Goal: Information Seeking & Learning: Learn about a topic

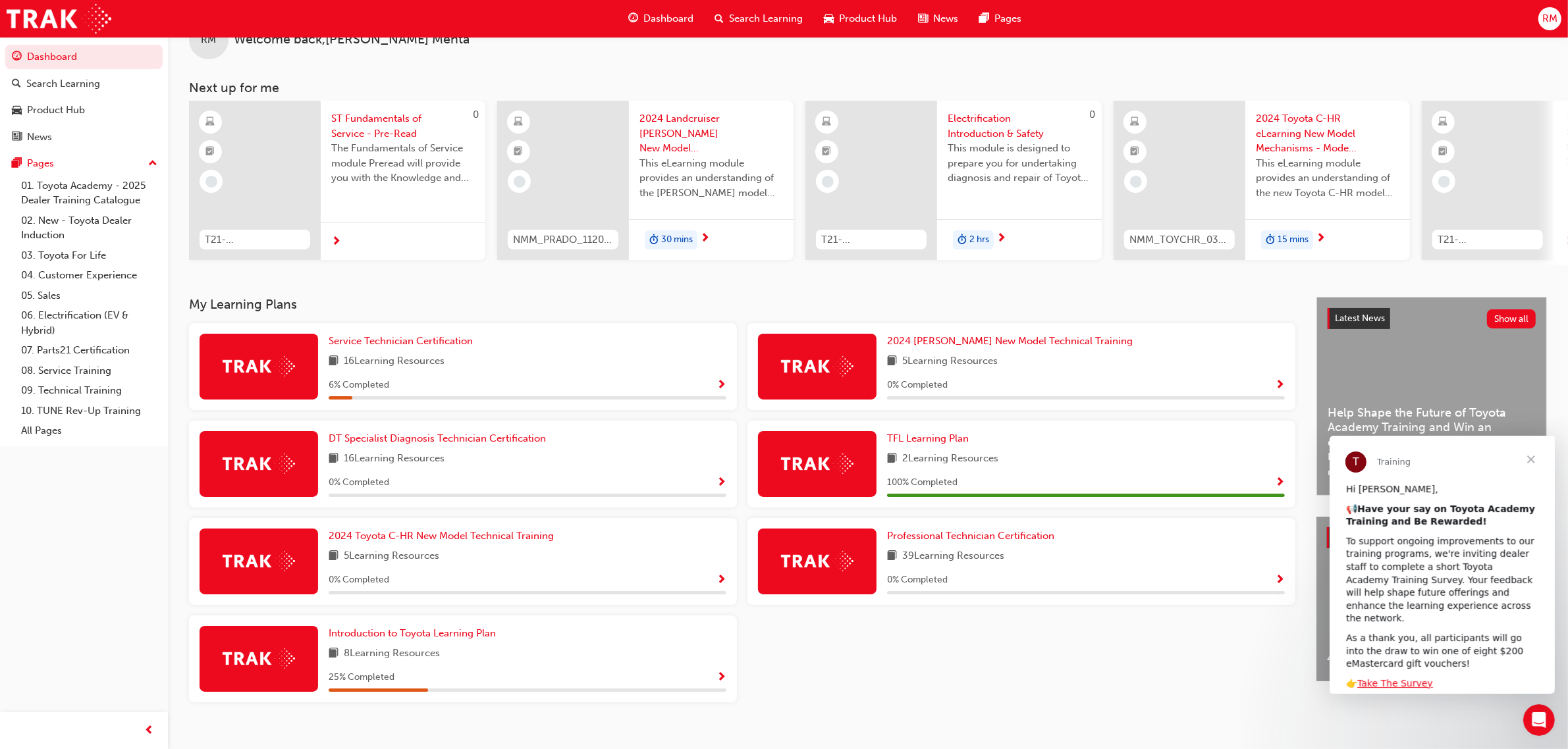
scroll to position [60, 0]
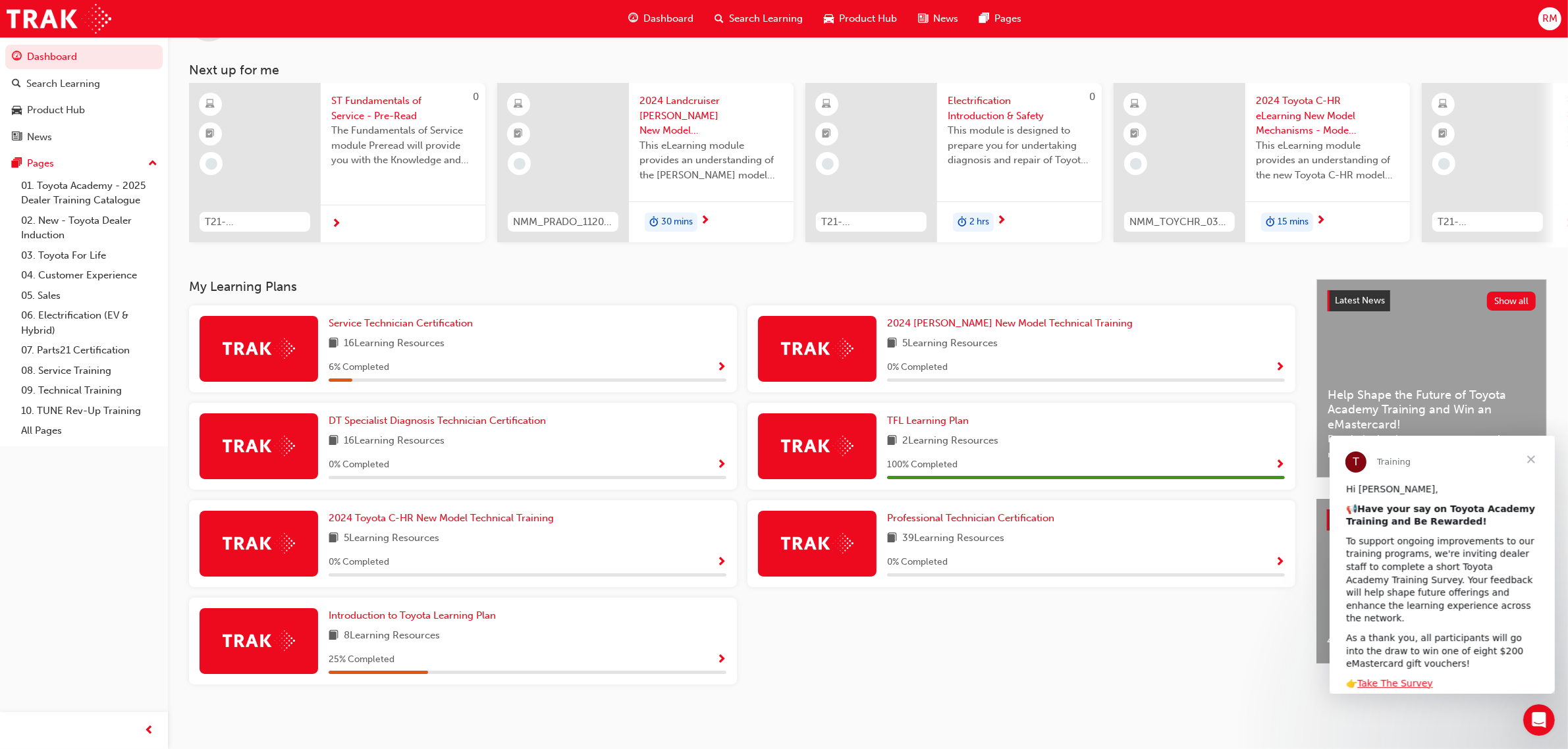
click at [456, 349] on div "16 Learning Resources" at bounding box center [528, 344] width 398 height 17
click at [425, 349] on span "16 Learning Resources" at bounding box center [394, 344] width 101 height 17
click at [426, 341] on span "16 Learning Resources" at bounding box center [394, 344] width 101 height 17
click at [436, 324] on span "Service Technician Certification" at bounding box center [401, 322] width 144 height 12
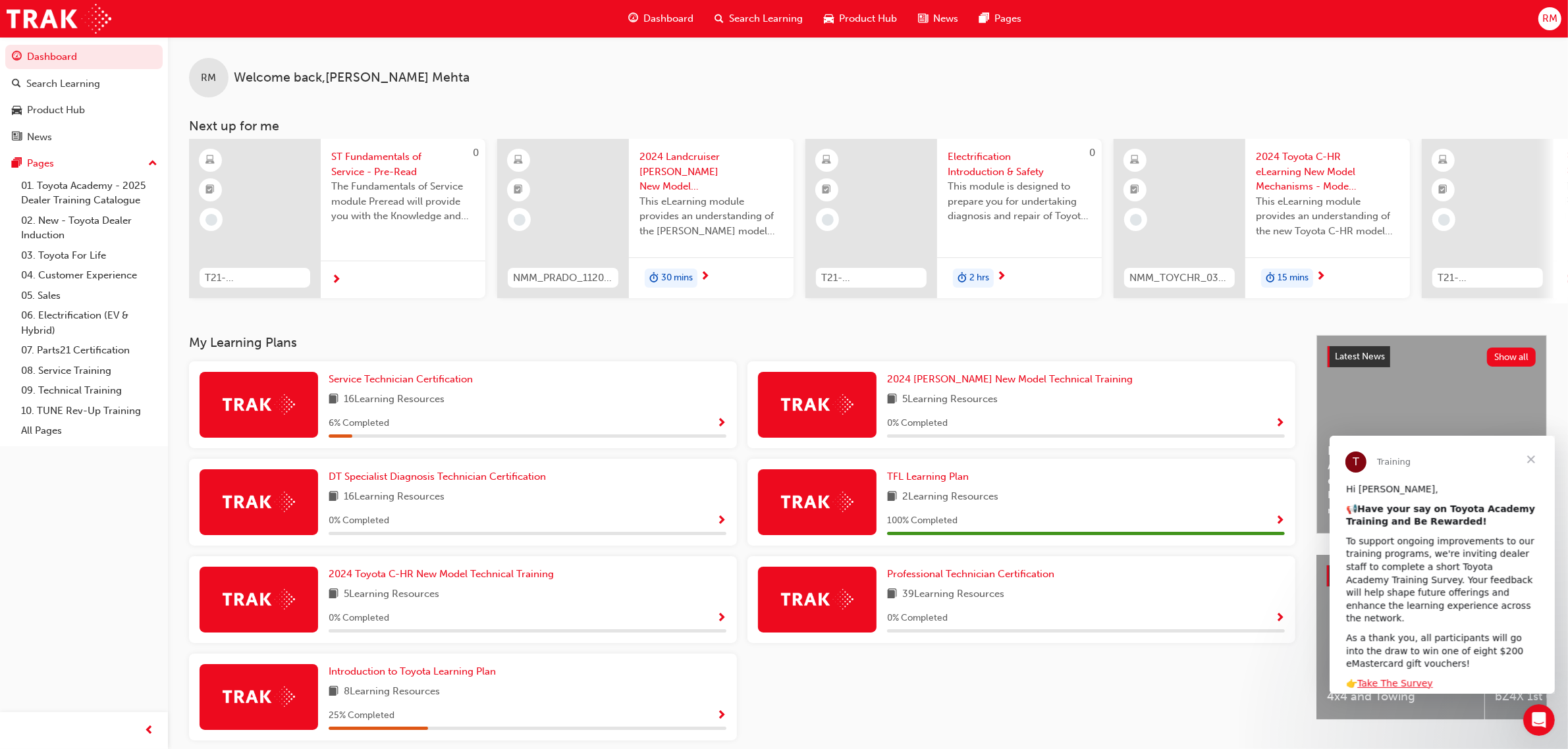
click at [717, 430] on button "button" at bounding box center [722, 423] width 10 height 17
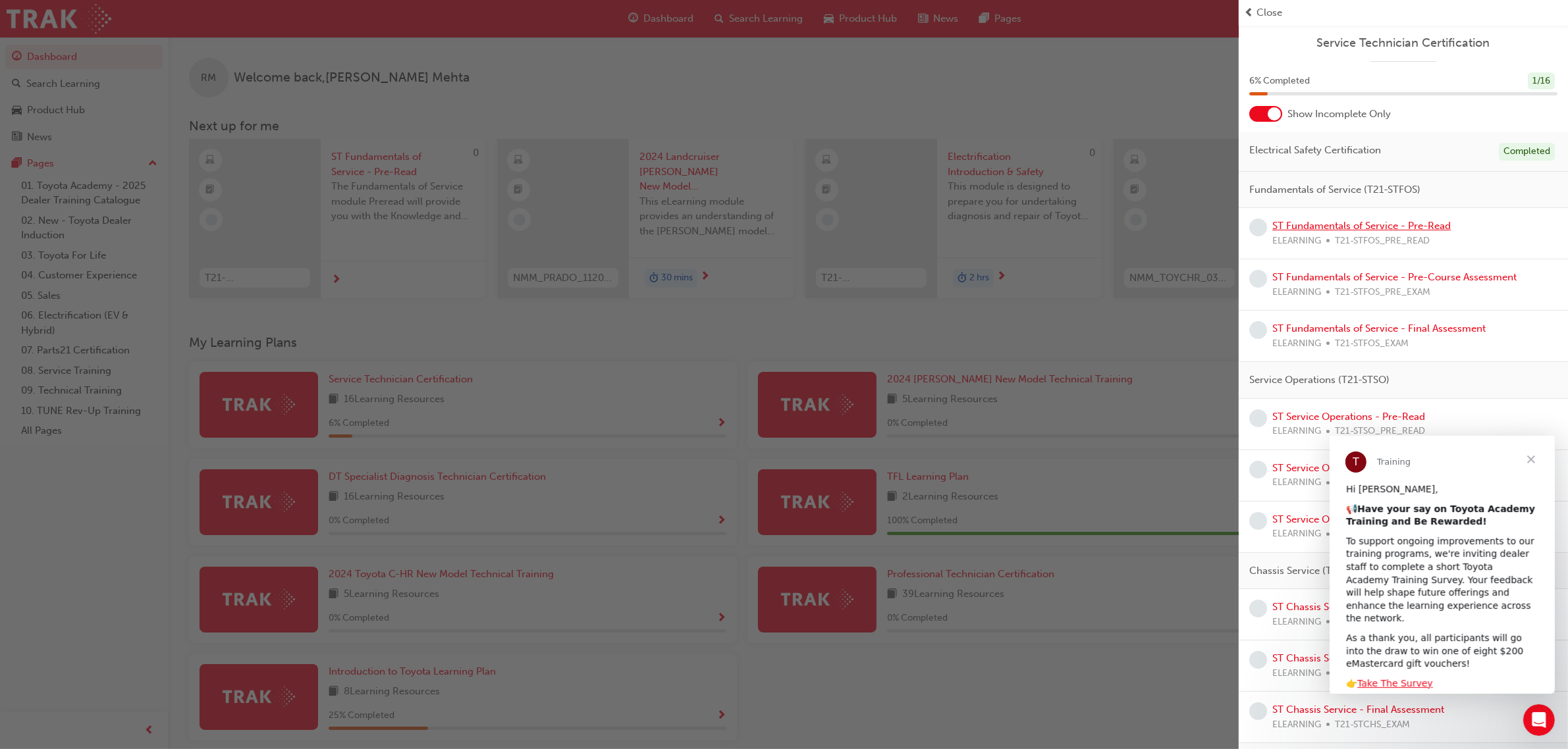
click at [1381, 226] on link "ST Fundamentals of Service - Pre-Read" at bounding box center [1361, 226] width 179 height 12
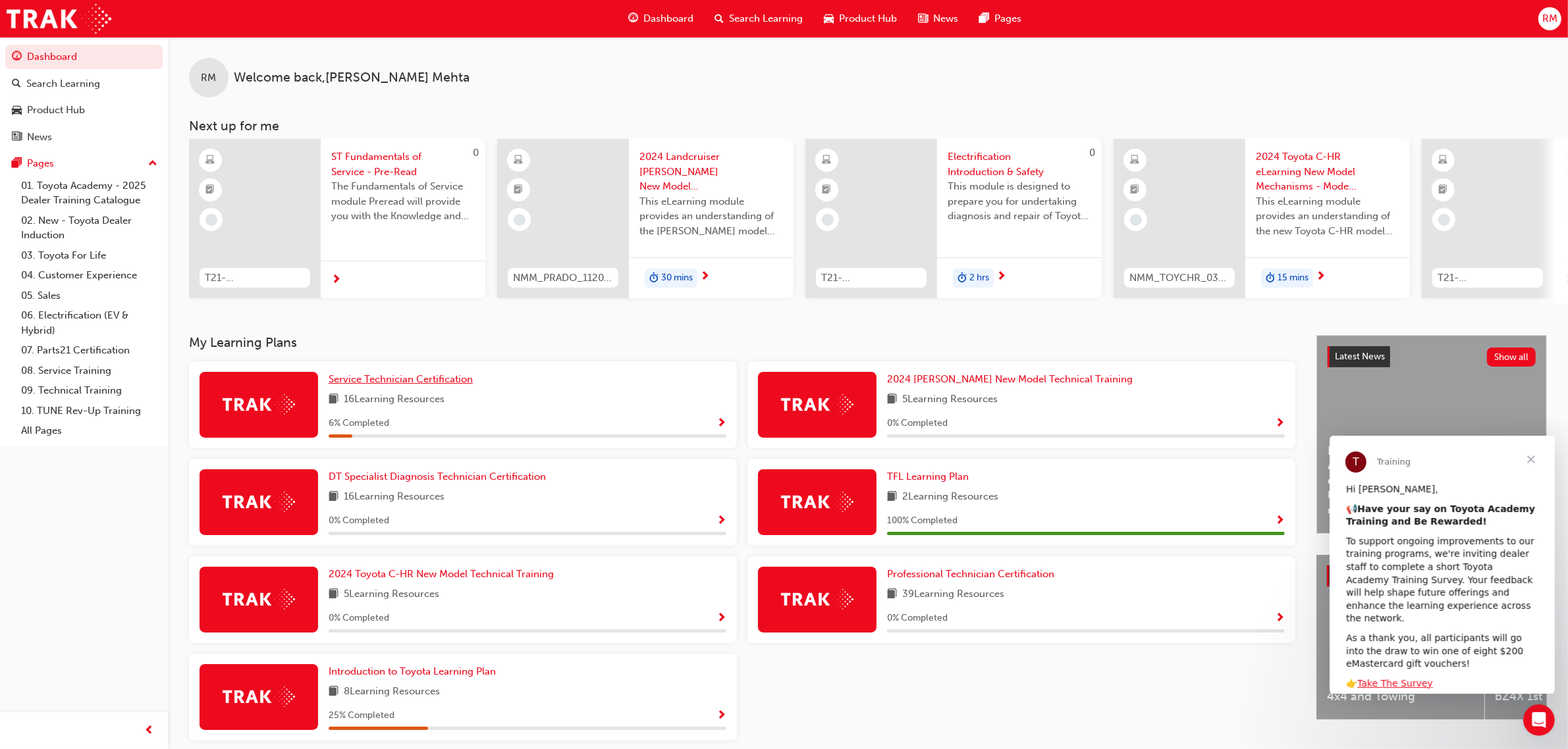
click at [418, 383] on span "Service Technician Certification" at bounding box center [401, 379] width 144 height 12
click at [1529, 450] on span "Close" at bounding box center [1531, 459] width 48 height 48
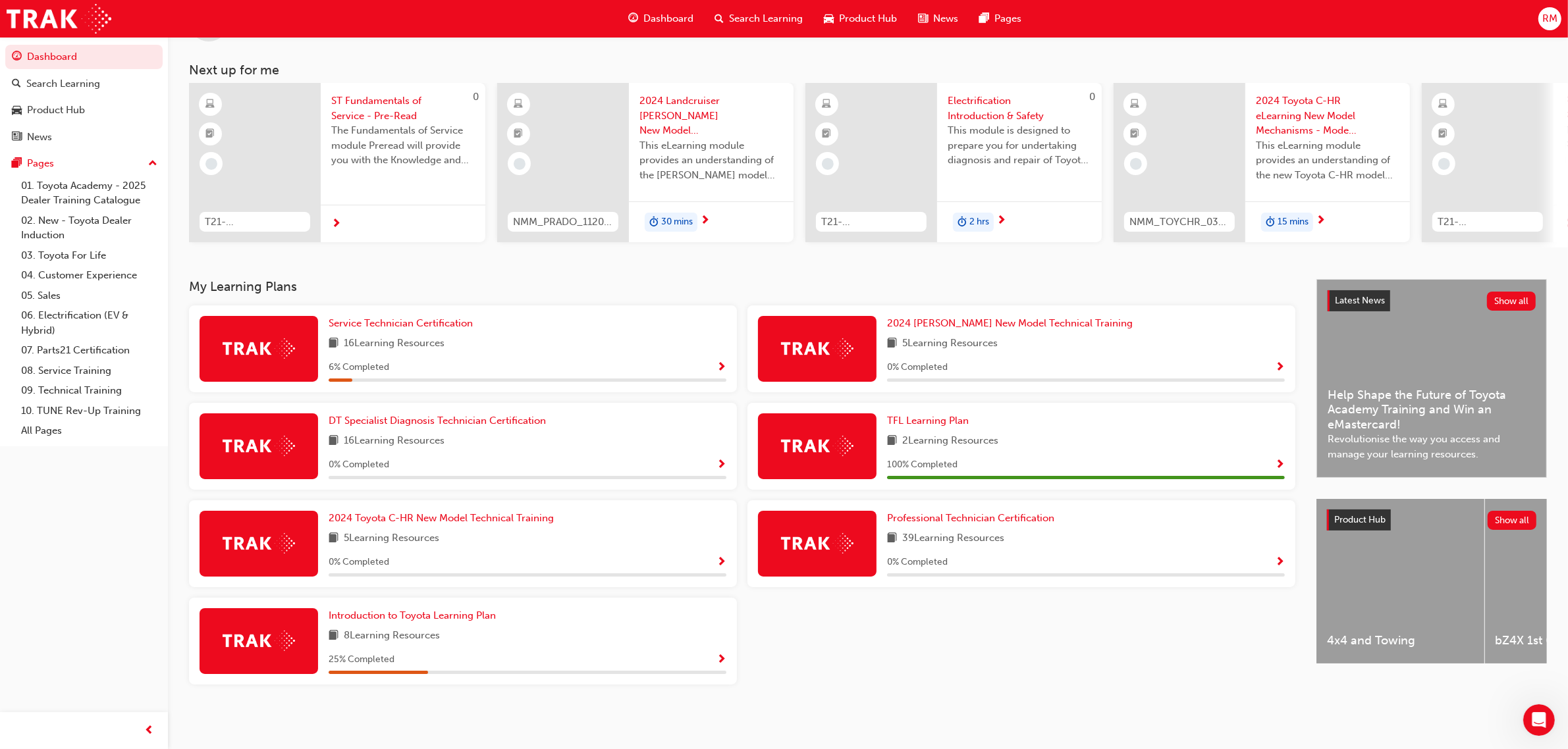
scroll to position [60, 0]
click at [448, 328] on span "Service Technician Certification" at bounding box center [401, 322] width 144 height 12
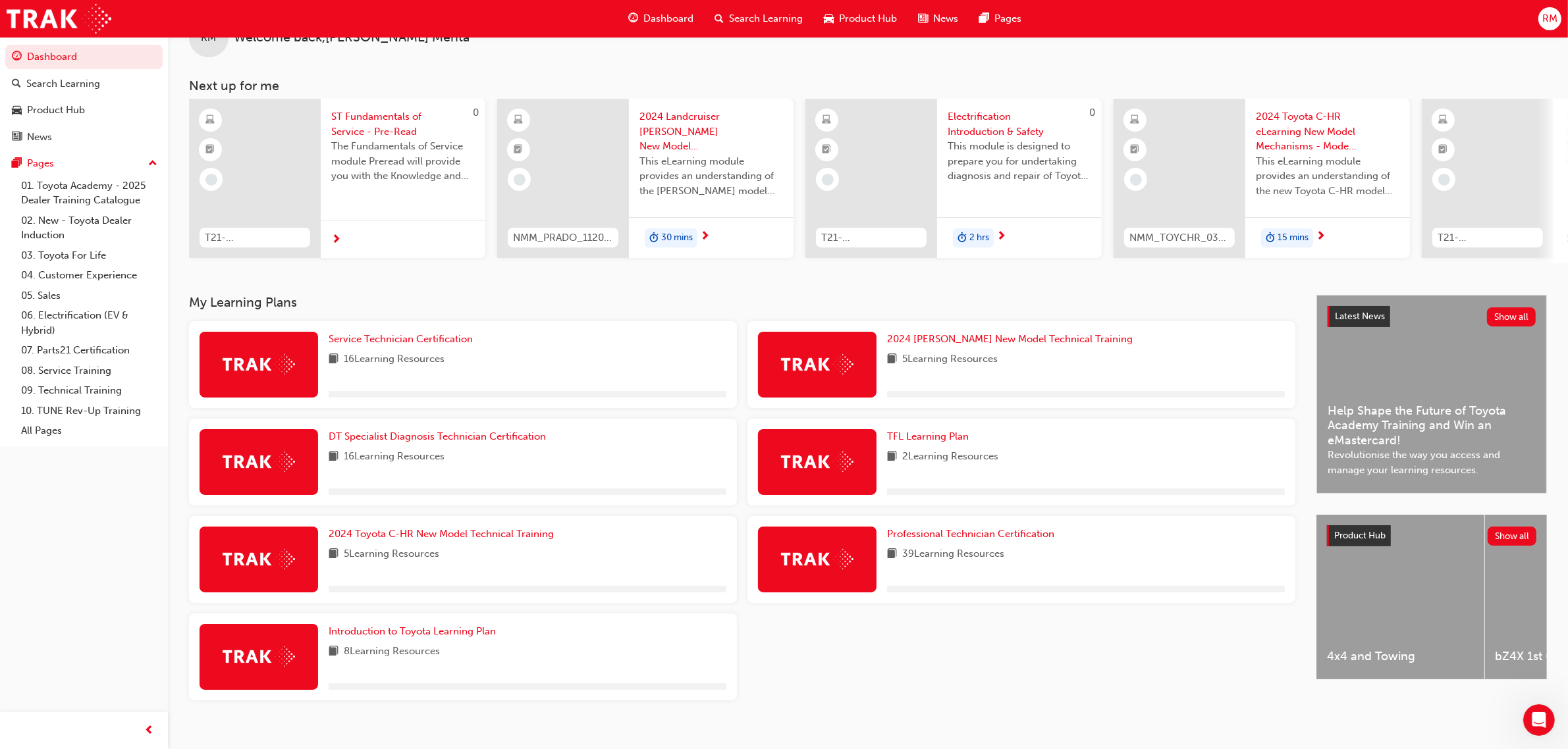
scroll to position [60, 0]
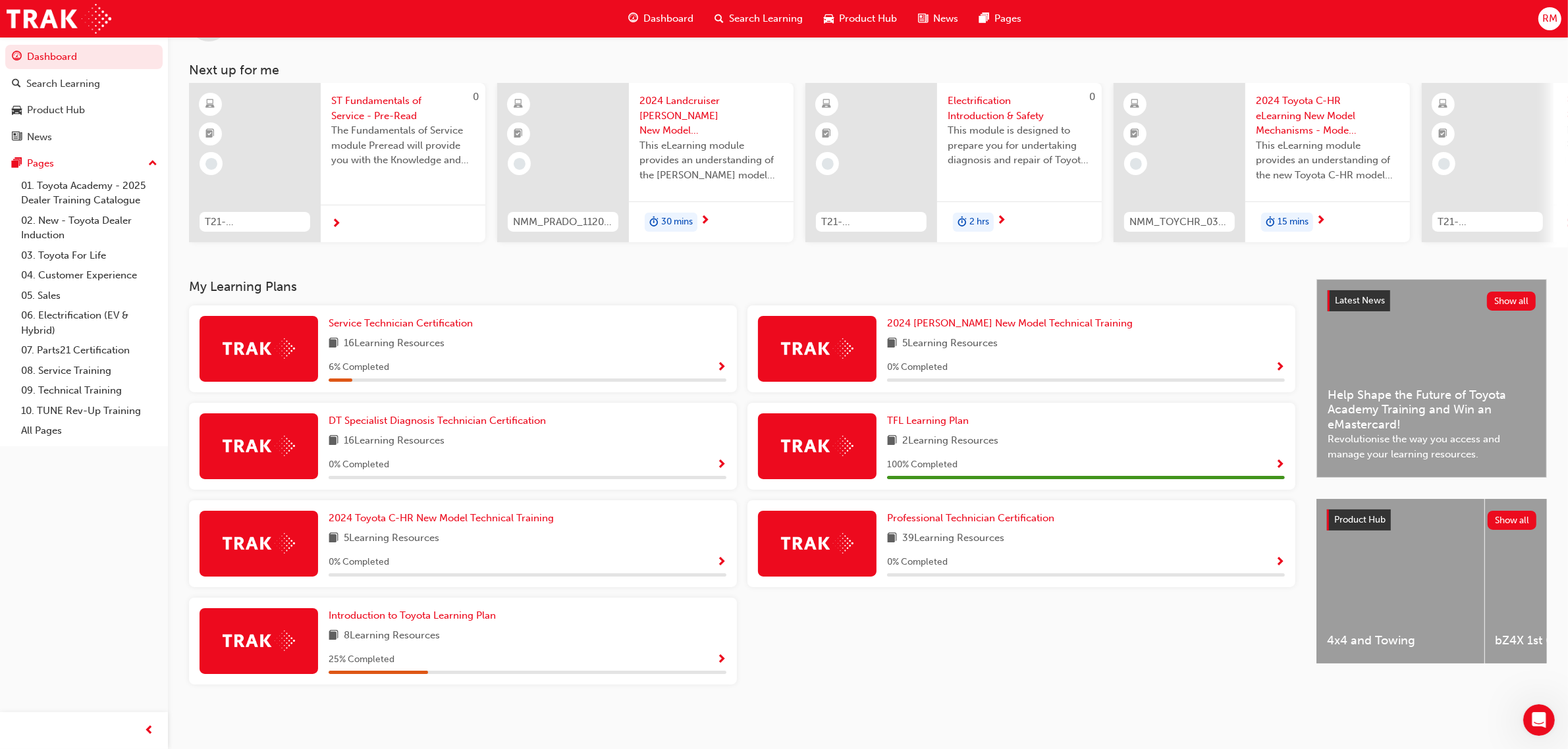
click at [721, 366] on span "Show Progress" at bounding box center [722, 368] width 10 height 12
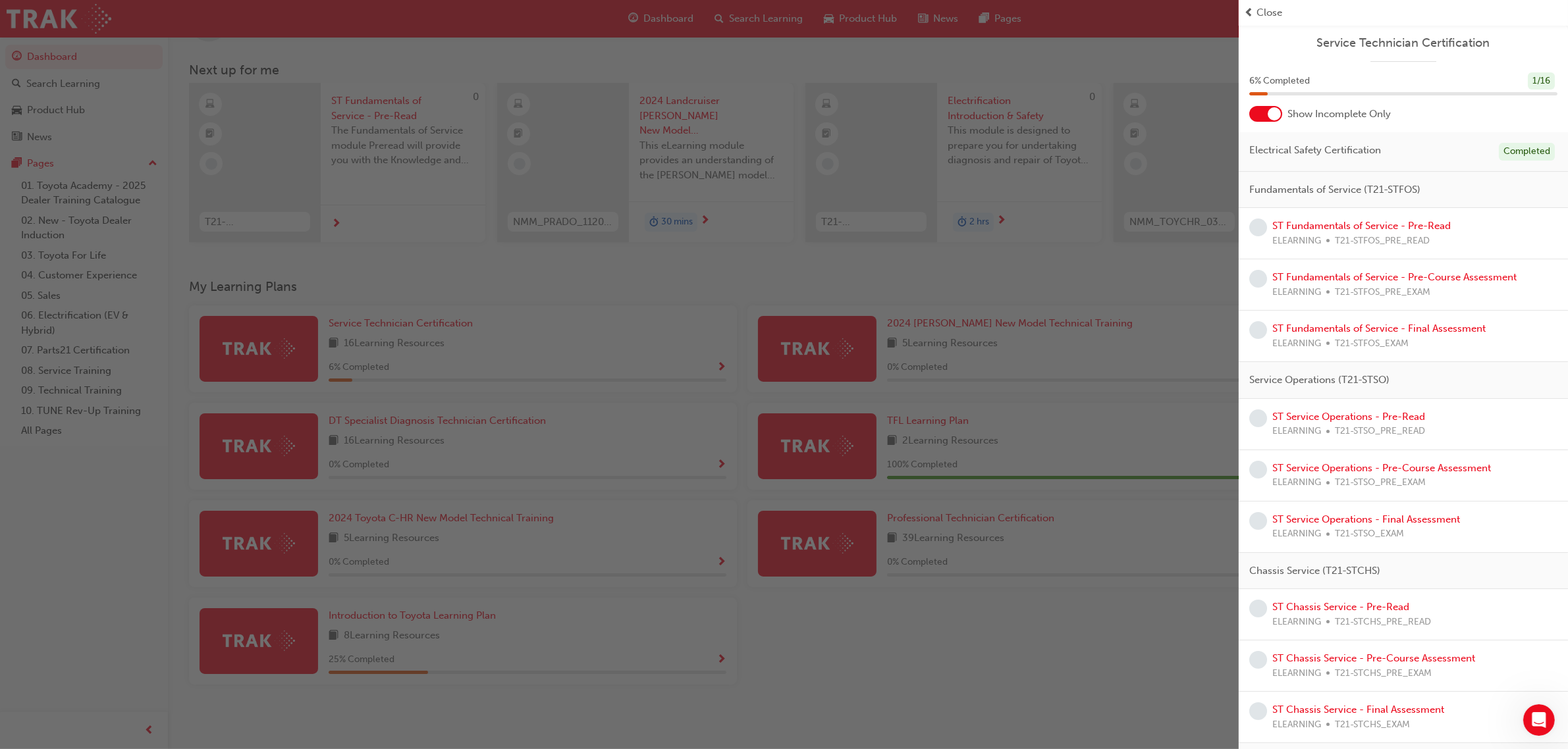
click at [1262, 114] on div at bounding box center [1265, 114] width 33 height 16
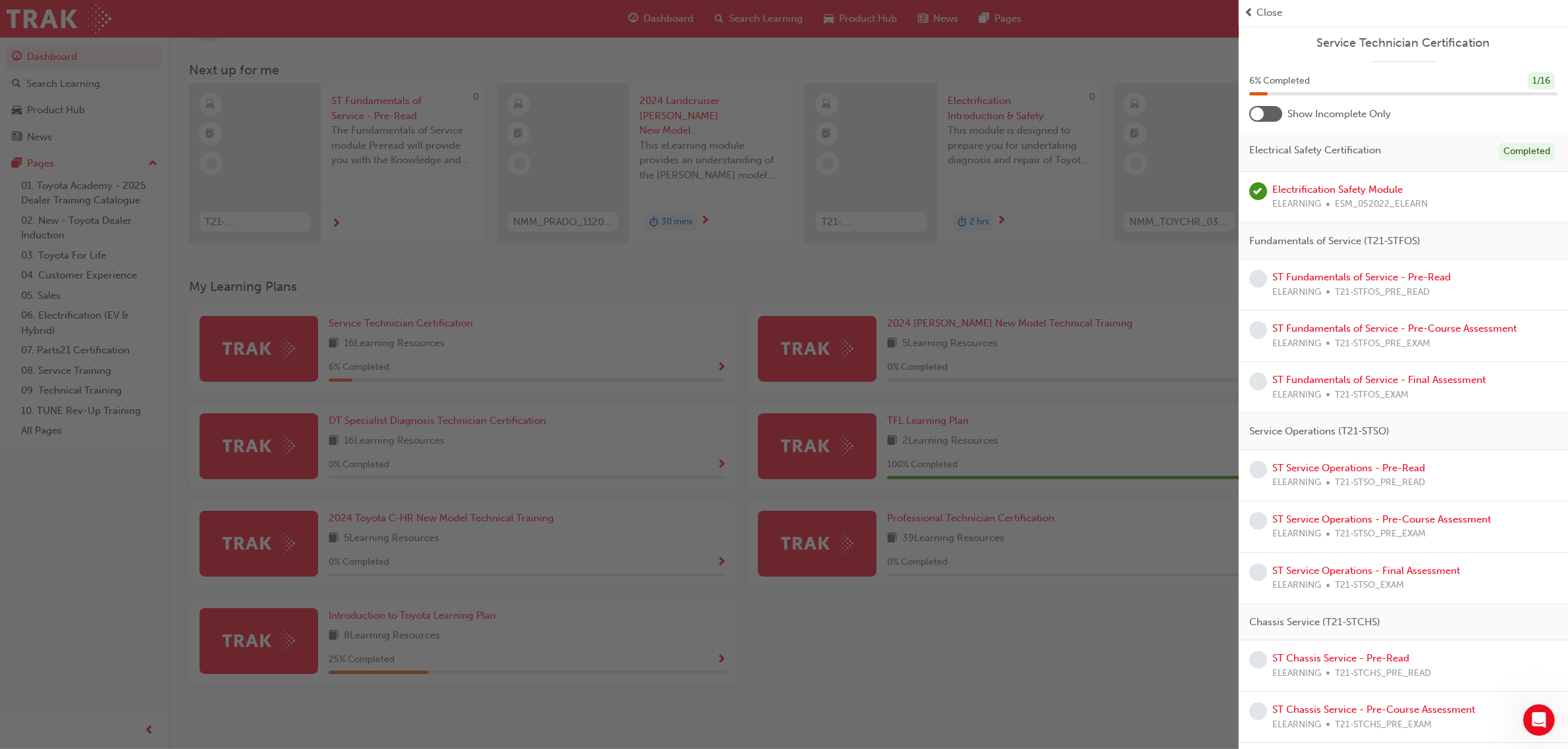
click at [1262, 114] on div at bounding box center [1257, 114] width 14 height 14
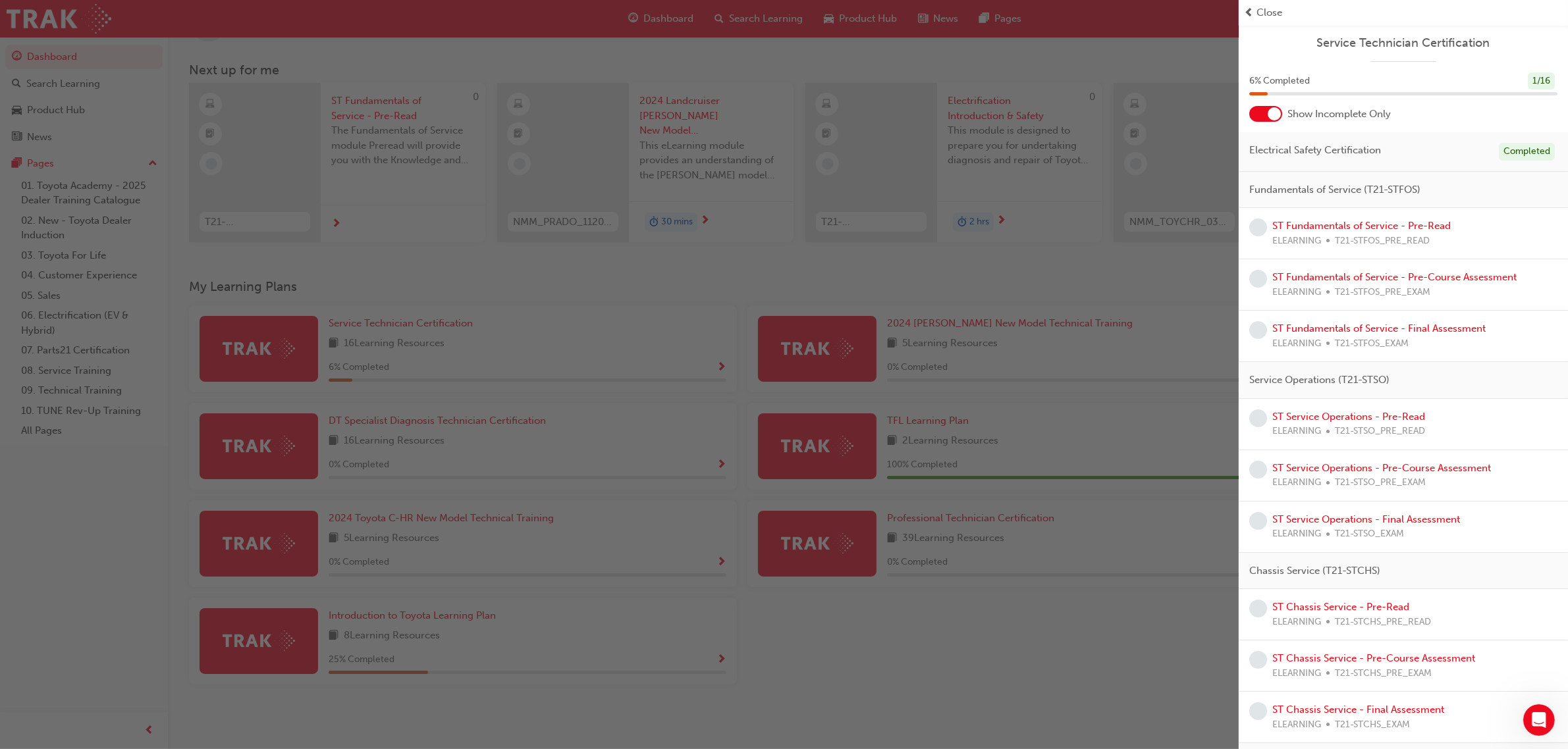
click at [1272, 118] on div at bounding box center [1274, 114] width 14 height 14
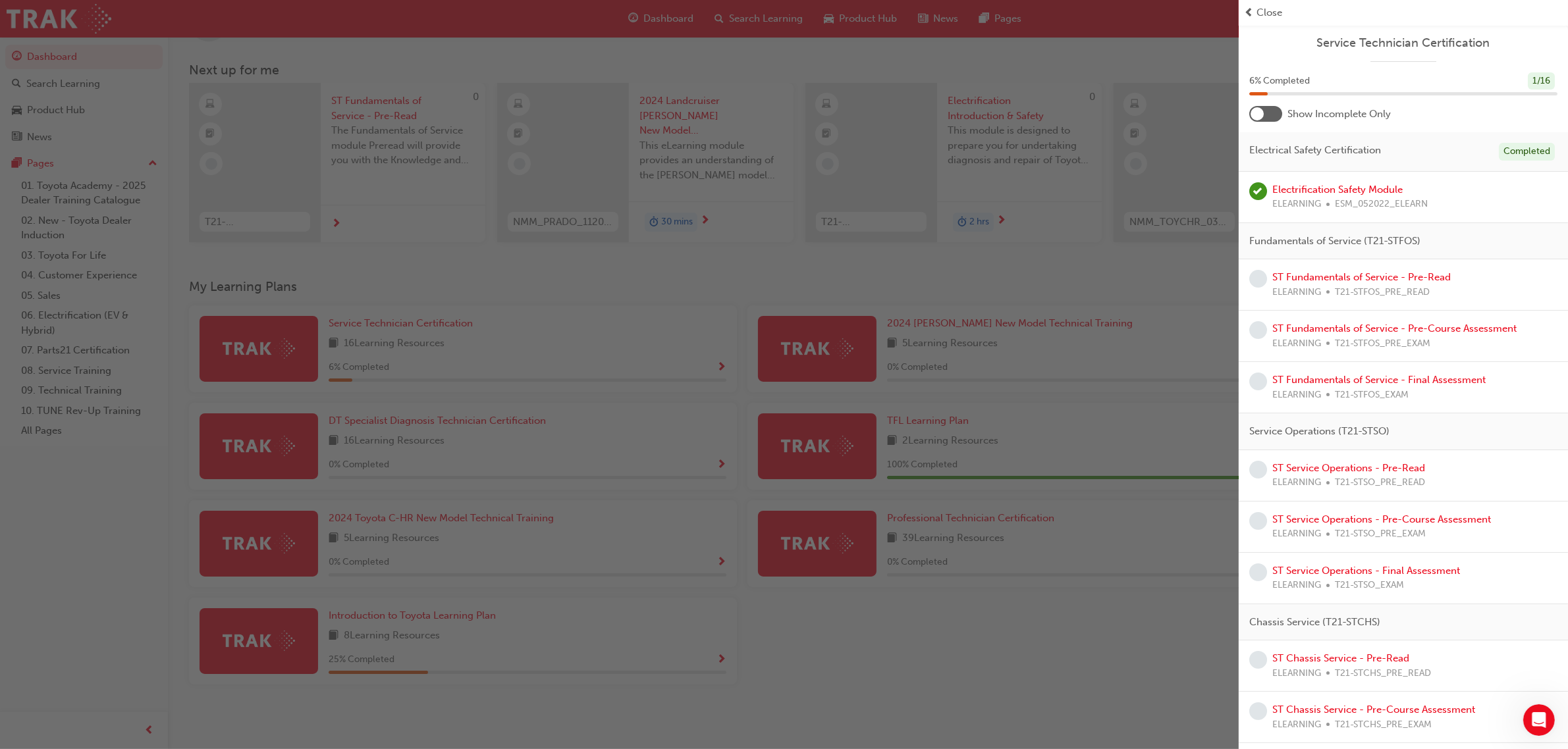
click at [1272, 118] on div at bounding box center [1265, 114] width 33 height 16
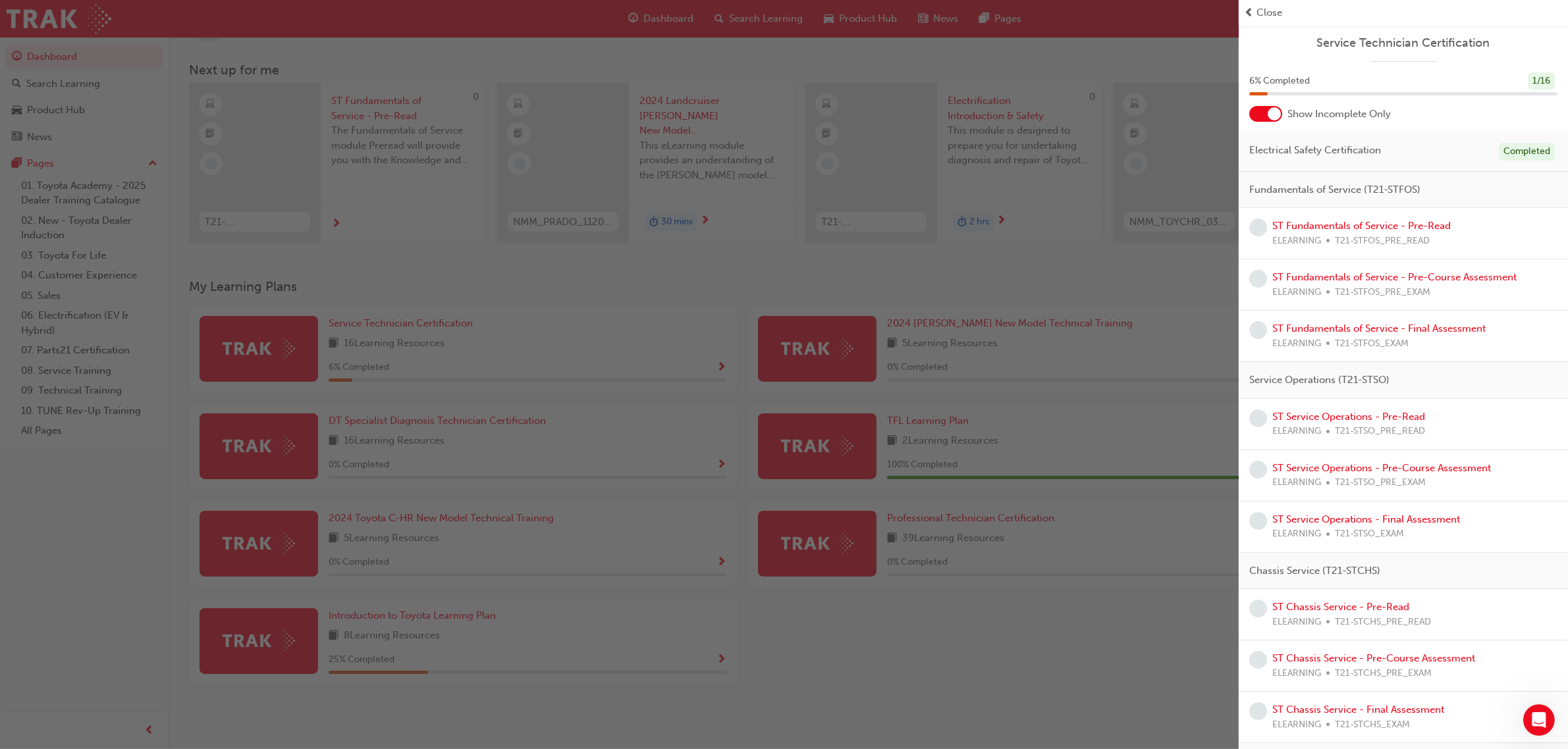
click at [1263, 112] on div at bounding box center [1265, 114] width 33 height 16
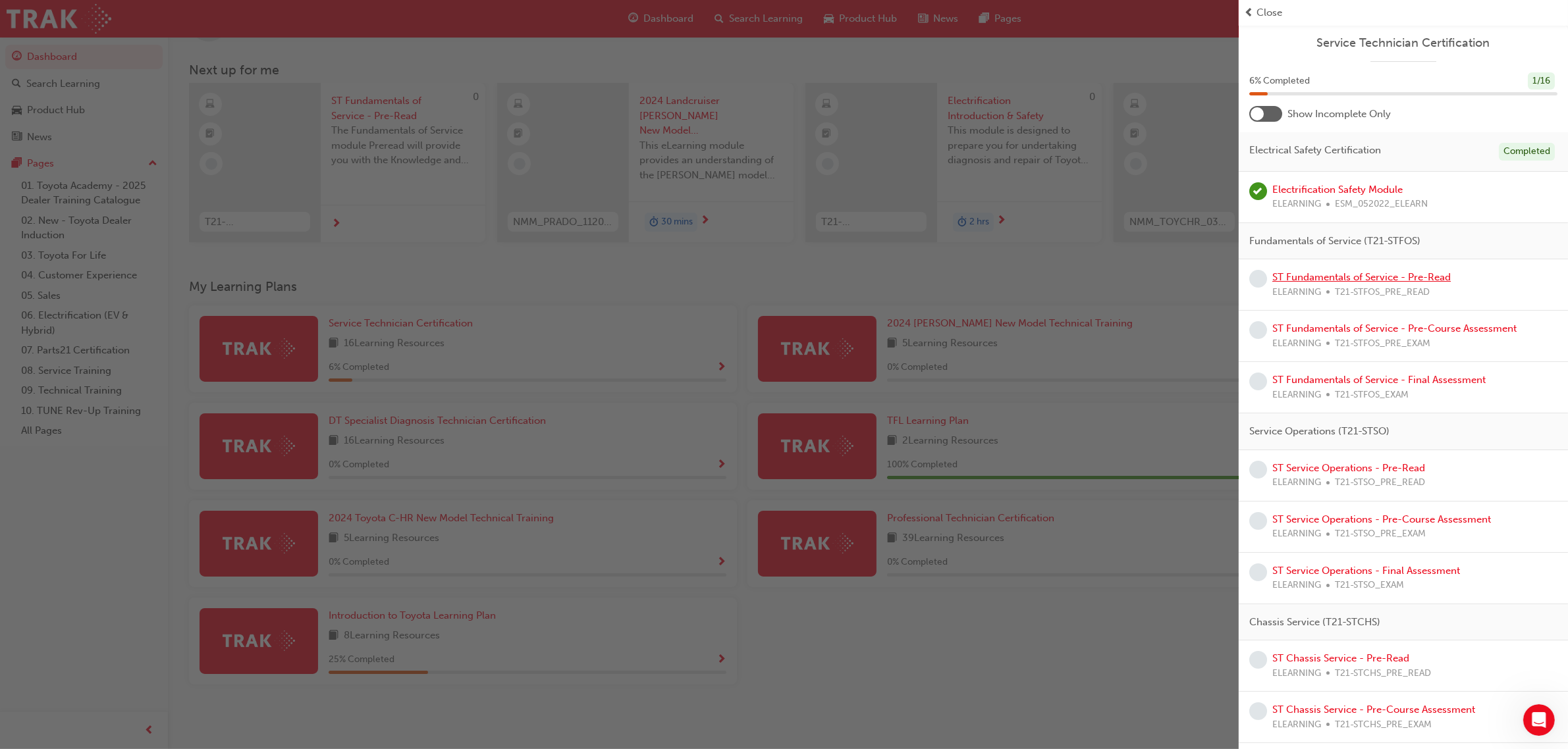
click at [1326, 276] on link "ST Fundamentals of Service - Pre-Read" at bounding box center [1361, 276] width 179 height 12
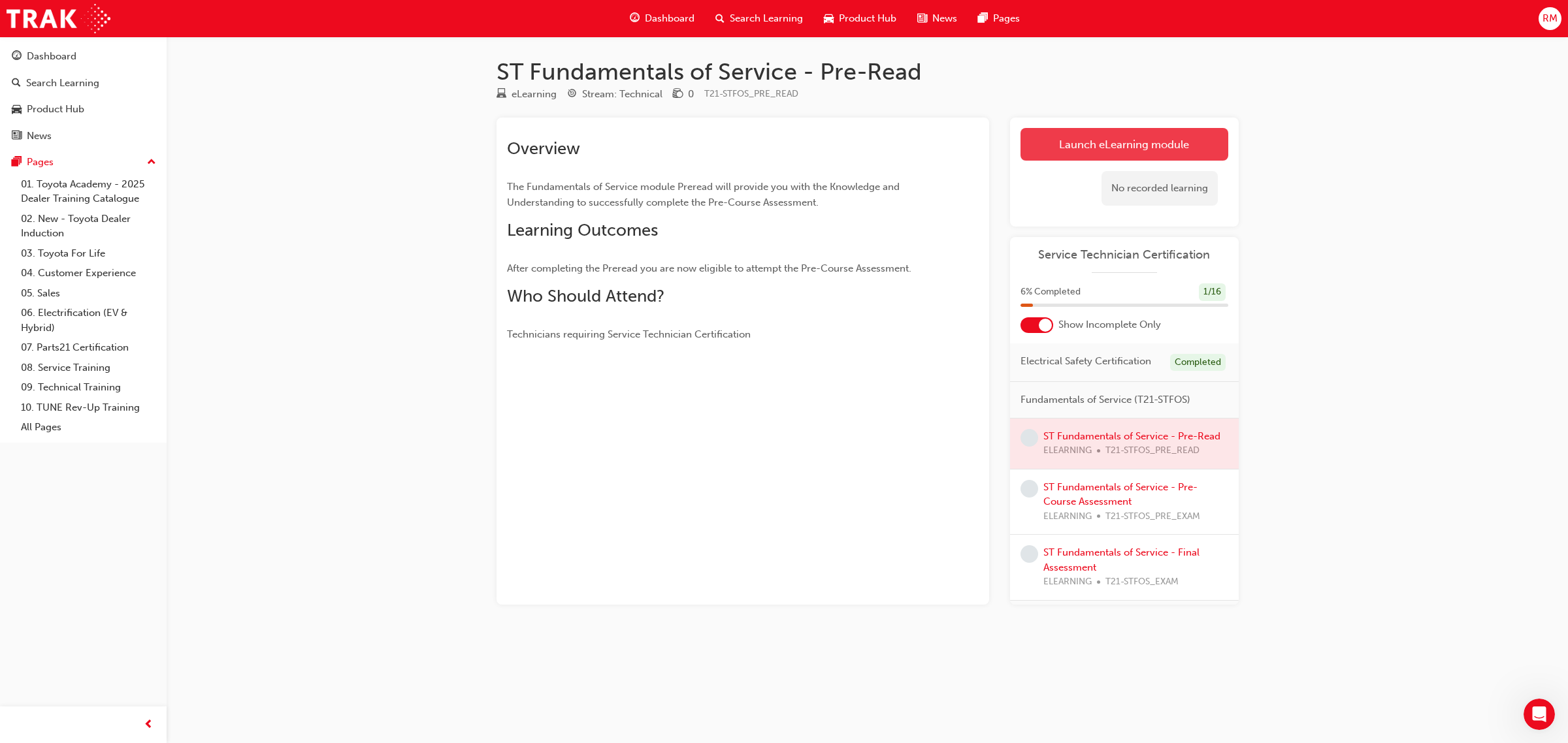
click at [1052, 152] on link "Launch eLearning module" at bounding box center [1124, 143] width 208 height 32
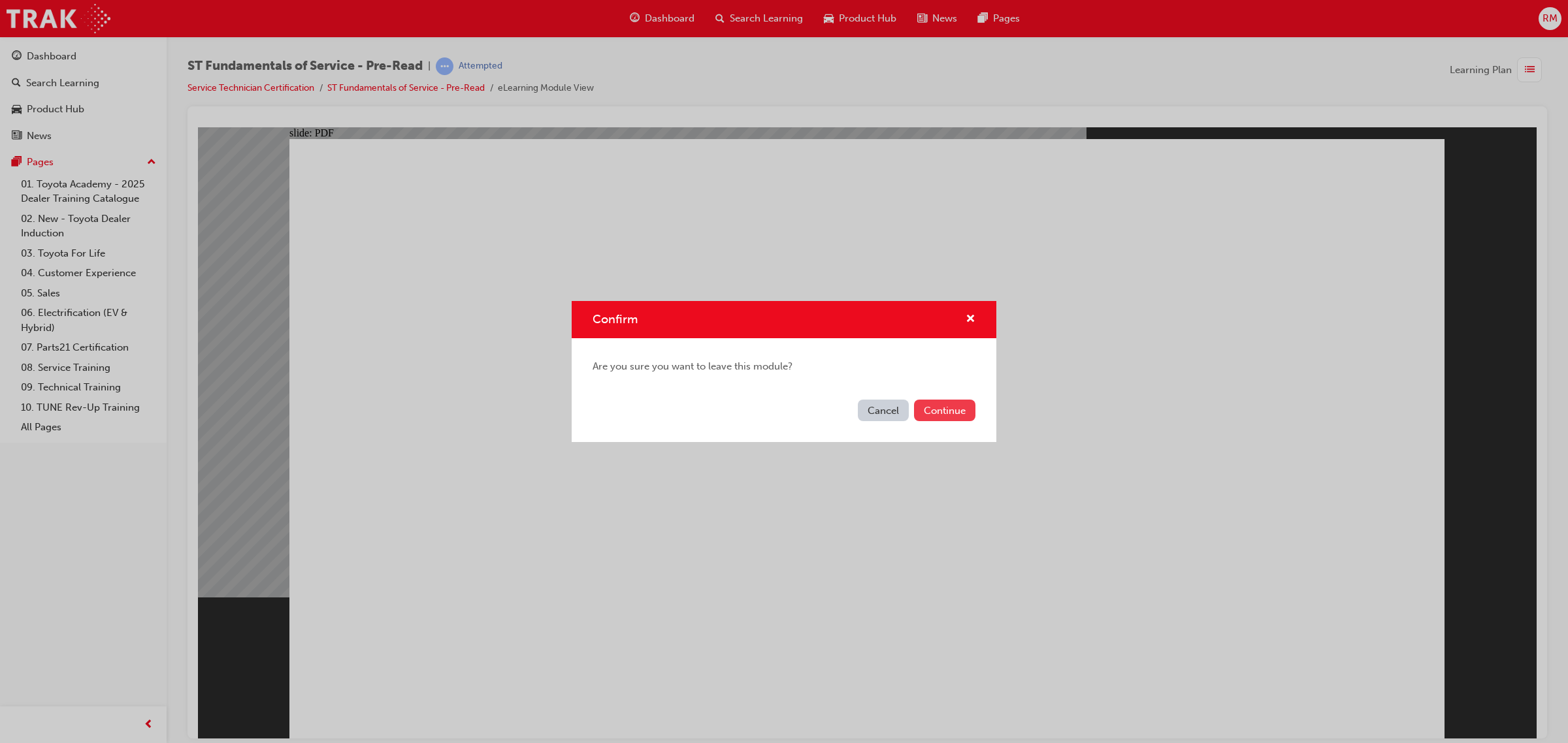
click at [943, 417] on button "Continue" at bounding box center [944, 410] width 61 height 21
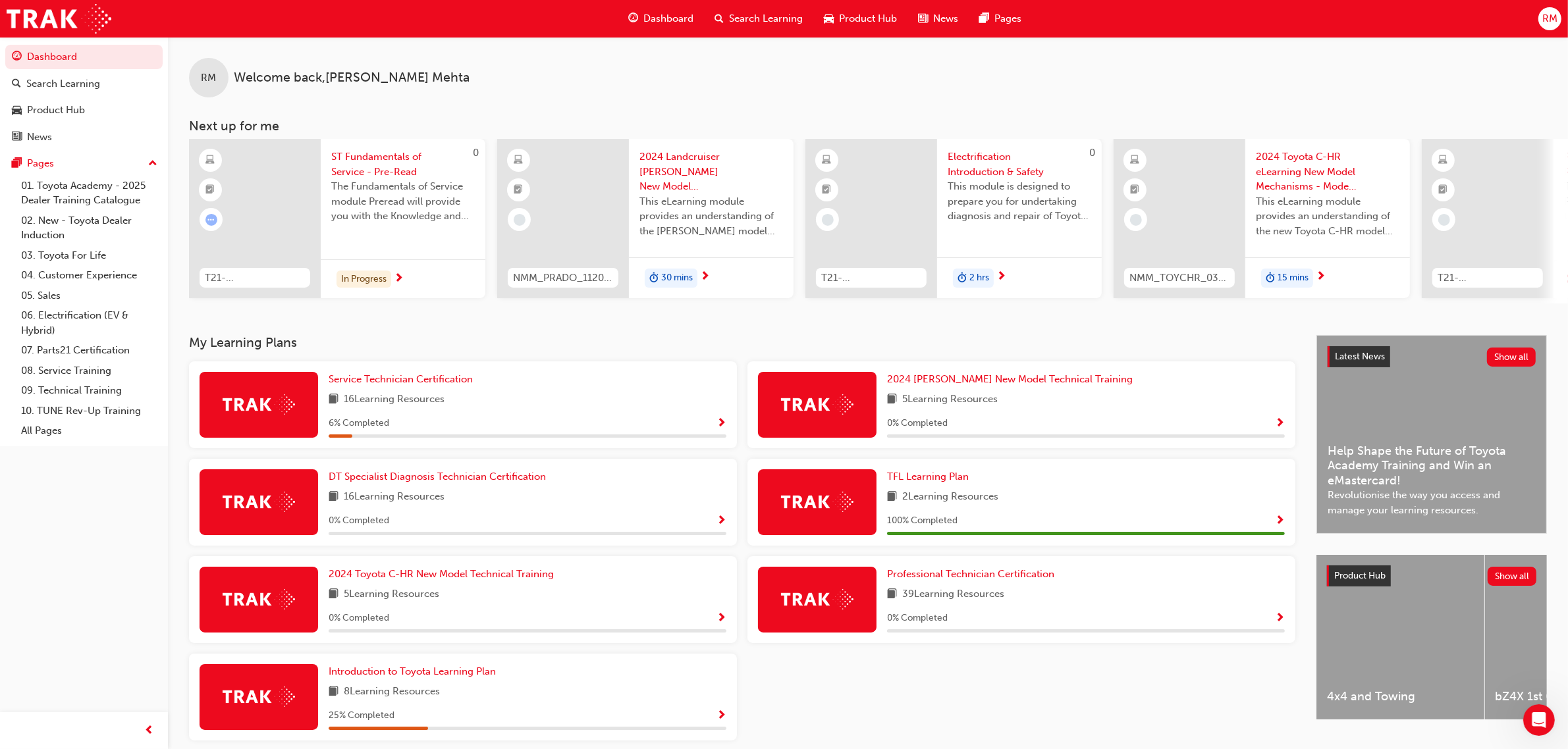
click at [723, 427] on span "Show Progress" at bounding box center [722, 423] width 10 height 12
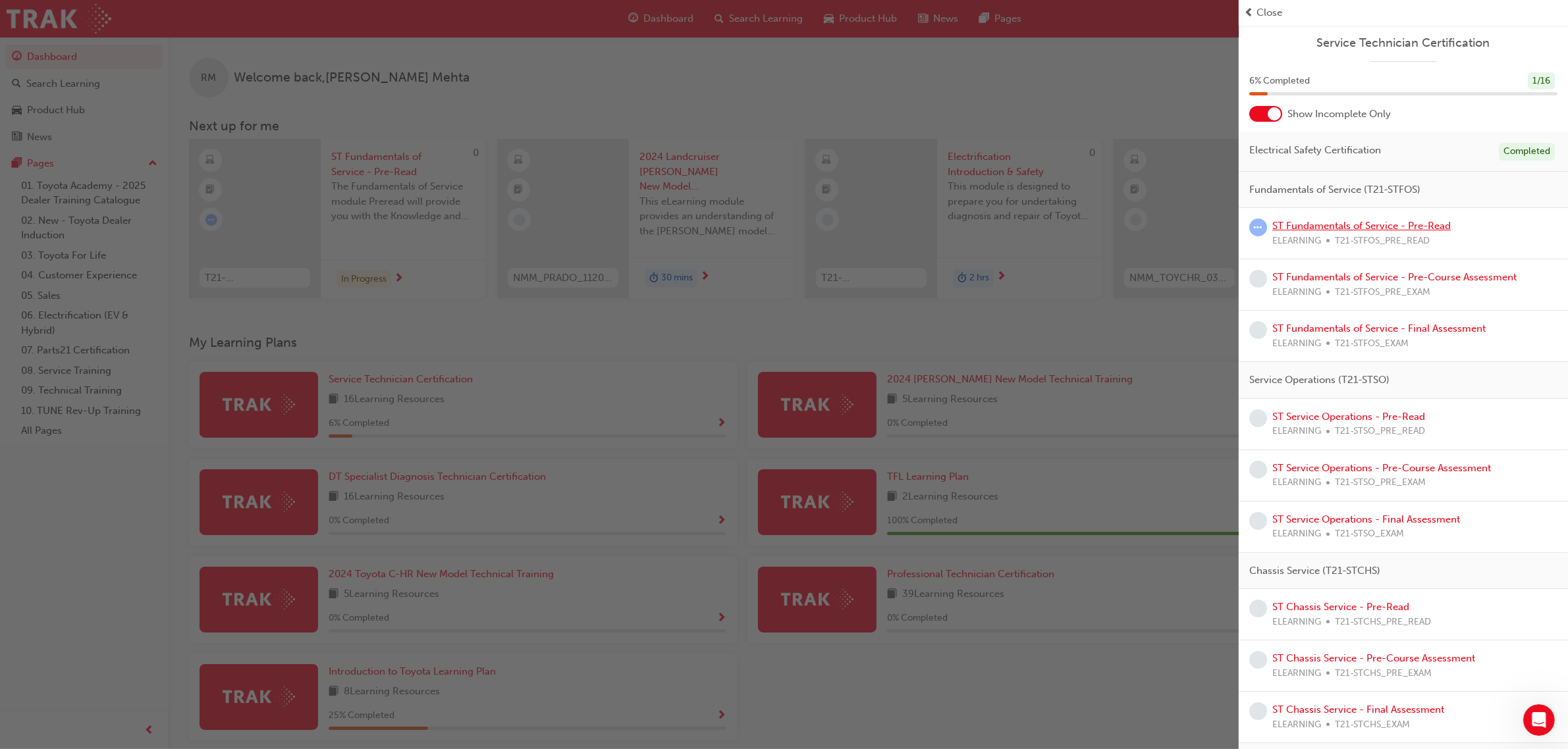
click at [1387, 227] on link "ST Fundamentals of Service - Pre-Read" at bounding box center [1361, 226] width 179 height 12
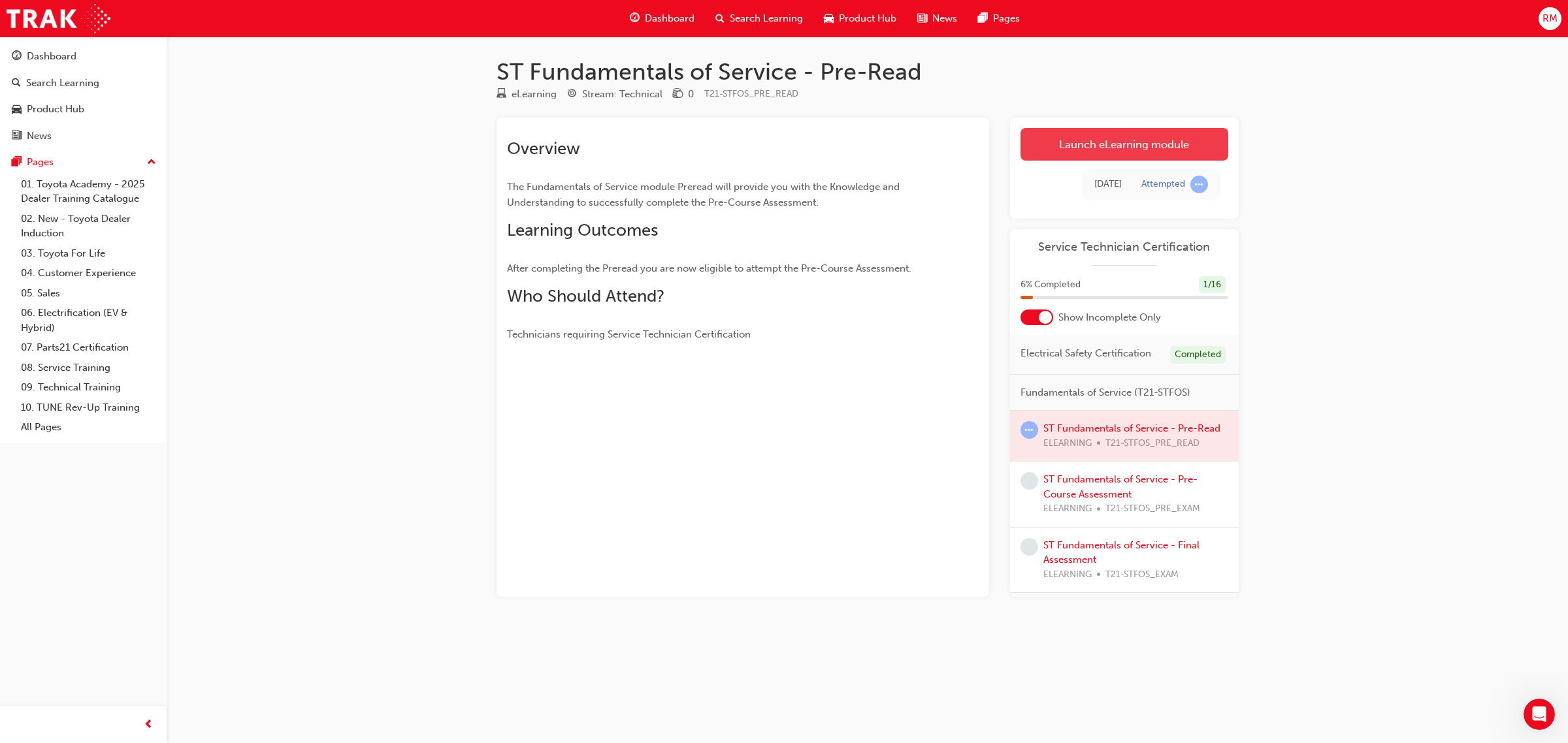
click at [1068, 129] on link "Launch eLearning module" at bounding box center [1124, 143] width 208 height 32
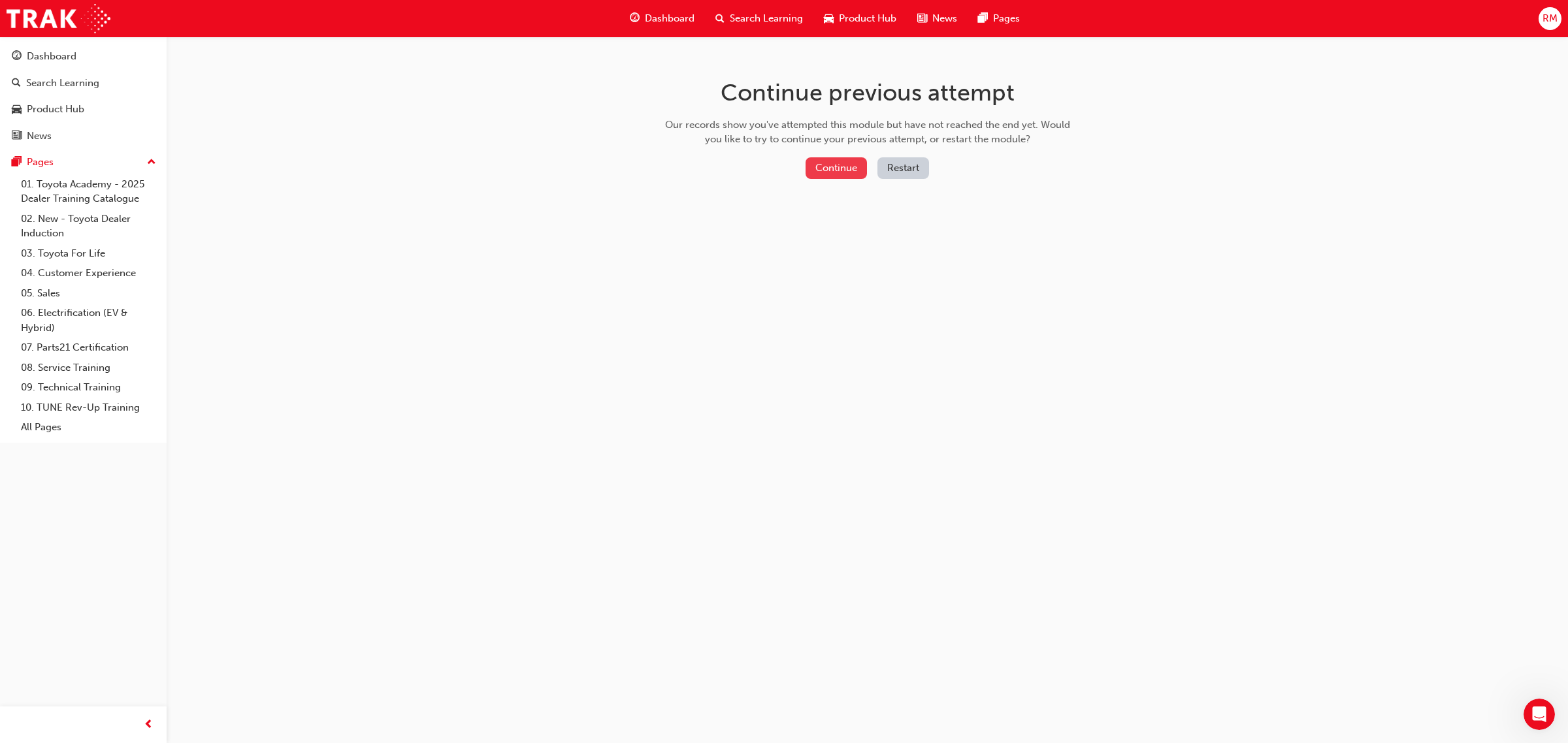
click at [847, 166] on button "Continue" at bounding box center [836, 168] width 61 height 21
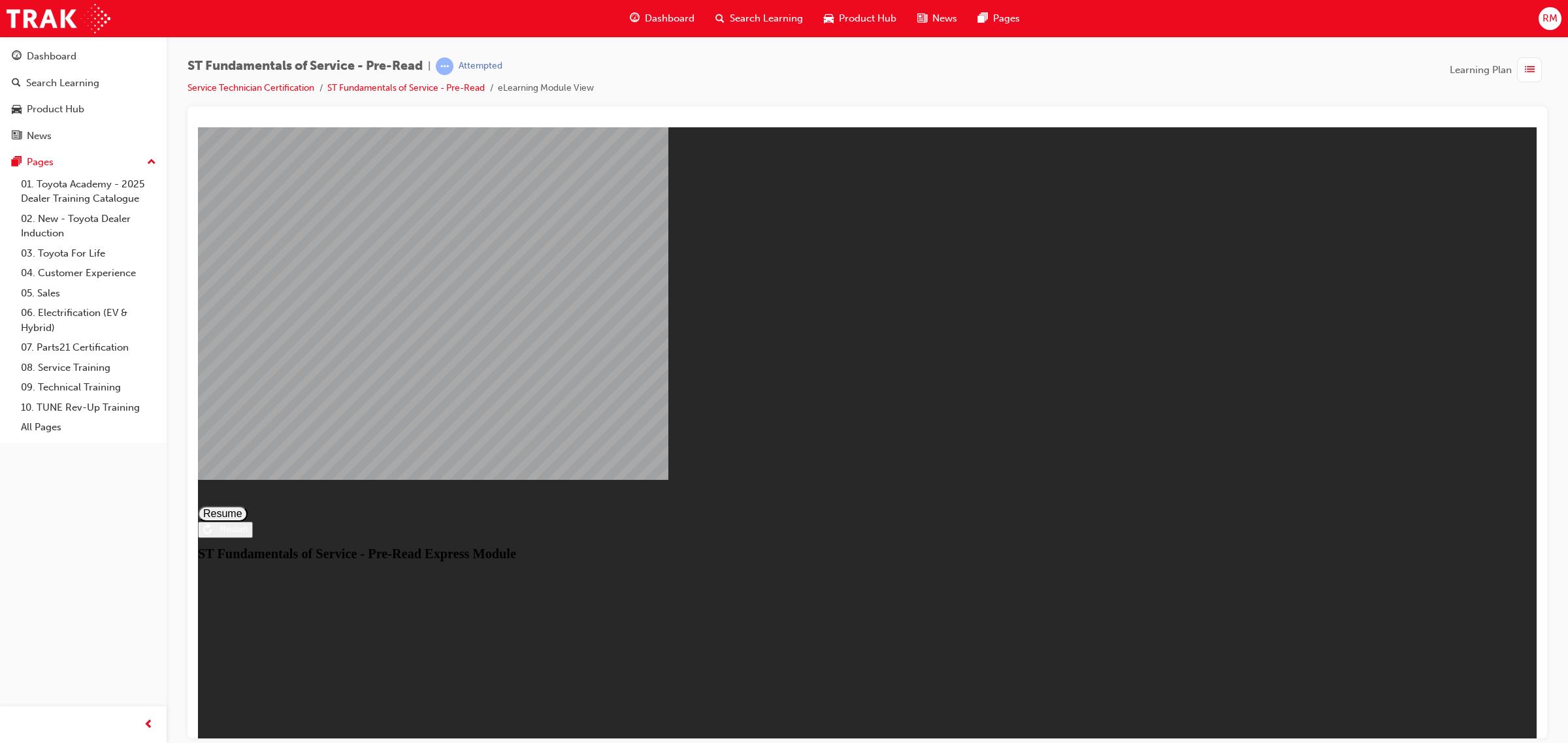
click at [248, 505] on button "Resume" at bounding box center [222, 513] width 50 height 16
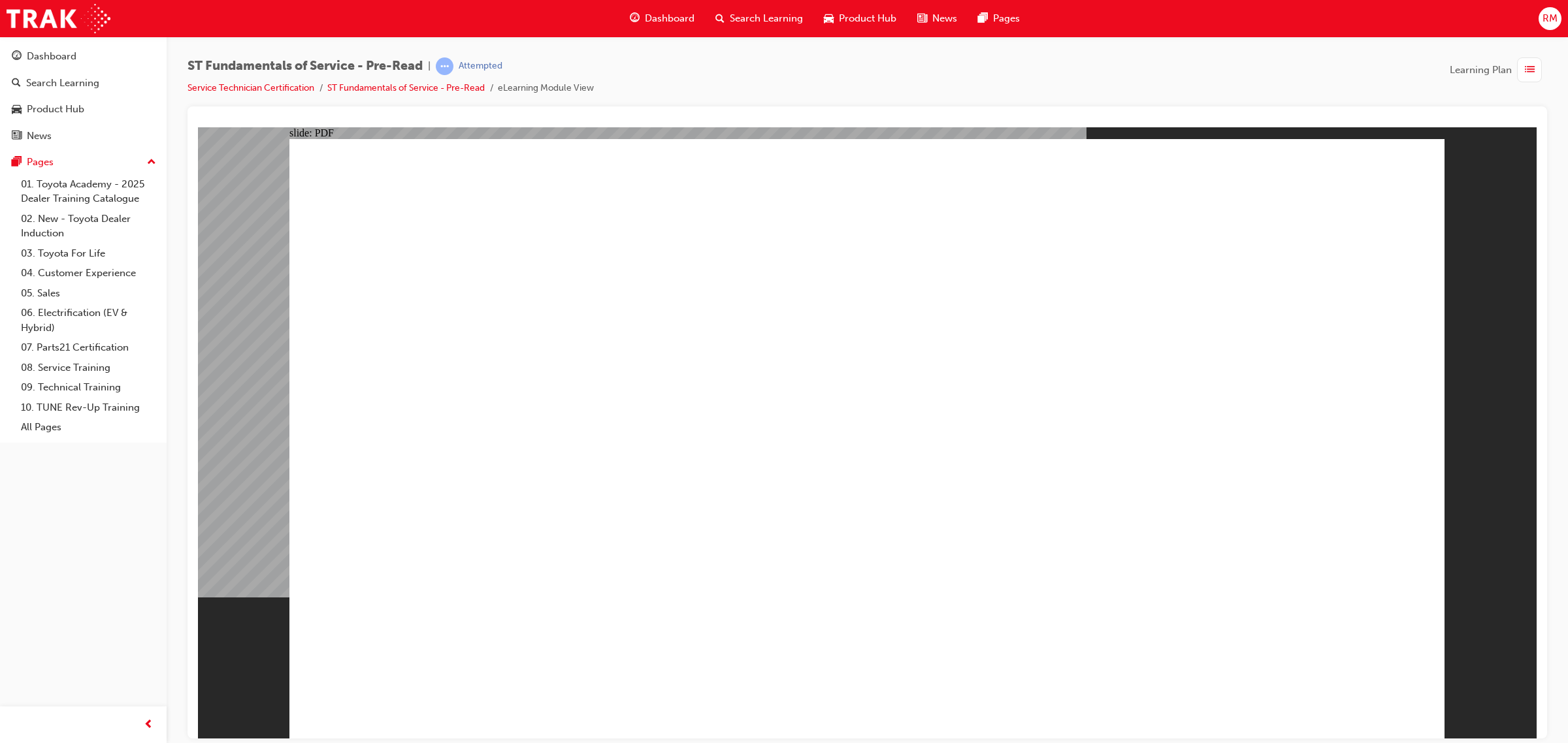
drag, startPoint x: 1288, startPoint y: 708, endPoint x: 1288, endPoint y: 723, distance: 15.0
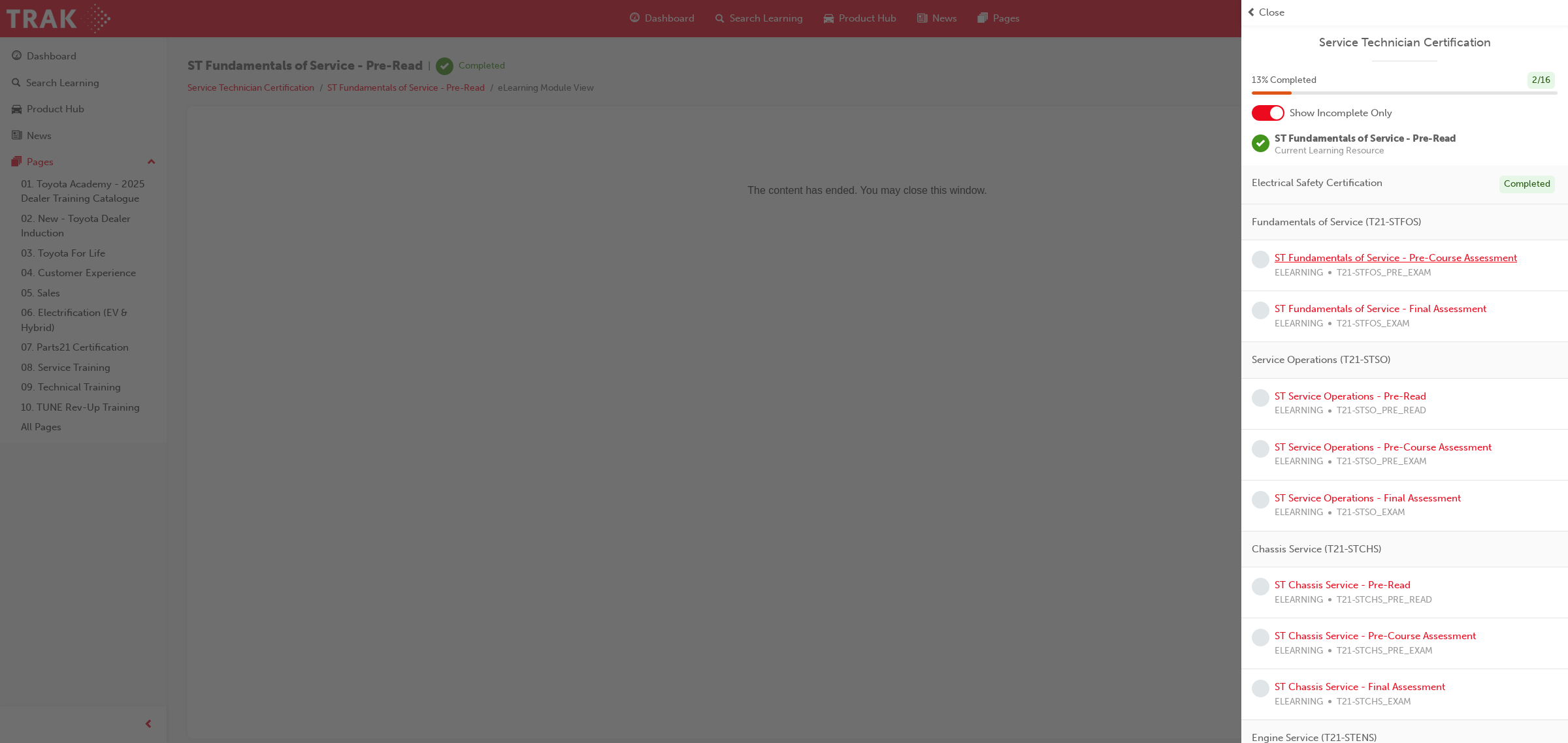
click at [1399, 254] on link "ST Fundamentals of Service - Pre-Course Assessment" at bounding box center [1395, 258] width 242 height 12
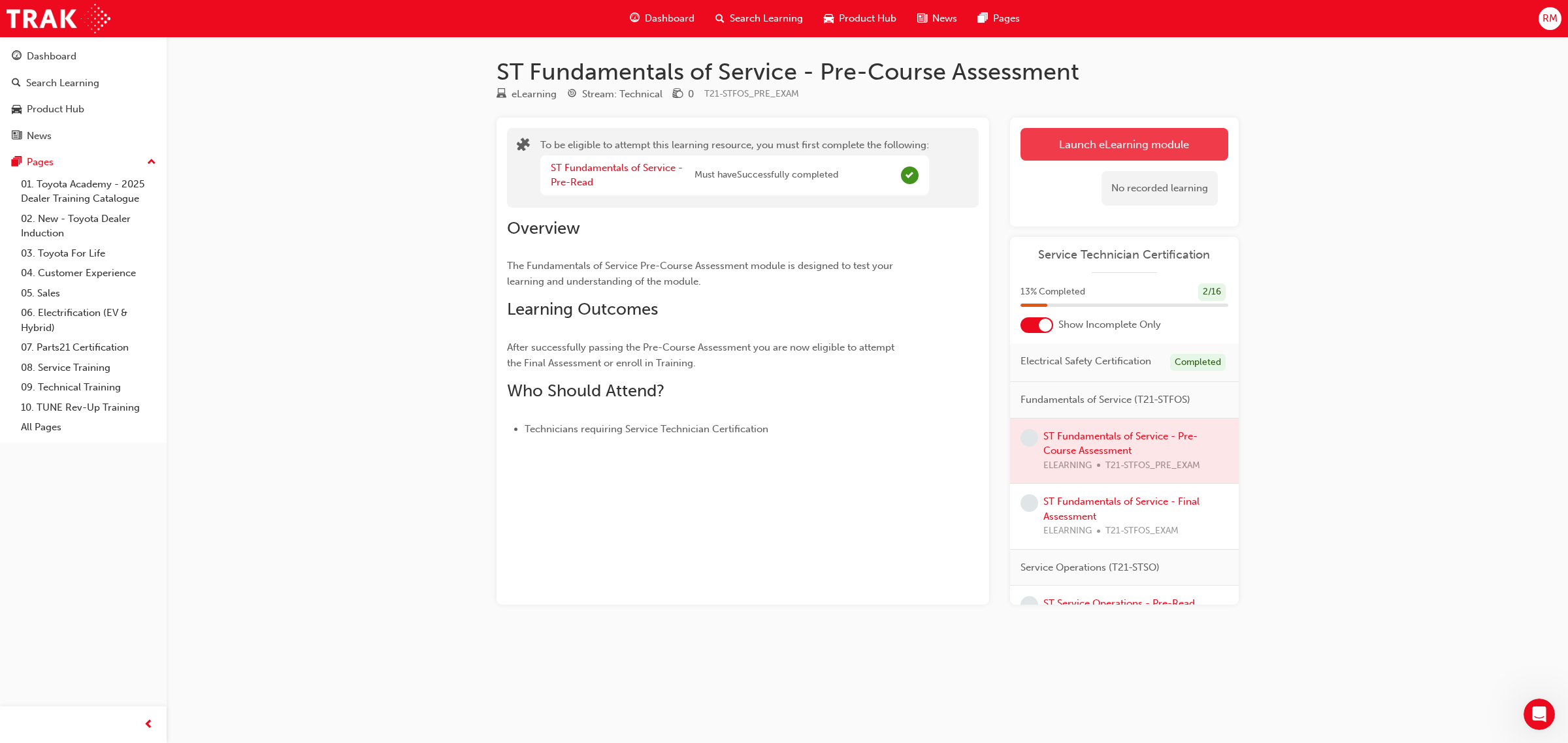
click at [1051, 147] on button "Launch eLearning module" at bounding box center [1124, 143] width 208 height 32
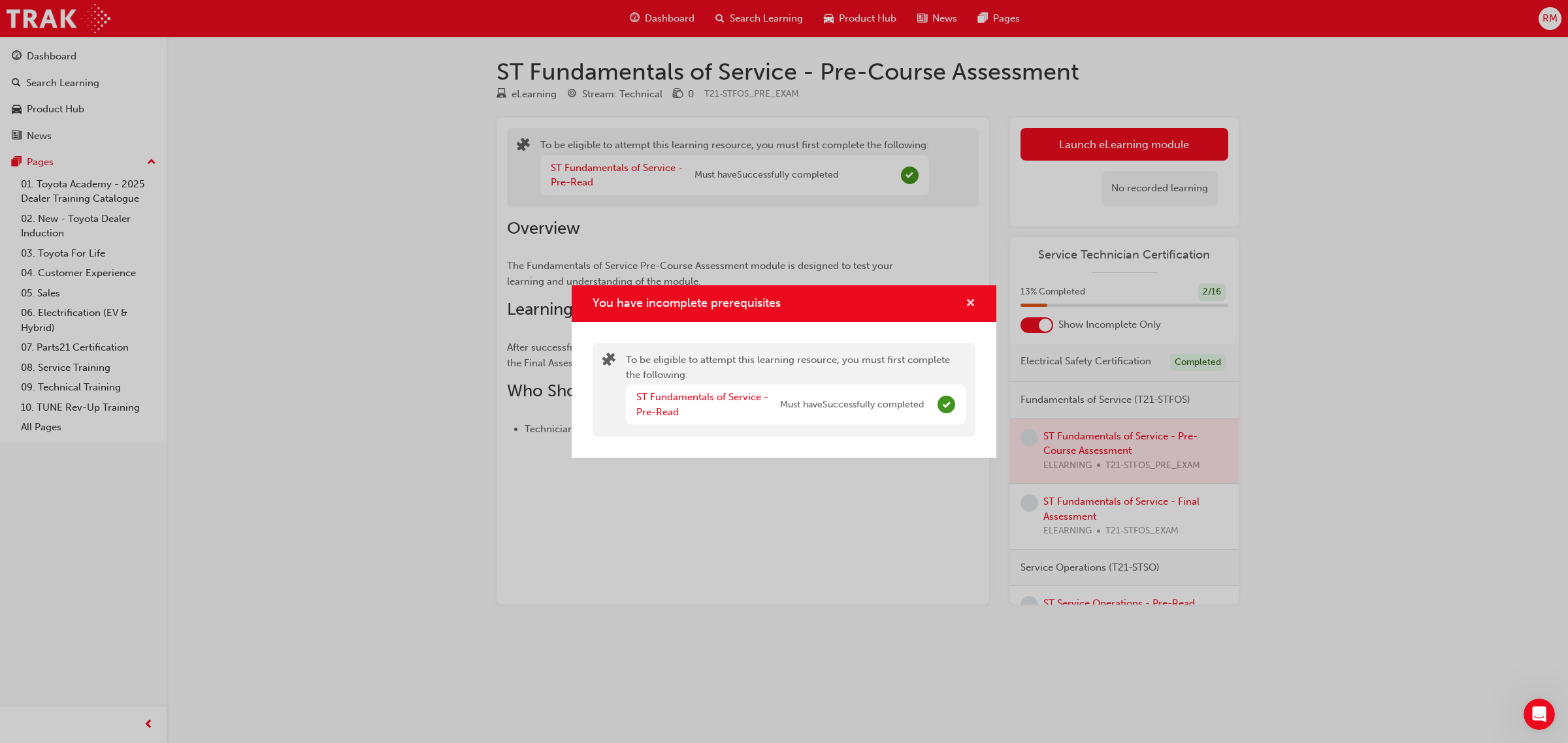
click at [967, 304] on span "cross-icon" at bounding box center [970, 304] width 9 height 12
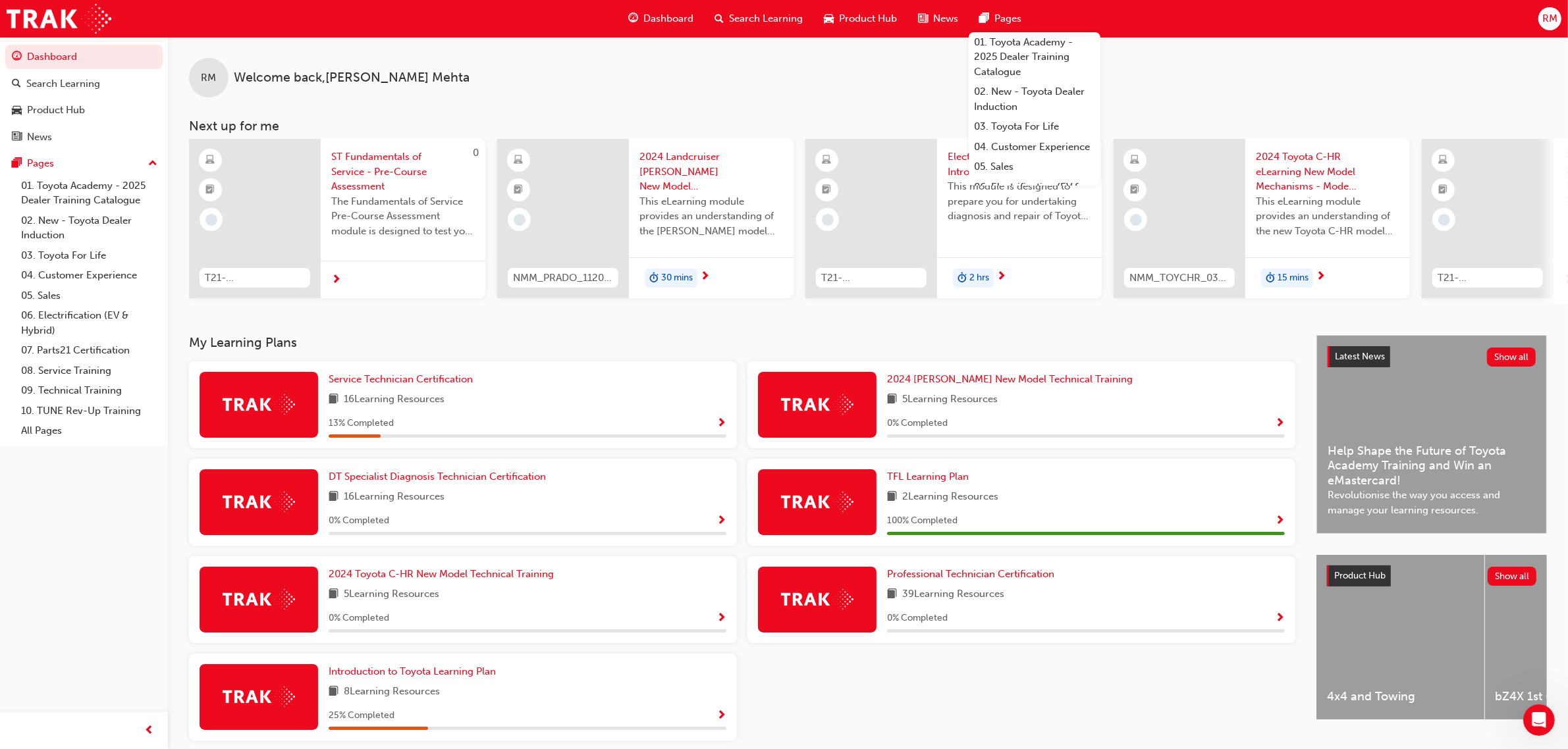
click at [722, 426] on span "Show Progress" at bounding box center [722, 423] width 10 height 12
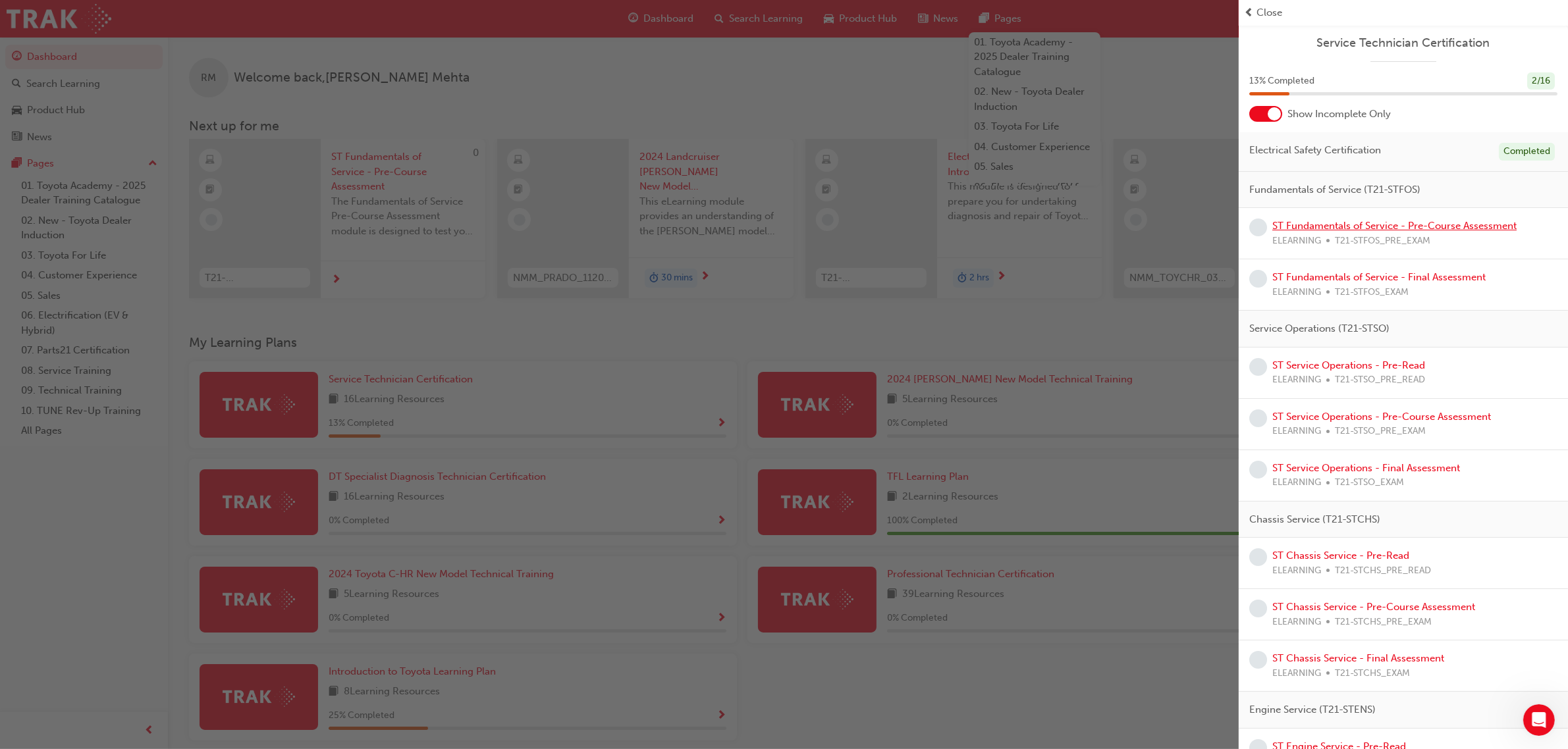
click at [1352, 229] on link "ST Fundamentals of Service - Pre-Course Assessment" at bounding box center [1394, 226] width 244 height 12
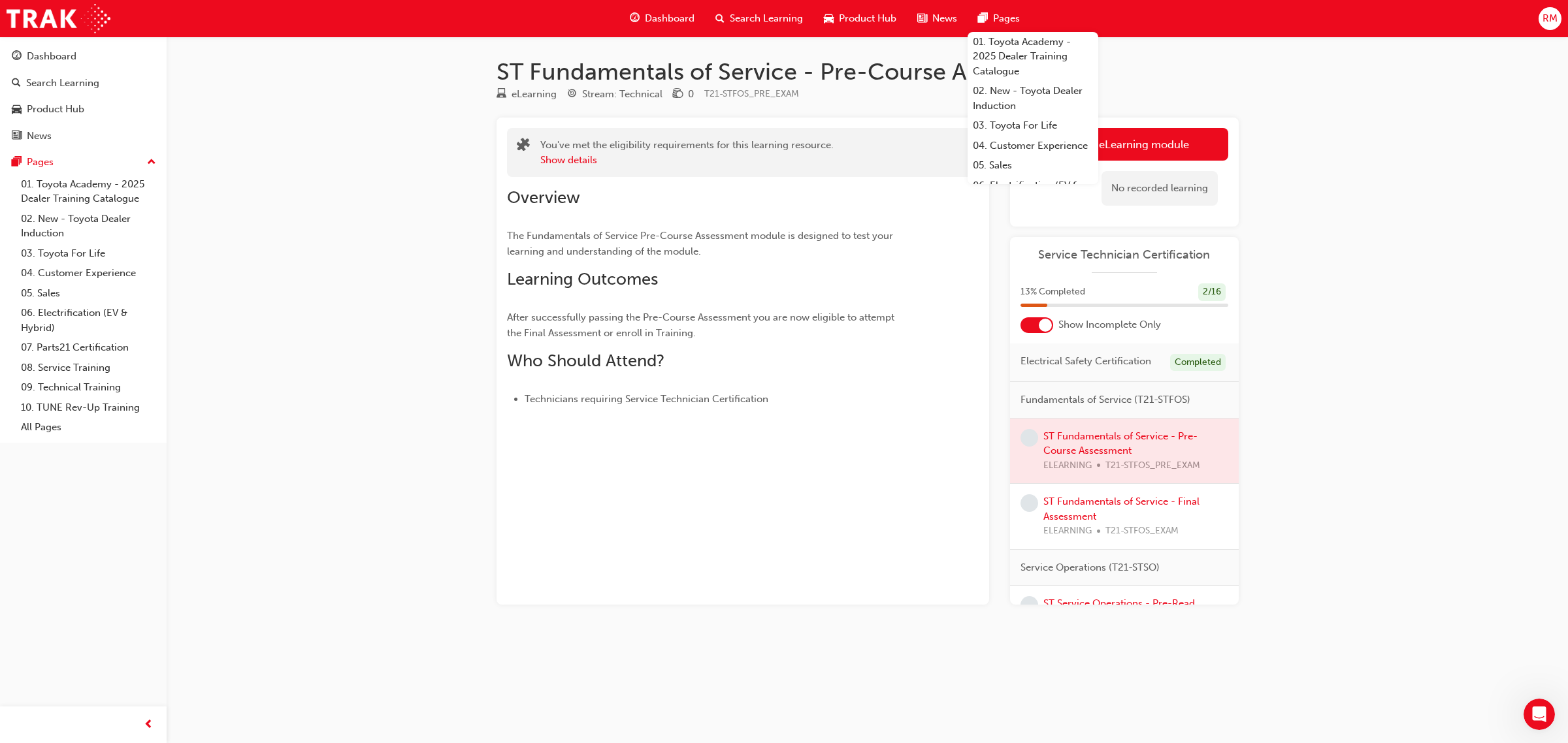
click at [1119, 98] on div "eLearning Stream: Technical 0 T21-STFOS_PRE_EXAM" at bounding box center [867, 96] width 742 height 21
click at [1130, 148] on link "Launch eLearning module" at bounding box center [1124, 143] width 208 height 32
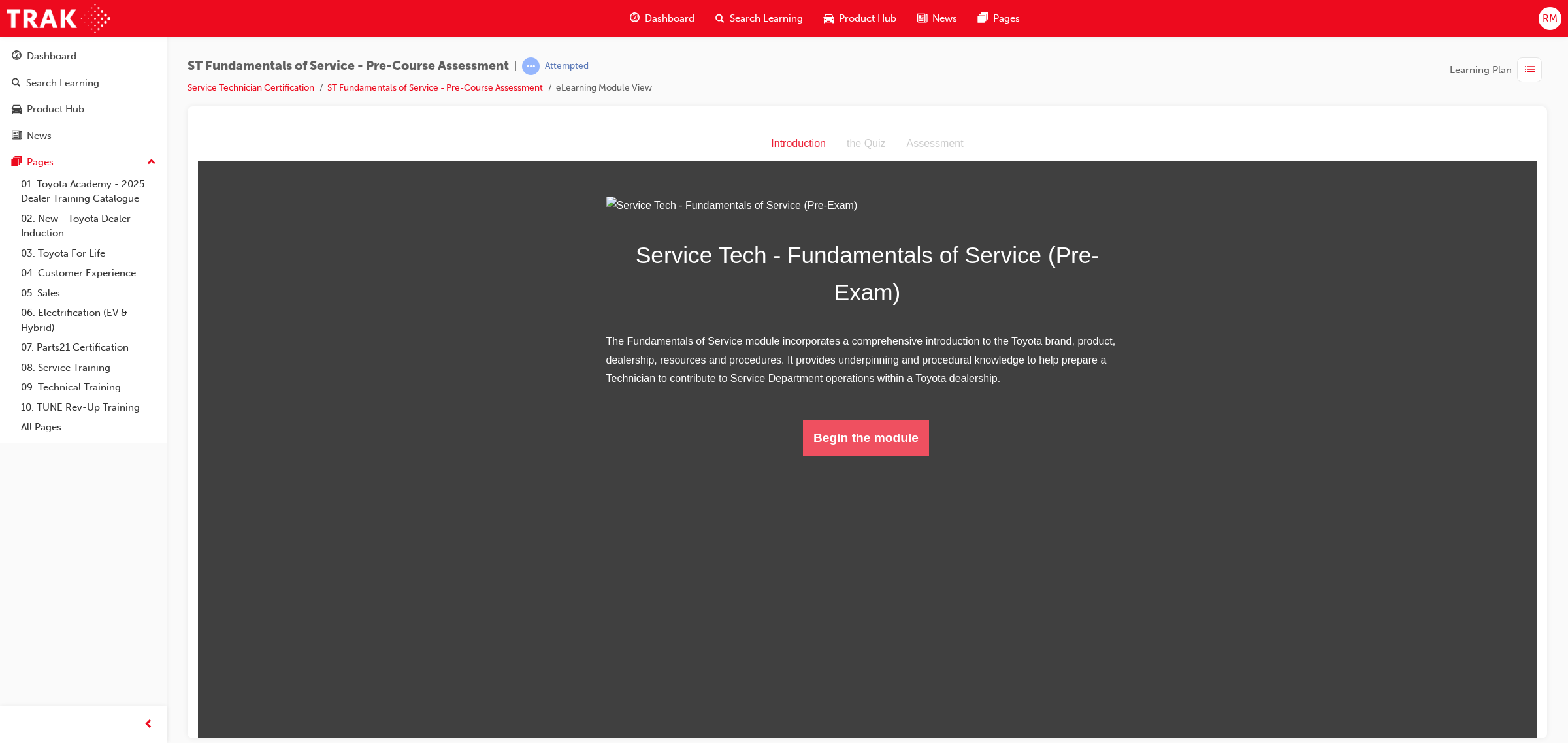
click at [905, 455] on button "Begin the module" at bounding box center [866, 437] width 126 height 36
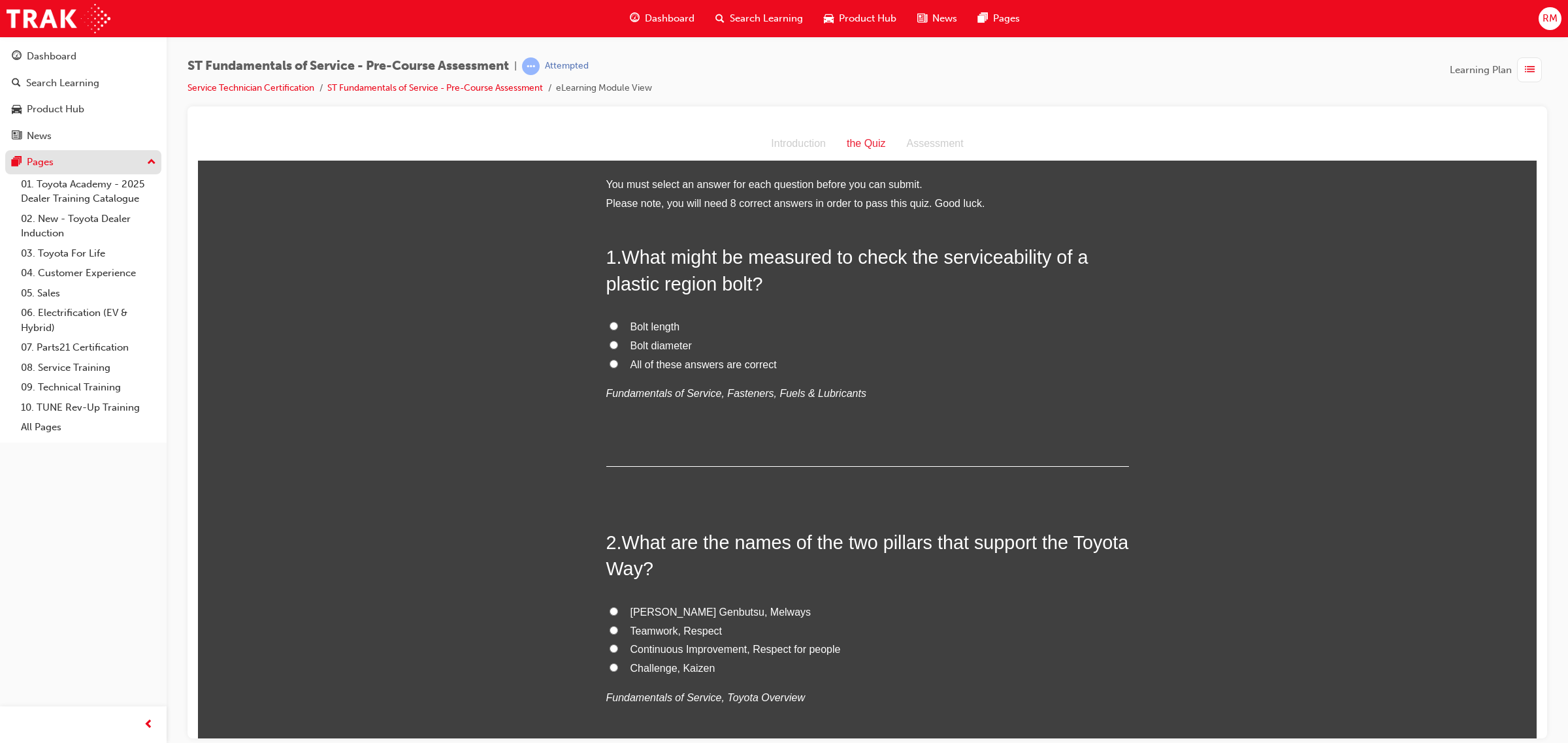
click at [122, 167] on div "Pages" at bounding box center [83, 162] width 143 height 17
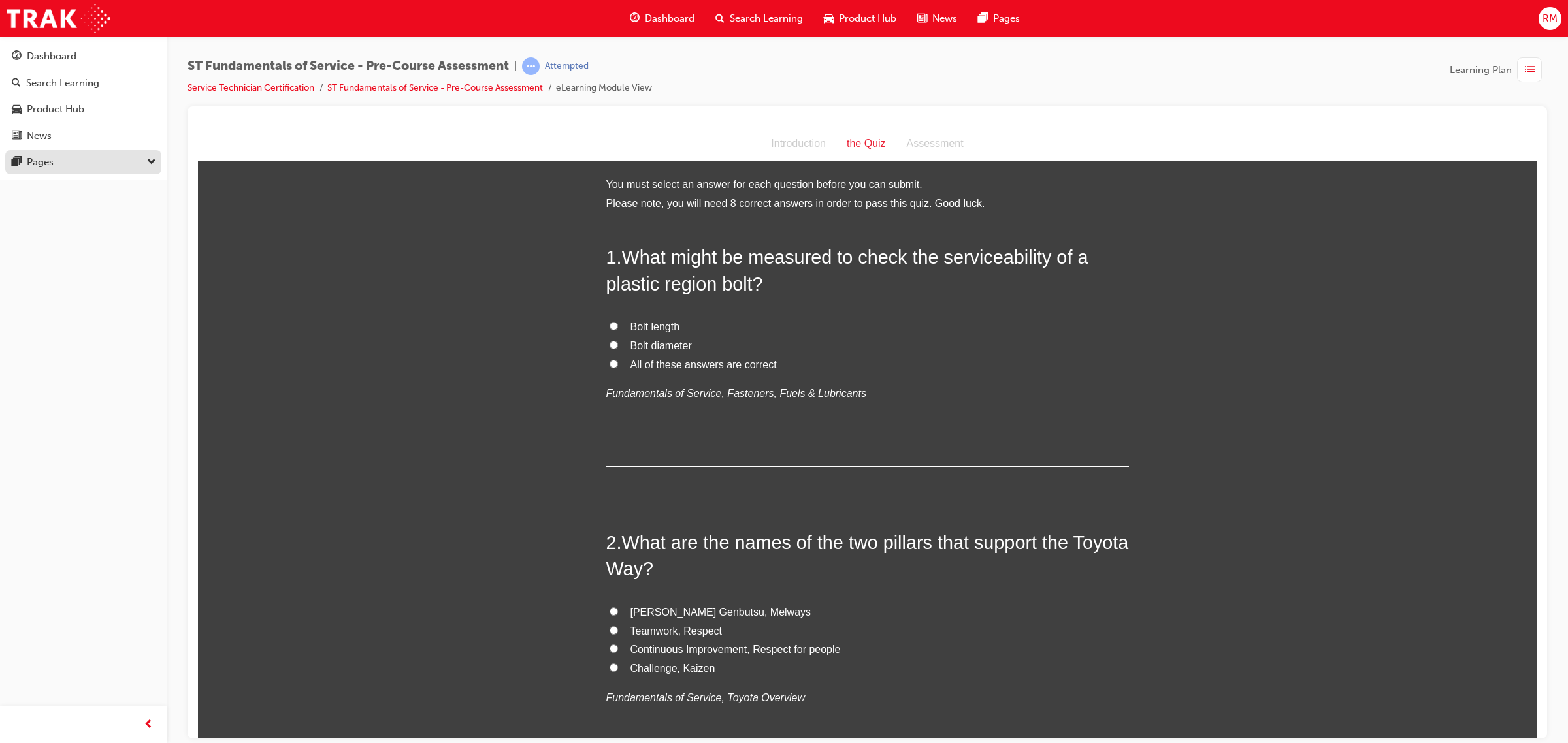
click at [122, 167] on div "Pages" at bounding box center [83, 162] width 143 height 17
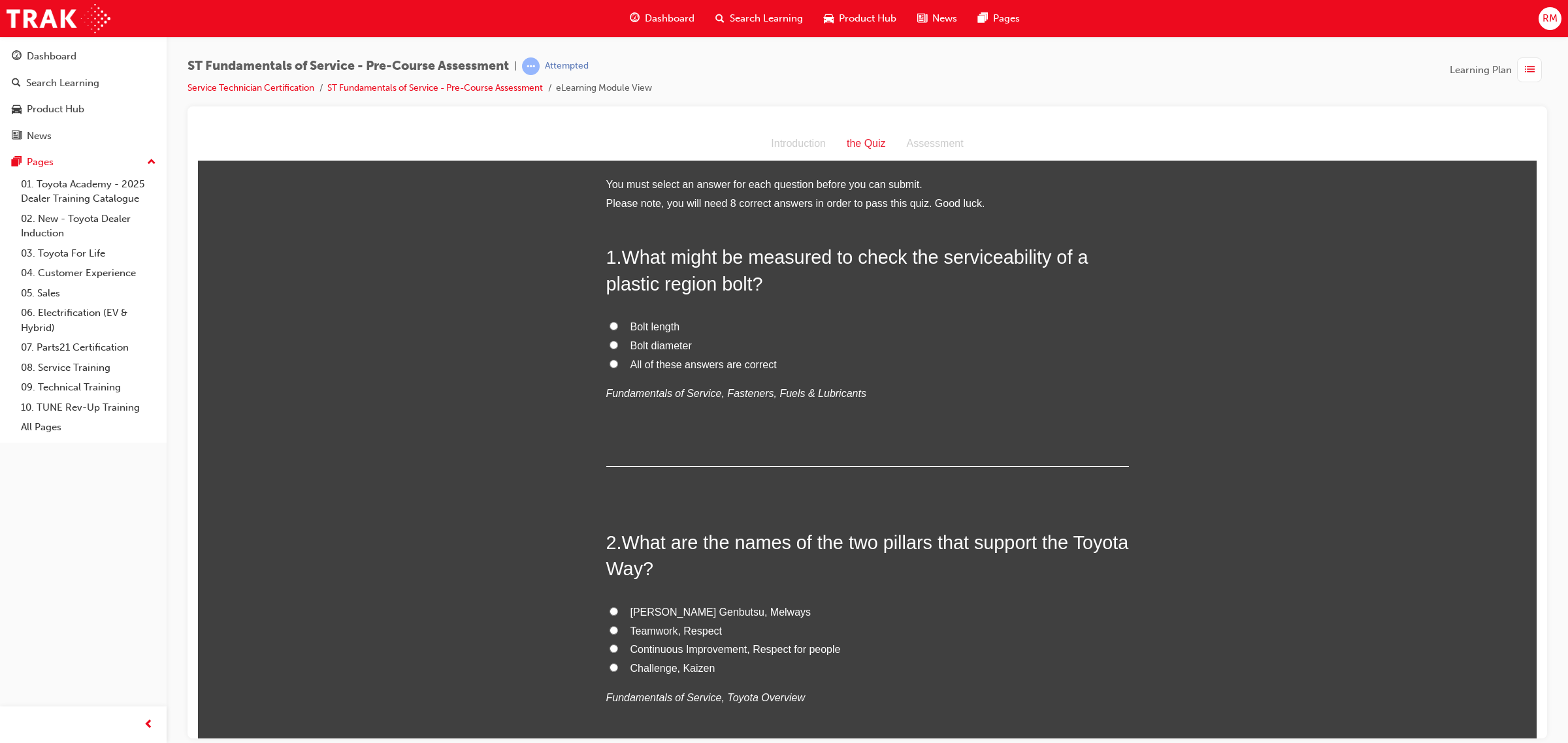
click at [811, 147] on div "Introduction" at bounding box center [799, 143] width 76 height 19
click at [849, 143] on div "the Quiz" at bounding box center [866, 143] width 60 height 19
click at [931, 147] on div "Assessment" at bounding box center [935, 143] width 78 height 19
click at [827, 141] on div "Introduction" at bounding box center [799, 143] width 76 height 19
click at [797, 140] on div "Introduction" at bounding box center [799, 143] width 76 height 19
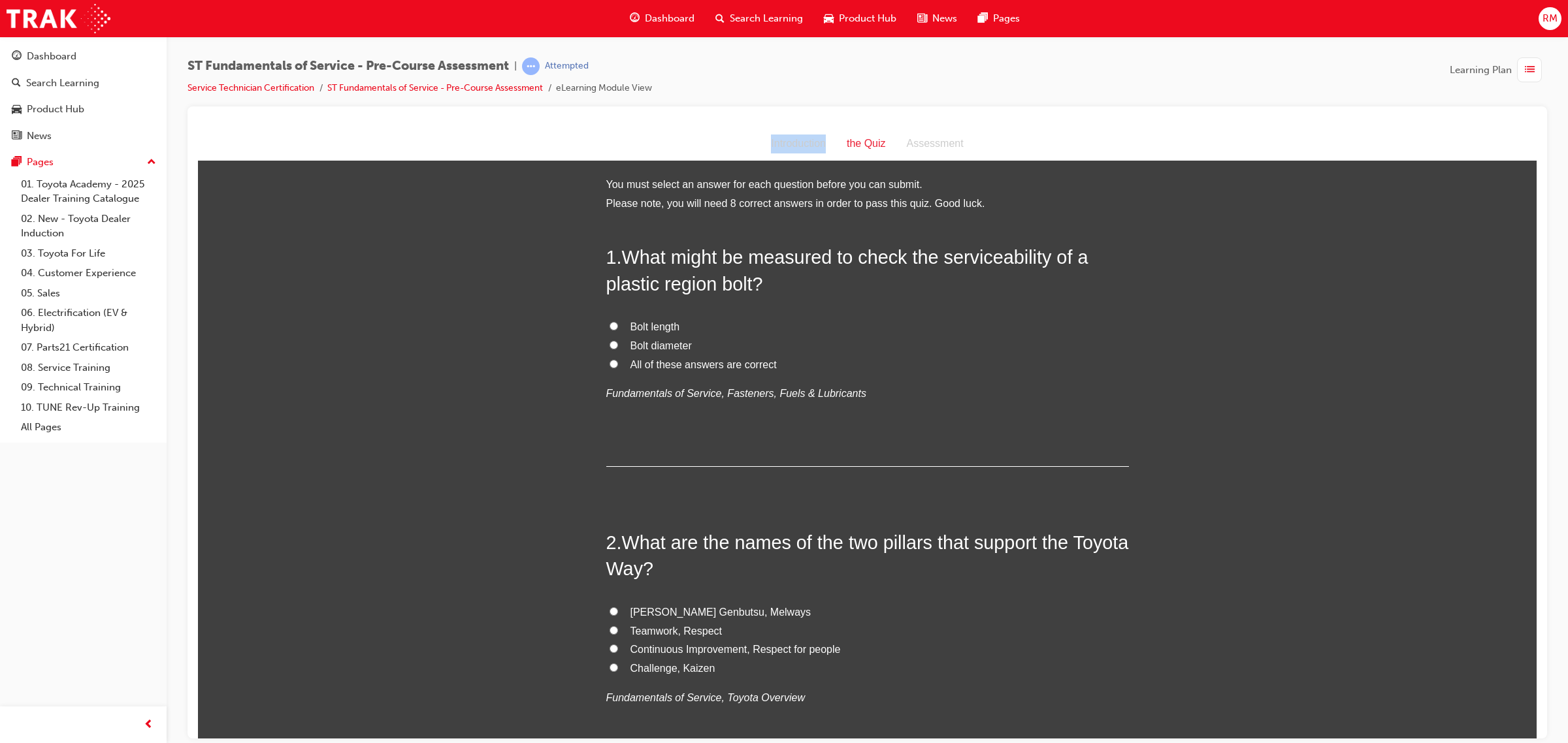
click at [797, 140] on div "Introduction" at bounding box center [799, 143] width 76 height 19
click at [609, 365] on input "All of these answers are correct" at bounding box center [613, 363] width 9 height 9
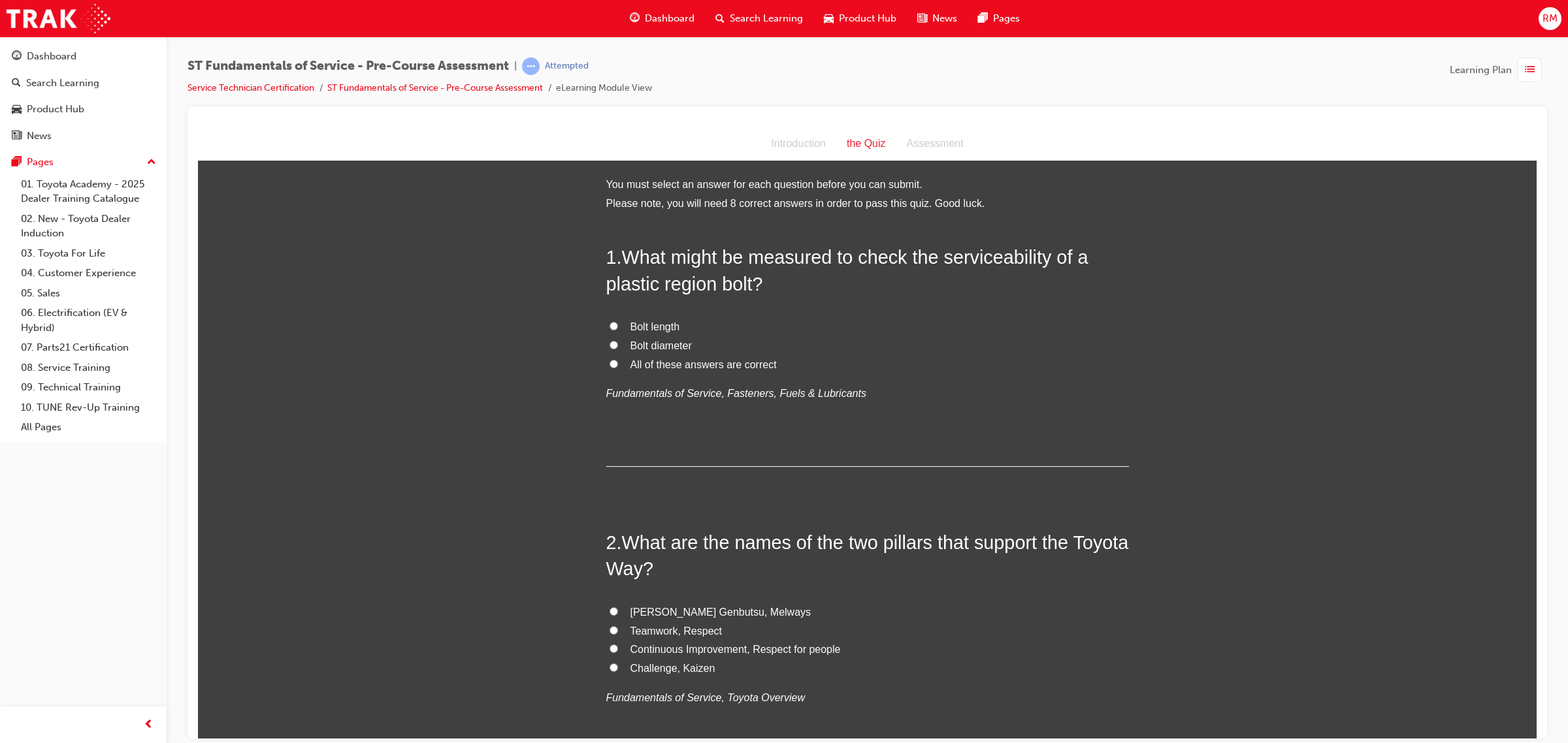
radio input "true"
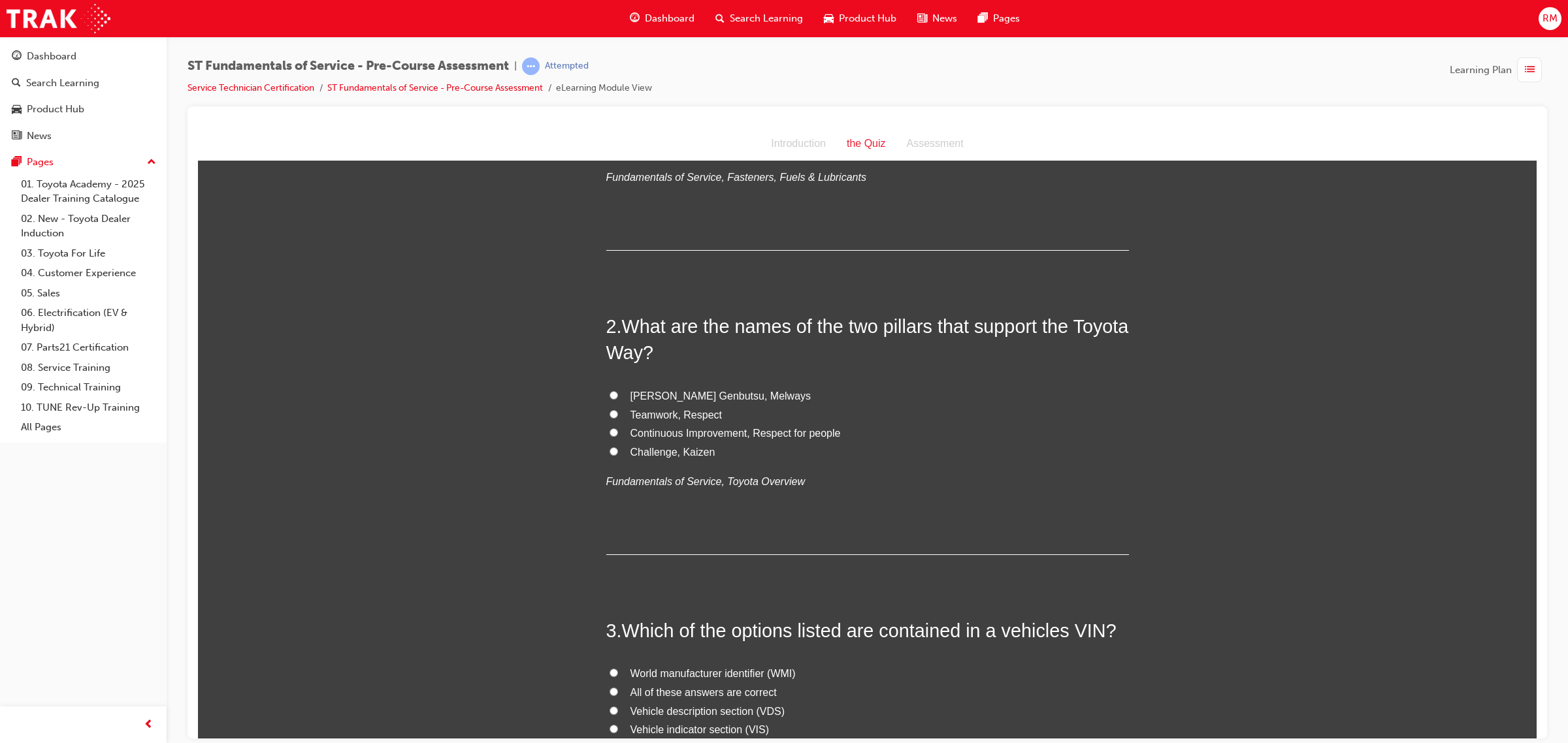
scroll to position [245, 0]
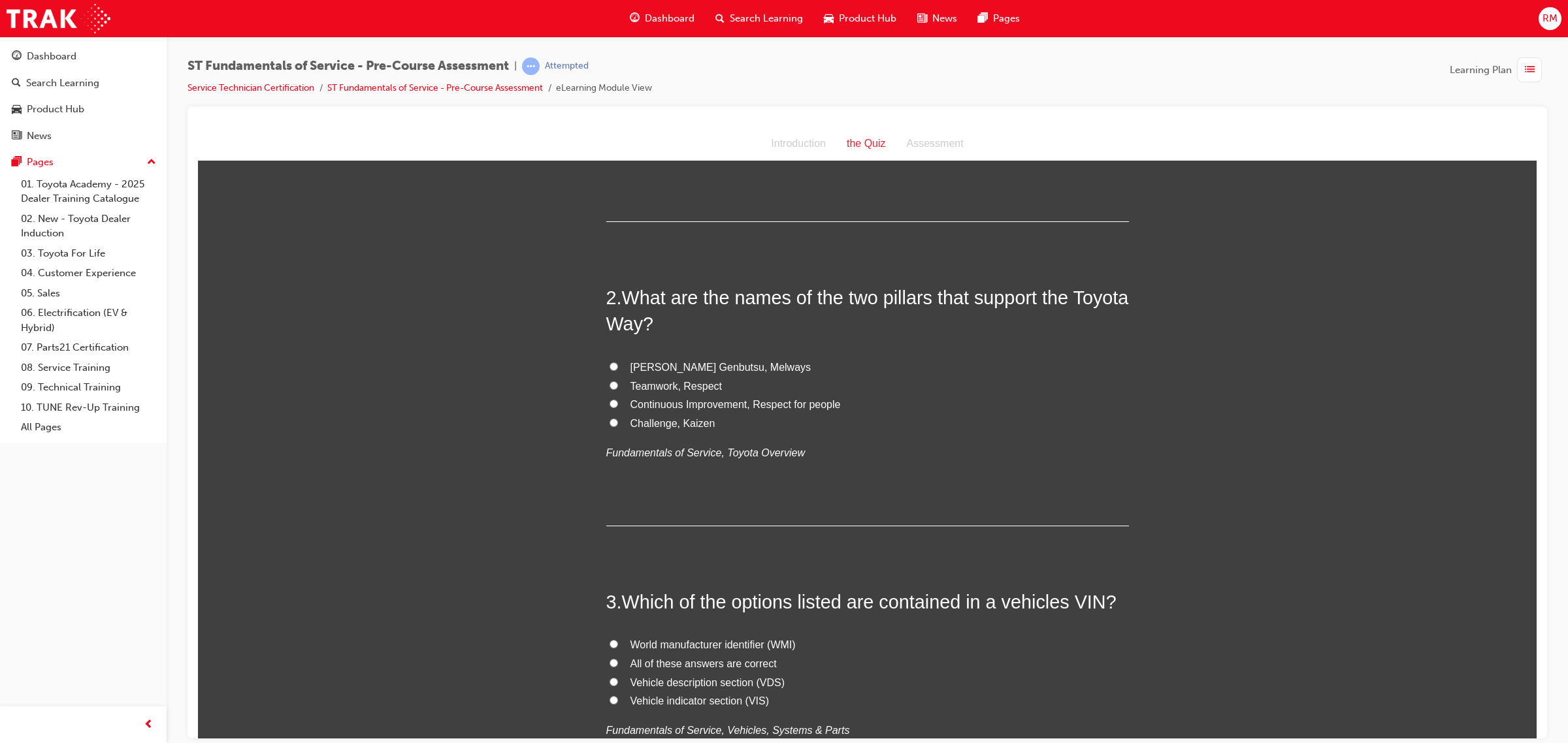
click at [609, 381] on input "Teamwork, Respect" at bounding box center [613, 385] width 9 height 9
radio input "true"
click at [609, 399] on input "Continuous Improvement, Respect for people" at bounding box center [613, 403] width 9 height 9
radio input "true"
click at [609, 385] on input "Teamwork, Respect" at bounding box center [613, 385] width 9 height 9
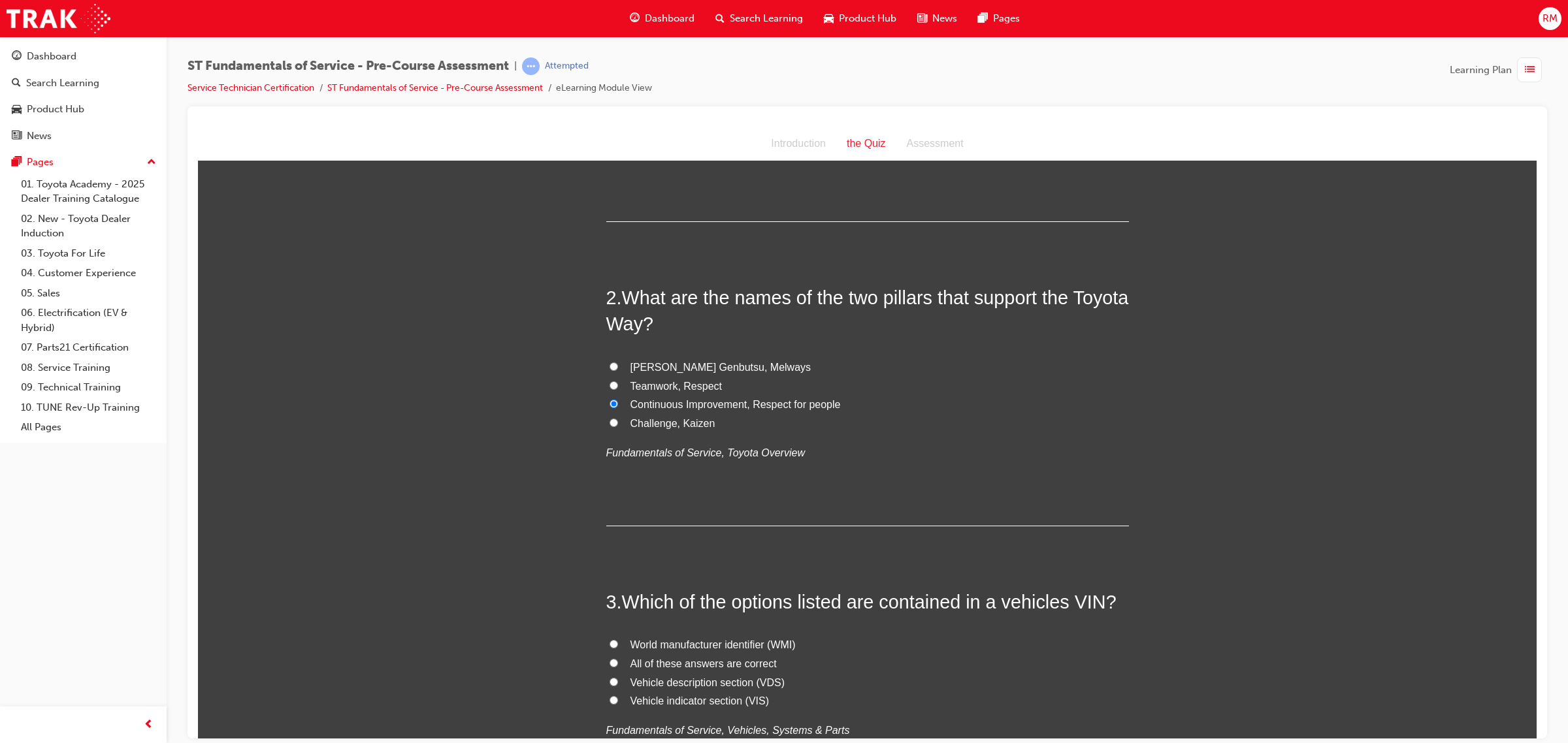
radio input "true"
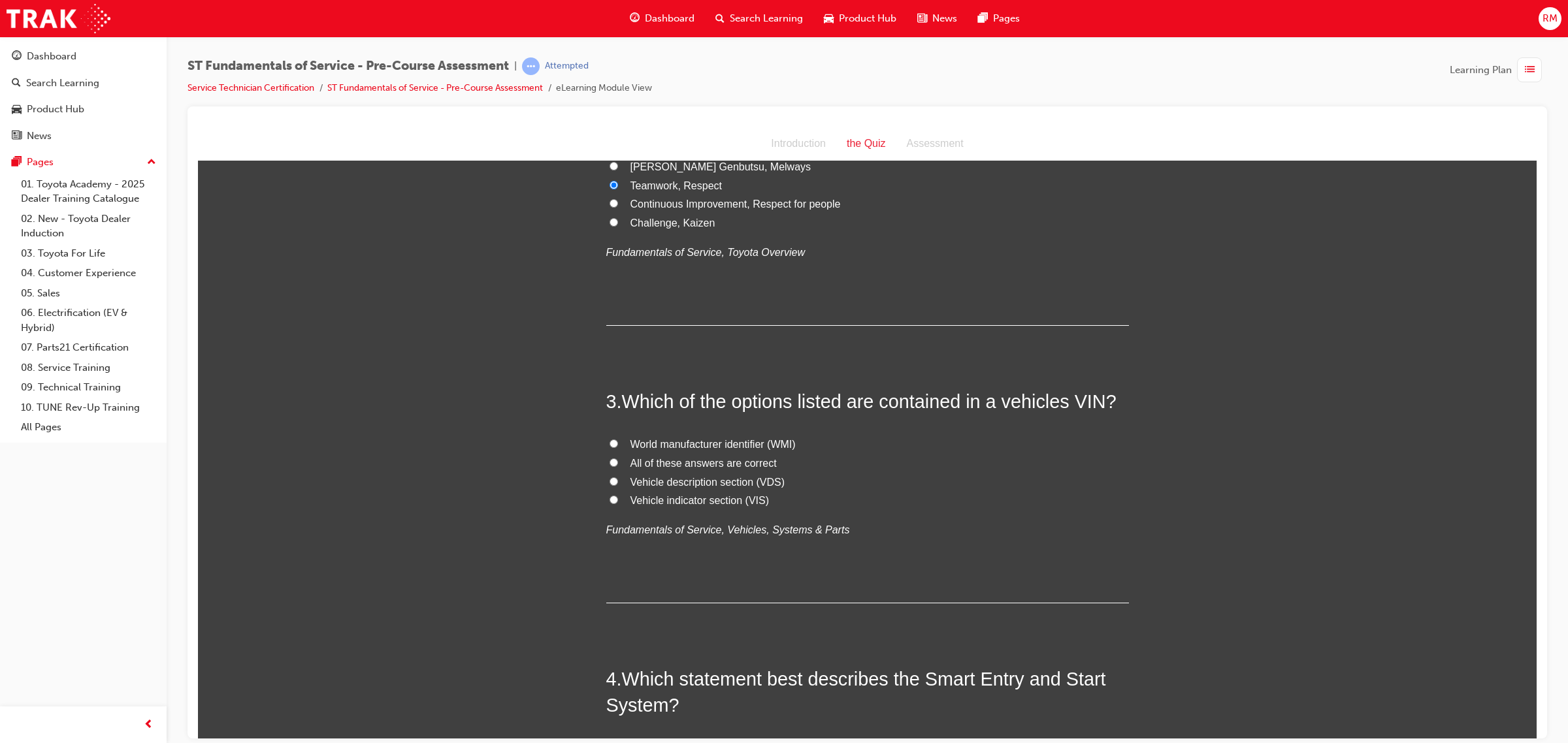
scroll to position [490, 0]
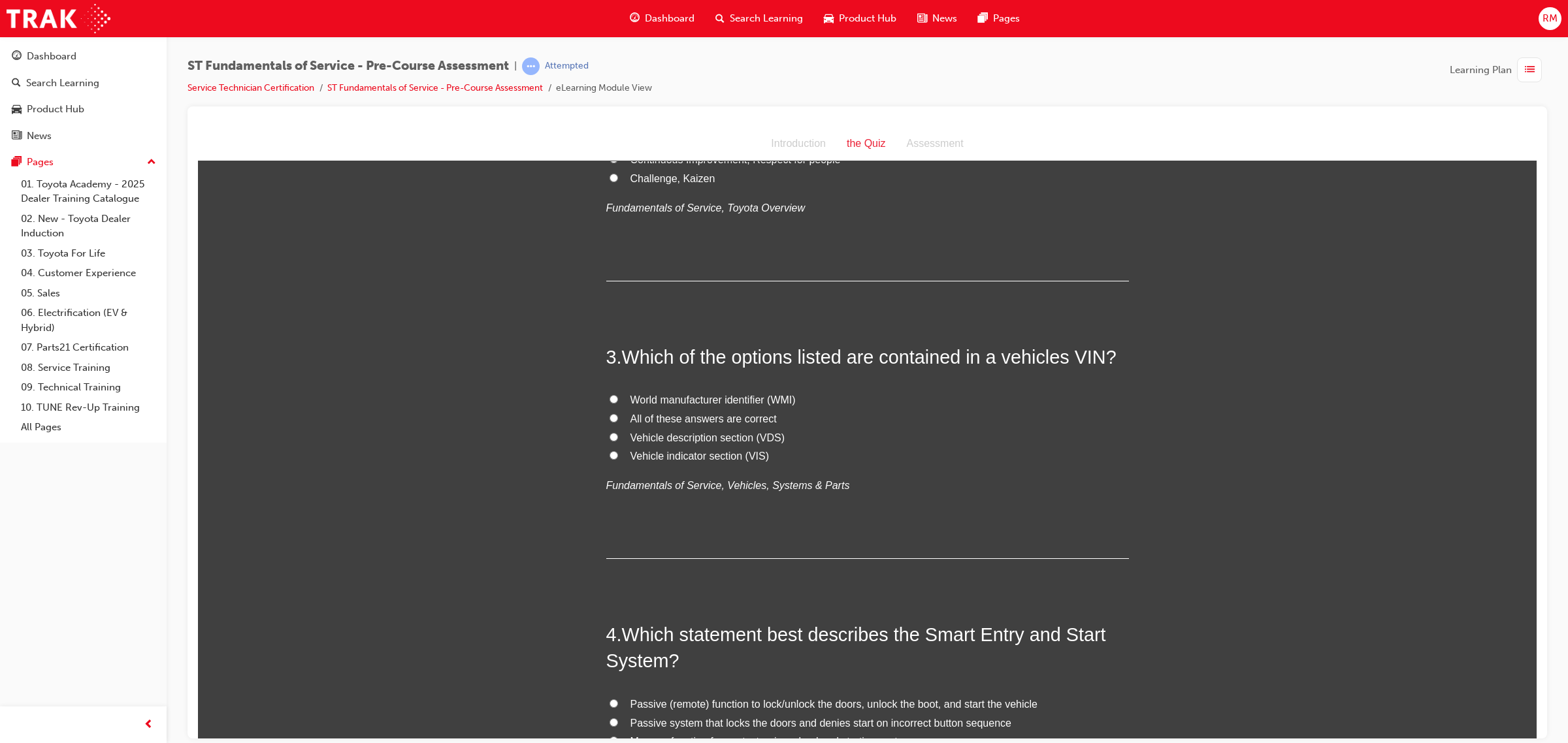
click at [609, 414] on input "All of these answers are correct" at bounding box center [613, 418] width 9 height 9
radio input "true"
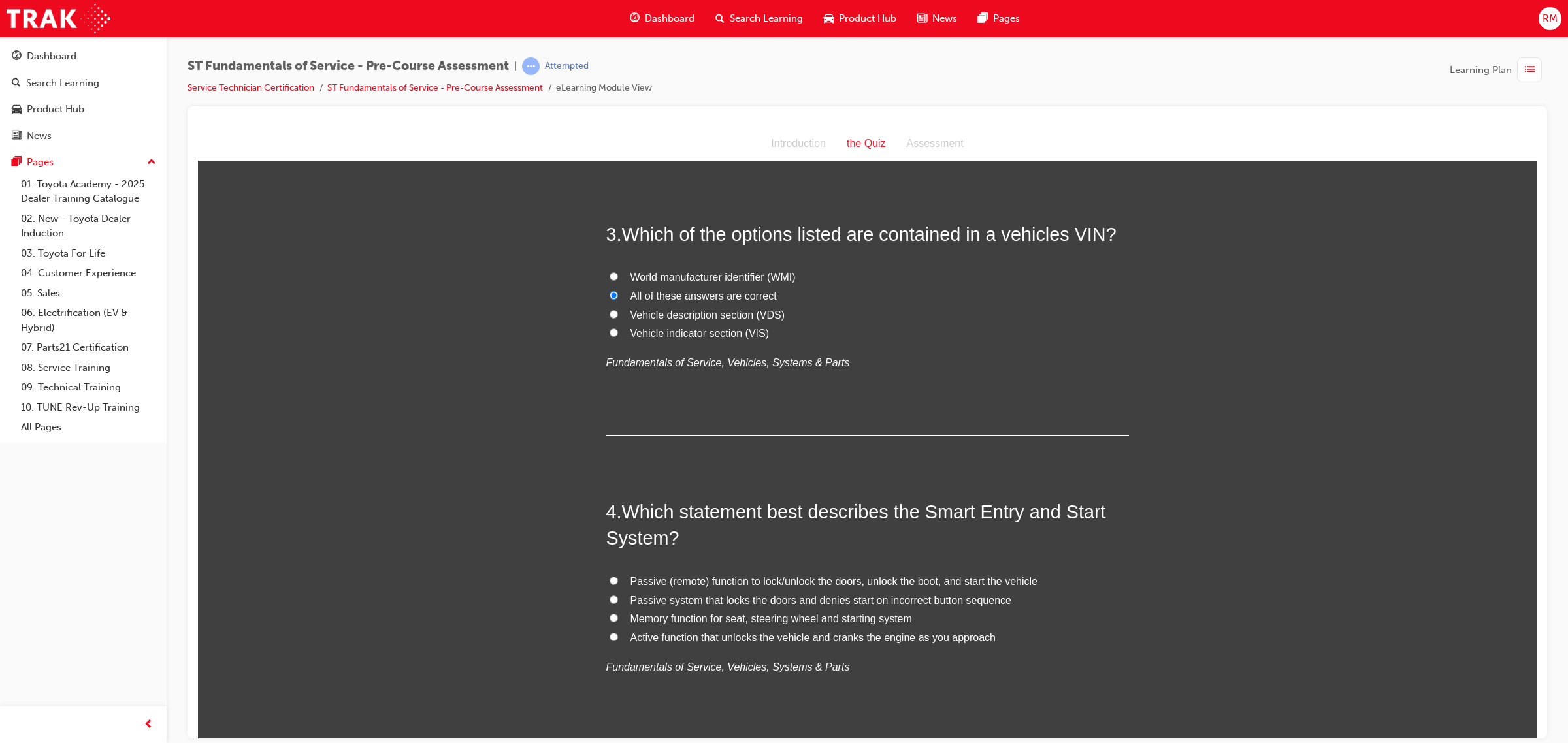
scroll to position [816, 0]
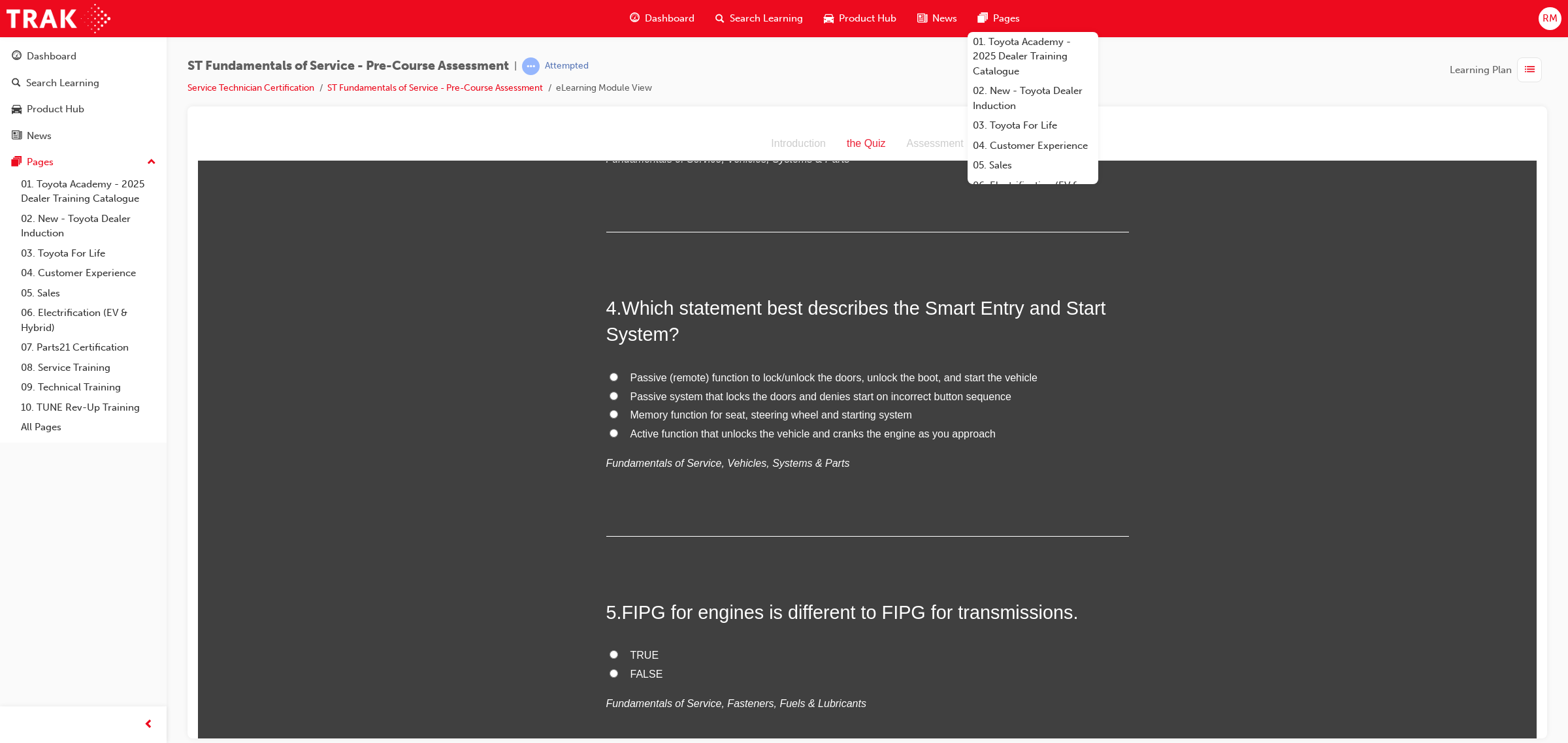
click at [609, 375] on input "Passive (remote) function to lock/unlock the doors, unlock the boot, and start …" at bounding box center [613, 376] width 9 height 9
radio input "true"
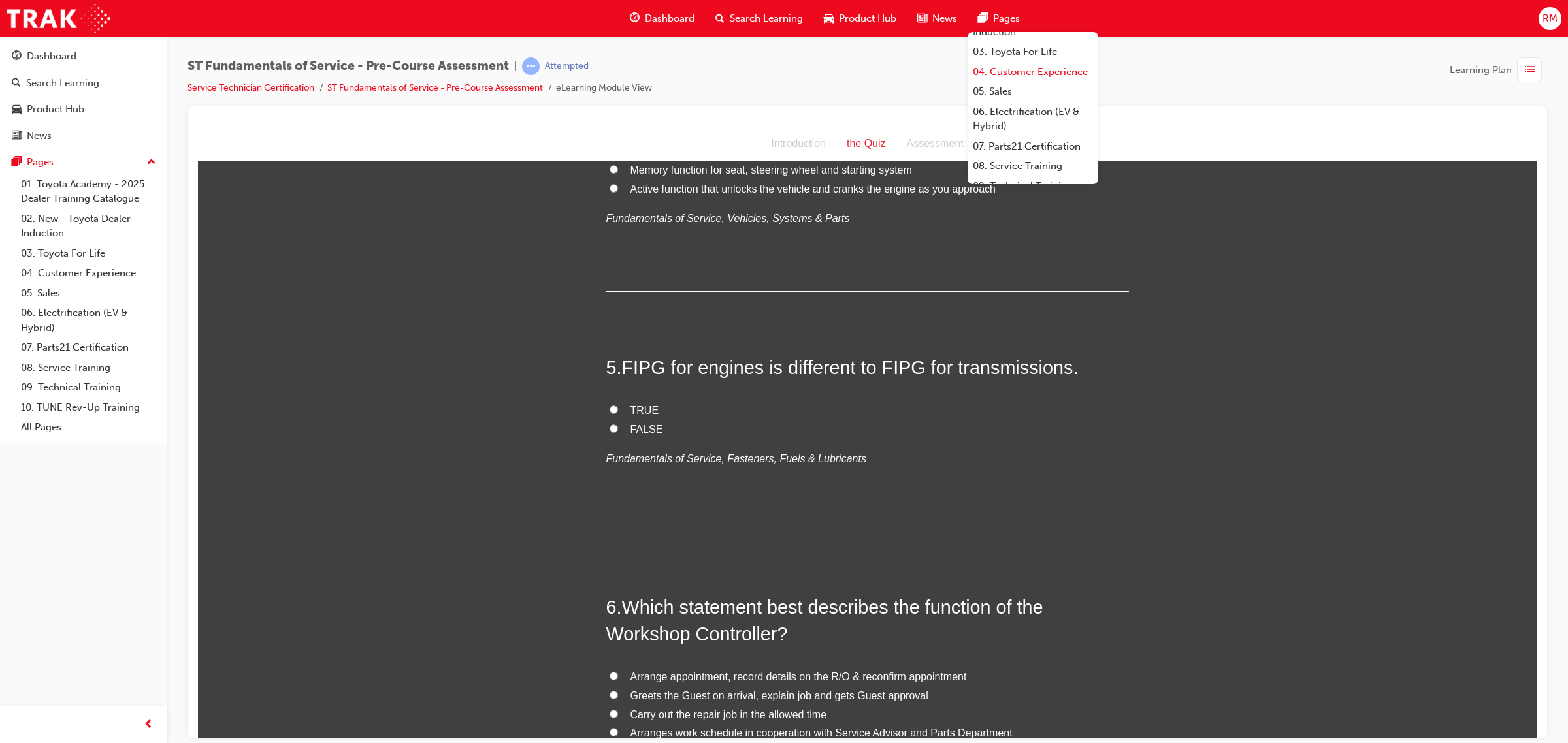
scroll to position [154, 0]
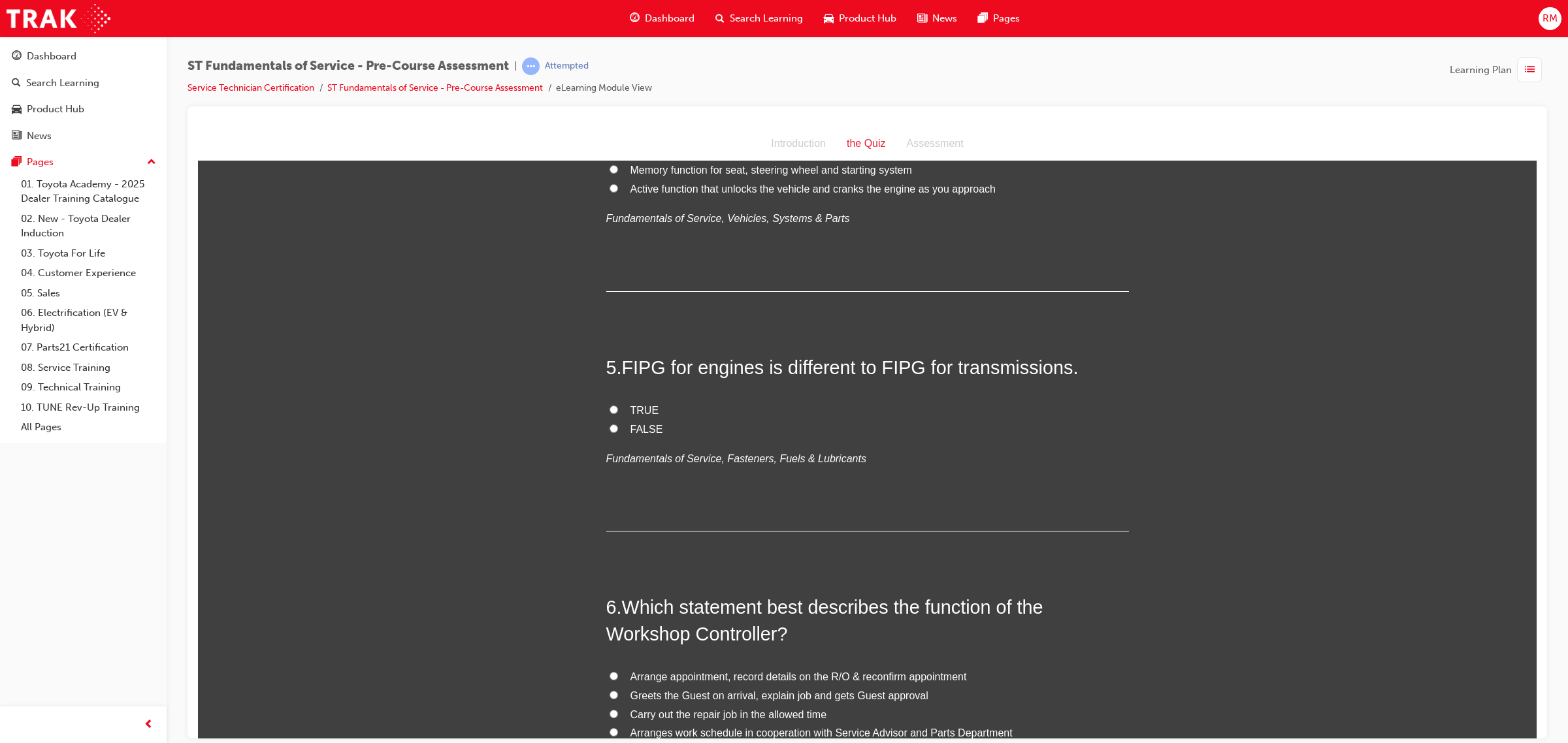
click at [609, 411] on input "TRUE" at bounding box center [613, 409] width 9 height 9
radio input "true"
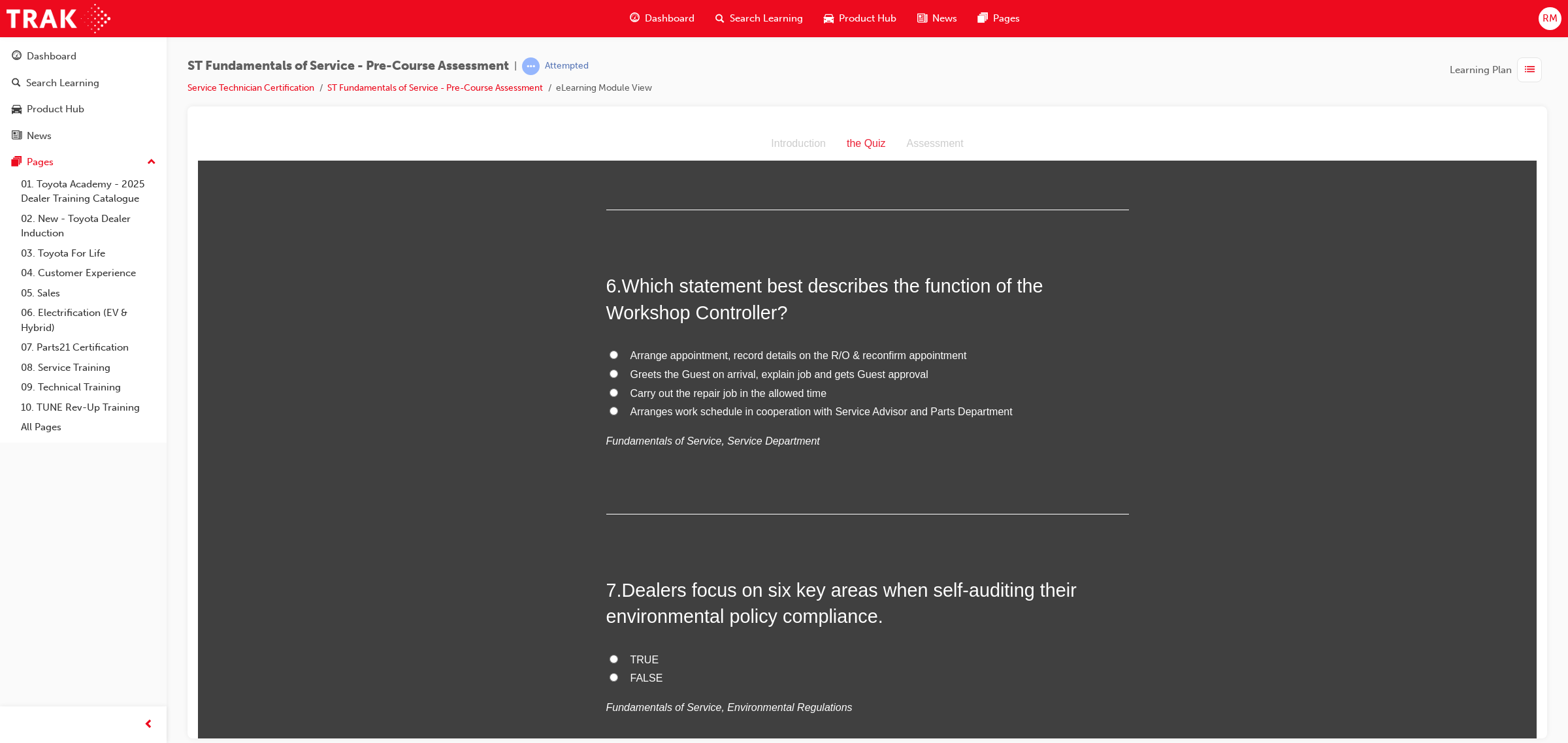
scroll to position [1388, 0]
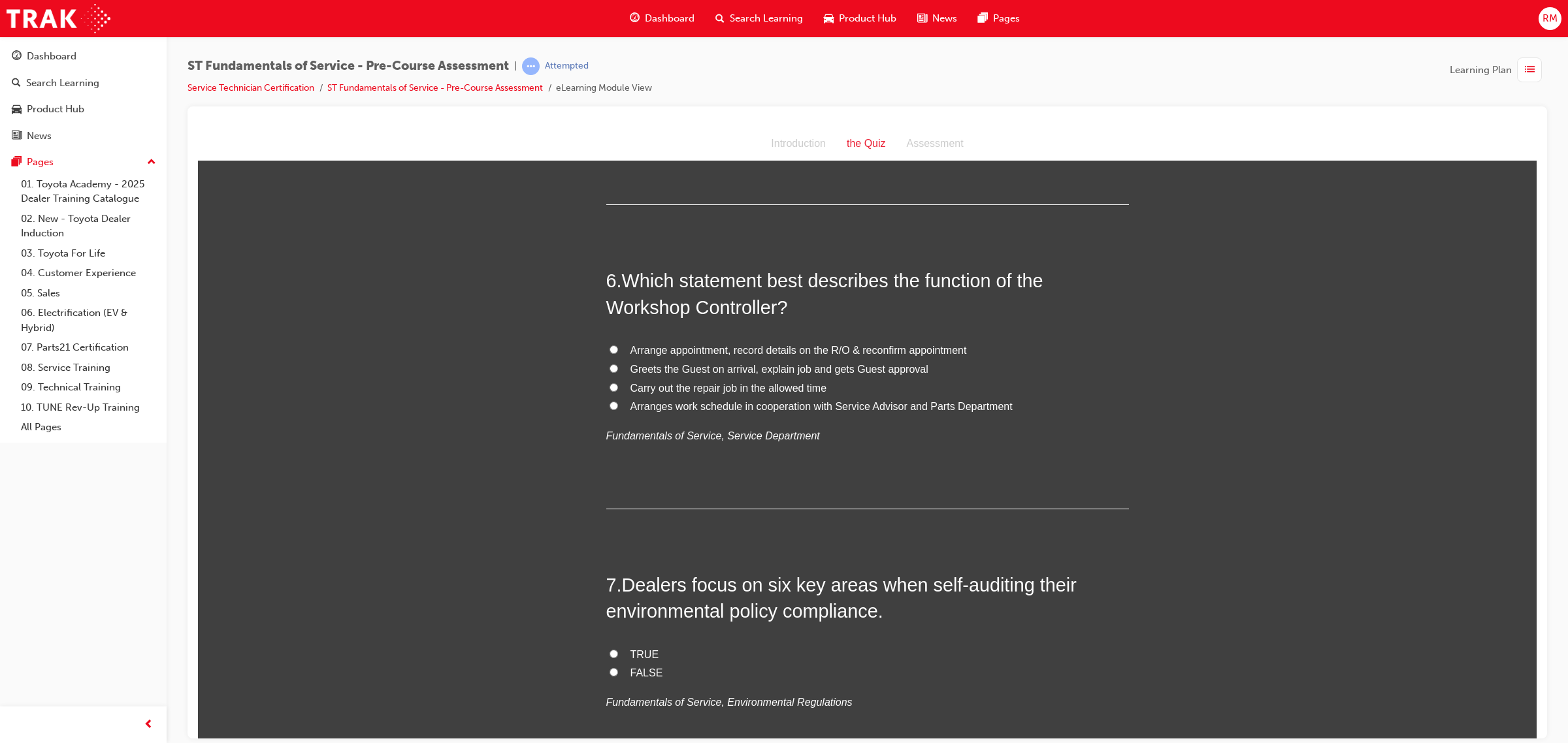
click at [609, 403] on input "Arranges work schedule in cooperation with Service Advisor and Parts Department" at bounding box center [613, 405] width 9 height 9
radio input "true"
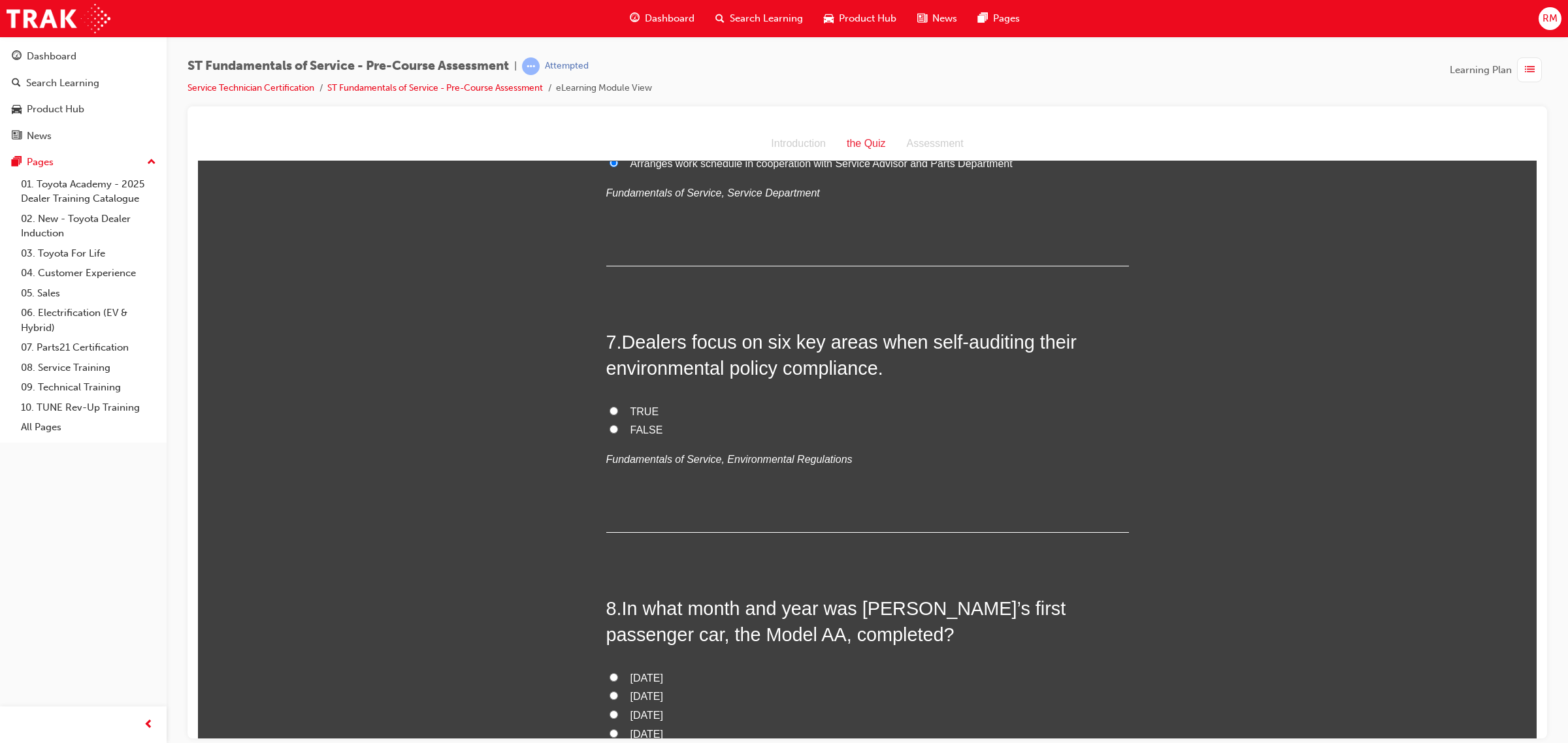
scroll to position [1633, 0]
click at [609, 406] on input "TRUE" at bounding box center [613, 408] width 9 height 9
radio input "true"
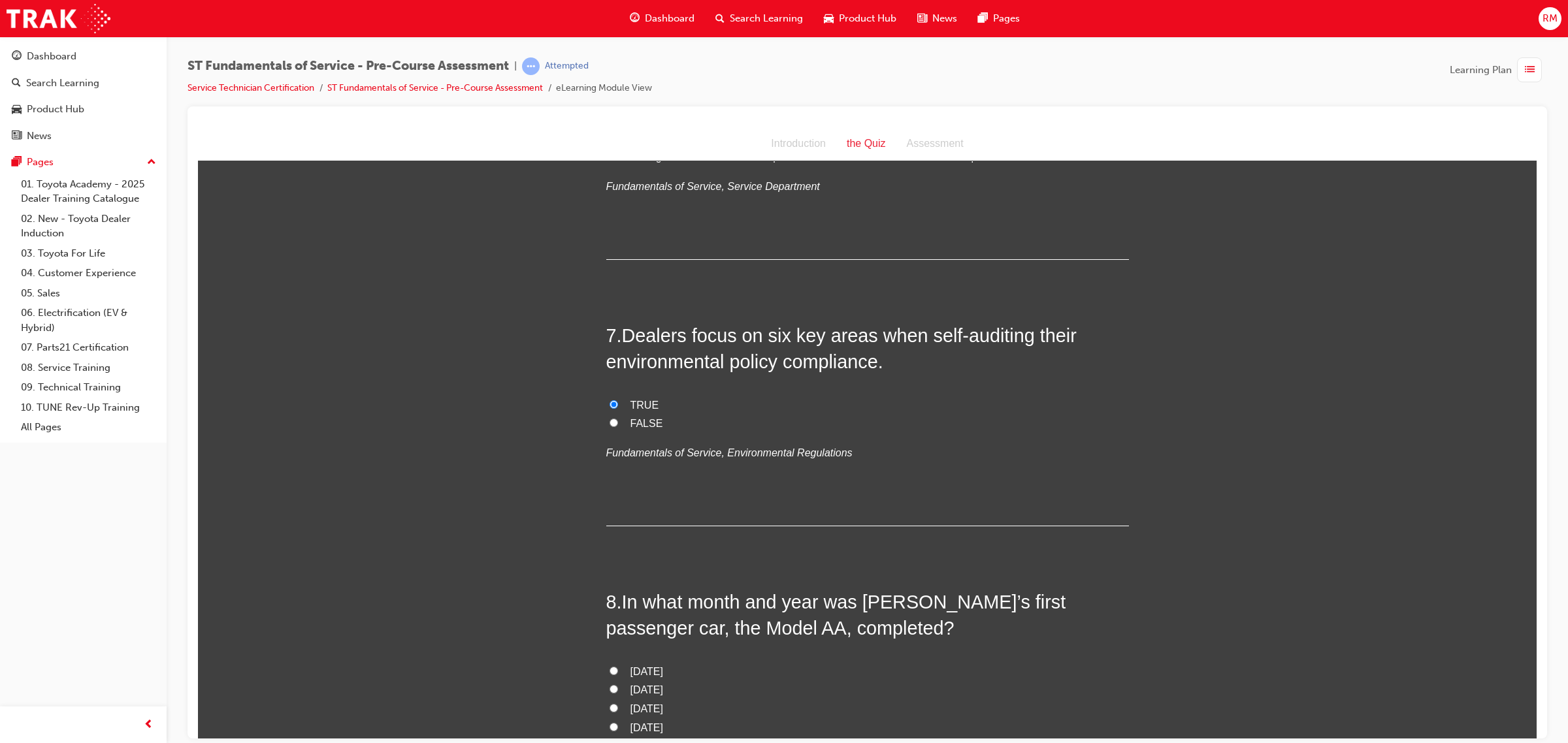
scroll to position [1878, 0]
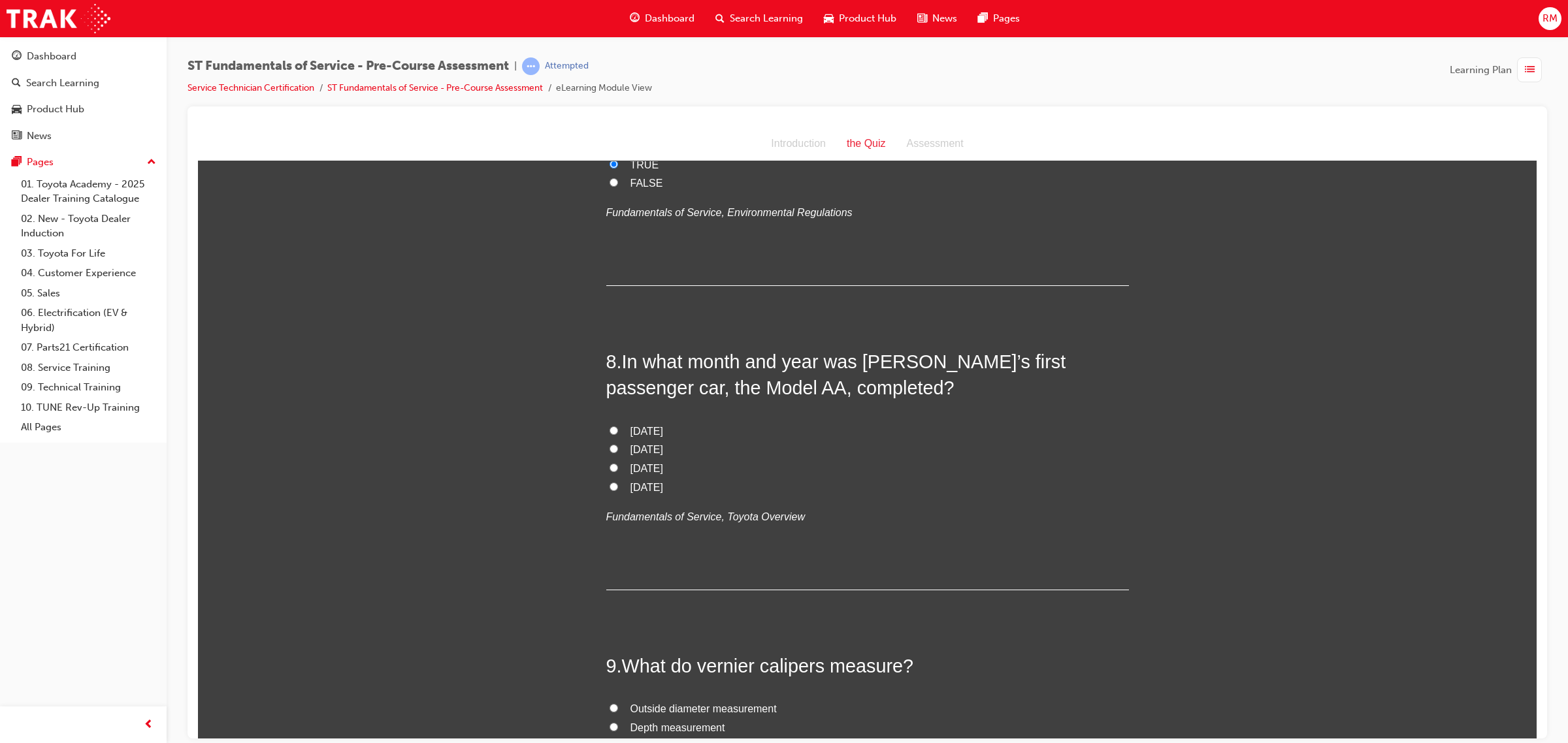
click at [609, 428] on input "[DATE]" at bounding box center [613, 429] width 9 height 9
radio input "true"
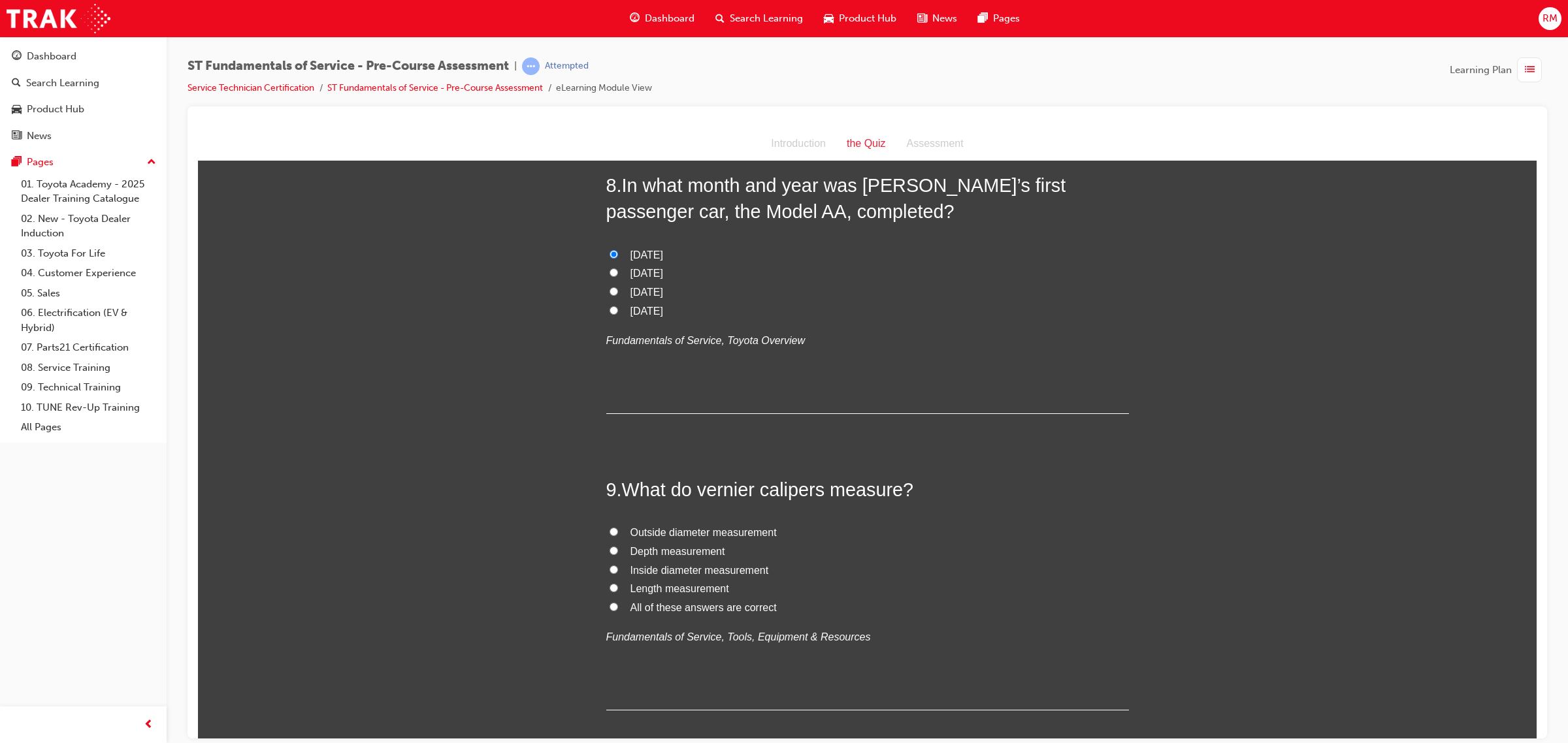
scroll to position [2122, 0]
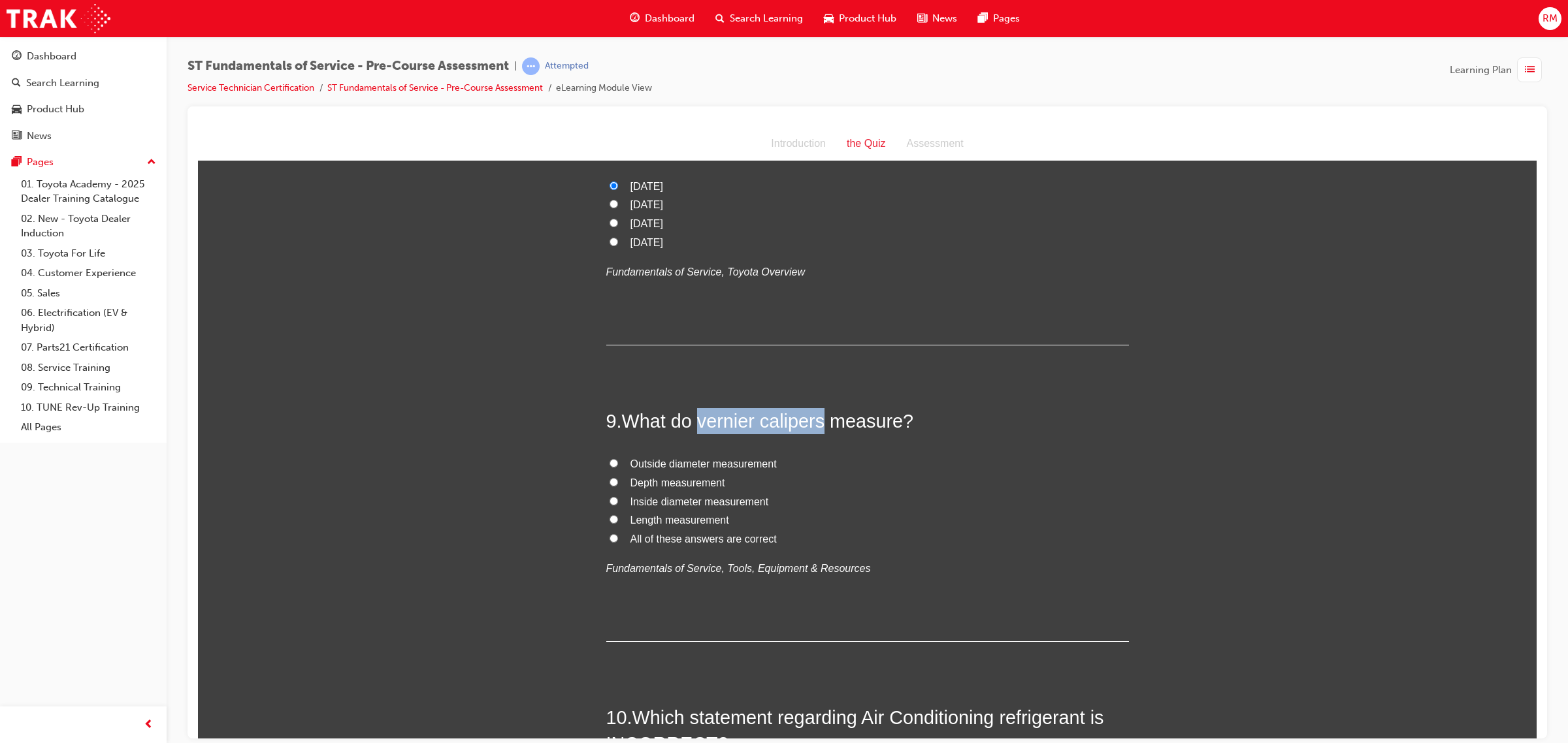
drag, startPoint x: 695, startPoint y: 422, endPoint x: 820, endPoint y: 417, distance: 125.1
click at [818, 415] on span "What do vernier calipers measure?" at bounding box center [768, 420] width 292 height 21
copy span "vernier calipers"
click at [609, 482] on input "Depth measurement" at bounding box center [613, 481] width 9 height 9
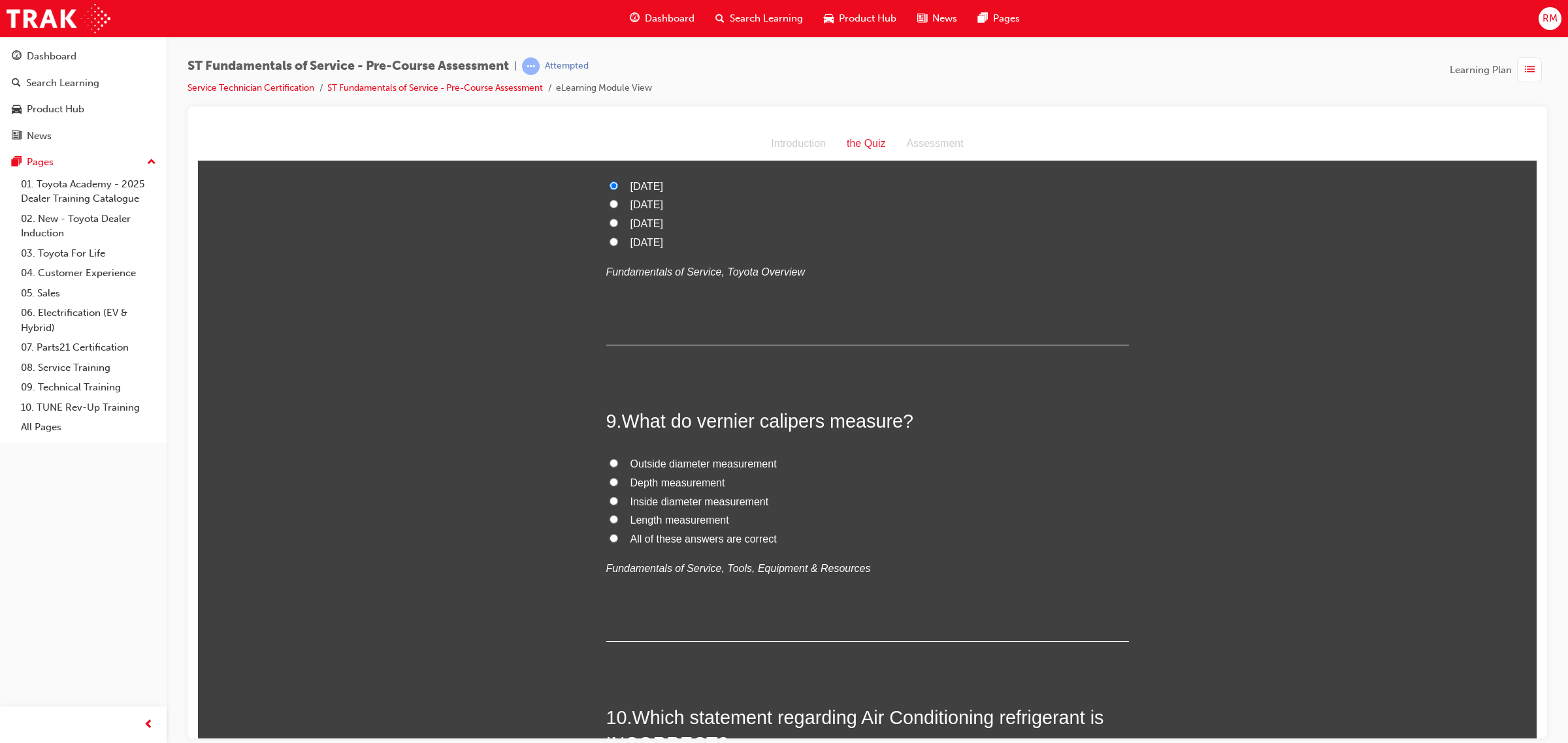
radio input "true"
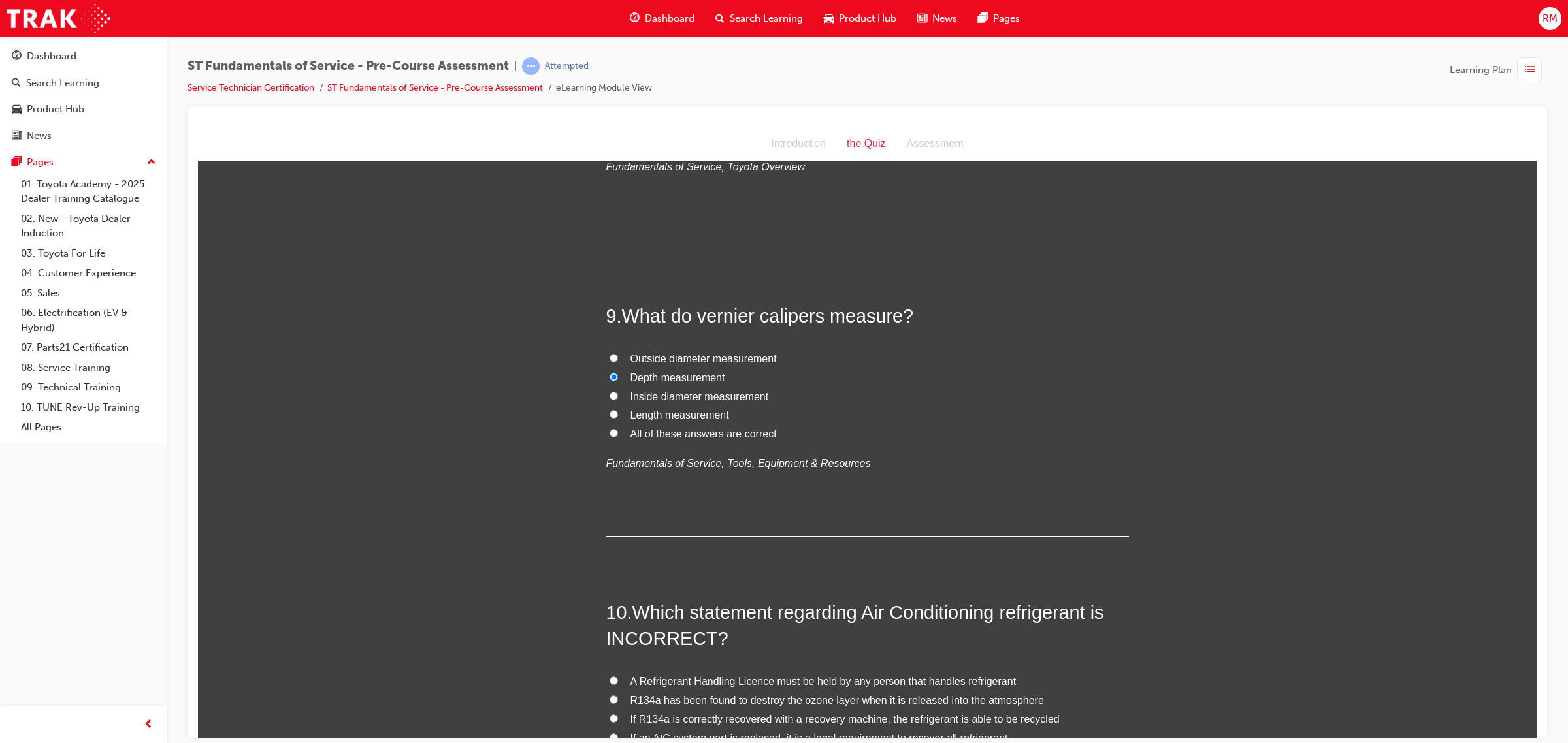
scroll to position [2430, 0]
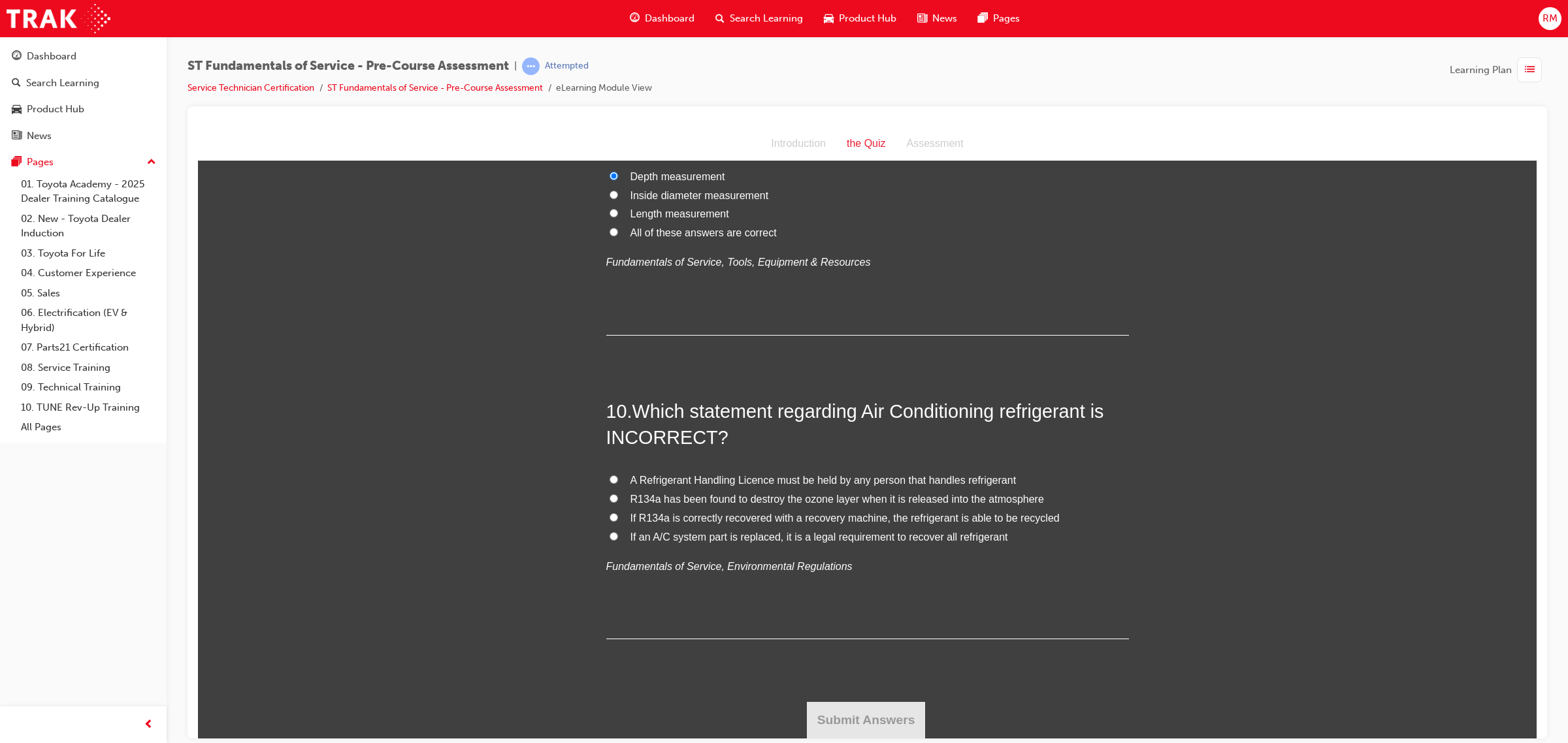
click at [609, 499] on input "R134a has been found to destroy the ozone layer when it is released into the at…" at bounding box center [613, 498] width 9 height 9
radio input "true"
click at [845, 708] on button "Submit Answers" at bounding box center [866, 719] width 119 height 36
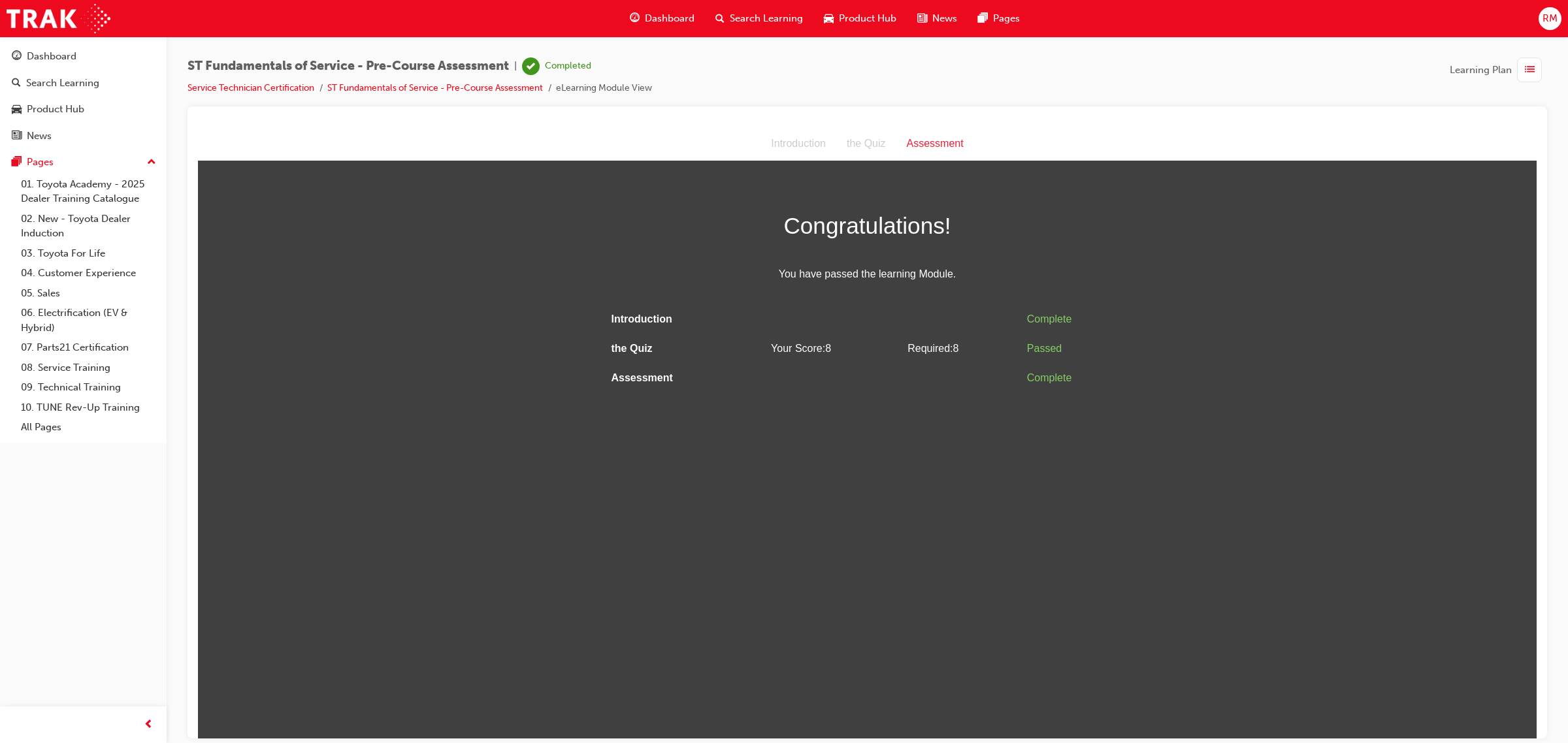
click at [1053, 343] on div "Passed" at bounding box center [1075, 348] width 97 height 19
click at [1055, 316] on div "Complete" at bounding box center [1075, 319] width 97 height 19
click at [920, 136] on div "Assessment" at bounding box center [935, 143] width 78 height 19
click at [931, 141] on div "Assessment" at bounding box center [935, 143] width 78 height 19
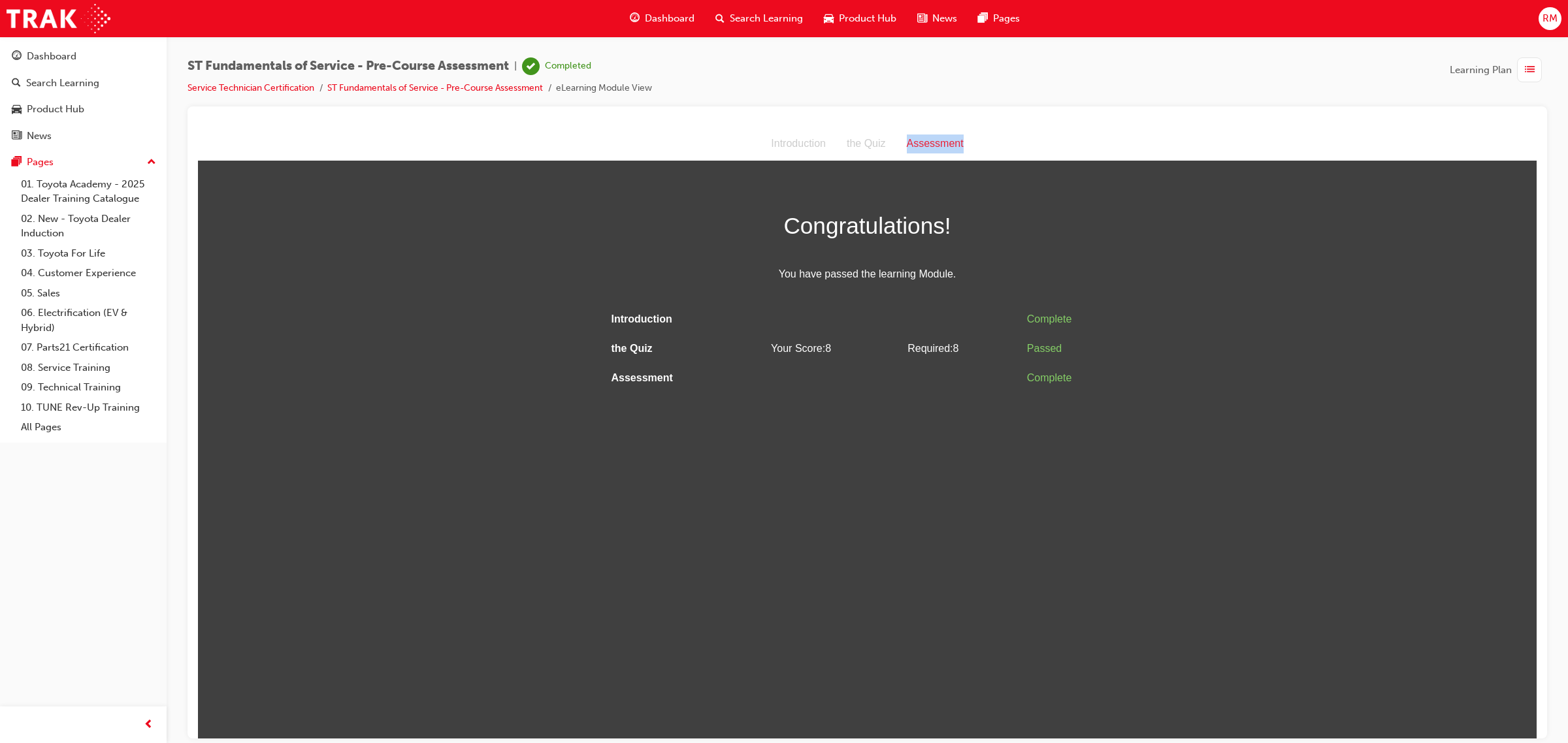
click at [931, 143] on div "Assessment" at bounding box center [935, 143] width 78 height 19
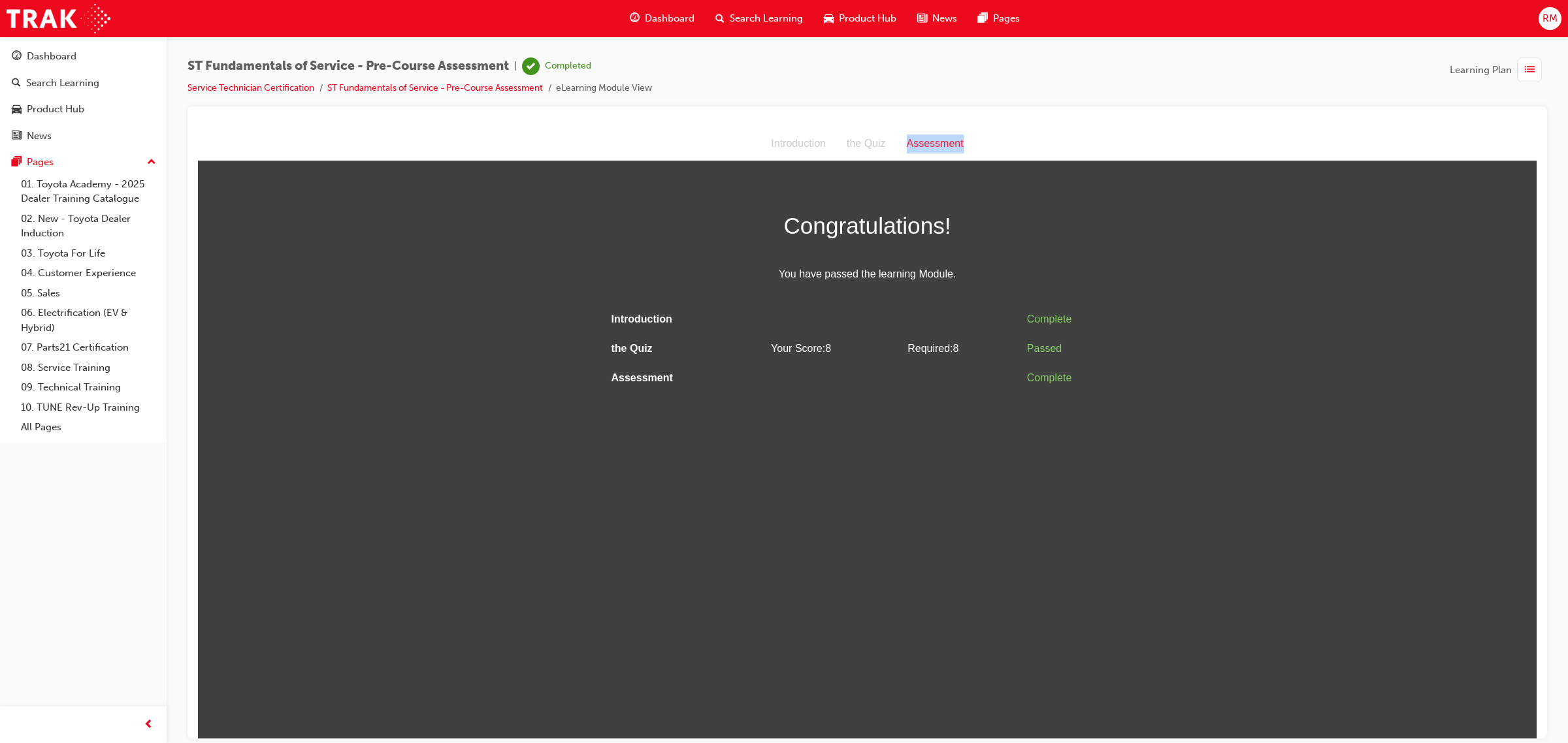
click at [931, 143] on div "Assessment" at bounding box center [935, 143] width 78 height 19
click at [1037, 368] on div "Complete" at bounding box center [1075, 377] width 97 height 19
click at [1046, 352] on div "Passed" at bounding box center [1075, 348] width 97 height 19
click at [1047, 320] on div "Complete" at bounding box center [1075, 319] width 97 height 19
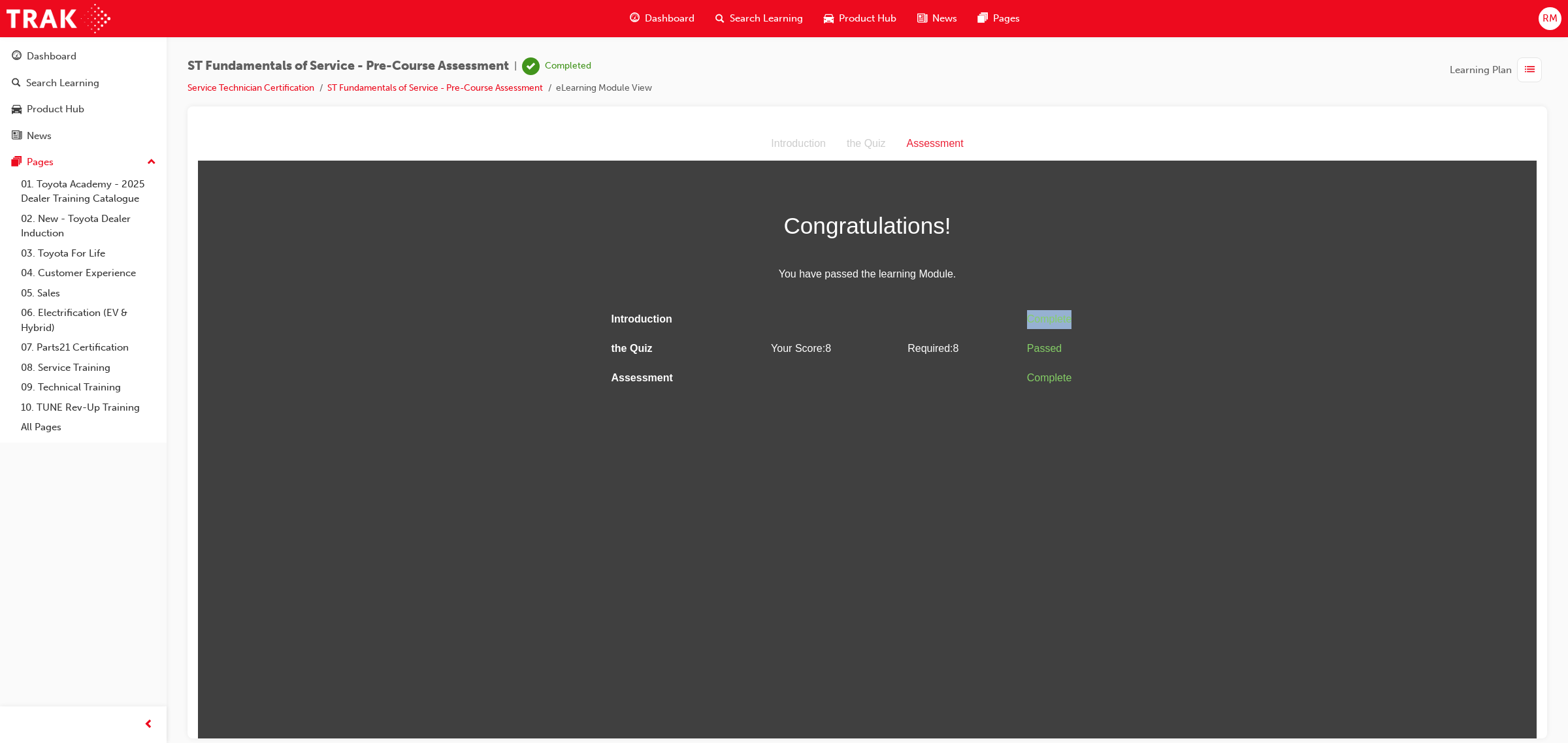
click at [1047, 320] on div "Complete" at bounding box center [1075, 319] width 97 height 19
click at [1216, 543] on html "Assessment Introduction the Quiz Assessment Congratulations! You have passed th…" at bounding box center [867, 433] width 1339 height 611
click at [1522, 453] on html "Assessment Introduction the Quiz Assessment Congratulations! You have passed th…" at bounding box center [867, 433] width 1339 height 611
click at [1510, 463] on html "Assessment Introduction the Quiz Assessment Congratulations! You have passed th…" at bounding box center [867, 433] width 1339 height 611
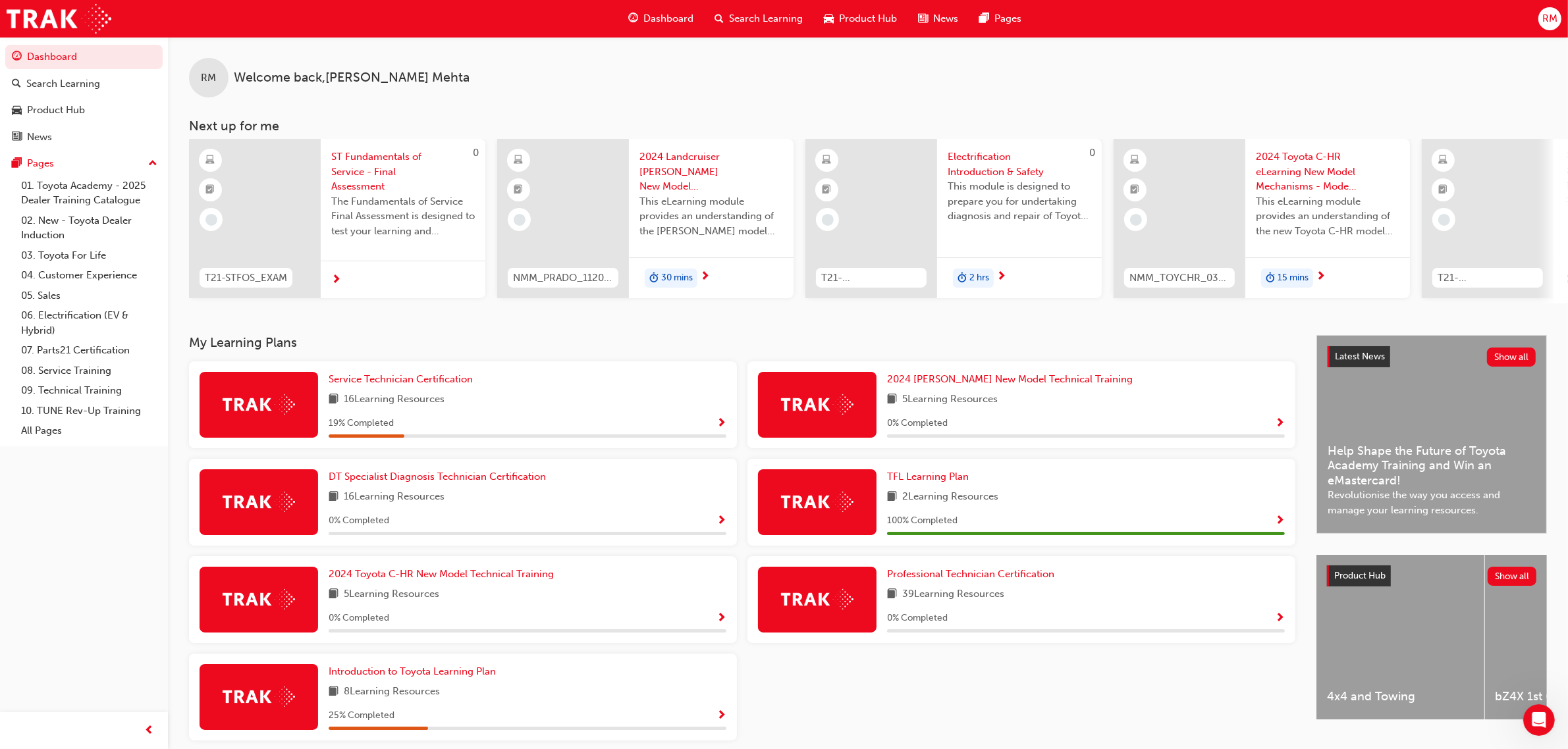
click at [725, 430] on span "Show Progress" at bounding box center [722, 423] width 10 height 12
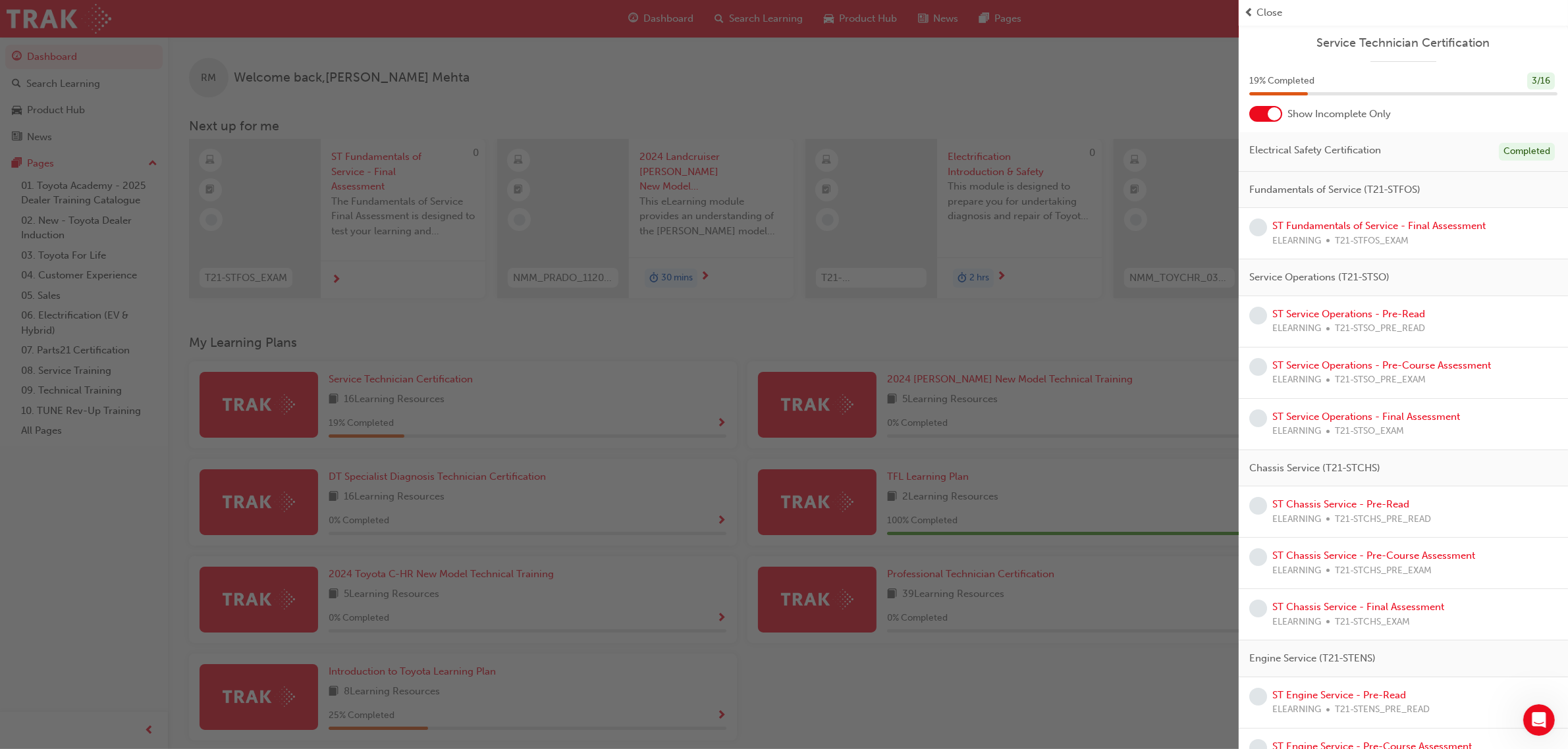
click at [1256, 115] on div at bounding box center [1265, 114] width 33 height 16
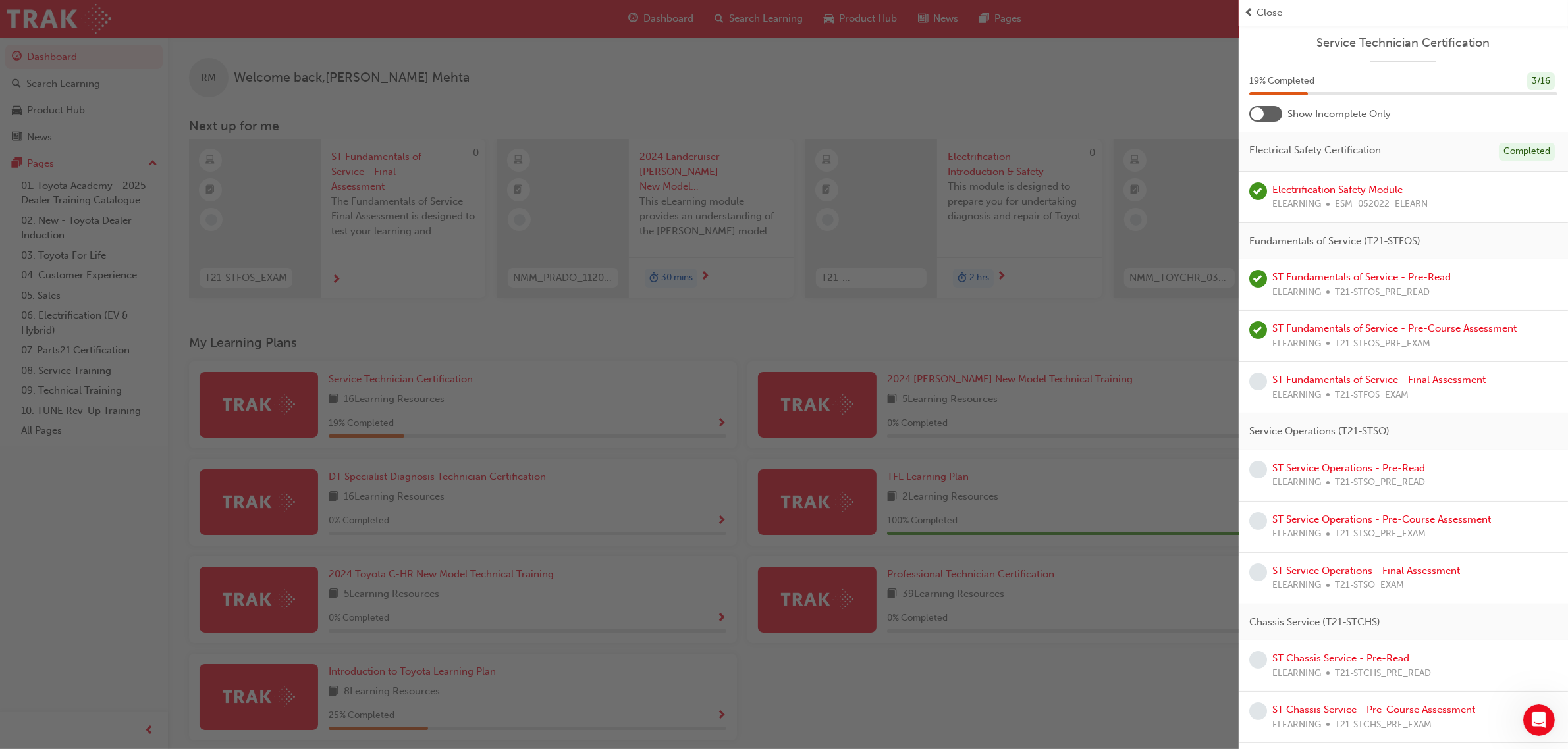
click at [1263, 115] on div at bounding box center [1257, 114] width 14 height 14
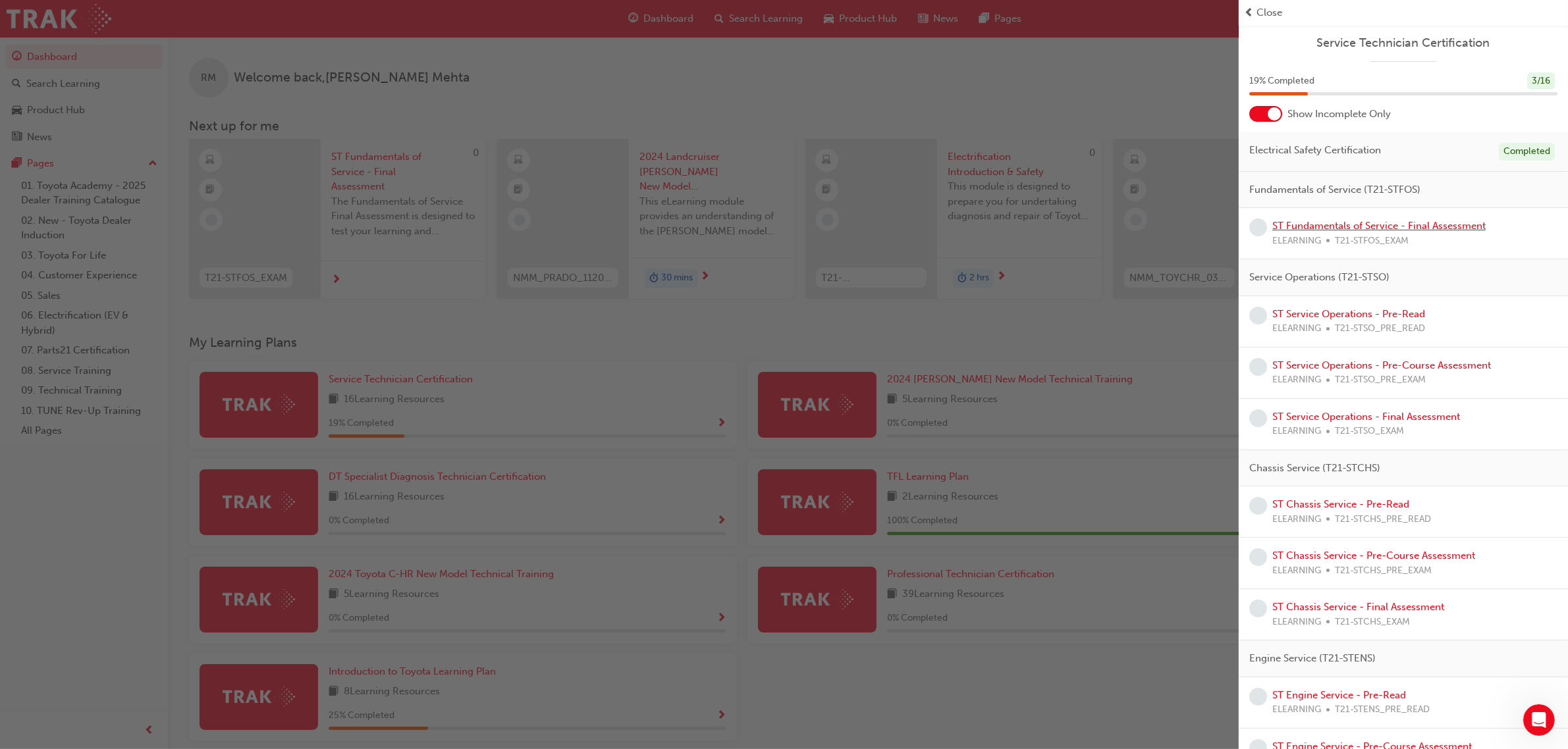
click at [1309, 222] on link "ST Fundamentals of Service - Final Assessment" at bounding box center [1379, 226] width 214 height 12
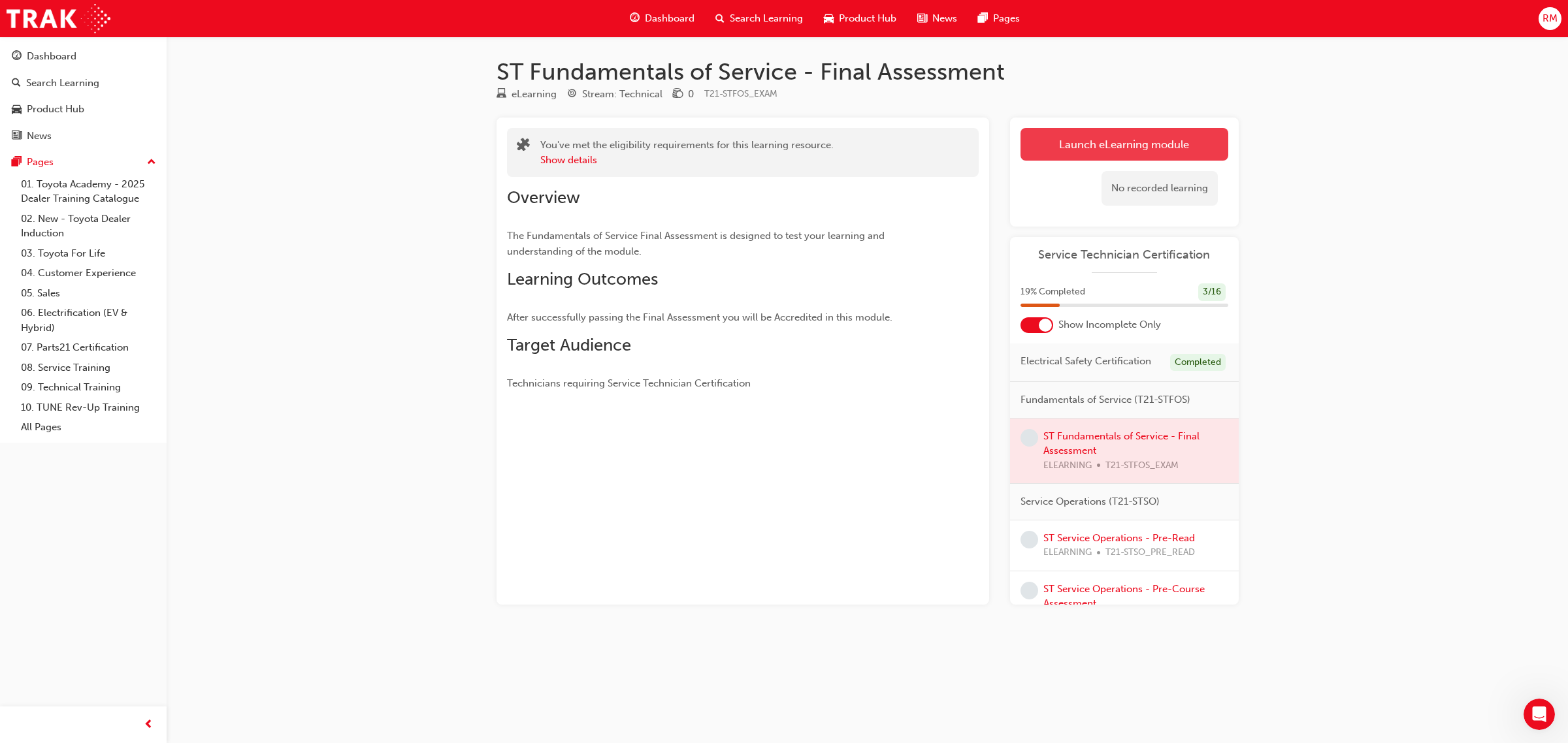
click at [1057, 149] on link "Launch eLearning module" at bounding box center [1124, 143] width 208 height 32
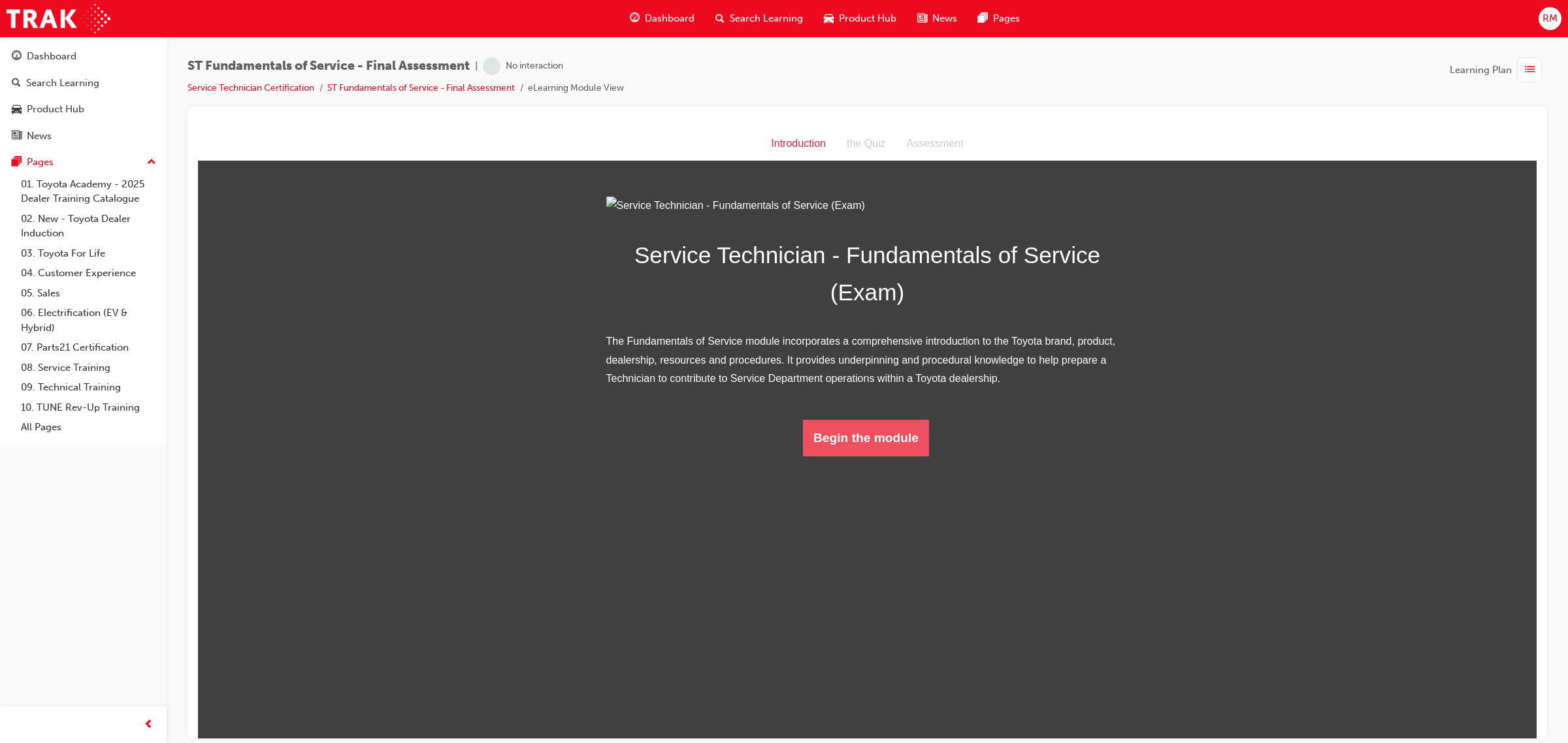
click at [859, 455] on button "Begin the module" at bounding box center [866, 437] width 126 height 36
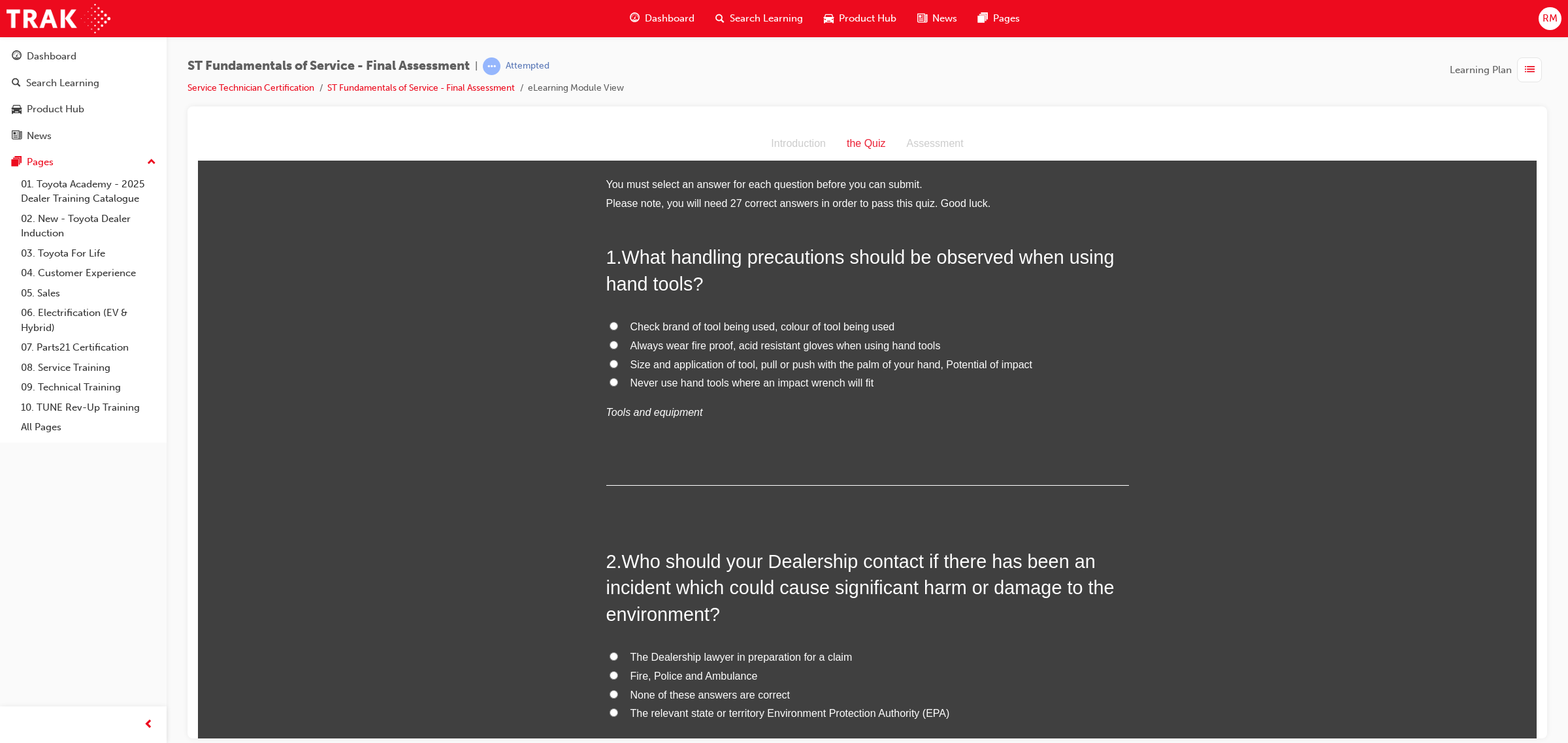
click at [609, 366] on input "Size and application of tool, pull or push with the palm of your hand, Potentia…" at bounding box center [613, 363] width 9 height 9
radio input "true"
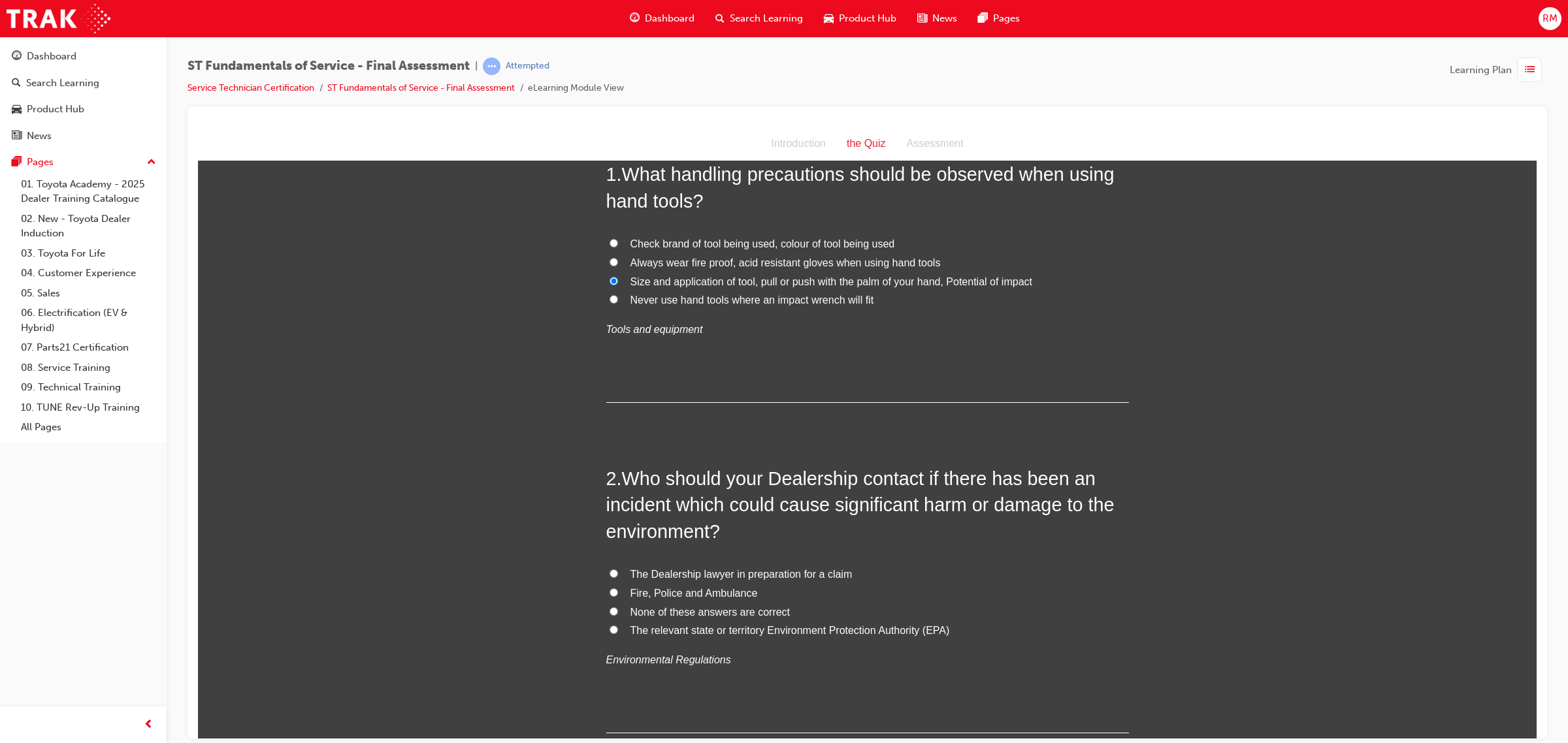
scroll to position [326, 0]
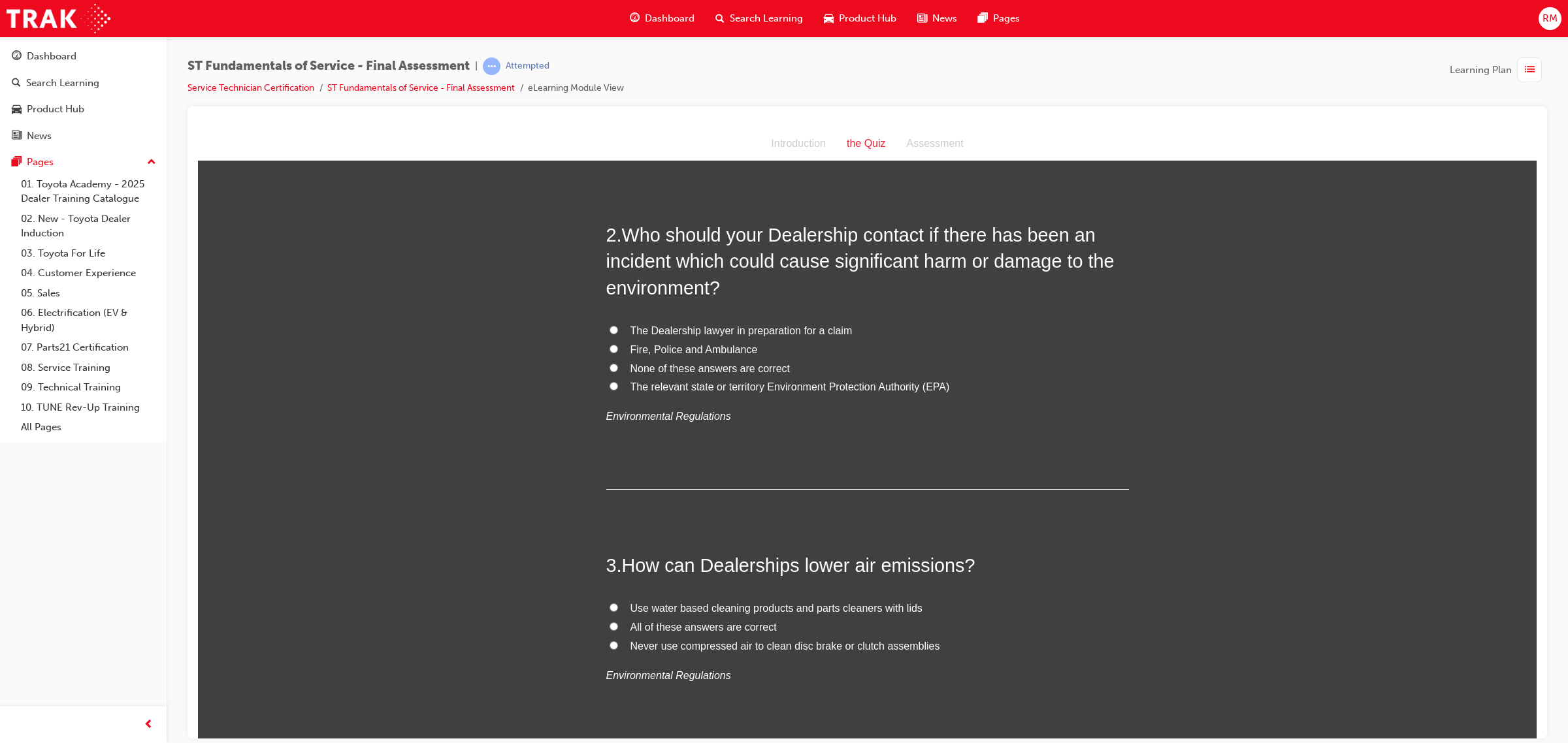
click at [609, 365] on input "None of these answers are correct" at bounding box center [613, 367] width 9 height 9
radio input "true"
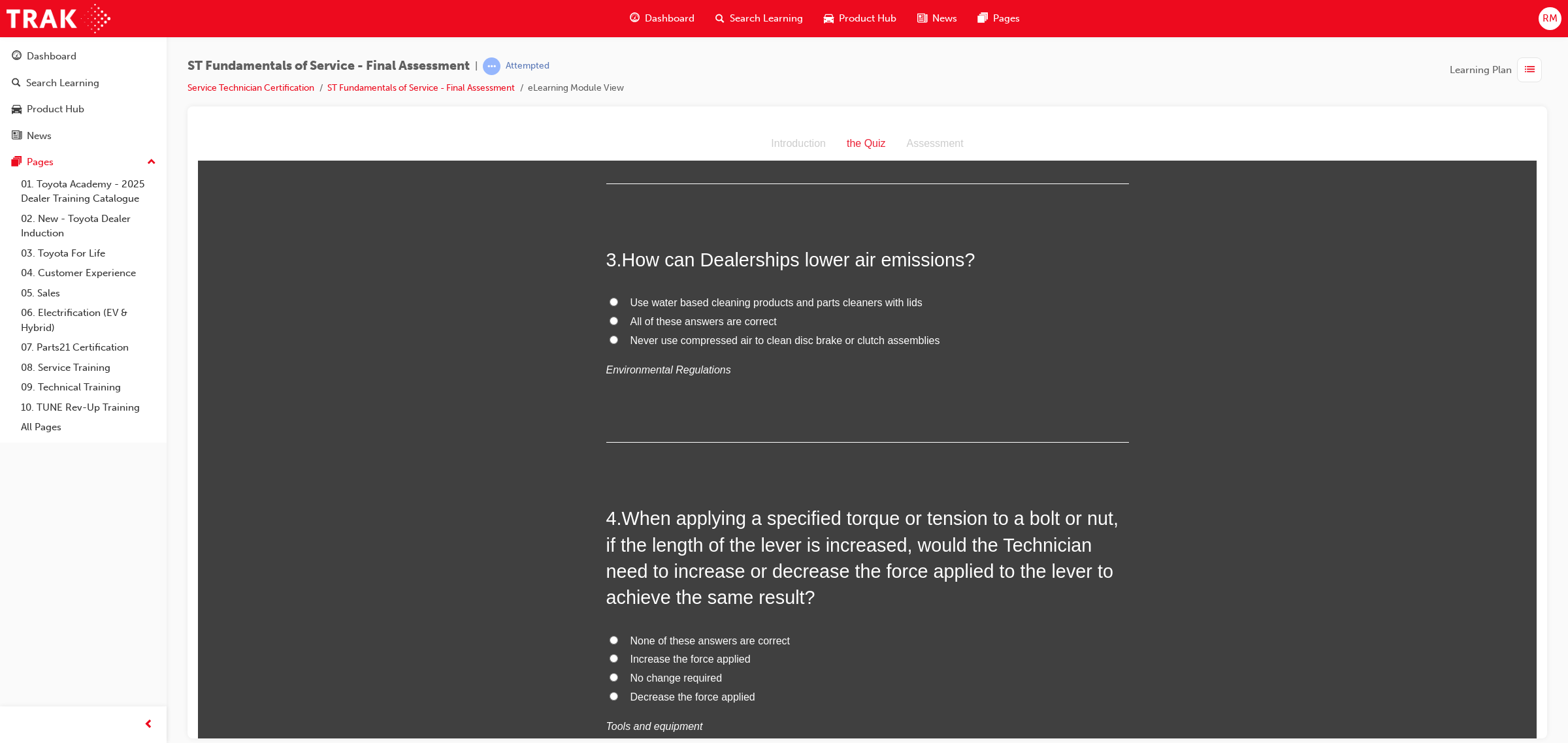
scroll to position [653, 0]
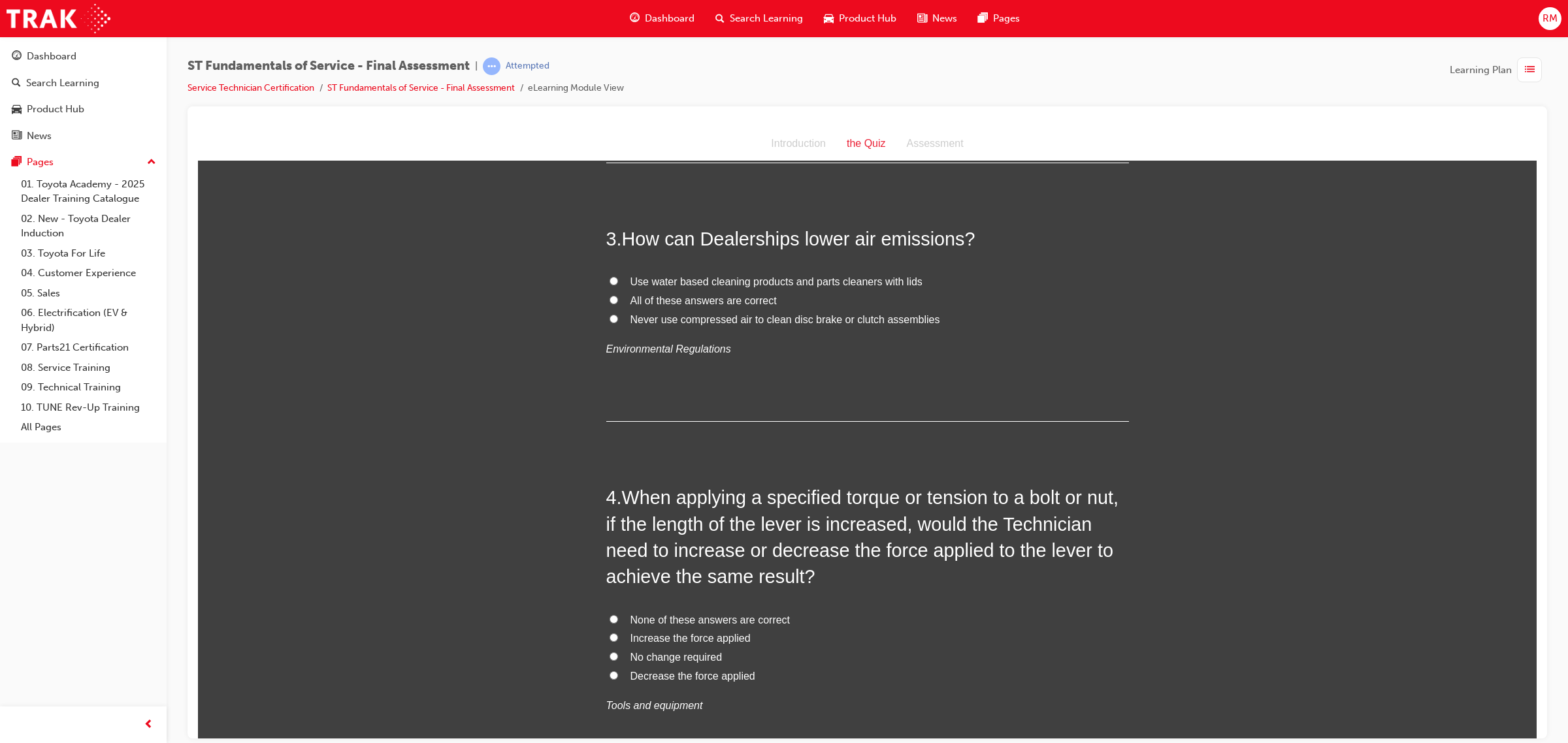
click at [606, 295] on label "All of these answers are correct" at bounding box center [867, 301] width 523 height 19
click at [609, 295] on input "All of these answers are correct" at bounding box center [613, 299] width 9 height 9
radio input "true"
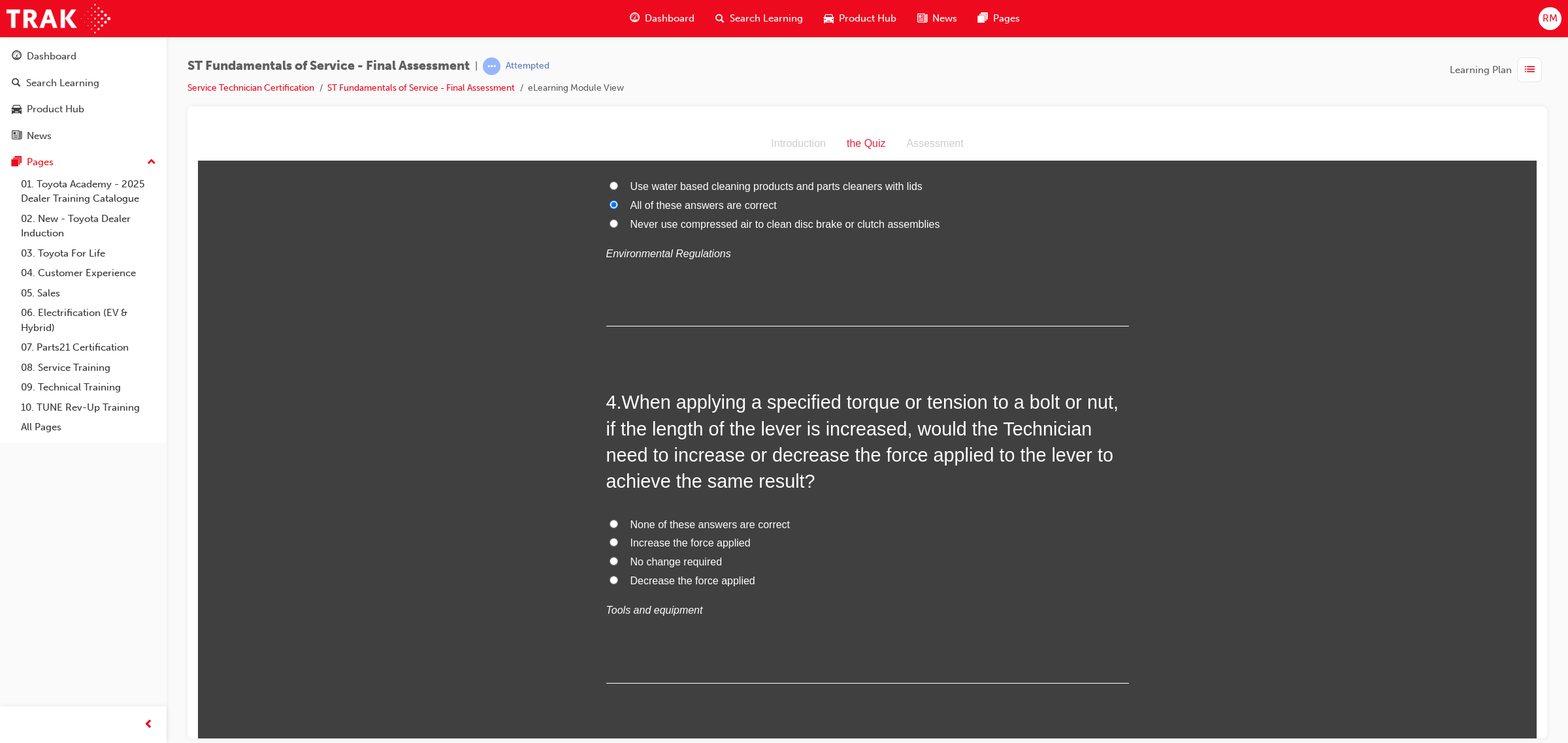
scroll to position [979, 0]
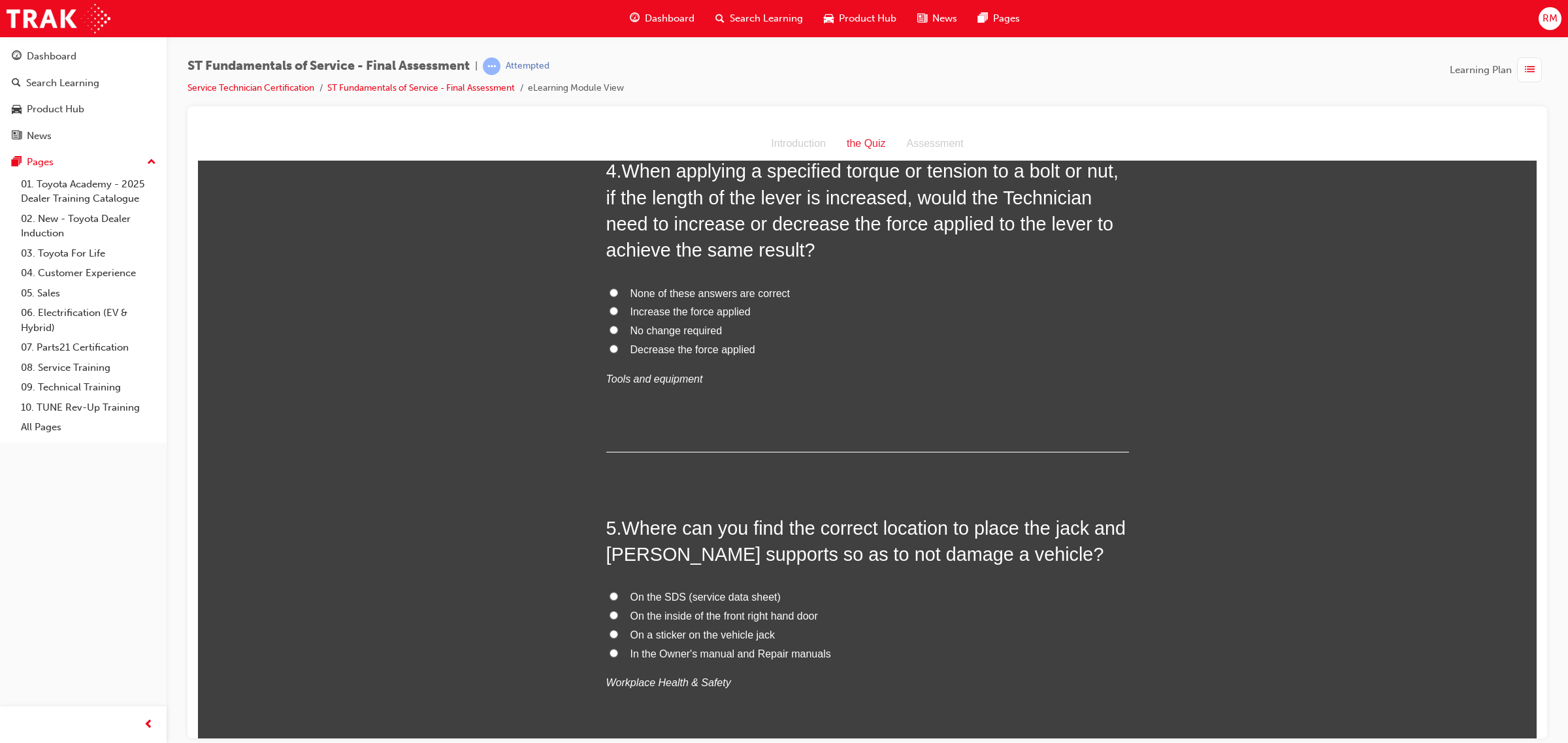
click at [609, 327] on input "No change required" at bounding box center [613, 329] width 9 height 9
radio input "true"
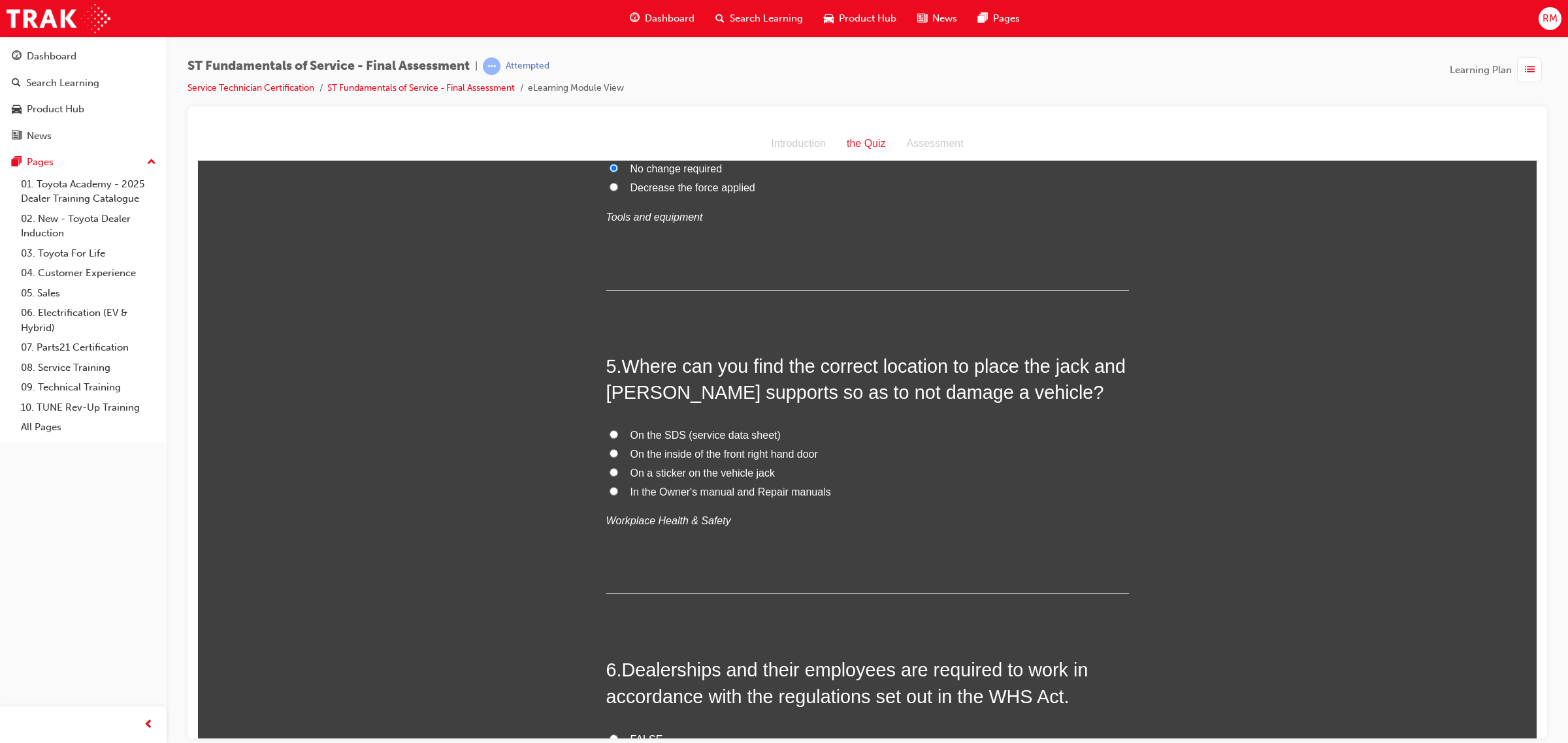
scroll to position [1142, 0]
click at [606, 489] on label "In the Owner's manual and Repair manuals" at bounding box center [867, 491] width 523 height 19
click at [609, 489] on input "In the Owner's manual and Repair manuals" at bounding box center [613, 489] width 9 height 9
radio input "true"
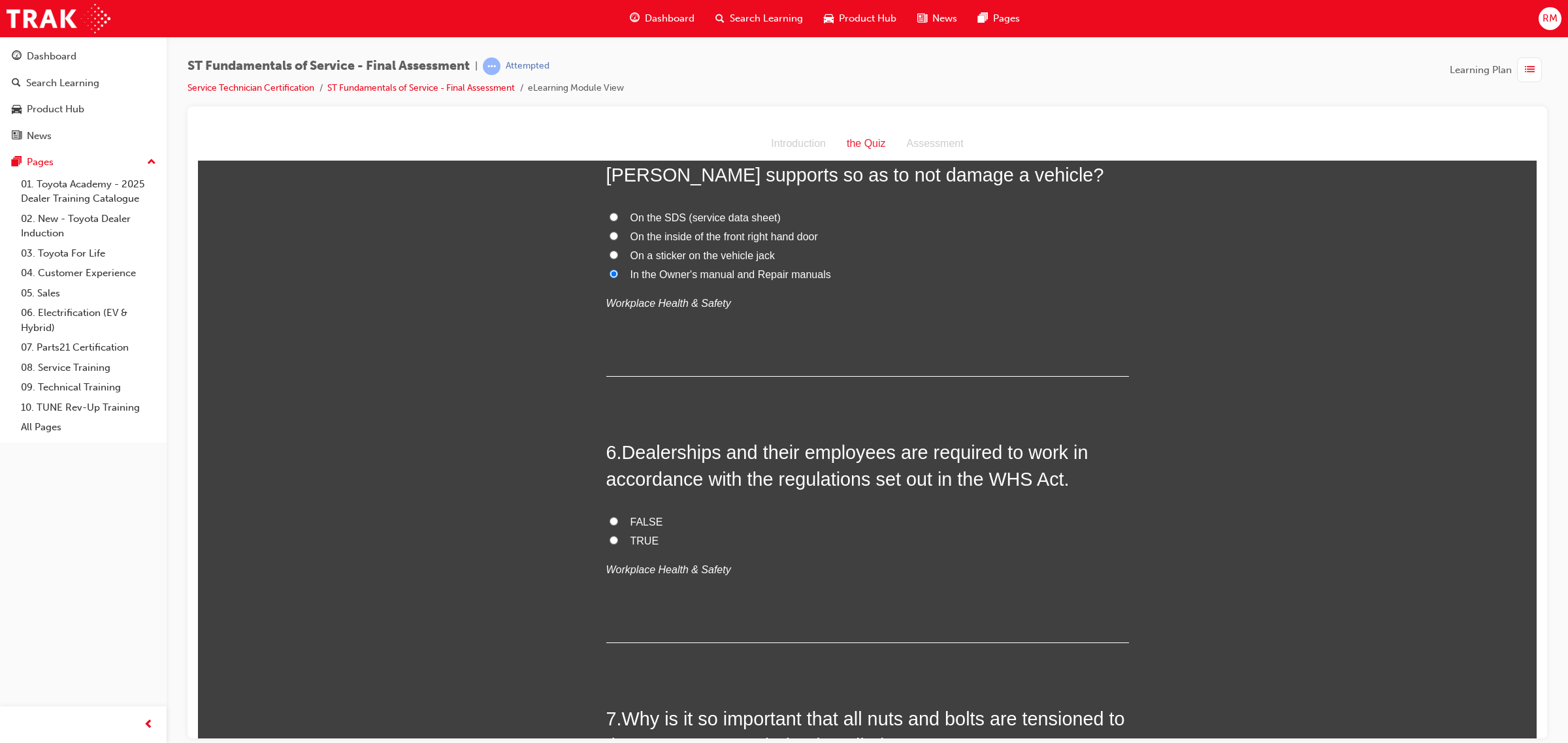
scroll to position [1388, 0]
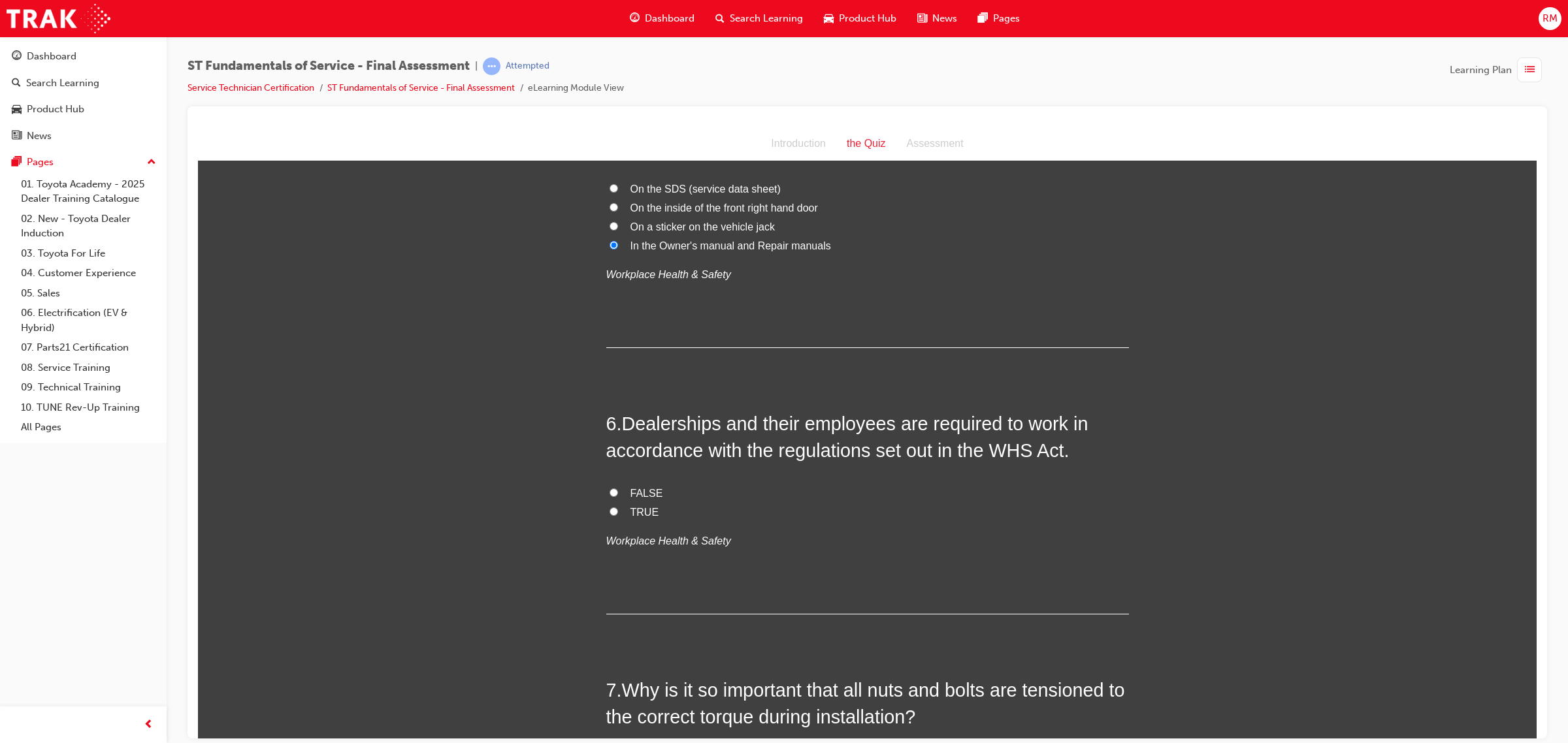
click at [609, 513] on input "TRUE" at bounding box center [613, 511] width 9 height 9
radio input "true"
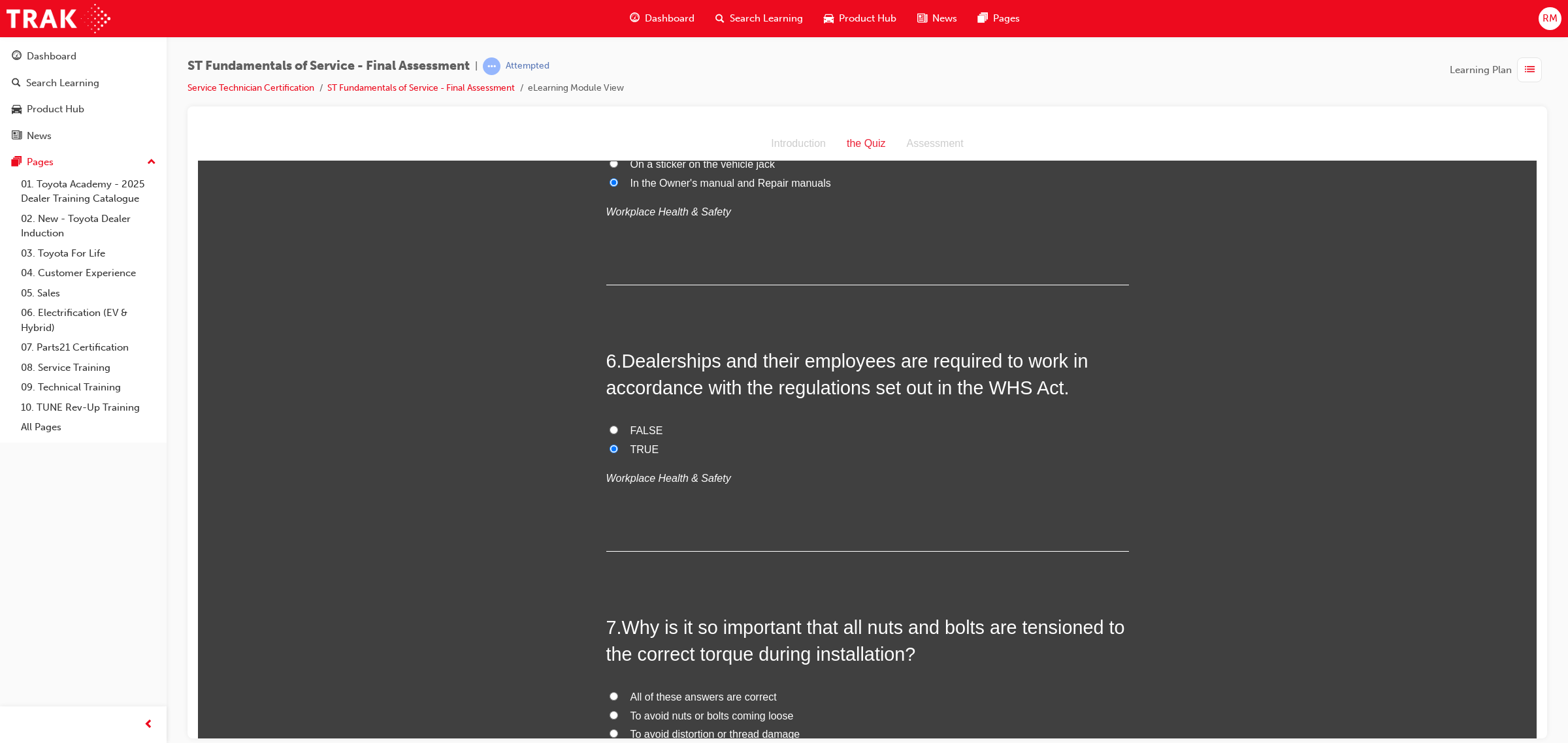
scroll to position [1633, 0]
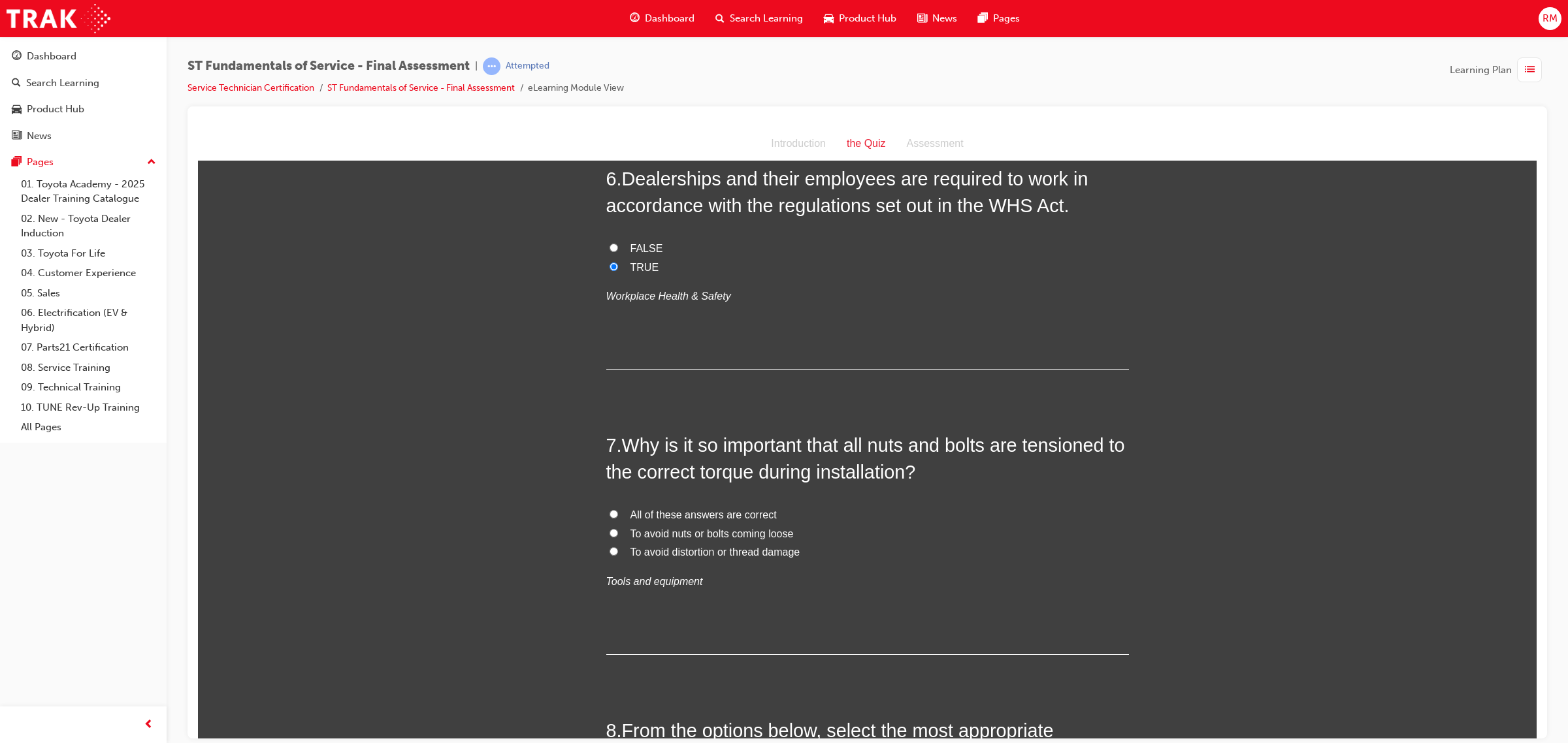
click at [609, 518] on input "All of these answers are correct" at bounding box center [613, 513] width 9 height 9
radio input "true"
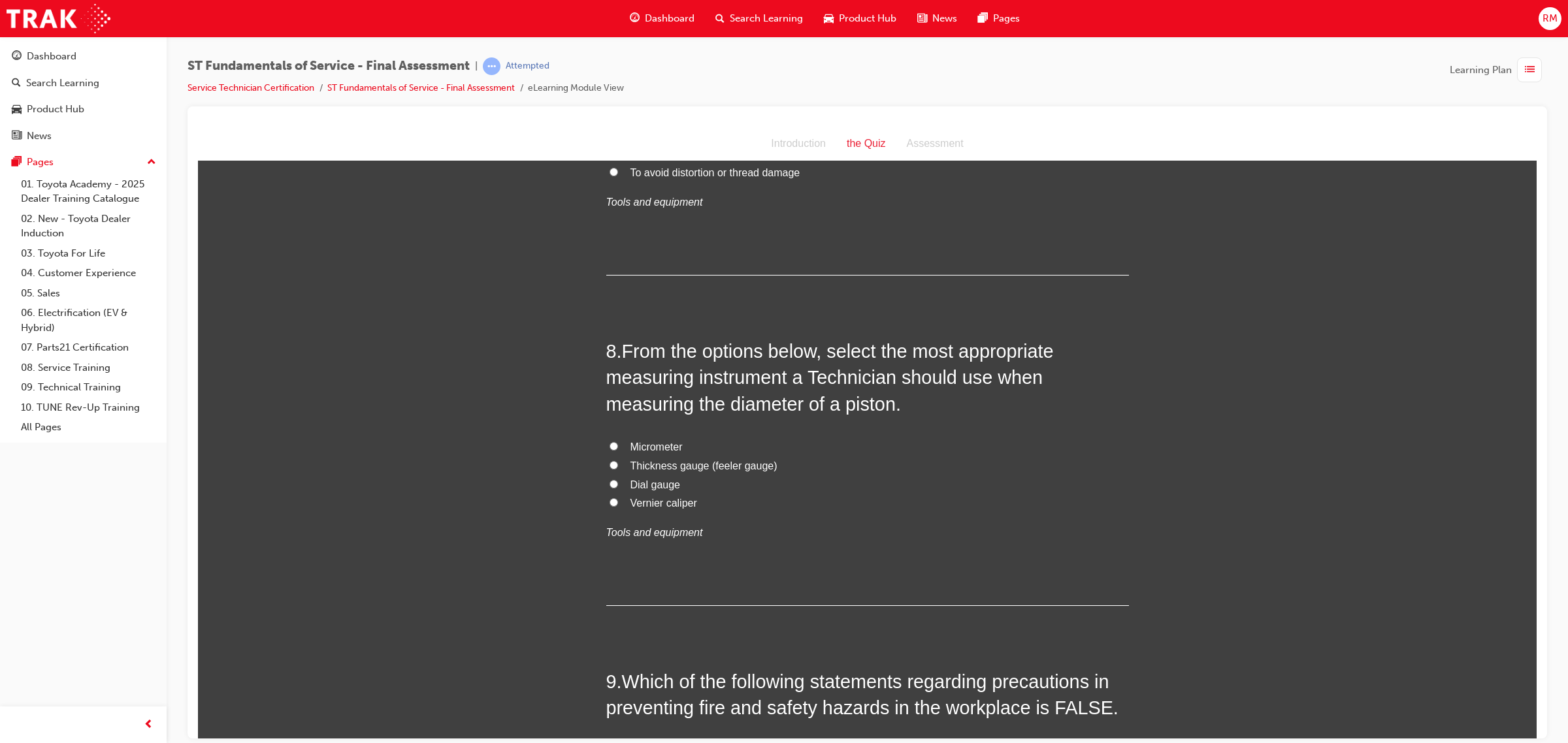
scroll to position [2041, 0]
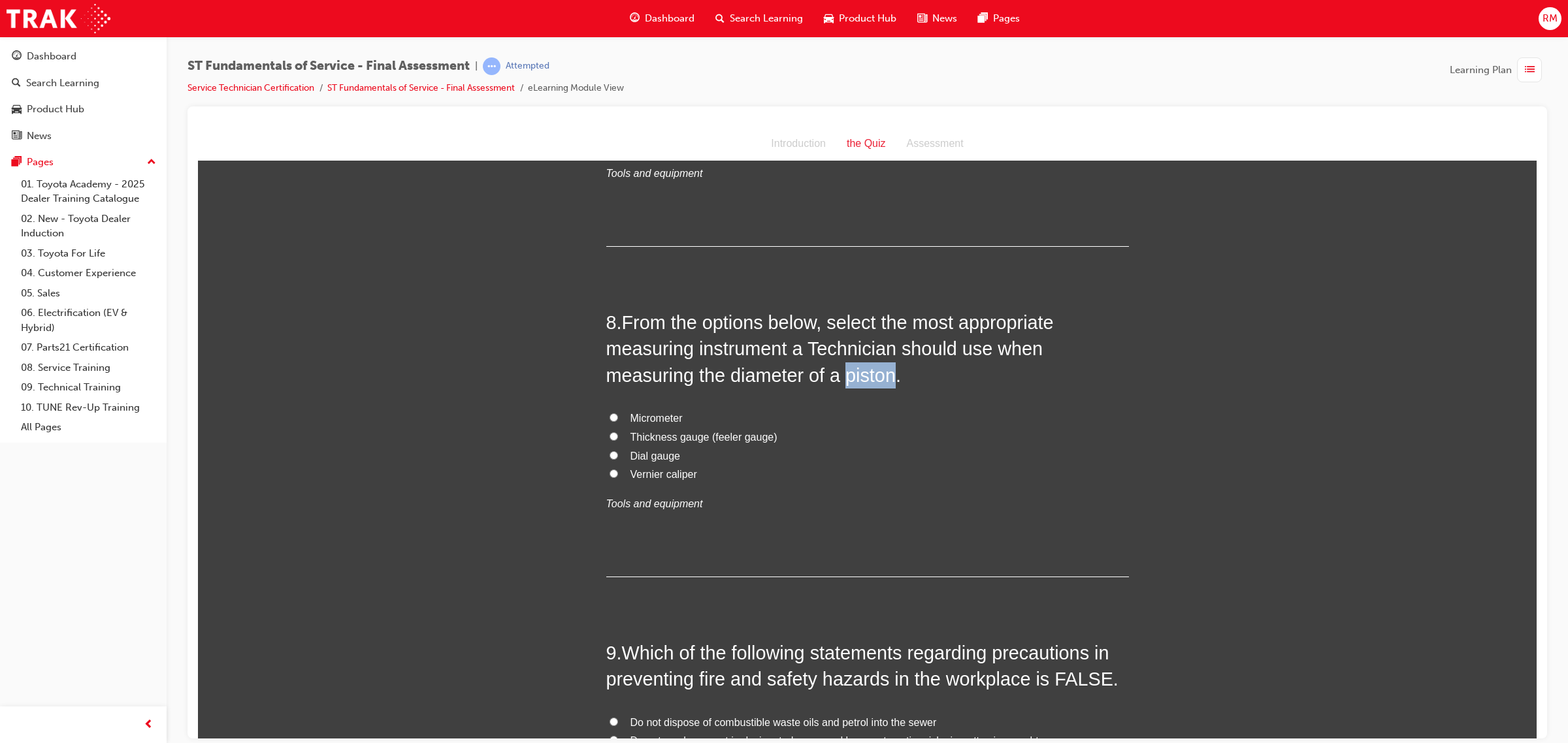
drag, startPoint x: 836, startPoint y: 376, endPoint x: 889, endPoint y: 382, distance: 53.3
click at [889, 382] on span "From the options below, select the most appropriate measuring instrument a Tech…" at bounding box center [830, 348] width 448 height 74
copy span "piston"
click at [609, 437] on input "Thickness gauge (feeler gauge)" at bounding box center [613, 436] width 9 height 9
radio input "true"
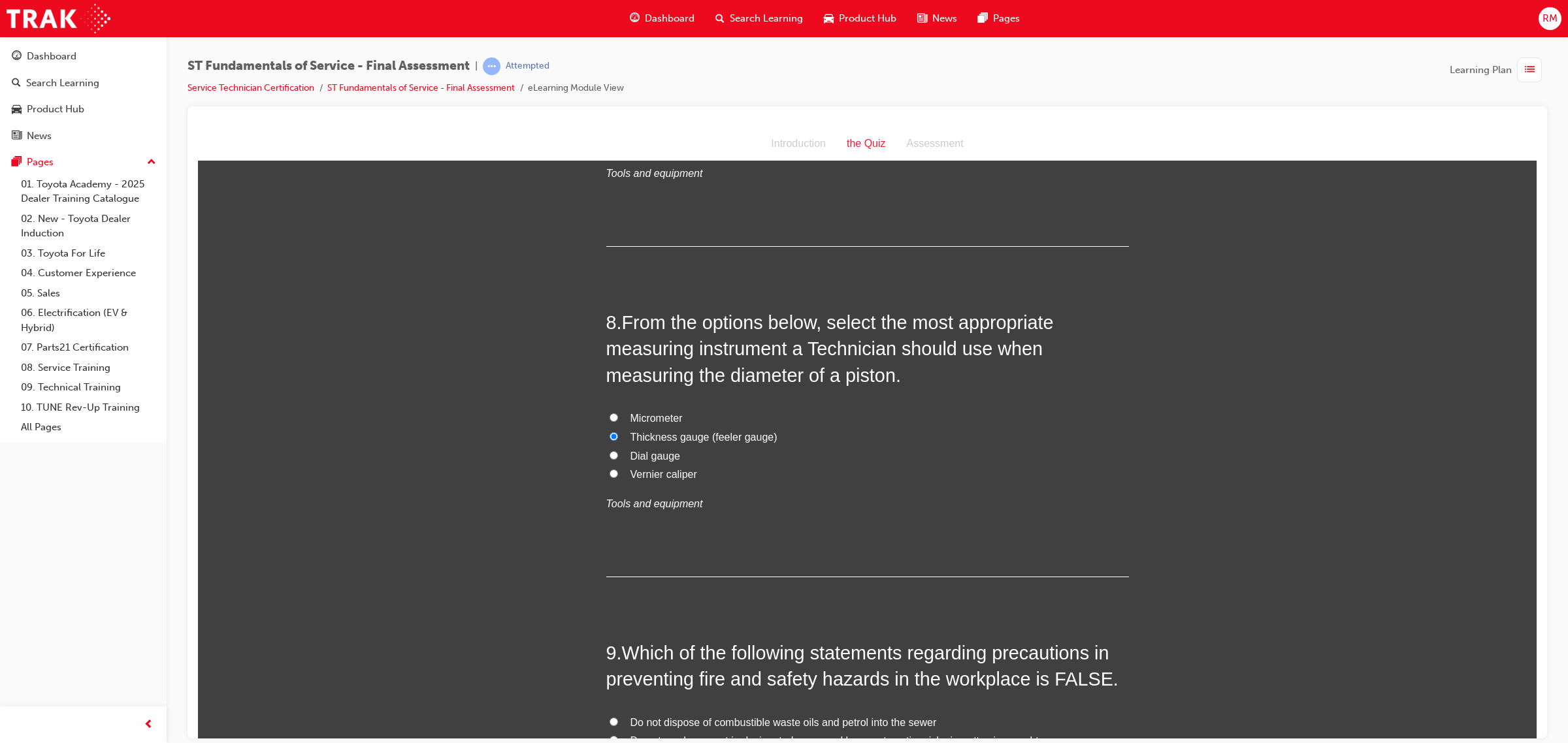
click at [608, 424] on label "Micrometer" at bounding box center [867, 418] width 523 height 19
click at [609, 422] on input "Micrometer" at bounding box center [613, 417] width 9 height 9
radio input "true"
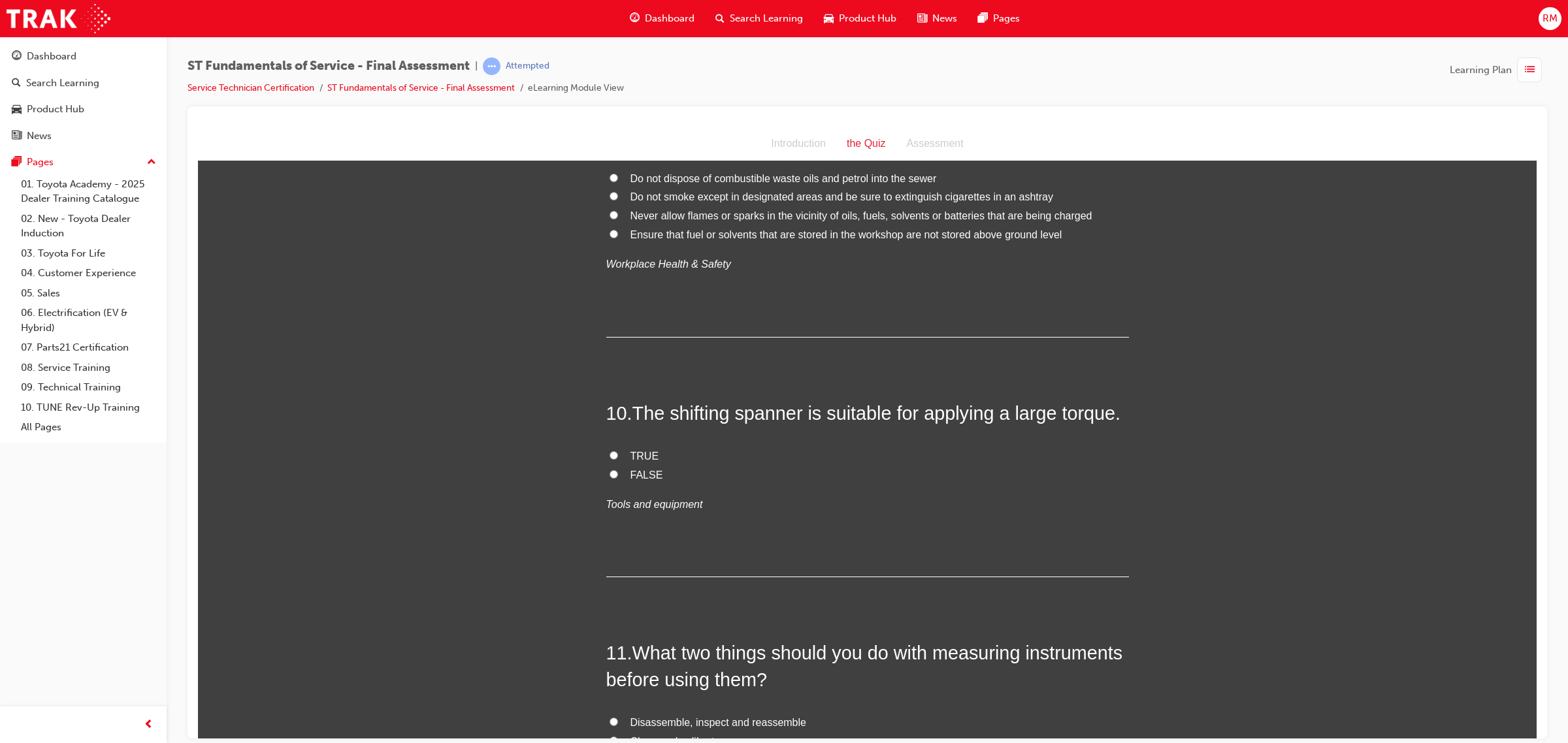
scroll to position [2367, 0]
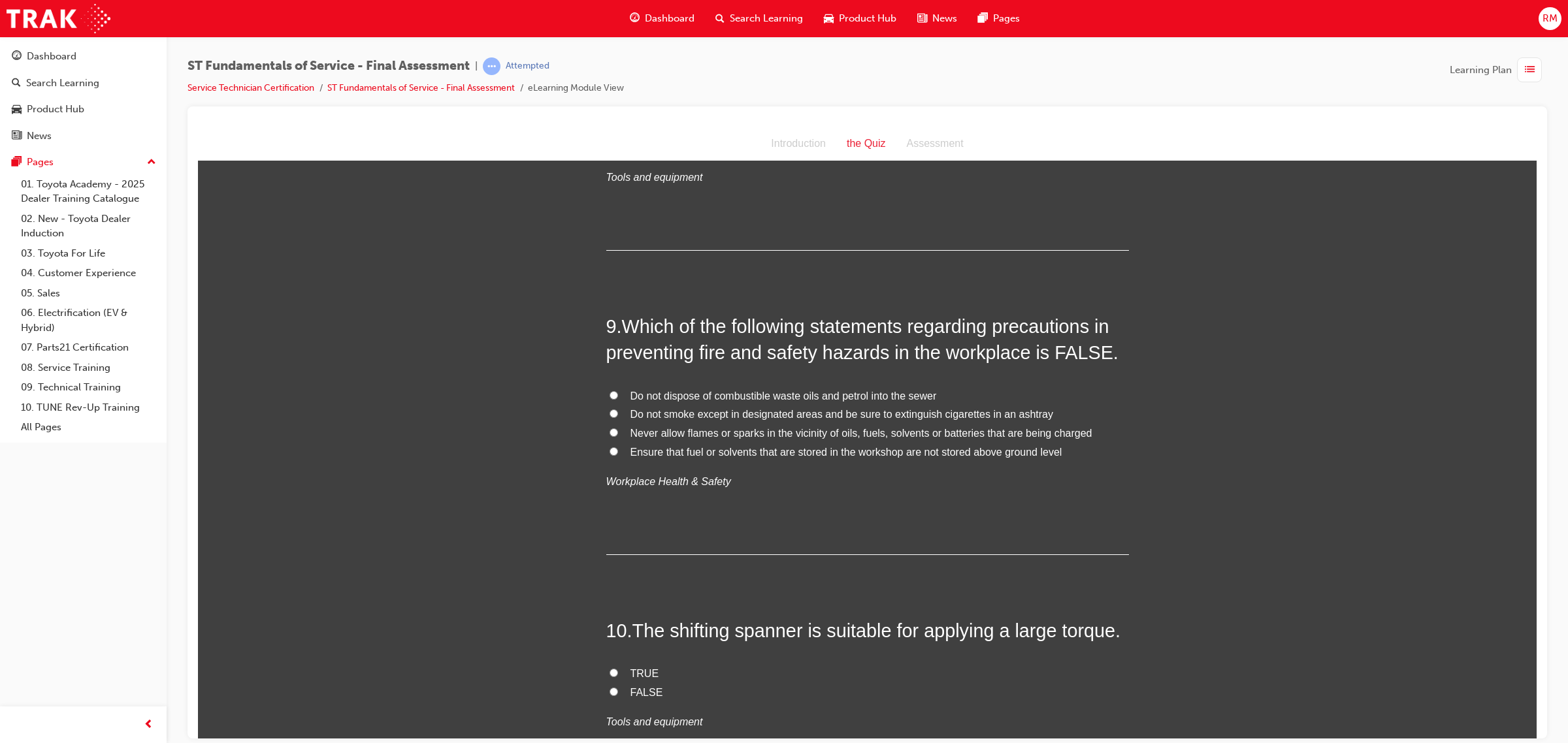
click at [609, 414] on input "Do not smoke except in designated areas and be sure to extinguish cigarettes in…" at bounding box center [613, 413] width 9 height 9
radio input "true"
click at [609, 429] on input "Never allow flames or sparks in the vicinity of oils, fuels, solvents or batter…" at bounding box center [613, 432] width 9 height 9
radio input "true"
click at [609, 417] on input "Do not smoke except in designated areas and be sure to extinguish cigarettes in…" at bounding box center [613, 413] width 9 height 9
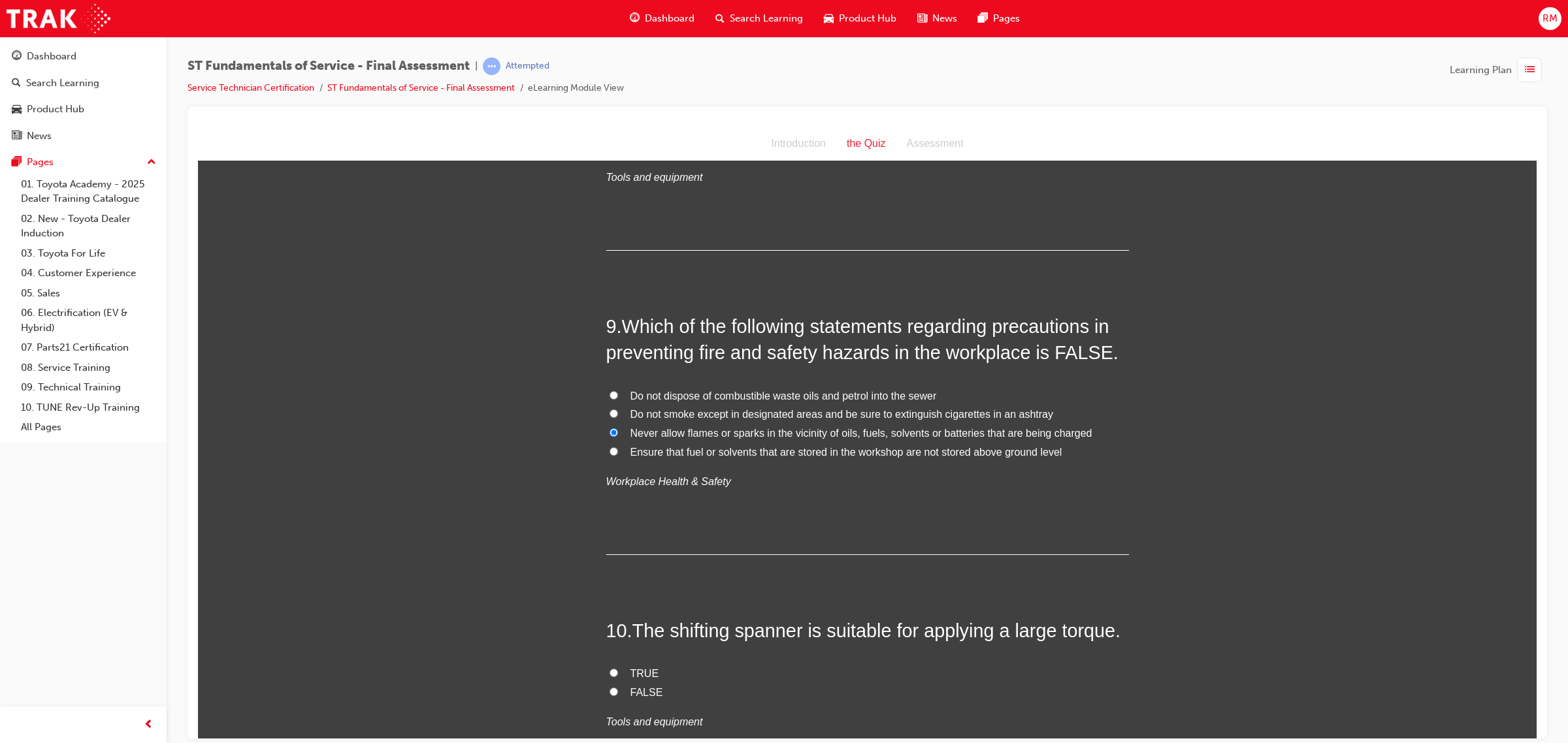
radio input "true"
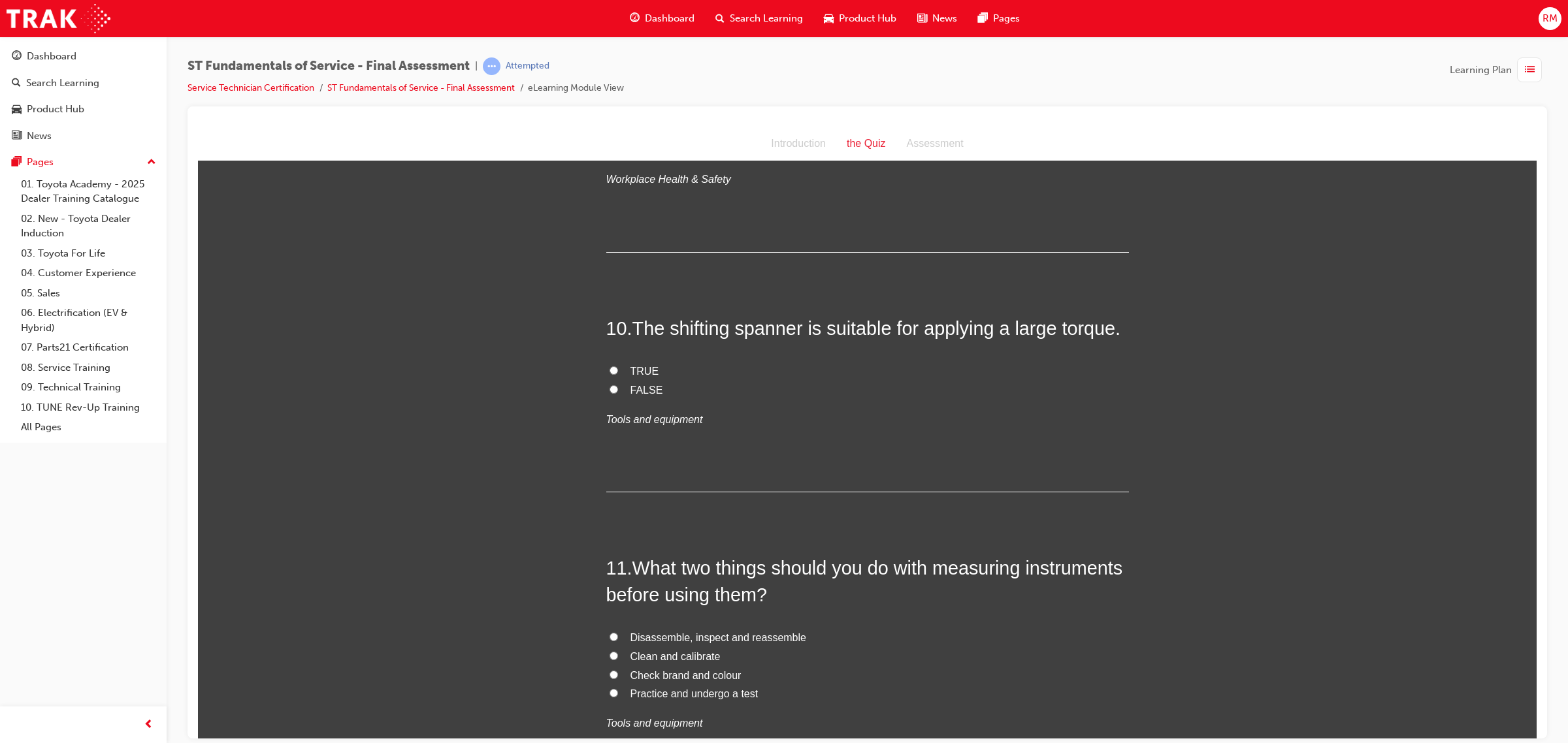
scroll to position [2693, 0]
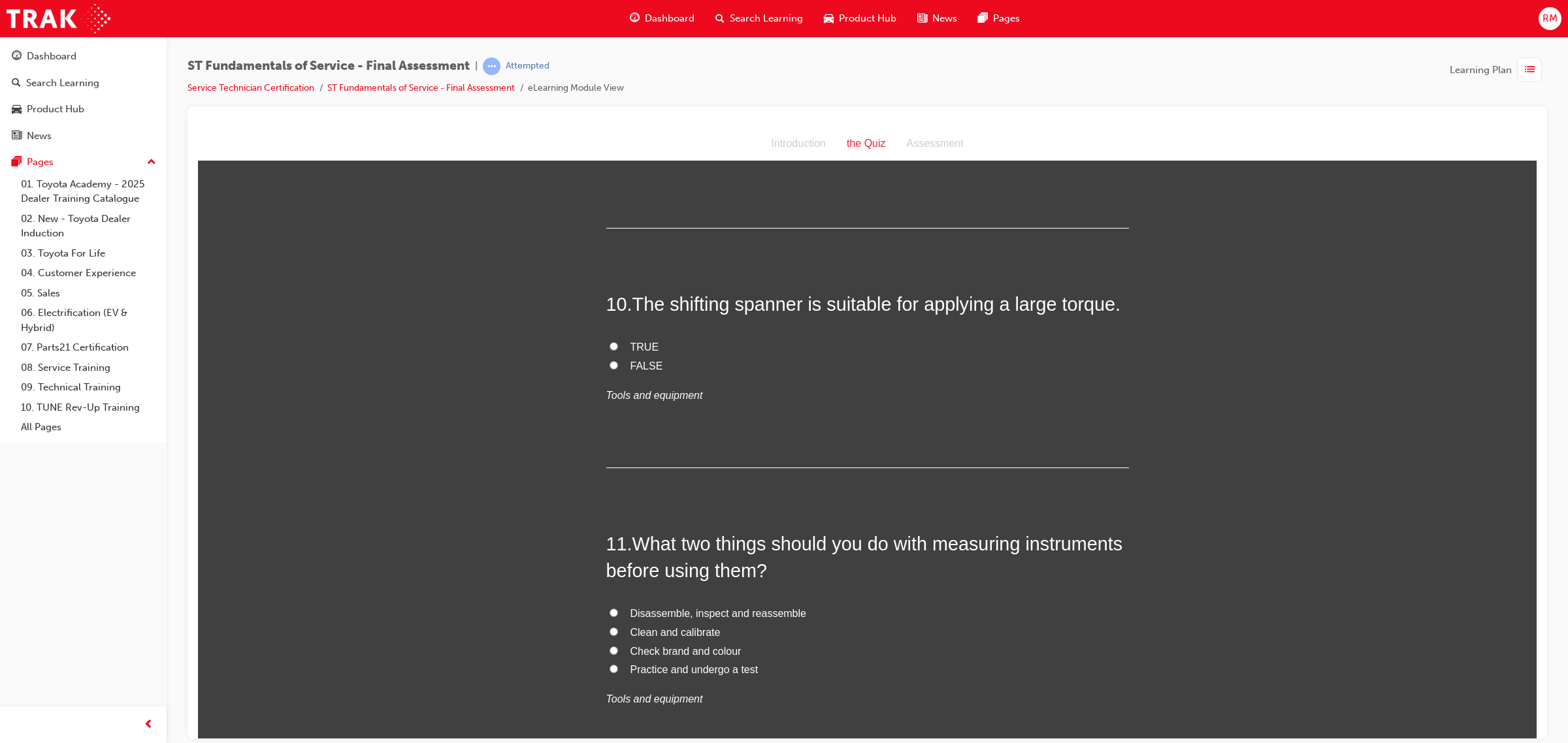
click at [609, 369] on input "FALSE" at bounding box center [613, 364] width 9 height 9
radio input "true"
drag, startPoint x: 667, startPoint y: 306, endPoint x: 795, endPoint y: 314, distance: 128.2
click at [795, 314] on span "The shifting spanner is suitable for applying a large torque." at bounding box center [877, 303] width 489 height 21
copy span "shifting spanne"
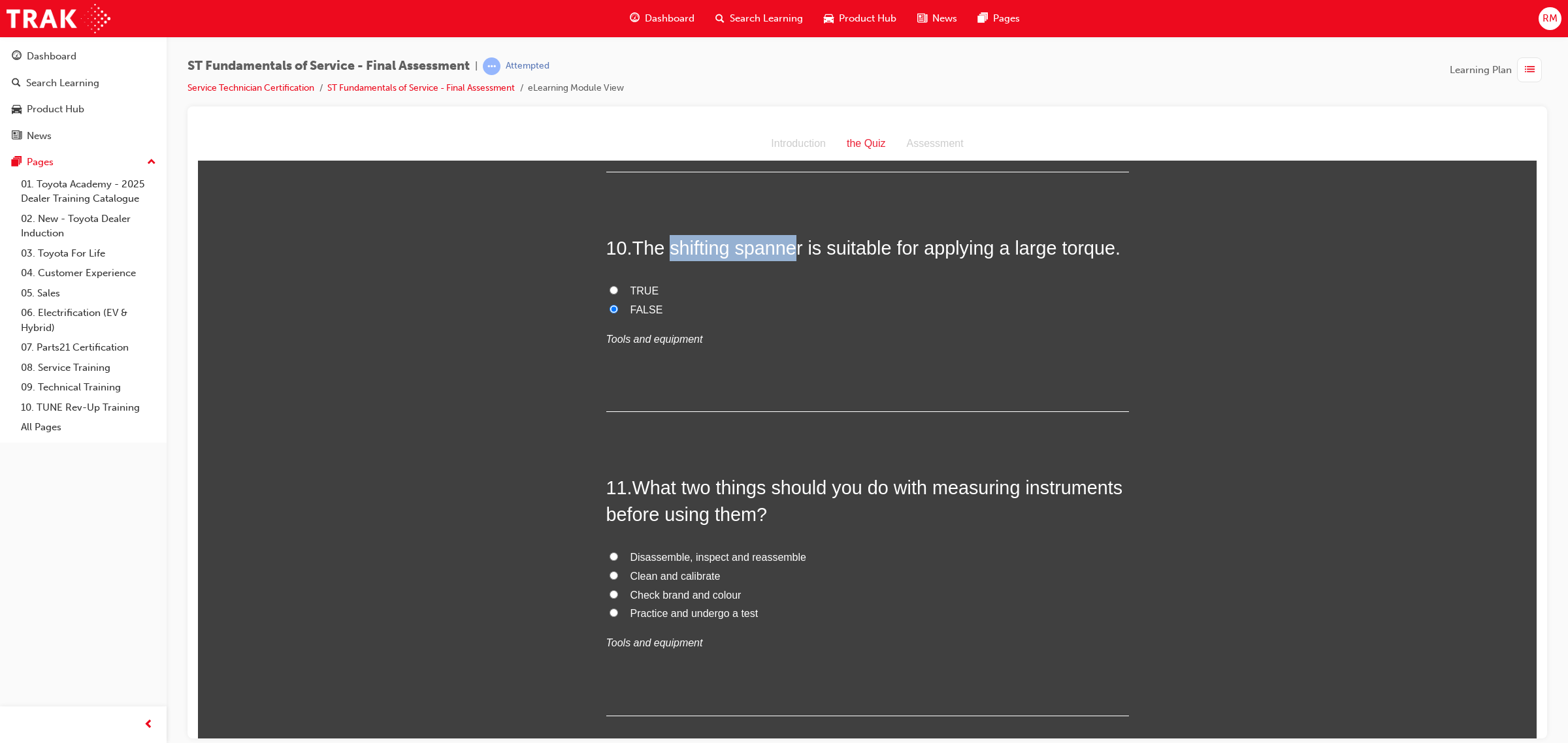
scroll to position [2938, 0]
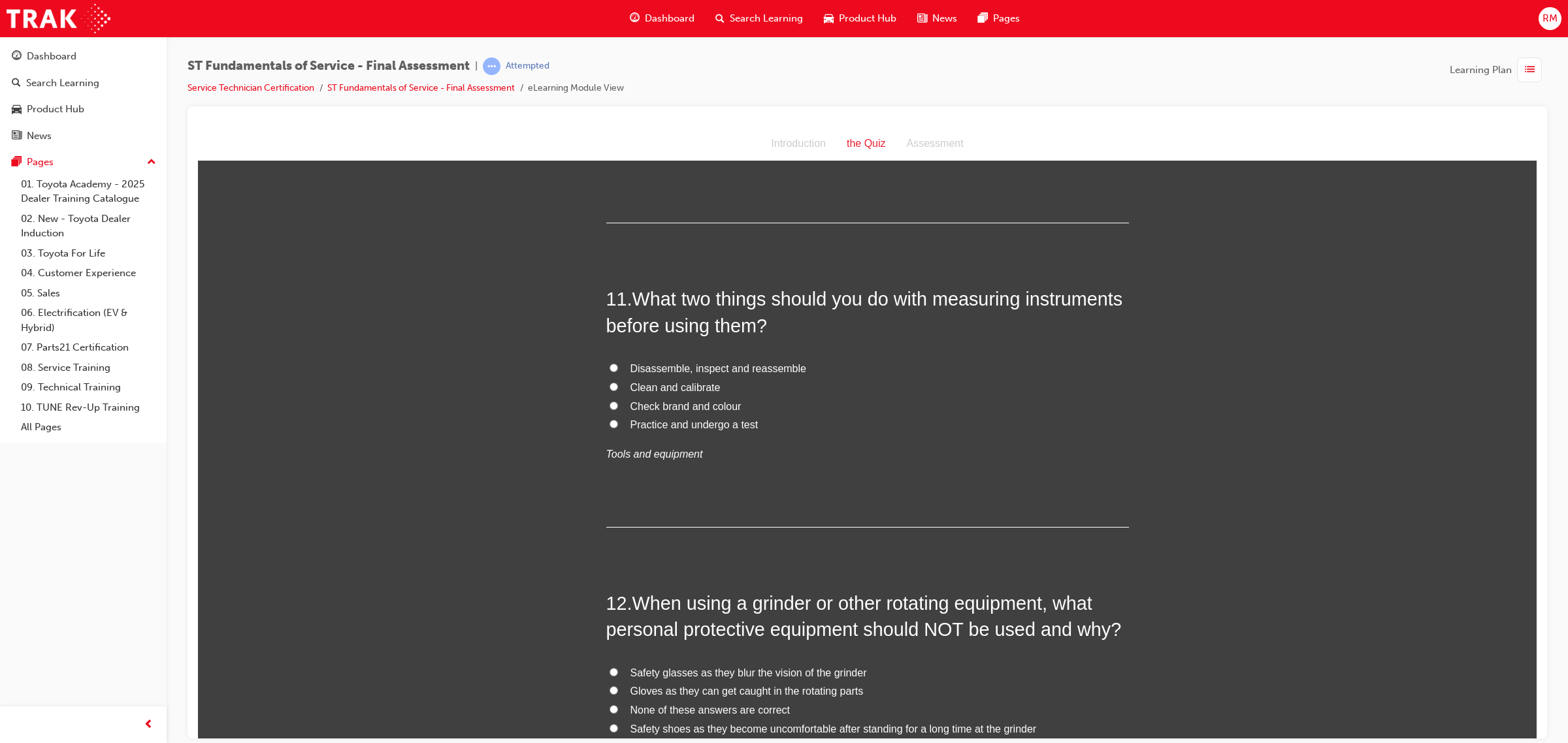
click at [609, 387] on input "Clean and calibrate" at bounding box center [613, 386] width 9 height 9
radio input "true"
click at [606, 433] on label "Practice and undergo a test" at bounding box center [867, 425] width 523 height 19
click at [609, 428] on input "Practice and undergo a test" at bounding box center [613, 423] width 9 height 9
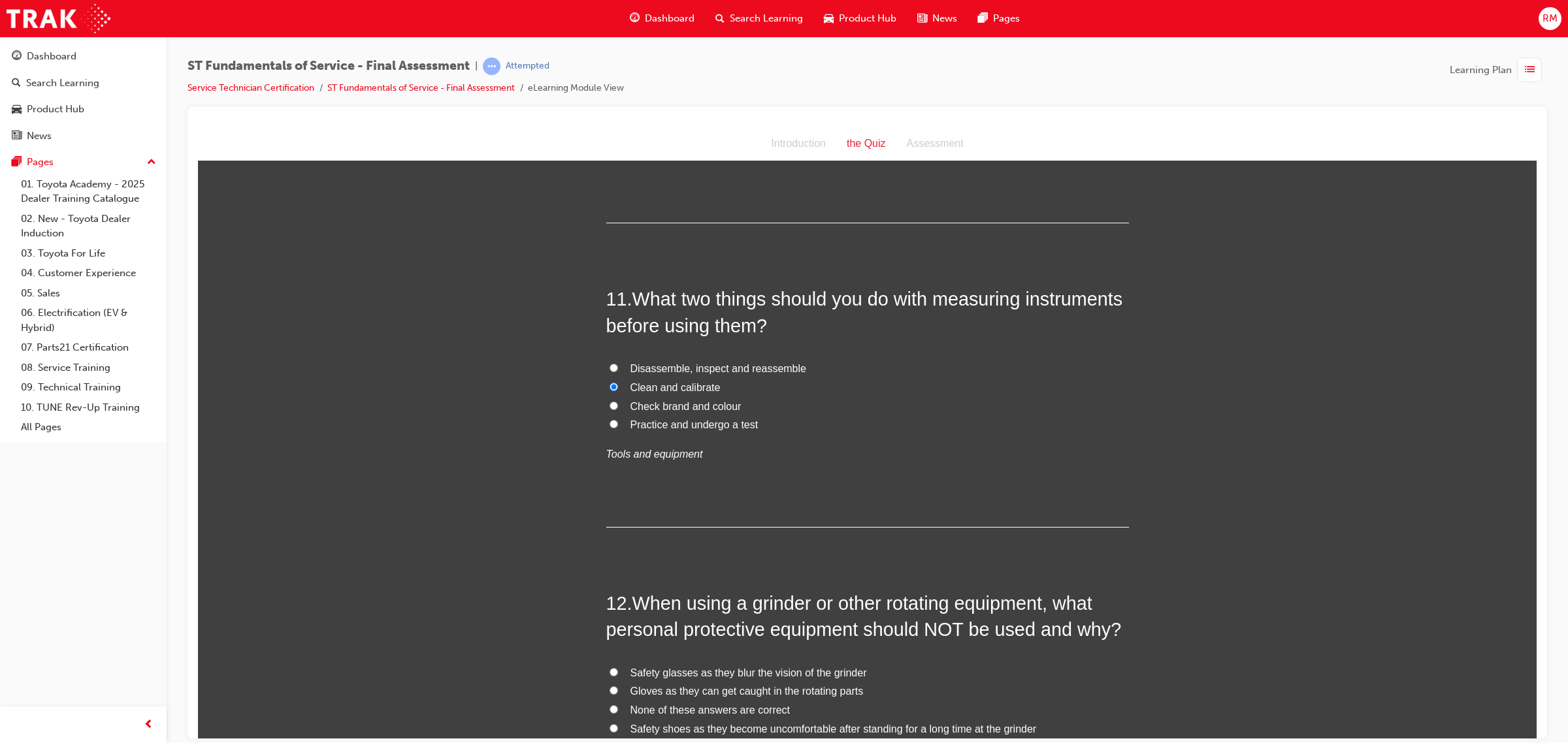
radio input "true"
click at [609, 387] on input "Clean and calibrate" at bounding box center [613, 386] width 9 height 9
radio input "true"
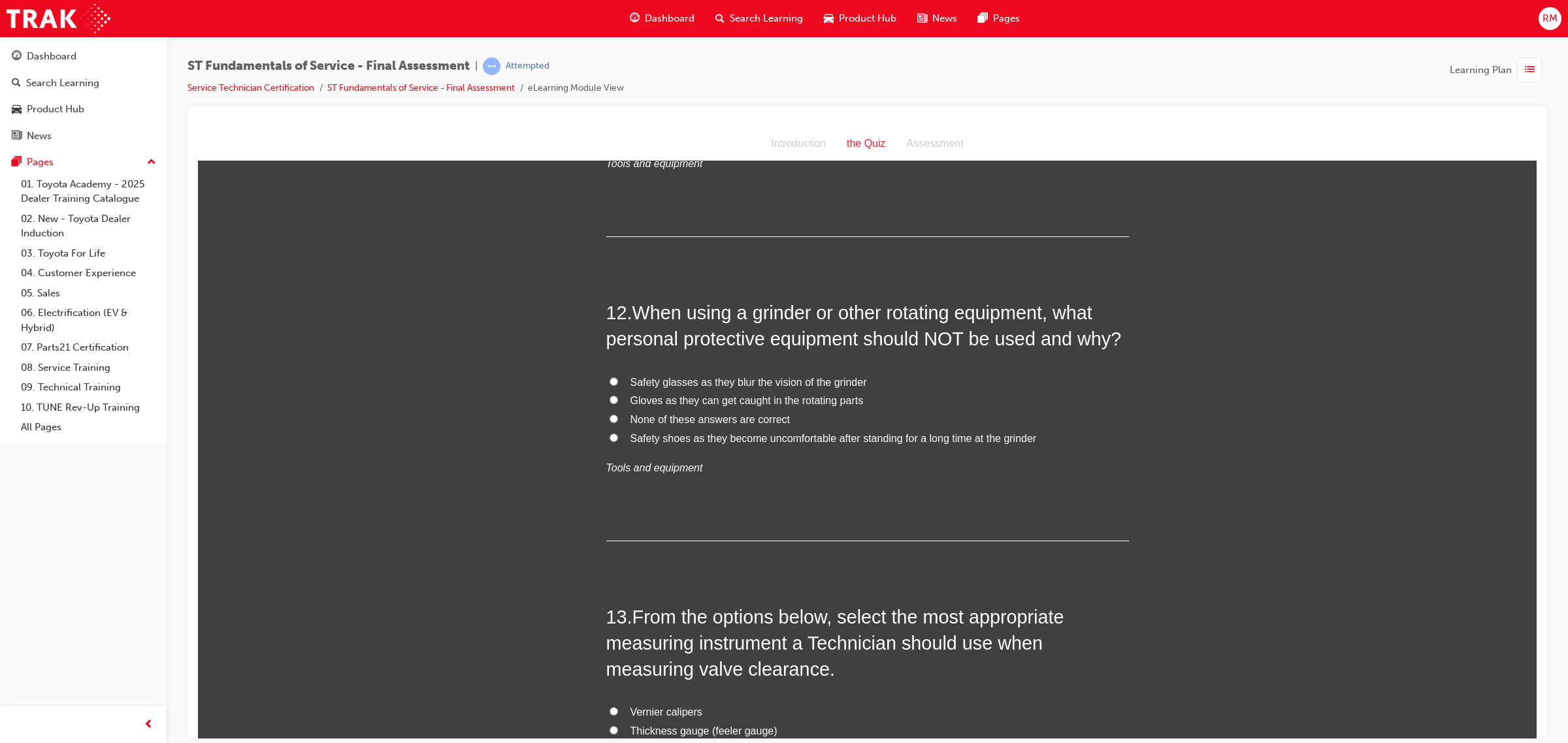
scroll to position [3265, 0]
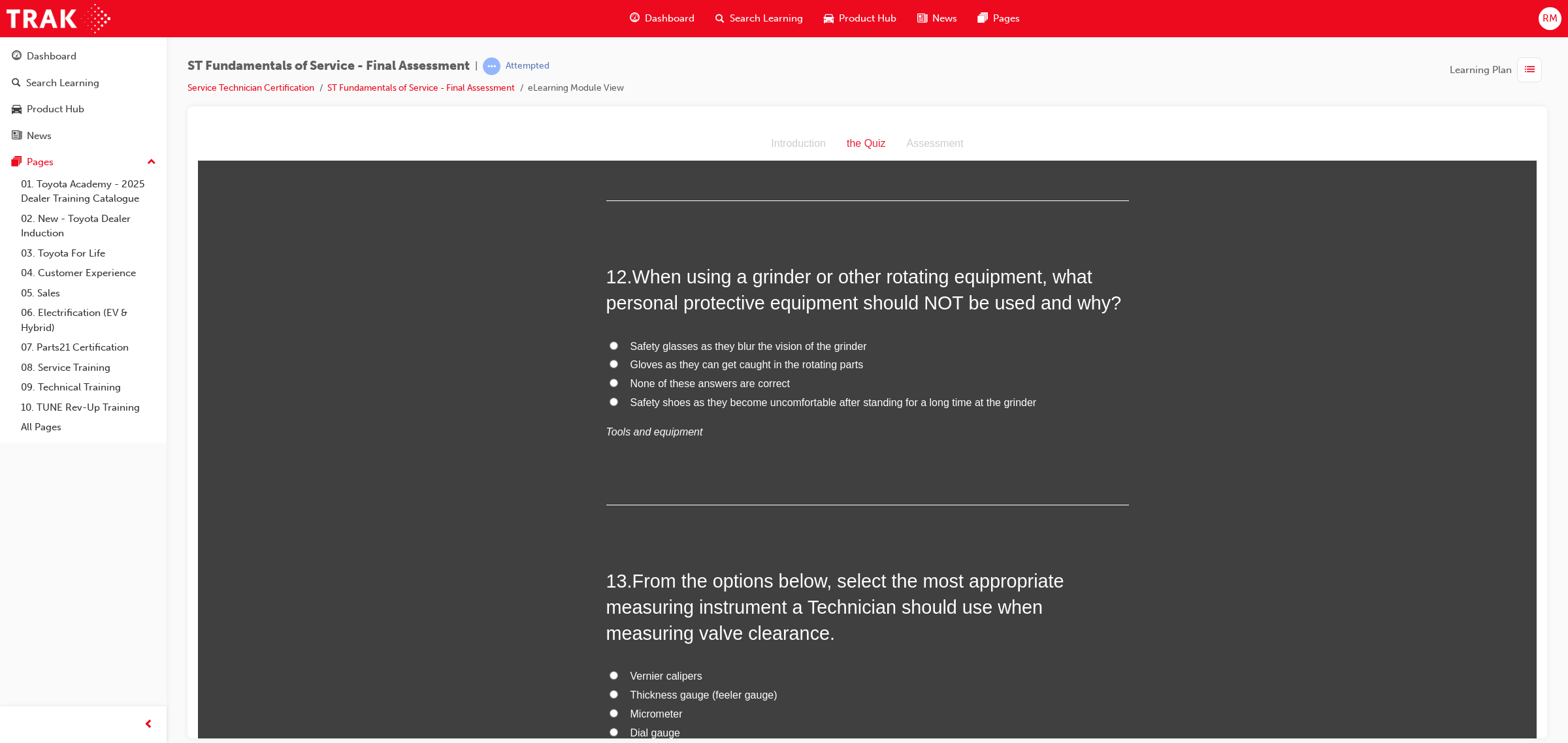
click at [609, 368] on input "Gloves as they can get caught in the rotating parts" at bounding box center [613, 363] width 9 height 9
radio input "true"
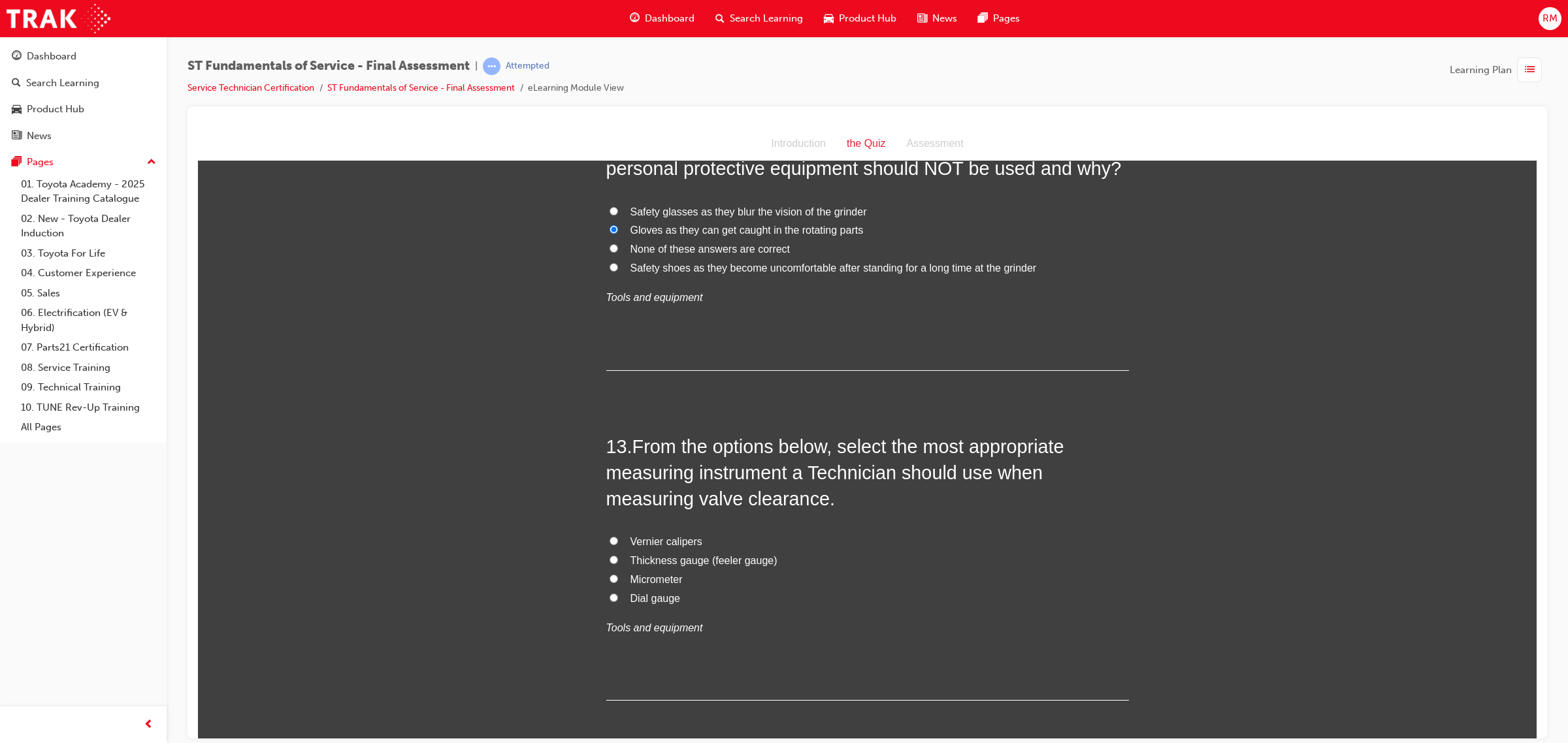
scroll to position [3428, 0]
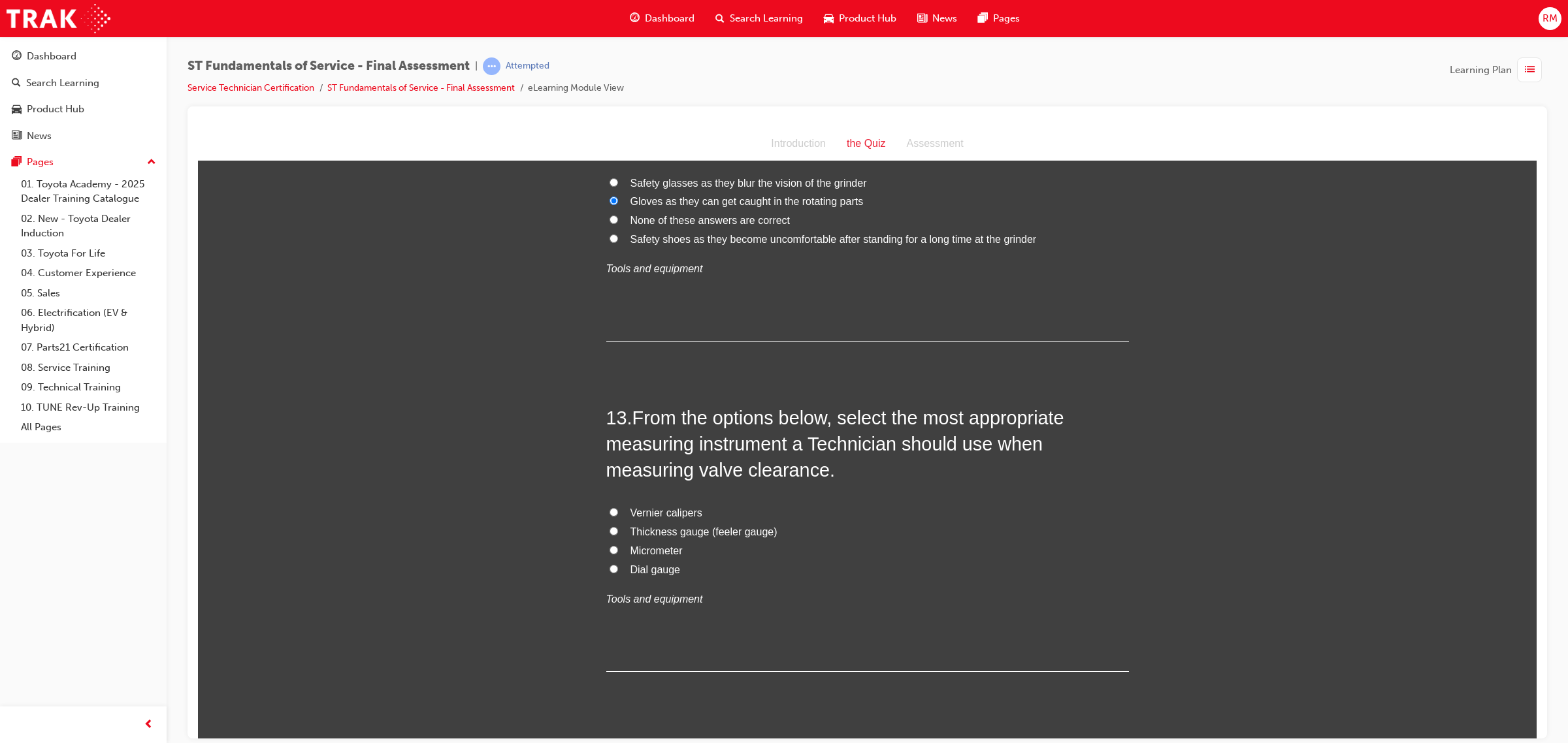
click at [609, 534] on input "Thickness gauge (feeler gauge)" at bounding box center [613, 530] width 9 height 9
radio input "true"
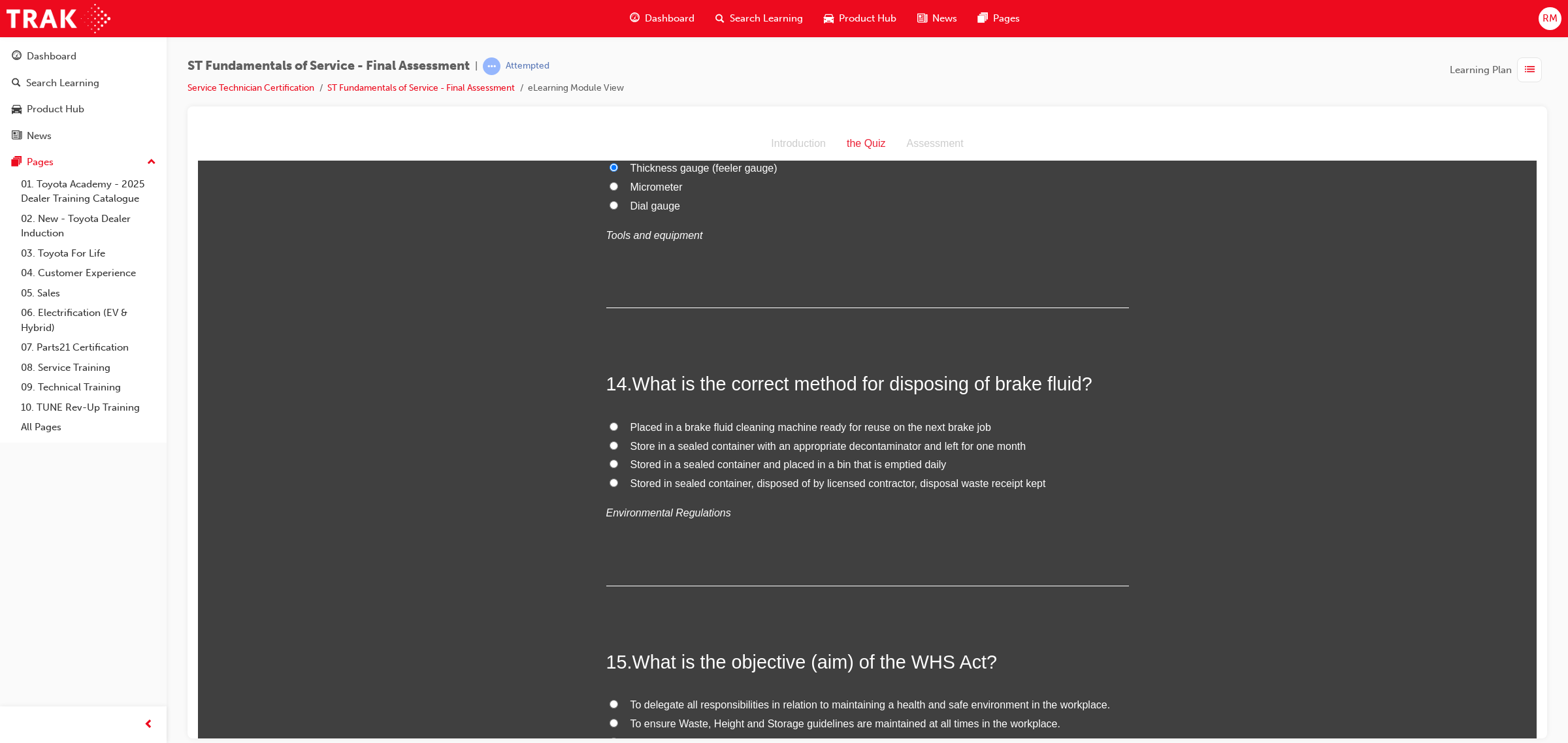
scroll to position [3754, 0]
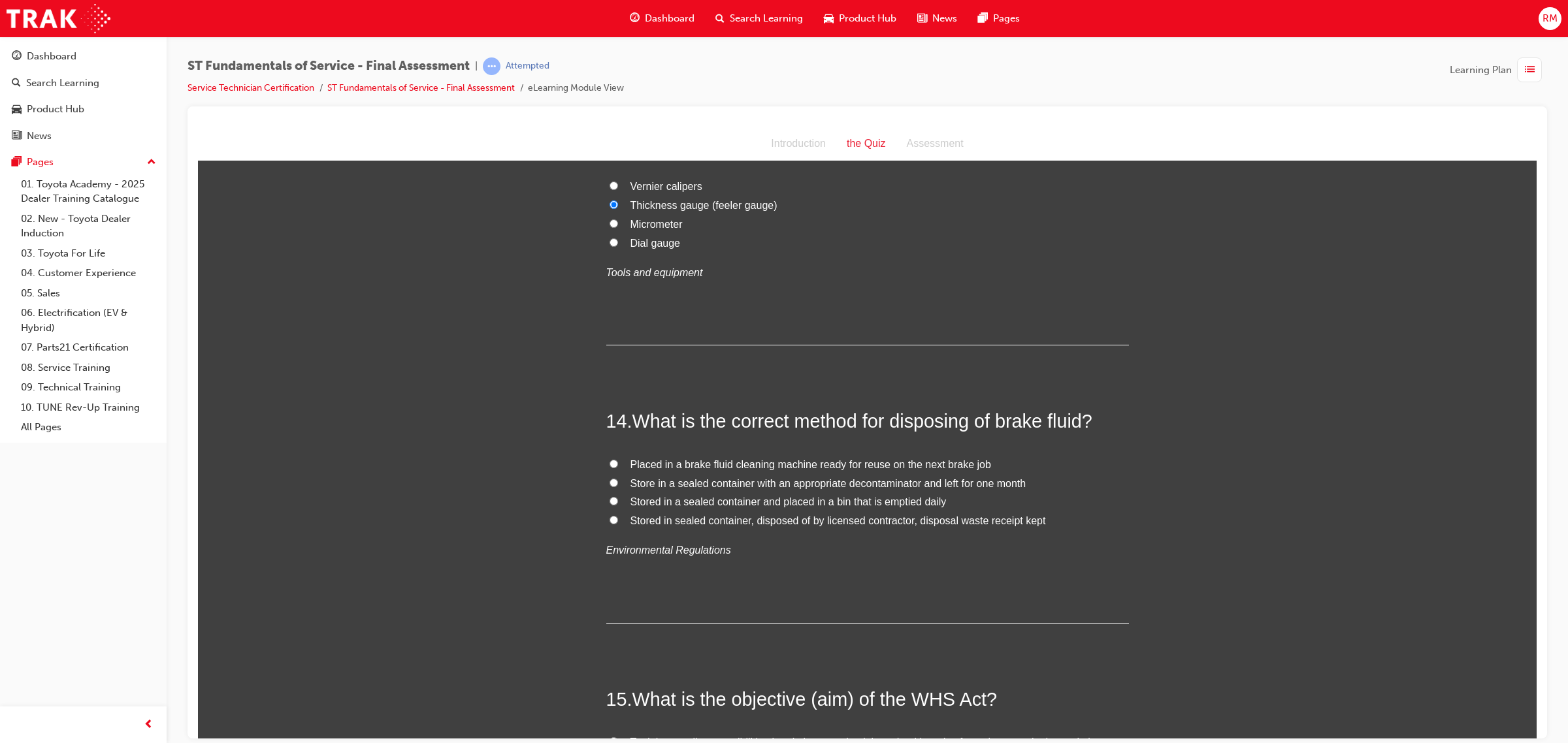
click at [609, 503] on input "Stored in a sealed container and placed in a bin that is emptied daily" at bounding box center [613, 500] width 9 height 9
radio input "true"
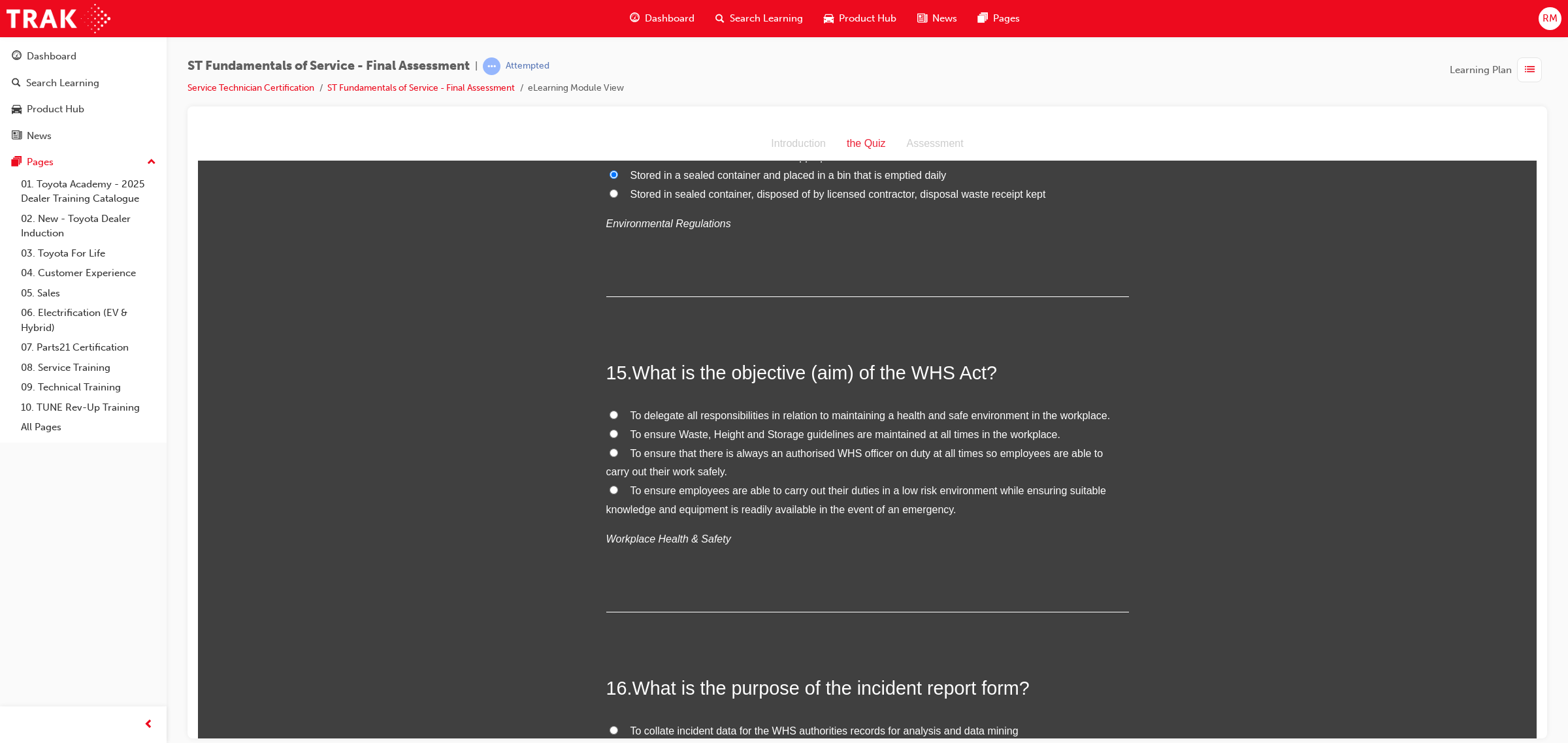
scroll to position [4163, 0]
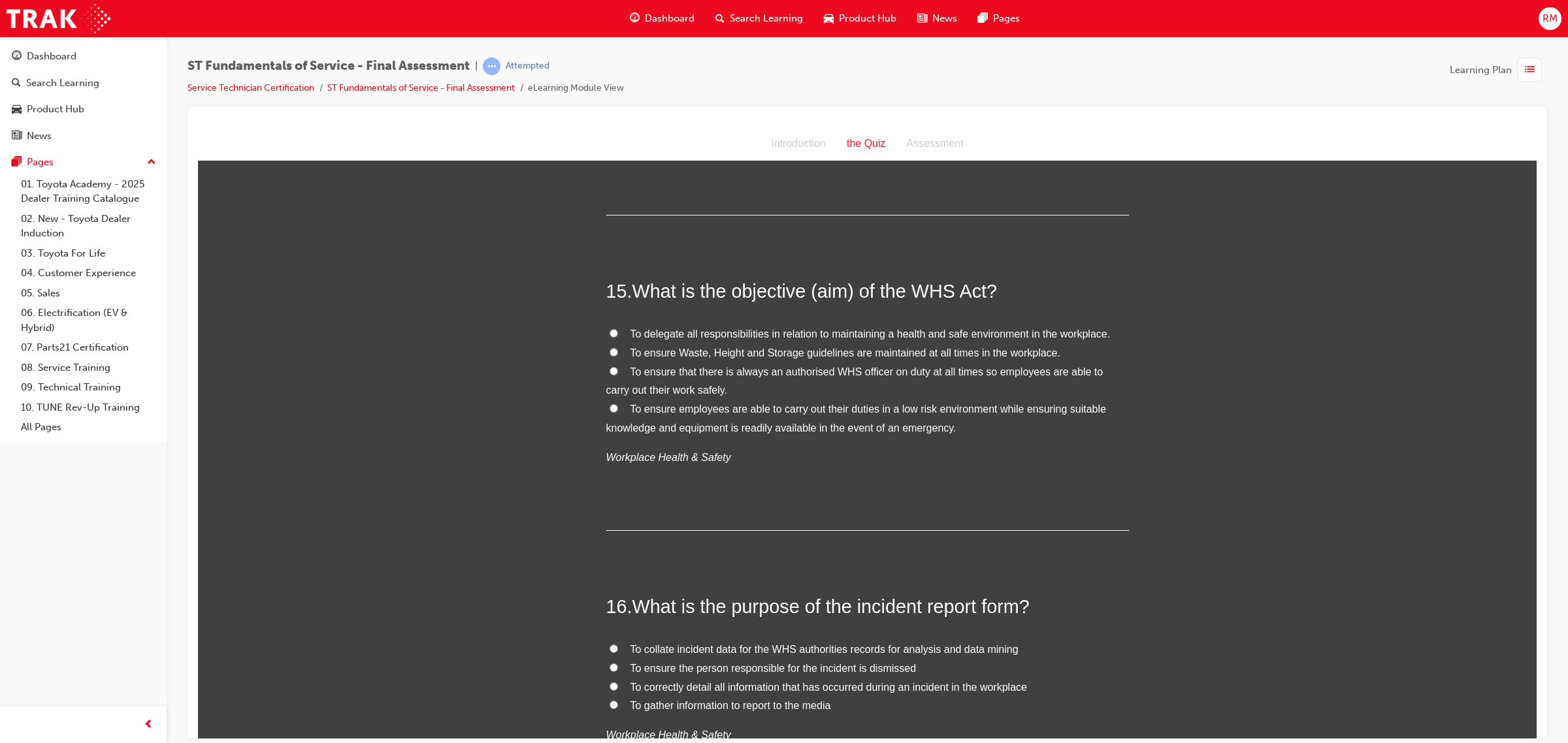
click at [609, 408] on input "To ensure employees are able to carry out their duties in a low risk environmen…" at bounding box center [613, 407] width 9 height 9
radio input "true"
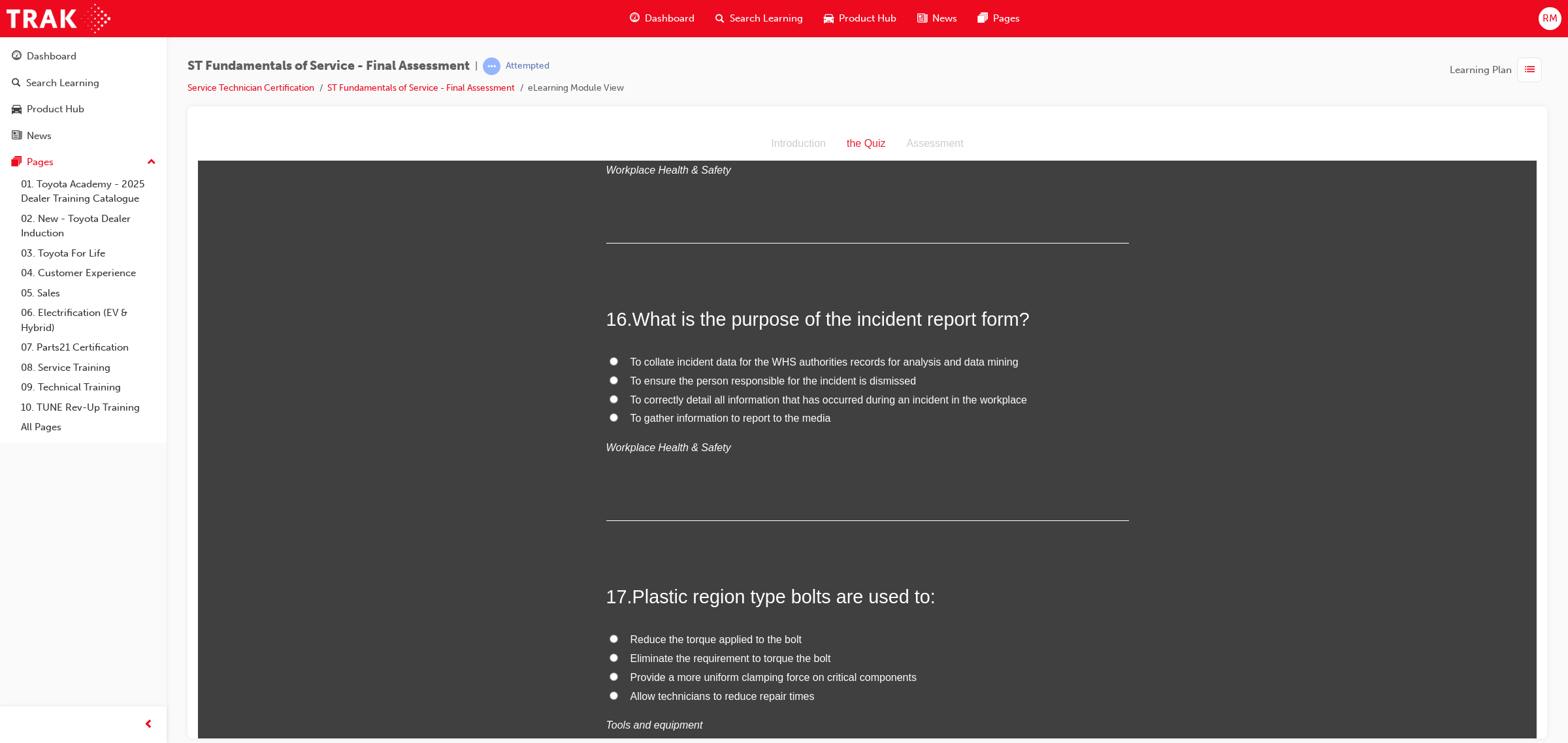
scroll to position [4489, 0]
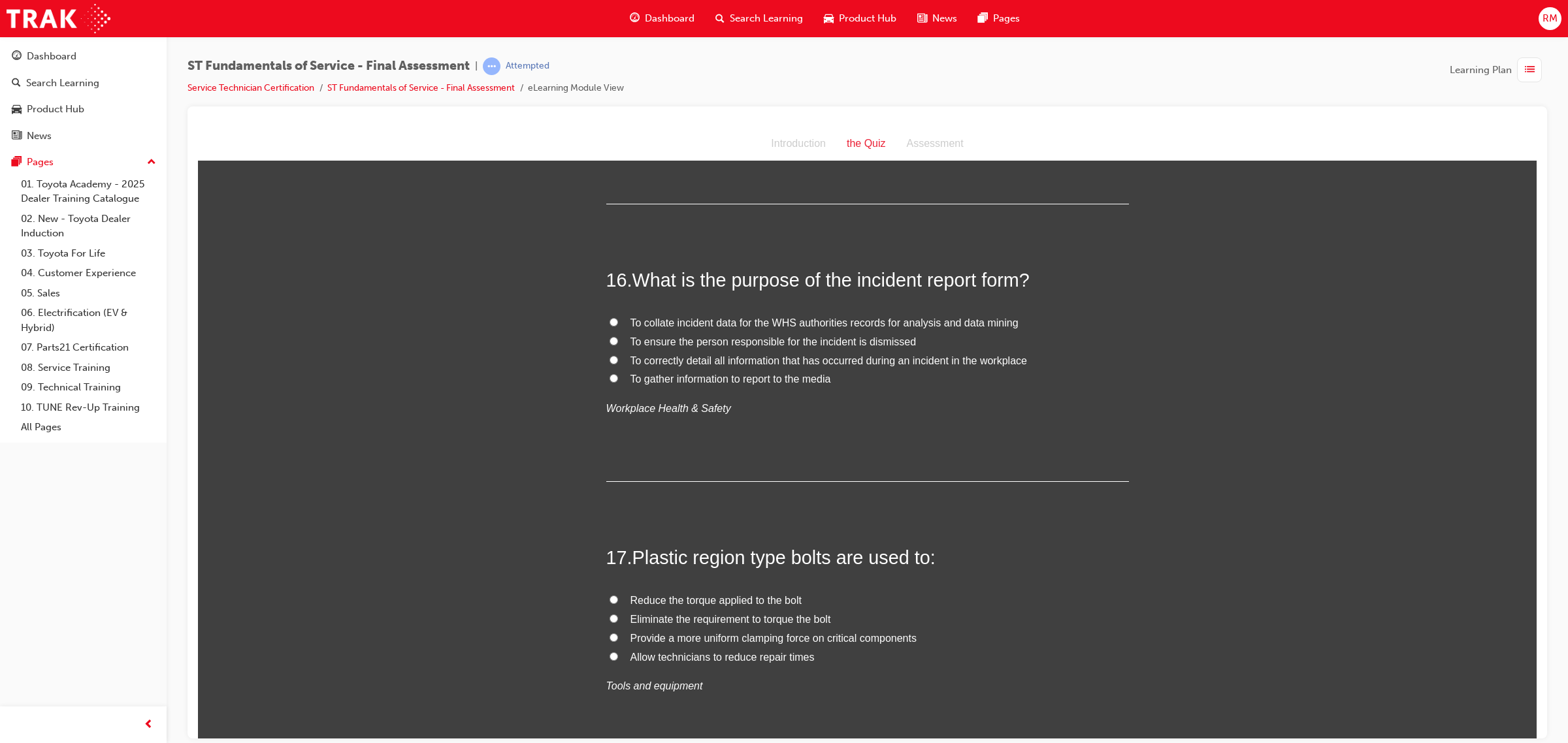
click at [611, 325] on input "To collate incident data for the WHS authorities records for analysis and data …" at bounding box center [613, 321] width 9 height 9
radio input "true"
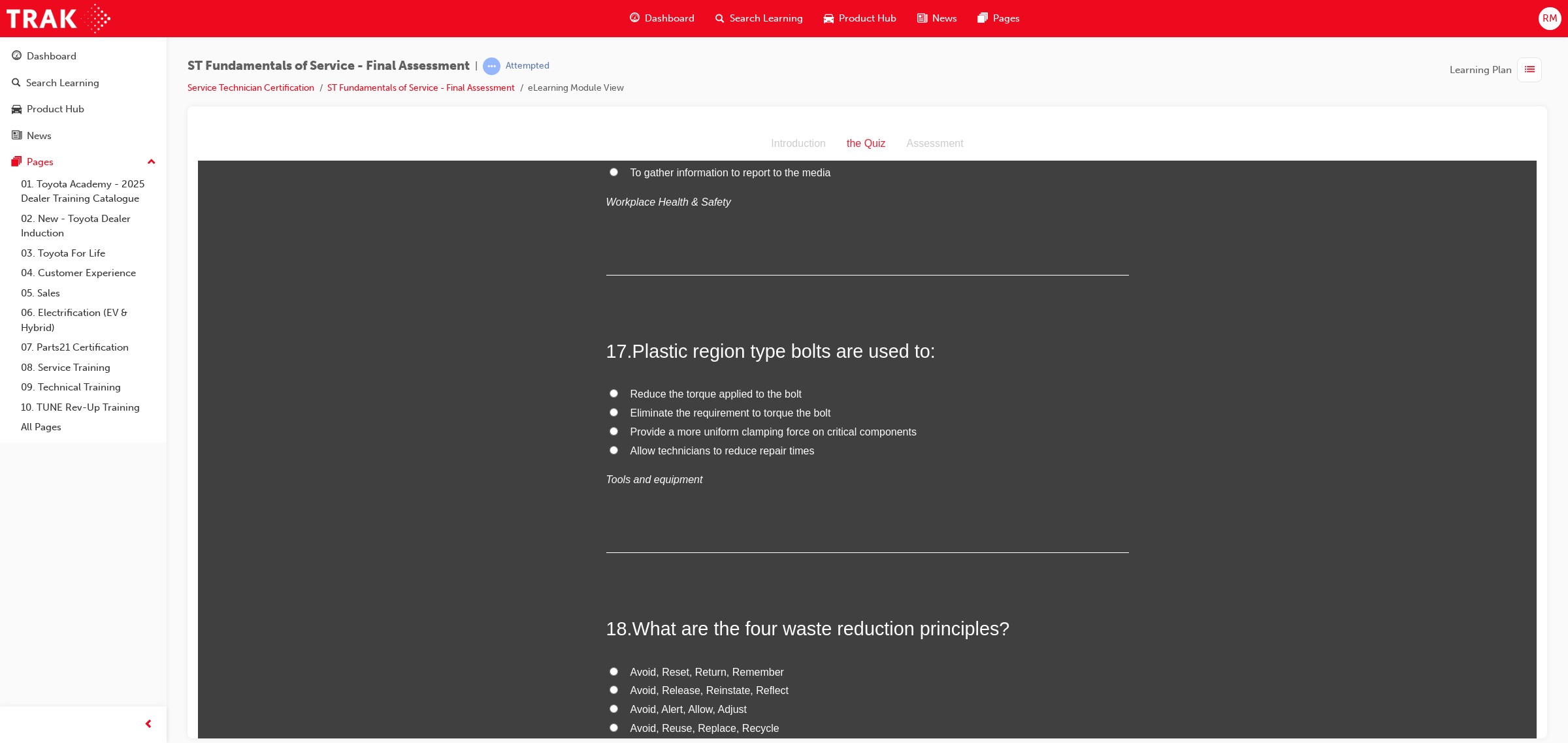
scroll to position [4734, 0]
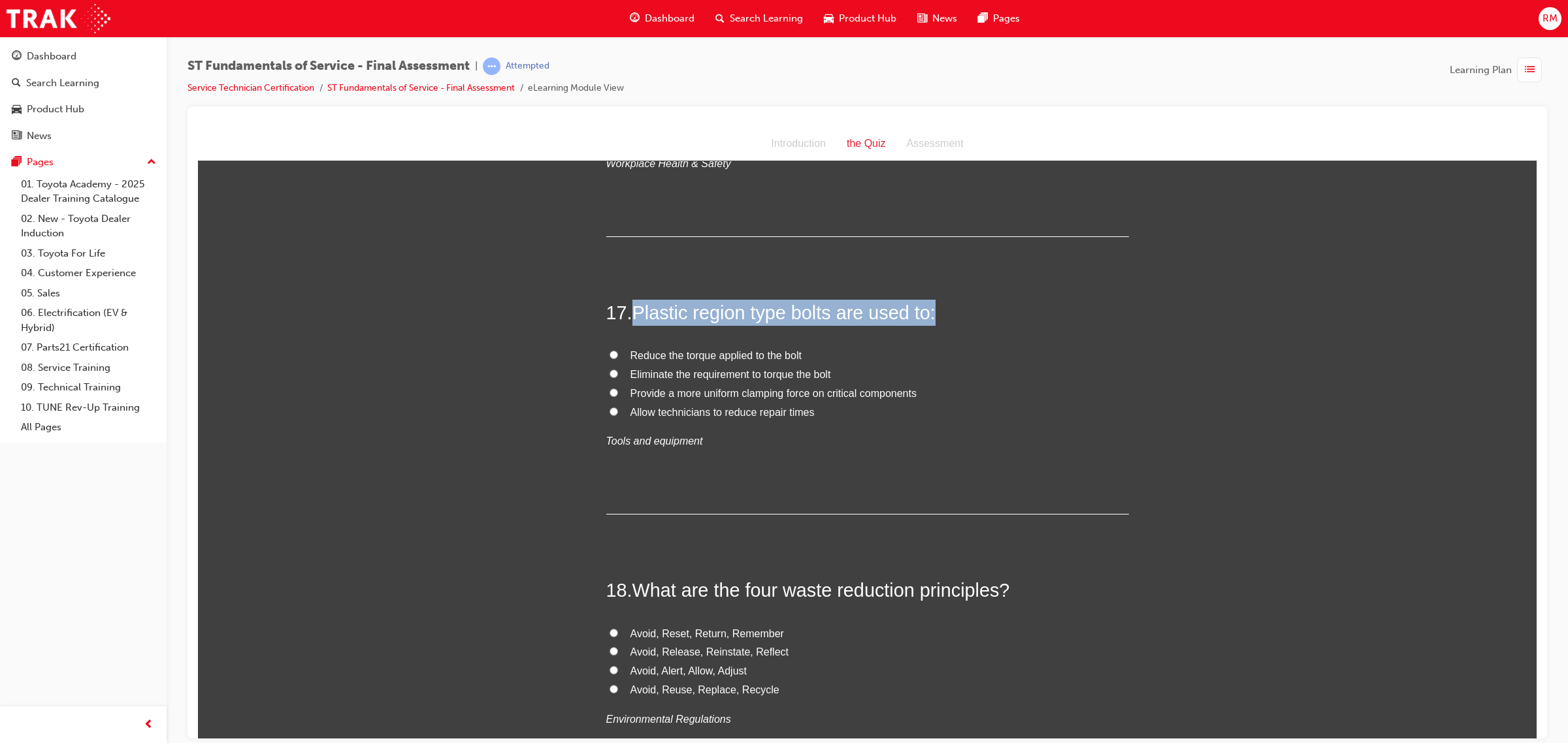
drag, startPoint x: 625, startPoint y: 314, endPoint x: 966, endPoint y: 315, distance: 341.0
click at [966, 315] on h2 "17 . Plastic region type bolts are used to:" at bounding box center [867, 312] width 523 height 26
copy h2 "Plastic region type bolts are used to:"
click at [589, 421] on div "You must select an answer for each question before you can submit. Please note,…" at bounding box center [867, 521] width 1339 height 10160
drag, startPoint x: 628, startPoint y: 315, endPoint x: 937, endPoint y: 317, distance: 309.0
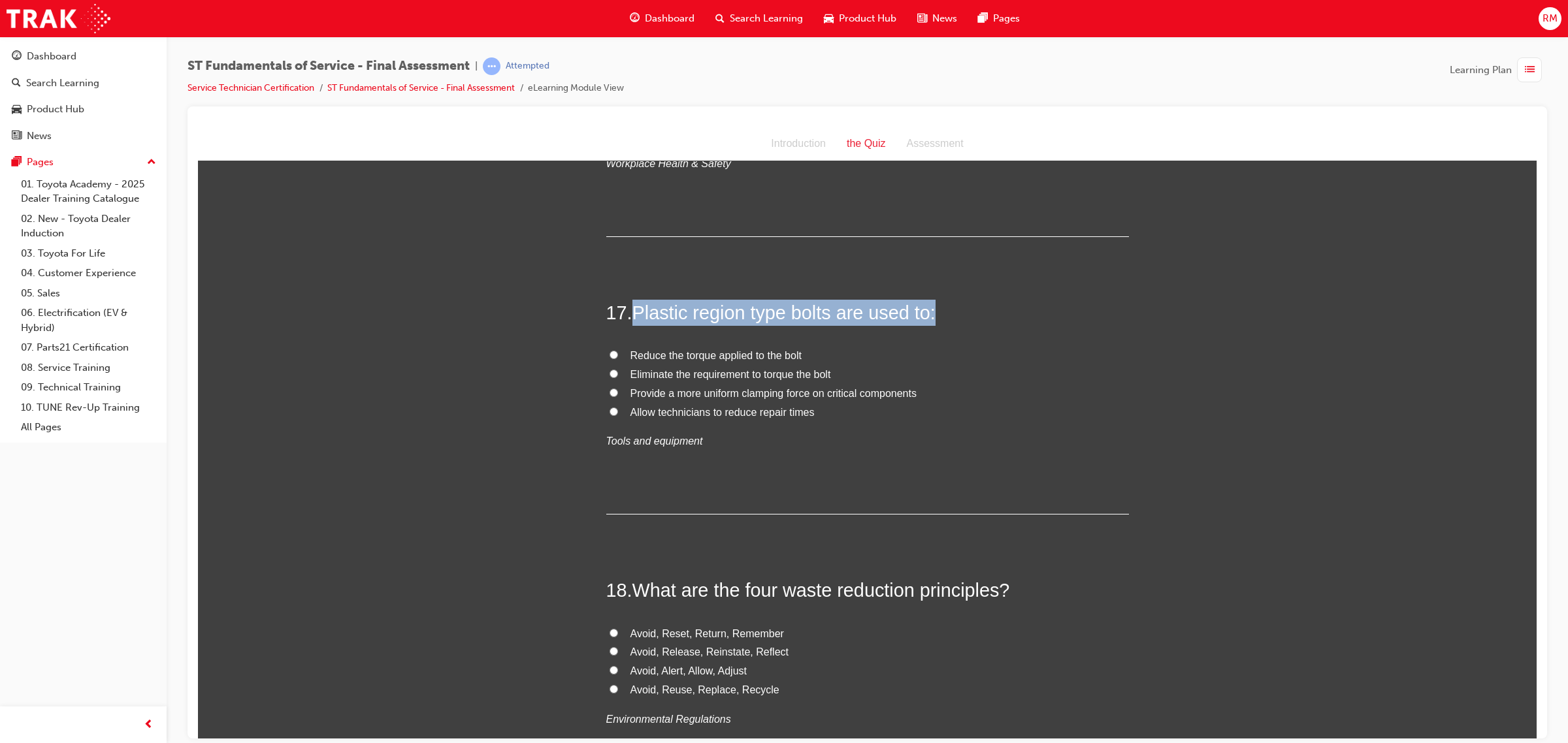
click at [935, 316] on h2 "17 . Plastic region type bolts are used to:" at bounding box center [867, 312] width 523 height 26
copy h2 "Plastic region type bolts are used to:"
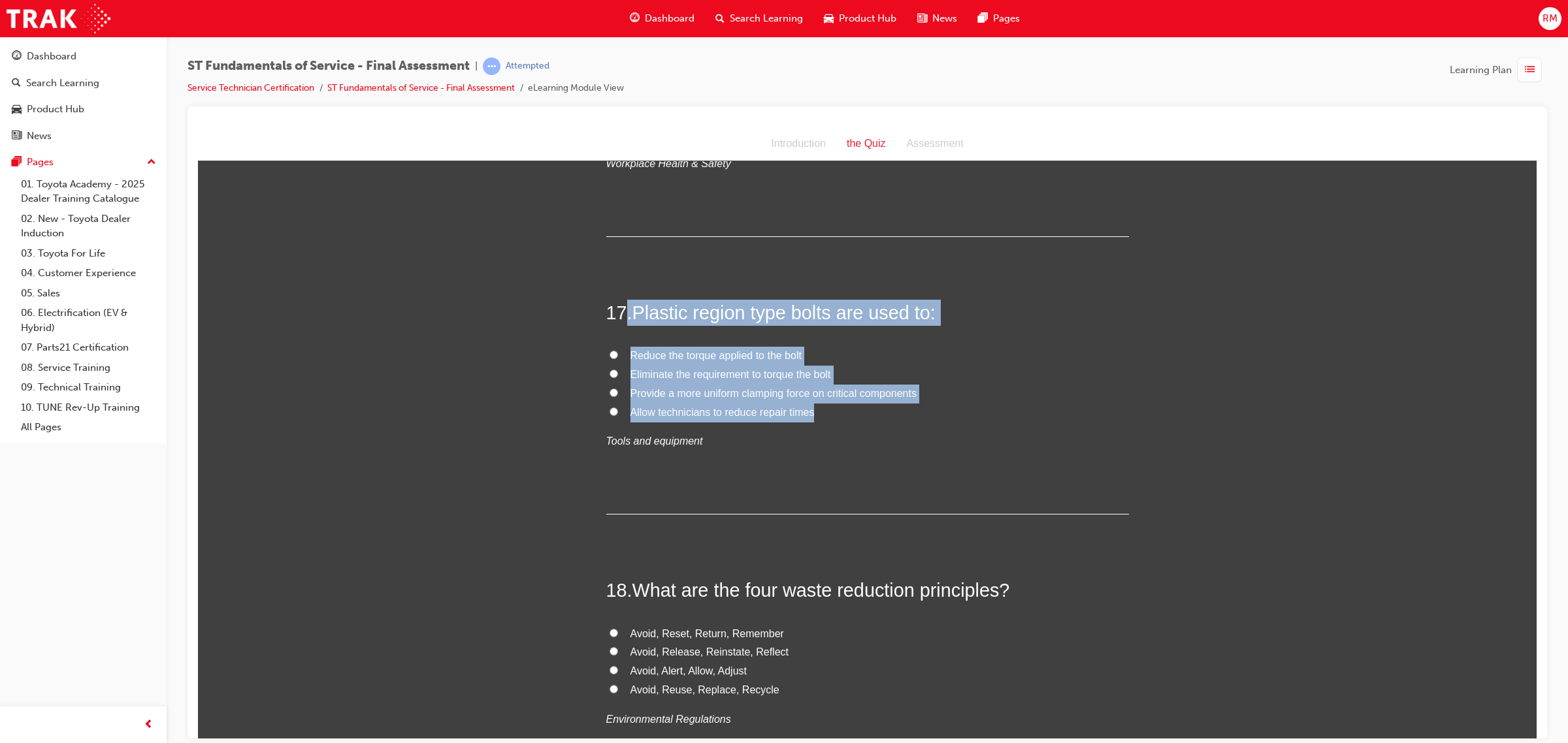
drag, startPoint x: 621, startPoint y: 312, endPoint x: 814, endPoint y: 414, distance: 218.3
click at [814, 414] on div "17 . Plastic region type bolts are used to: Reduce the torque applied to the bo…" at bounding box center [867, 407] width 523 height 215
copy div ". Plastic region type bolts are used to: Reduce the torque applied to the bolt …"
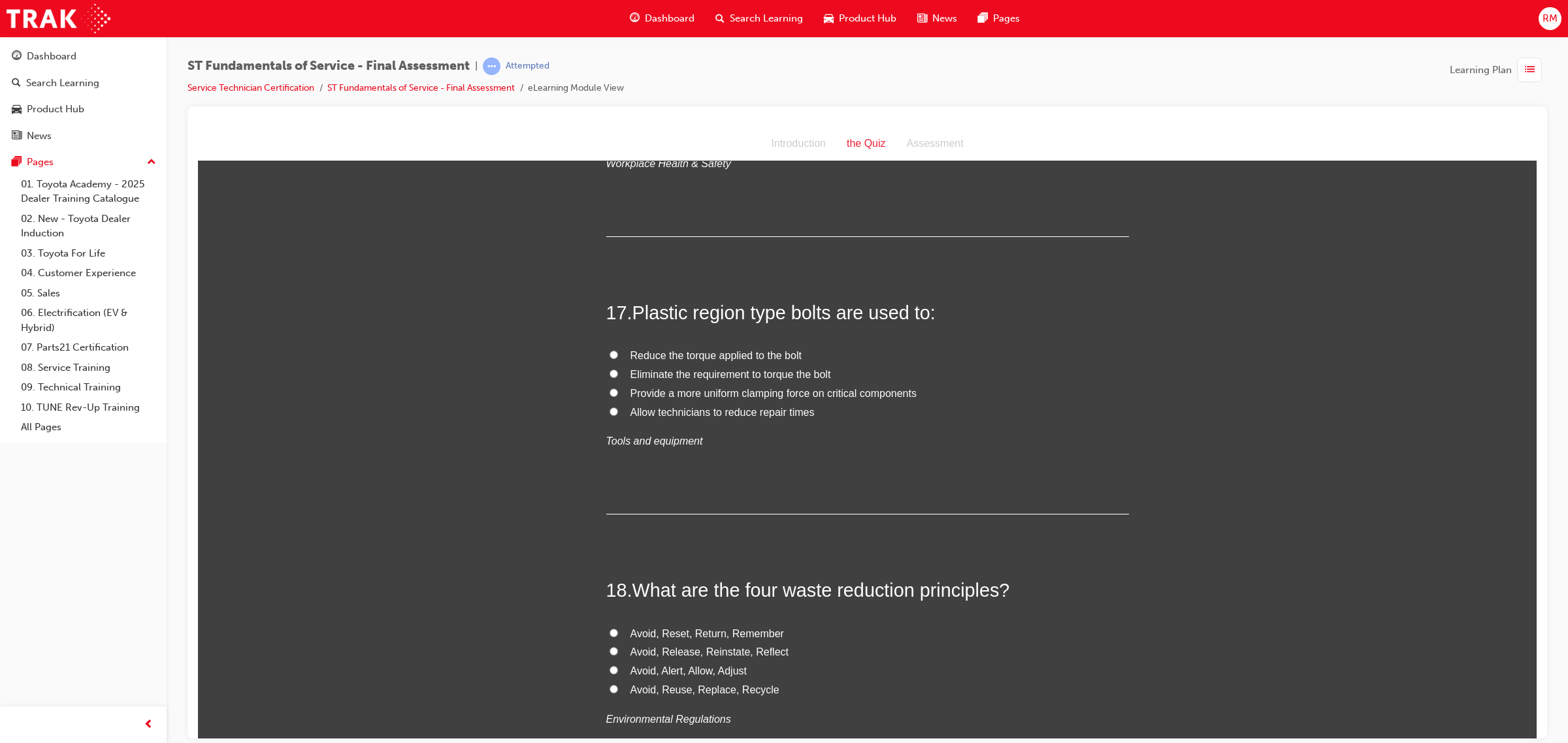
click at [311, 552] on div "You must select an answer for each question before you can submit. Please note,…" at bounding box center [867, 521] width 1339 height 10160
click at [611, 358] on input "Reduce the torque applied to the bolt" at bounding box center [613, 354] width 9 height 9
radio input "true"
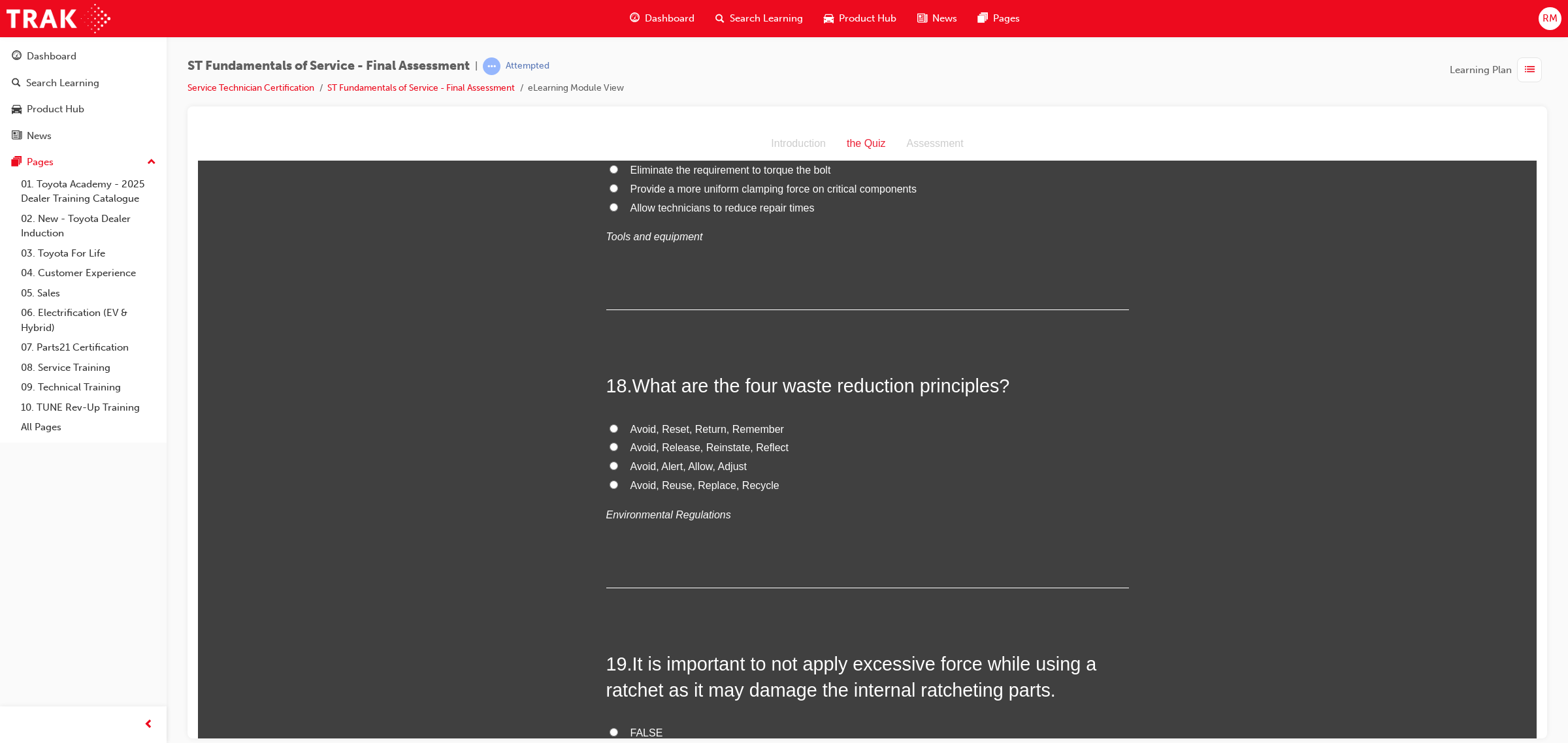
scroll to position [4979, 0]
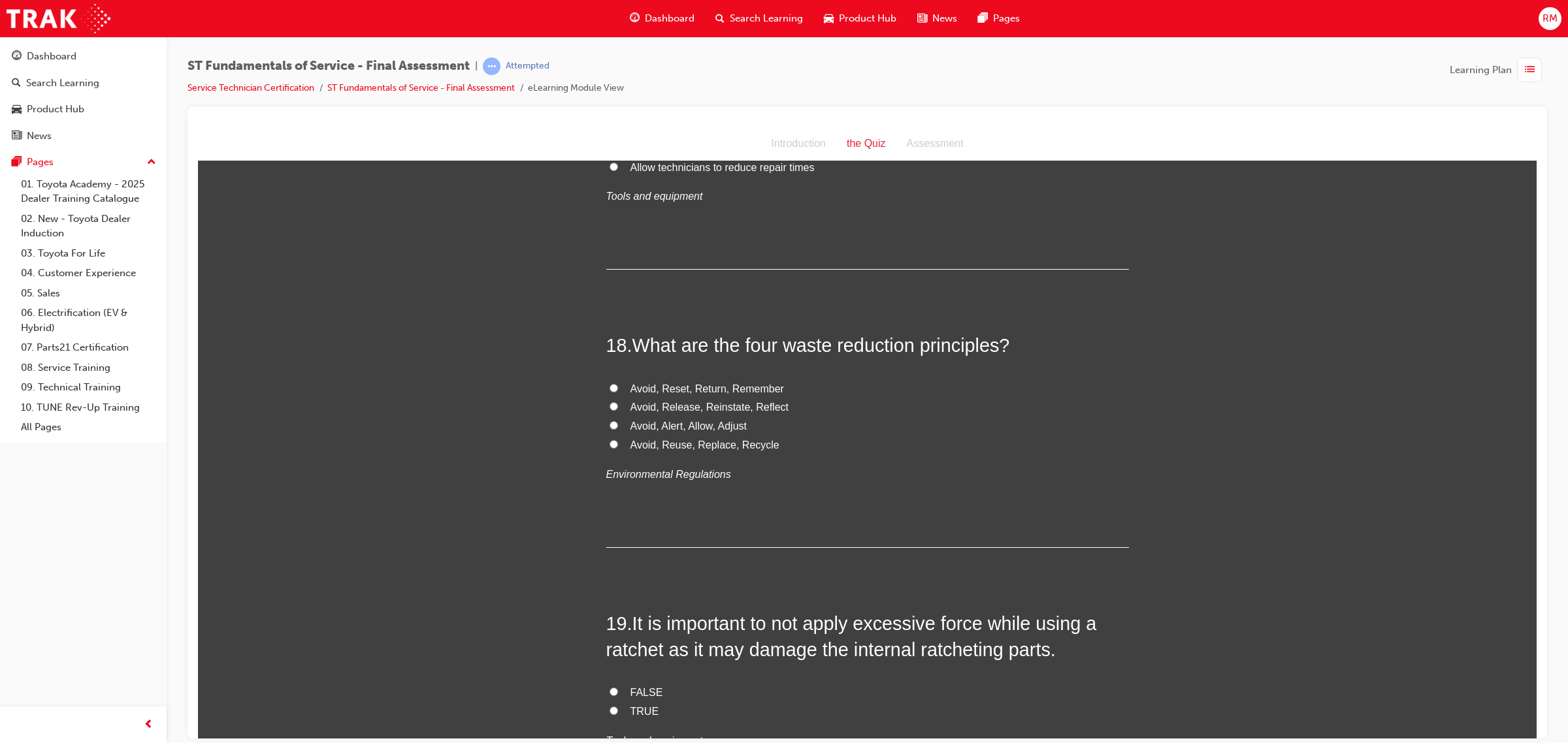
click at [609, 448] on input "Avoid, Reuse, Replace, Recycle" at bounding box center [613, 444] width 9 height 9
radio input "true"
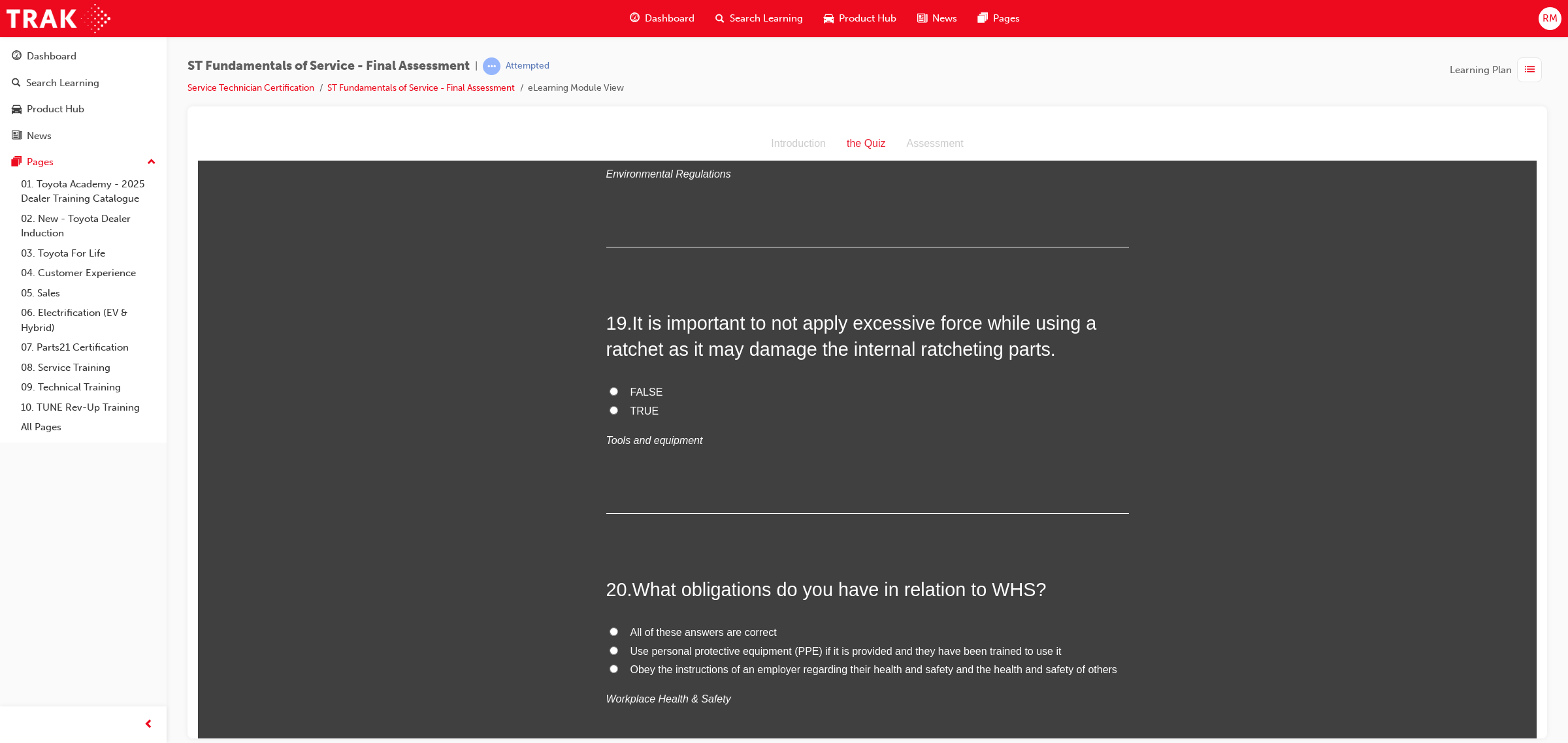
scroll to position [5305, 0]
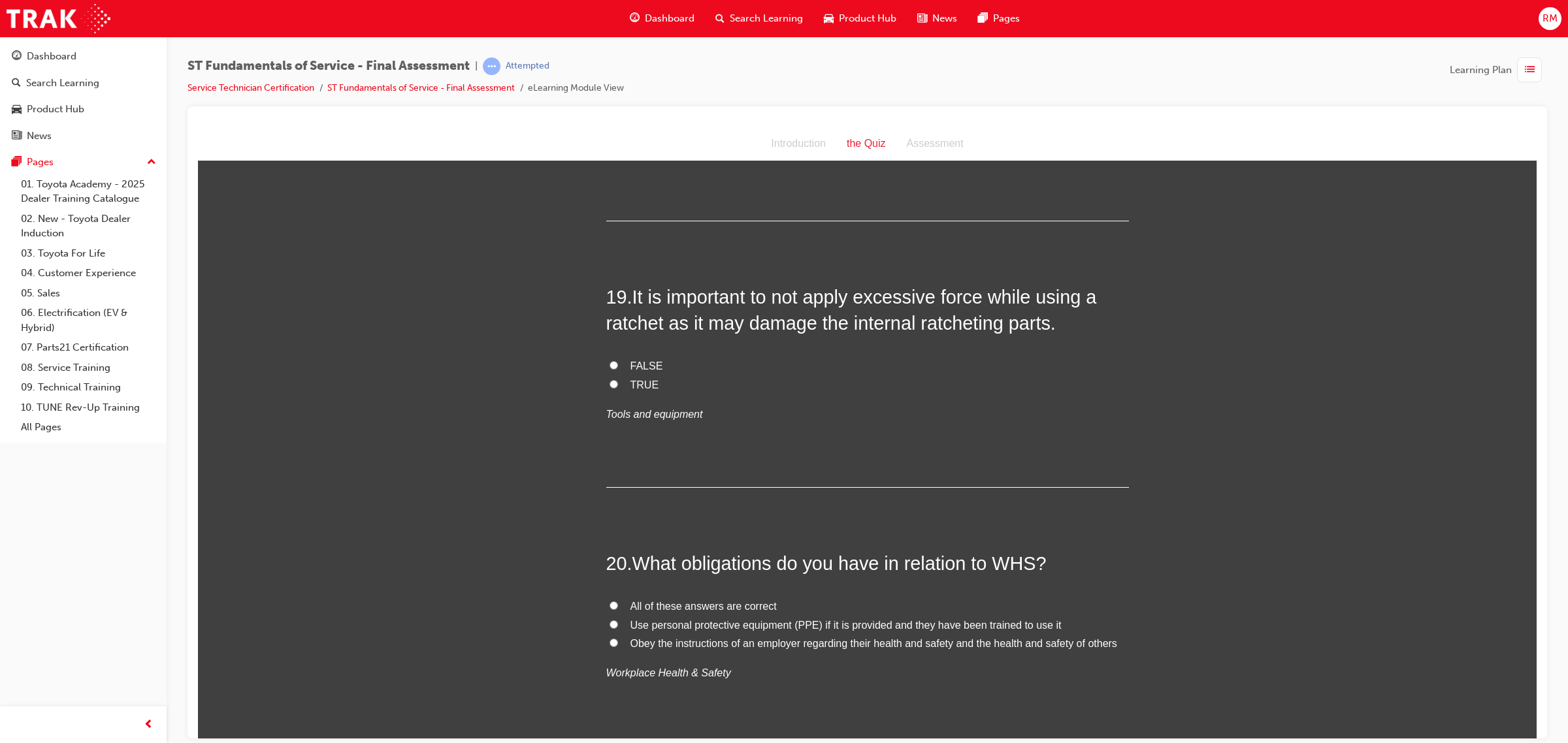
click at [609, 388] on input "TRUE" at bounding box center [613, 383] width 9 height 9
radio input "true"
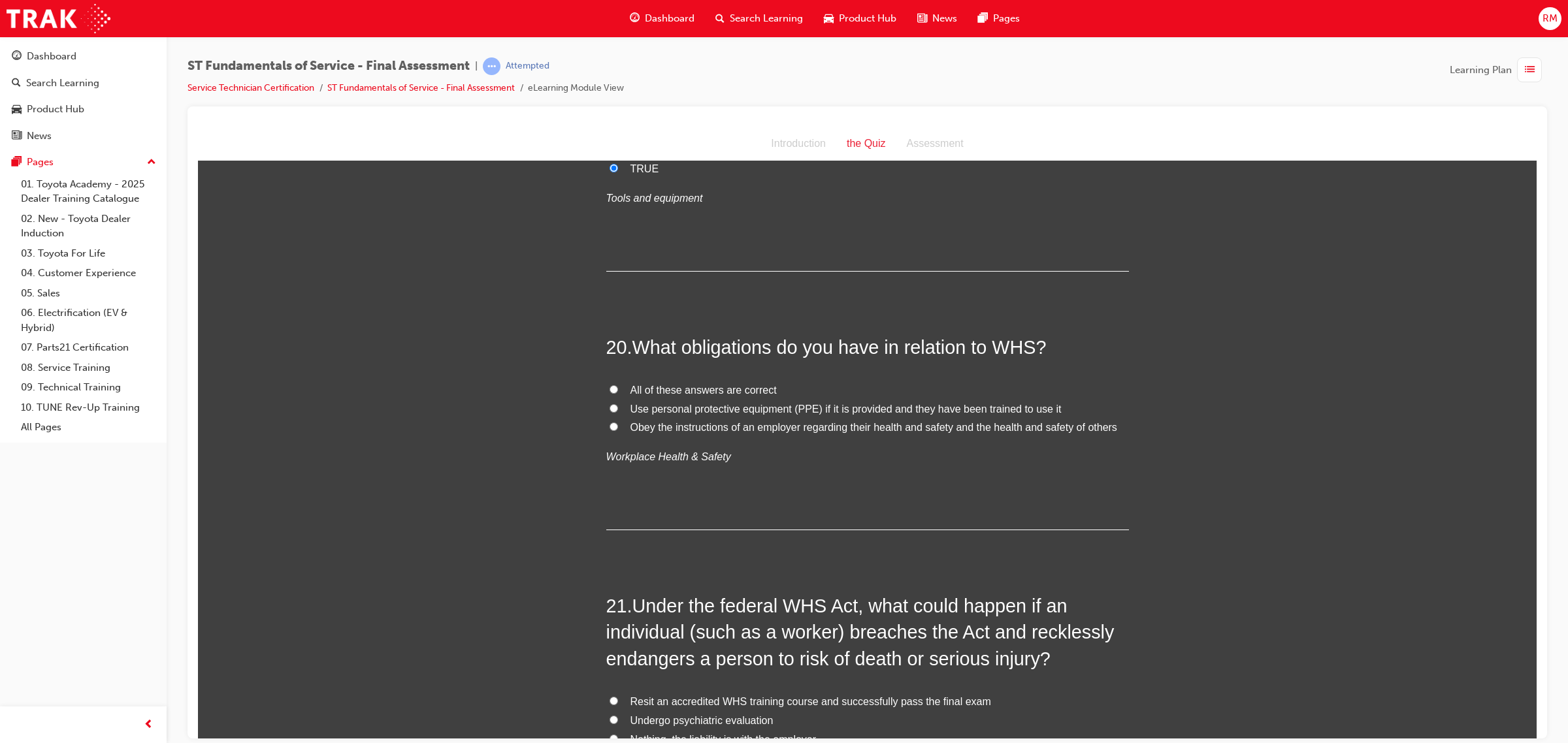
scroll to position [5550, 0]
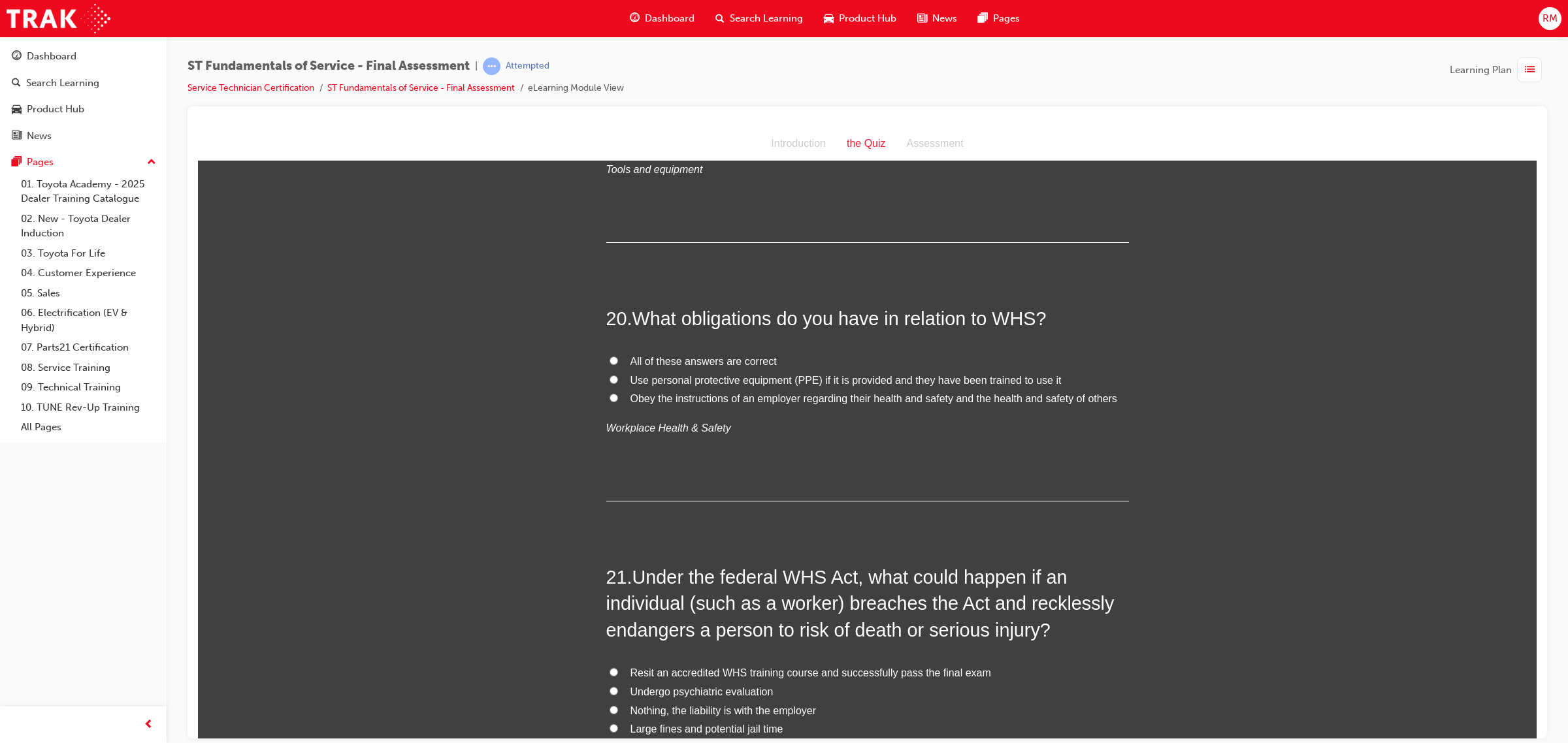
click at [612, 364] on label "All of these answers are correct" at bounding box center [867, 362] width 523 height 19
click at [612, 364] on input "All of these answers are correct" at bounding box center [613, 360] width 9 height 9
radio input "true"
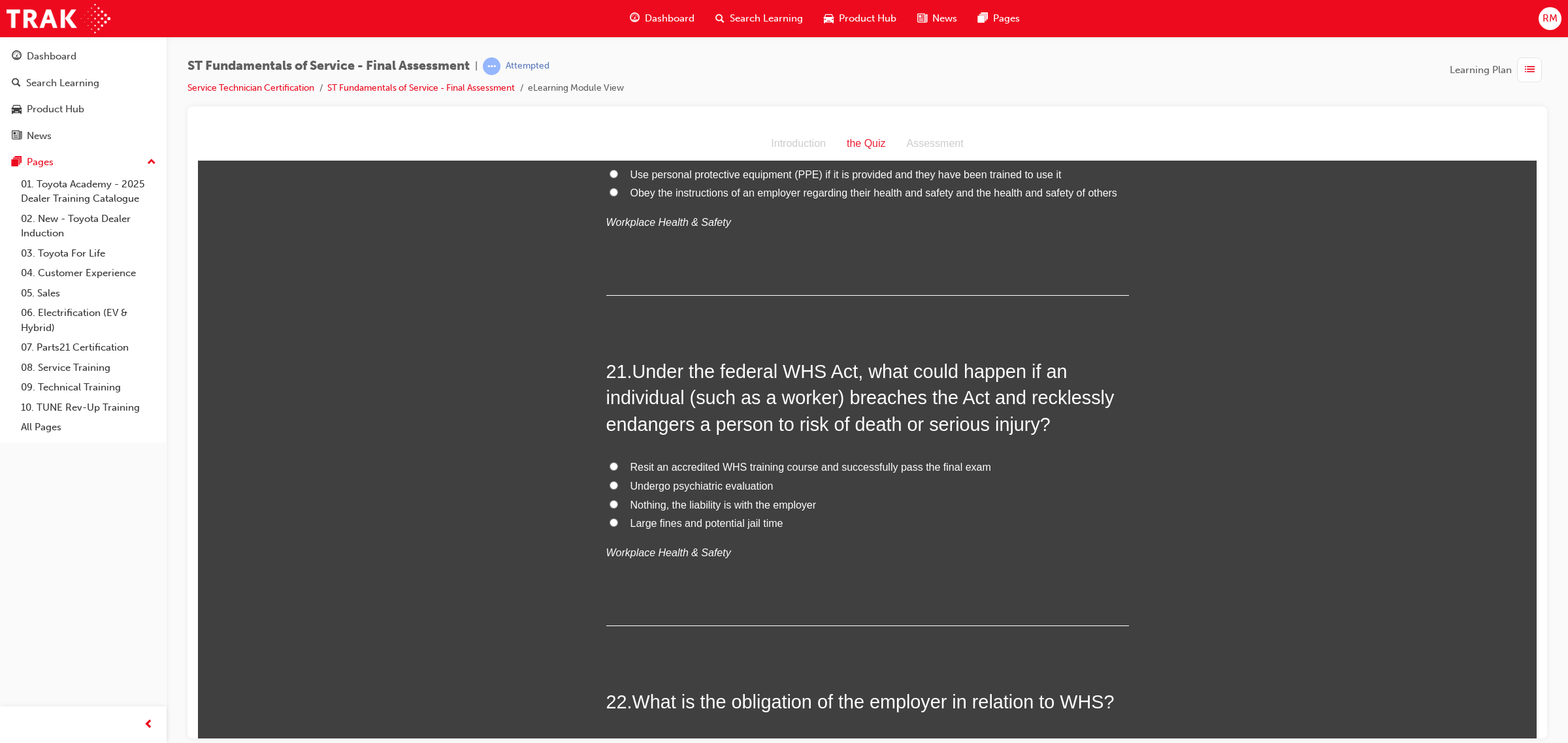
scroll to position [5795, 0]
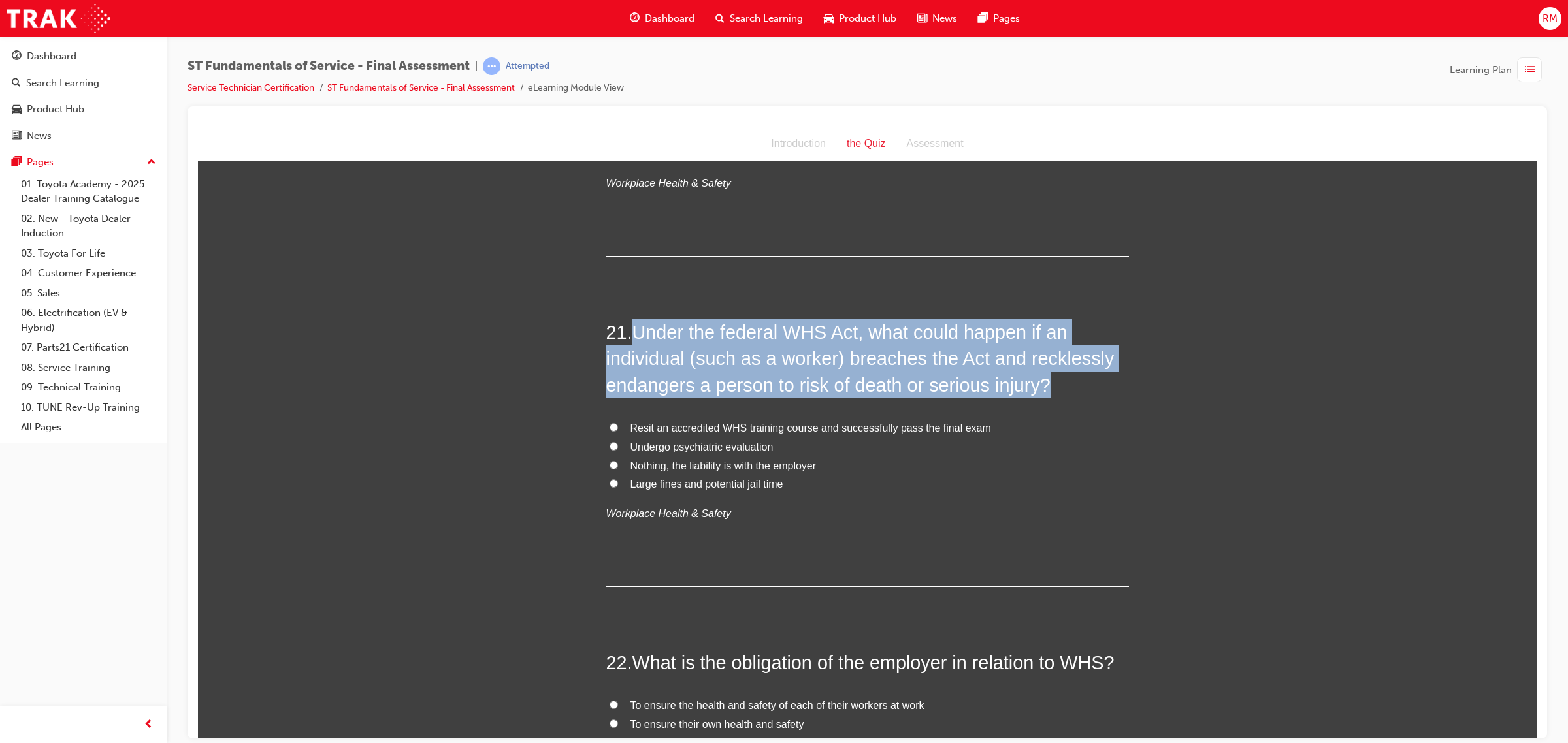
drag, startPoint x: 631, startPoint y: 330, endPoint x: 1052, endPoint y: 388, distance: 425.0
click at [1052, 389] on h2 "21 . Under the federal WHS Act, what could happen if an individual (such as a w…" at bounding box center [867, 358] width 523 height 79
copy span "Under the federal WHS Act, what could happen if an individual (such as a worker…"
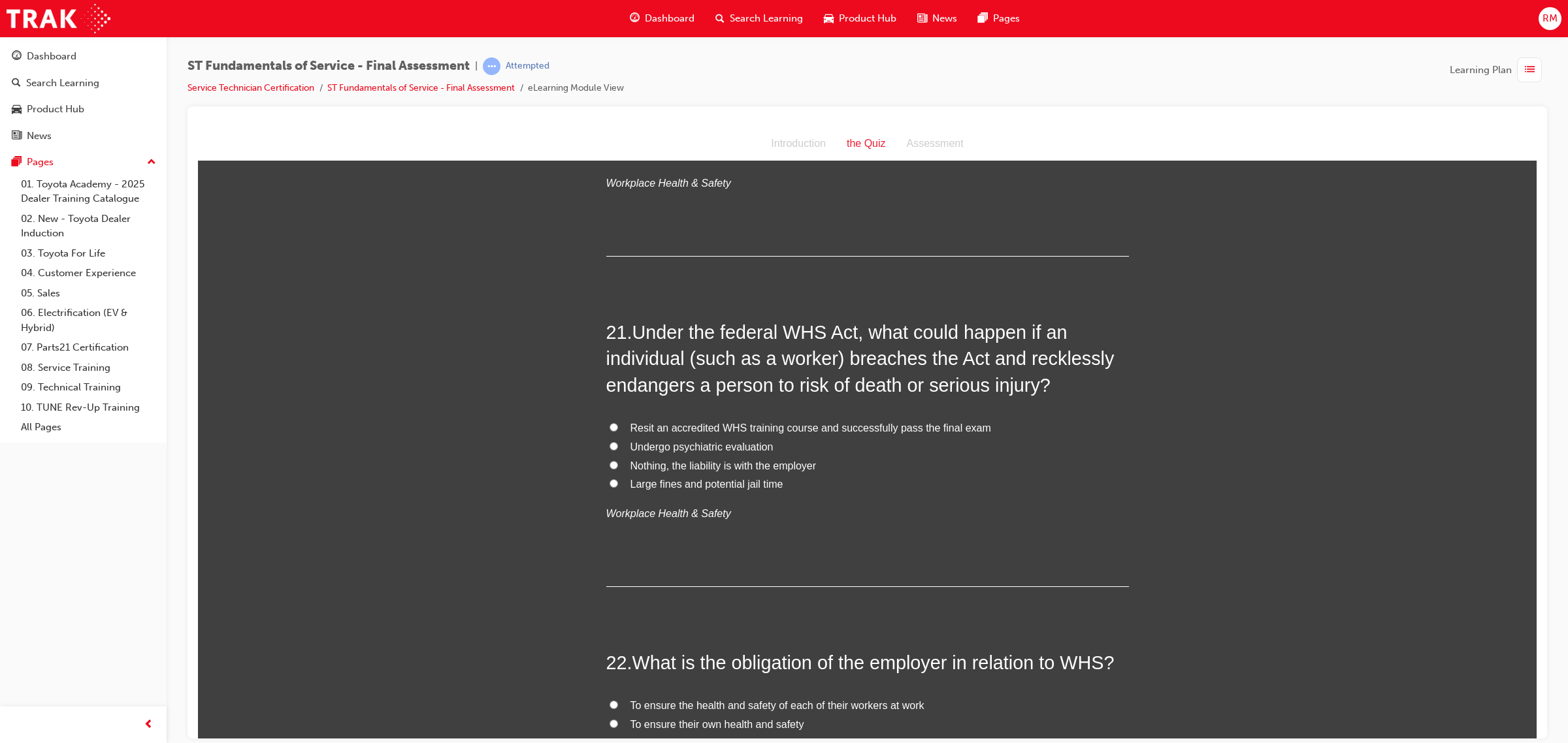
click at [609, 486] on input "Large fines and potential jail time" at bounding box center [613, 482] width 9 height 9
radio input "true"
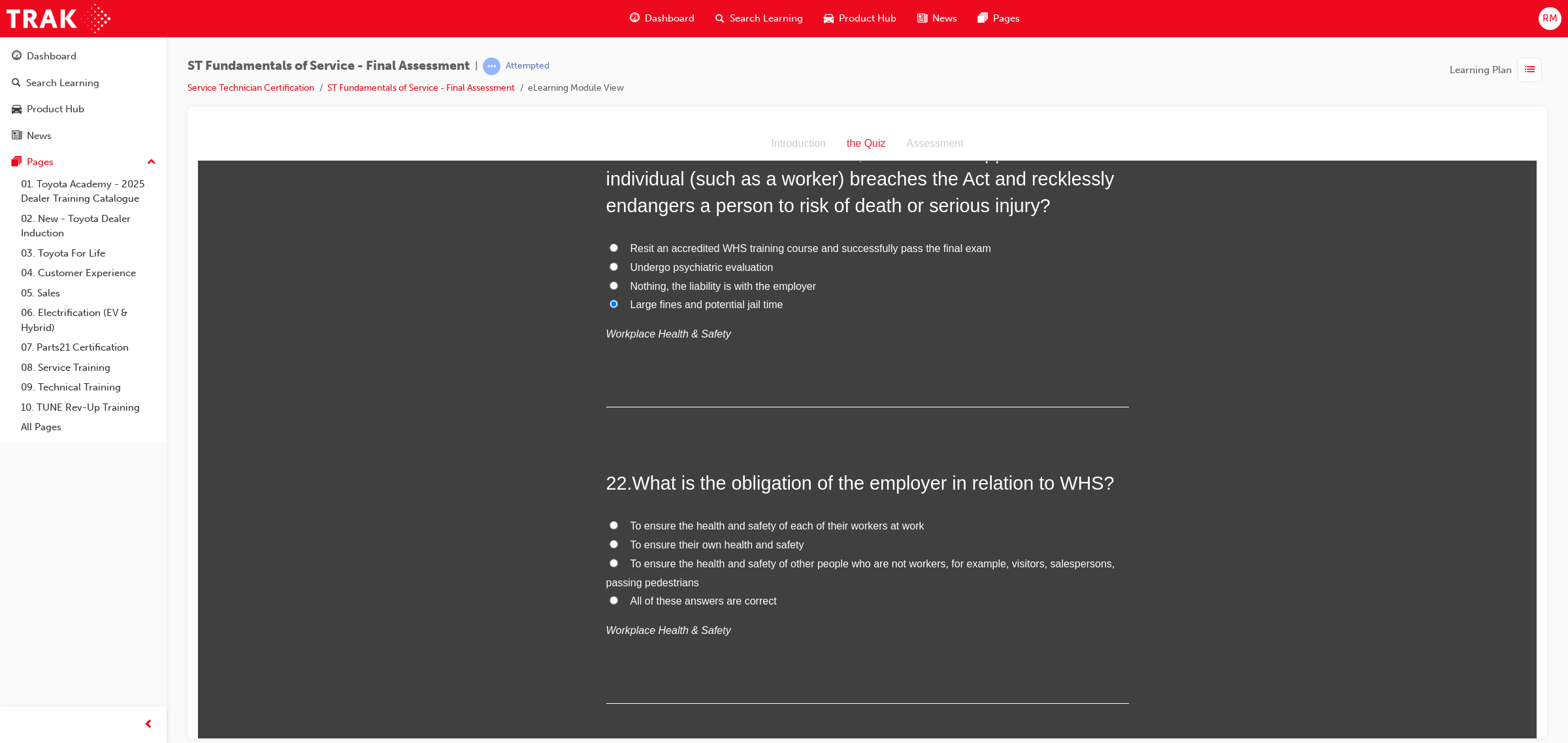
scroll to position [6040, 0]
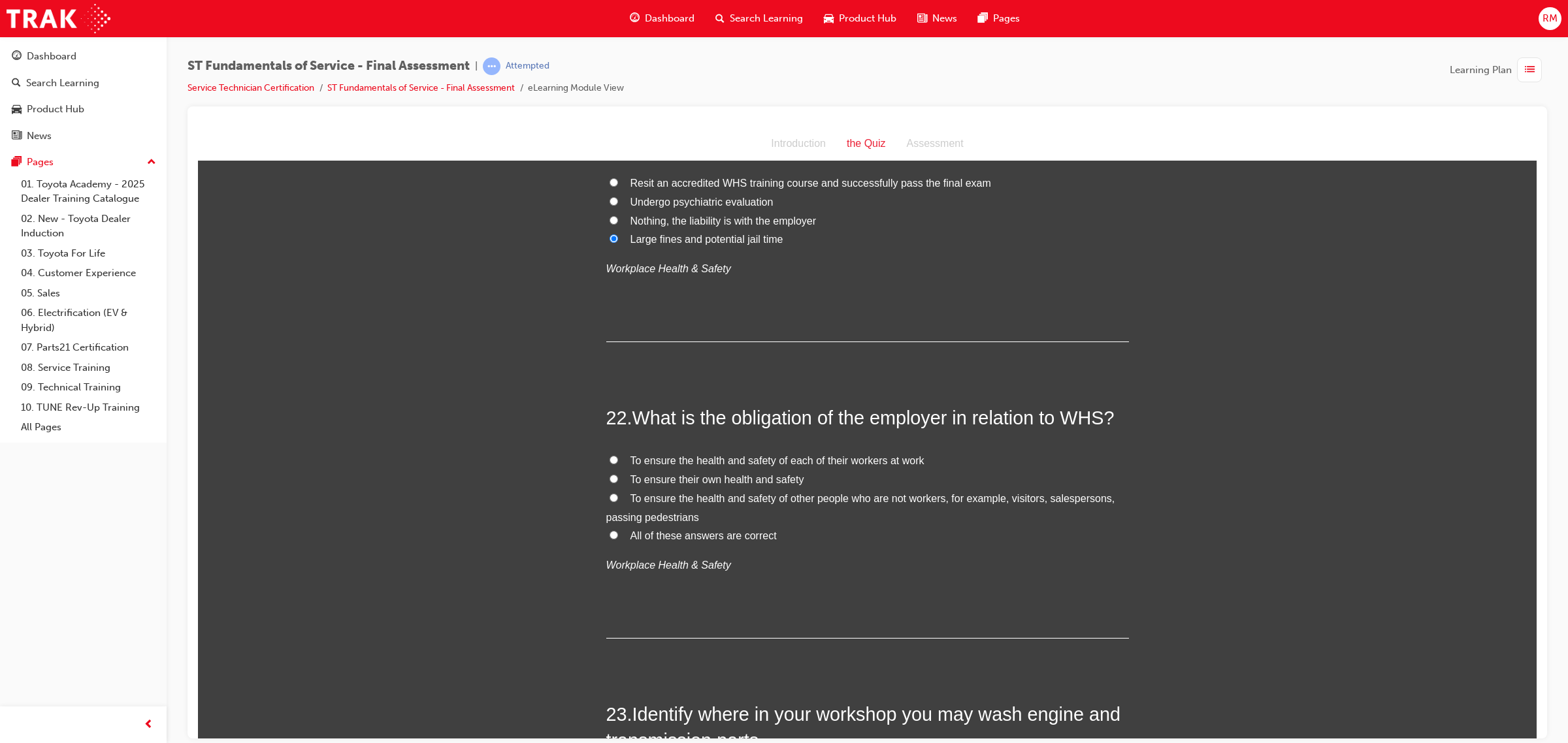
click at [609, 463] on input "To ensure the health and safety of each of their workers at work" at bounding box center [613, 459] width 9 height 9
radio input "true"
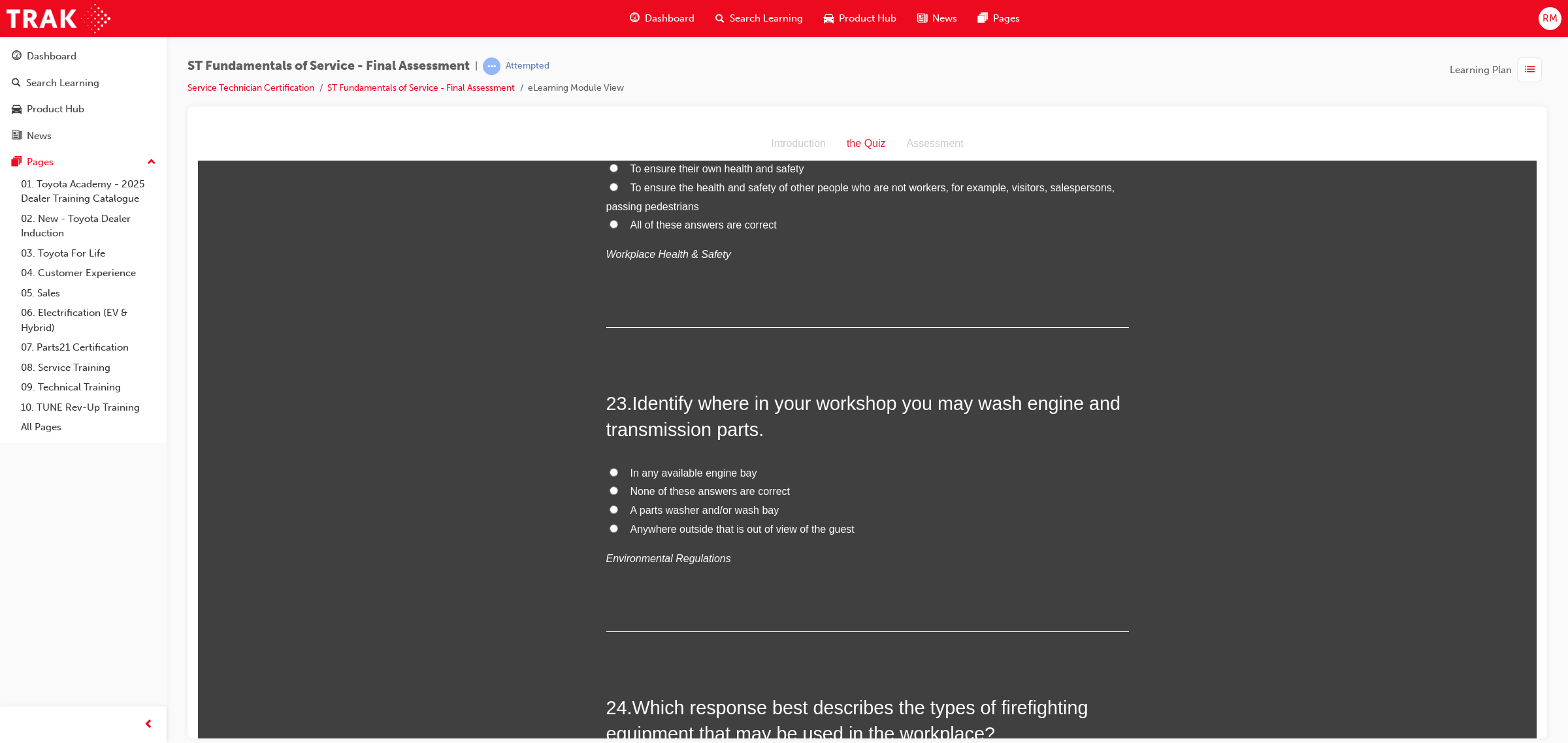
scroll to position [6366, 0]
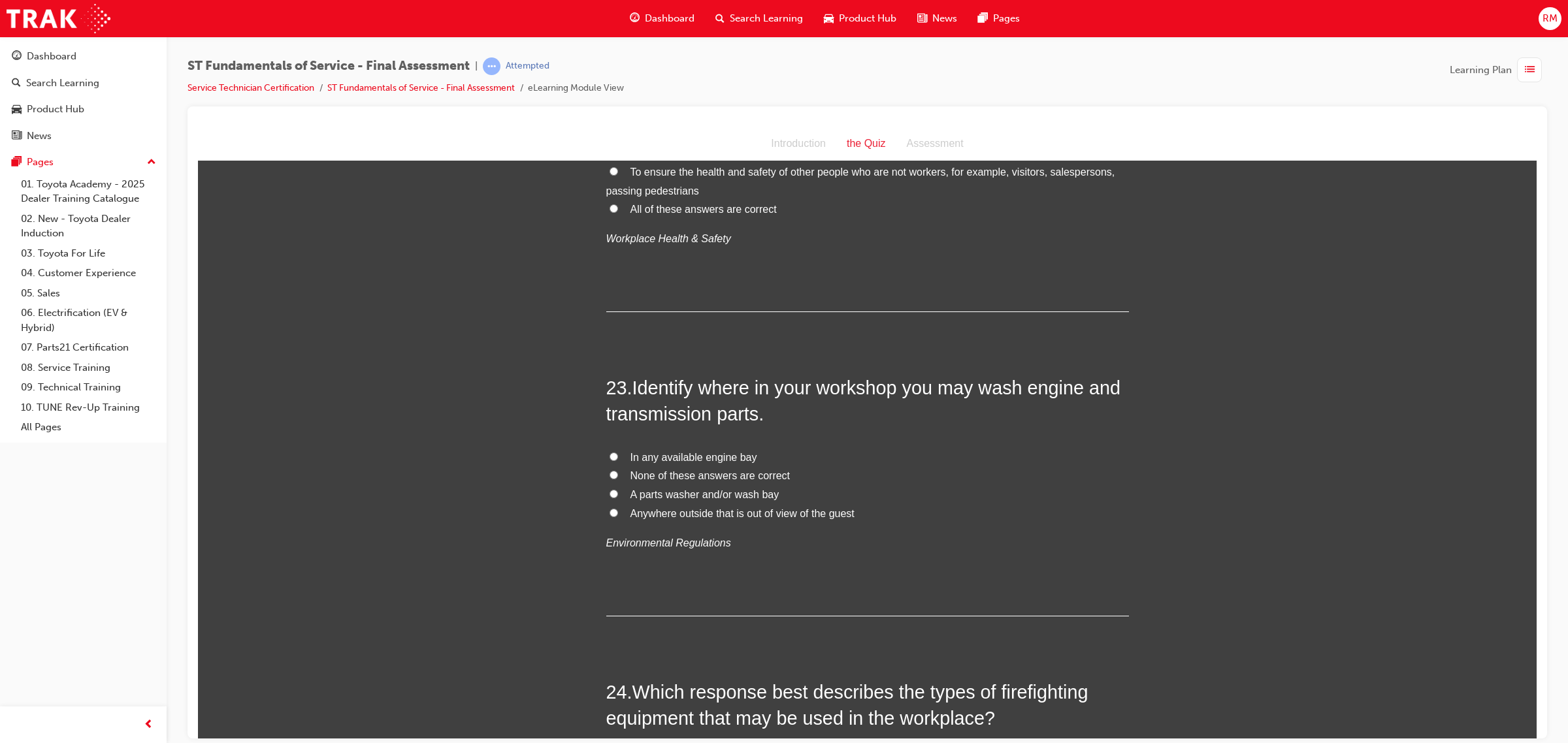
click at [609, 496] on input "A parts washer and/or wash bay" at bounding box center [613, 493] width 9 height 9
radio input "true"
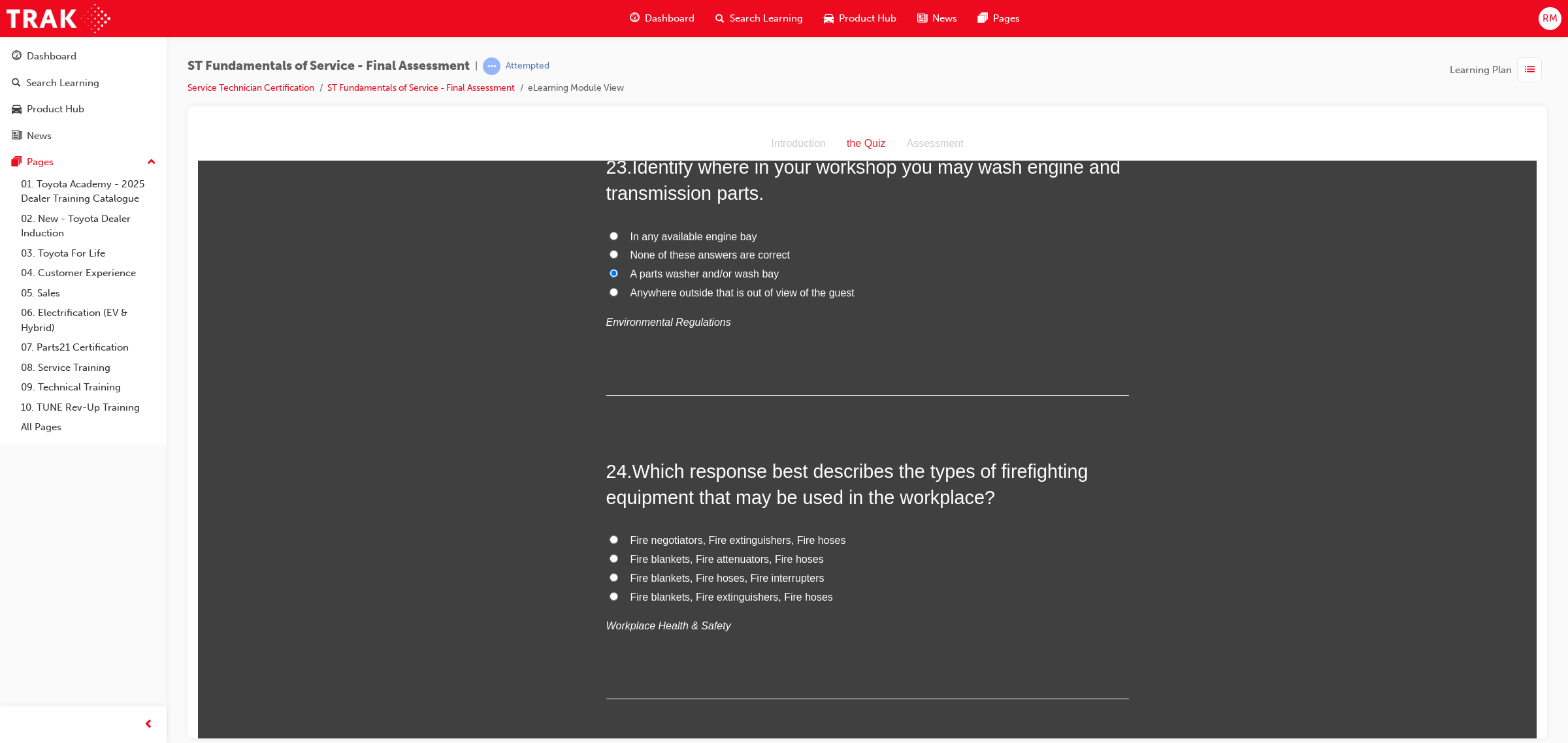
scroll to position [6611, 0]
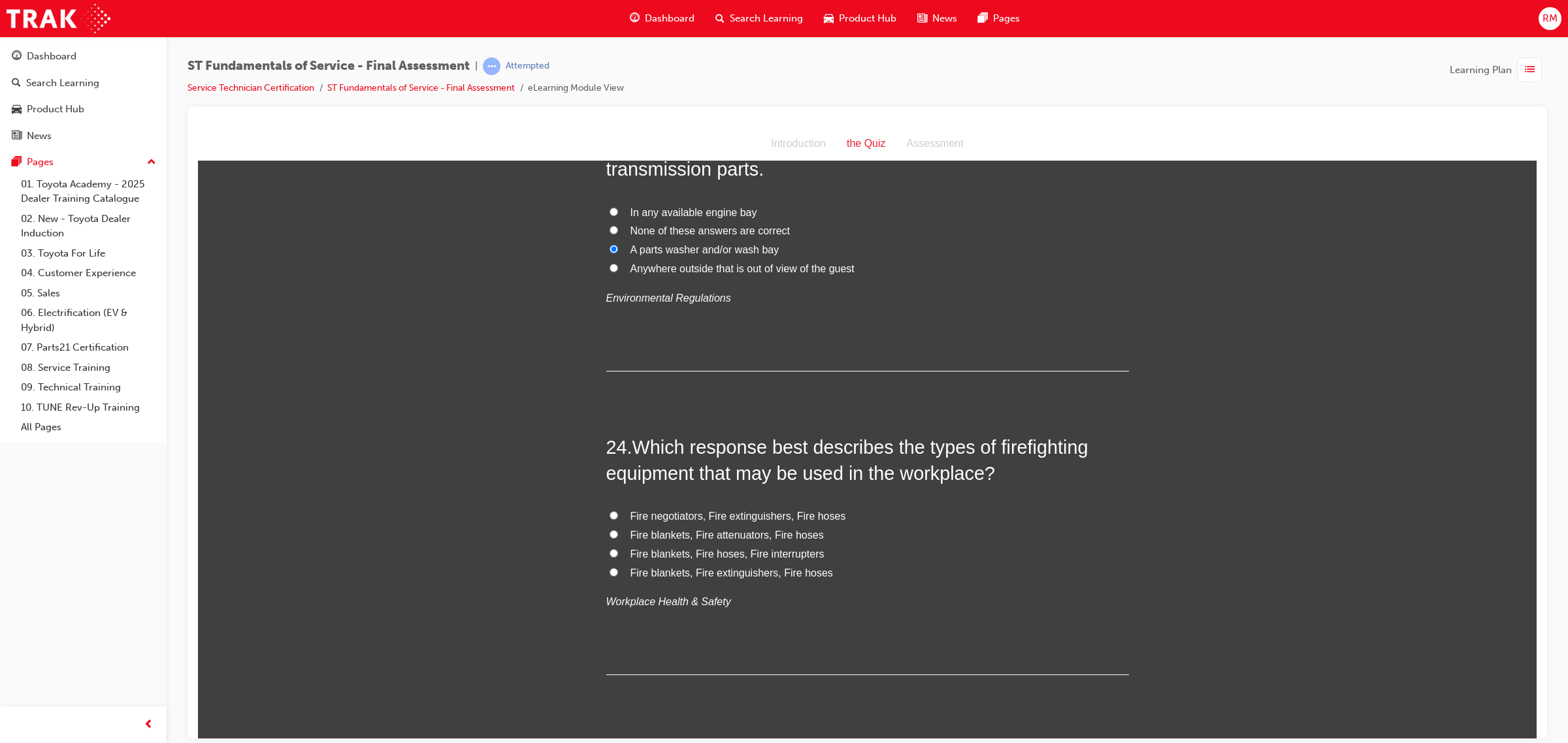
click at [609, 576] on input "Fire blankets, Fire extinguishers, Fire hoses" at bounding box center [613, 571] width 9 height 9
radio input "true"
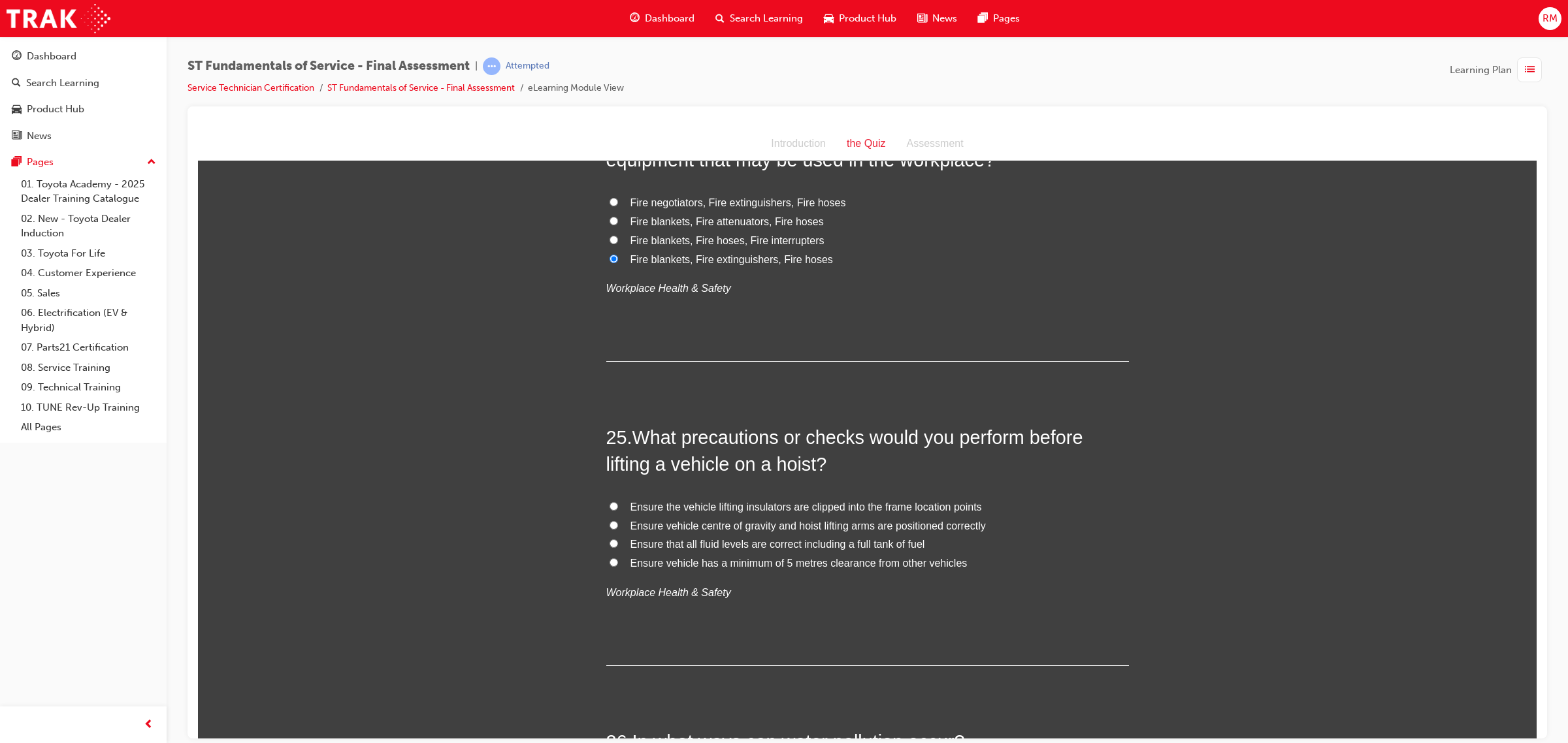
scroll to position [7019, 0]
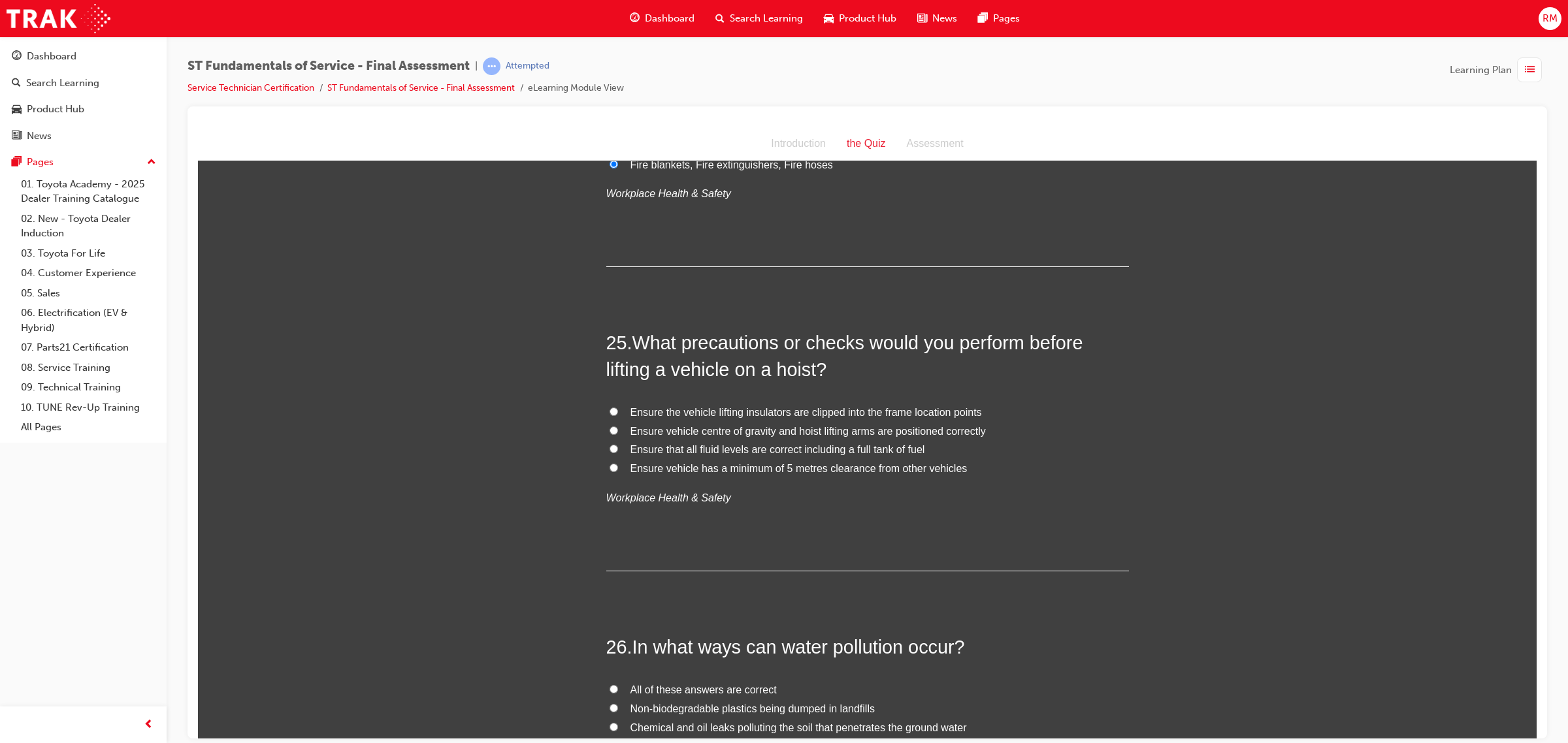
click at [609, 434] on input "Ensure vehicle centre of gravity and hoist lifting arms are positioned correctly" at bounding box center [613, 429] width 9 height 9
radio input "true"
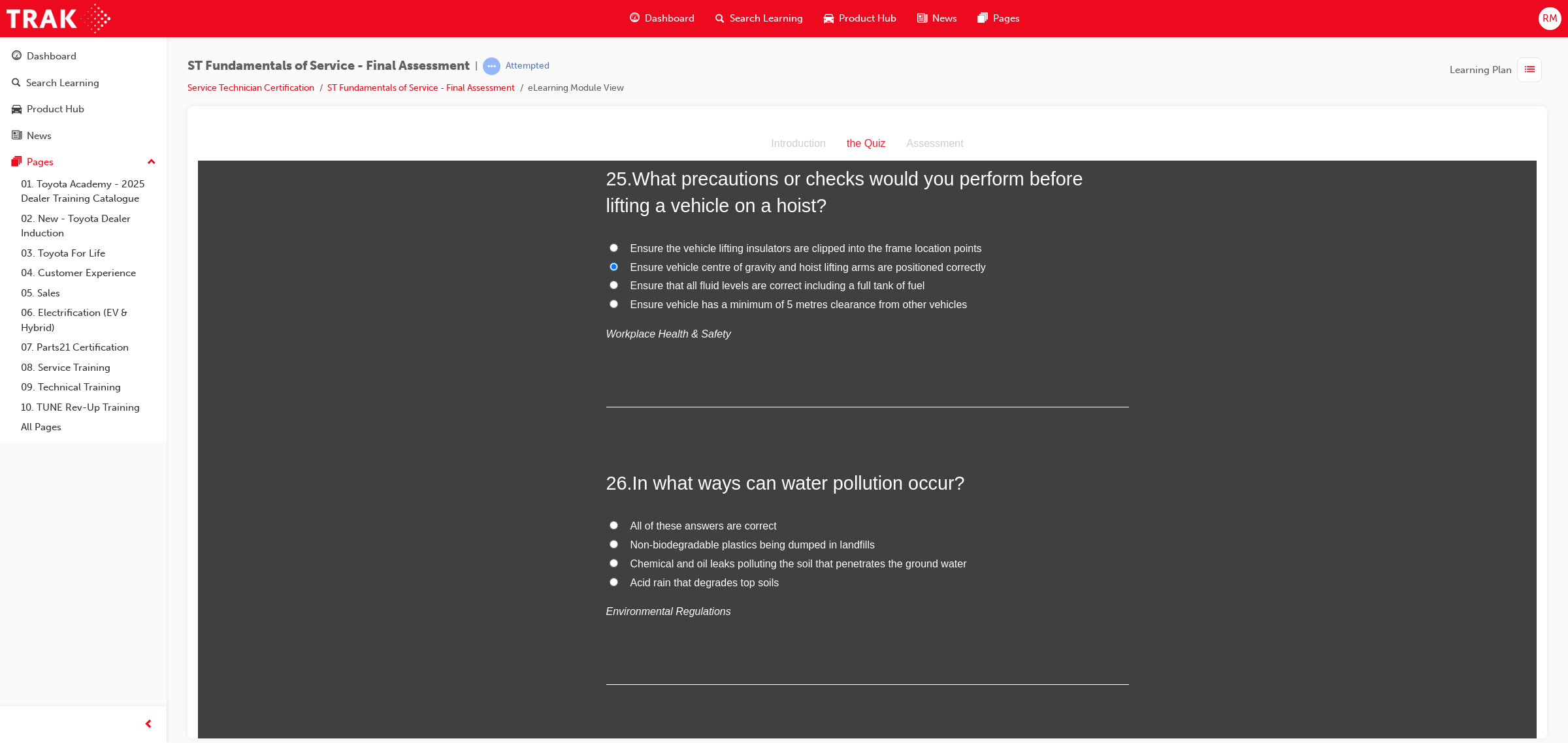
scroll to position [7265, 0]
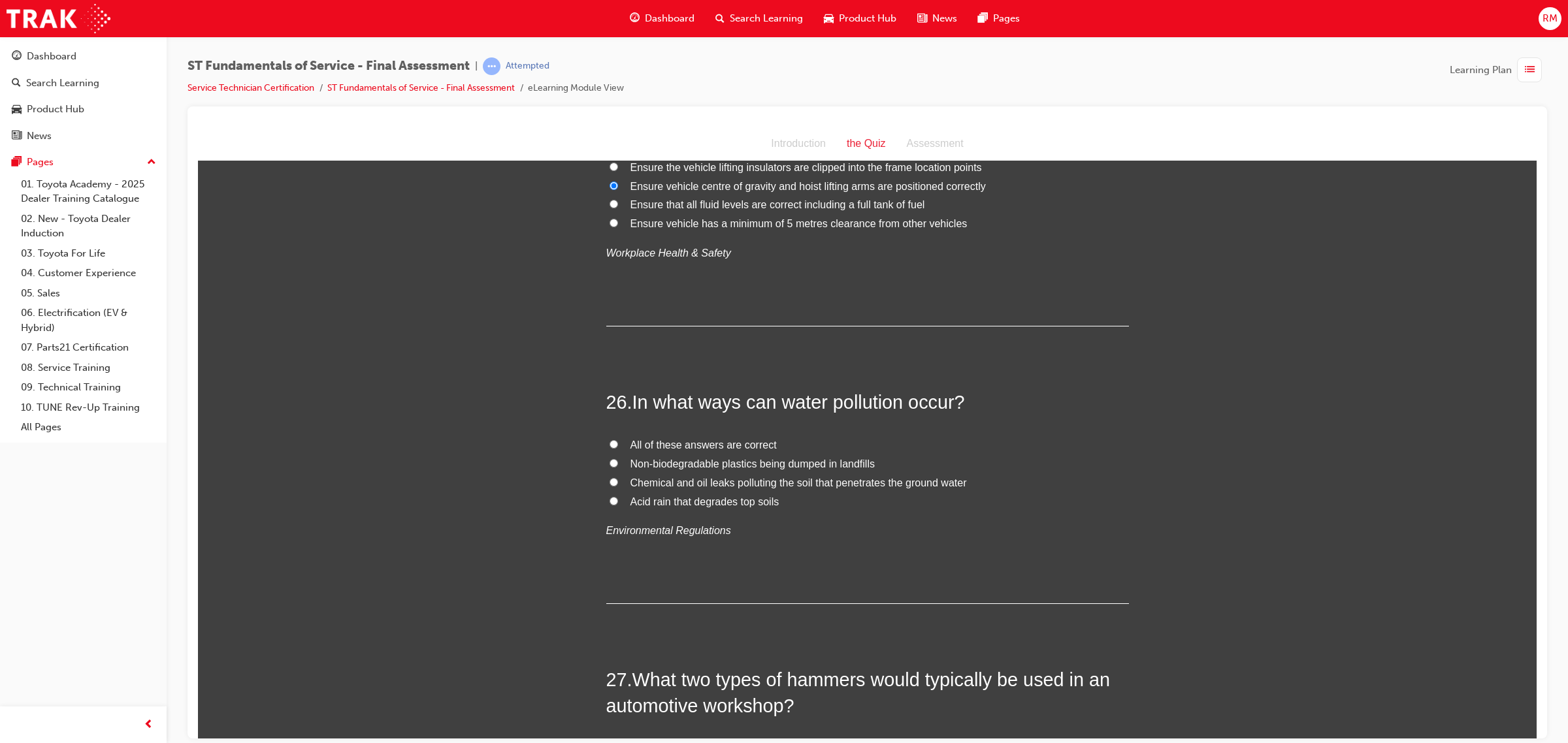
click at [609, 464] on input "Non-biodegradable plastics being dumped in landfills" at bounding box center [613, 463] width 9 height 9
radio input "true"
drag, startPoint x: 631, startPoint y: 409, endPoint x: 958, endPoint y: 411, distance: 327.0
click at [958, 411] on span "In what ways can water pollution occur?" at bounding box center [799, 401] width 333 height 21
copy span "In what ways can water pollution occur?"
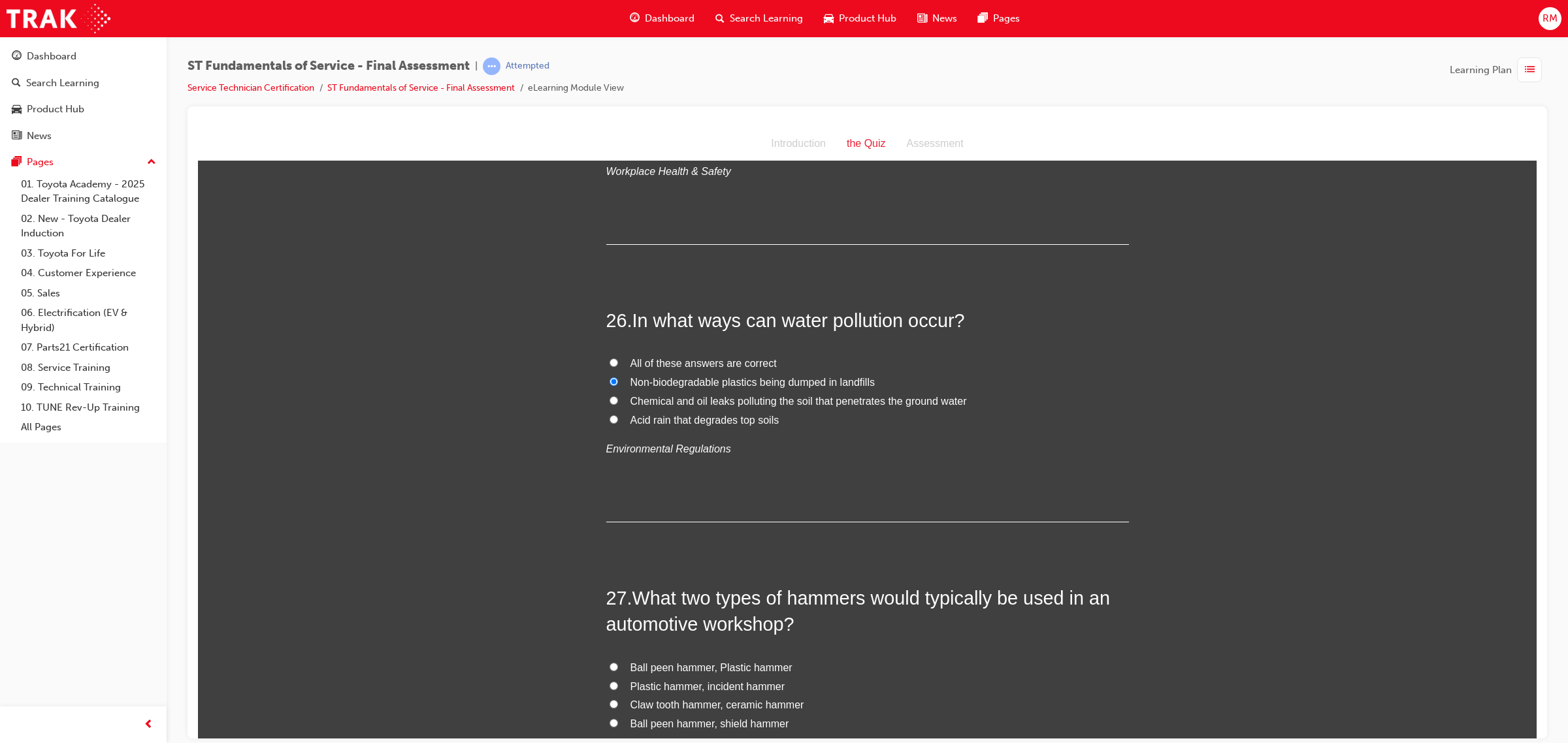
scroll to position [7428, 0]
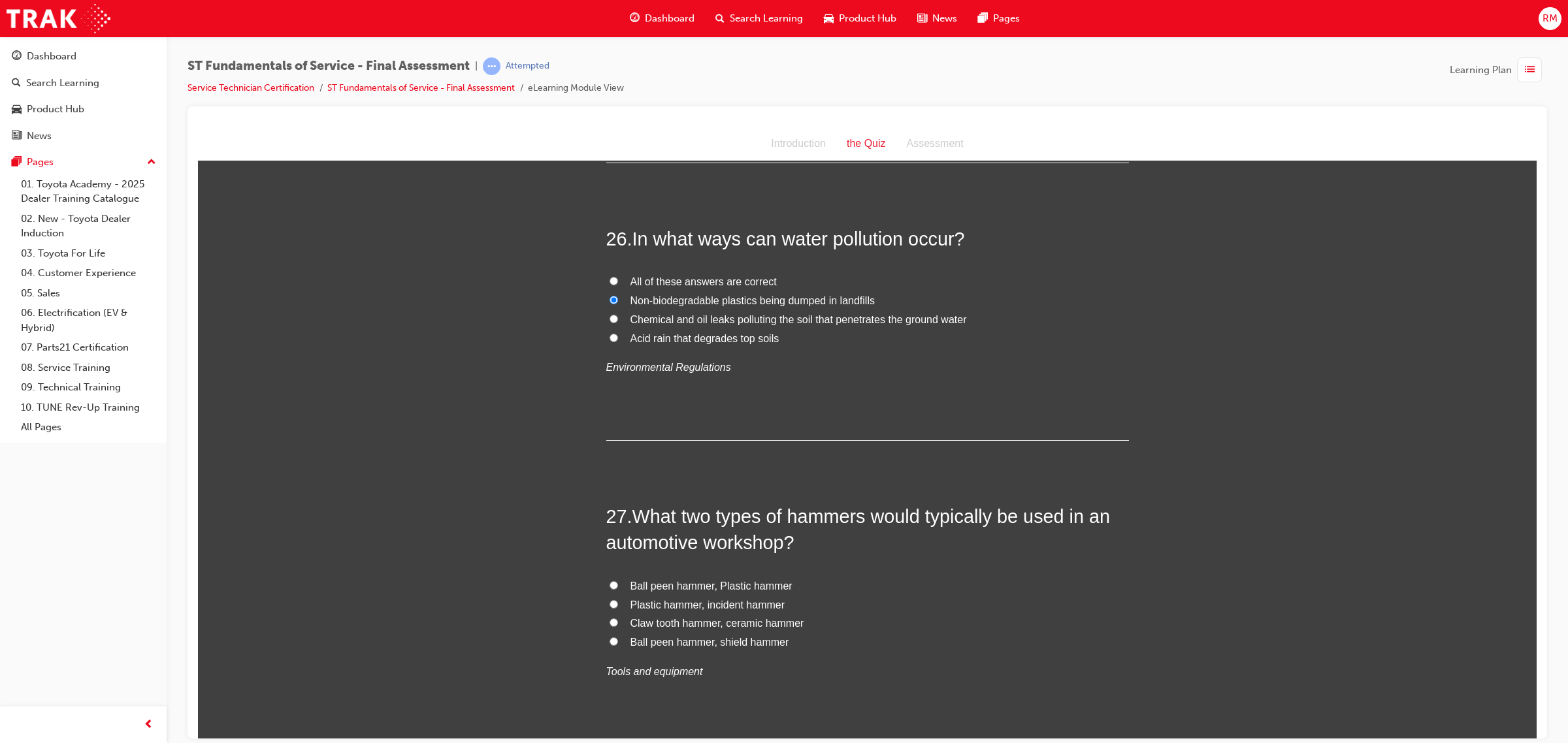
click at [609, 341] on input "Acid rain that degrades top soils" at bounding box center [613, 337] width 9 height 9
radio input "true"
click at [609, 284] on input "All of these answers are correct" at bounding box center [613, 280] width 9 height 9
radio input "true"
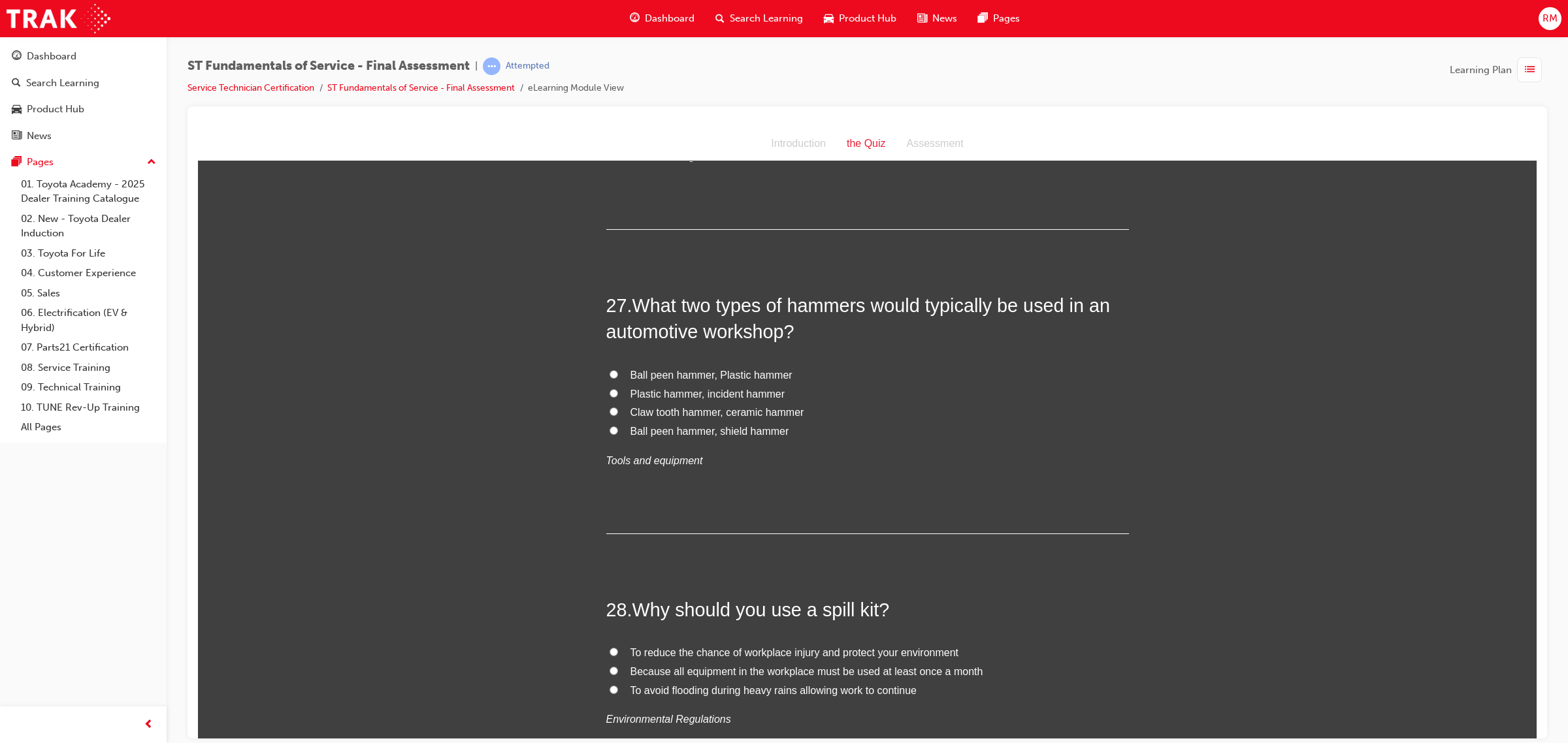
scroll to position [7672, 0]
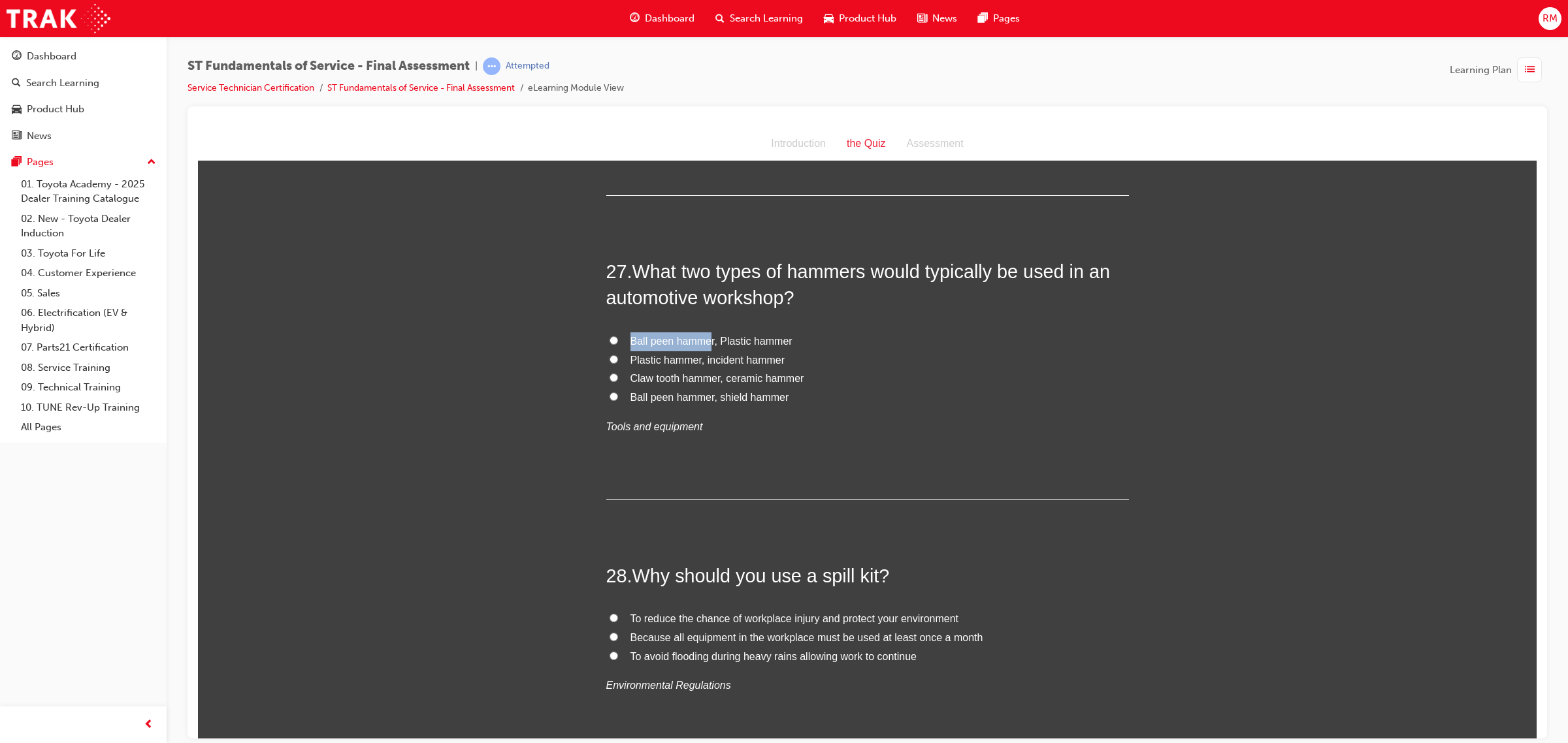
drag, startPoint x: 622, startPoint y: 341, endPoint x: 704, endPoint y: 349, distance: 82.4
click at [704, 349] on label "Ball peen hammer, Plastic hammer" at bounding box center [867, 341] width 523 height 19
copy span "Ball peen [PERSON_NAME]"
drag, startPoint x: 711, startPoint y: 346, endPoint x: 780, endPoint y: 342, distance: 69.1
click at [780, 342] on span "Ball peen hammer, Plastic hammer" at bounding box center [712, 340] width 162 height 11
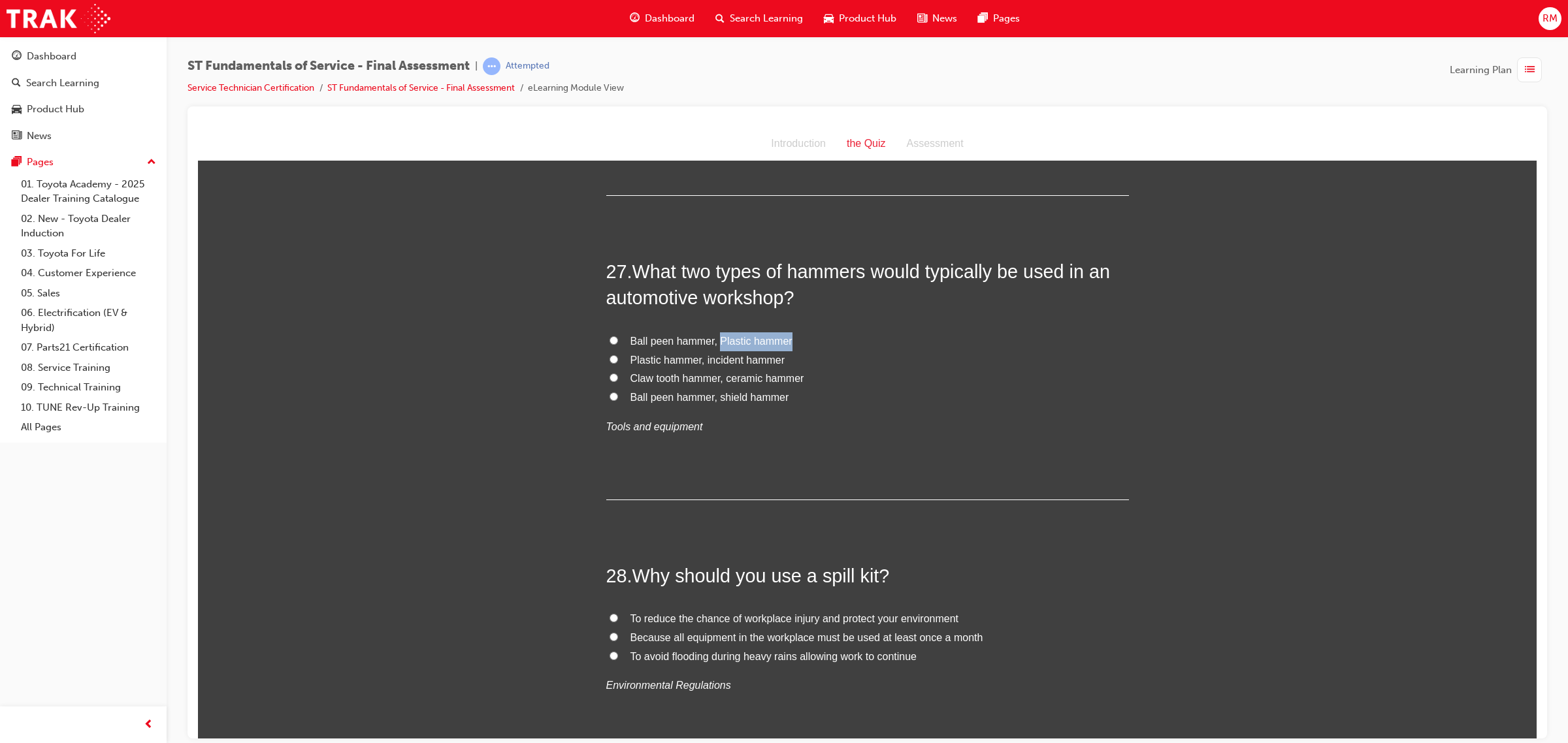
copy span "Plastic hammer"
drag, startPoint x: 624, startPoint y: 383, endPoint x: 713, endPoint y: 382, distance: 89.0
click at [713, 382] on span "Claw tooth hammer, ceramic hammer" at bounding box center [717, 377] width 173 height 11
drag, startPoint x: 719, startPoint y: 382, endPoint x: 795, endPoint y: 386, distance: 76.1
click at [795, 383] on span "Claw tooth hammer, ceramic hammer" at bounding box center [717, 377] width 173 height 11
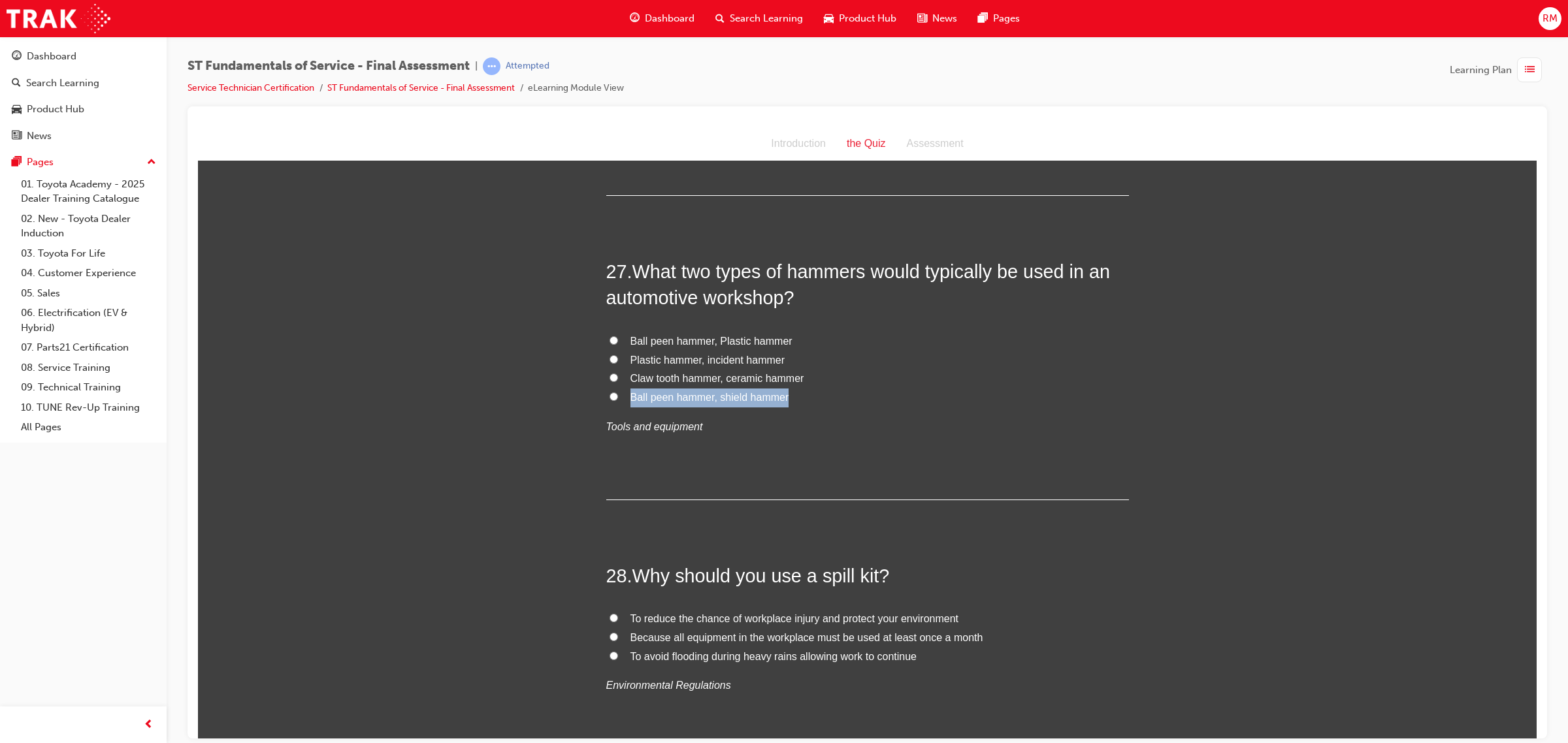
drag, startPoint x: 620, startPoint y: 402, endPoint x: 780, endPoint y: 402, distance: 160.0
click at [780, 402] on label "Ball peen hammer, shield hammer" at bounding box center [867, 397] width 523 height 19
click at [609, 343] on input "Ball peen hammer, Plastic hammer" at bounding box center [613, 340] width 9 height 9
radio input "true"
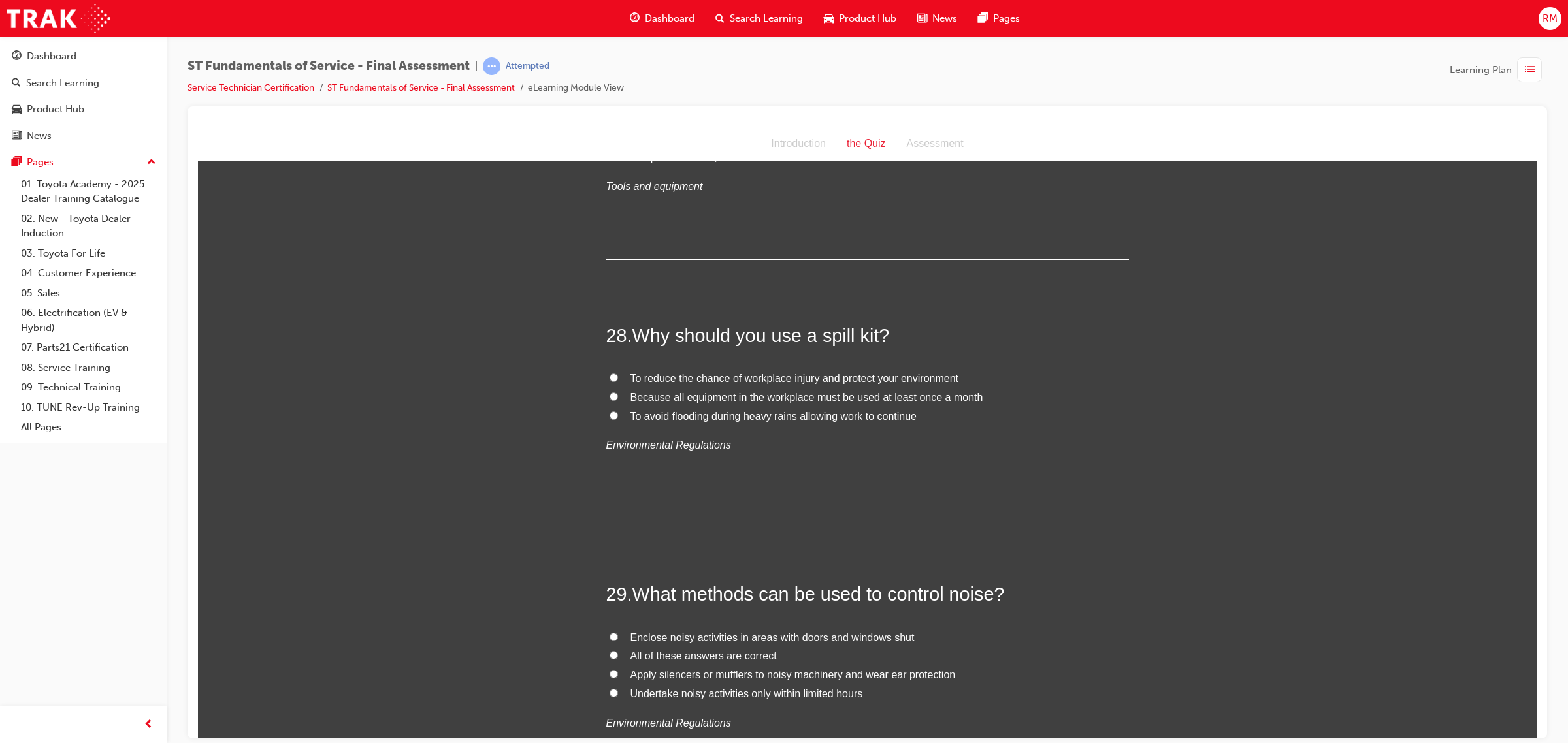
scroll to position [7917, 0]
click at [609, 377] on input "To reduce the chance of workplace injury and protect your environment" at bounding box center [613, 372] width 9 height 9
radio input "true"
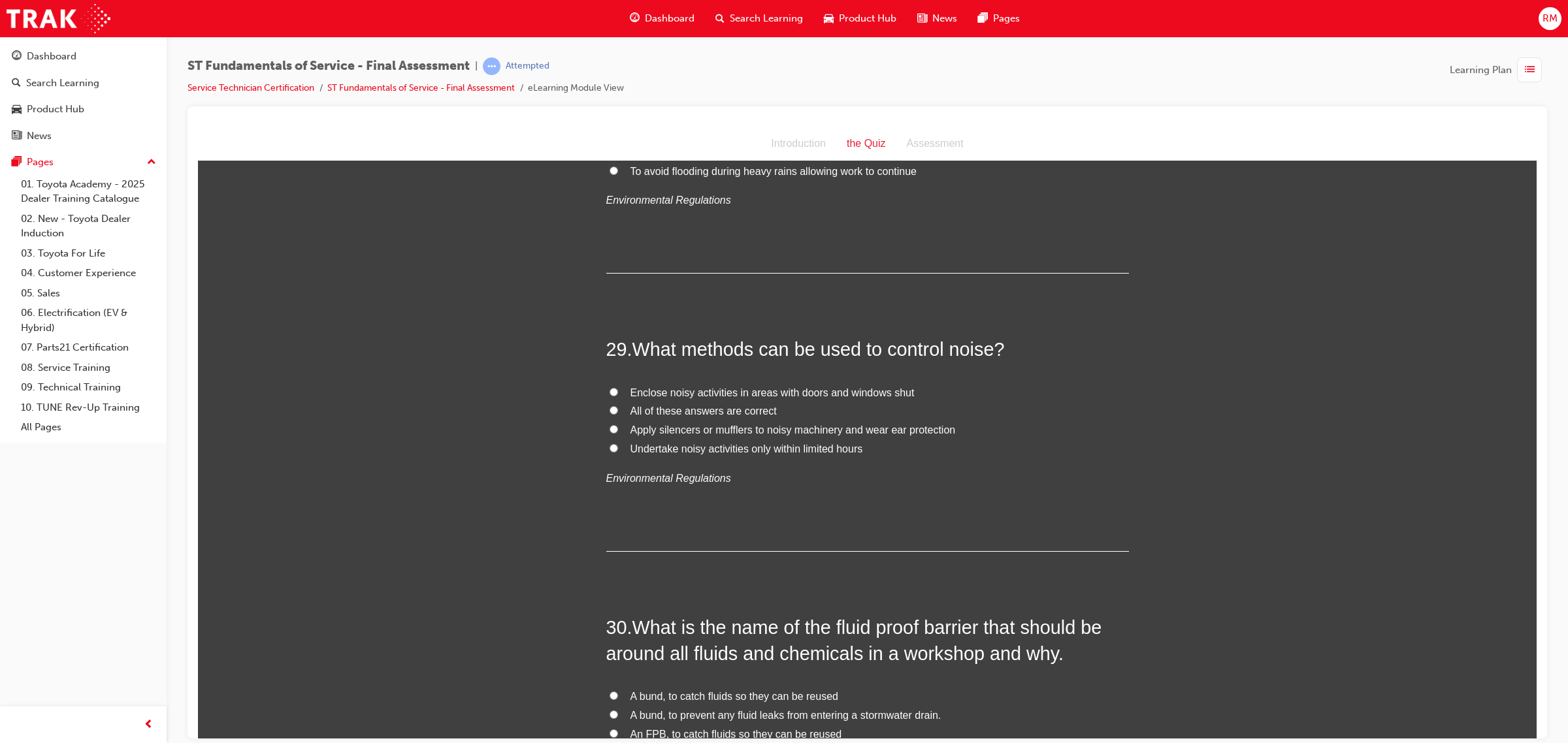
scroll to position [8162, 0]
click at [609, 410] on input "All of these answers are correct" at bounding box center [613, 405] width 9 height 9
radio input "true"
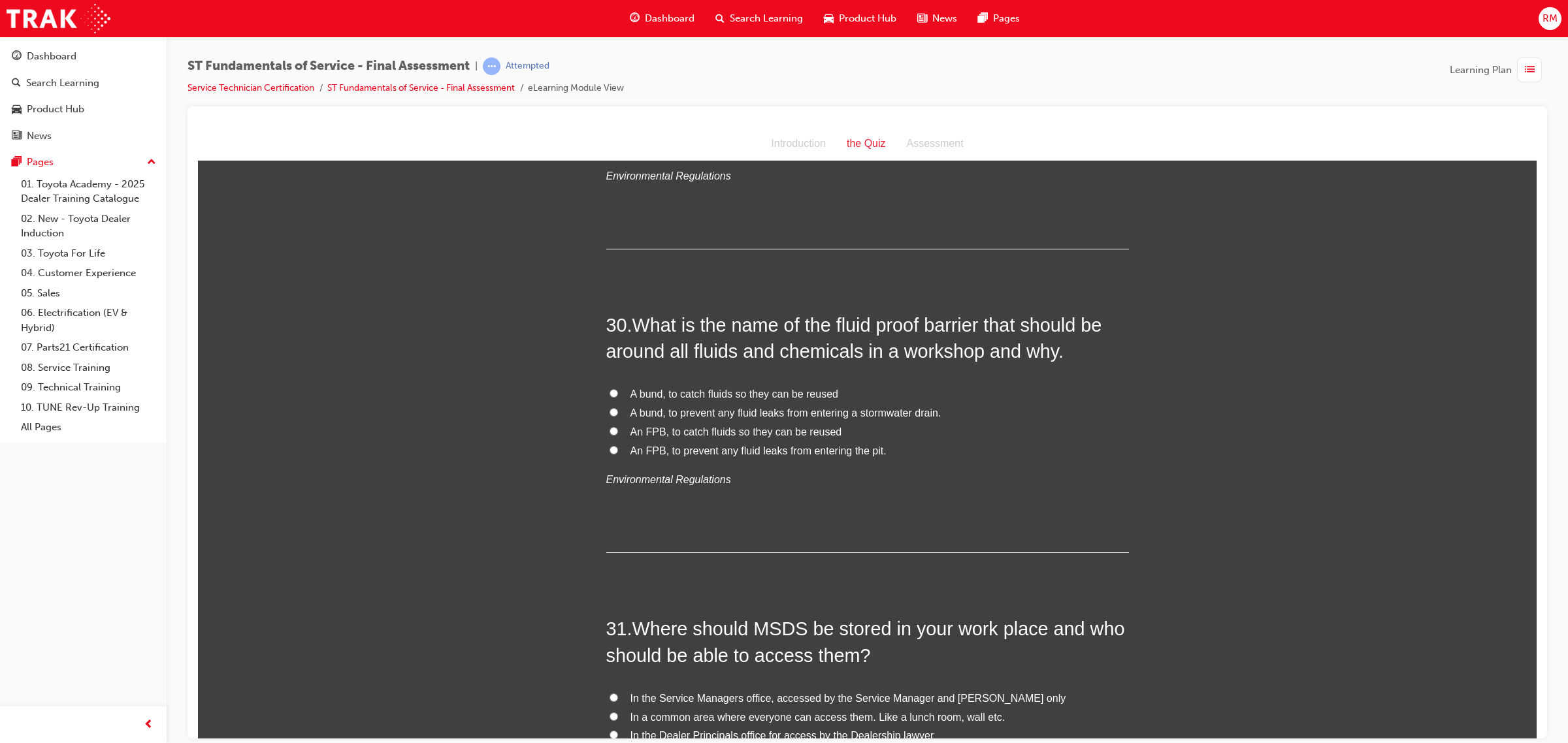
scroll to position [8488, 0]
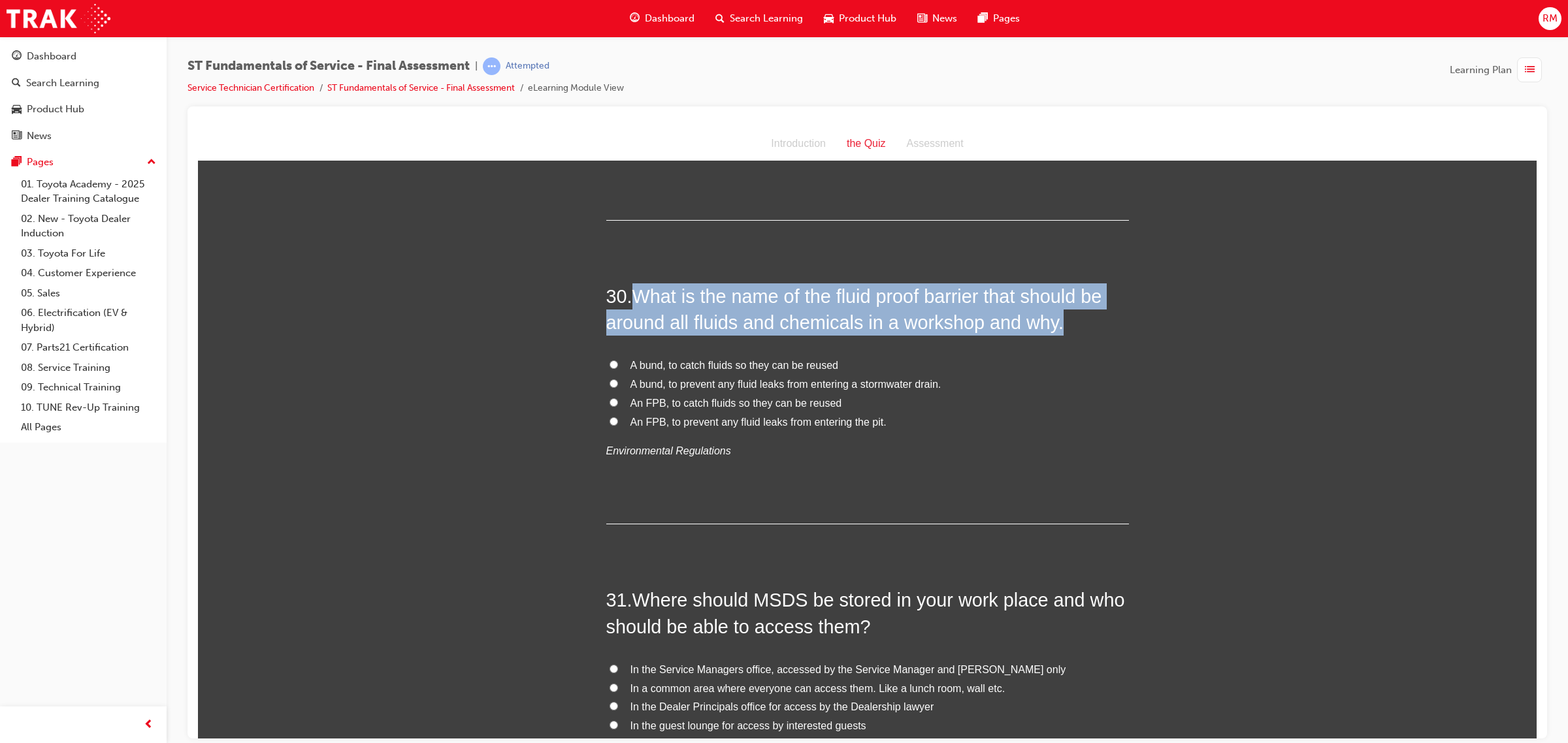
drag, startPoint x: 631, startPoint y: 290, endPoint x: 1076, endPoint y: 330, distance: 446.8
click at [1076, 330] on h2 "30 . What is the name of the fluid proof barrier that should be around all flui…" at bounding box center [867, 309] width 523 height 53
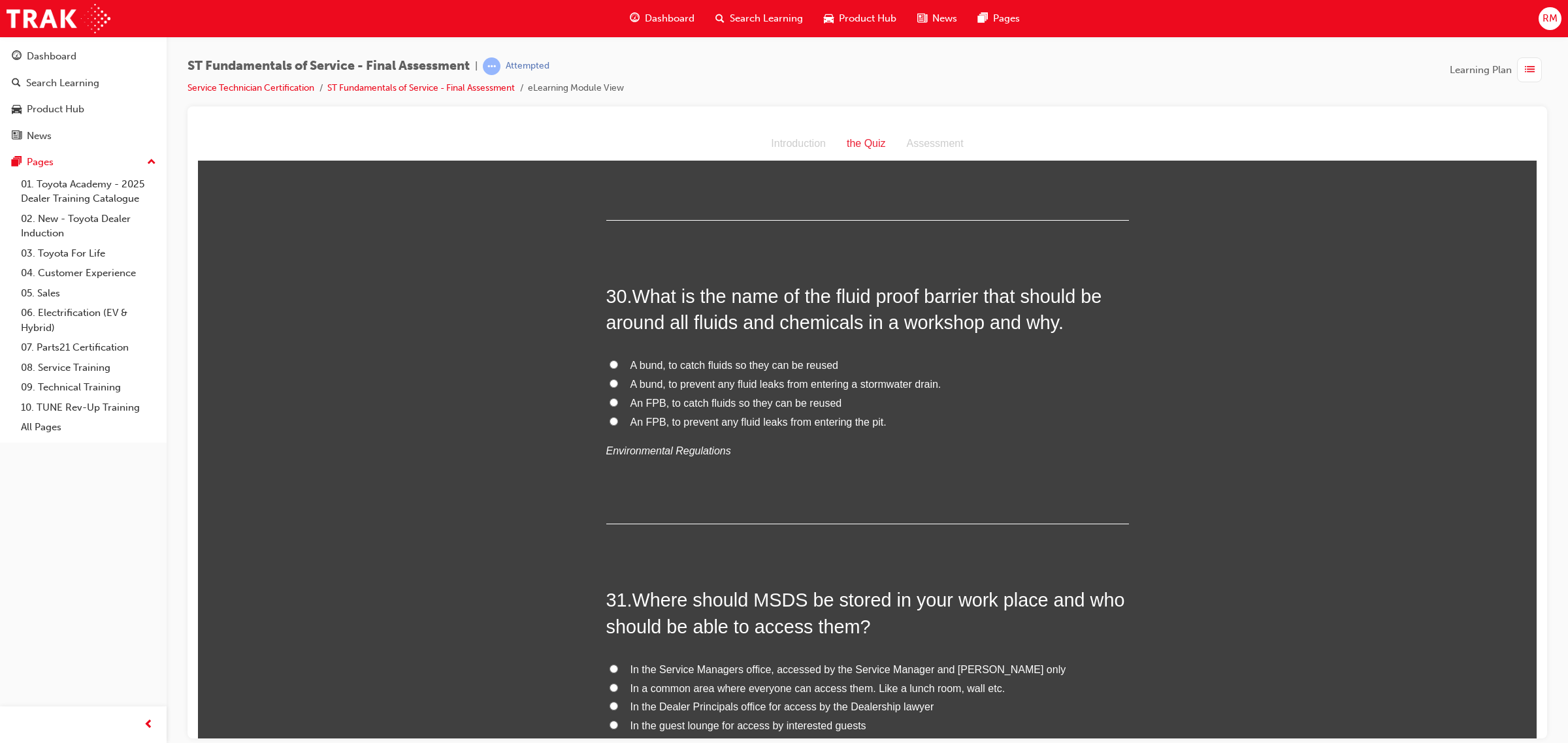
click at [609, 387] on input "A bund, to prevent any fluid leaks from entering a stormwater drain." at bounding box center [613, 383] width 9 height 9
radio input "true"
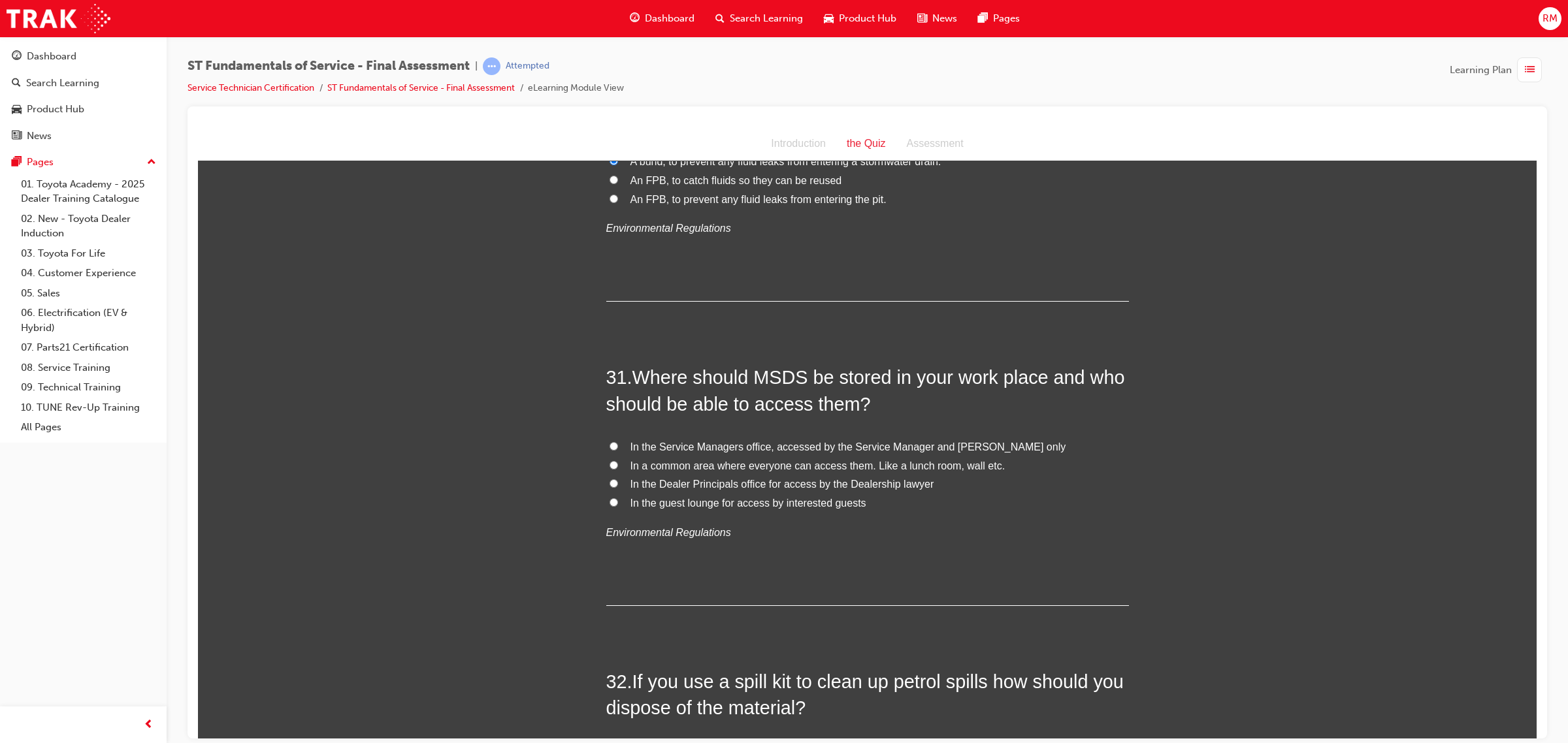
scroll to position [8733, 0]
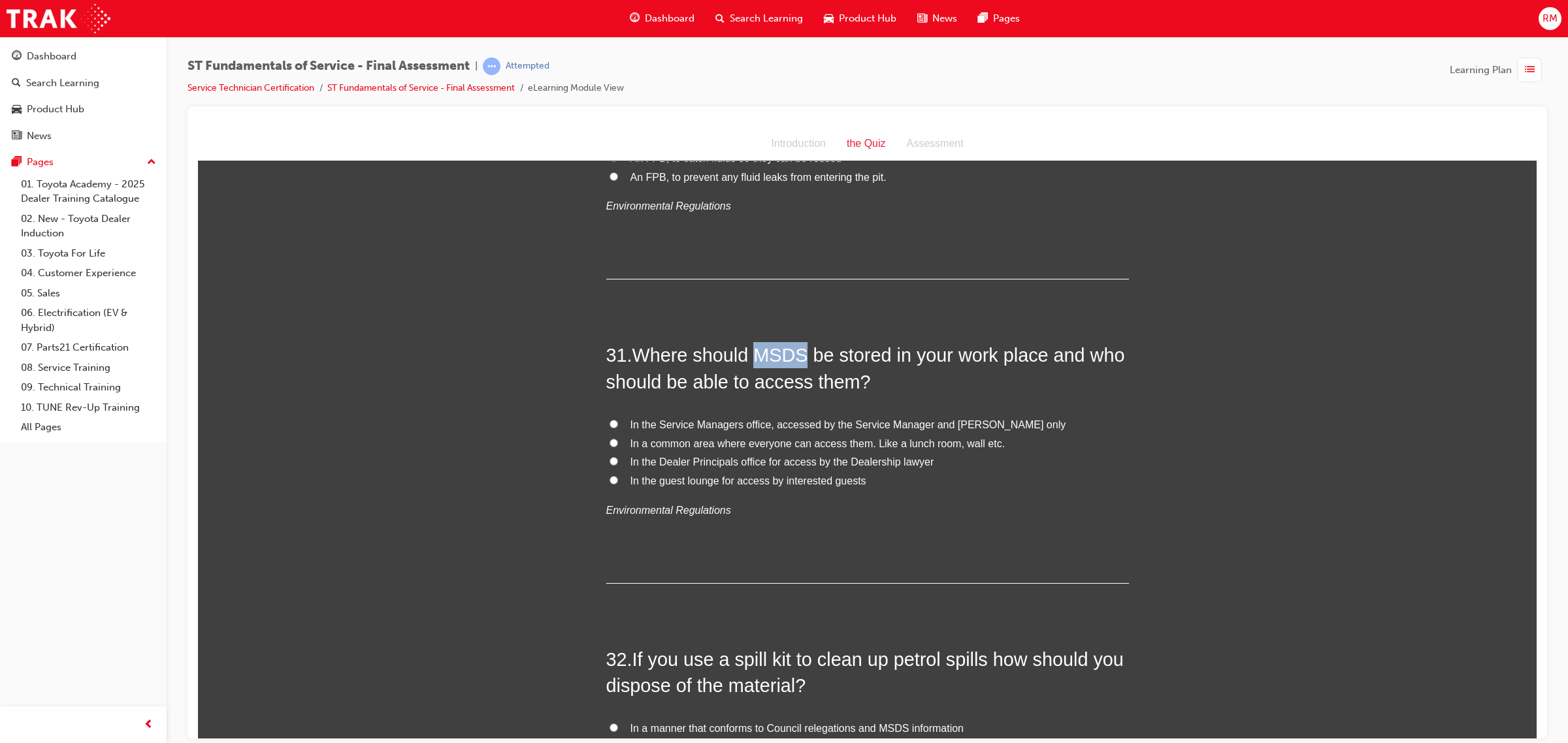
drag, startPoint x: 748, startPoint y: 358, endPoint x: 798, endPoint y: 361, distance: 50.1
click at [798, 361] on span "Where should MSDS be stored in your work place and who should be able to access…" at bounding box center [866, 368] width 519 height 47
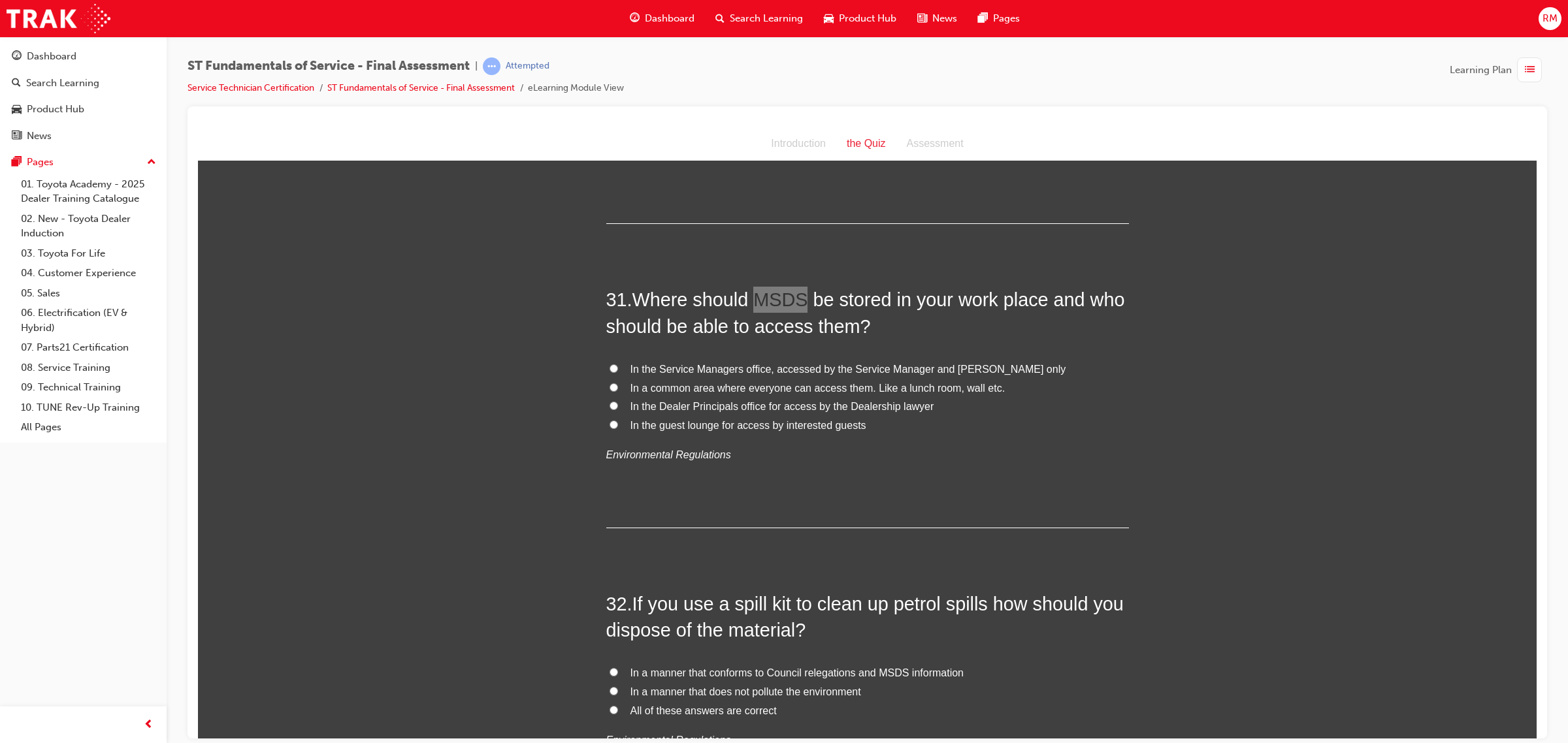
scroll to position [8815, 0]
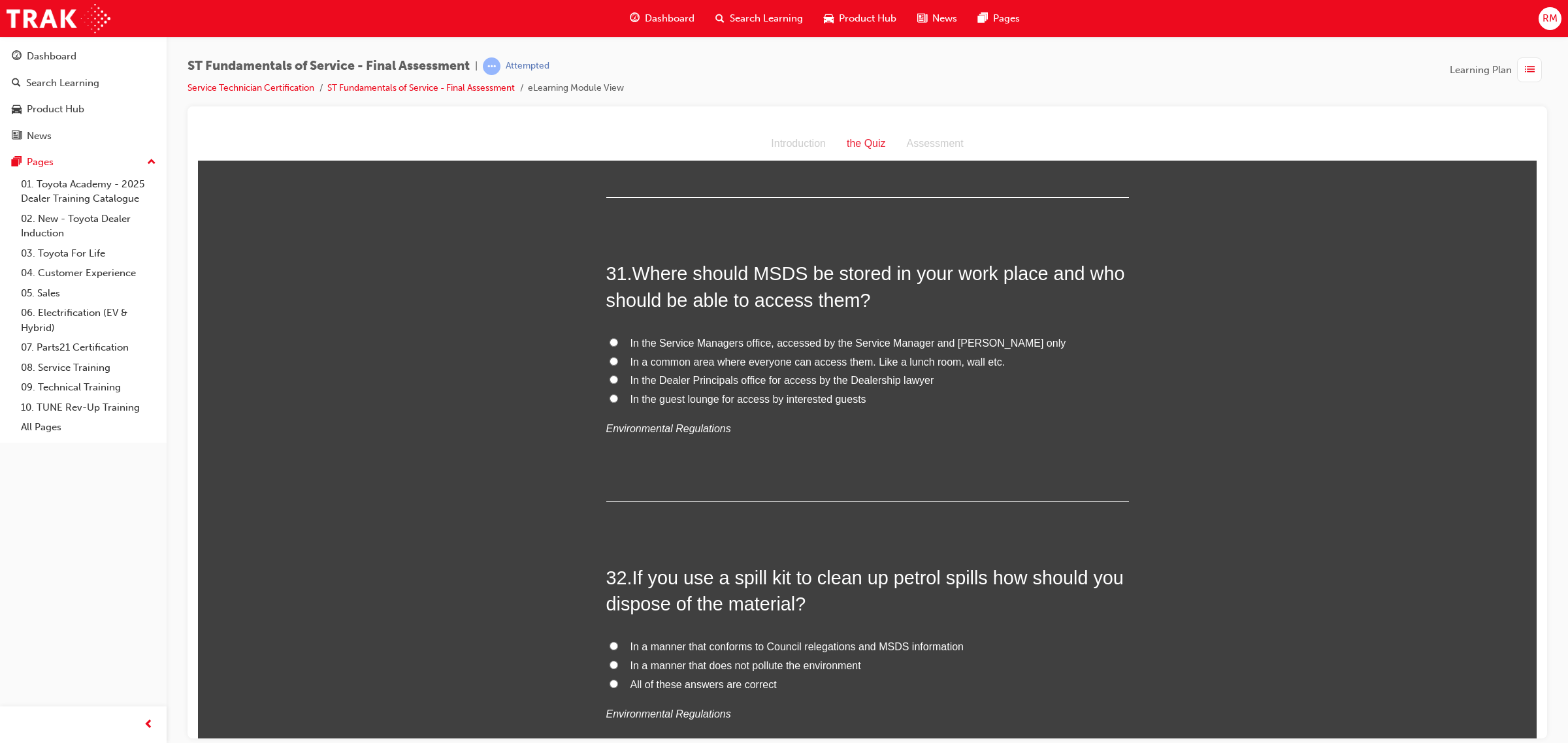
click at [612, 366] on label "In a common area where everyone can access them. Like a lunch room, wall etc." at bounding box center [867, 362] width 523 height 19
click at [612, 365] on input "In a common area where everyone can access them. Like a lunch room, wall etc." at bounding box center [613, 360] width 9 height 9
radio input "true"
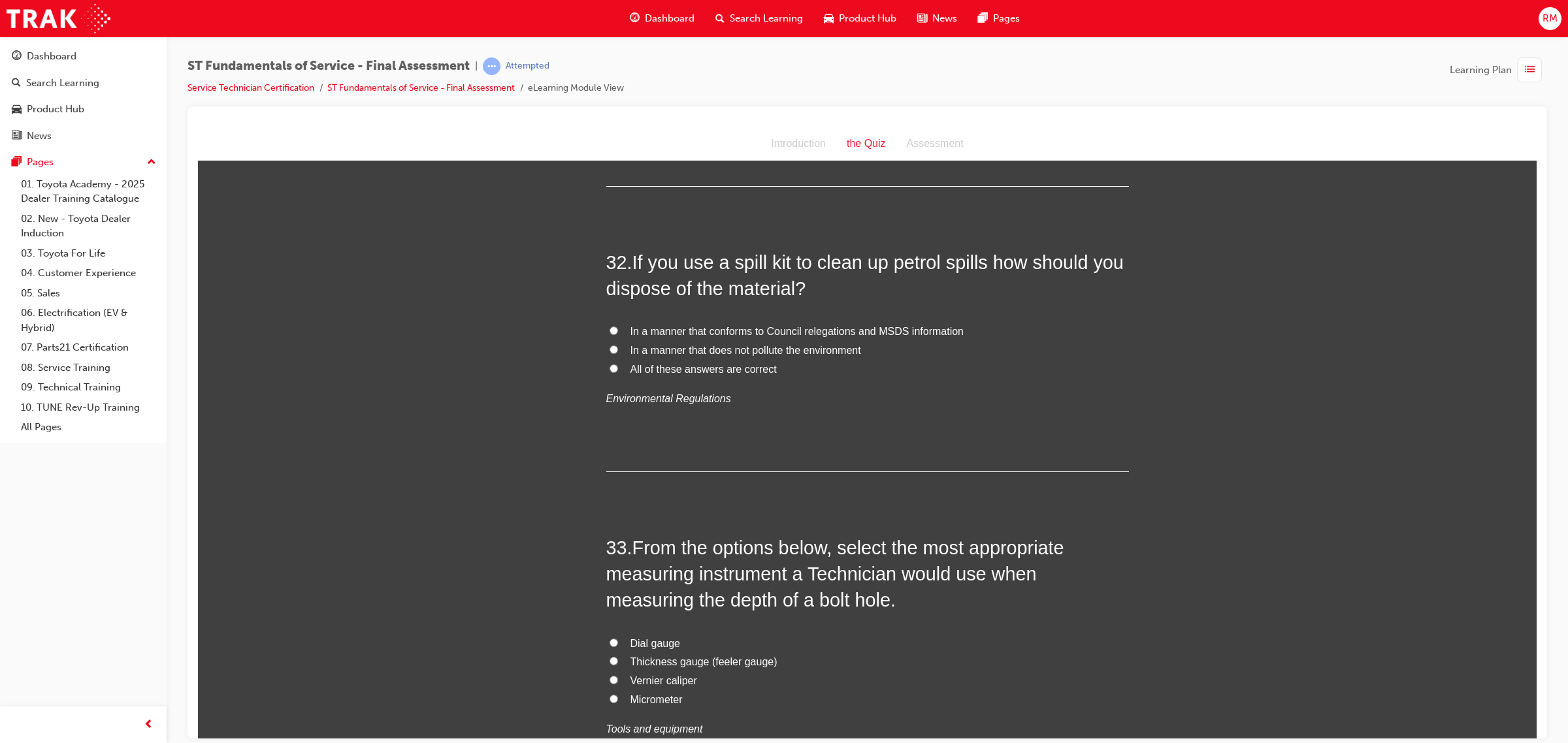
scroll to position [9141, 0]
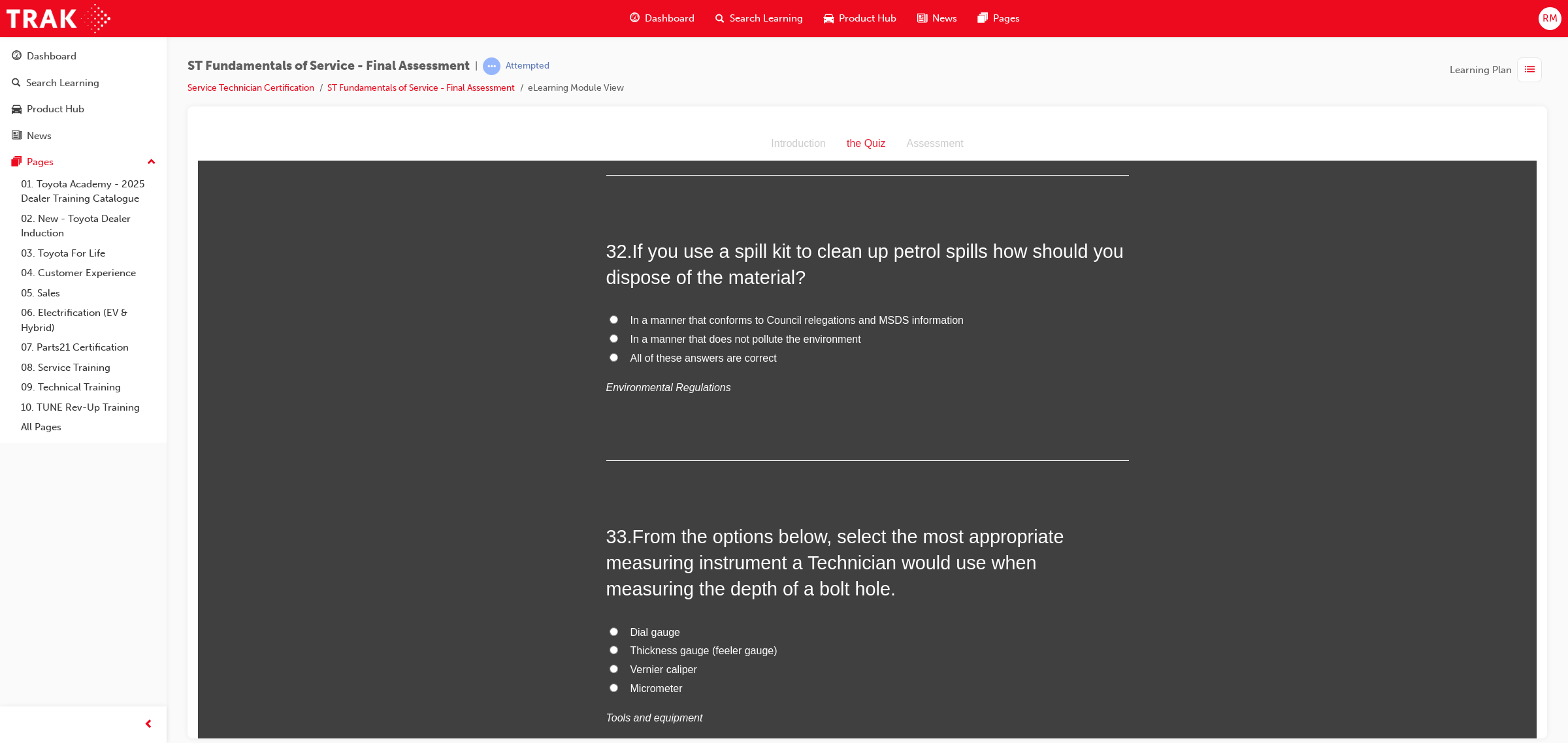
click at [609, 361] on input "All of these answers are correct" at bounding box center [613, 357] width 9 height 9
radio input "true"
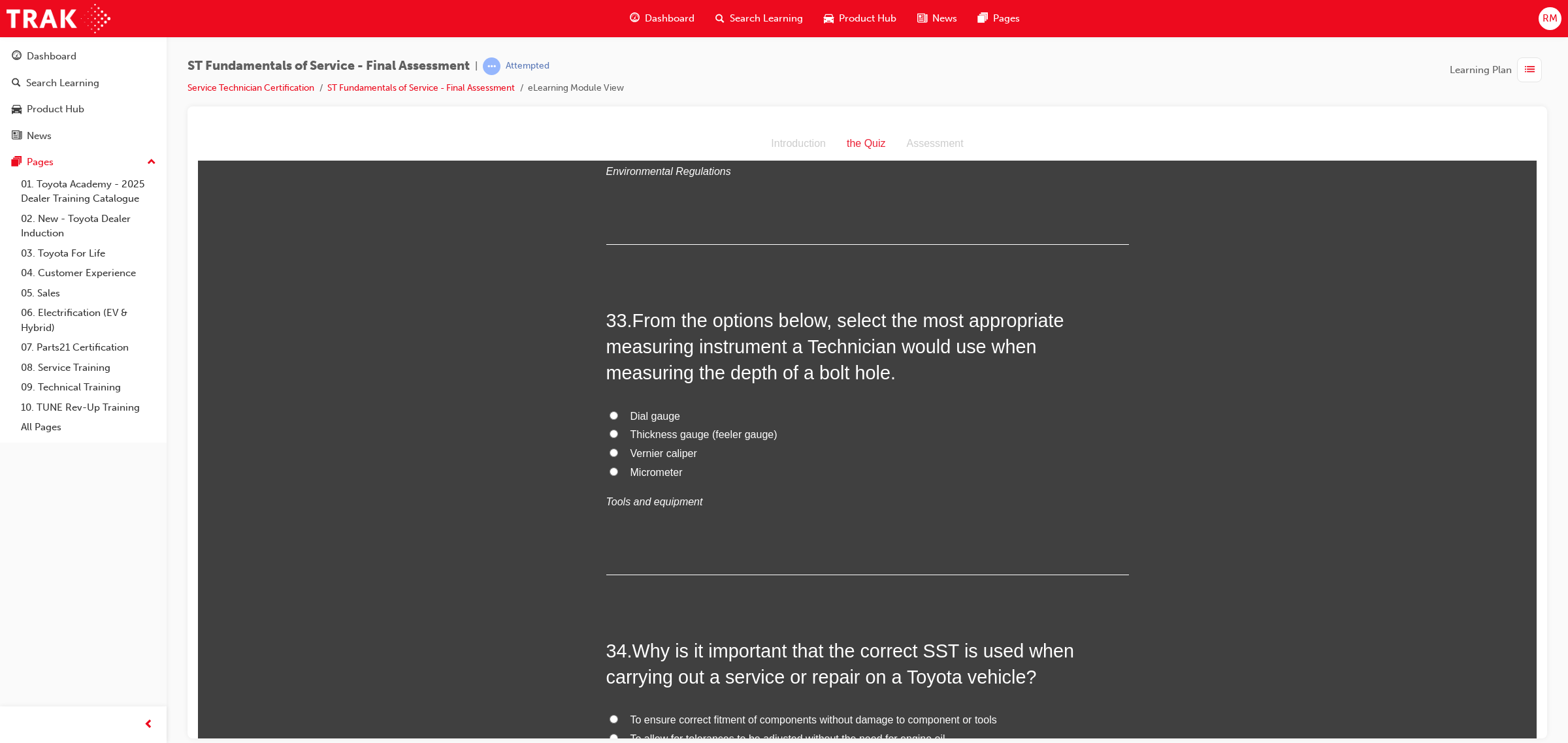
scroll to position [9386, 0]
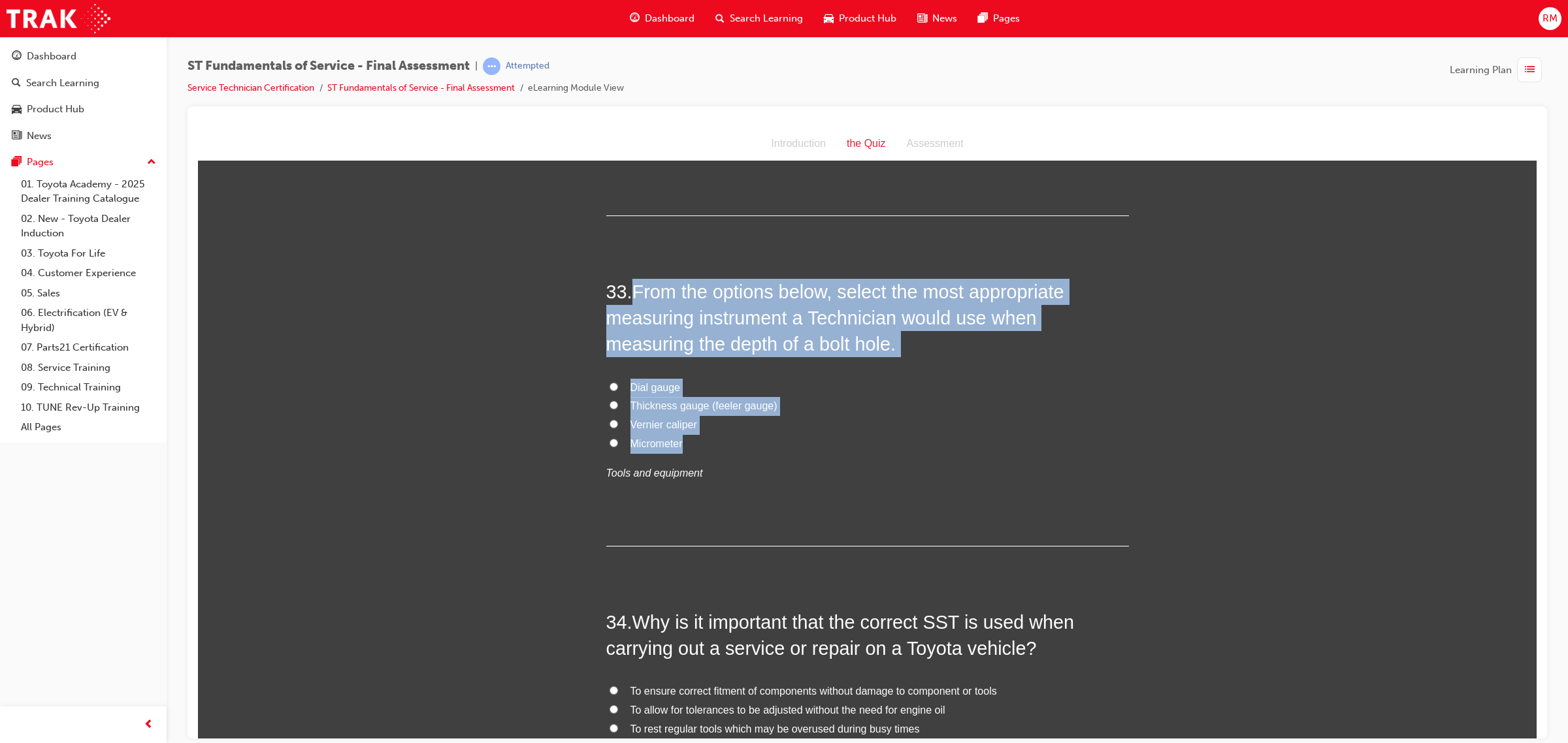
drag, startPoint x: 629, startPoint y: 292, endPoint x: 769, endPoint y: 456, distance: 215.6
click at [769, 456] on div "33 . From the options below, select the most appropriate measuring instrument a…" at bounding box center [867, 412] width 523 height 268
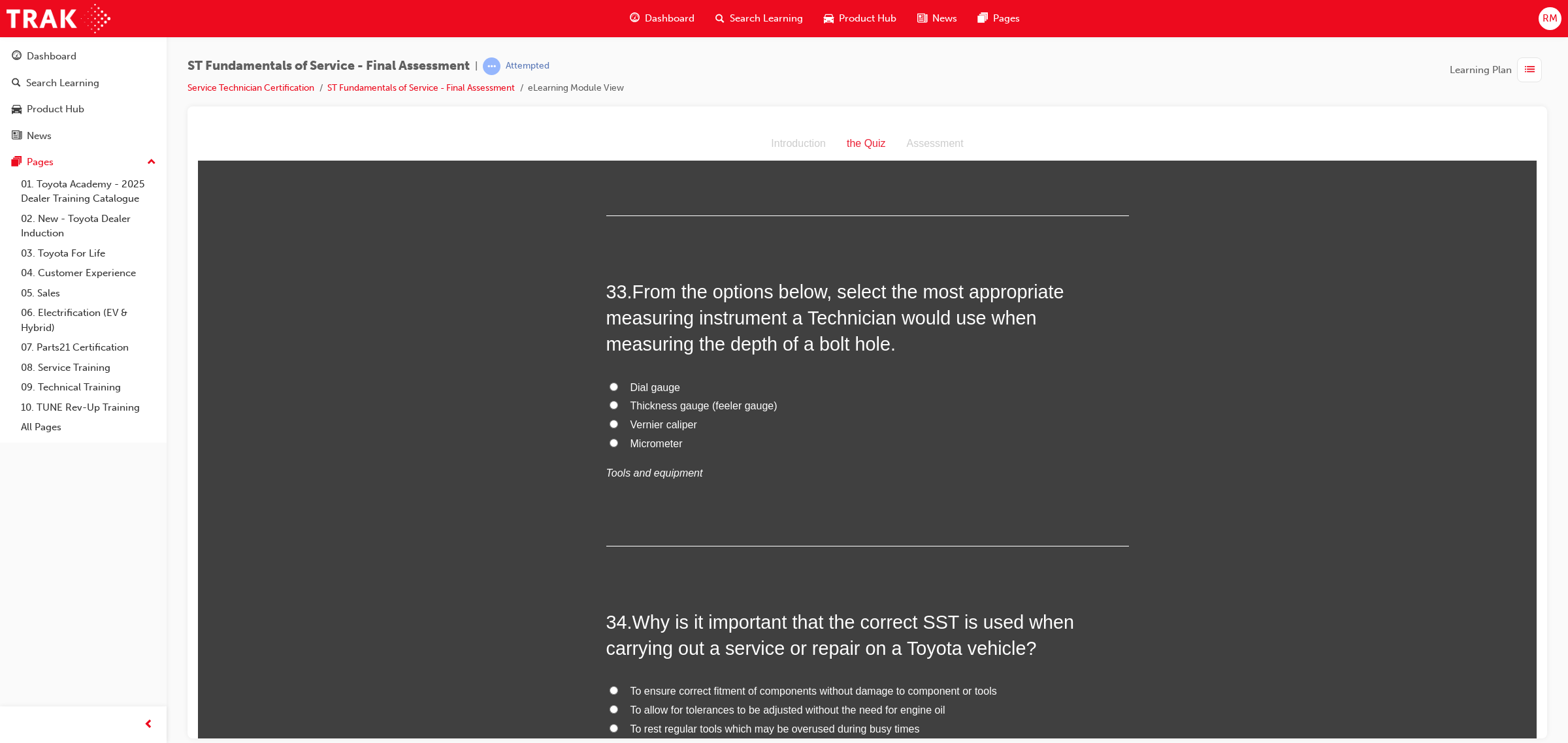
click at [609, 409] on input "Thickness gauge (feeler gauge)" at bounding box center [613, 404] width 9 height 9
radio input "true"
click at [609, 428] on input "Vernier caliper" at bounding box center [613, 423] width 9 height 9
radio input "true"
drag, startPoint x: 625, startPoint y: 433, endPoint x: 706, endPoint y: 429, distance: 81.1
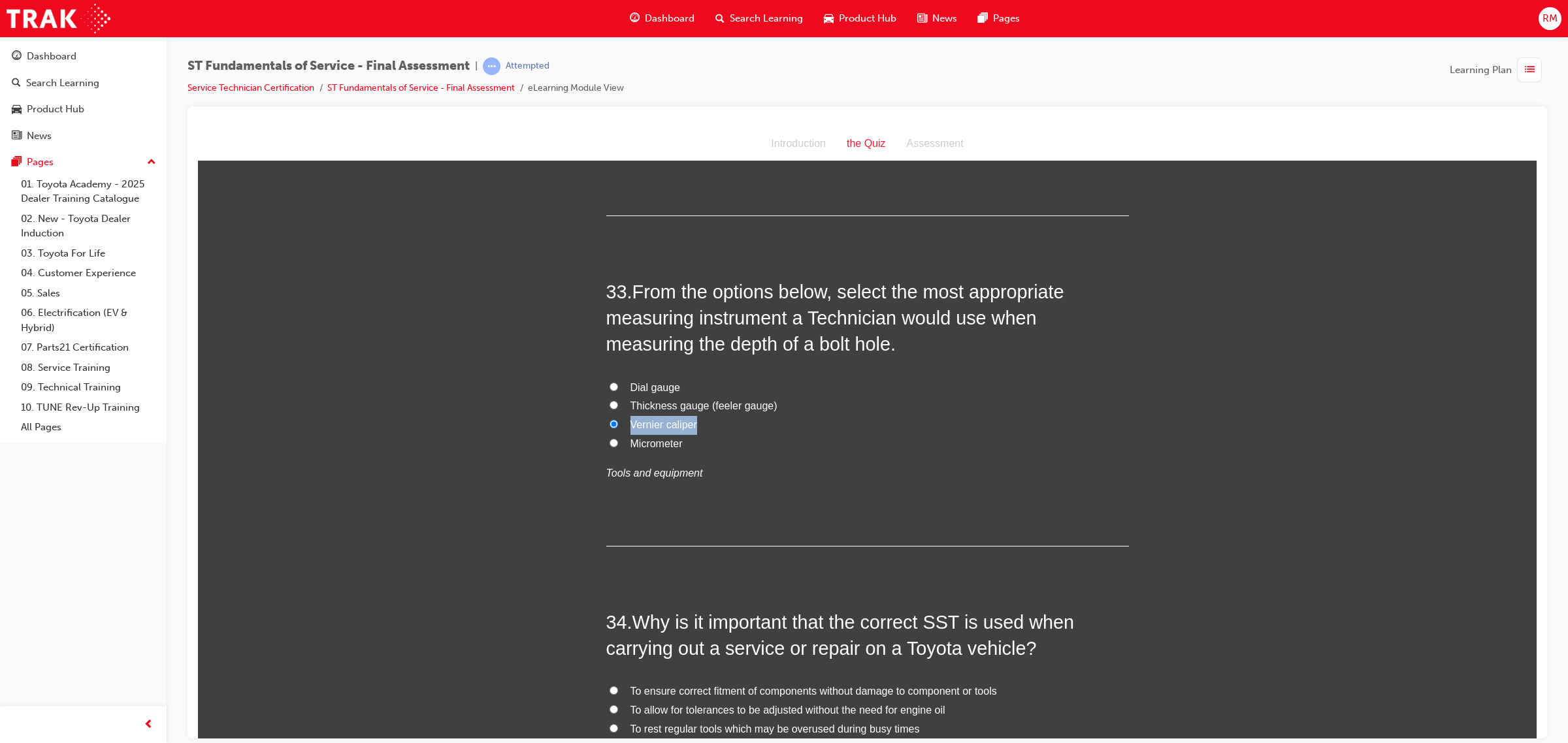
click at [706, 429] on label "Vernier caliper" at bounding box center [867, 425] width 523 height 19
drag, startPoint x: 623, startPoint y: 450, endPoint x: 713, endPoint y: 450, distance: 90.0
click at [713, 450] on label "Micrometer" at bounding box center [867, 444] width 523 height 19
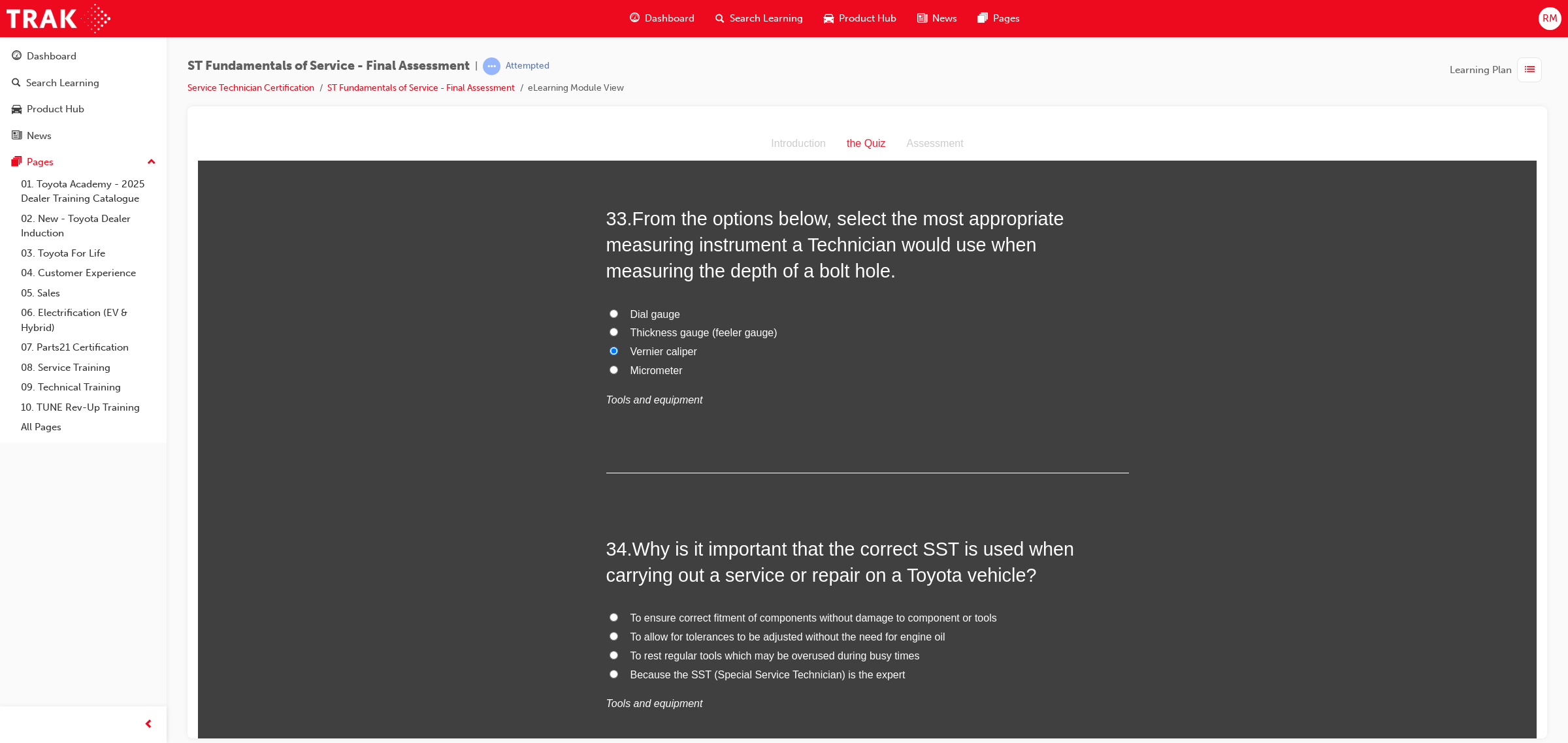
scroll to position [9603, 0]
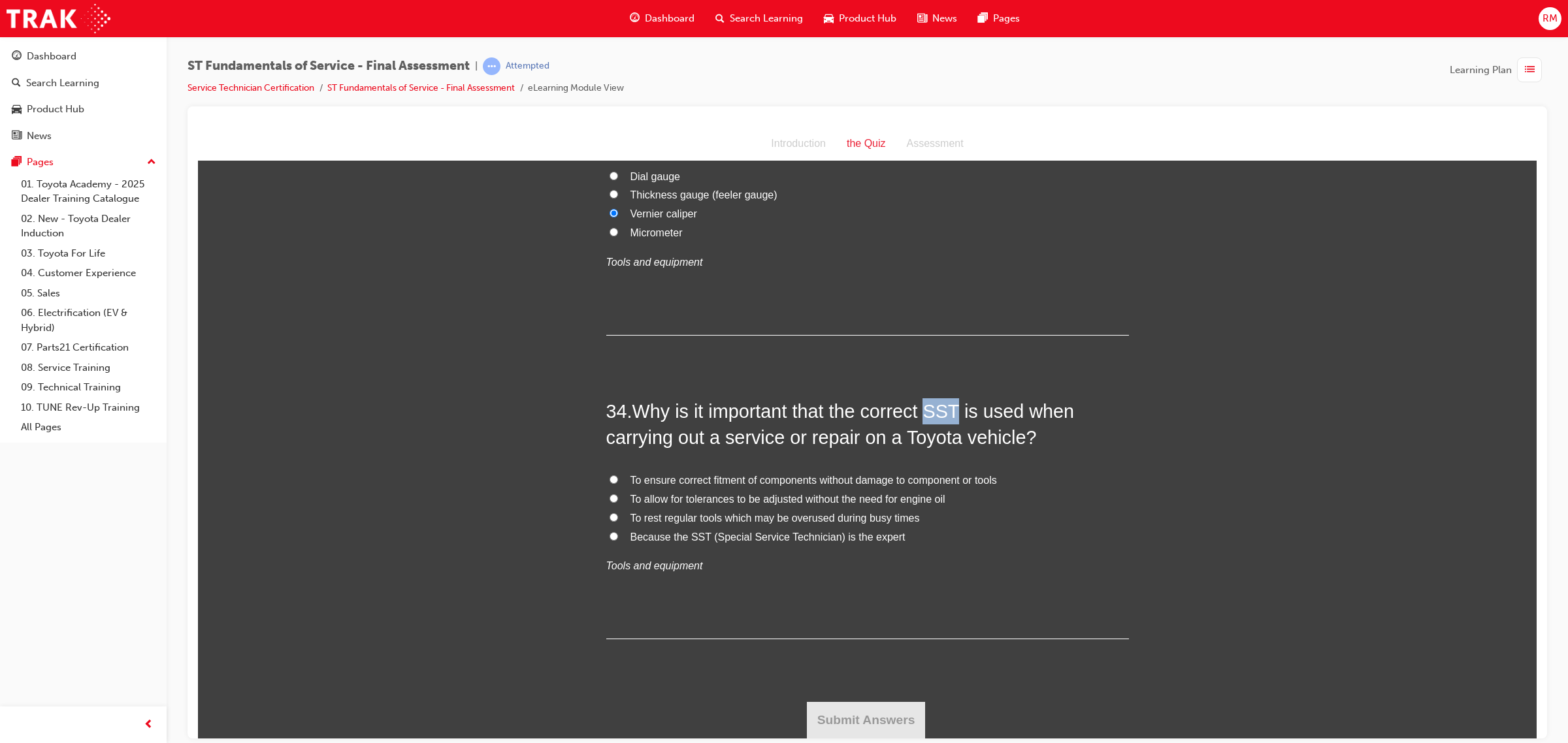
drag, startPoint x: 928, startPoint y: 408, endPoint x: 955, endPoint y: 408, distance: 27.0
click at [955, 408] on span "Why is it important that the correct SST is used when carrying out a service or…" at bounding box center [840, 424] width 468 height 47
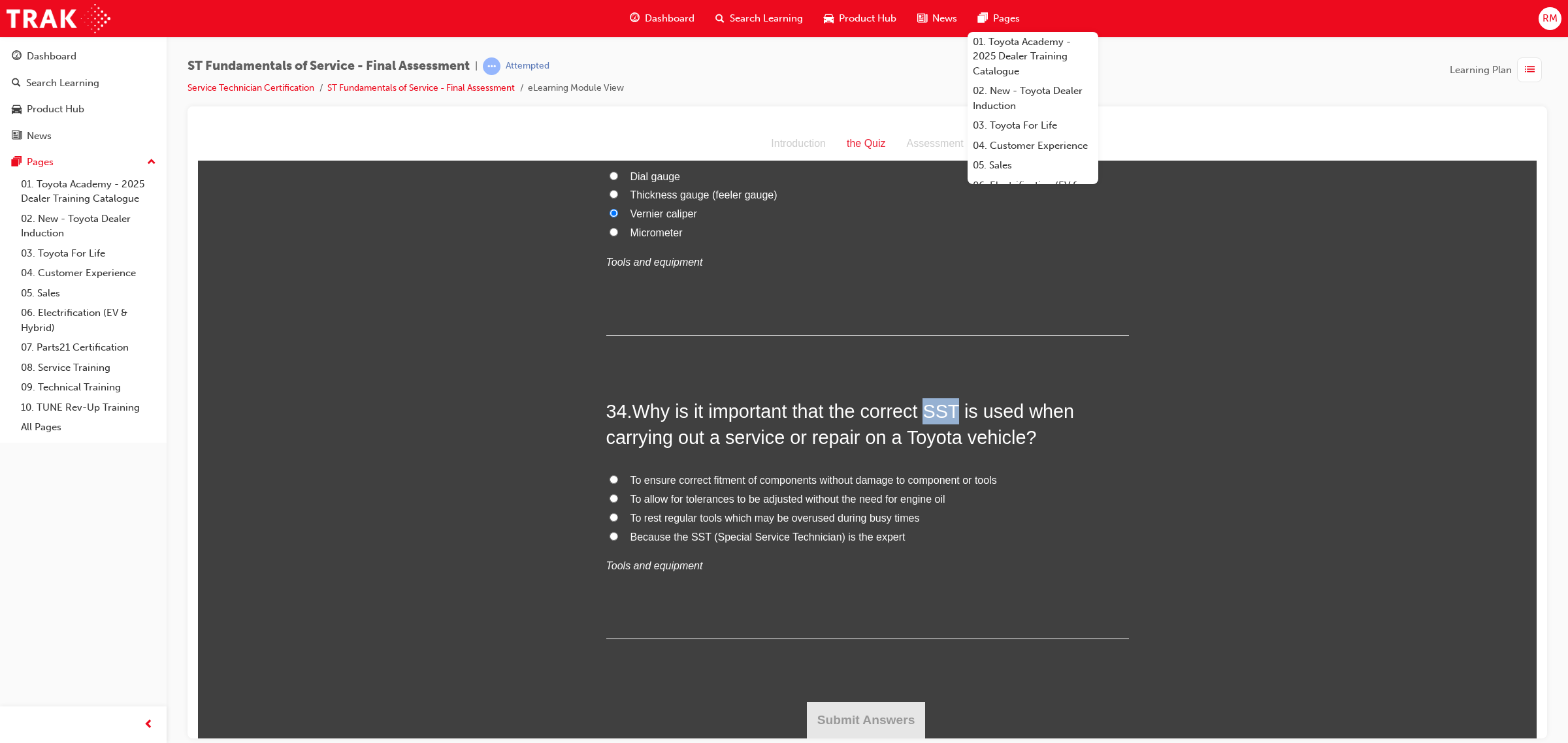
click at [609, 538] on input "Because the SST (Special Service Technician) is the expert" at bounding box center [613, 536] width 9 height 9
radio input "true"
click at [660, 570] on em "Tools and equipment" at bounding box center [654, 565] width 97 height 11
click at [824, 704] on button "Submit Answers" at bounding box center [866, 719] width 119 height 36
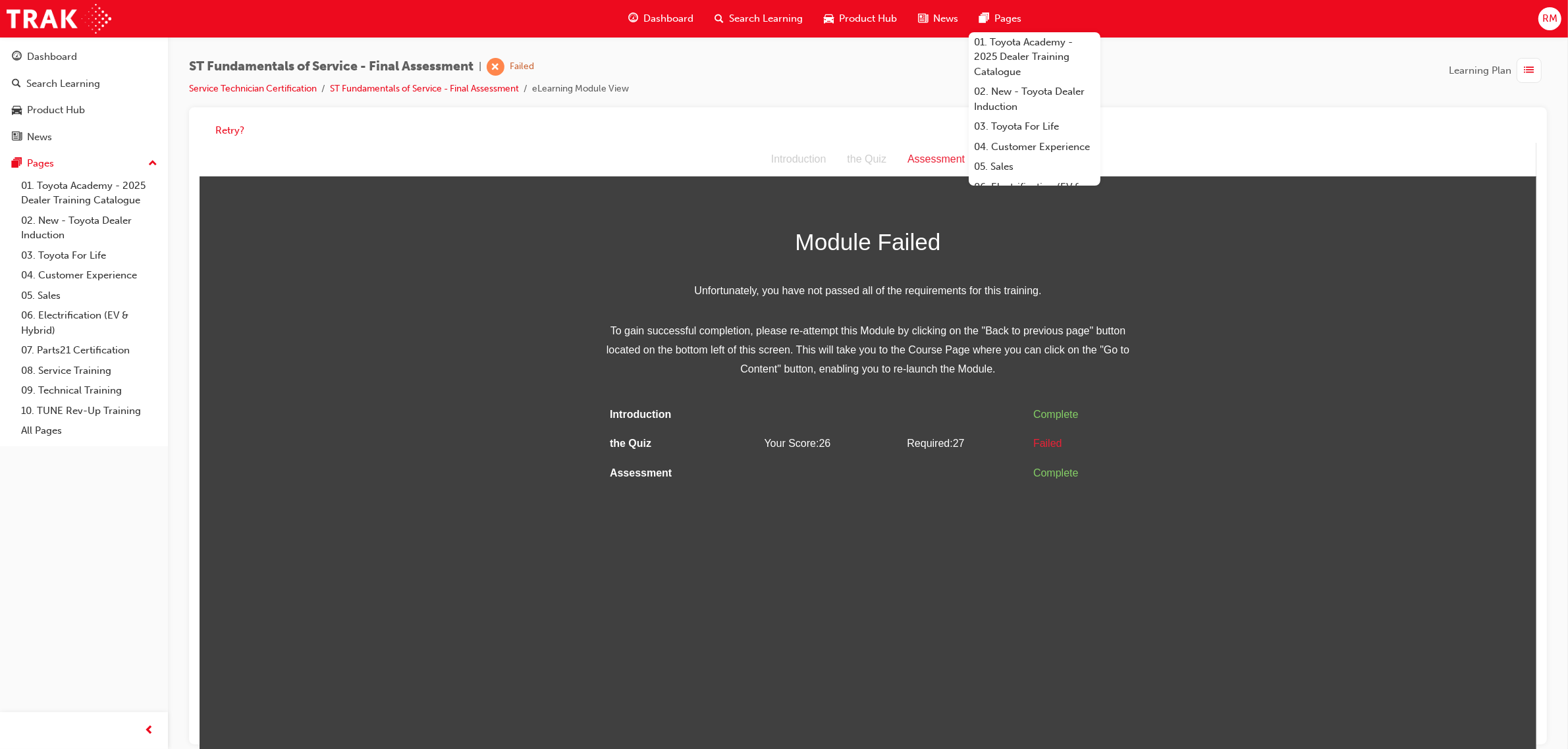
scroll to position [10, 0]
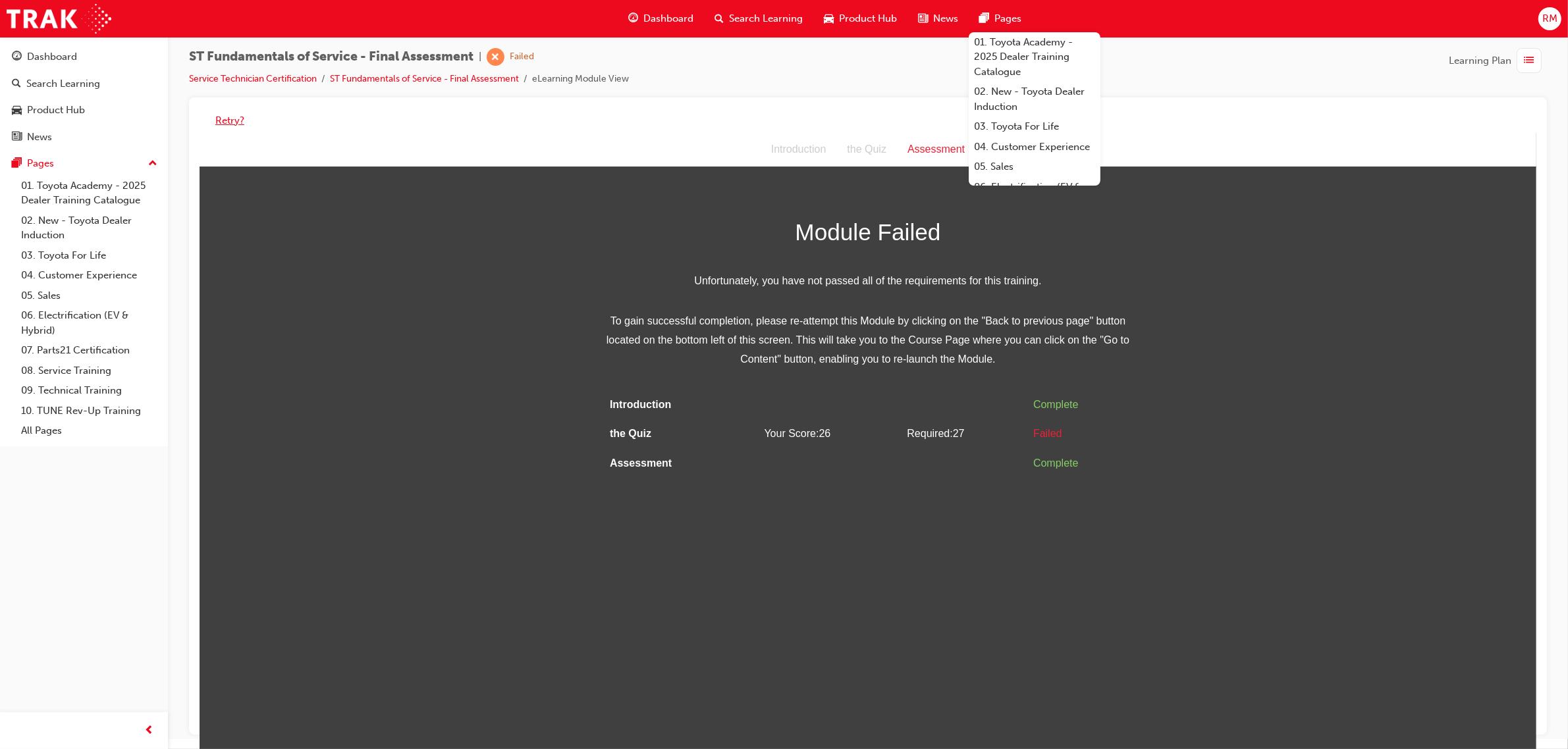
click at [228, 123] on button "Retry?" at bounding box center [230, 121] width 29 height 15
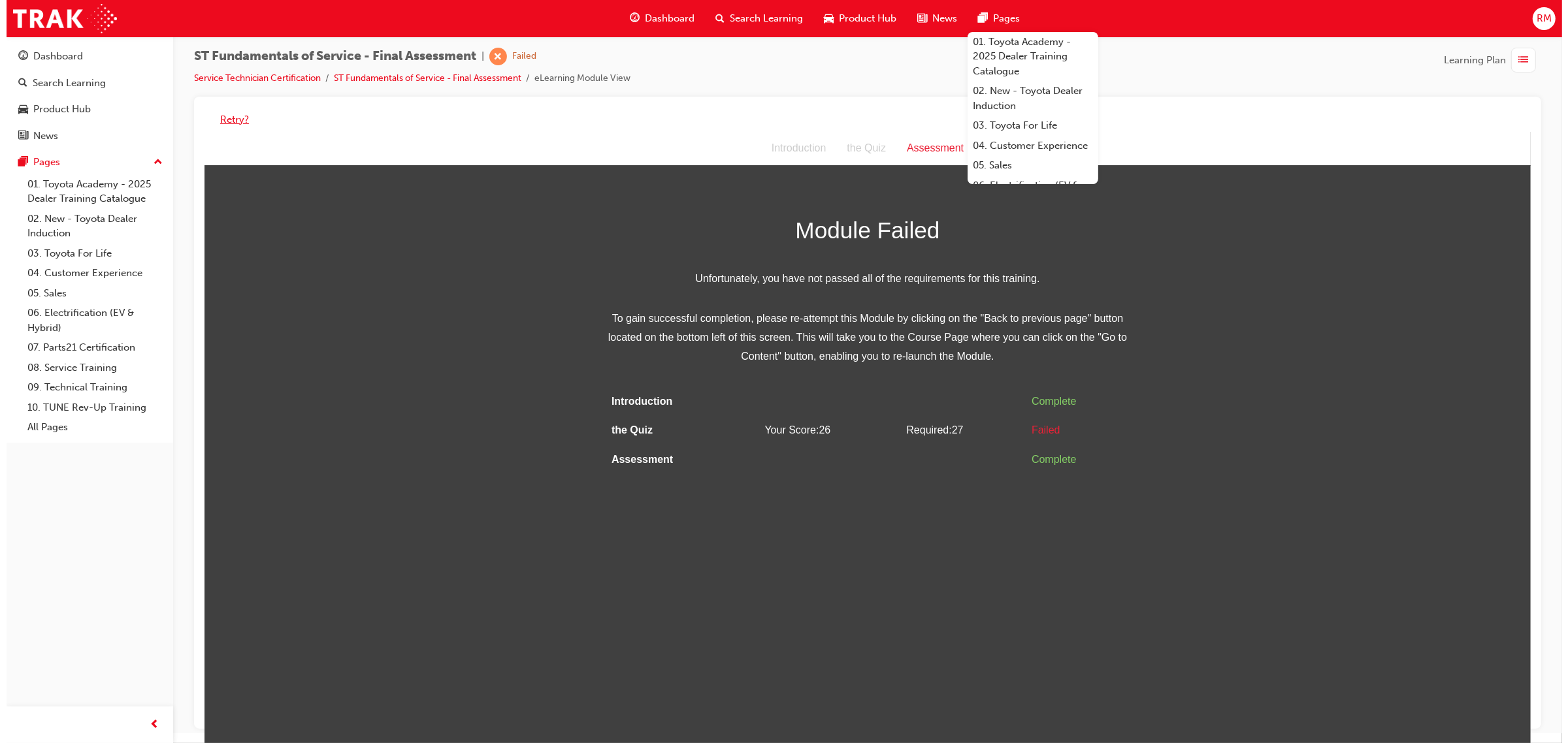
scroll to position [0, 0]
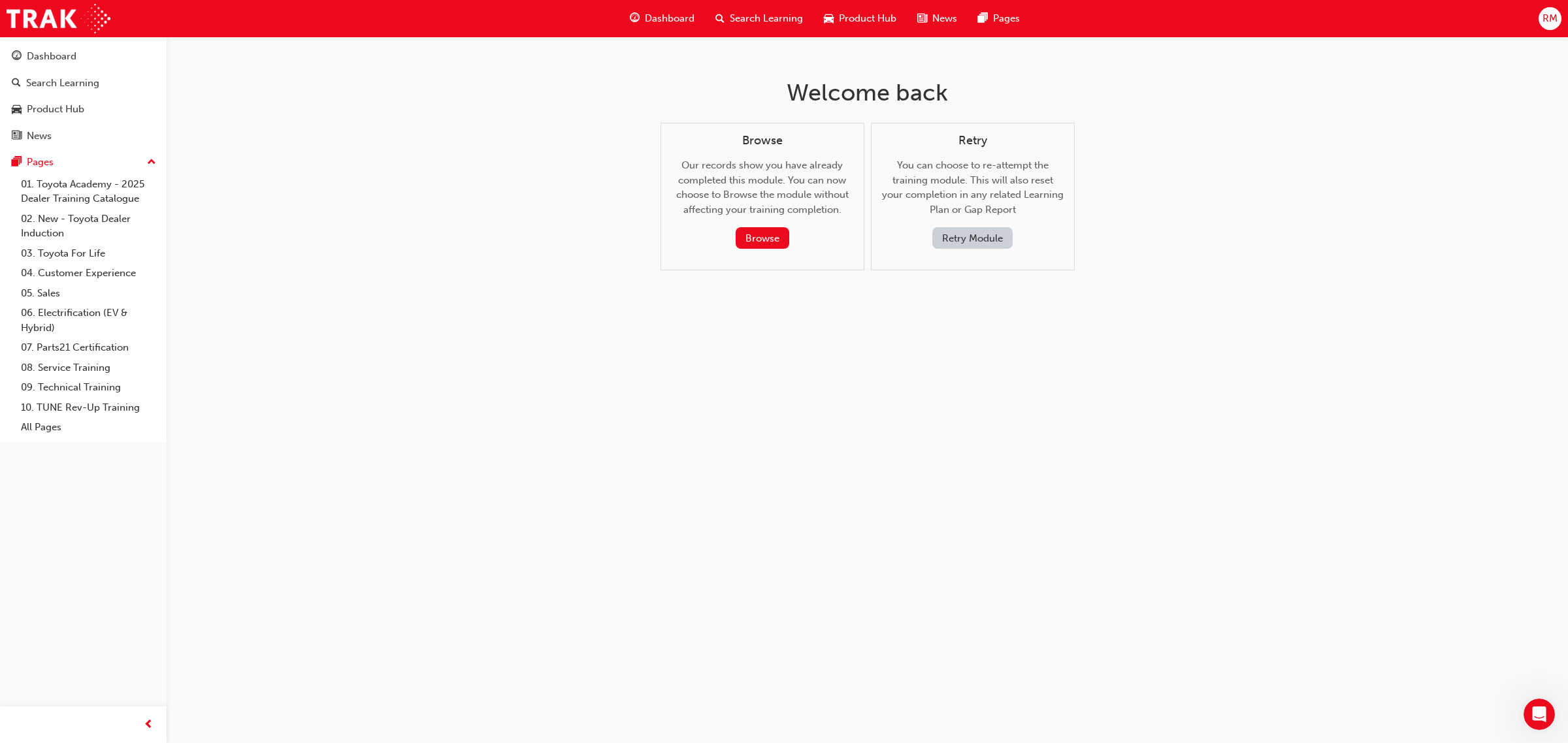
click at [1160, 128] on div "Welcome back Browse Our records show you have already completed this module. Yo…" at bounding box center [784, 371] width 1568 height 743
click at [996, 236] on button "Retry Module" at bounding box center [973, 237] width 80 height 21
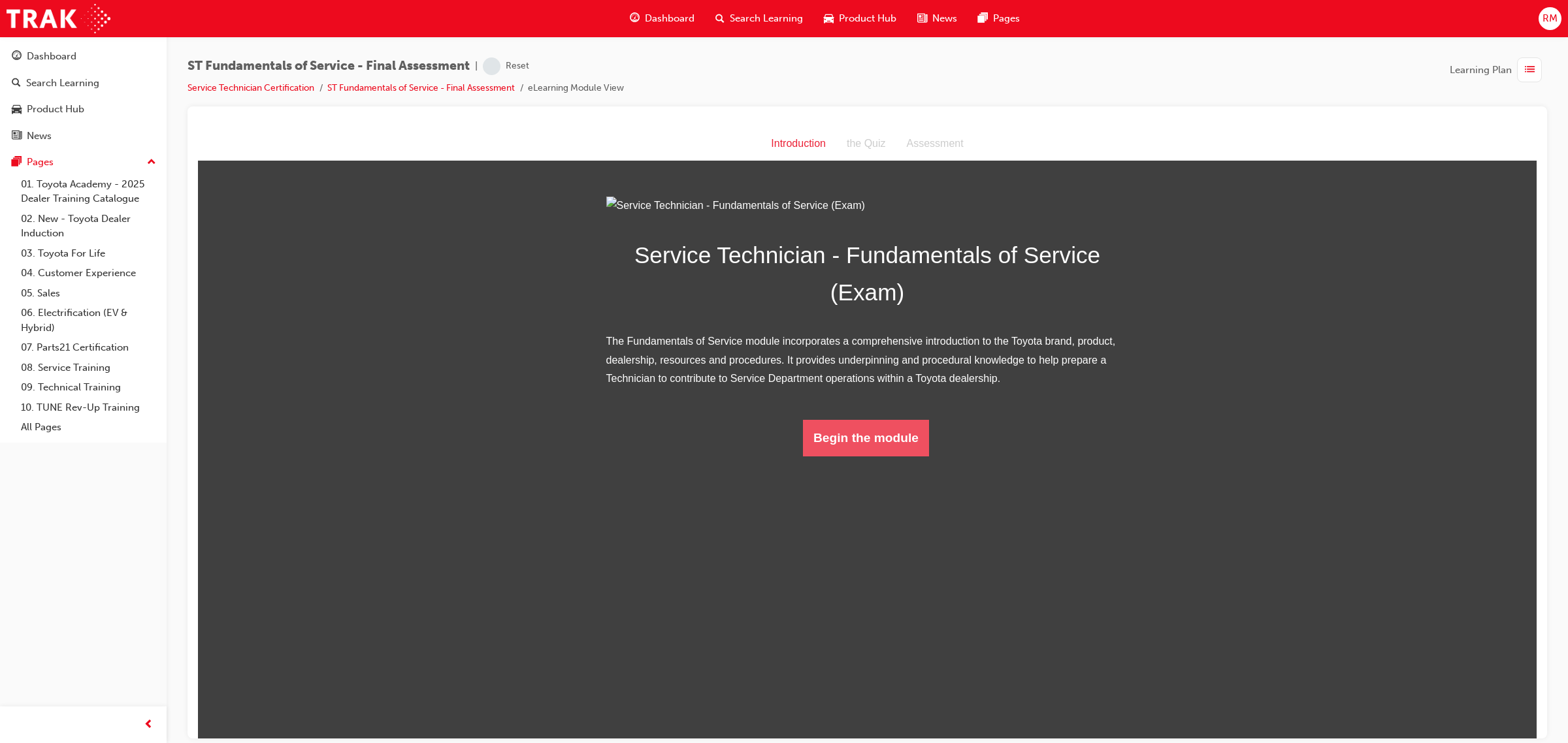
click at [877, 455] on button "Begin the module" at bounding box center [866, 437] width 126 height 36
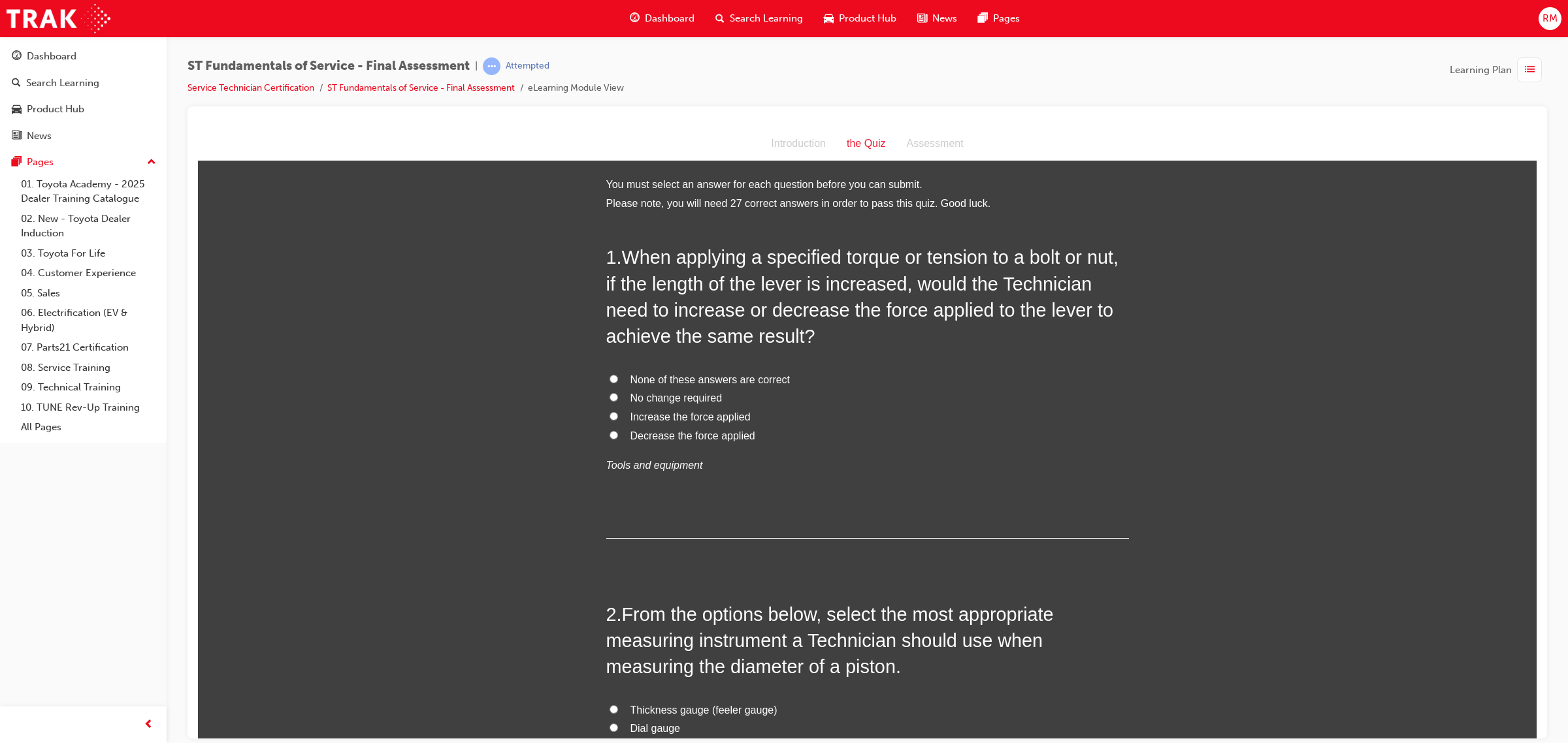
click at [609, 399] on input "No change required" at bounding box center [613, 396] width 9 height 9
radio input "true"
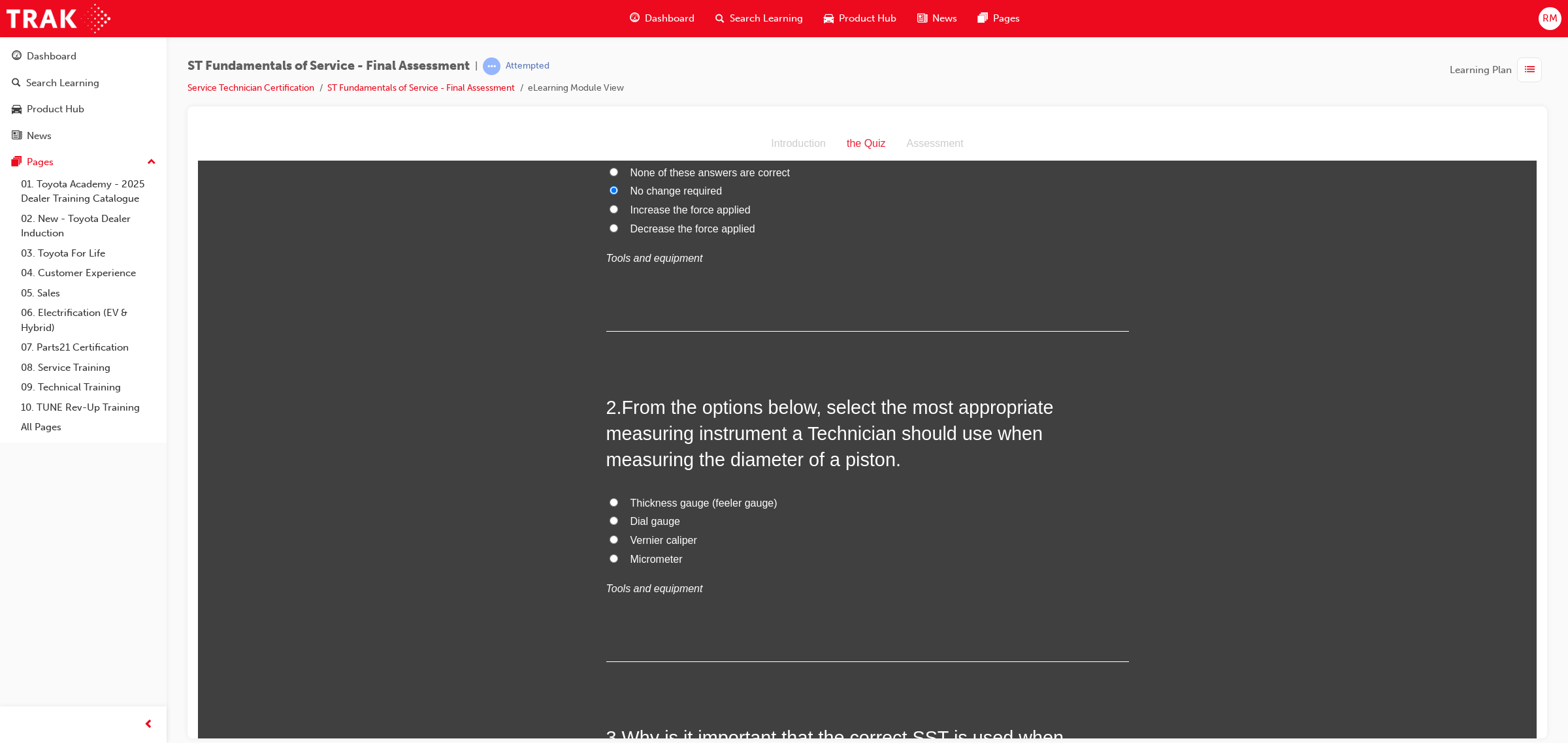
scroll to position [245, 0]
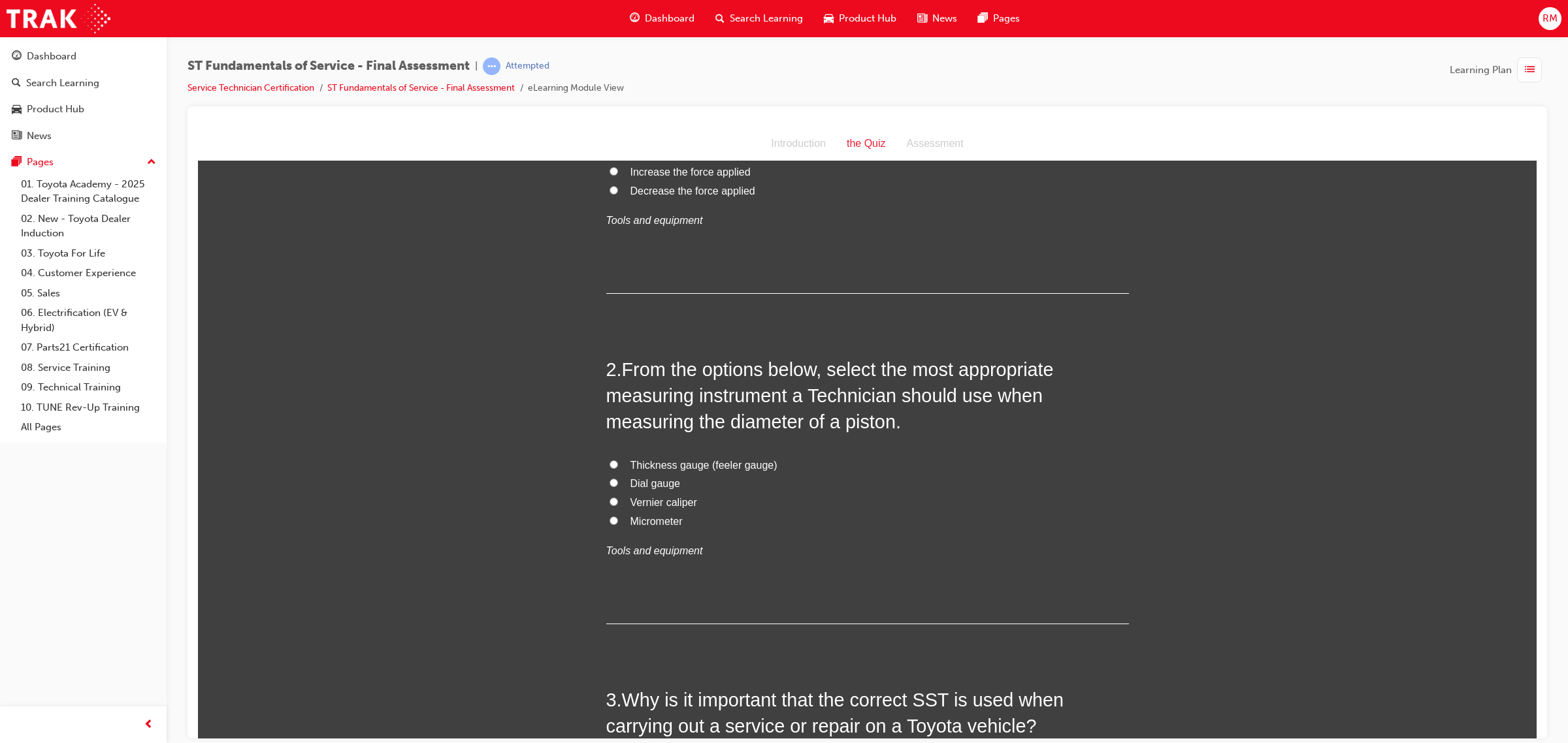
click at [609, 482] on input "Dial gauge" at bounding box center [613, 482] width 9 height 9
radio input "true"
drag, startPoint x: 624, startPoint y: 482, endPoint x: 669, endPoint y: 484, distance: 45.0
click at [669, 484] on span "Dial gauge" at bounding box center [656, 483] width 50 height 11
drag, startPoint x: 626, startPoint y: 503, endPoint x: 658, endPoint y: 501, distance: 32.1
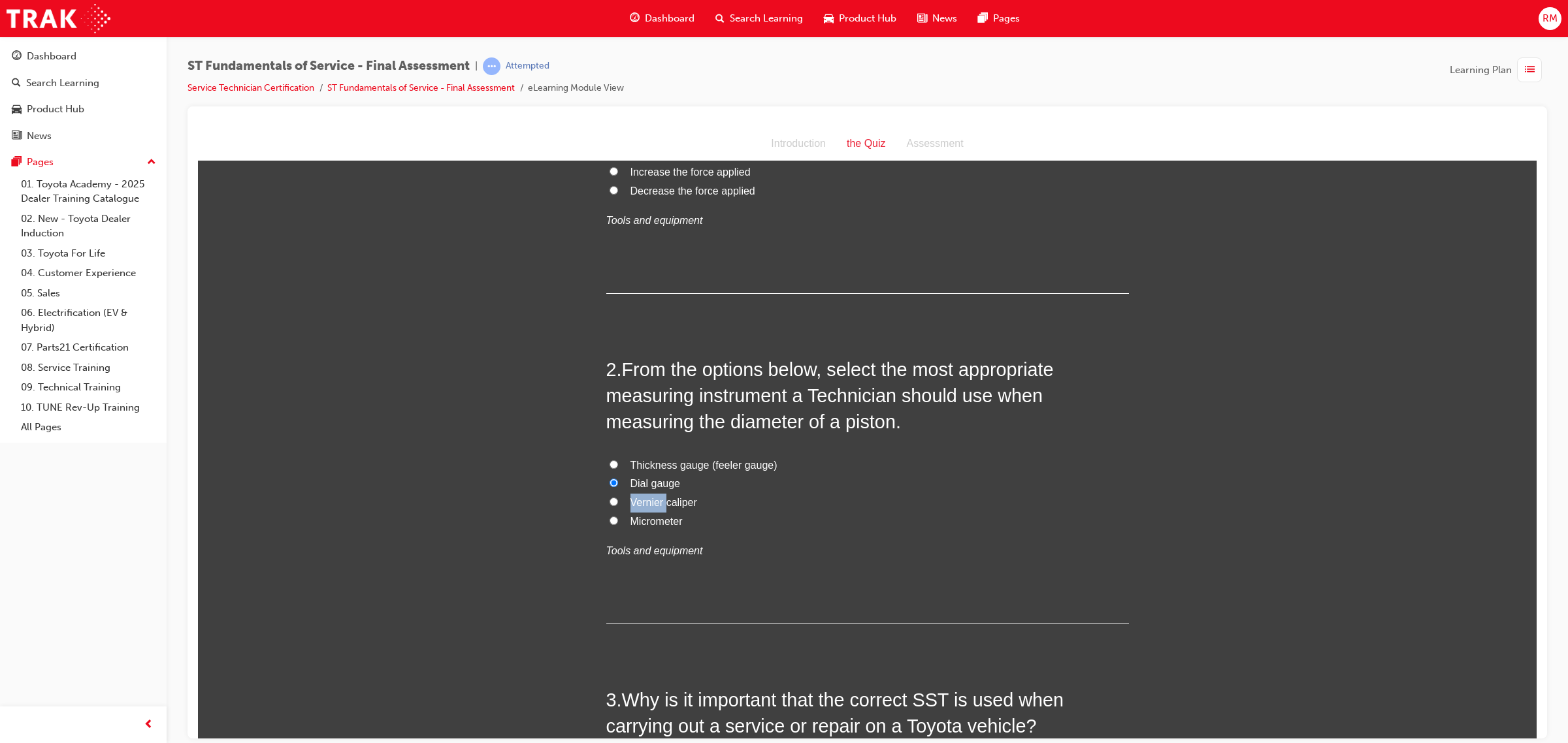
click at [660, 502] on span "Vernier caliper" at bounding box center [664, 502] width 67 height 11
drag, startPoint x: 623, startPoint y: 463, endPoint x: 700, endPoint y: 467, distance: 77.1
click at [700, 467] on label "Thickness gauge (feeler gauge)" at bounding box center [867, 465] width 523 height 19
drag, startPoint x: 624, startPoint y: 503, endPoint x: 691, endPoint y: 509, distance: 67.3
click at [691, 509] on label "Vernier caliper" at bounding box center [867, 503] width 523 height 19
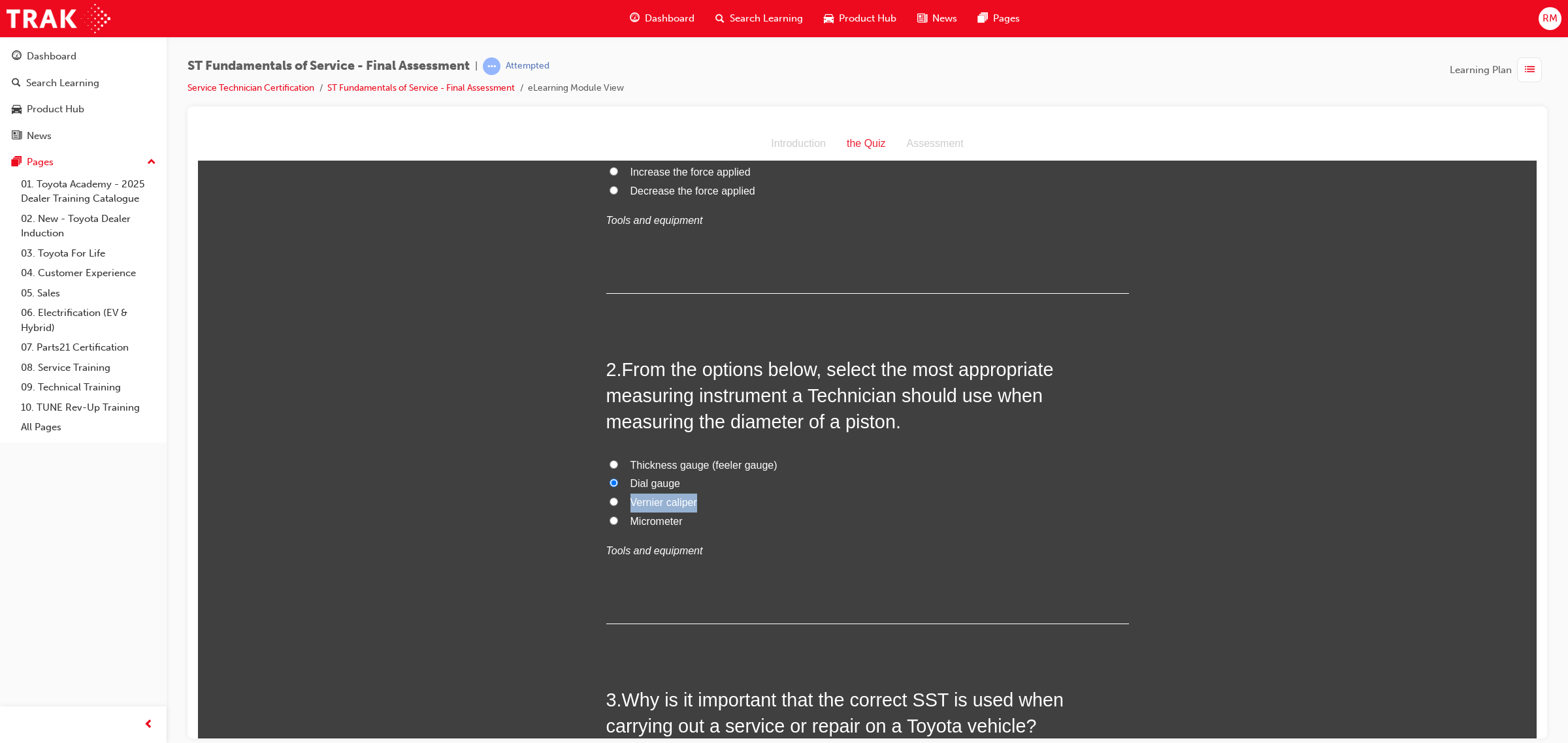
click at [609, 503] on input "Vernier caliper" at bounding box center [613, 501] width 9 height 9
radio input "true"
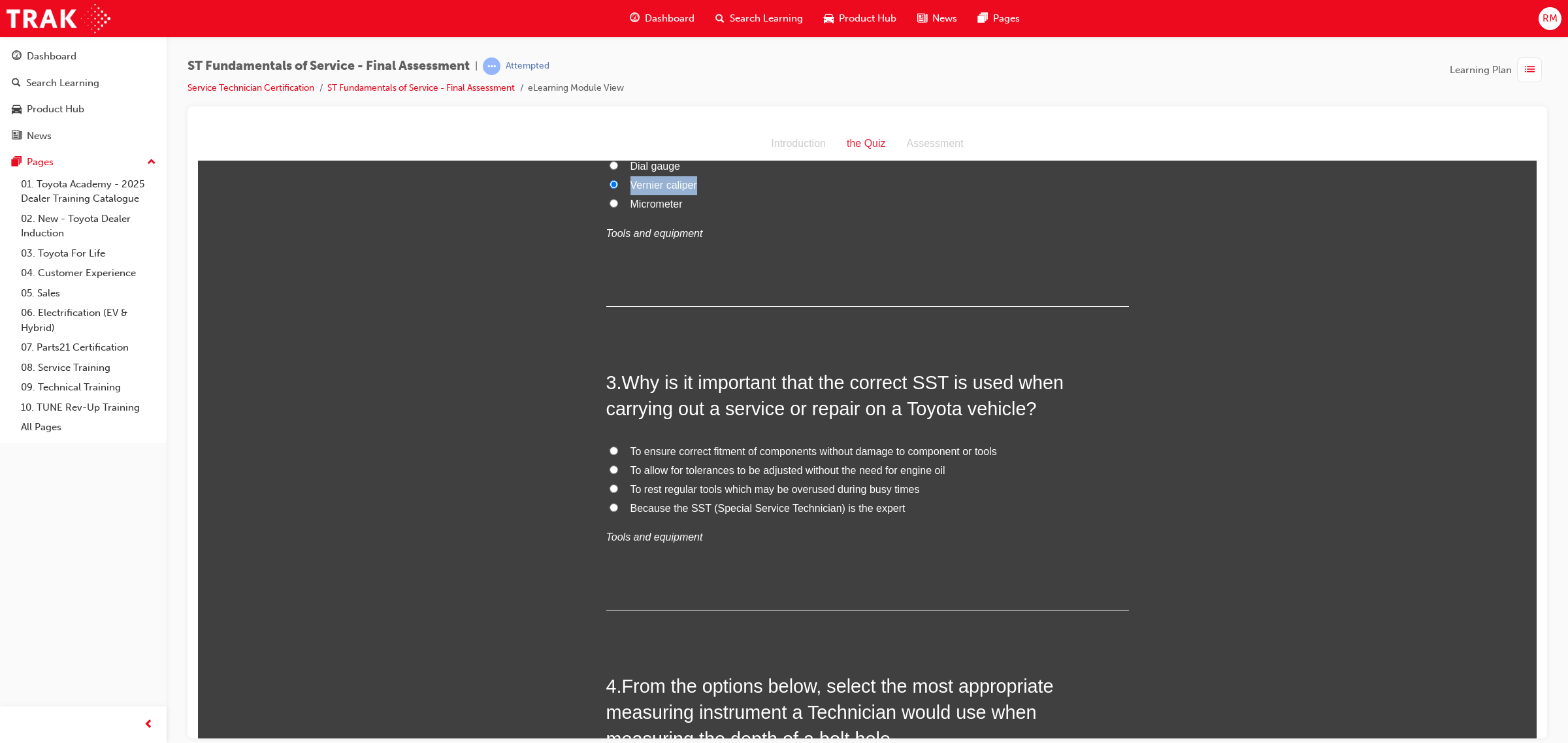
scroll to position [571, 0]
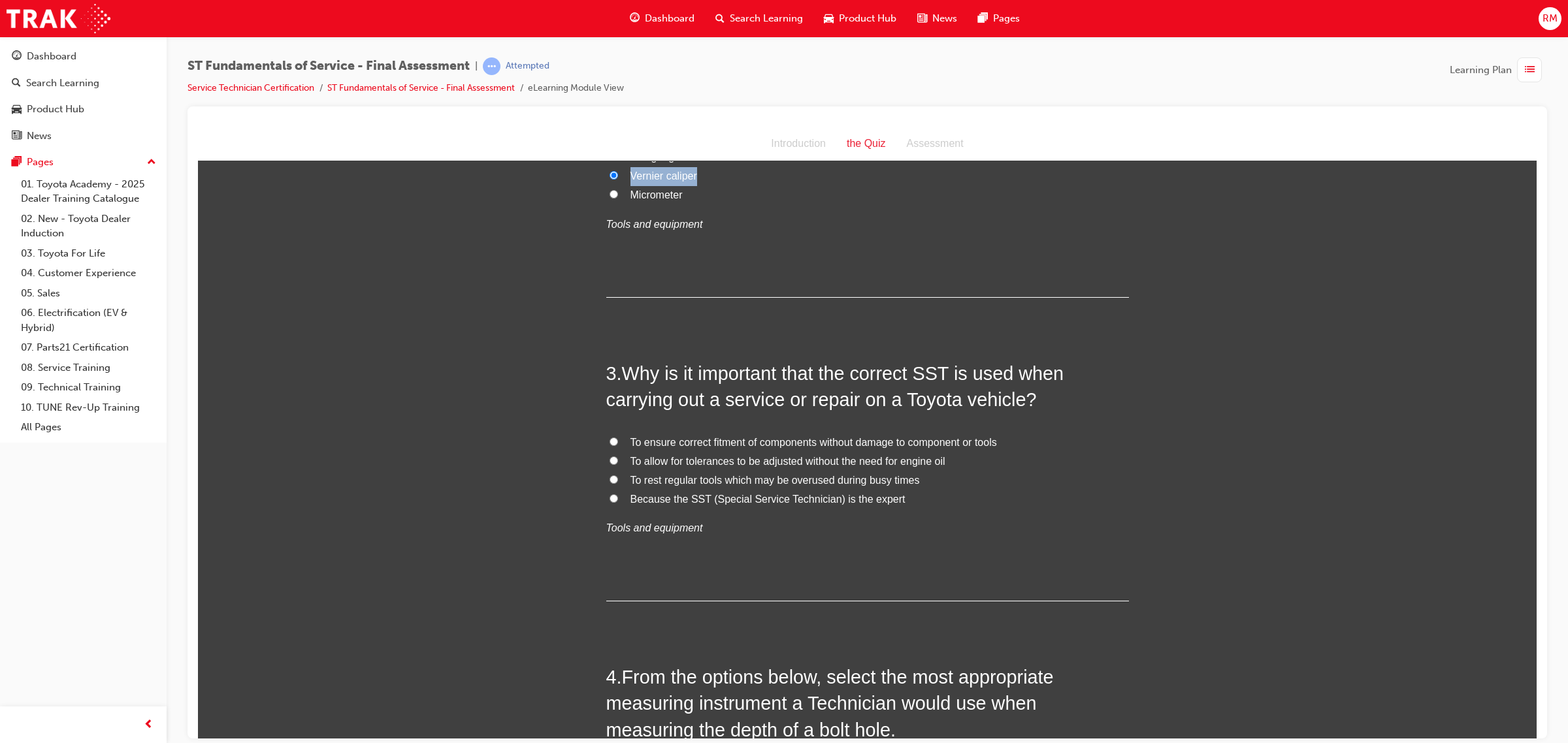
click at [609, 441] on input "To ensure correct fitment of components without damage to component or tools" at bounding box center [613, 440] width 9 height 9
radio input "true"
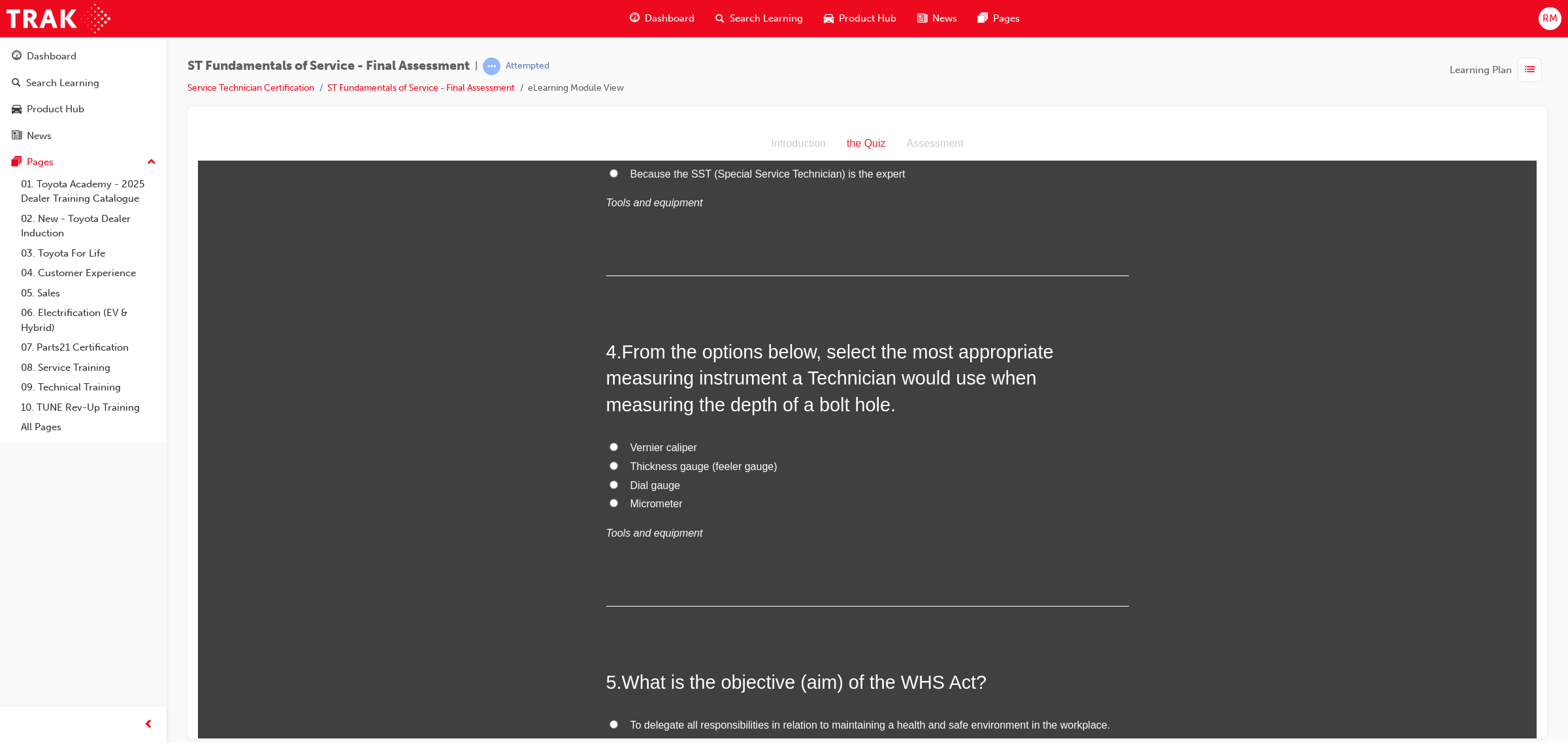
scroll to position [897, 0]
drag, startPoint x: 628, startPoint y: 503, endPoint x: 680, endPoint y: 505, distance: 52.0
click at [680, 505] on label "Micrometer" at bounding box center [867, 503] width 523 height 19
drag, startPoint x: 624, startPoint y: 463, endPoint x: 769, endPoint y: 459, distance: 145.1
click at [769, 459] on label "Thickness gauge (feeler gauge)" at bounding box center [867, 465] width 523 height 19
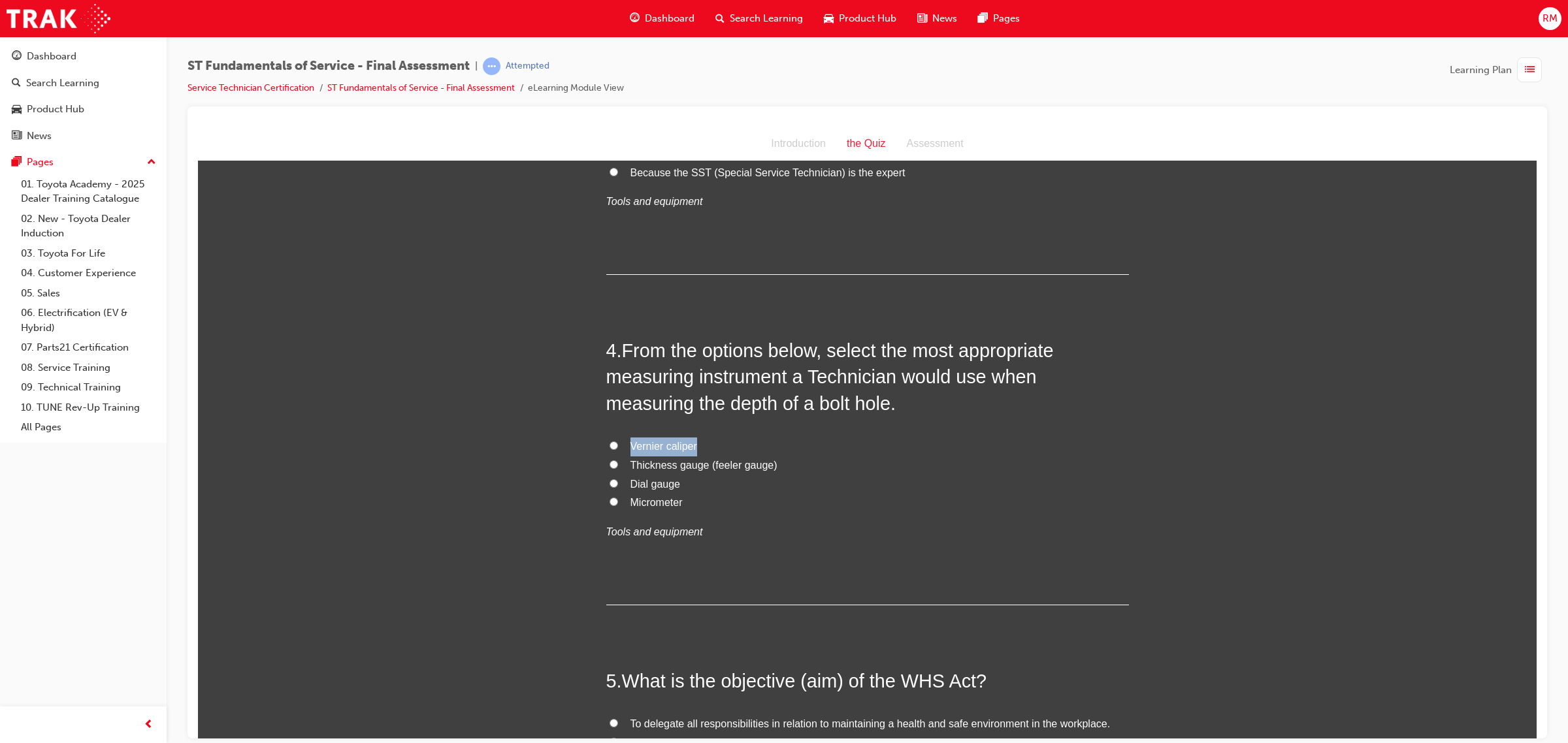
drag, startPoint x: 626, startPoint y: 444, endPoint x: 696, endPoint y: 444, distance: 70.0
click at [696, 444] on label "Vernier caliper" at bounding box center [867, 446] width 523 height 19
click at [611, 443] on input "Vernier caliper" at bounding box center [613, 444] width 9 height 9
radio input "true"
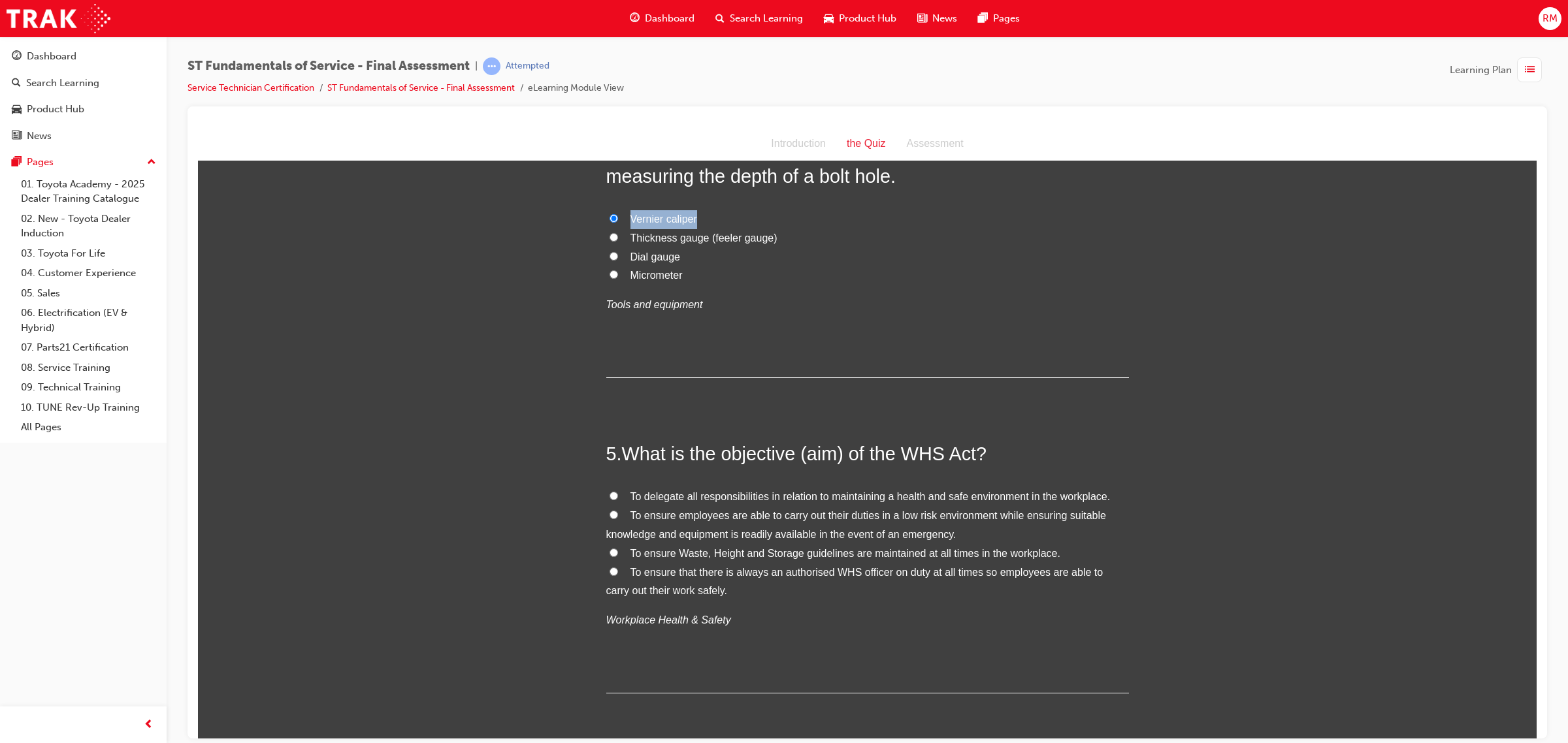
scroll to position [1142, 0]
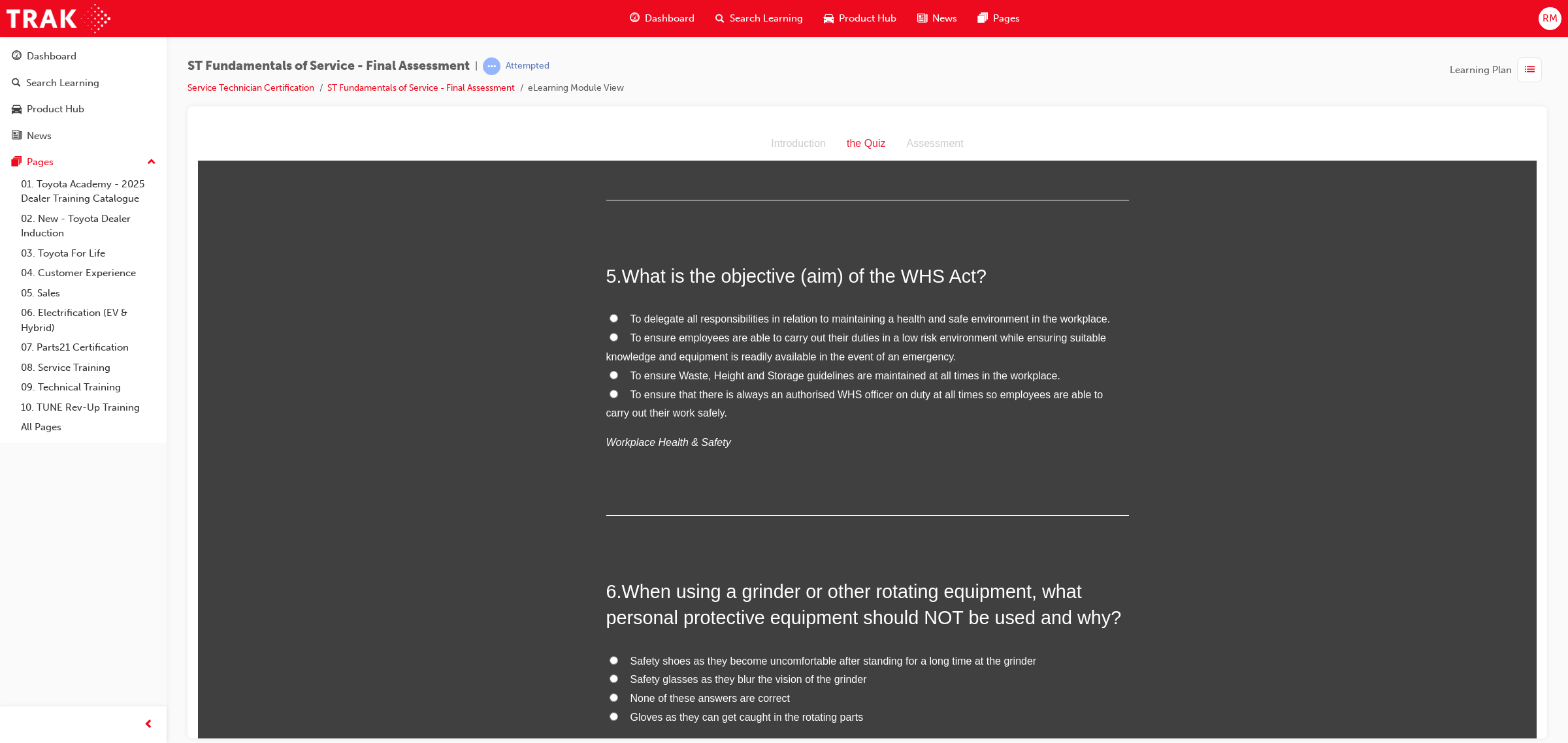
scroll to position [1306, 0]
click at [612, 340] on label "To ensure employees are able to carry out their duties in a low risk environmen…" at bounding box center [867, 344] width 523 height 38
click at [612, 337] on input "To ensure employees are able to carry out their duties in a low risk environmen…" at bounding box center [613, 333] width 9 height 9
radio input "true"
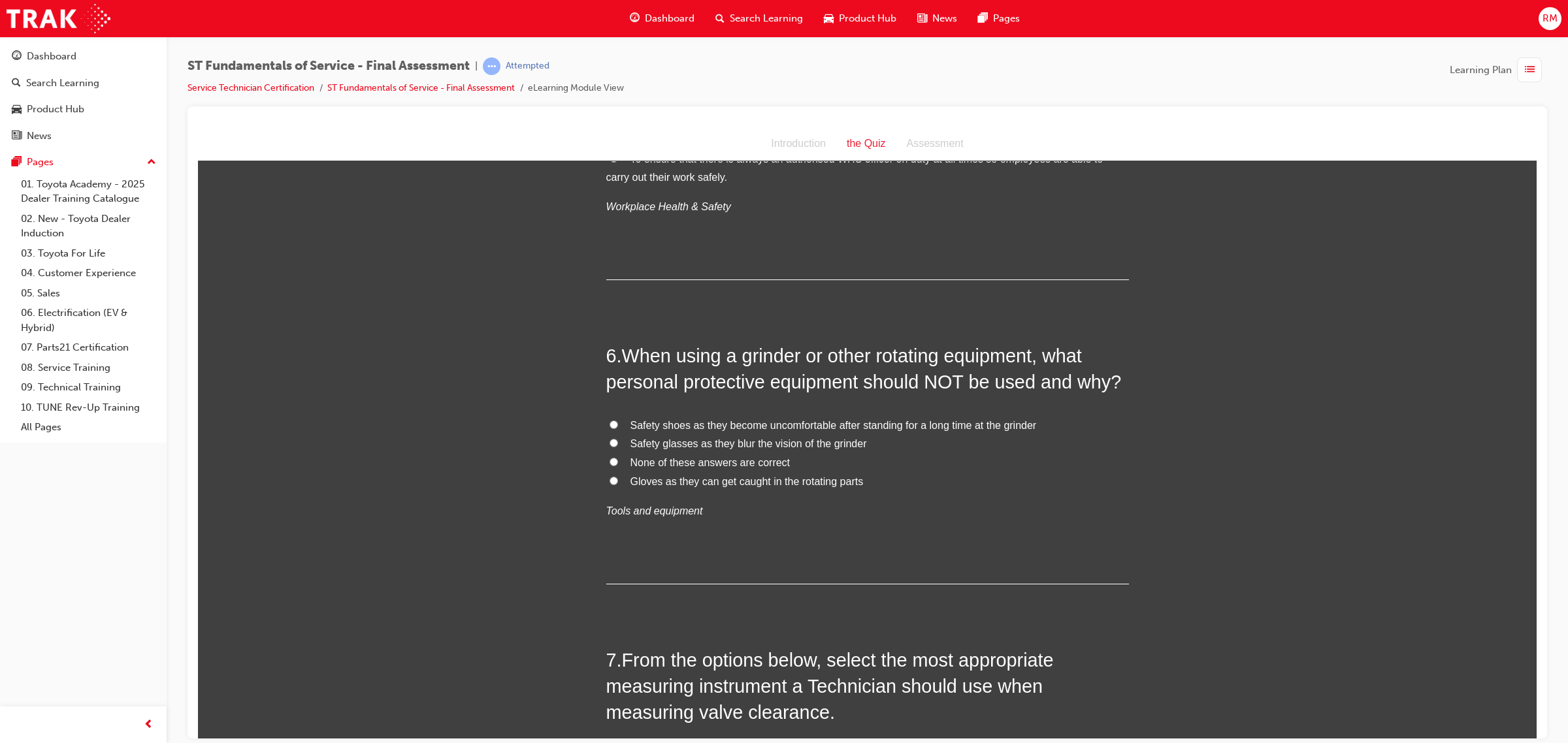
scroll to position [1551, 0]
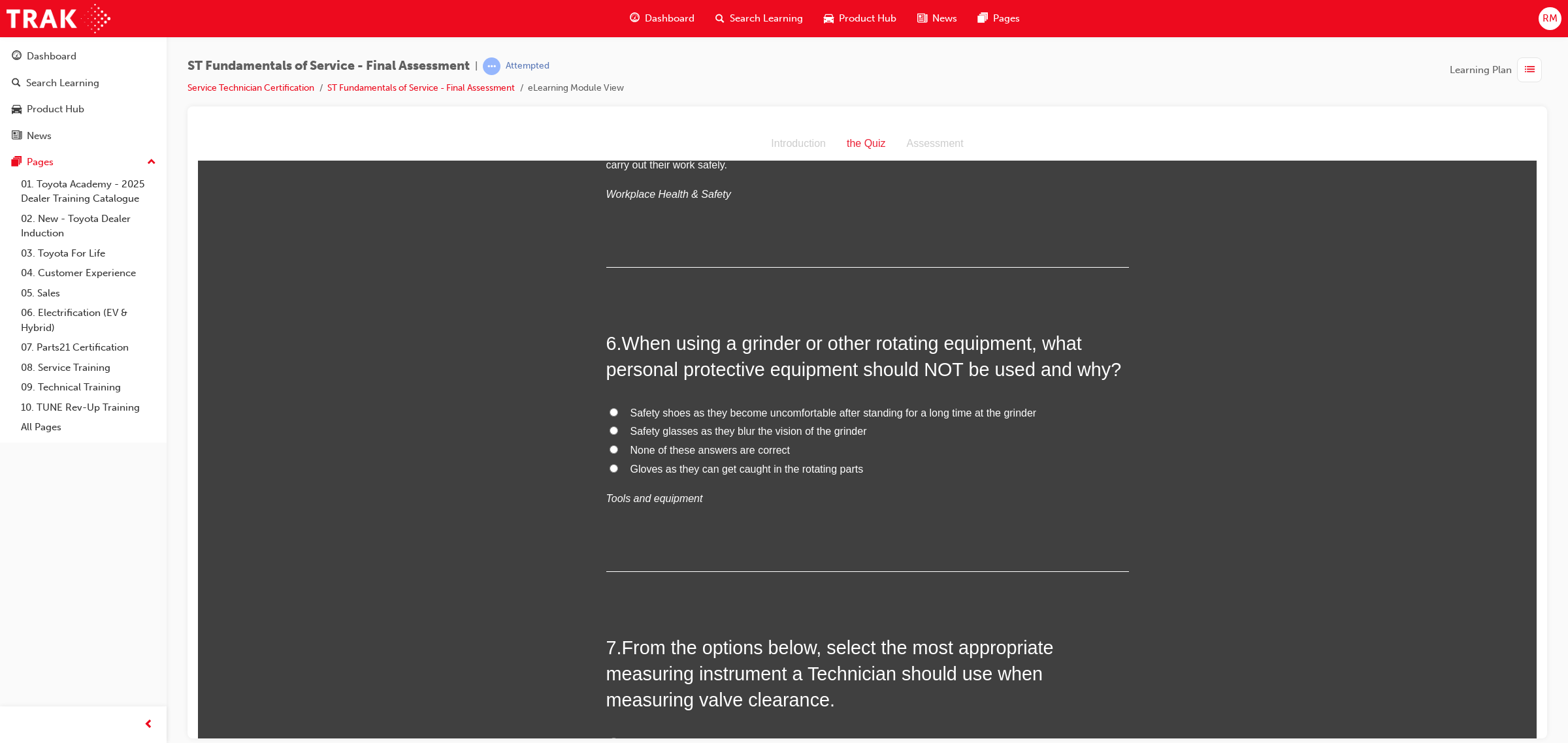
click at [609, 469] on input "Gloves as they can get caught in the rotating parts" at bounding box center [613, 467] width 9 height 9
radio input "true"
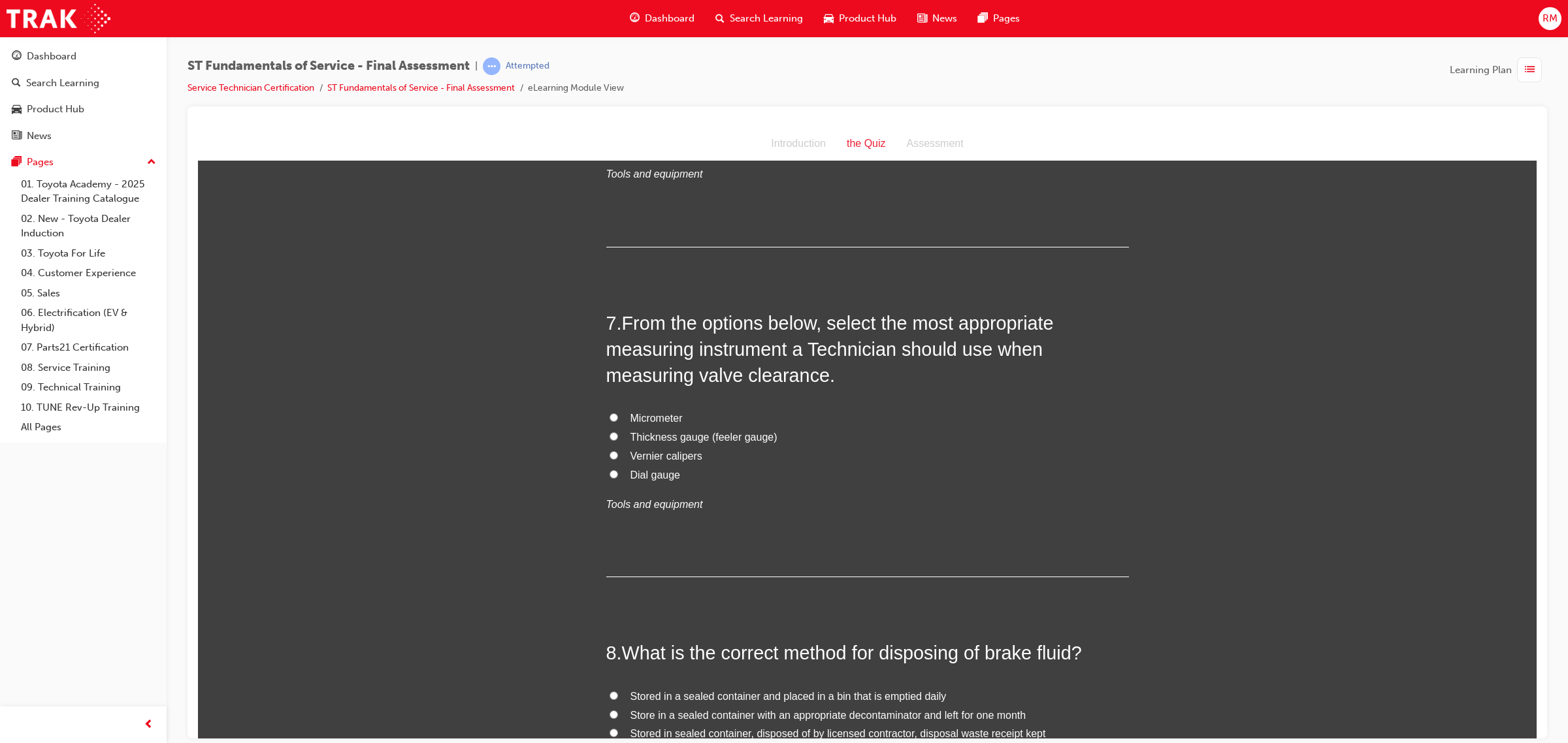
scroll to position [1878, 0]
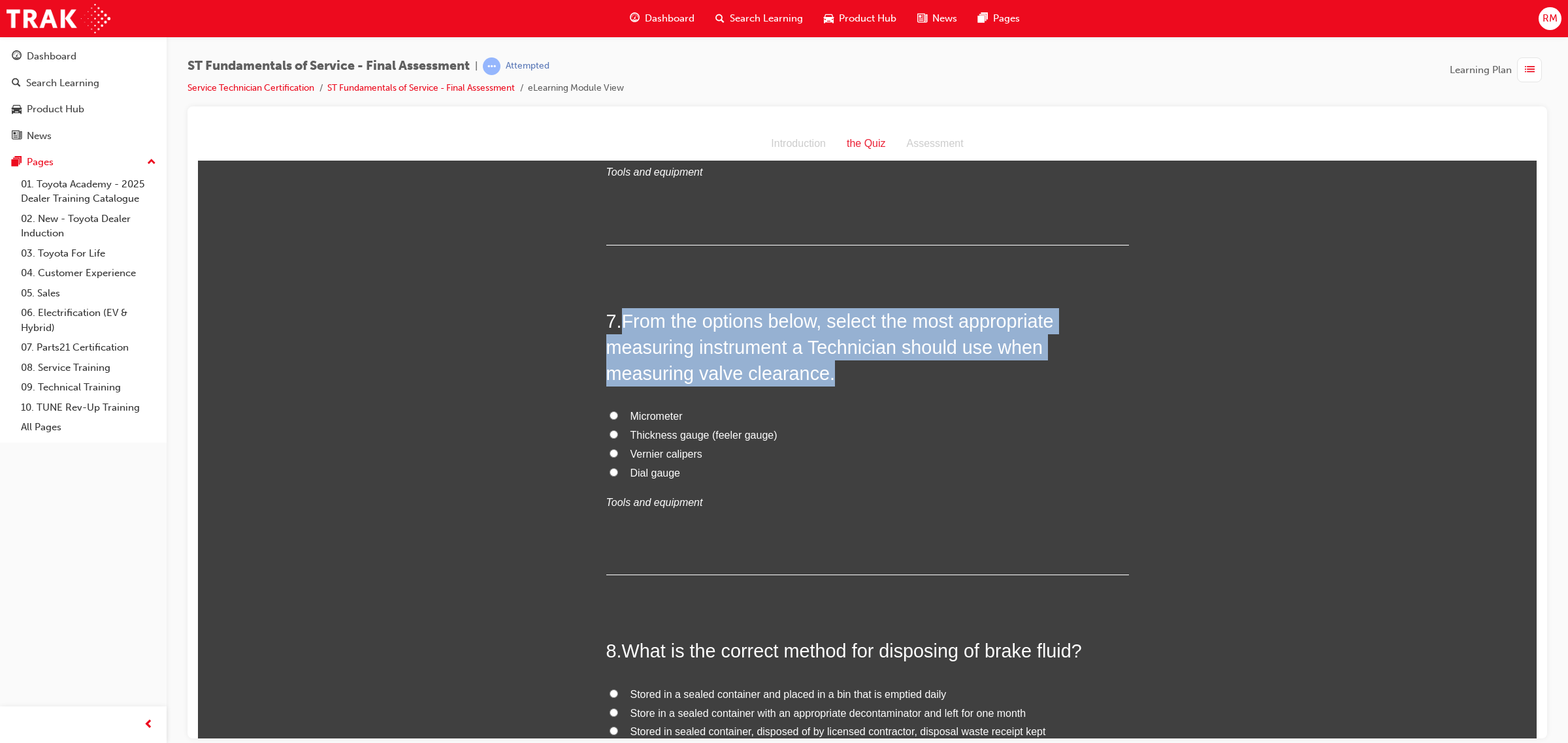
drag, startPoint x: 620, startPoint y: 325, endPoint x: 831, endPoint y: 372, distance: 216.2
click at [831, 372] on h2 "7 . From the options below, select the most appropriate measuring instrument a …" at bounding box center [867, 347] width 523 height 79
click at [609, 455] on input "Vernier calipers" at bounding box center [613, 452] width 9 height 9
radio input "true"
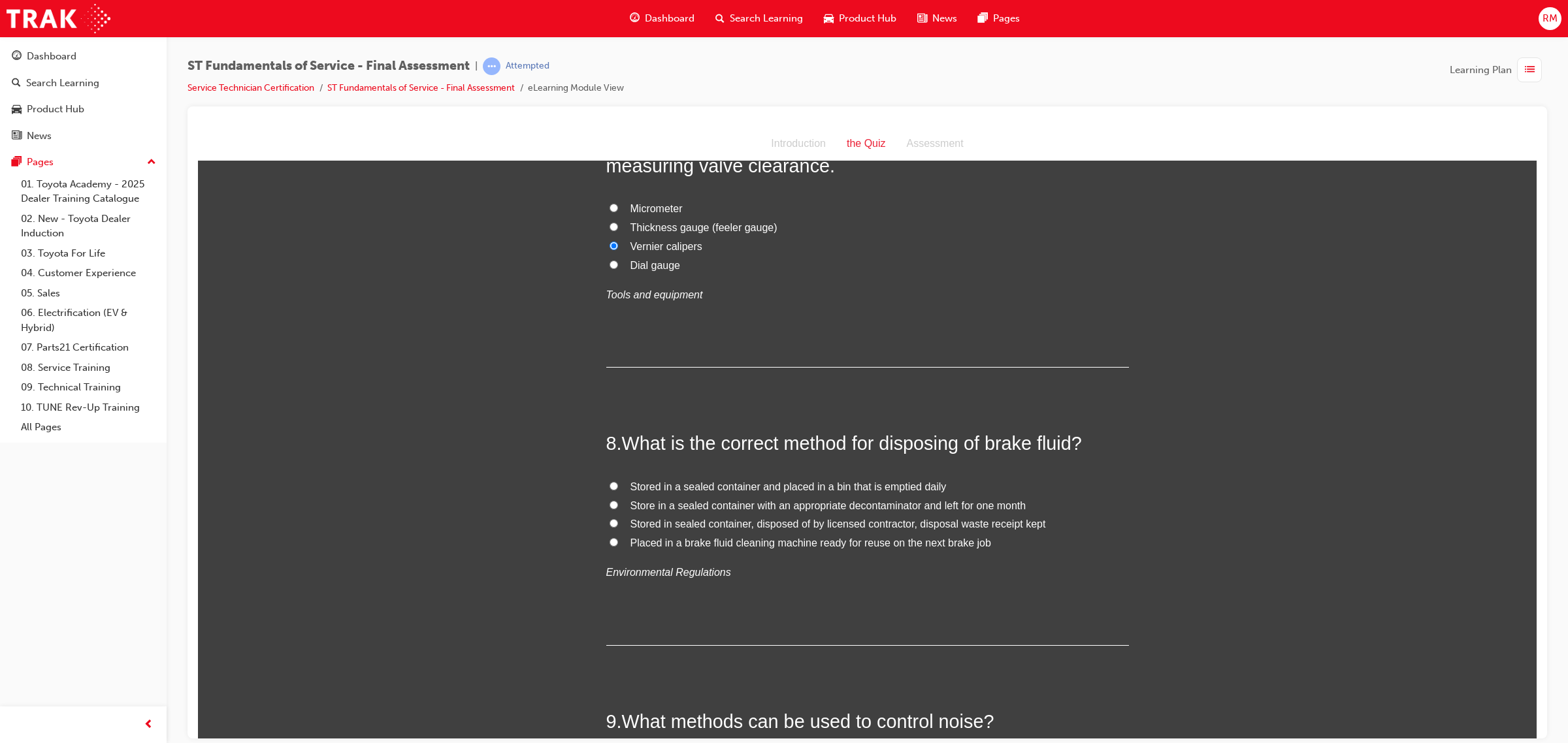
scroll to position [2204, 0]
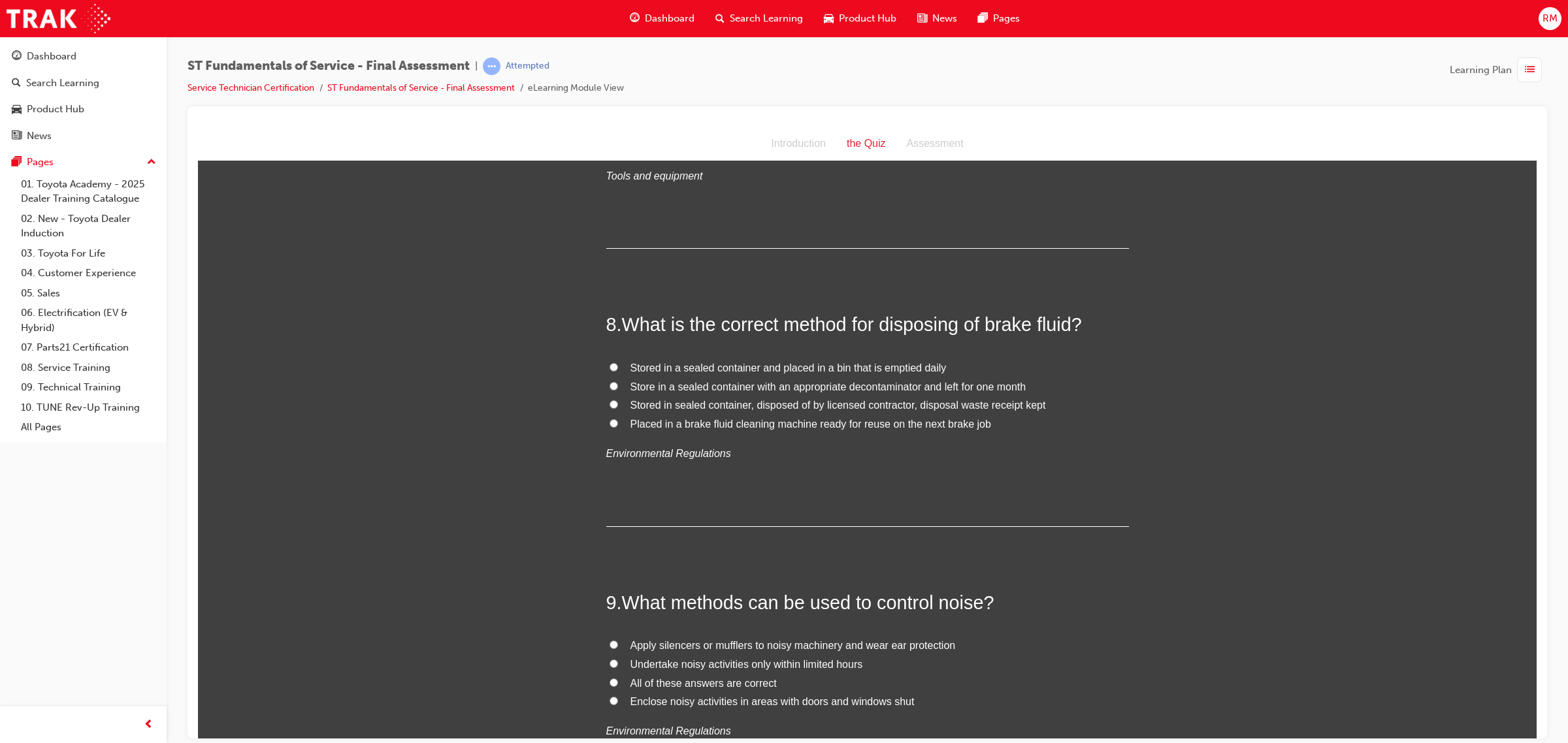
click at [609, 368] on input "Stored in a sealed container and placed in a bin that is emptied daily" at bounding box center [613, 366] width 9 height 9
radio input "true"
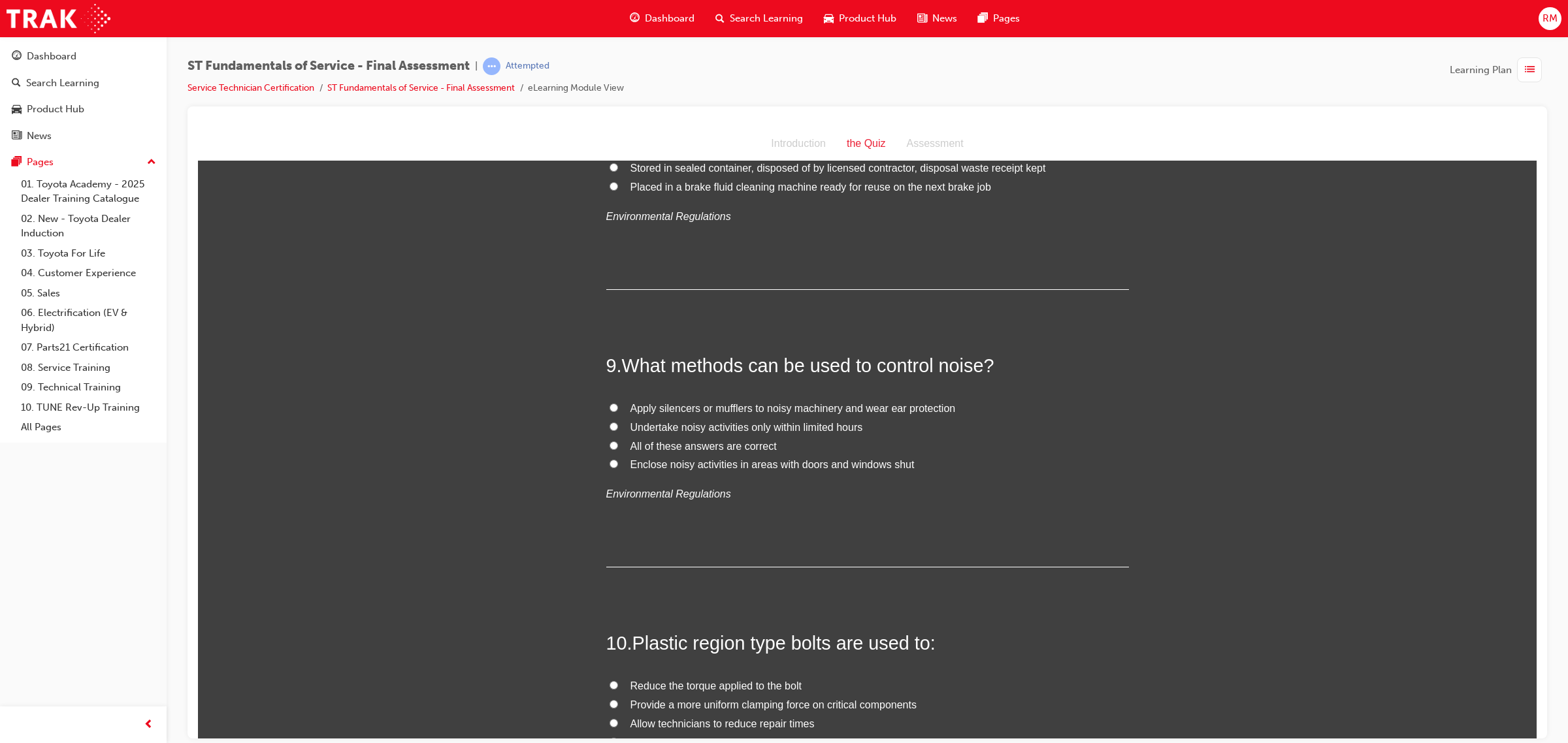
scroll to position [2449, 0]
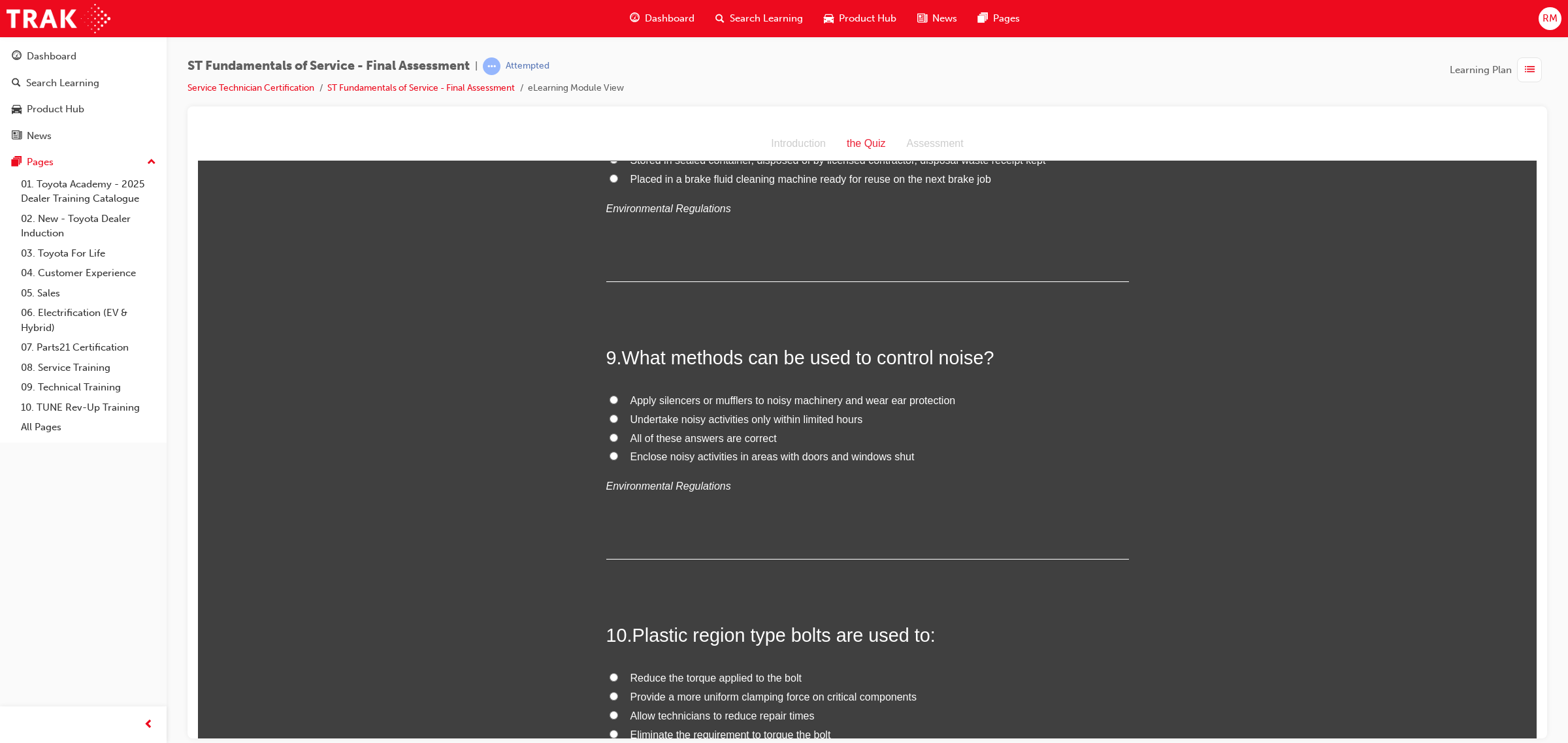
click at [609, 401] on input "Apply silencers or mufflers to noisy machinery and wear ear protection" at bounding box center [613, 399] width 9 height 9
radio input "true"
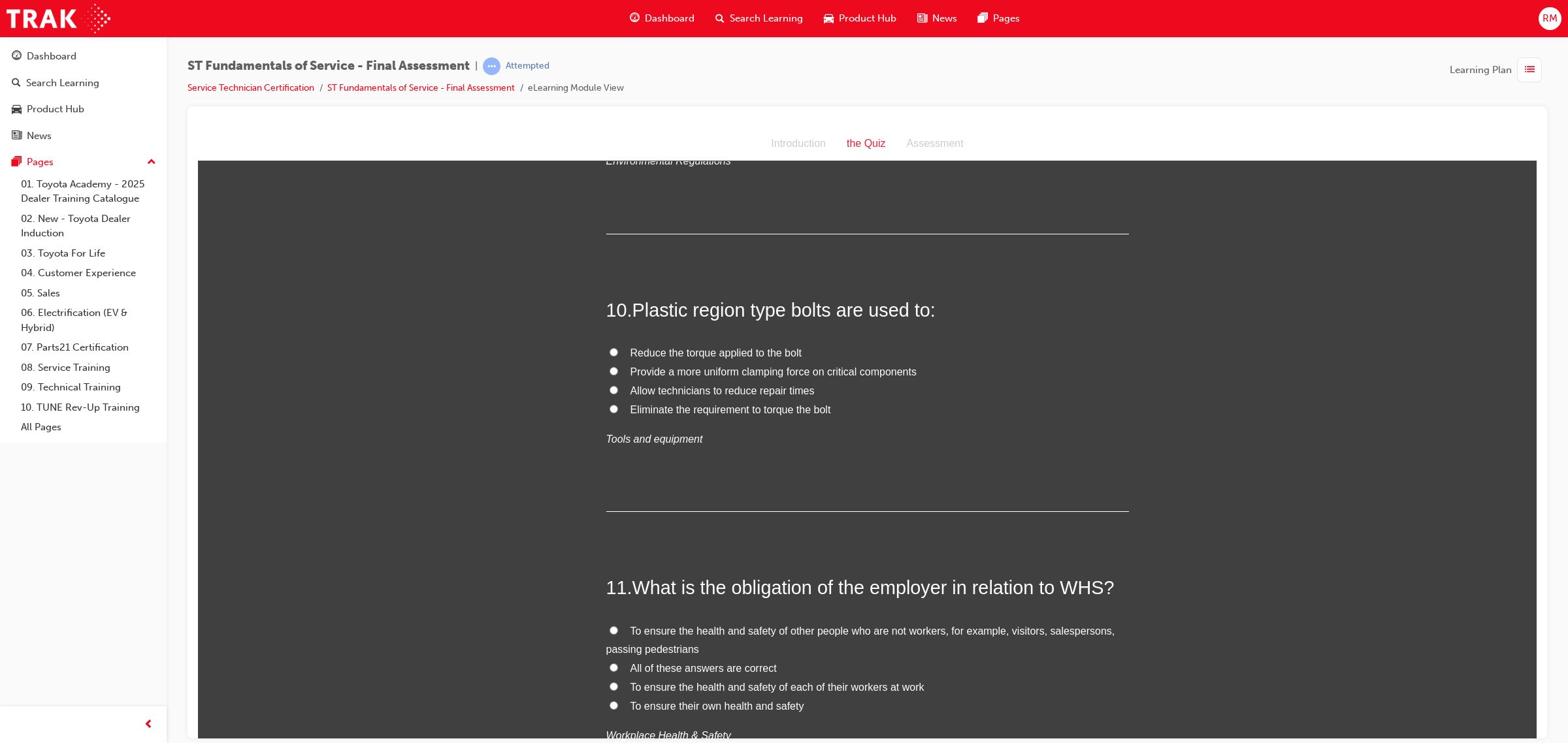
scroll to position [2775, 0]
click at [609, 351] on input "Reduce the torque applied to the bolt" at bounding box center [613, 350] width 9 height 9
radio input "true"
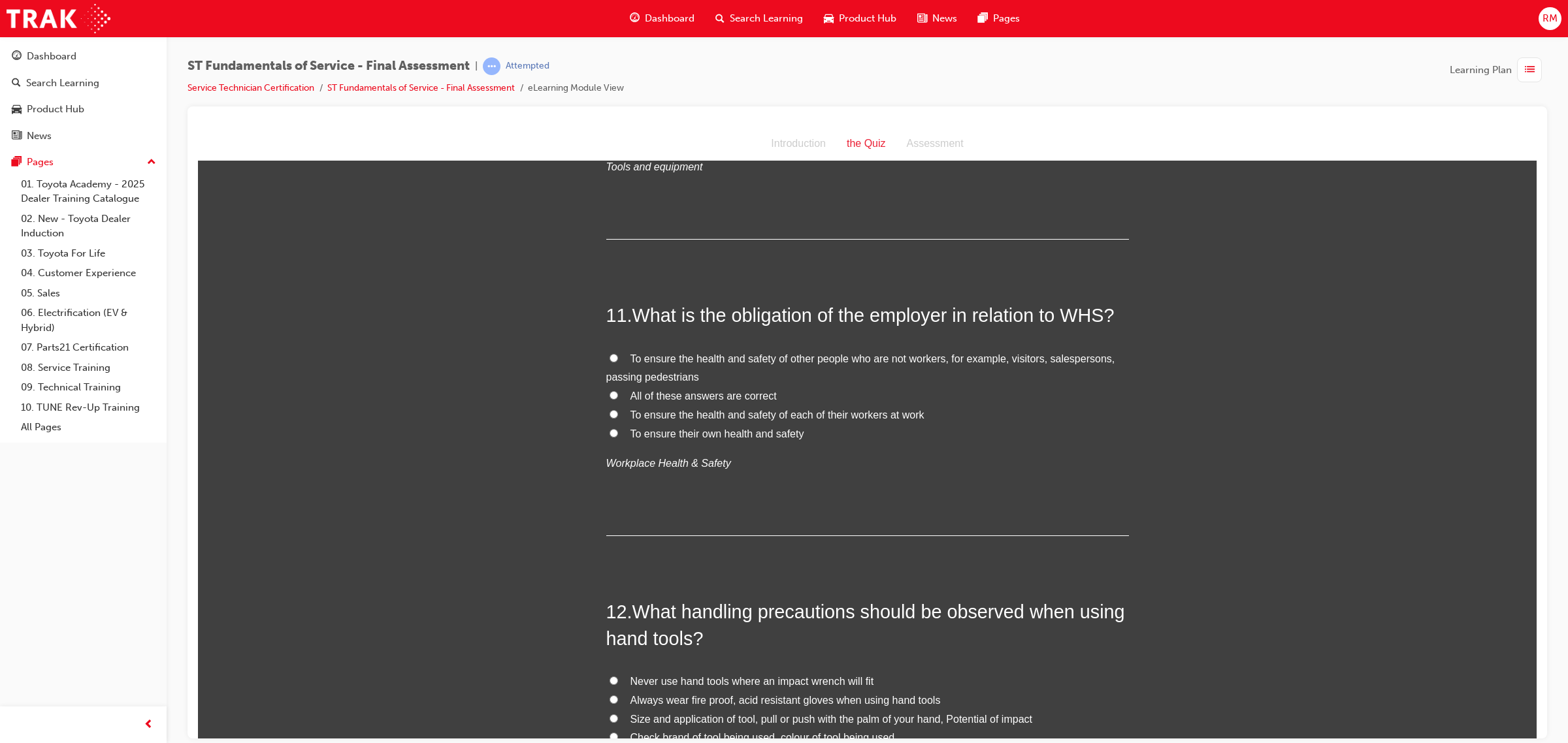
scroll to position [3020, 0]
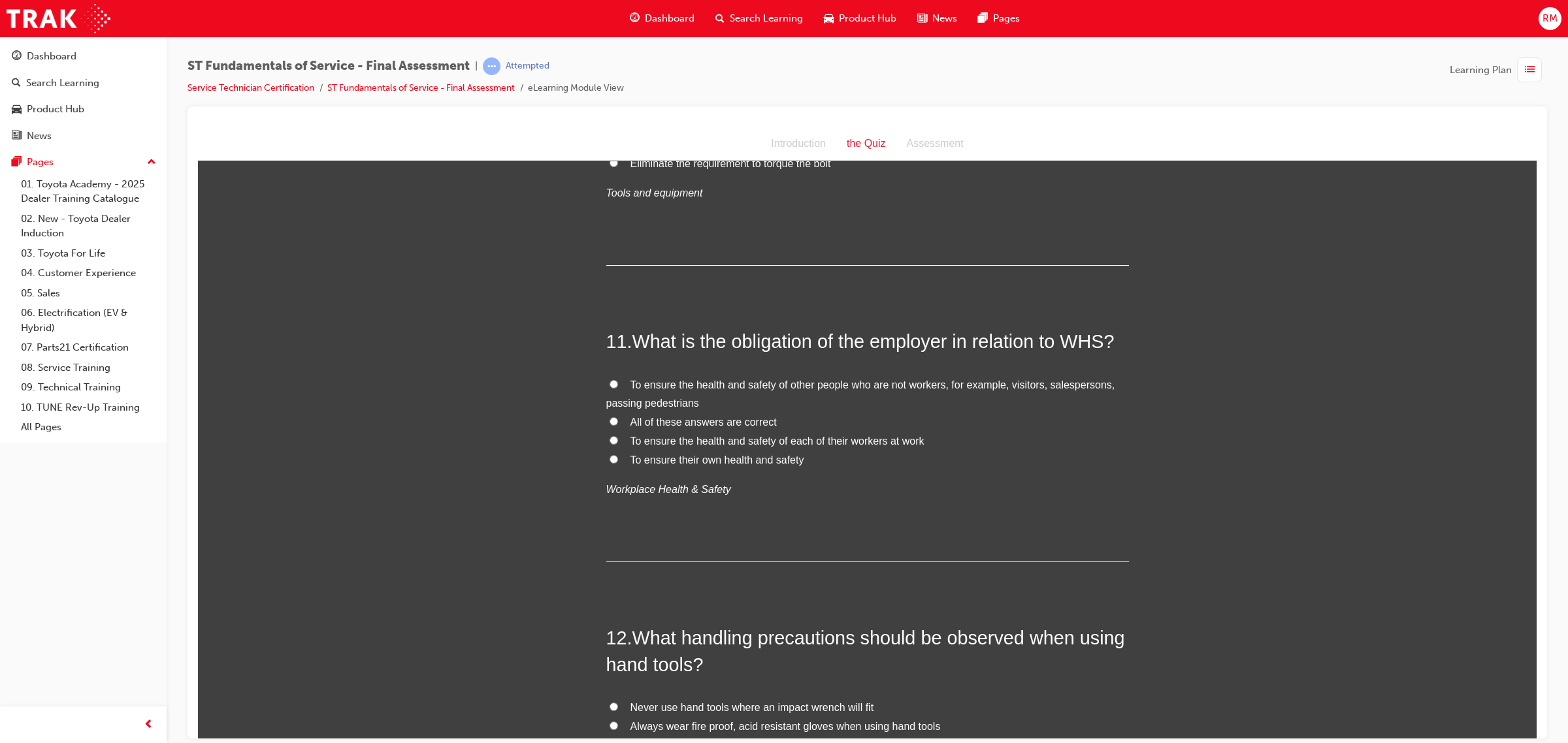
click at [609, 440] on input "To ensure the health and safety of each of their workers at work" at bounding box center [613, 440] width 9 height 9
radio input "true"
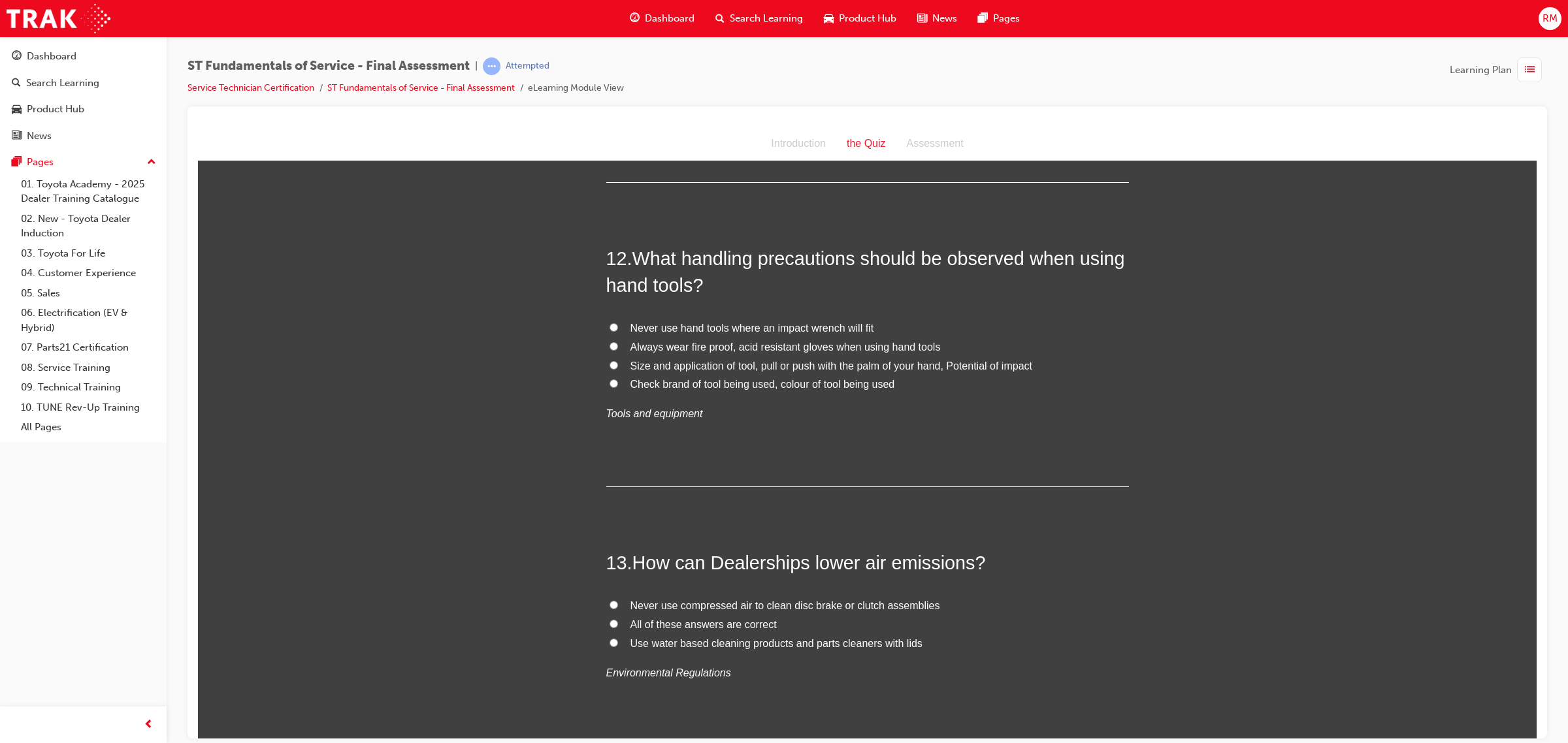
scroll to position [3428, 0]
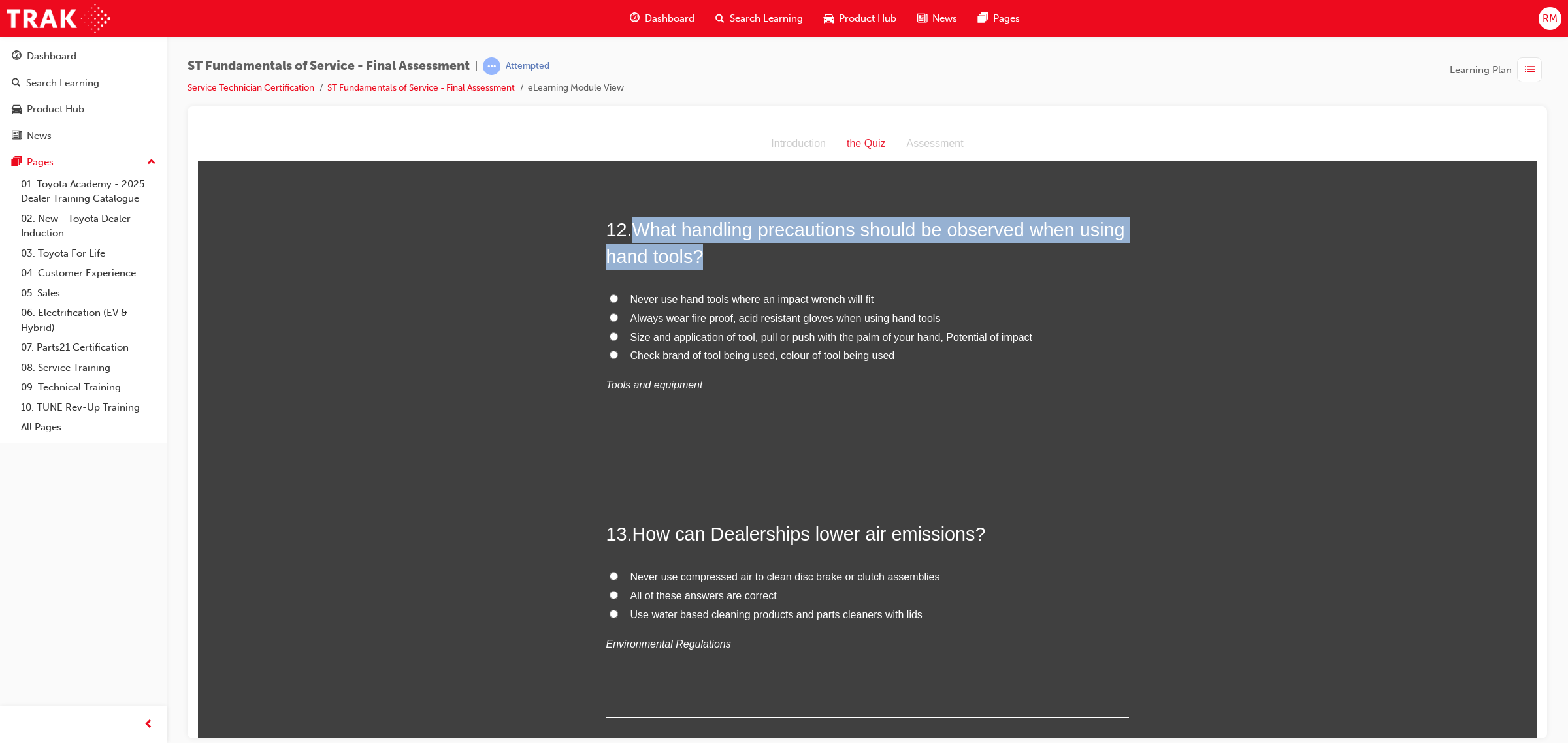
drag, startPoint x: 628, startPoint y: 228, endPoint x: 728, endPoint y: 267, distance: 107.3
click at [728, 267] on h2 "12 . What handling precautions should be observed when using hand tools?" at bounding box center [867, 242] width 523 height 53
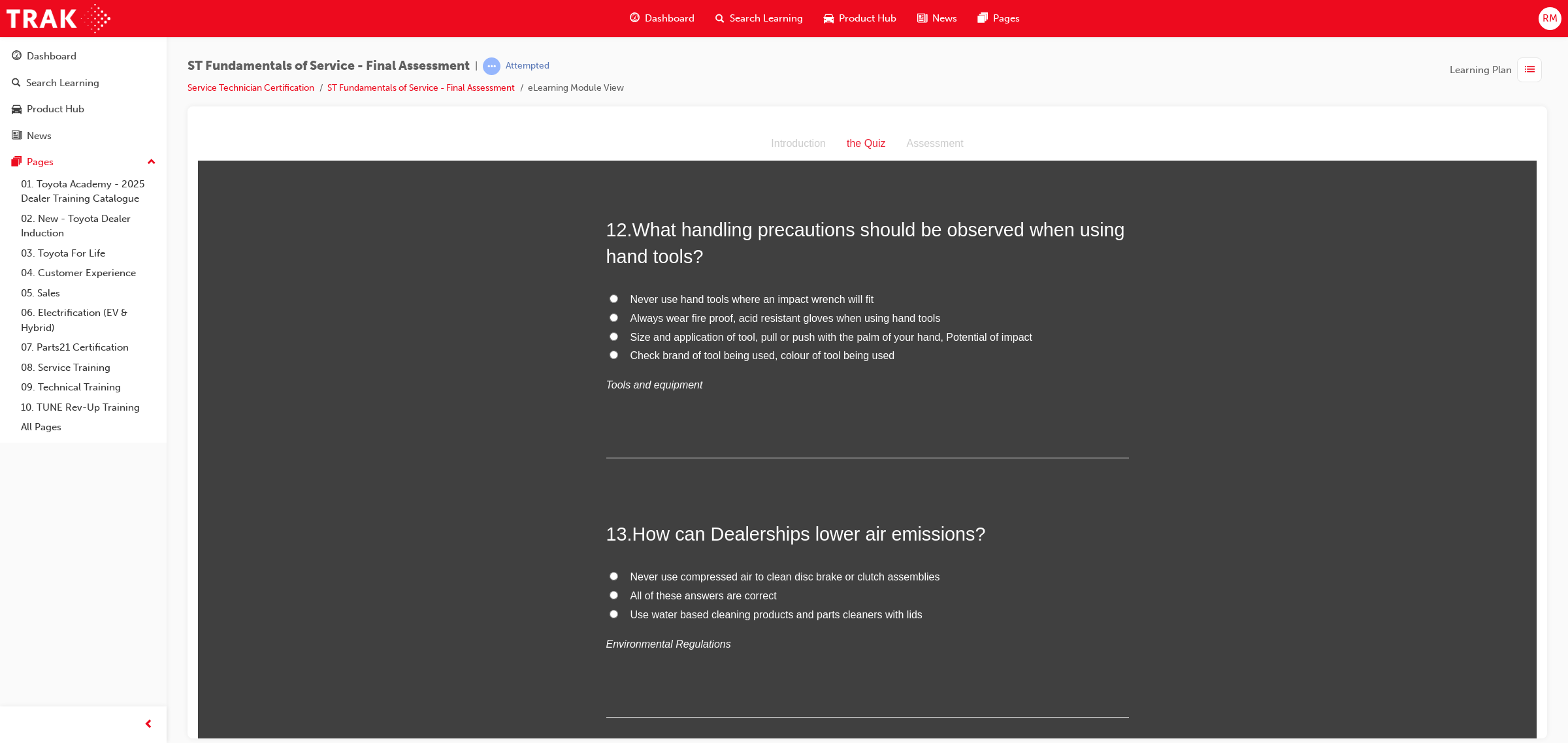
click at [746, 395] on p "Tools and equipment" at bounding box center [867, 385] width 523 height 19
click at [609, 337] on input "Size and application of tool, pull or push with the palm of your hand, Potentia…" at bounding box center [613, 336] width 9 height 9
radio input "true"
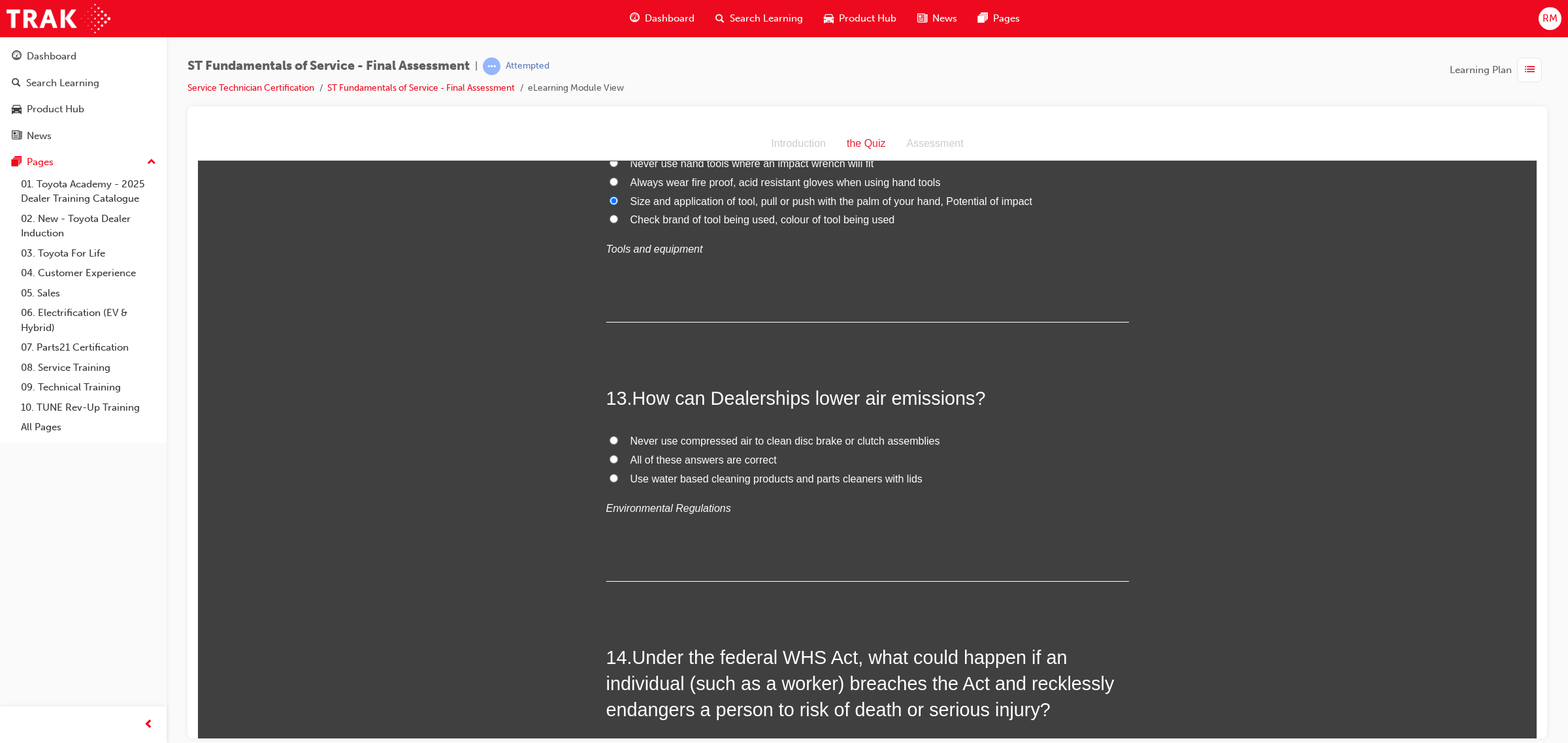
scroll to position [3591, 0]
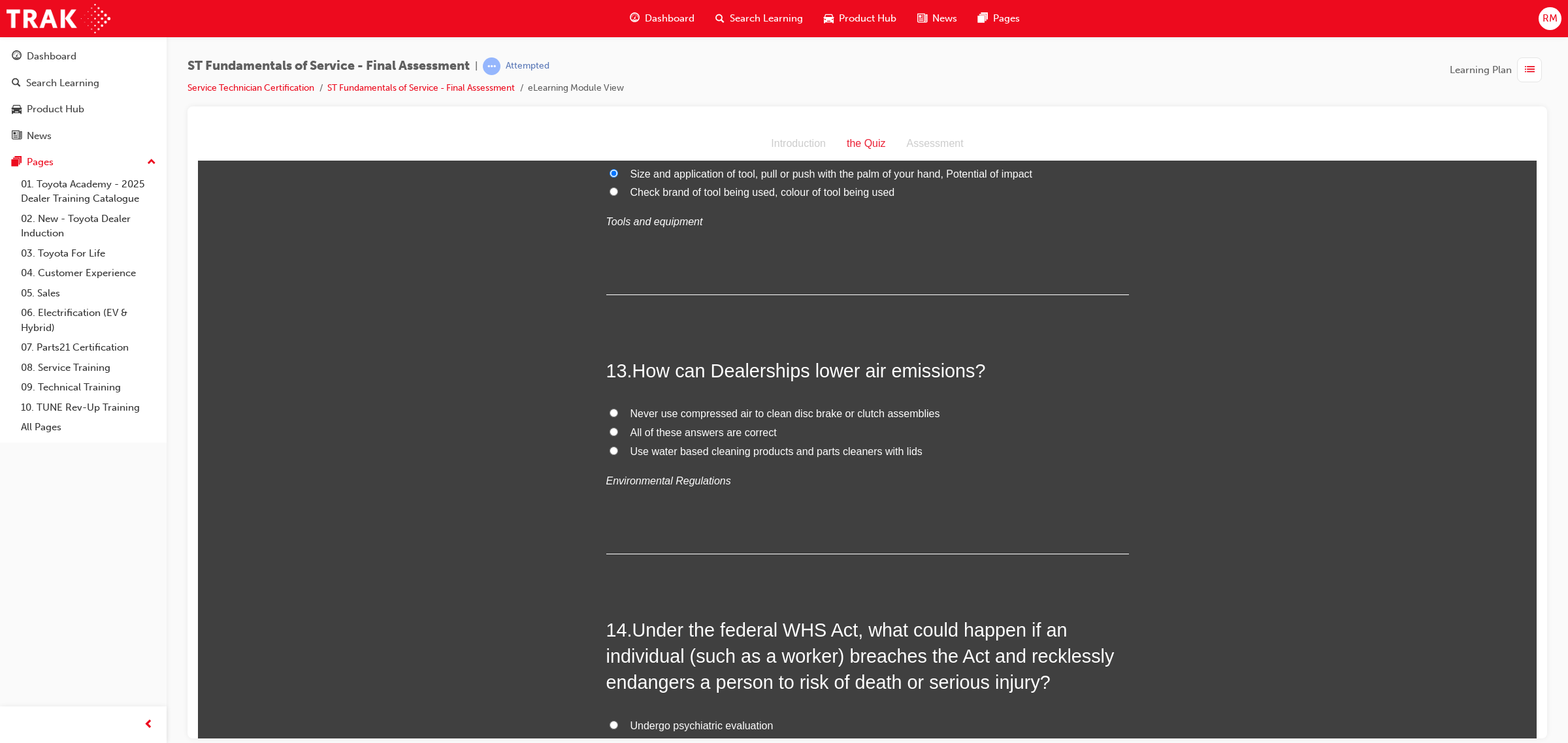
click at [606, 433] on label "All of these answers are correct" at bounding box center [867, 433] width 523 height 19
click at [609, 433] on input "All of these answers are correct" at bounding box center [613, 431] width 9 height 9
radio input "true"
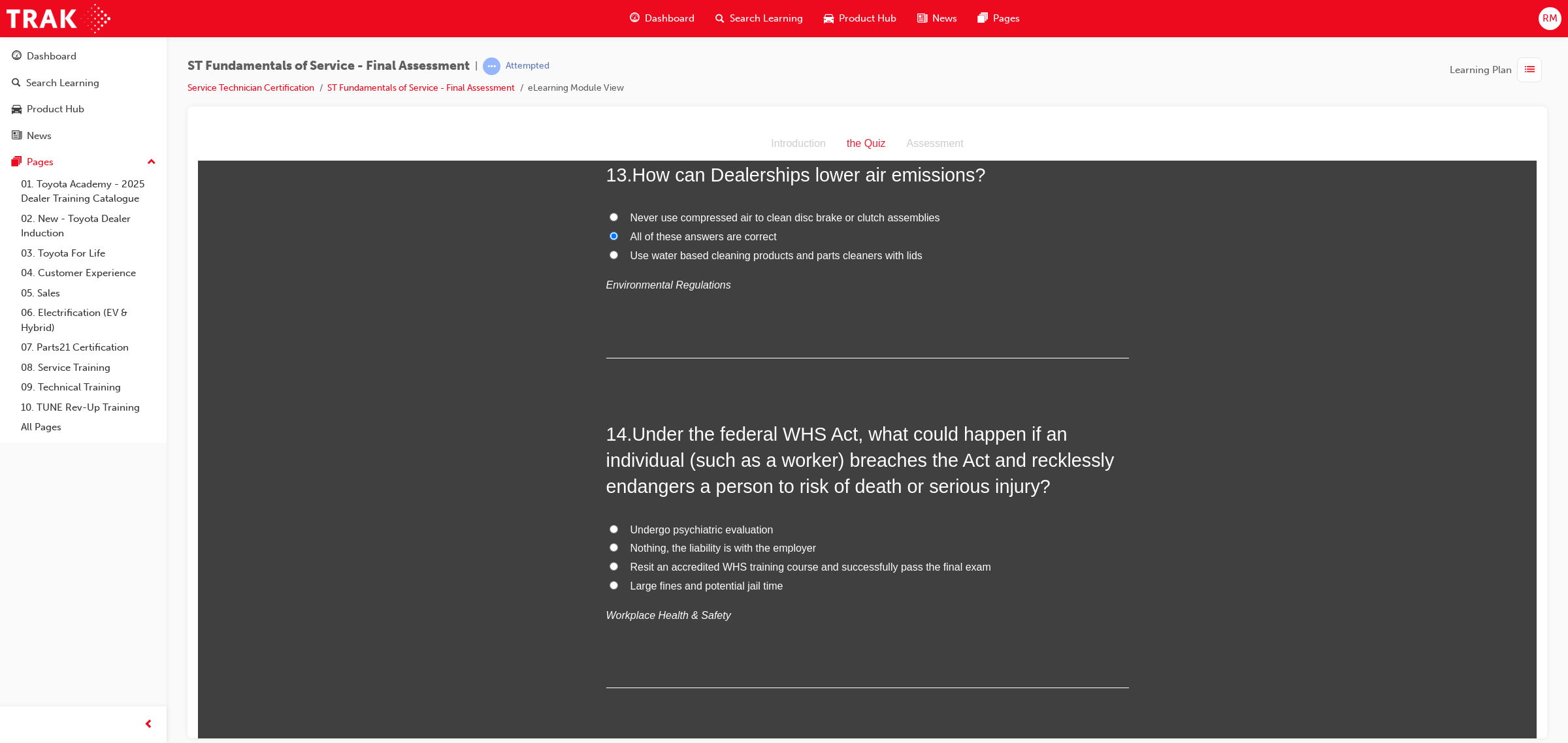
scroll to position [3836, 0]
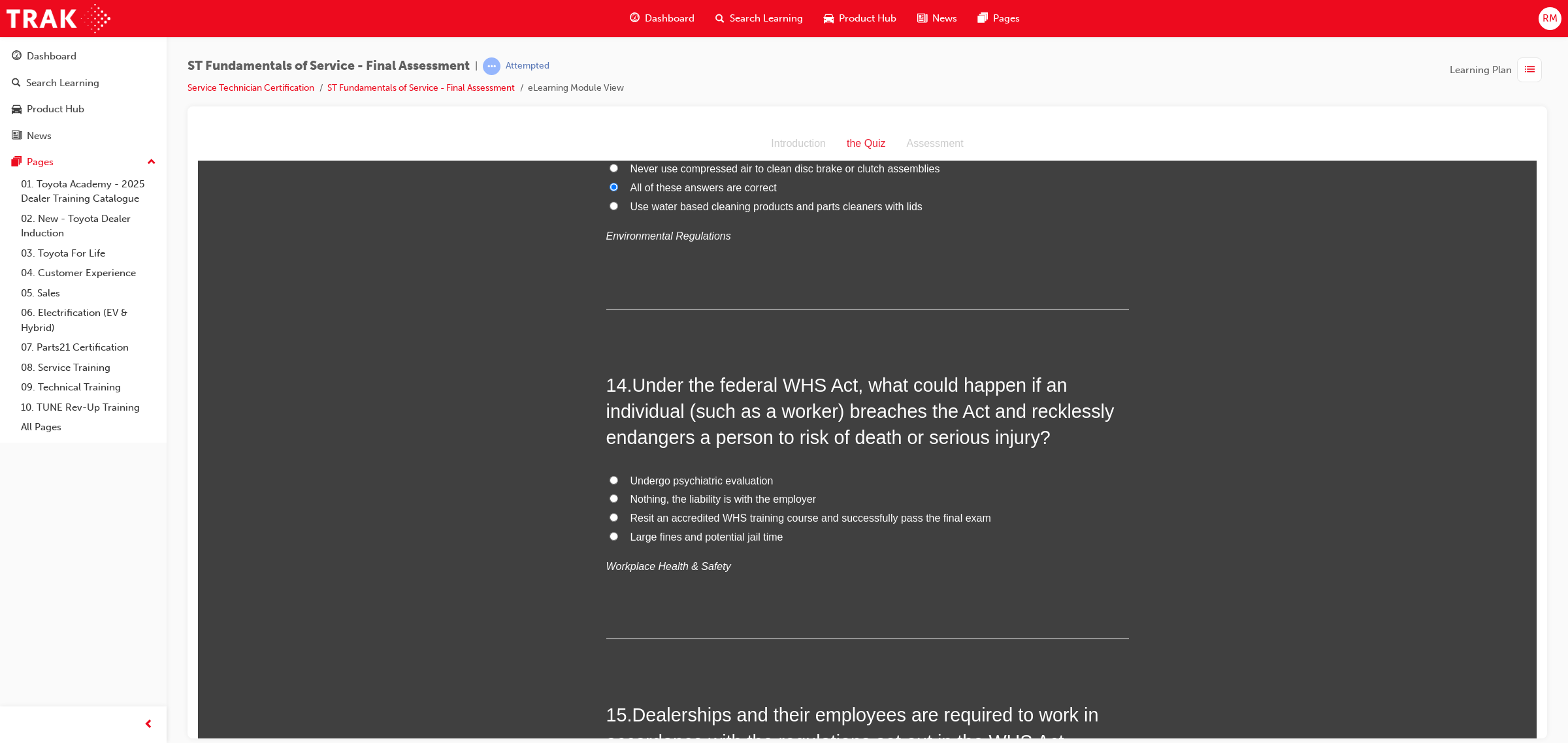
click at [609, 538] on input "Large fines and potential jail time" at bounding box center [613, 536] width 9 height 9
radio input "true"
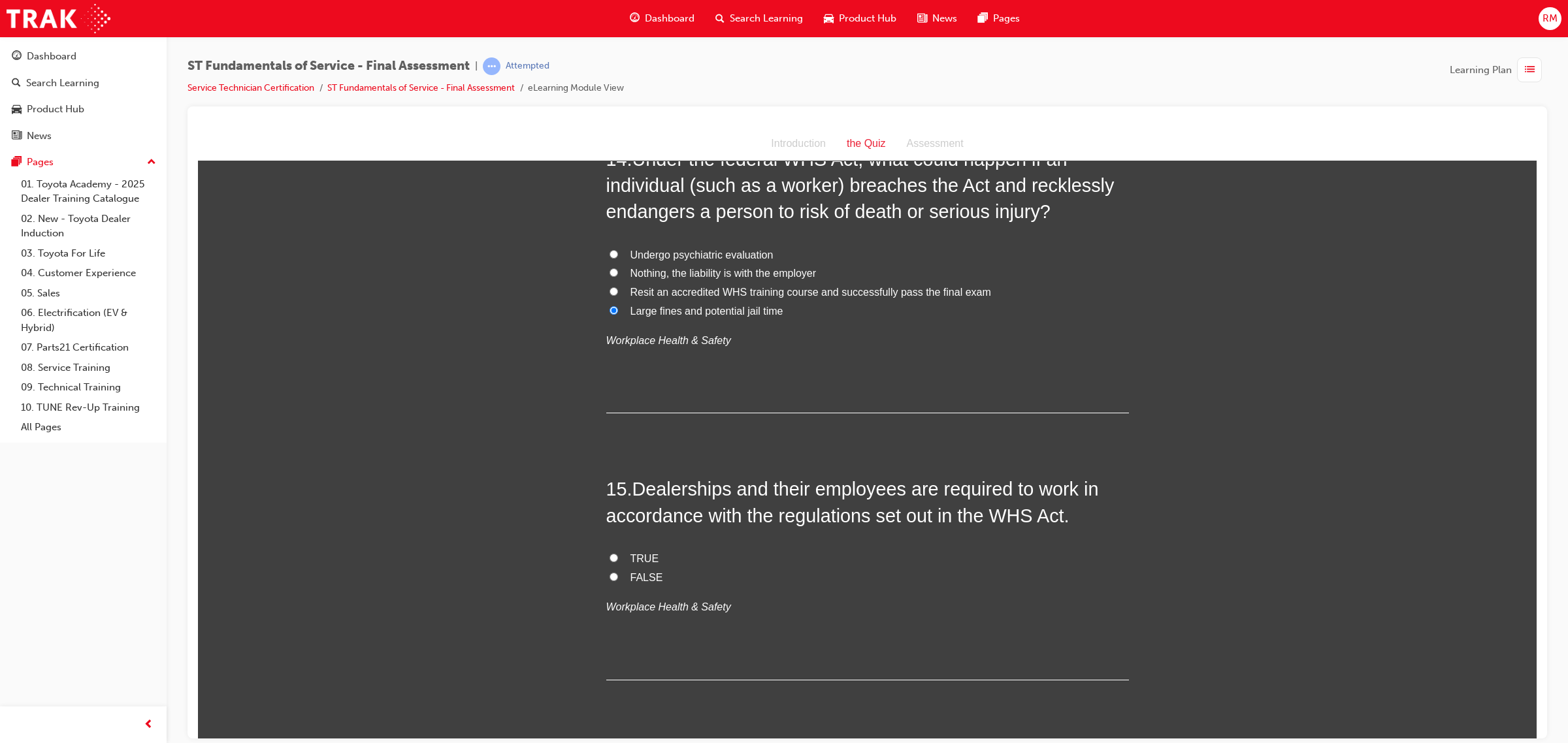
scroll to position [4081, 0]
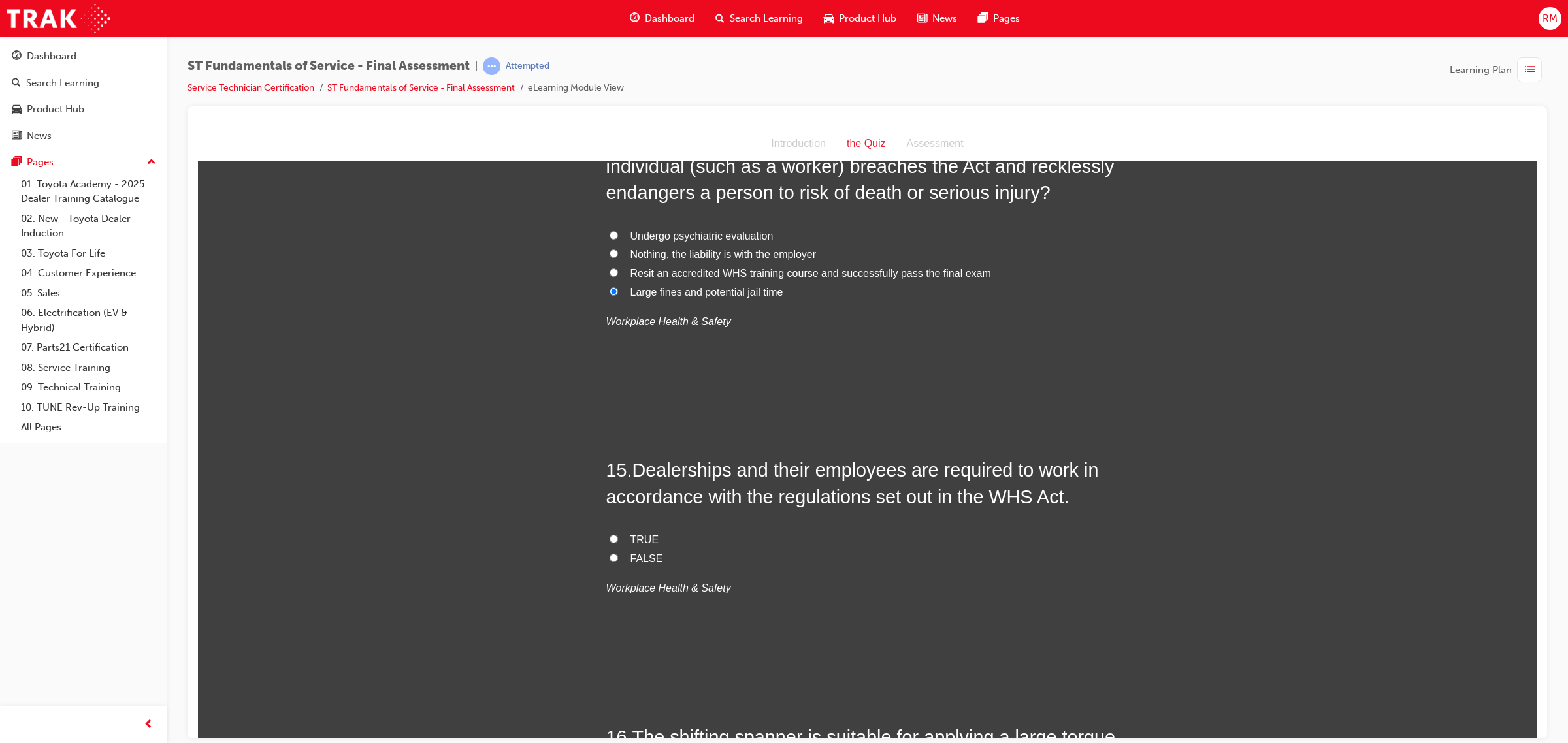
click at [609, 543] on input "TRUE" at bounding box center [613, 538] width 9 height 9
radio input "true"
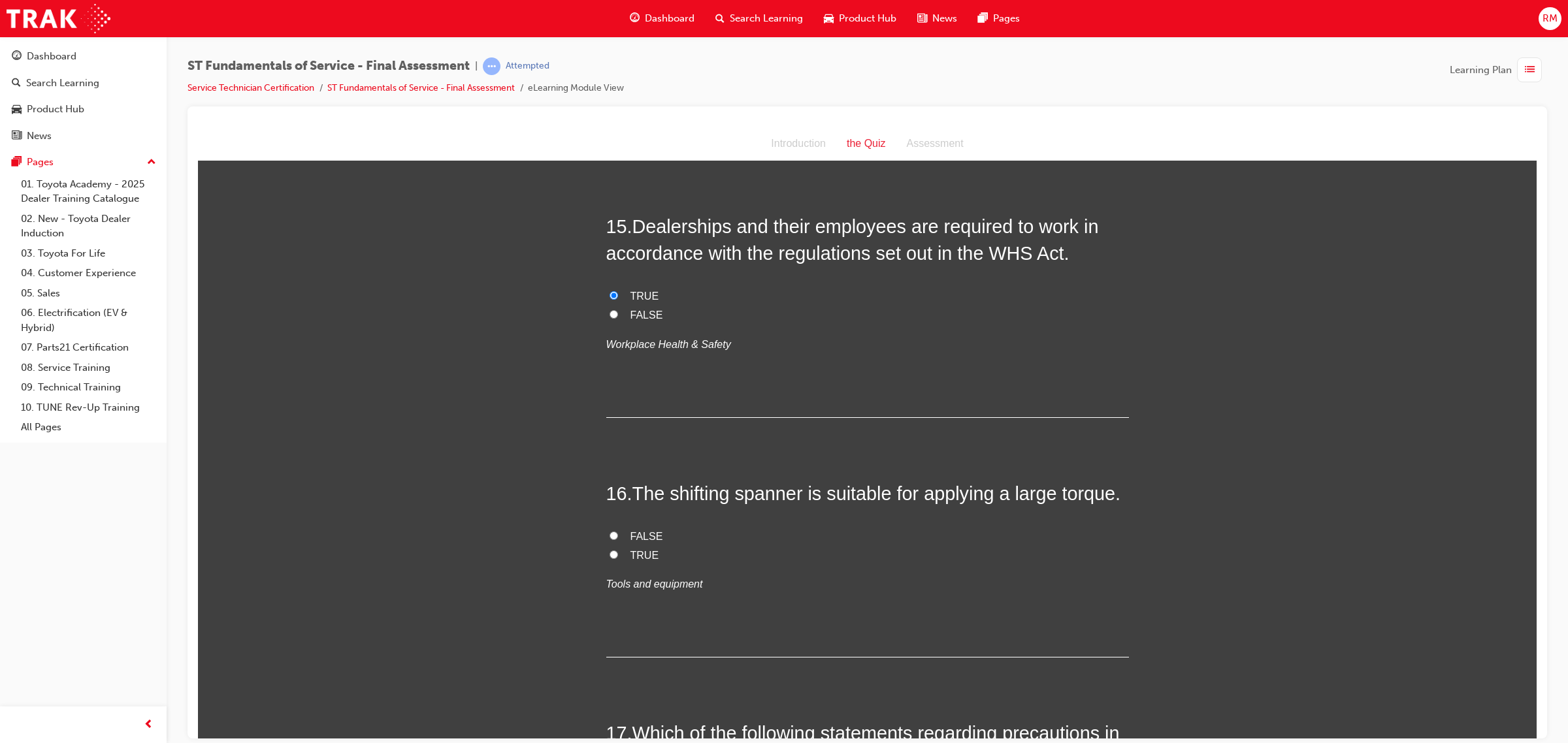
scroll to position [4326, 0]
click at [606, 554] on label "TRUE" at bounding box center [867, 554] width 523 height 19
click at [609, 554] on input "TRUE" at bounding box center [613, 552] width 9 height 9
radio input "true"
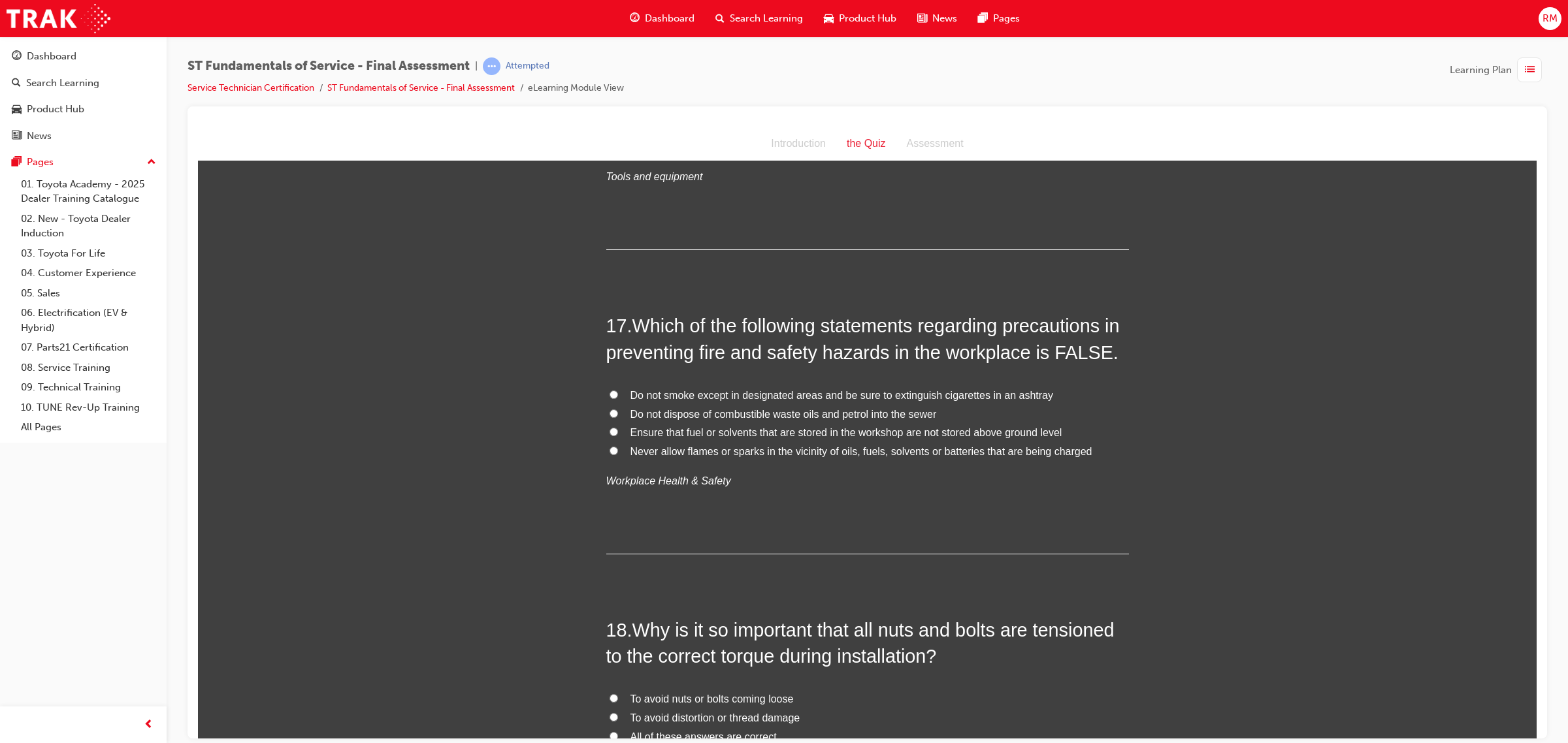
scroll to position [4734, 0]
click at [609, 396] on input "Do not smoke except in designated areas and be sure to extinguish cigarettes in…" at bounding box center [613, 392] width 9 height 9
radio input "true"
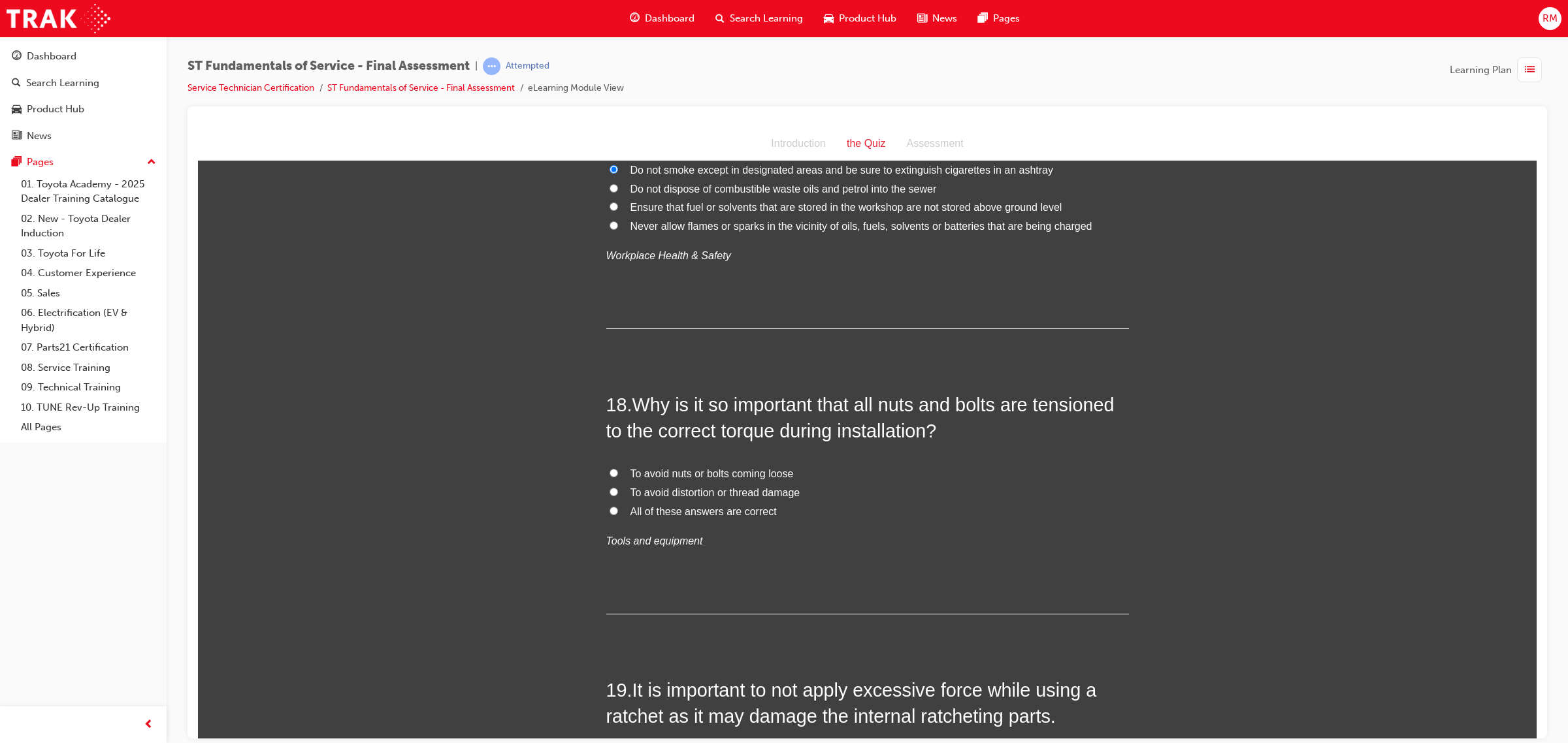
scroll to position [4979, 0]
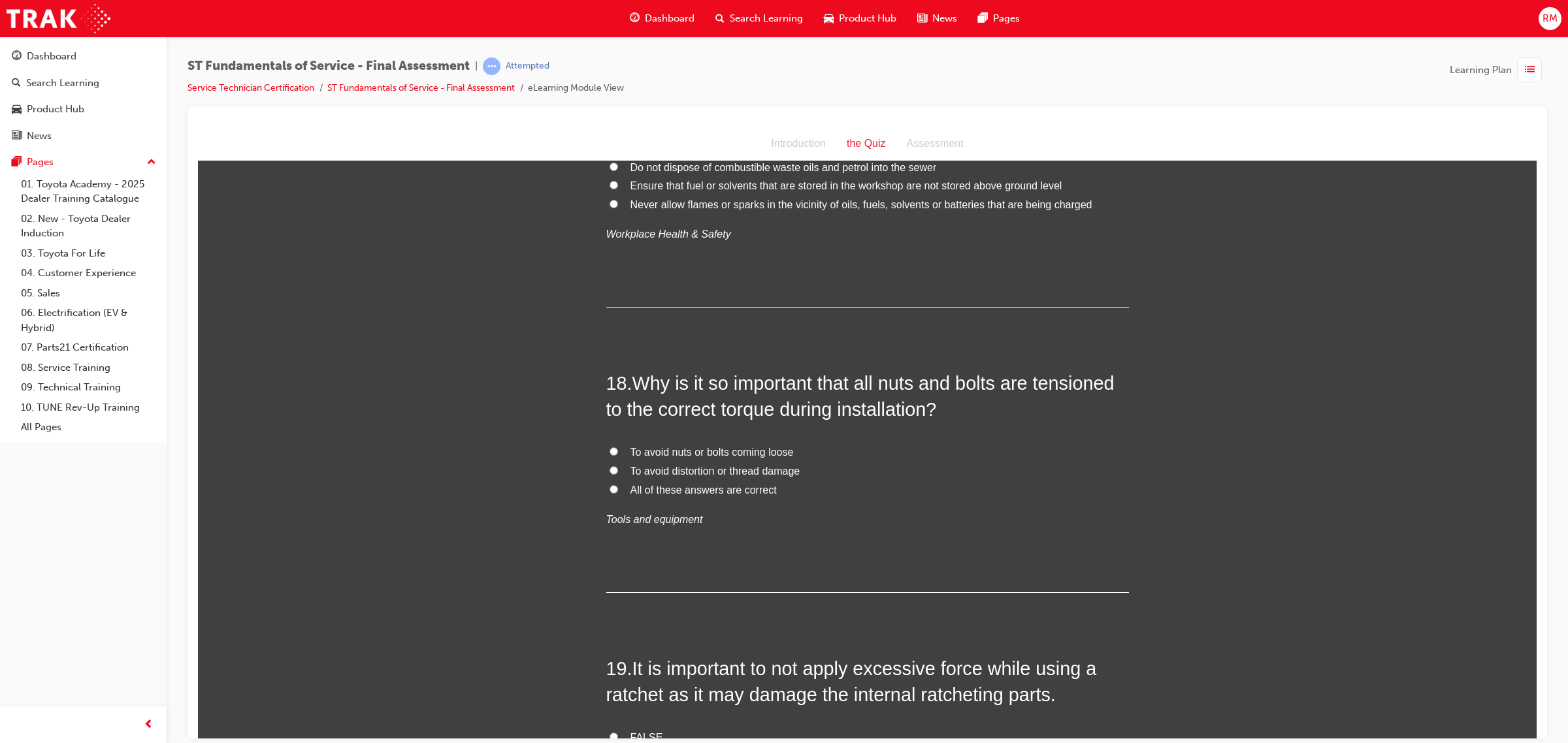
click at [612, 456] on label "To avoid nuts or bolts coming loose" at bounding box center [867, 452] width 523 height 19
click at [612, 455] on input "To avoid nuts or bolts coming loose" at bounding box center [613, 451] width 9 height 9
radio input "true"
click at [609, 489] on input "All of these answers are correct" at bounding box center [613, 489] width 9 height 9
radio input "true"
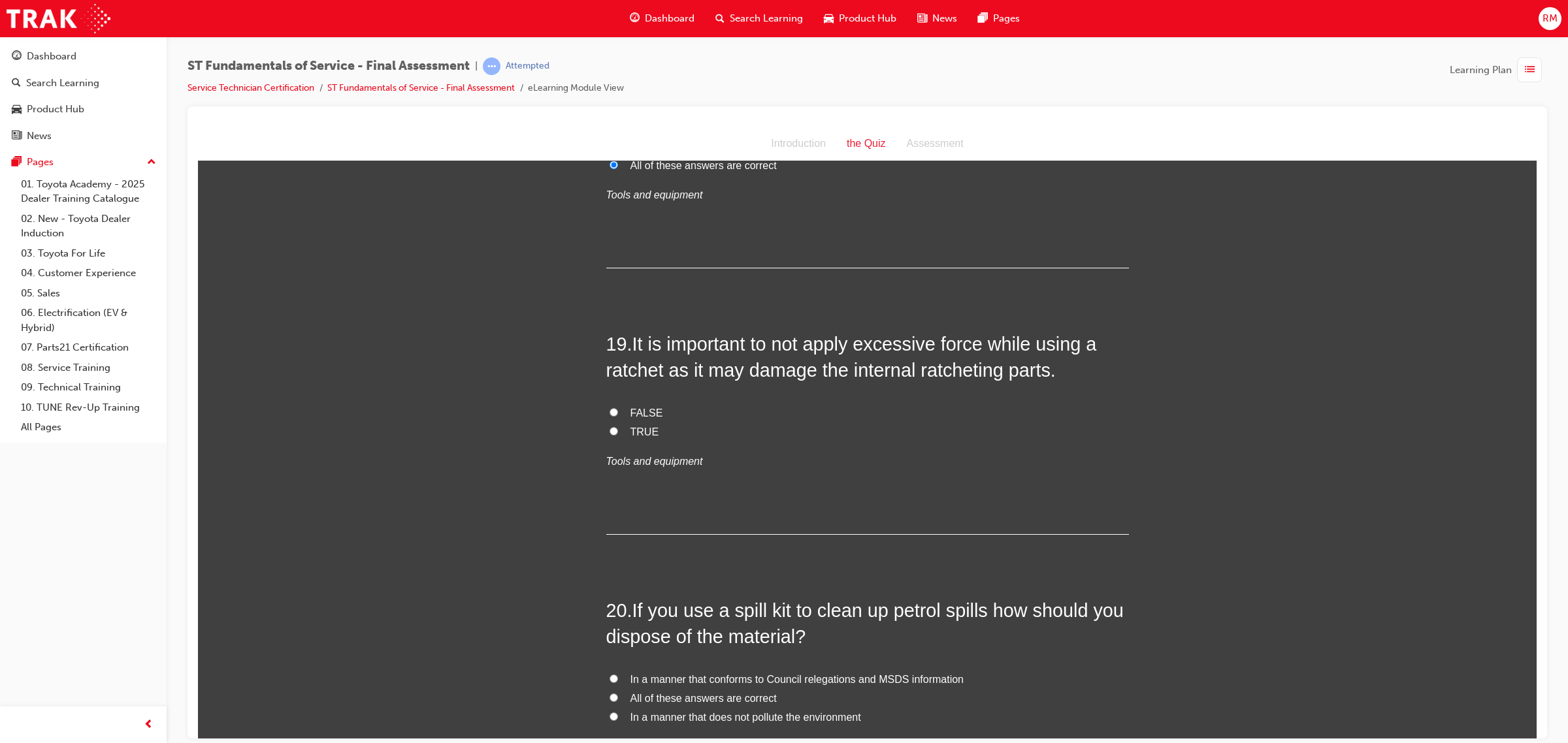
scroll to position [5305, 0]
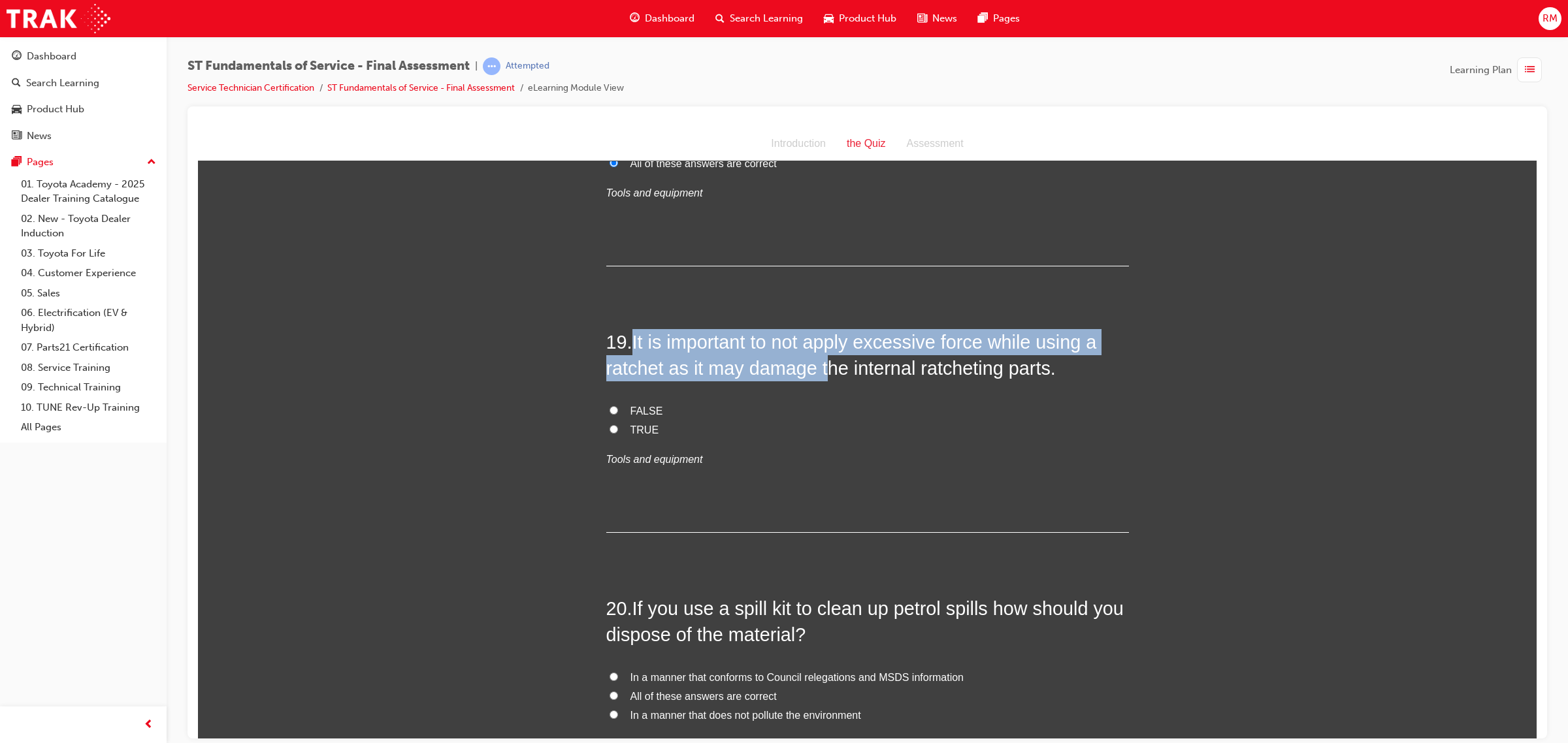
drag, startPoint x: 629, startPoint y: 349, endPoint x: 817, endPoint y: 368, distance: 189.0
click at [817, 368] on span "It is important to not apply excessive force while using a ratchet as it may da…" at bounding box center [851, 355] width 490 height 47
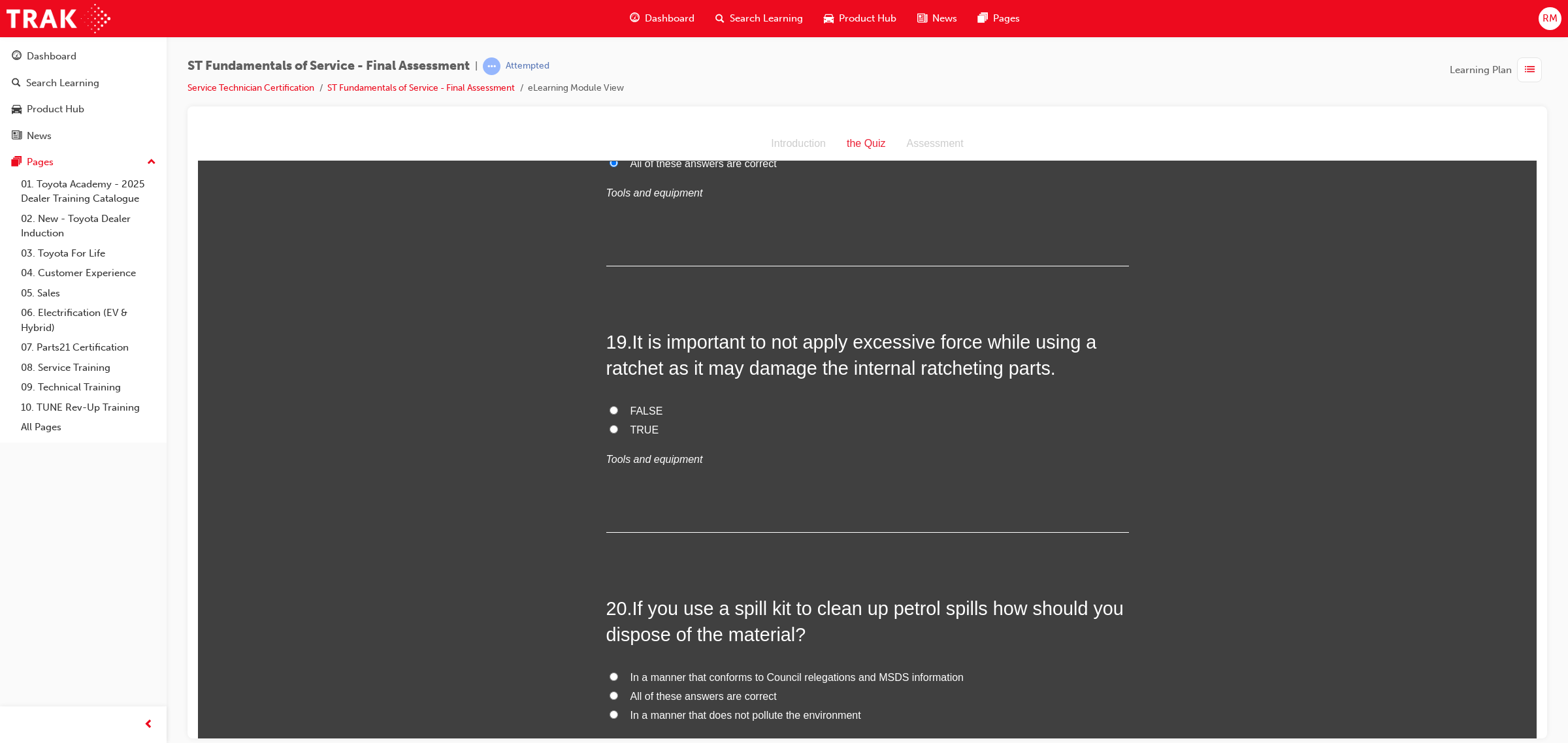
click at [841, 402] on div "19 . It is important to not apply excessive force while using a ratchet as it m…" at bounding box center [867, 430] width 523 height 204
click at [609, 414] on input "FALSE" at bounding box center [613, 410] width 9 height 9
radio input "true"
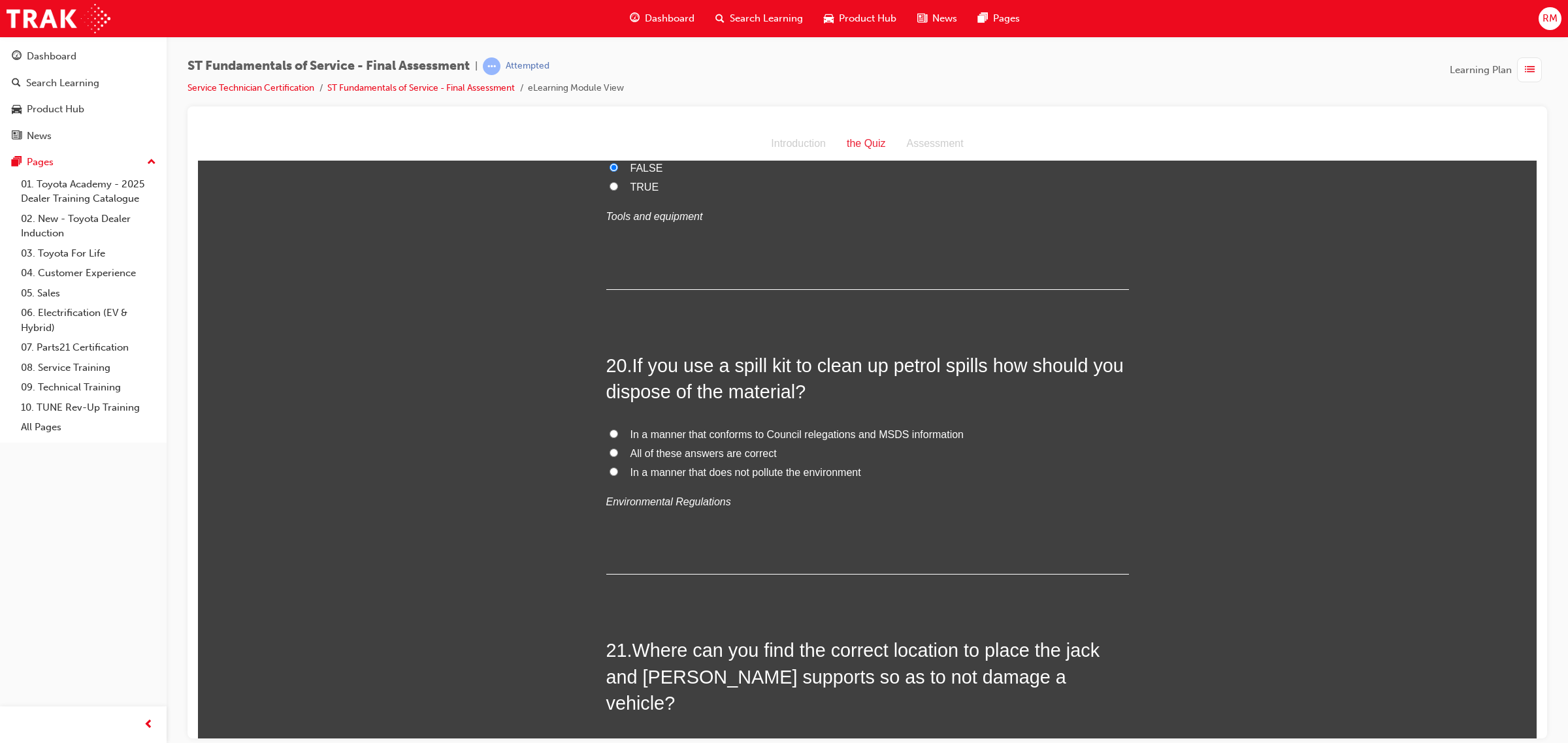
scroll to position [5550, 0]
click at [609, 474] on input "In a manner that does not pollute the environment" at bounding box center [613, 469] width 9 height 9
radio input "true"
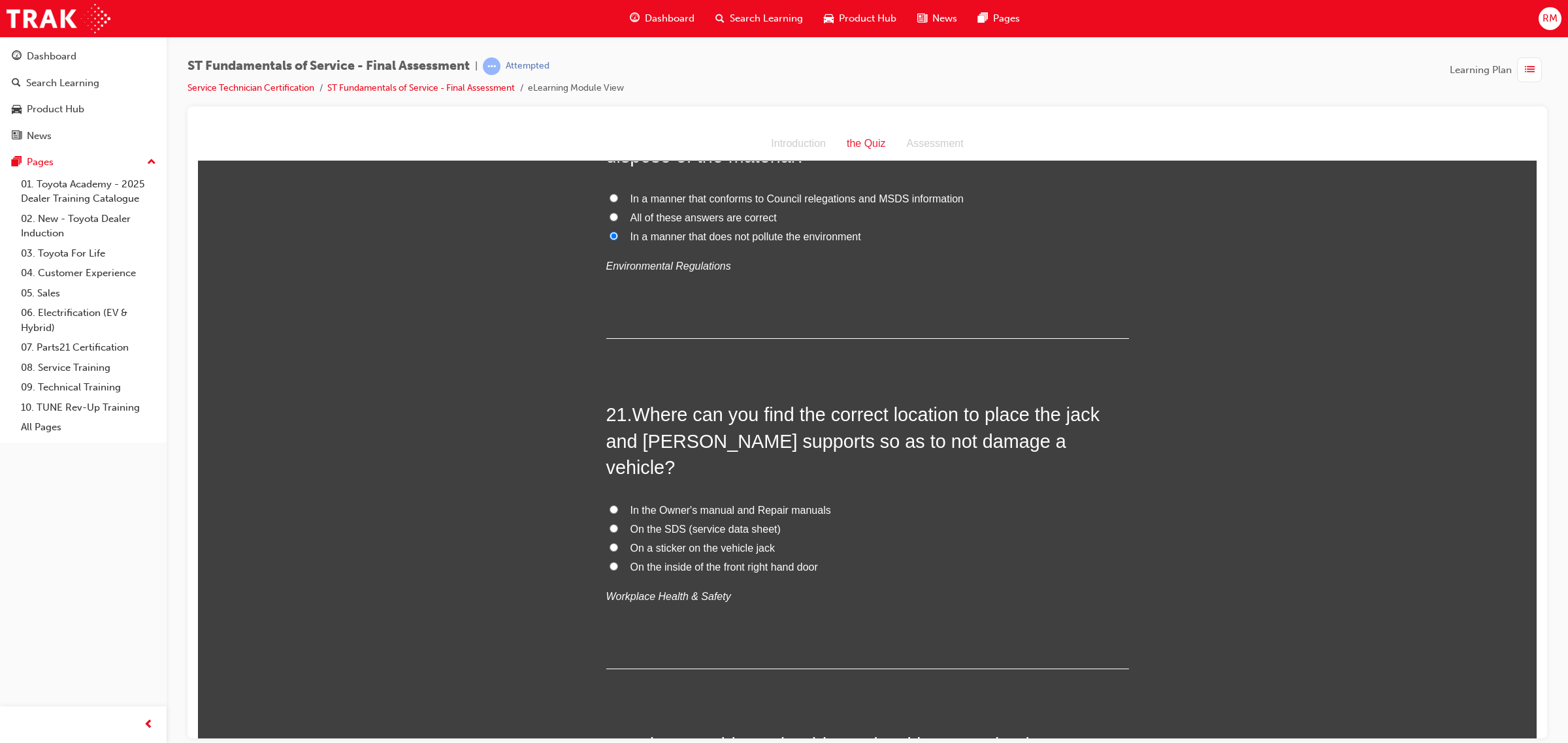
scroll to position [5795, 0]
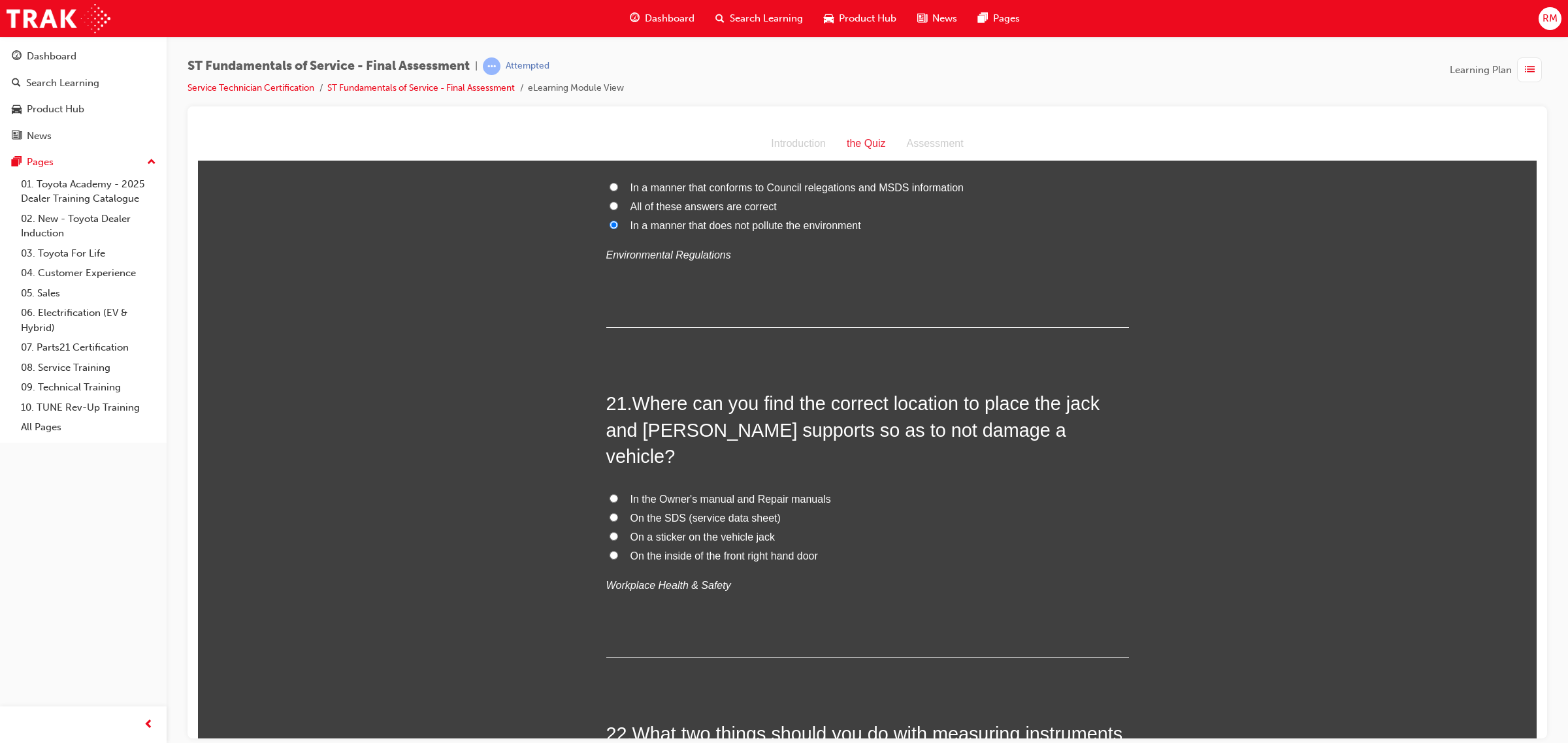
click at [609, 494] on input "In the Owner's manual and Repair manuals" at bounding box center [613, 498] width 9 height 9
radio input "true"
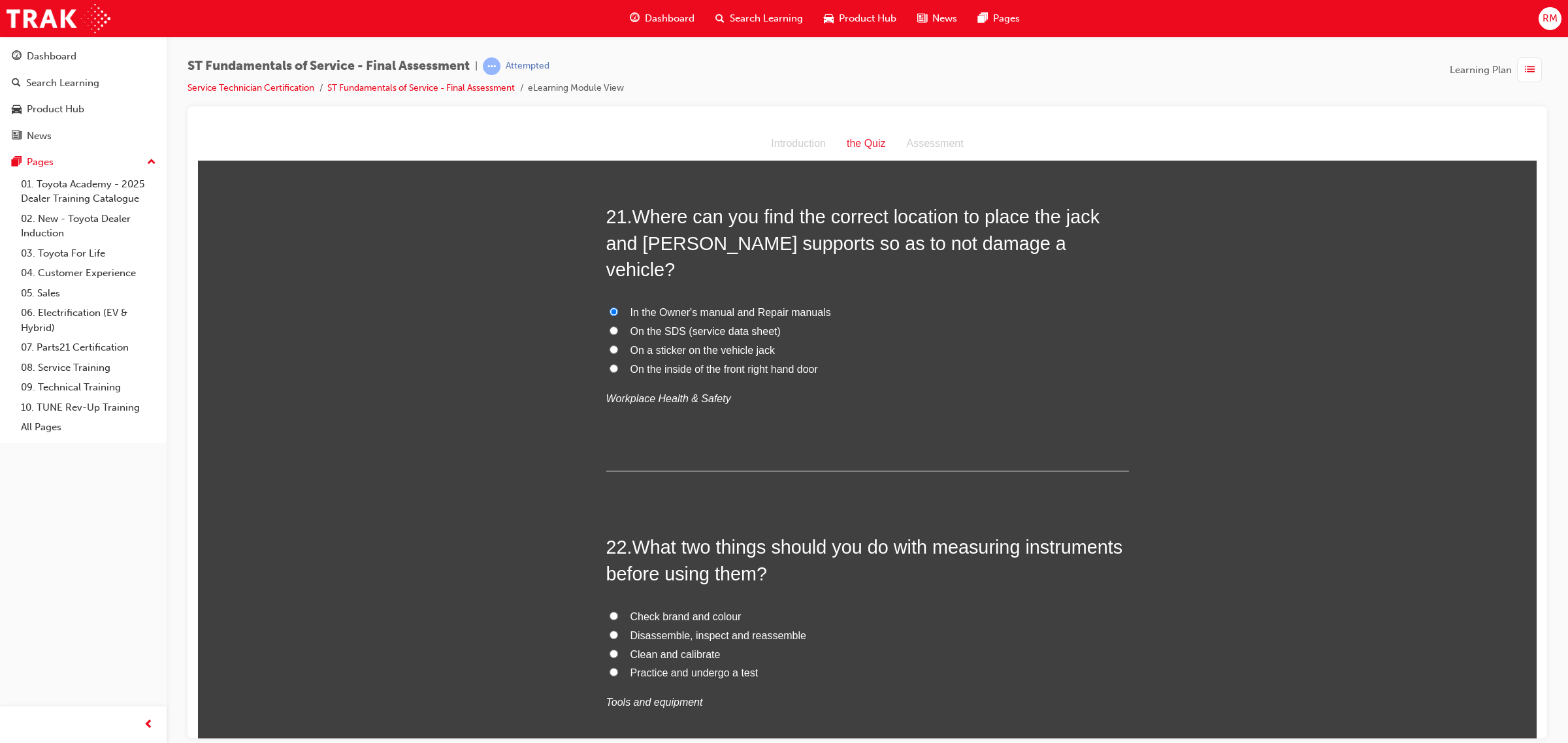
scroll to position [6121, 0]
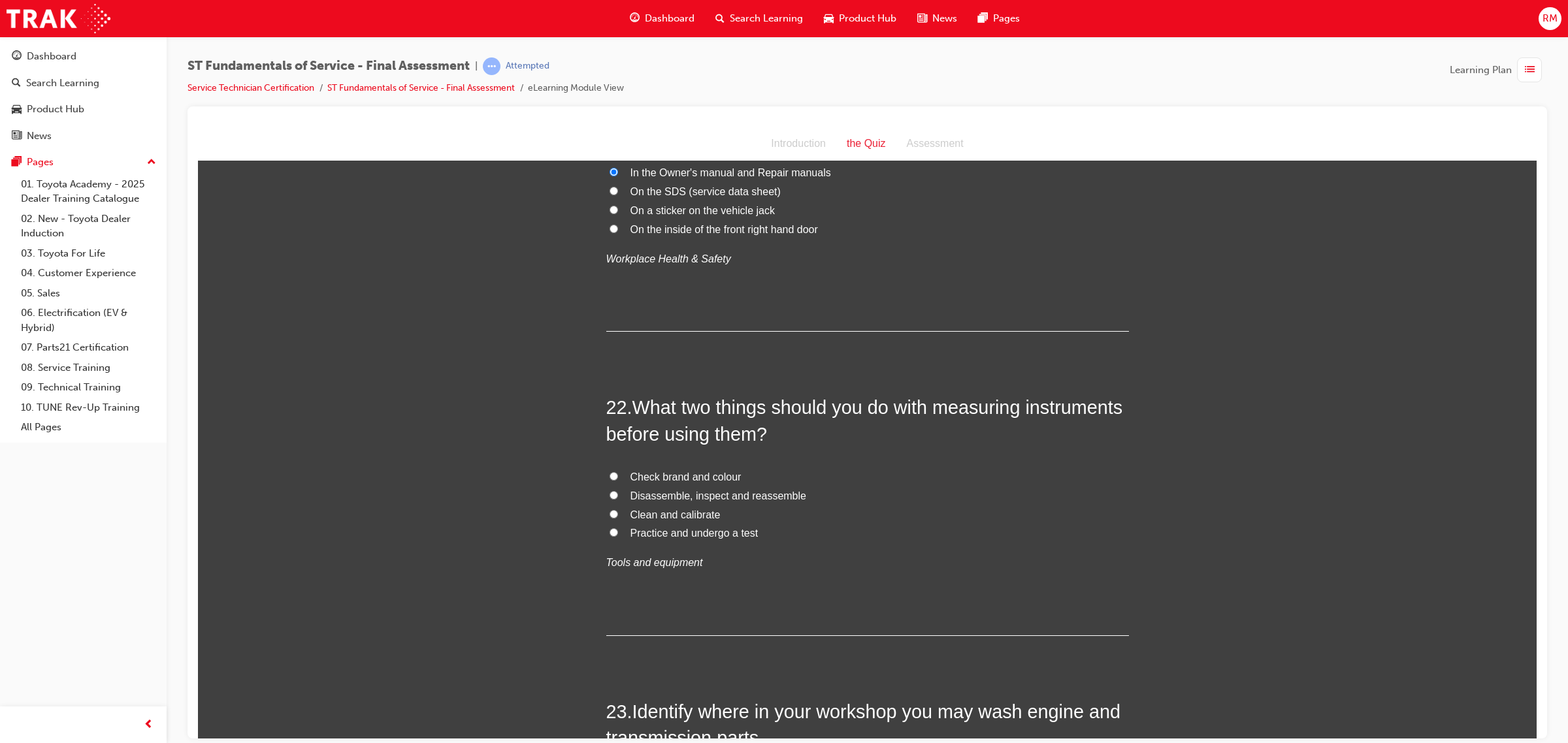
click at [609, 509] on input "Clean and calibrate" at bounding box center [613, 513] width 9 height 9
radio input "true"
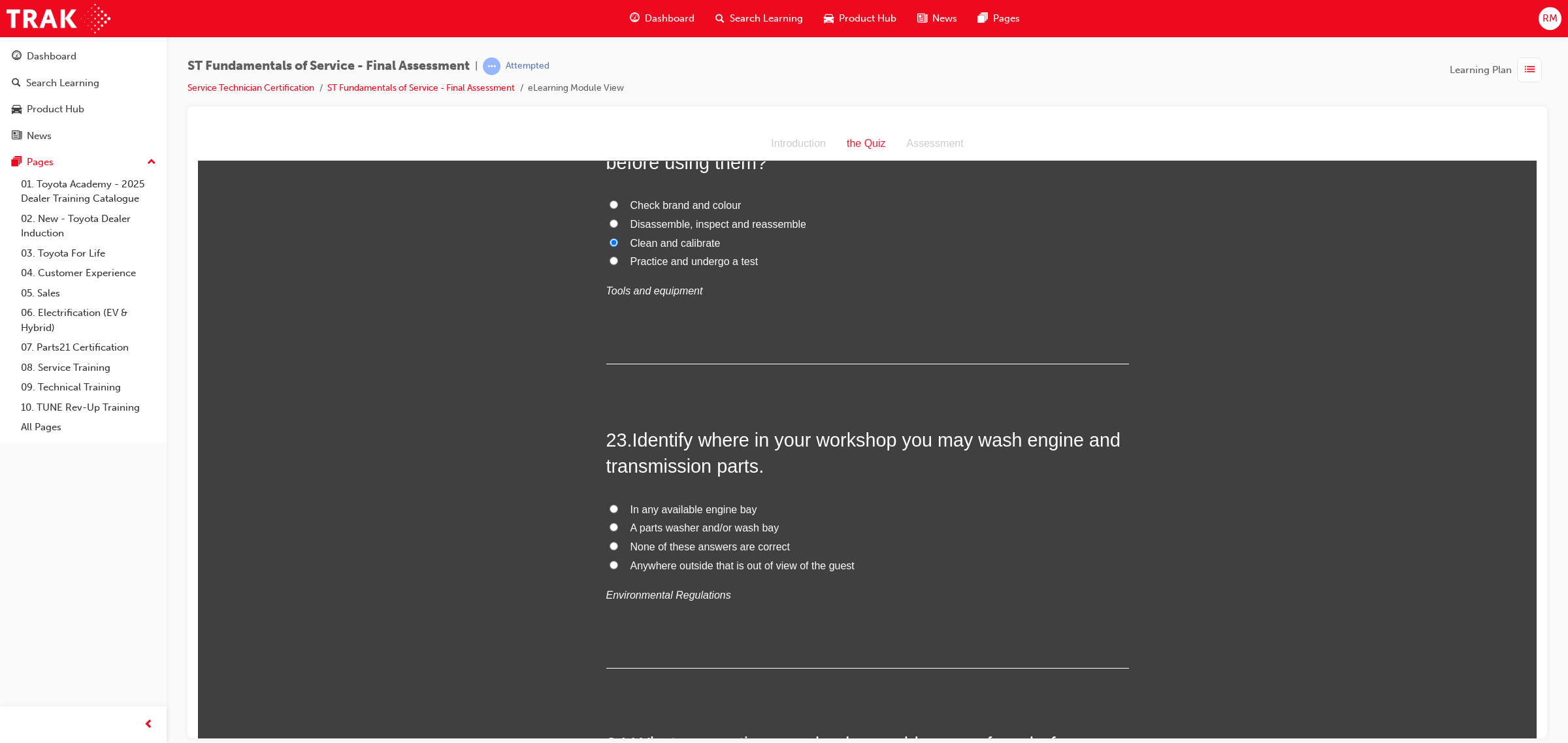
scroll to position [6448, 0]
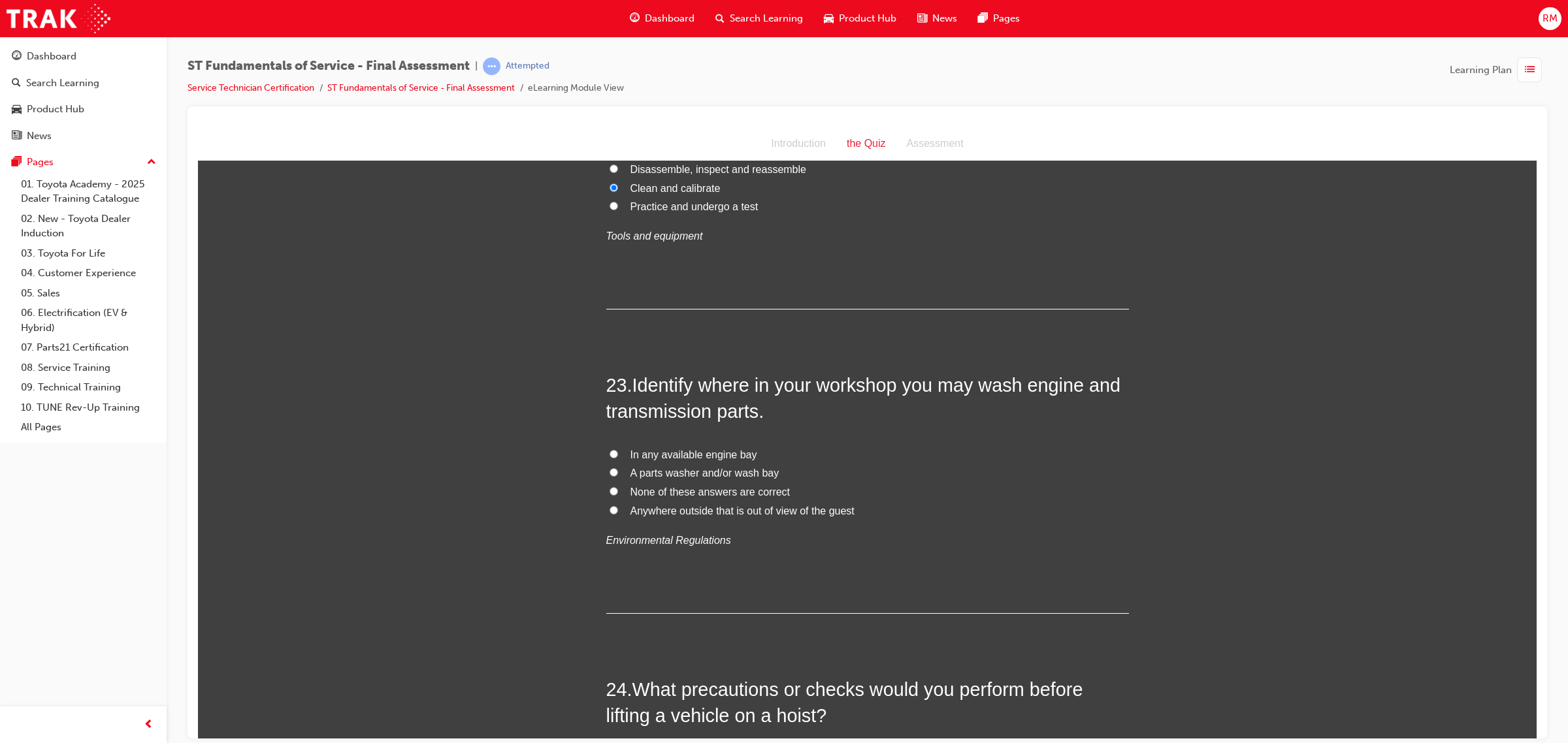
click at [609, 467] on input "A parts washer and/or wash bay" at bounding box center [613, 471] width 9 height 9
radio input "true"
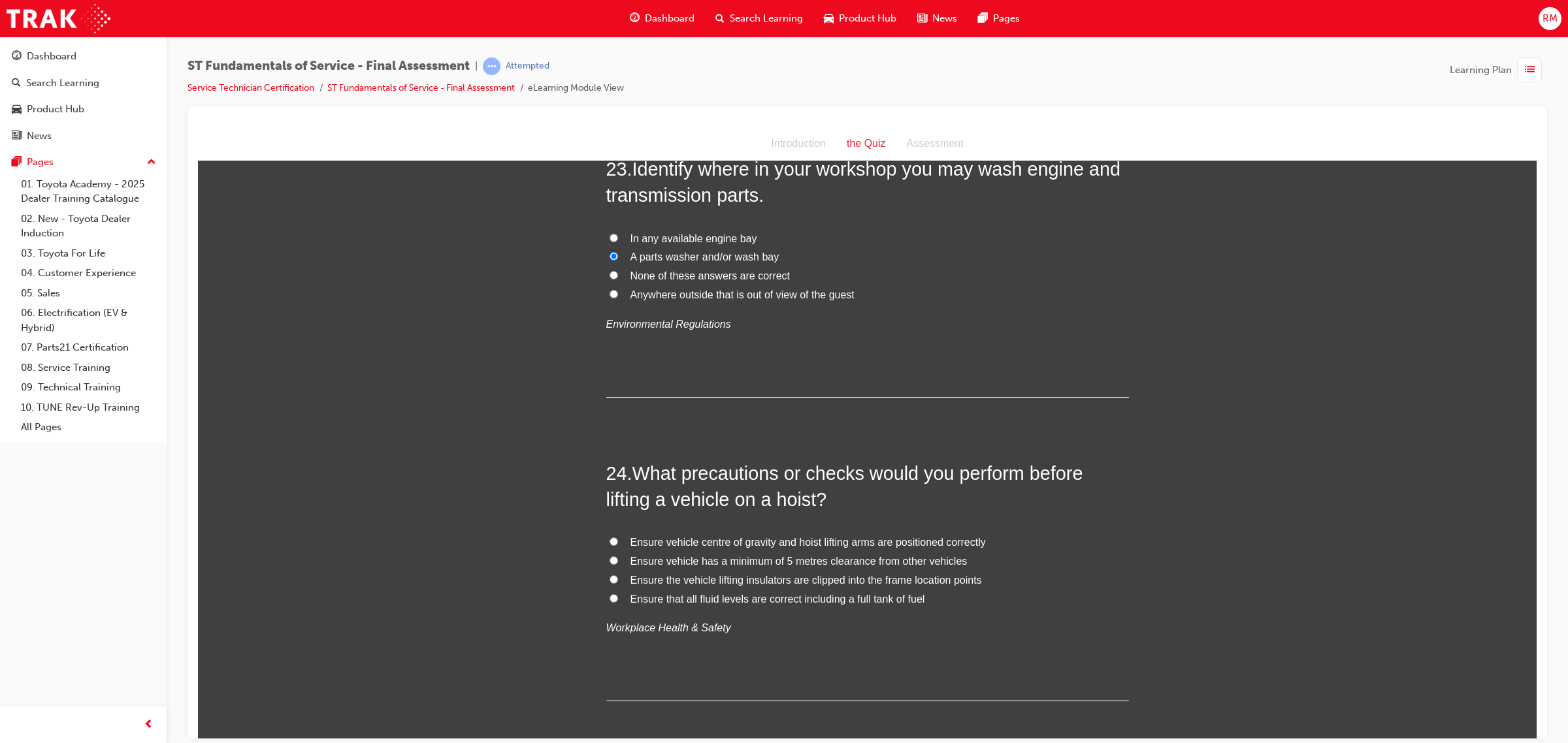
scroll to position [6693, 0]
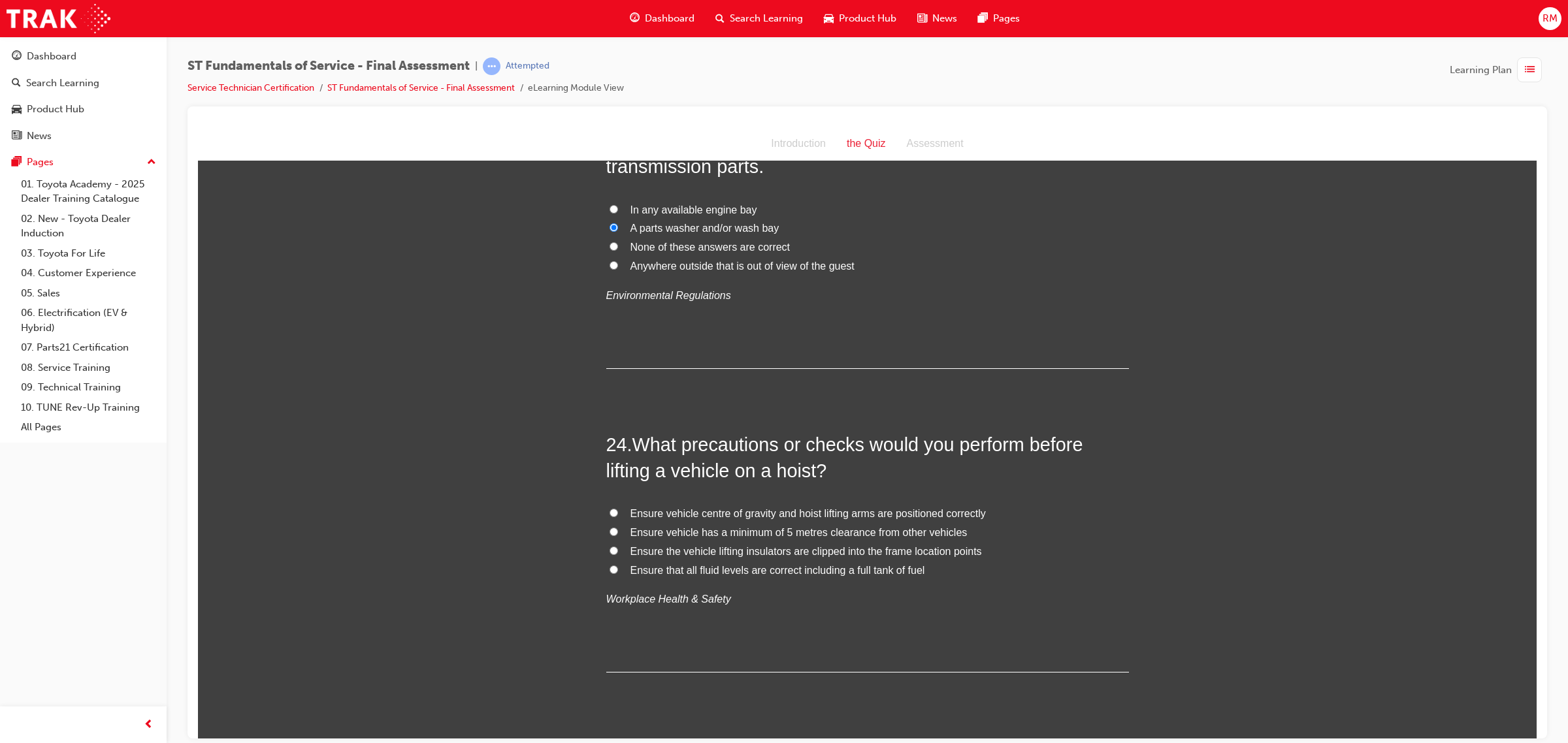
click at [609, 508] on input "Ensure vehicle centre of gravity and hoist lifting arms are positioned correctly" at bounding box center [613, 512] width 9 height 9
radio input "true"
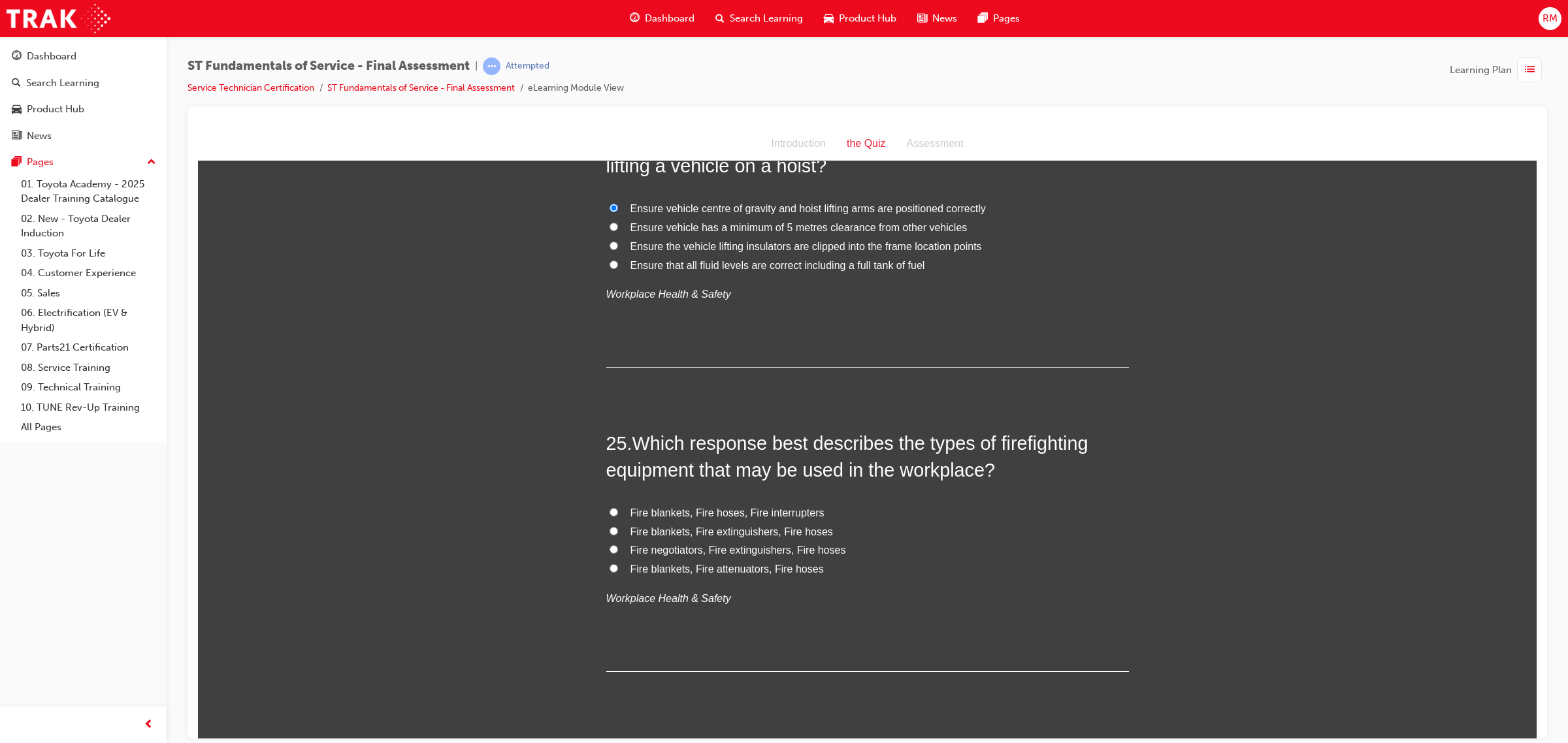
scroll to position [7019, 0]
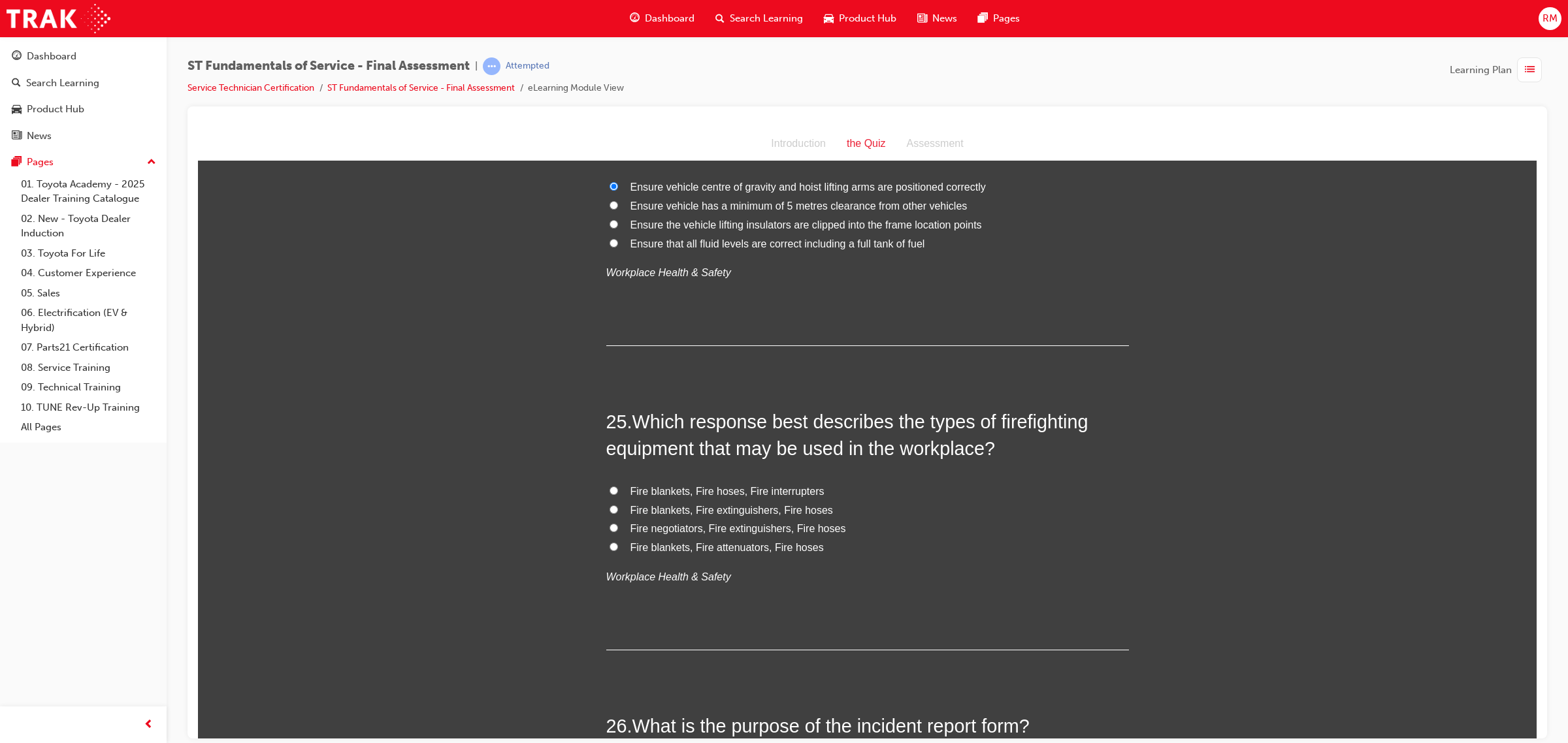
click at [609, 505] on input "Fire blankets, Fire extinguishers, Fire hoses" at bounding box center [613, 509] width 9 height 9
radio input "true"
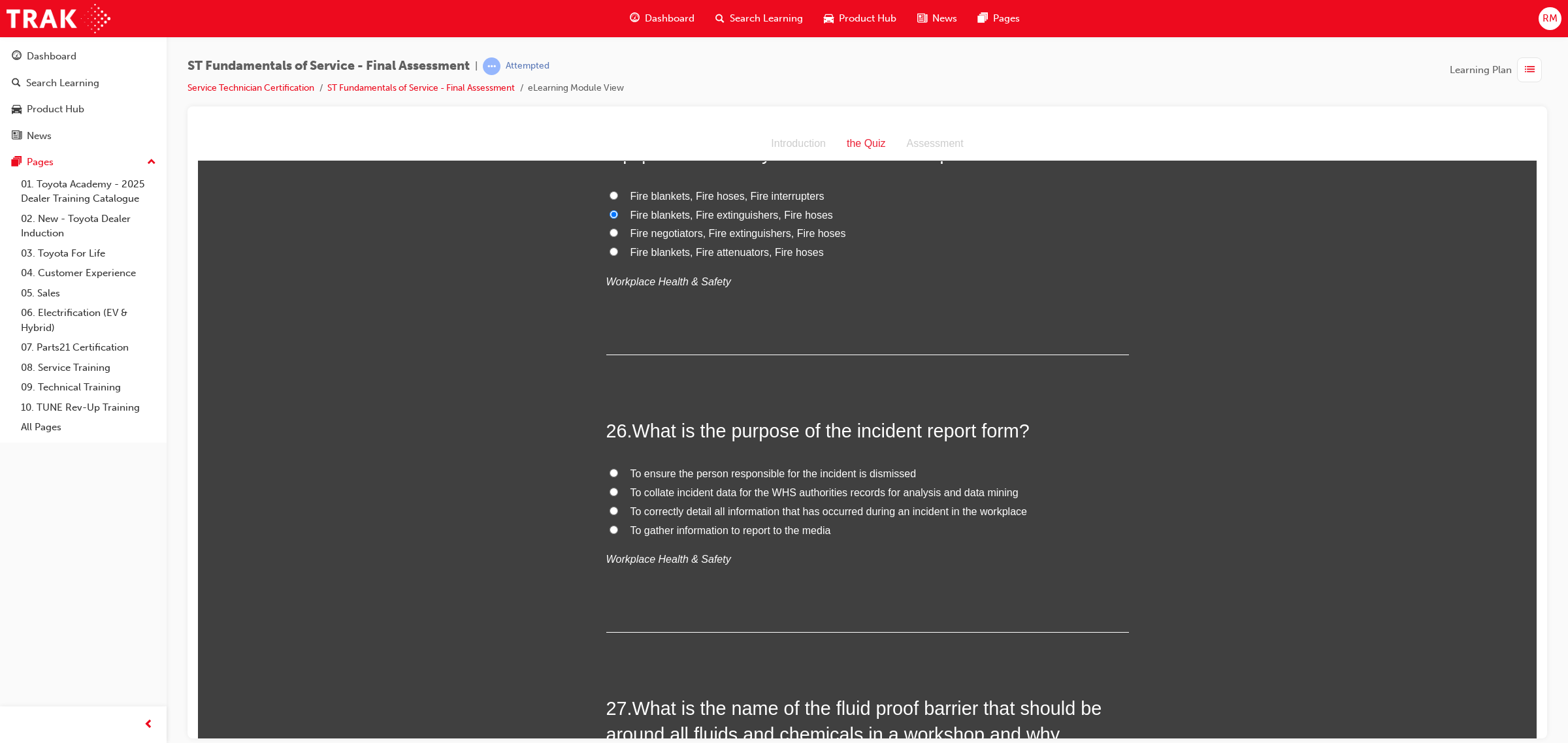
scroll to position [7428, 0]
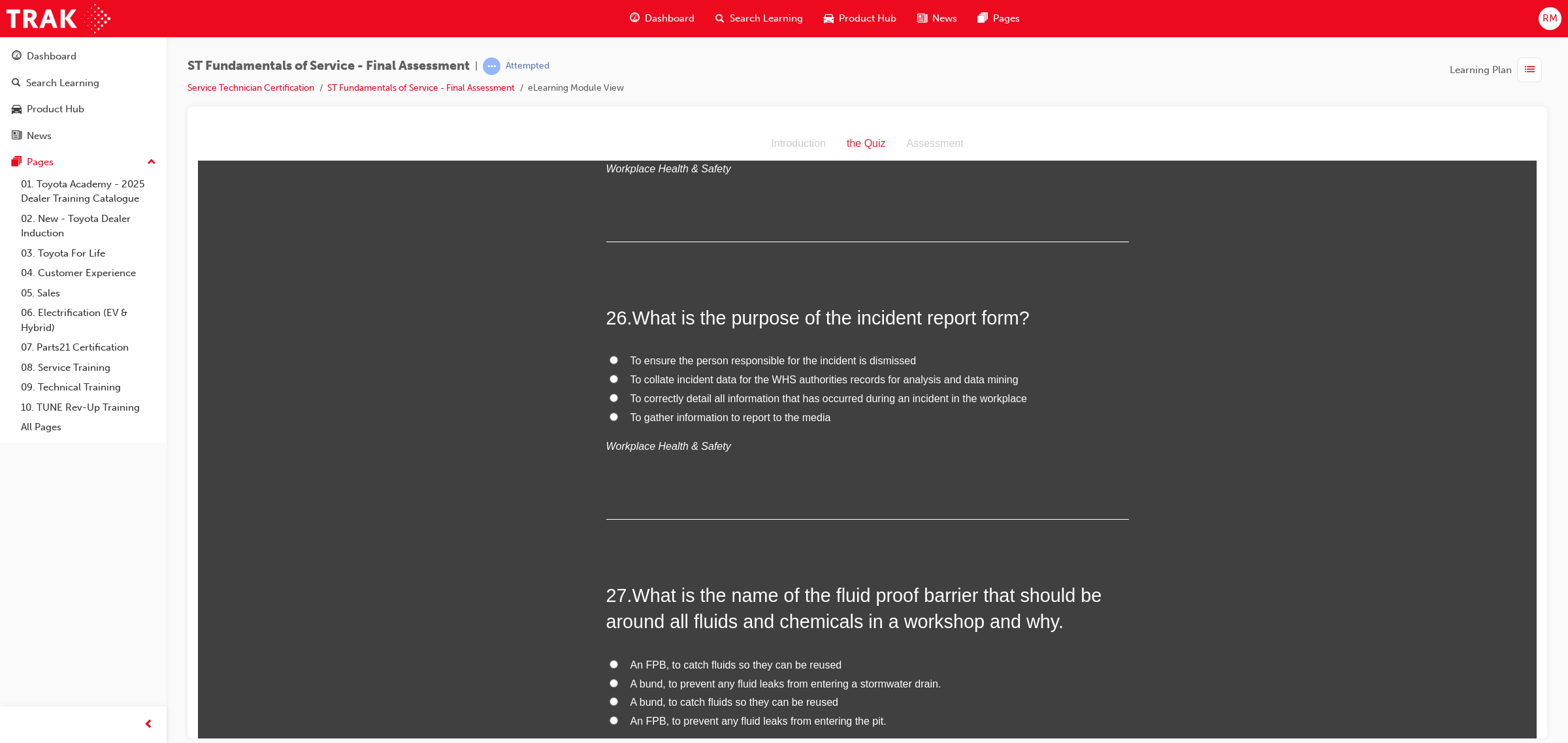
click at [609, 374] on input "To collate incident data for the WHS authorities records for analysis and data …" at bounding box center [613, 378] width 9 height 9
radio input "true"
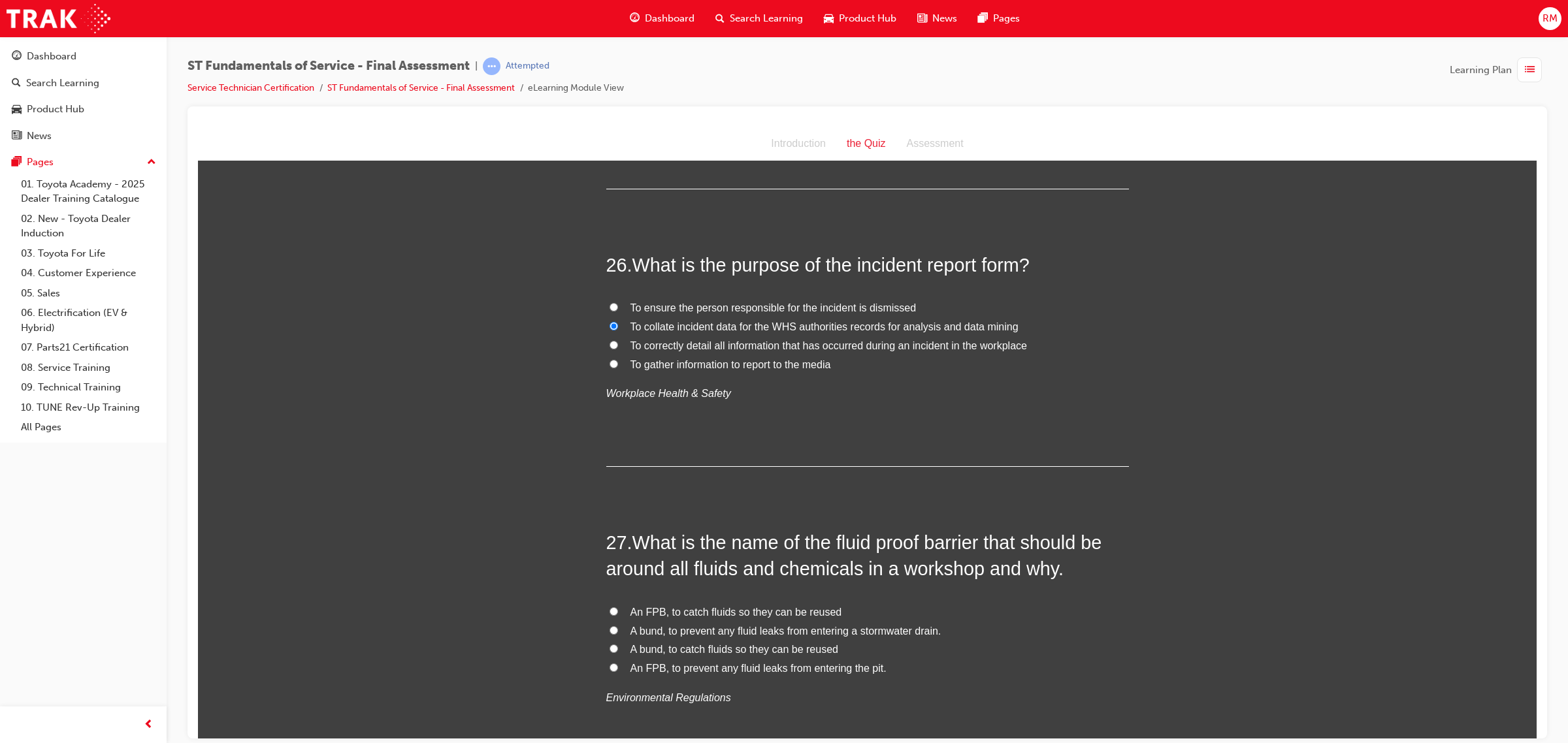
scroll to position [7509, 0]
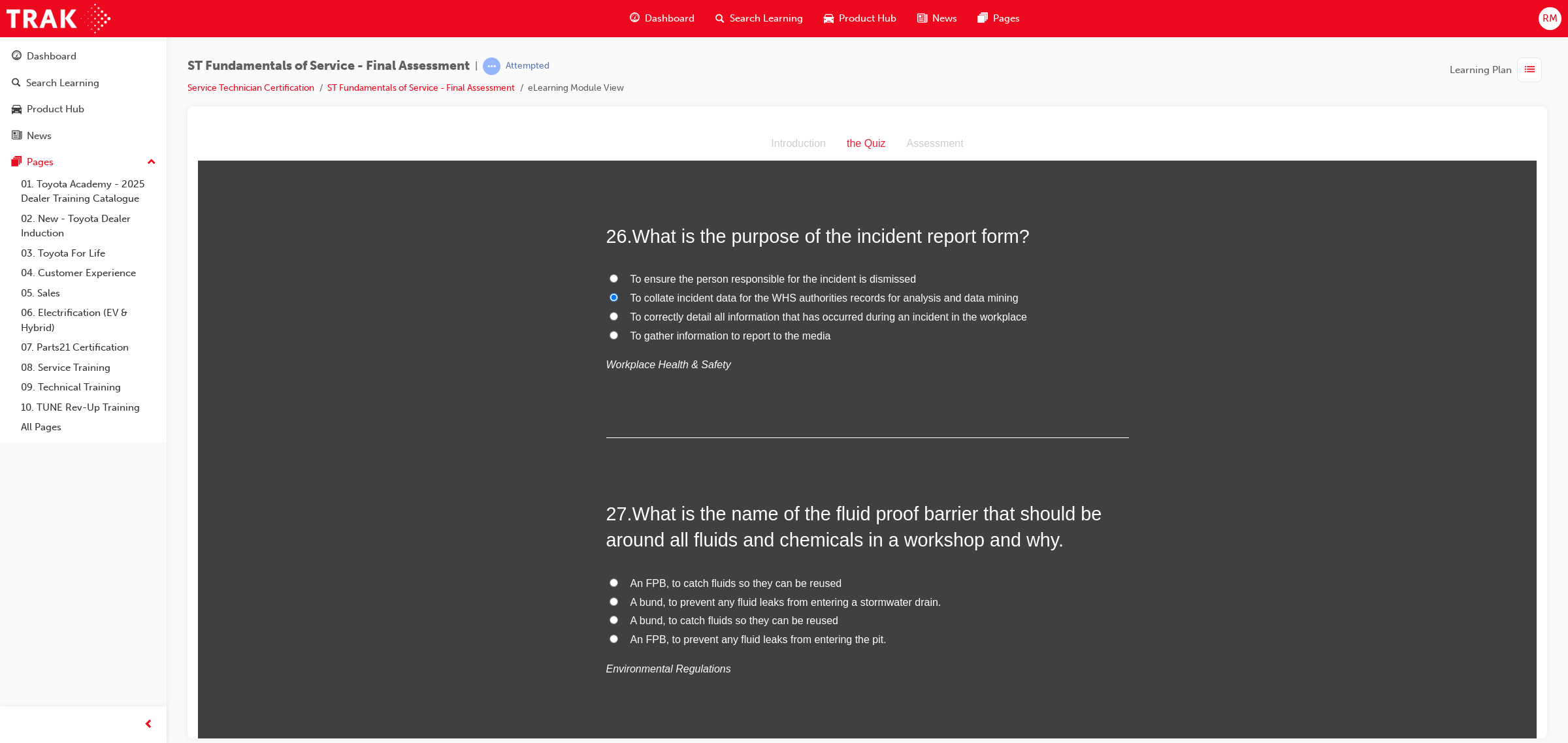
click at [609, 311] on input "To correctly detail all information that has occurred during an incident in the…" at bounding box center [613, 315] width 9 height 9
radio input "true"
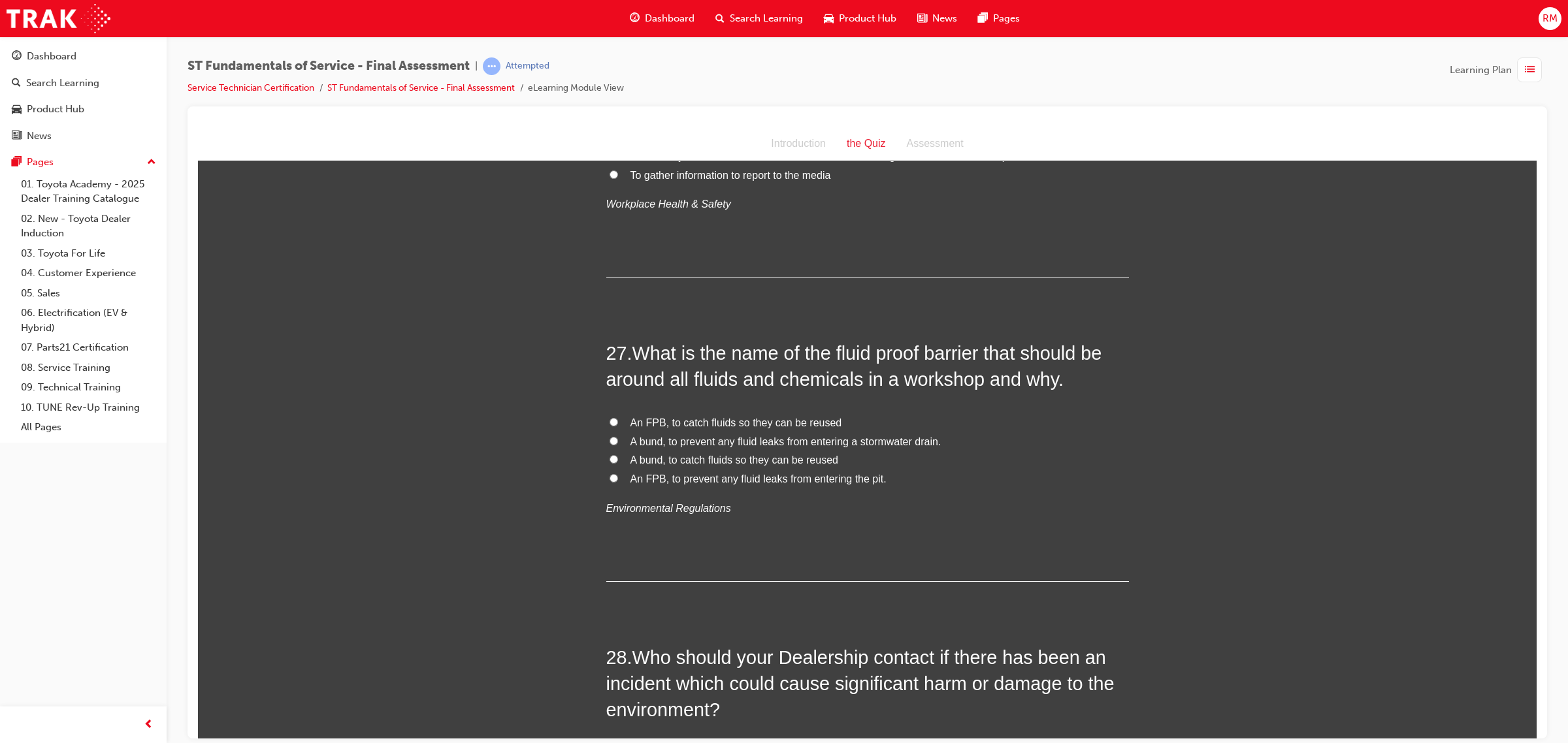
scroll to position [7672, 0]
click at [609, 433] on input "A bund, to prevent any fluid leaks from entering a stormwater drain." at bounding box center [613, 437] width 9 height 9
radio input "true"
drag, startPoint x: 631, startPoint y: 422, endPoint x: 657, endPoint y: 422, distance: 26.0
click at [657, 433] on span "A bund, to prevent any fluid leaks from entering a stormwater drain." at bounding box center [786, 438] width 311 height 11
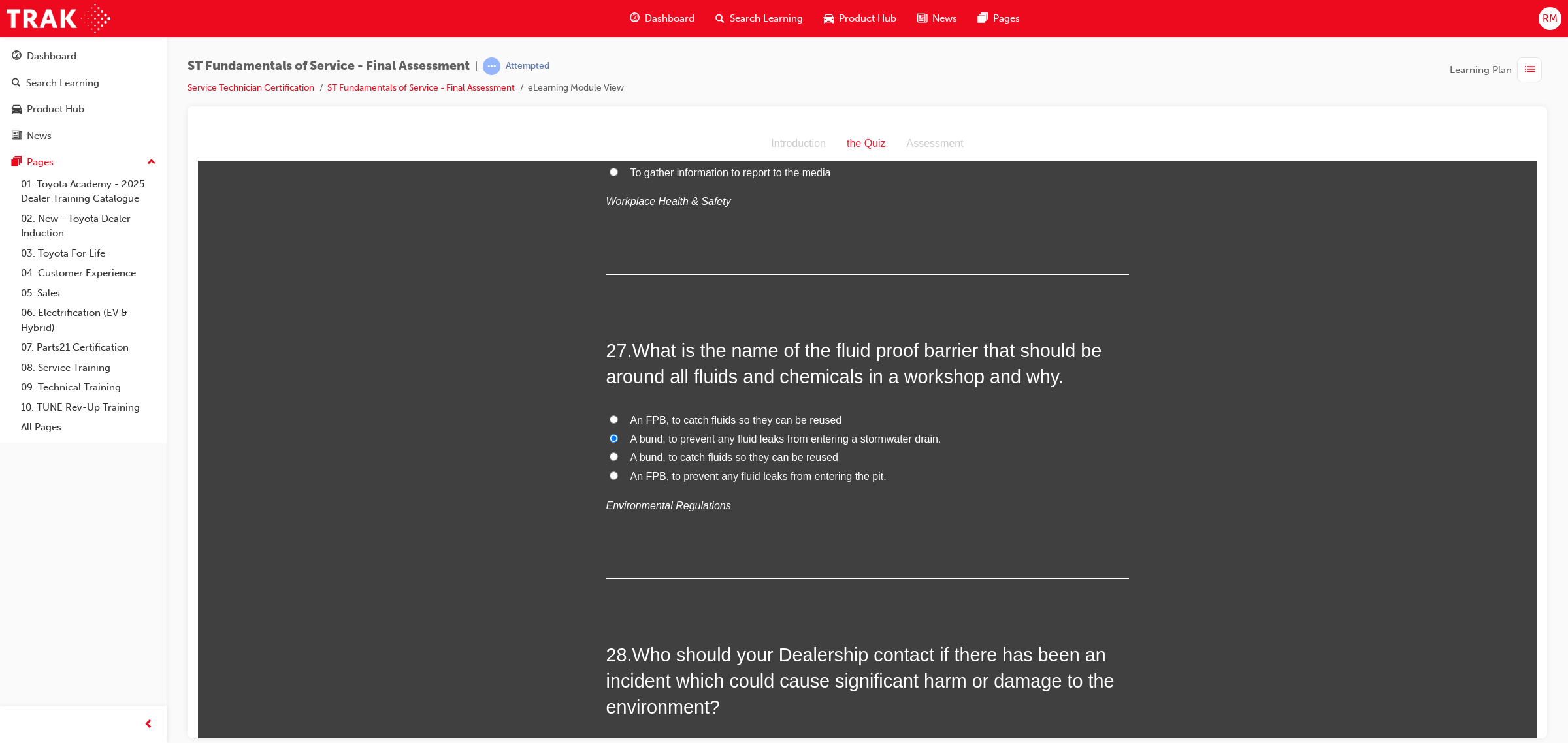
click at [675, 372] on div "27 . What is the name of the fluid proof barrier that should be around all flui…" at bounding box center [867, 458] width 523 height 242
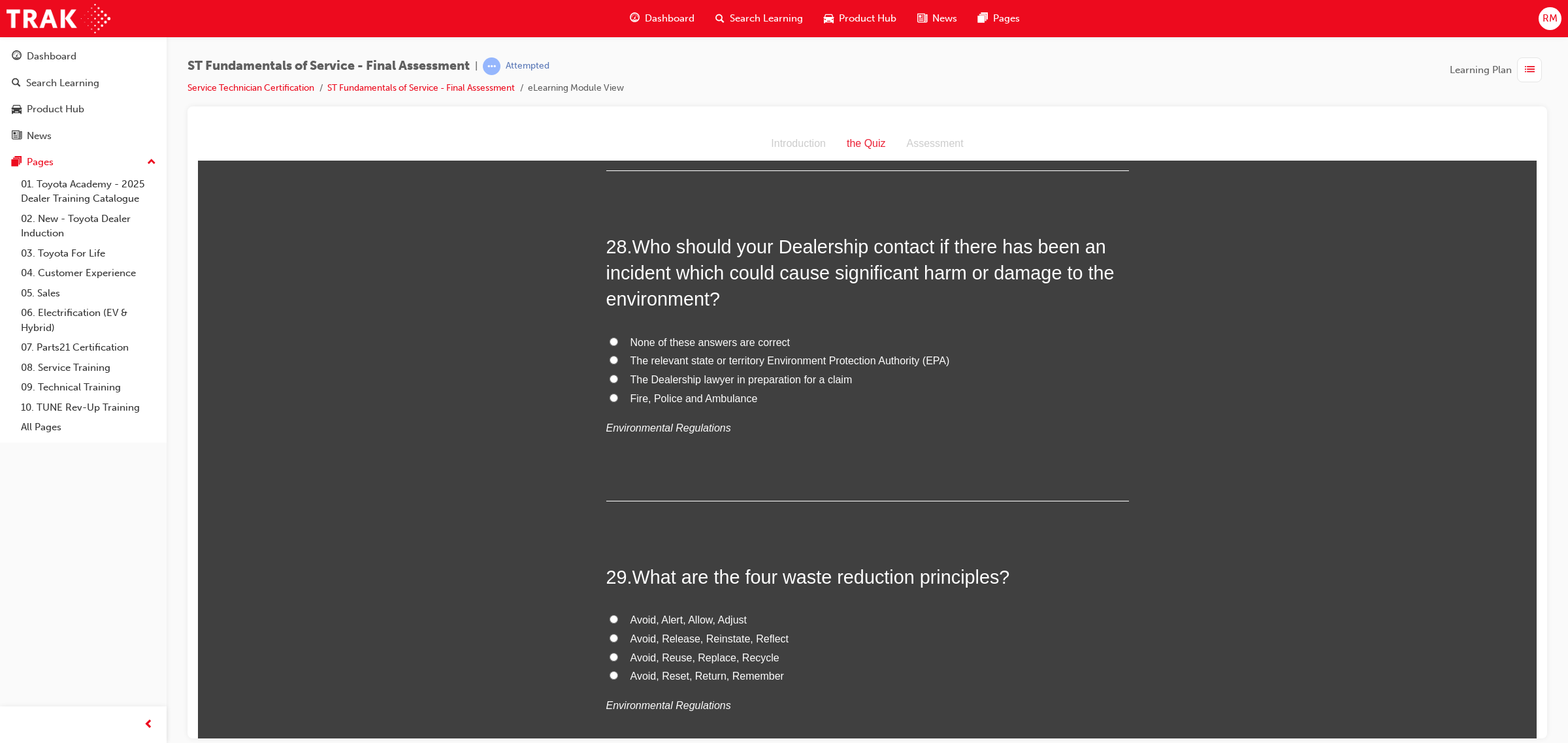
scroll to position [8162, 0]
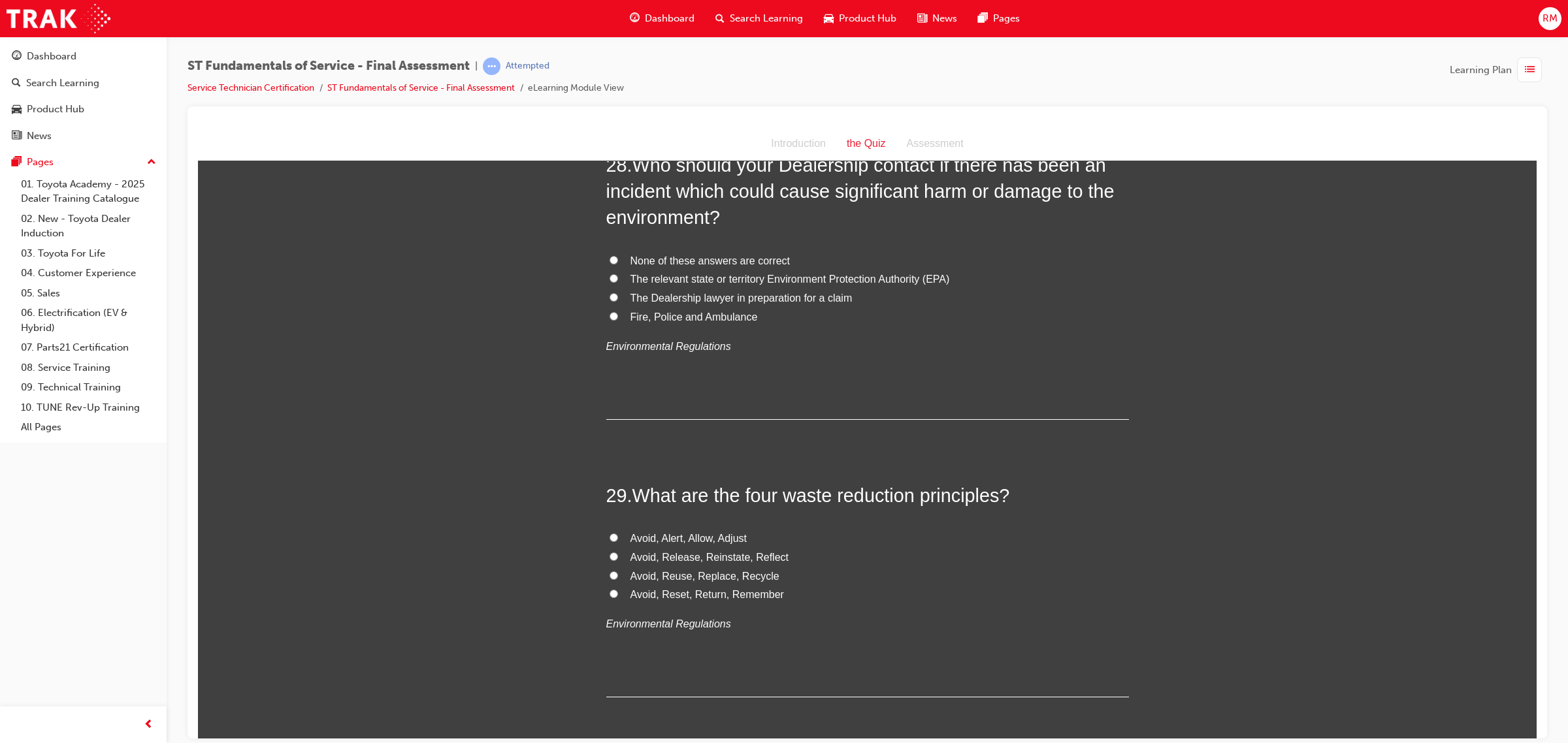
click at [609, 255] on input "None of these answers are correct" at bounding box center [613, 259] width 9 height 9
radio input "true"
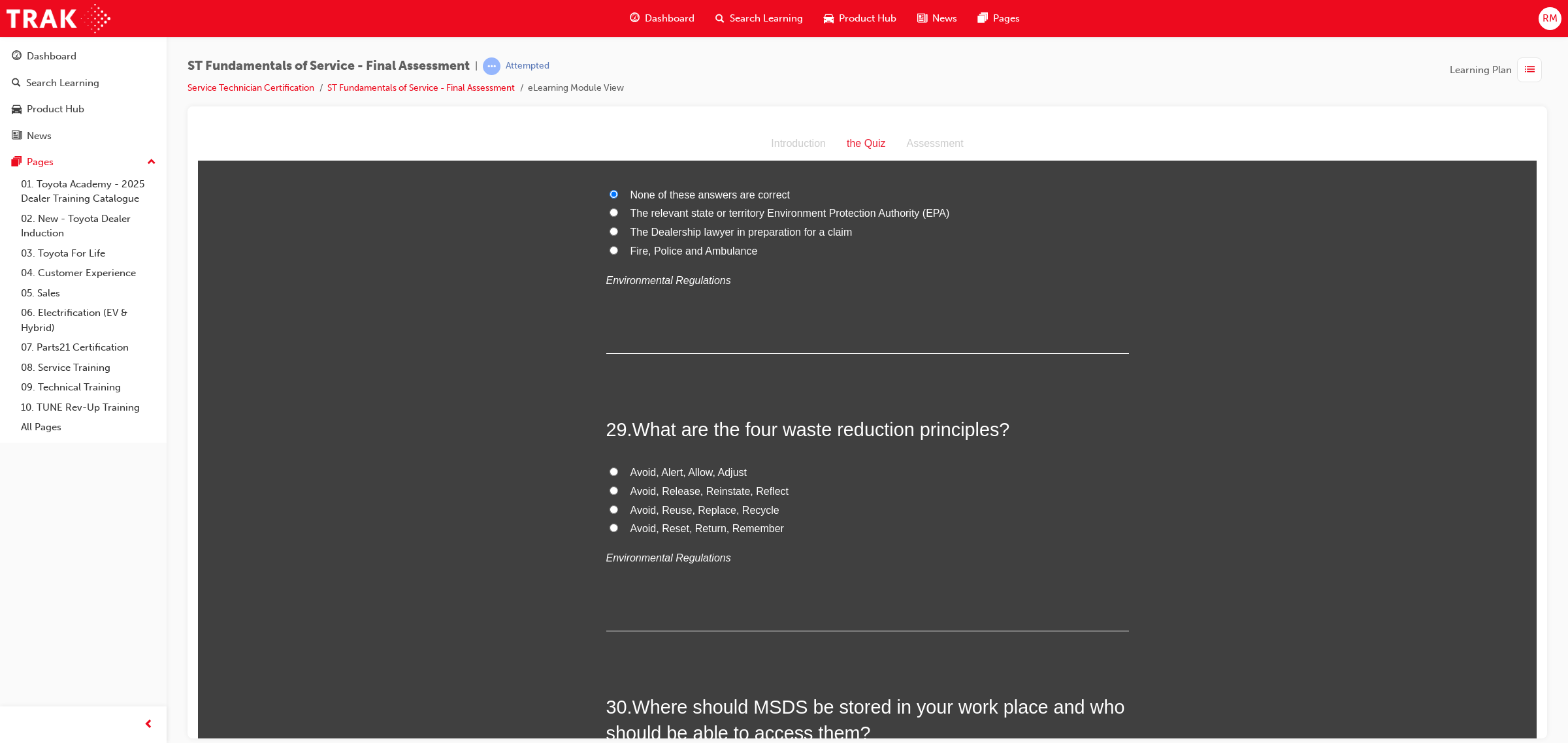
scroll to position [8407, 0]
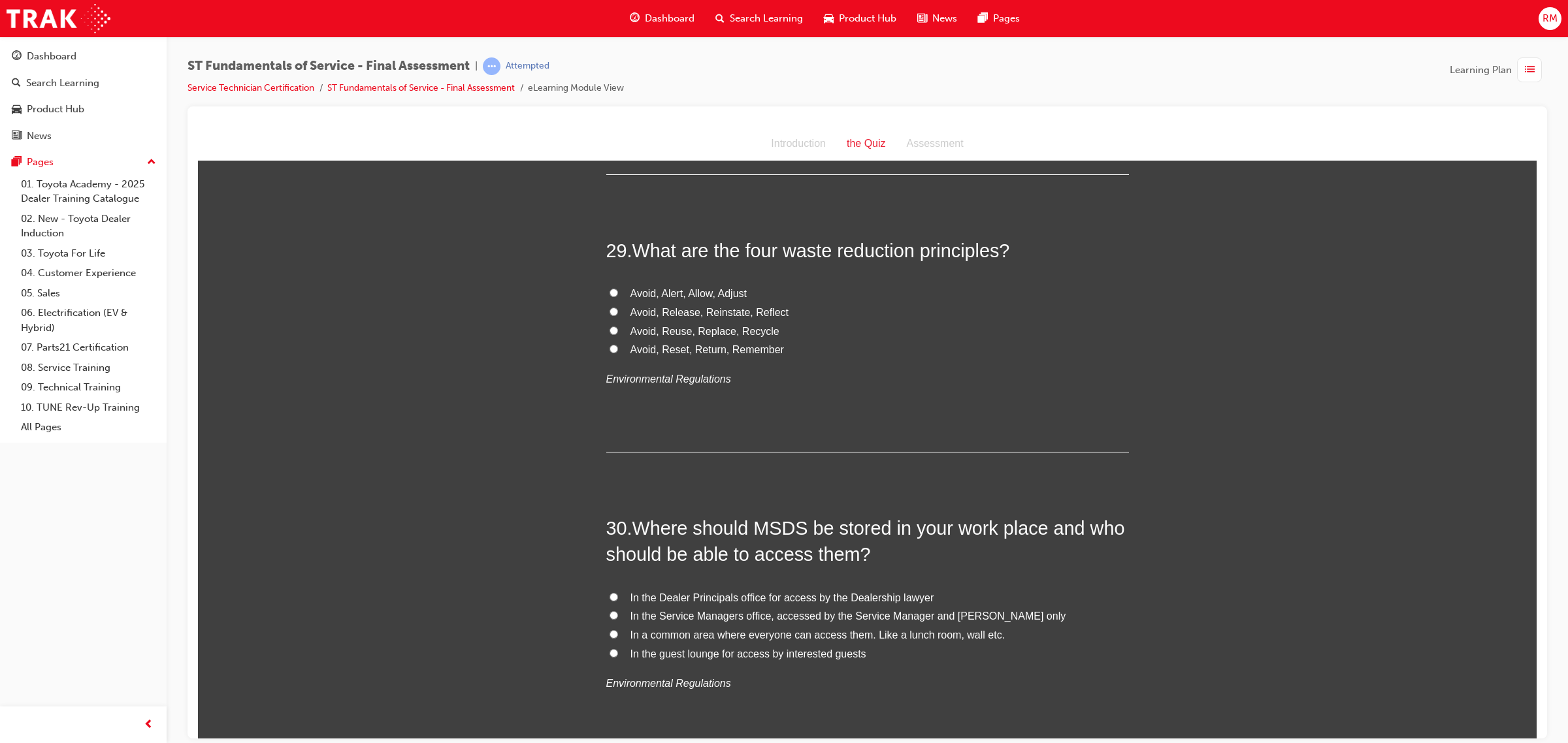
click at [609, 326] on input "Avoid, Reuse, Replace, Recycle" at bounding box center [613, 330] width 9 height 9
radio input "true"
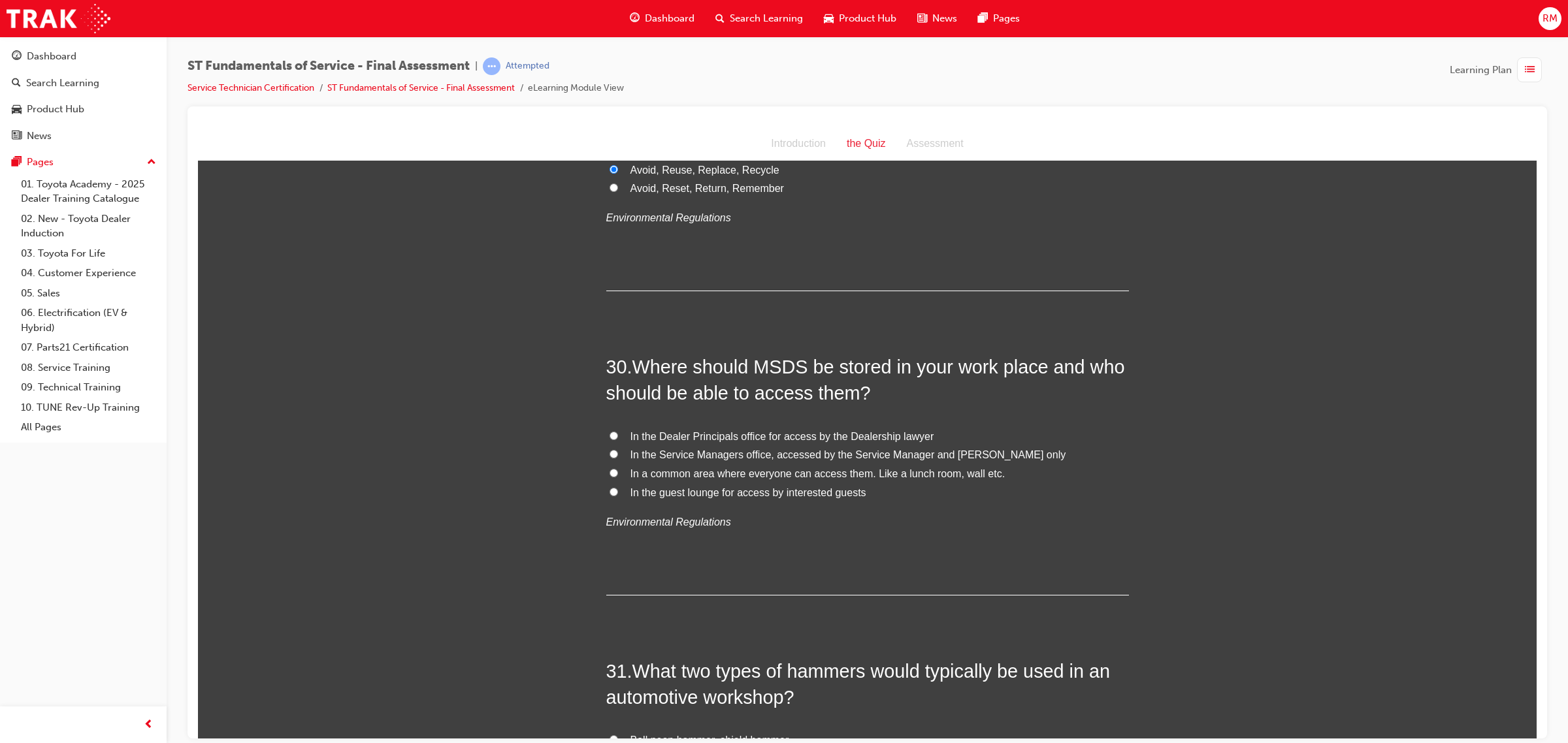
scroll to position [8570, 0]
click at [609, 466] on input "In a common area where everyone can access them. Like a lunch room, wall etc." at bounding box center [613, 470] width 9 height 9
radio input "true"
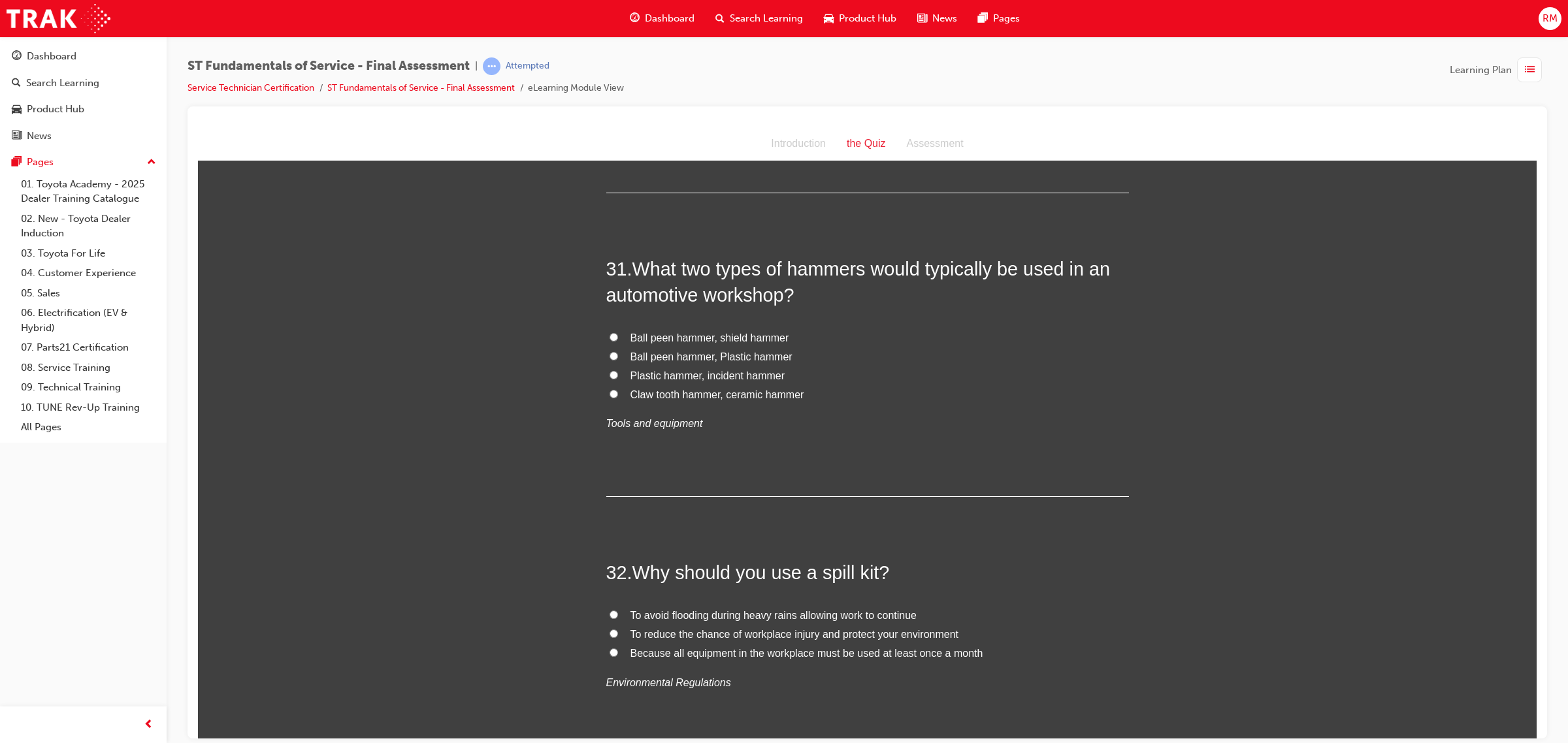
scroll to position [8978, 0]
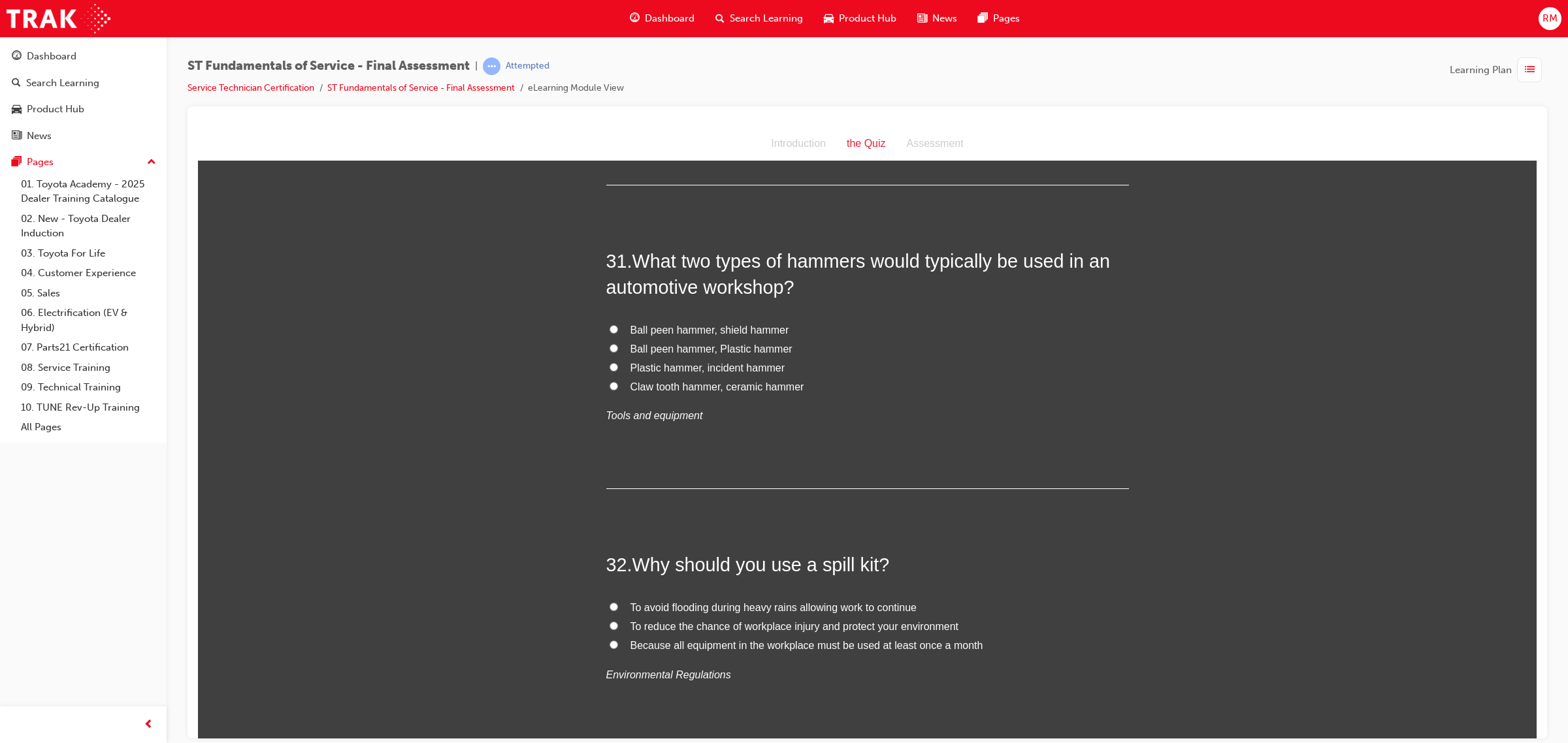
click at [609, 344] on input "Ball peen hammer, Plastic hammer" at bounding box center [613, 347] width 9 height 9
radio input "true"
drag, startPoint x: 625, startPoint y: 324, endPoint x: 706, endPoint y: 332, distance: 81.4
click at [706, 343] on span "Ball peen hammer, Plastic hammer" at bounding box center [712, 348] width 162 height 11
drag, startPoint x: 329, startPoint y: 401, endPoint x: 337, endPoint y: 388, distance: 15.3
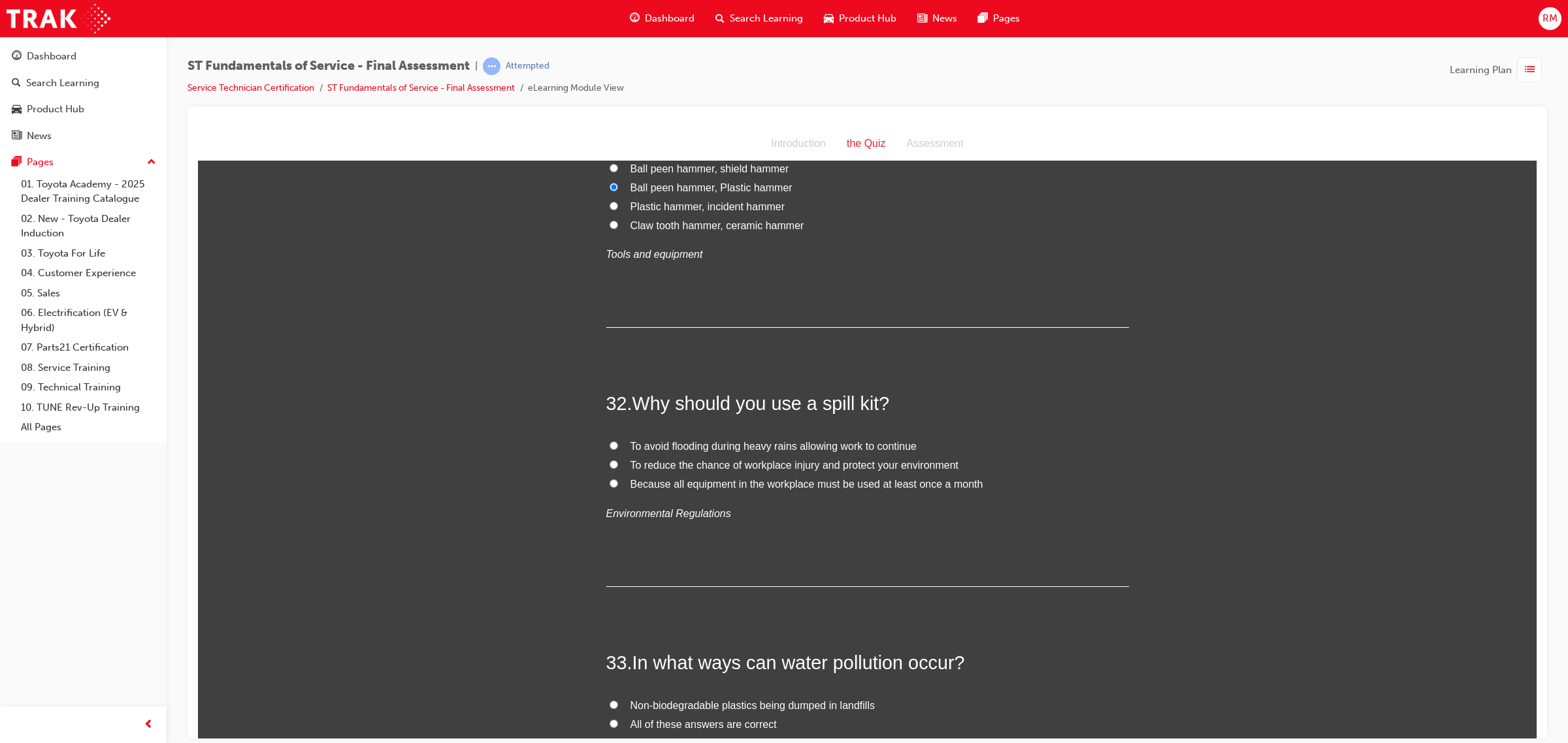
scroll to position [9141, 0]
click at [616, 454] on label "To reduce the chance of workplace injury and protect your environment" at bounding box center [867, 463] width 523 height 19
click at [616, 458] on input "To reduce the chance of workplace injury and protect your environment" at bounding box center [613, 462] width 9 height 9
radio input "true"
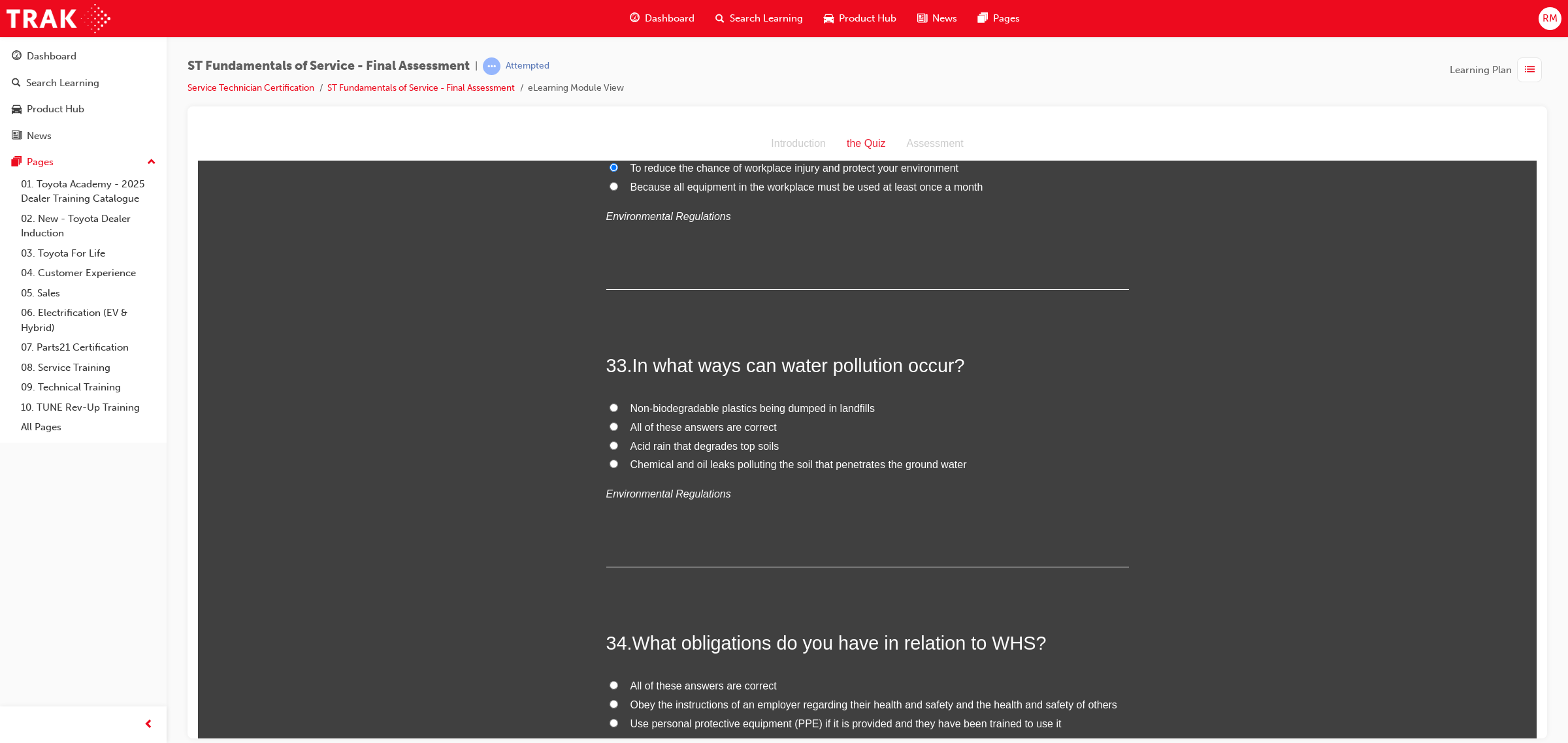
scroll to position [9468, 0]
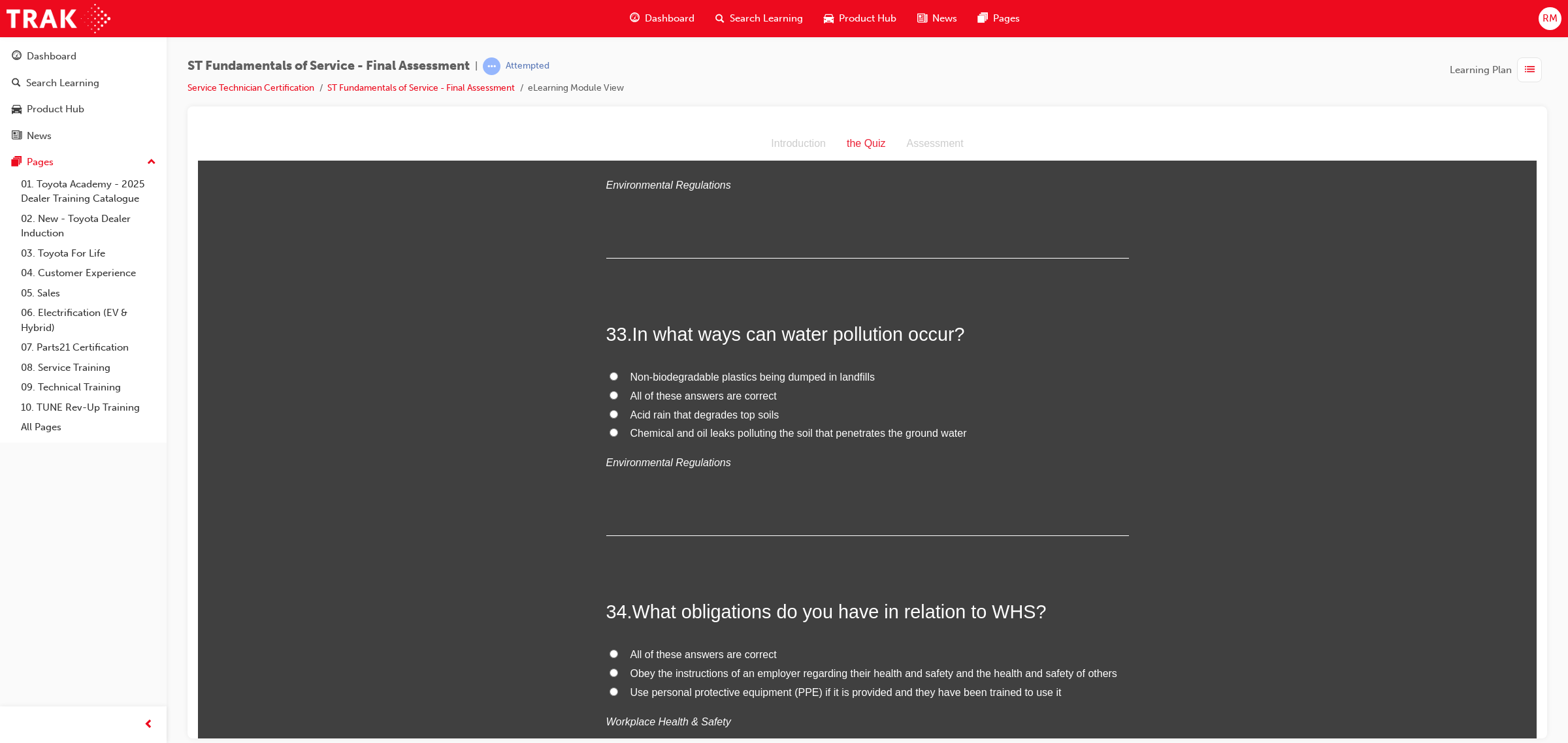
click at [609, 391] on input "All of these answers are correct" at bounding box center [613, 395] width 9 height 9
radio input "true"
click at [609, 391] on input "All of these answers are correct" at bounding box center [613, 395] width 9 height 9
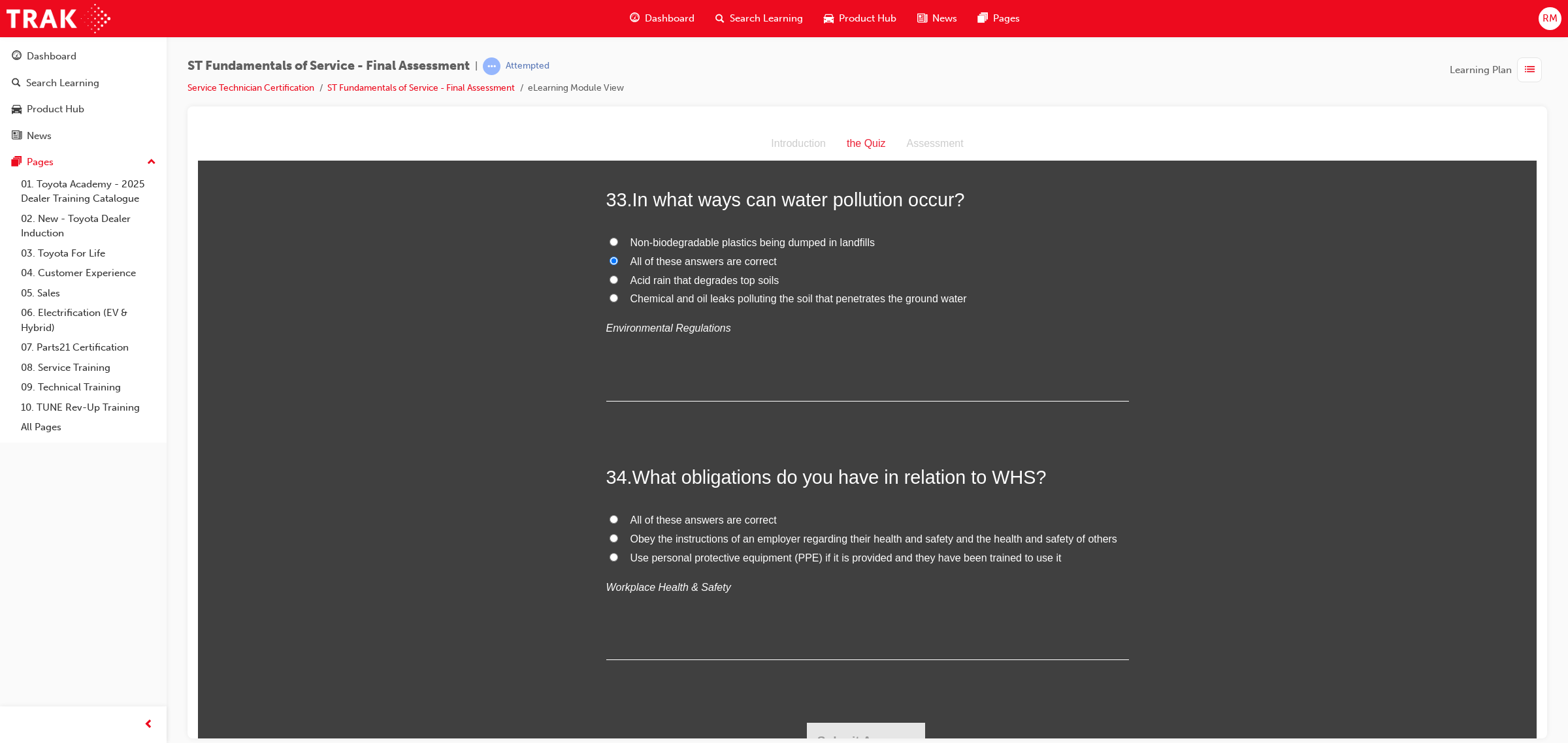
scroll to position [9603, 0]
click at [609, 514] on input "All of these answers are correct" at bounding box center [613, 518] width 9 height 9
radio input "true"
click at [864, 729] on button "Submit Answers" at bounding box center [866, 740] width 119 height 36
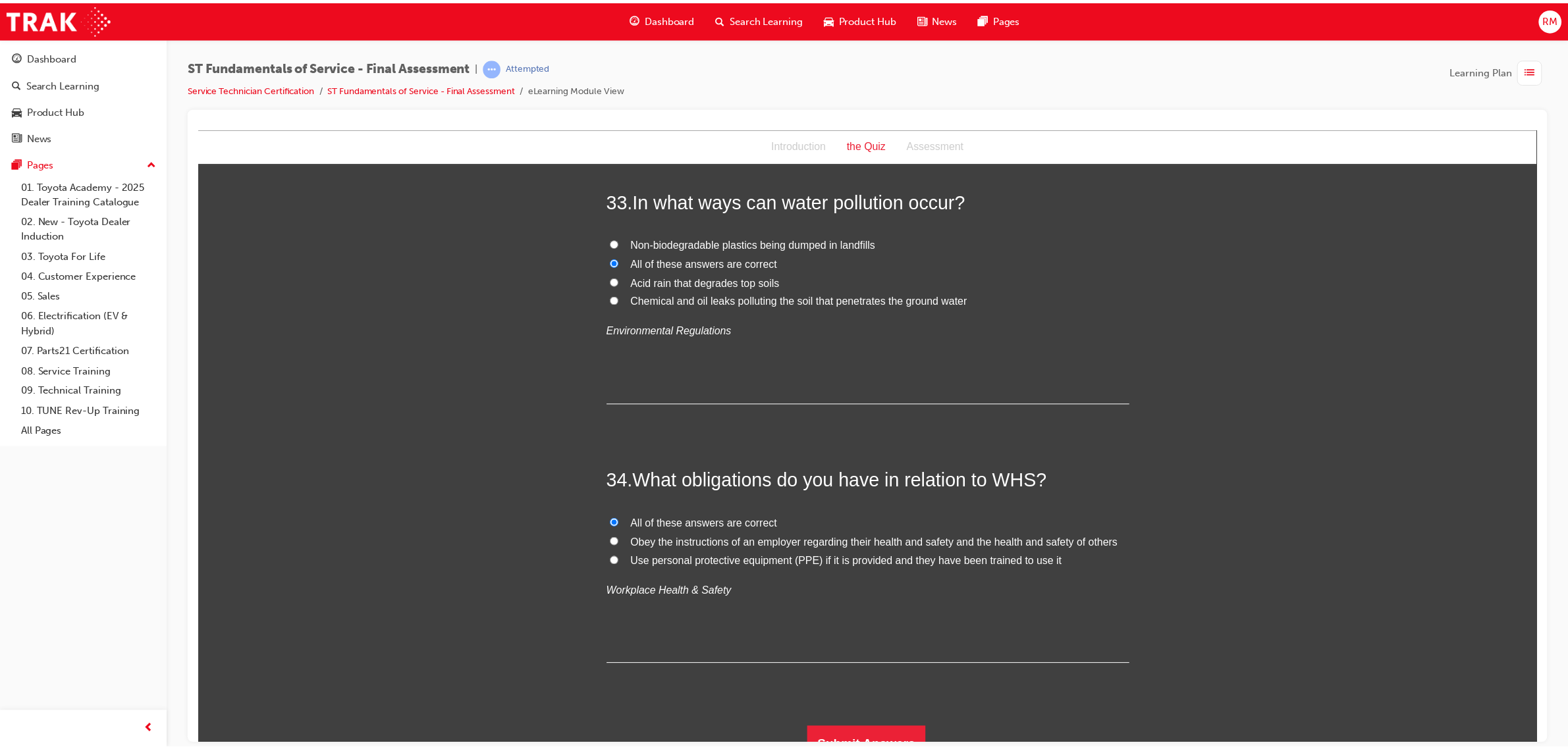
scroll to position [0, 0]
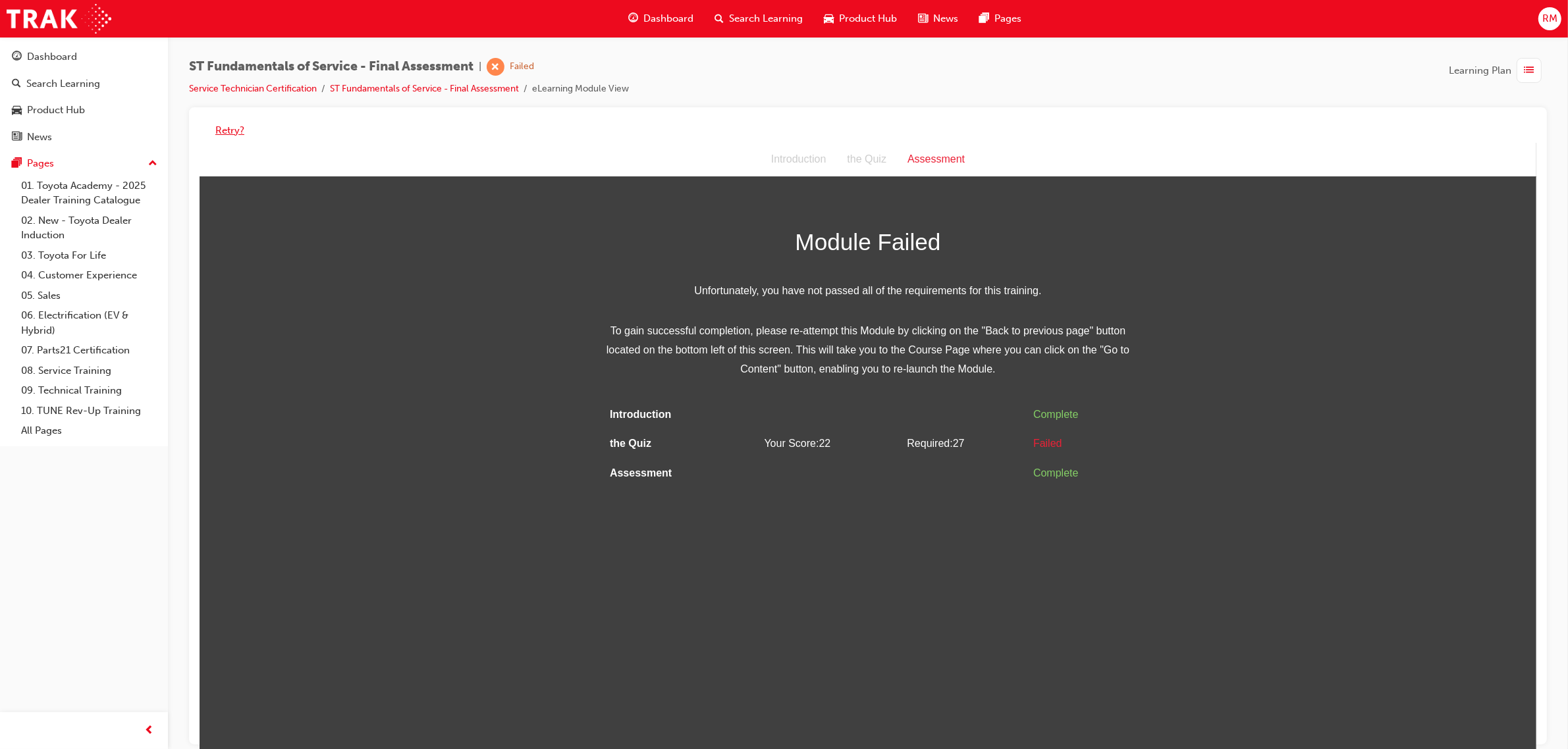
click at [234, 133] on button "Retry?" at bounding box center [230, 130] width 29 height 15
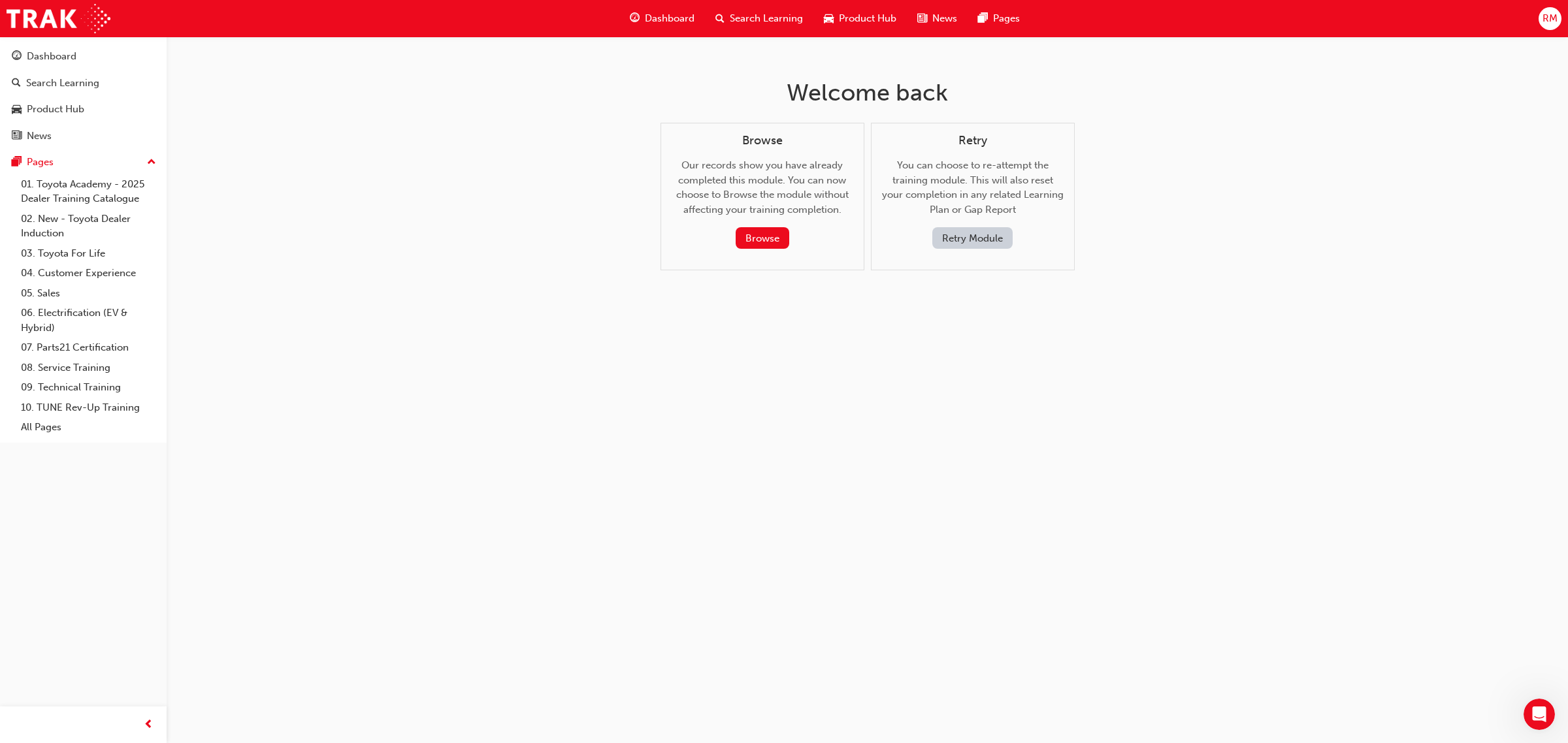
click at [964, 234] on button "Retry Module" at bounding box center [973, 237] width 80 height 21
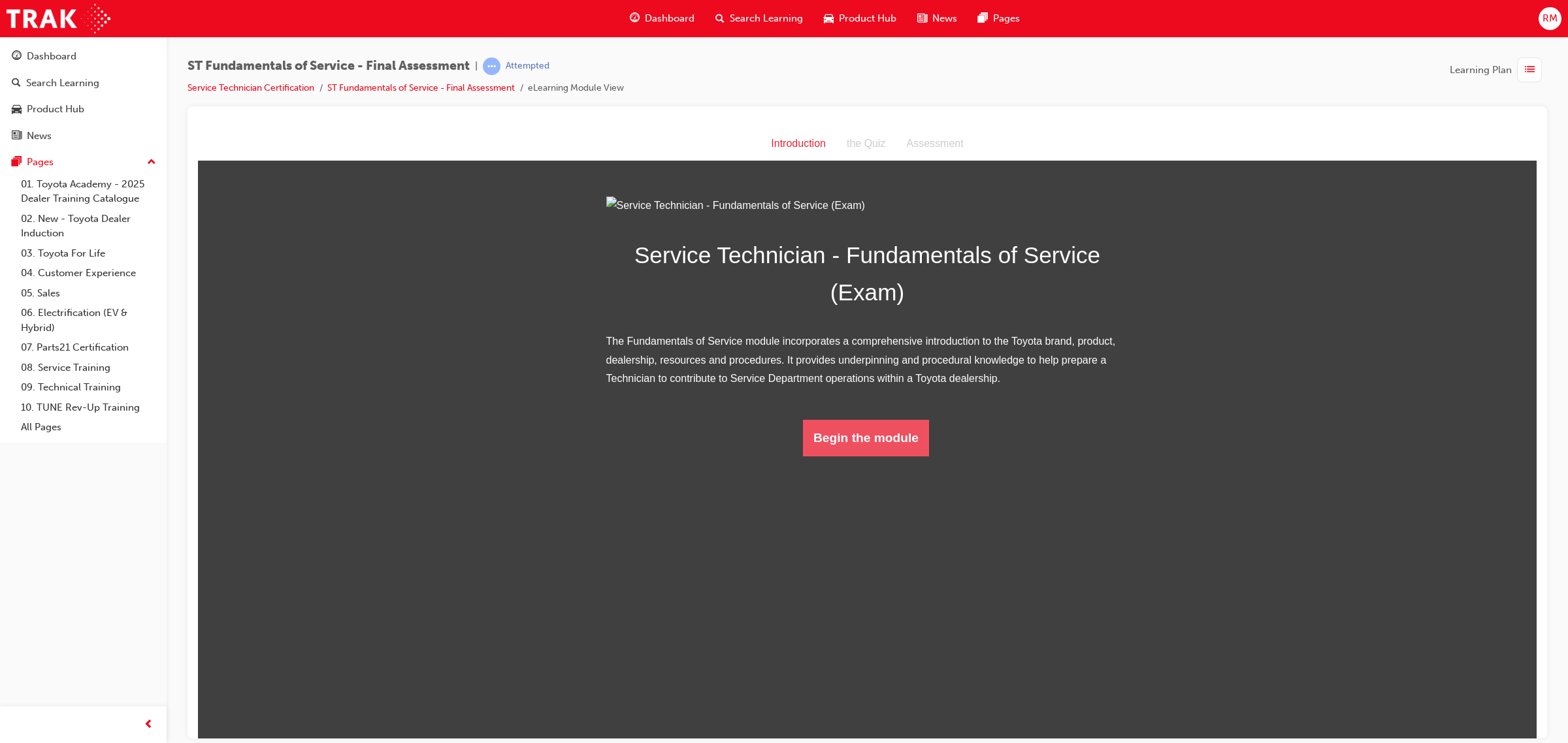
click at [852, 455] on button "Begin the module" at bounding box center [866, 437] width 126 height 36
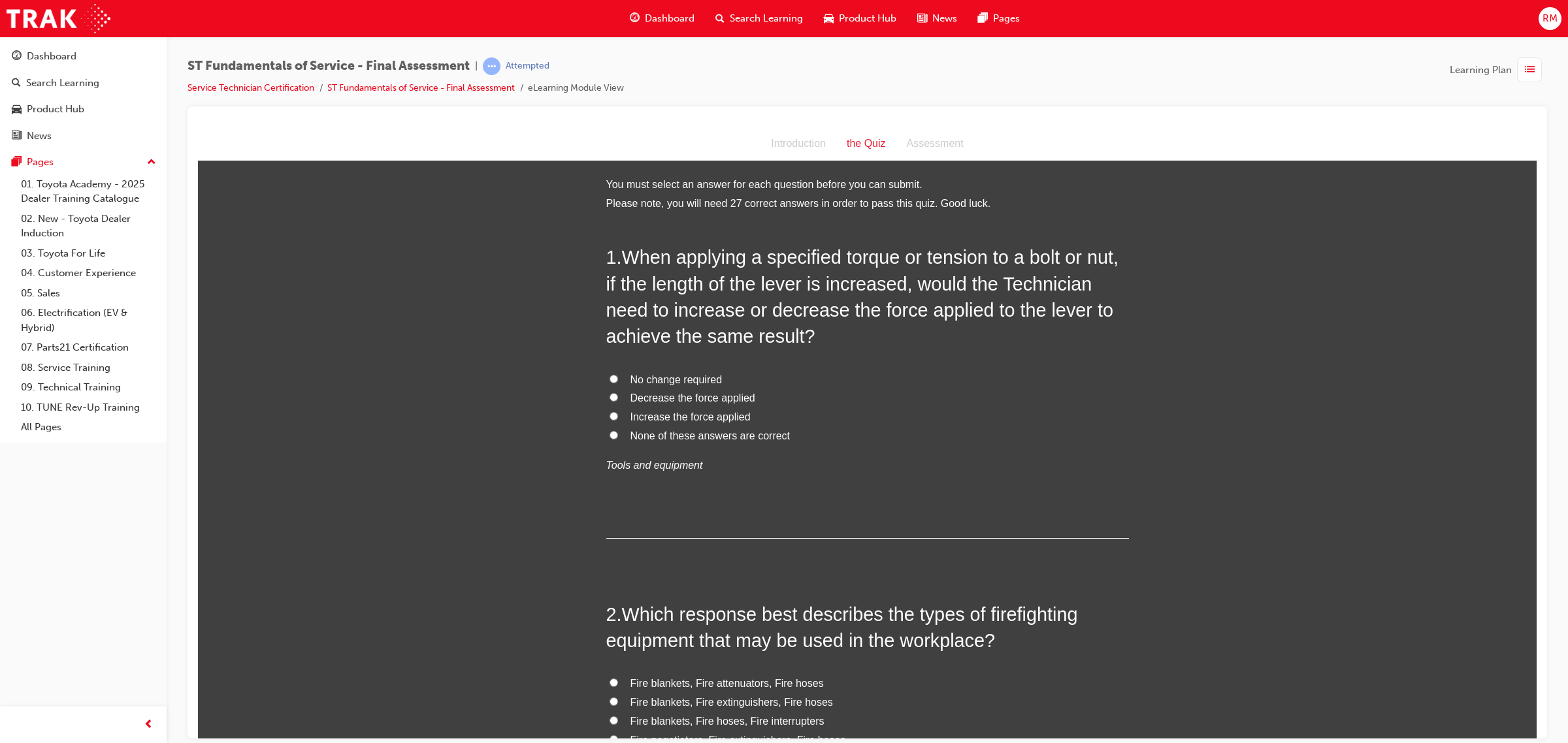
click at [609, 374] on input "No change required" at bounding box center [613, 378] width 9 height 9
radio input "true"
click at [609, 430] on input "None of these answers are correct" at bounding box center [613, 434] width 9 height 9
radio input "true"
click at [873, 407] on label "Increase the force applied" at bounding box center [867, 417] width 523 height 19
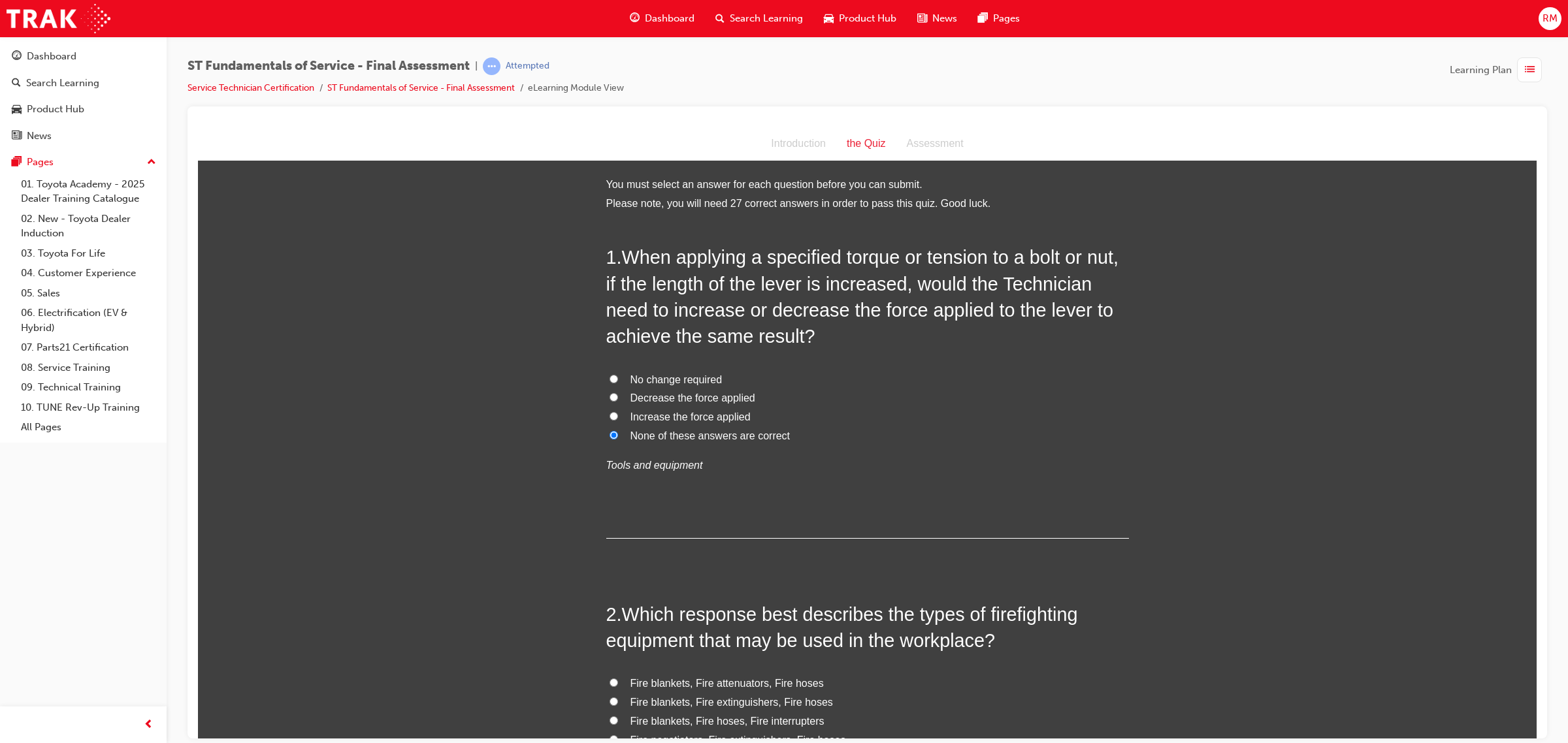
click at [618, 411] on input "Increase the force applied" at bounding box center [613, 415] width 9 height 9
radio input "true"
click at [879, 440] on label "None of these answers are correct" at bounding box center [867, 436] width 523 height 19
click at [618, 439] on input "None of these answers are correct" at bounding box center [613, 434] width 9 height 9
radio input "true"
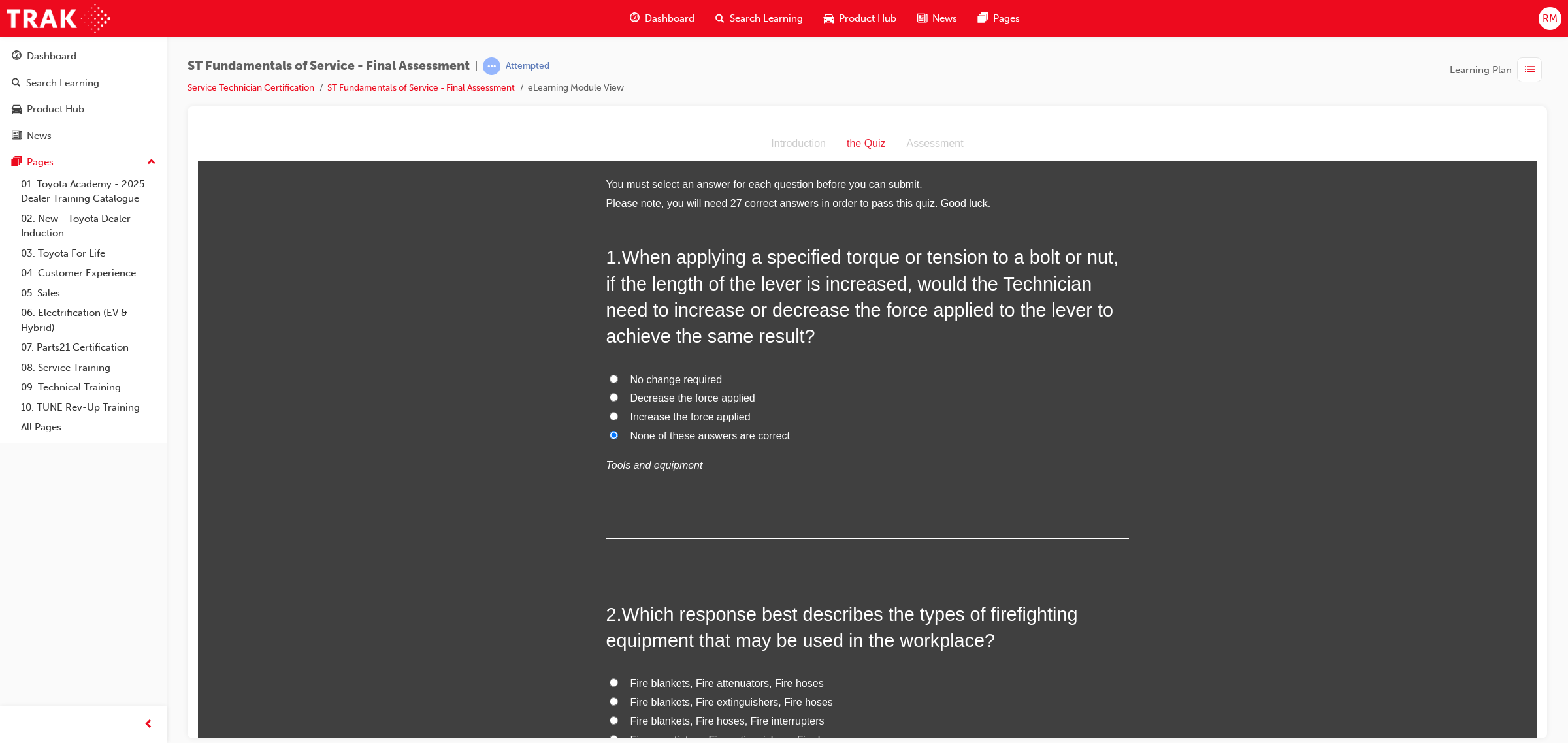
click at [609, 396] on input "Decrease the force applied" at bounding box center [613, 396] width 9 height 9
radio input "true"
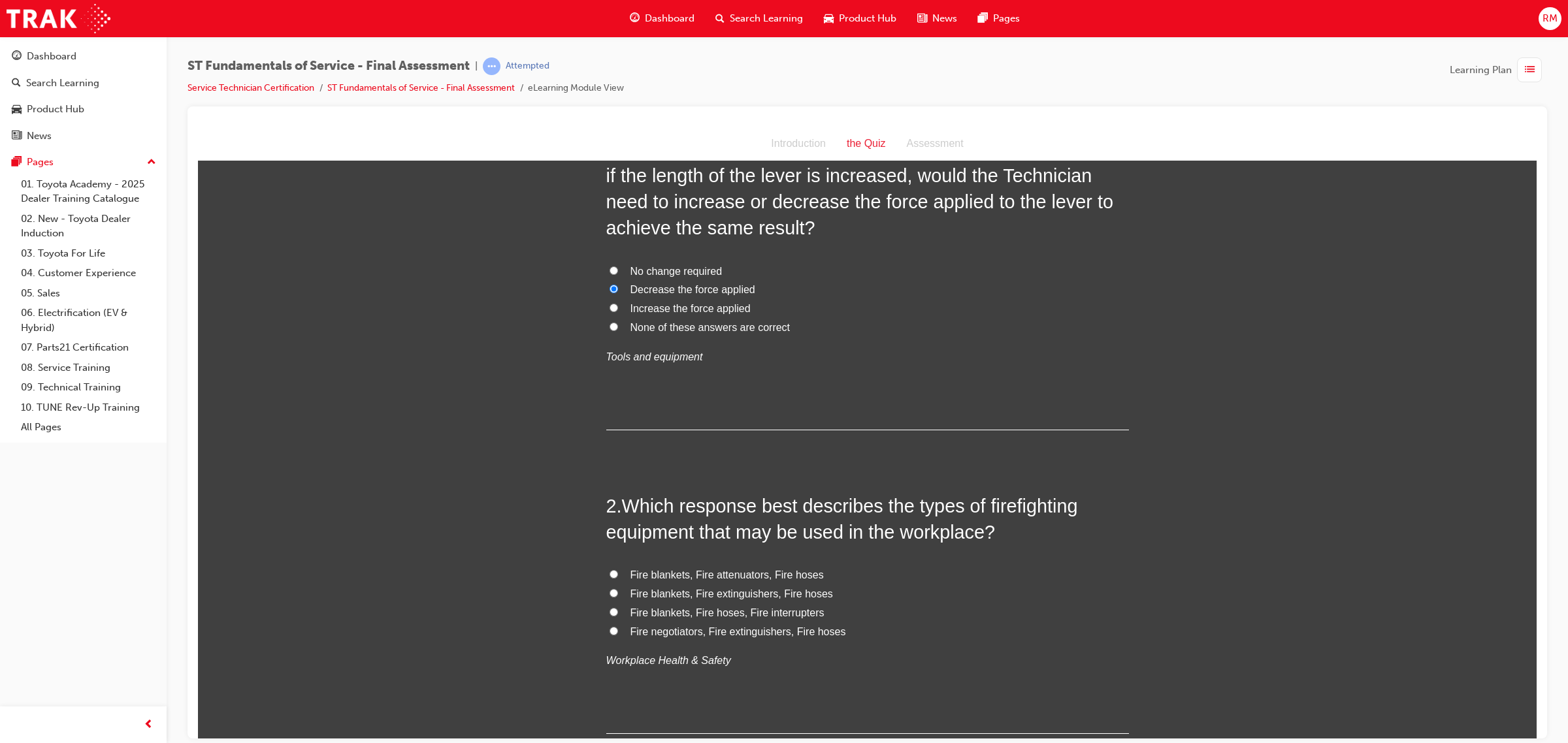
scroll to position [326, 0]
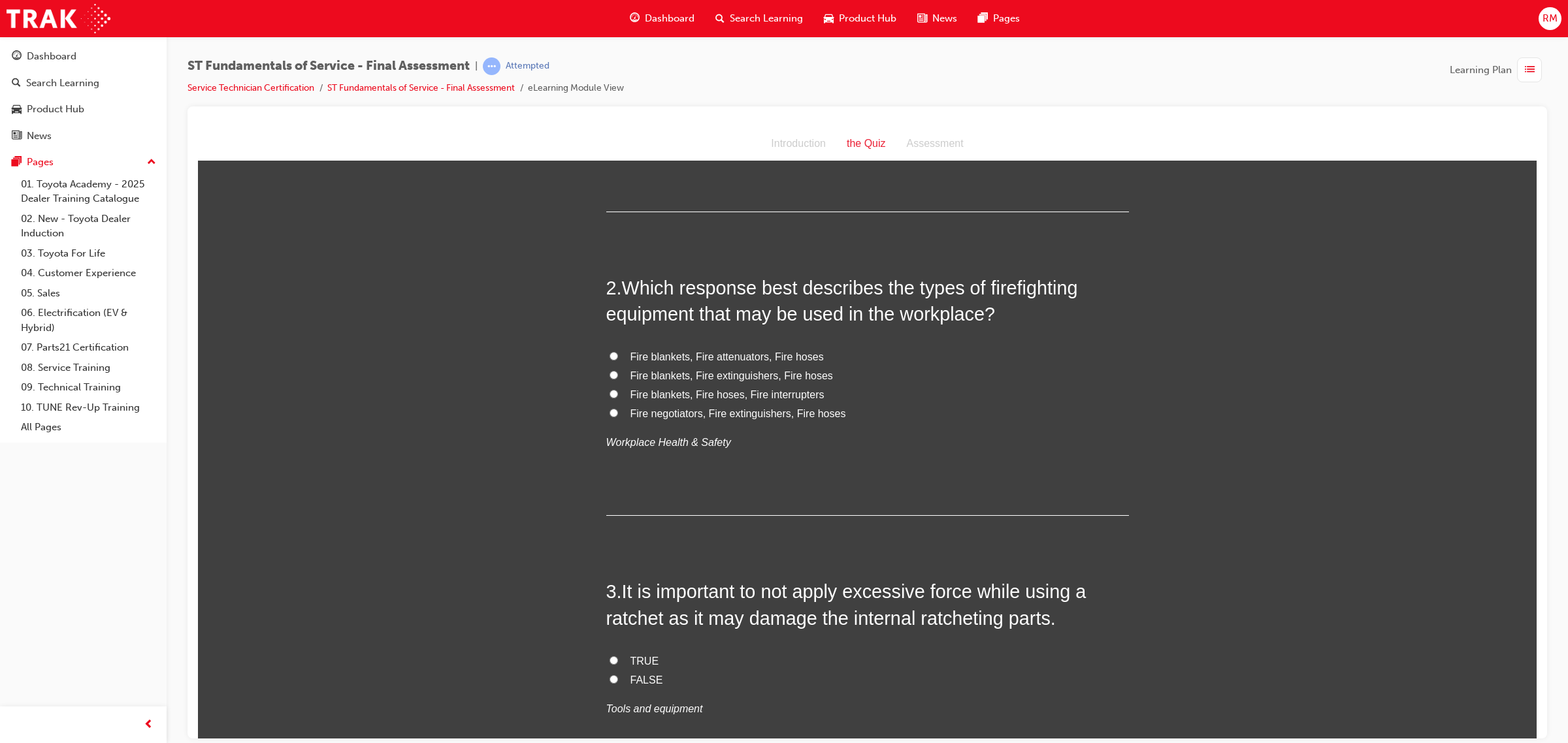
click at [609, 389] on input "Fire blankets, Fire hoses, Fire interrupters" at bounding box center [613, 393] width 9 height 9
radio input "true"
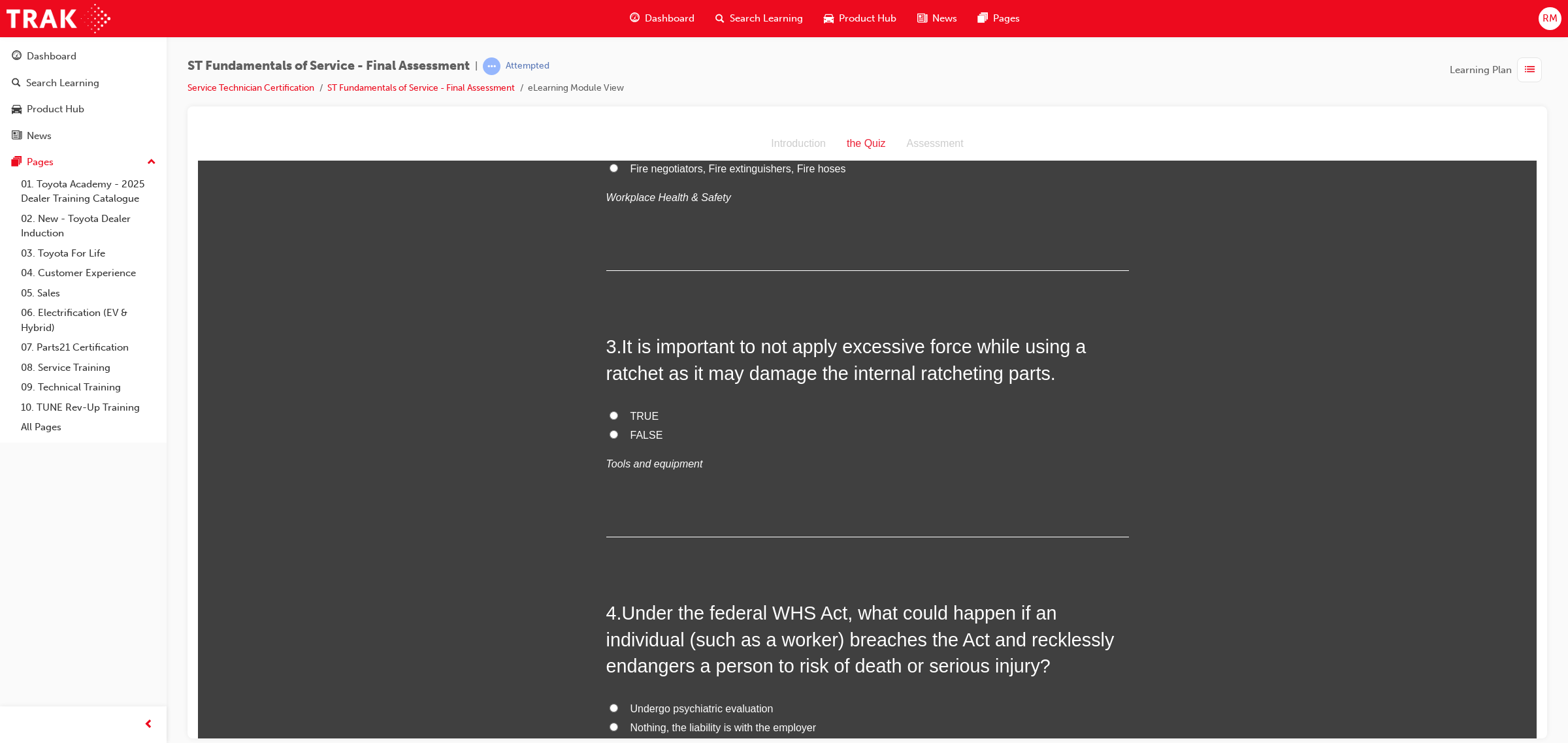
scroll to position [653, 0]
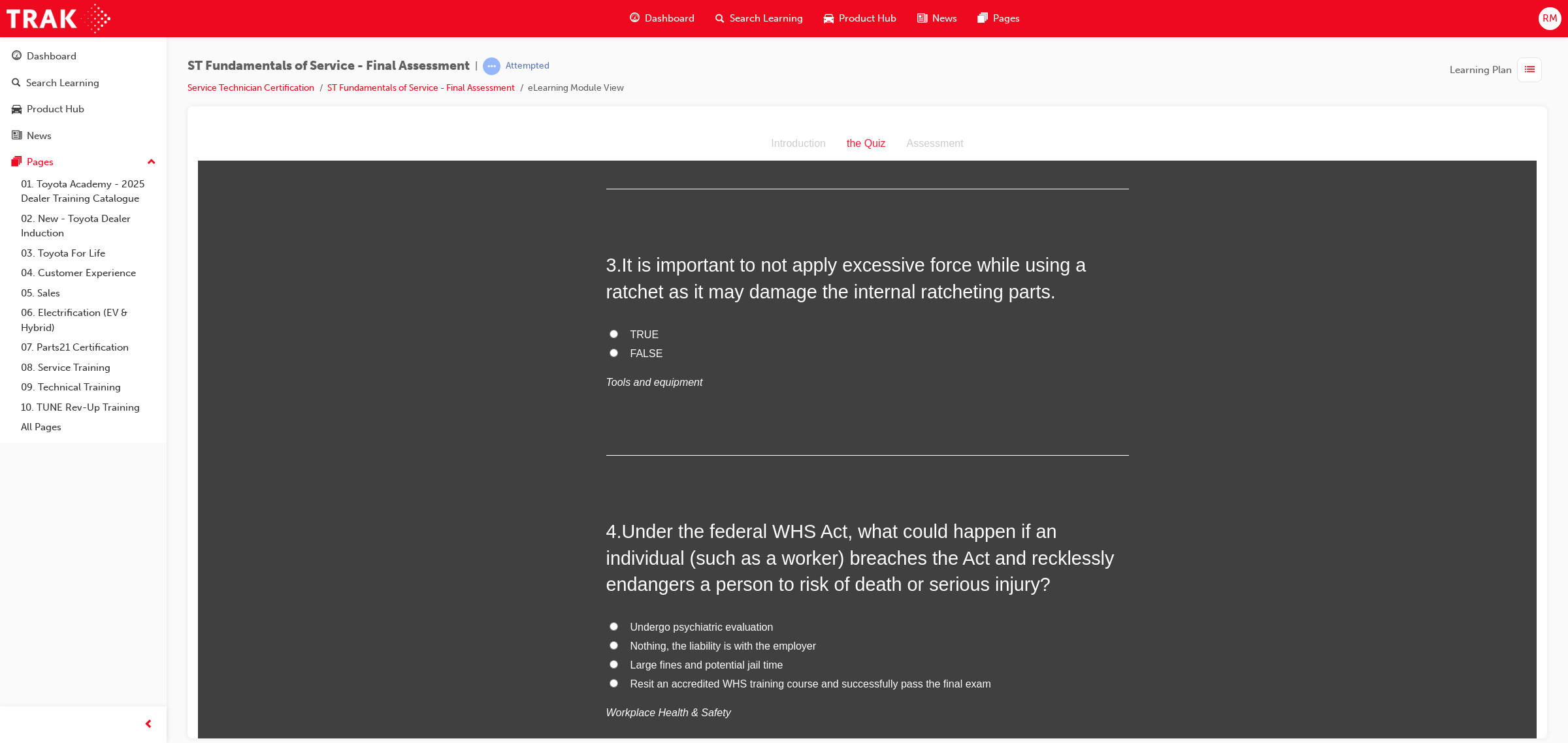
click at [609, 353] on input "FALSE" at bounding box center [613, 352] width 9 height 9
radio input "true"
click at [606, 335] on label "TRUE" at bounding box center [867, 335] width 523 height 19
click at [609, 335] on input "TRUE" at bounding box center [613, 333] width 9 height 9
radio input "true"
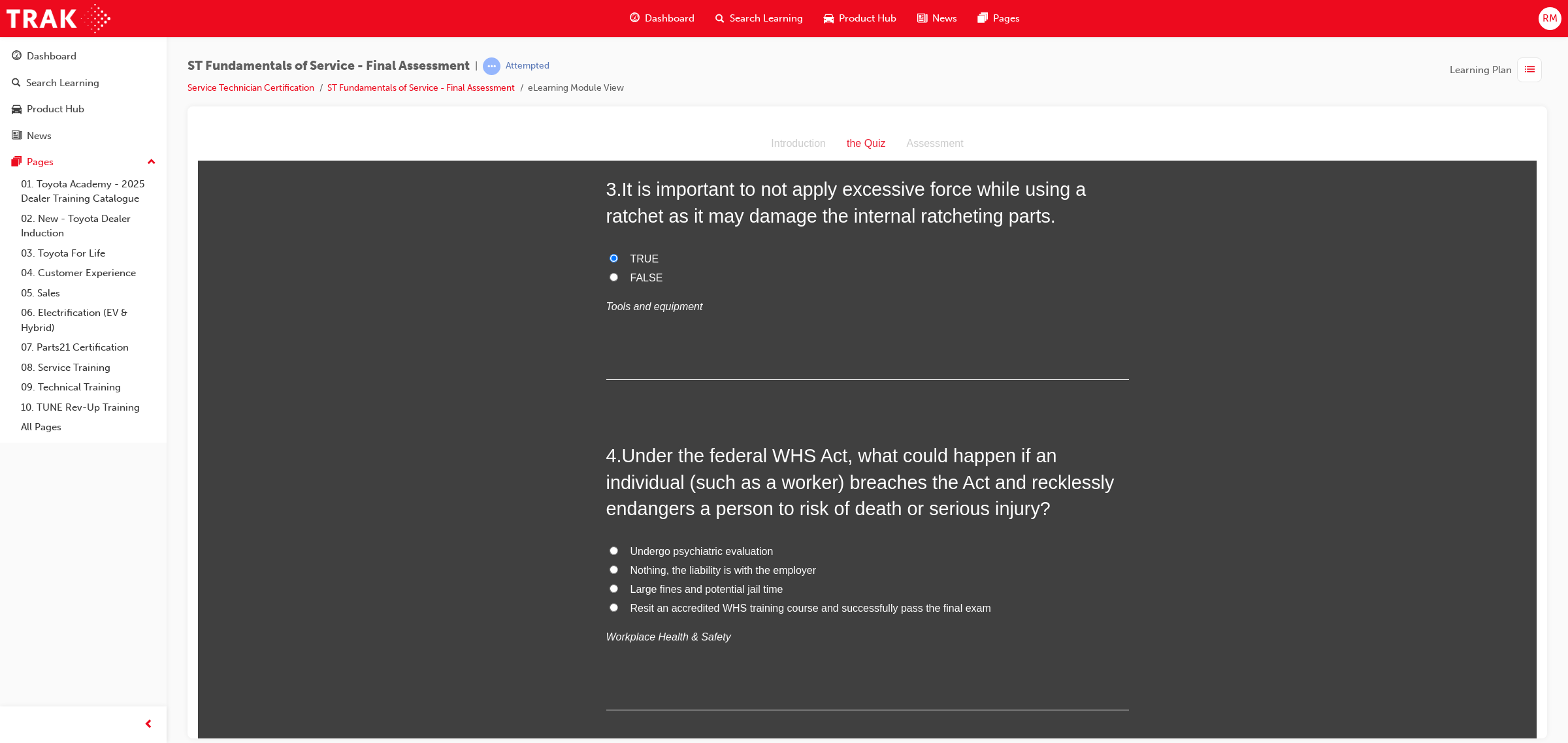
scroll to position [816, 0]
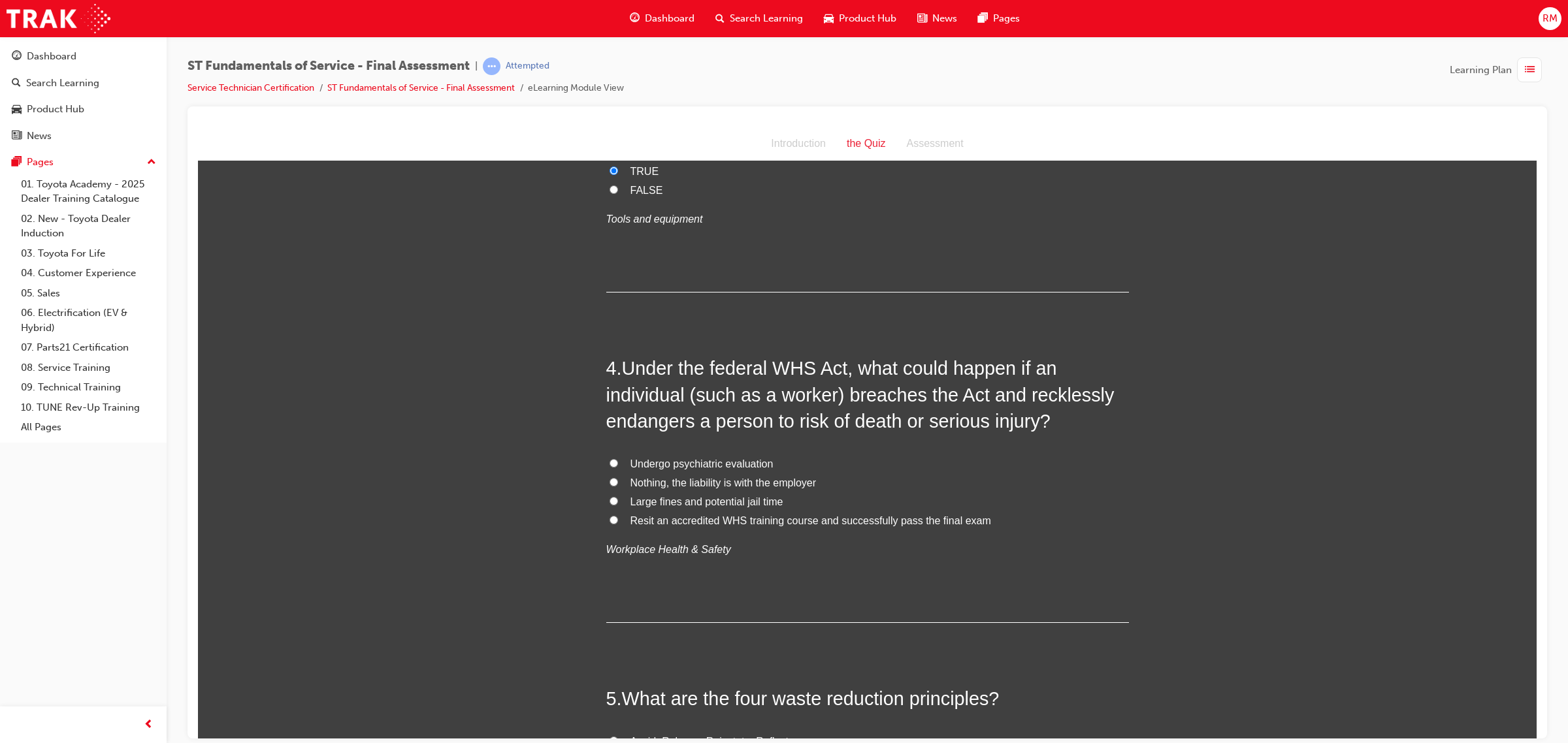
click at [609, 500] on input "Large fines and potential jail time" at bounding box center [613, 500] width 9 height 9
radio input "true"
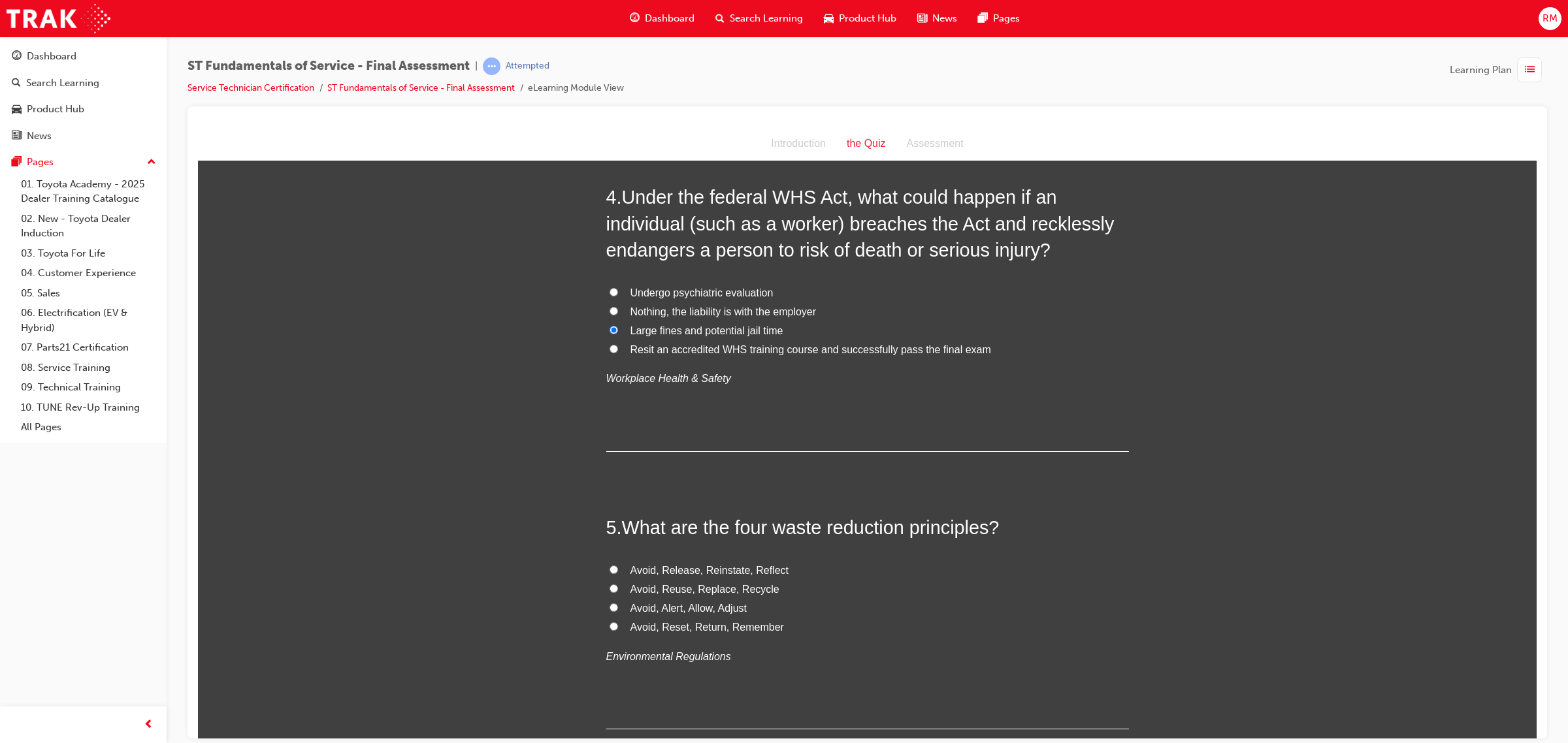
scroll to position [1142, 0]
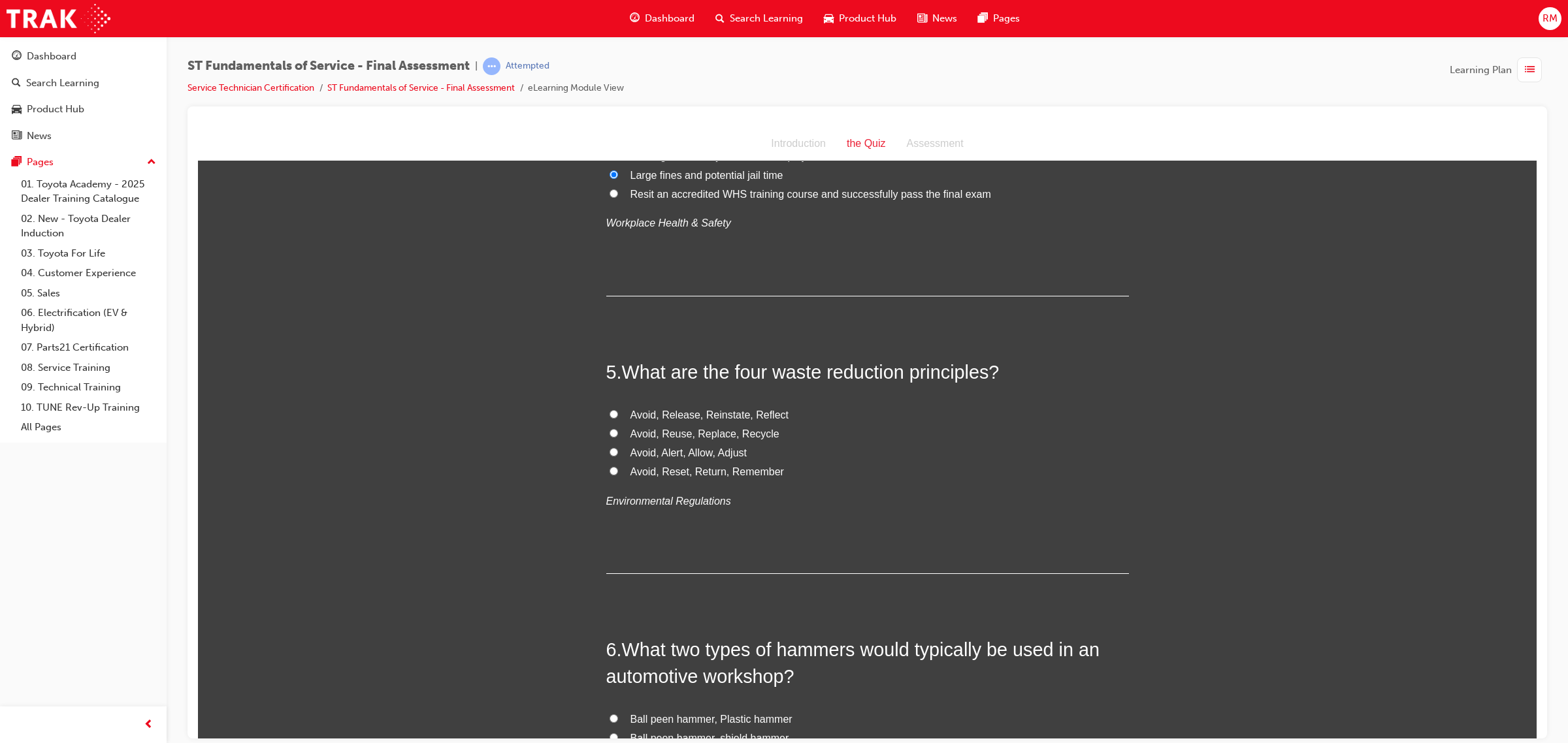
click at [609, 433] on input "Avoid, Reuse, Replace, Recycle" at bounding box center [613, 433] width 9 height 9
radio input "true"
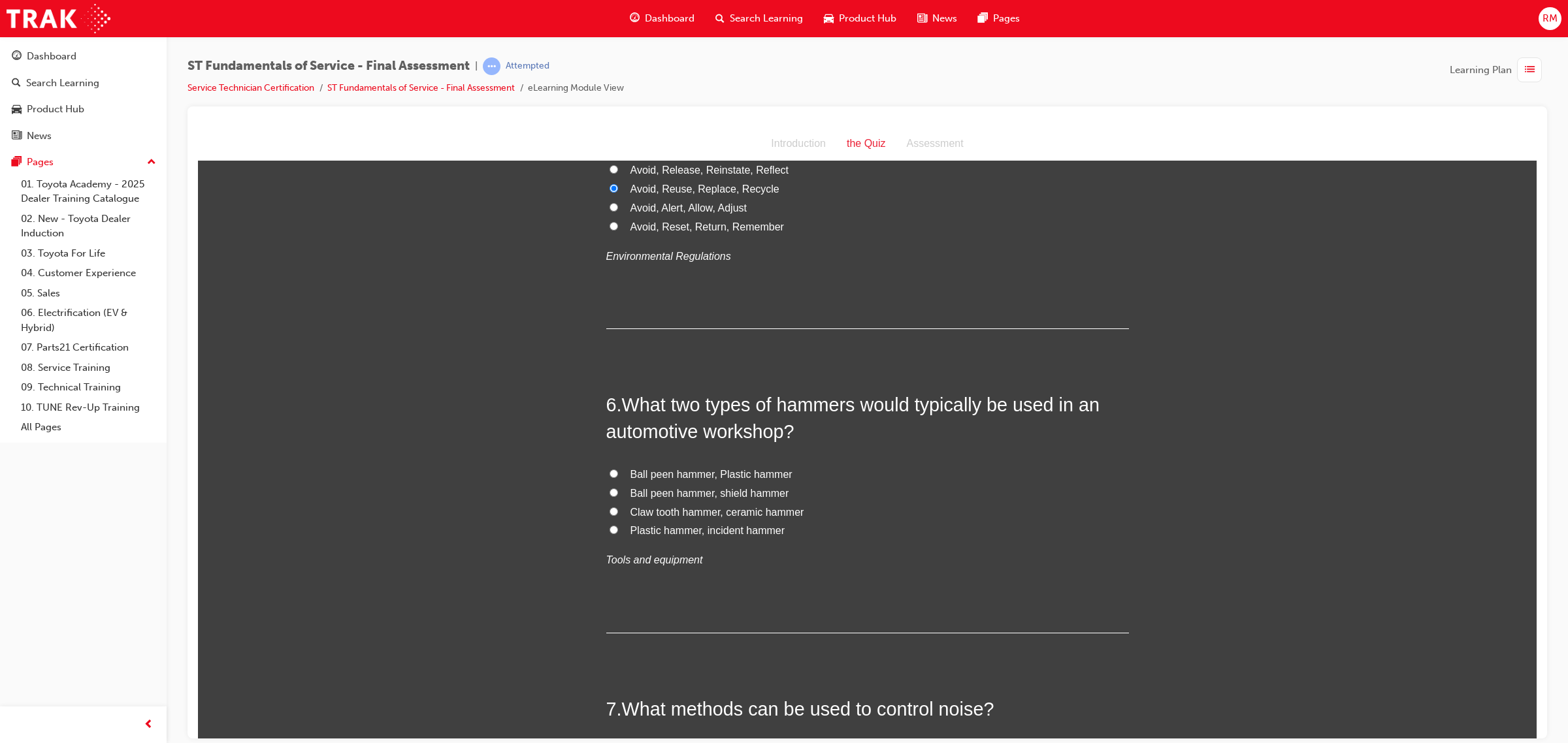
click at [609, 471] on input "Ball peen hammer, Plastic hammer" at bounding box center [613, 473] width 9 height 9
radio input "true"
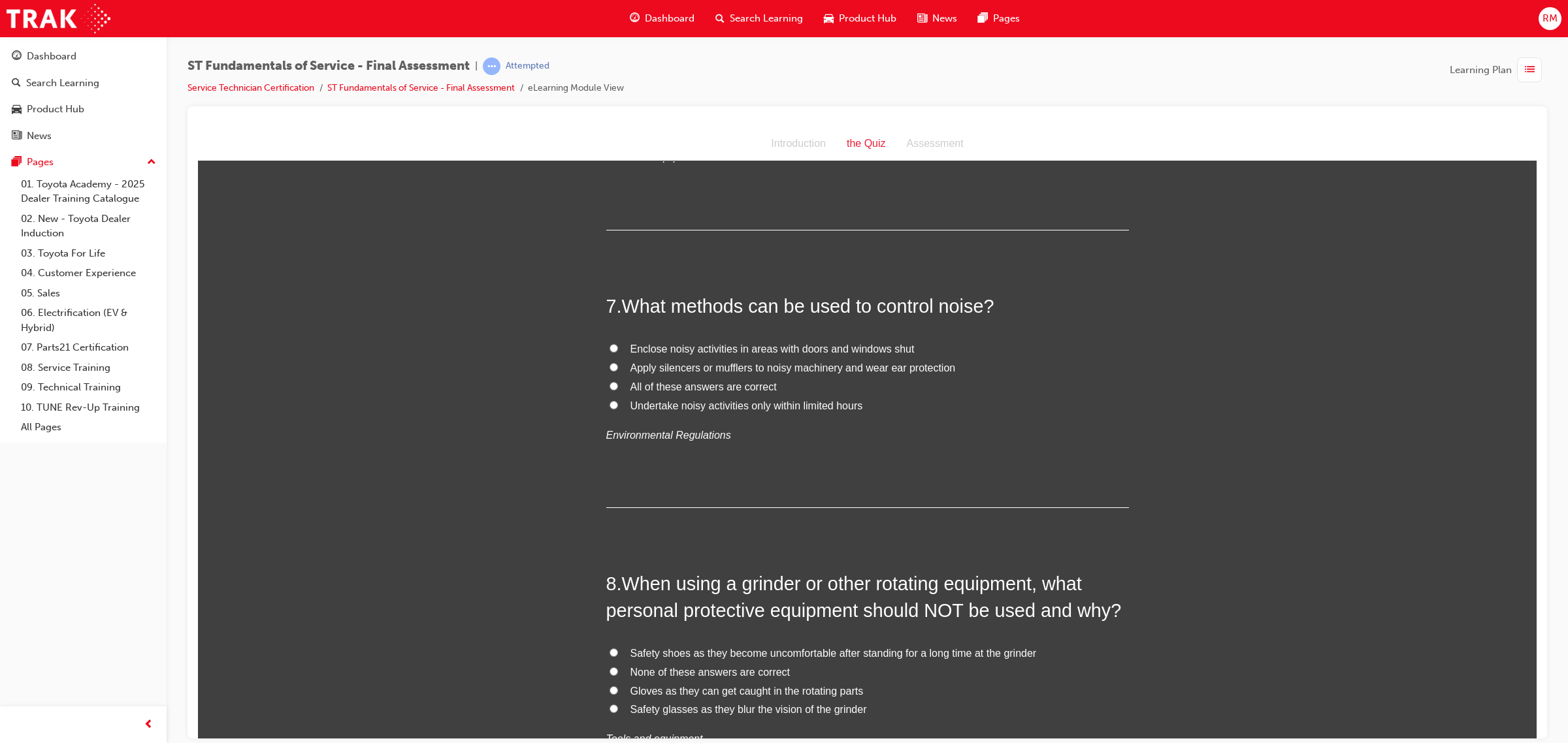
scroll to position [1796, 0]
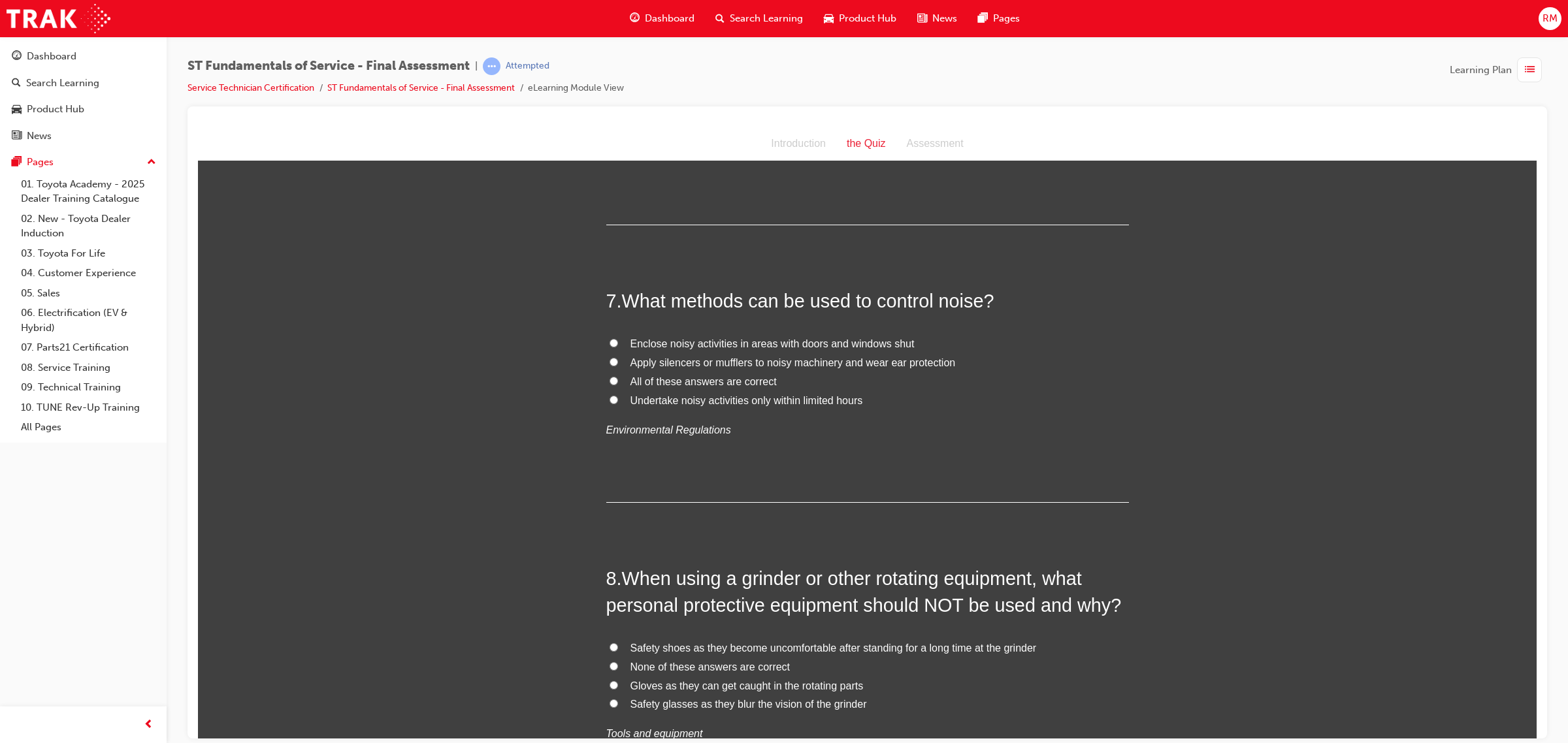
click at [609, 385] on input "All of these answers are correct" at bounding box center [613, 380] width 9 height 9
radio input "true"
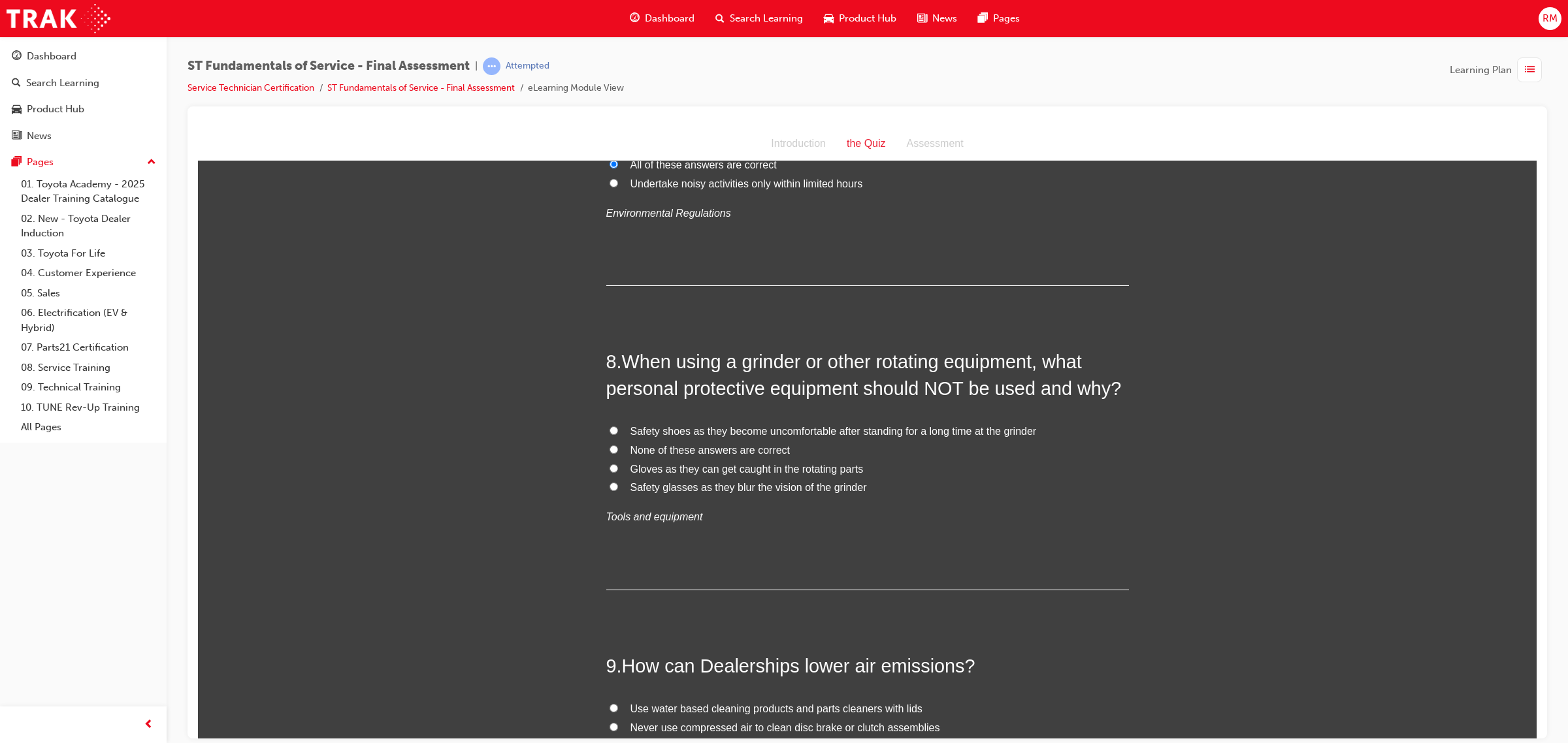
scroll to position [2041, 0]
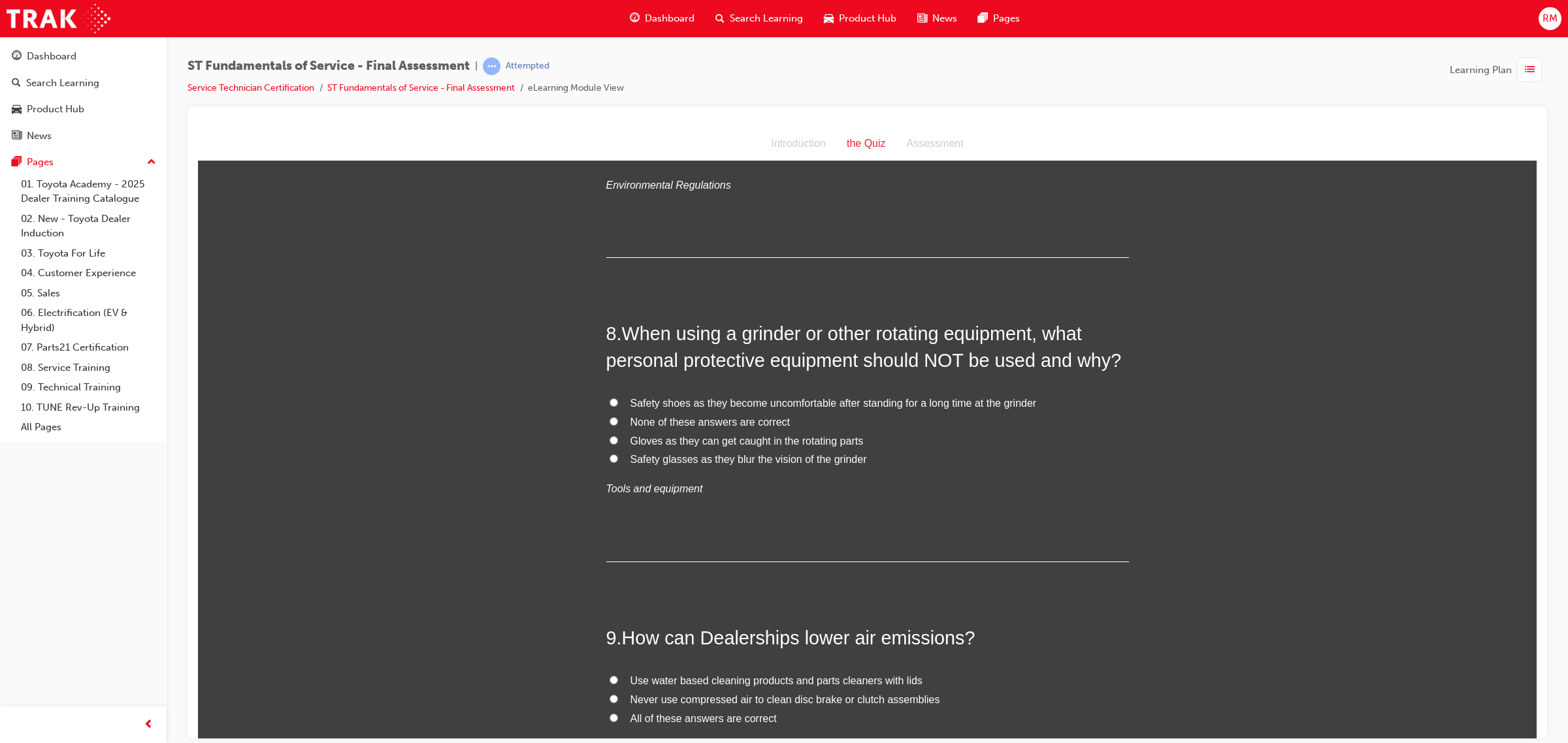
click at [609, 440] on input "Gloves as they can get caught in the rotating parts" at bounding box center [613, 440] width 9 height 9
radio input "true"
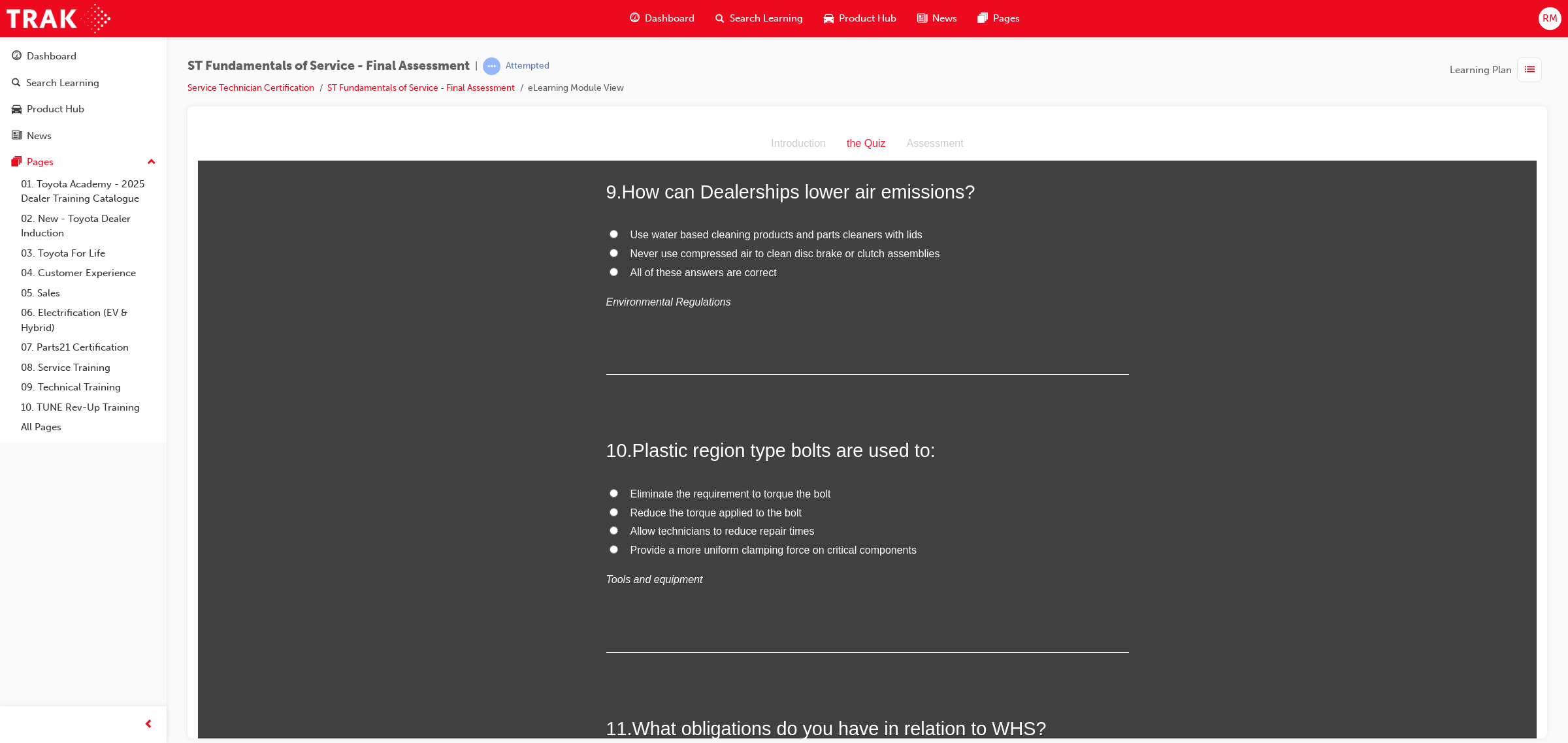
scroll to position [2449, 0]
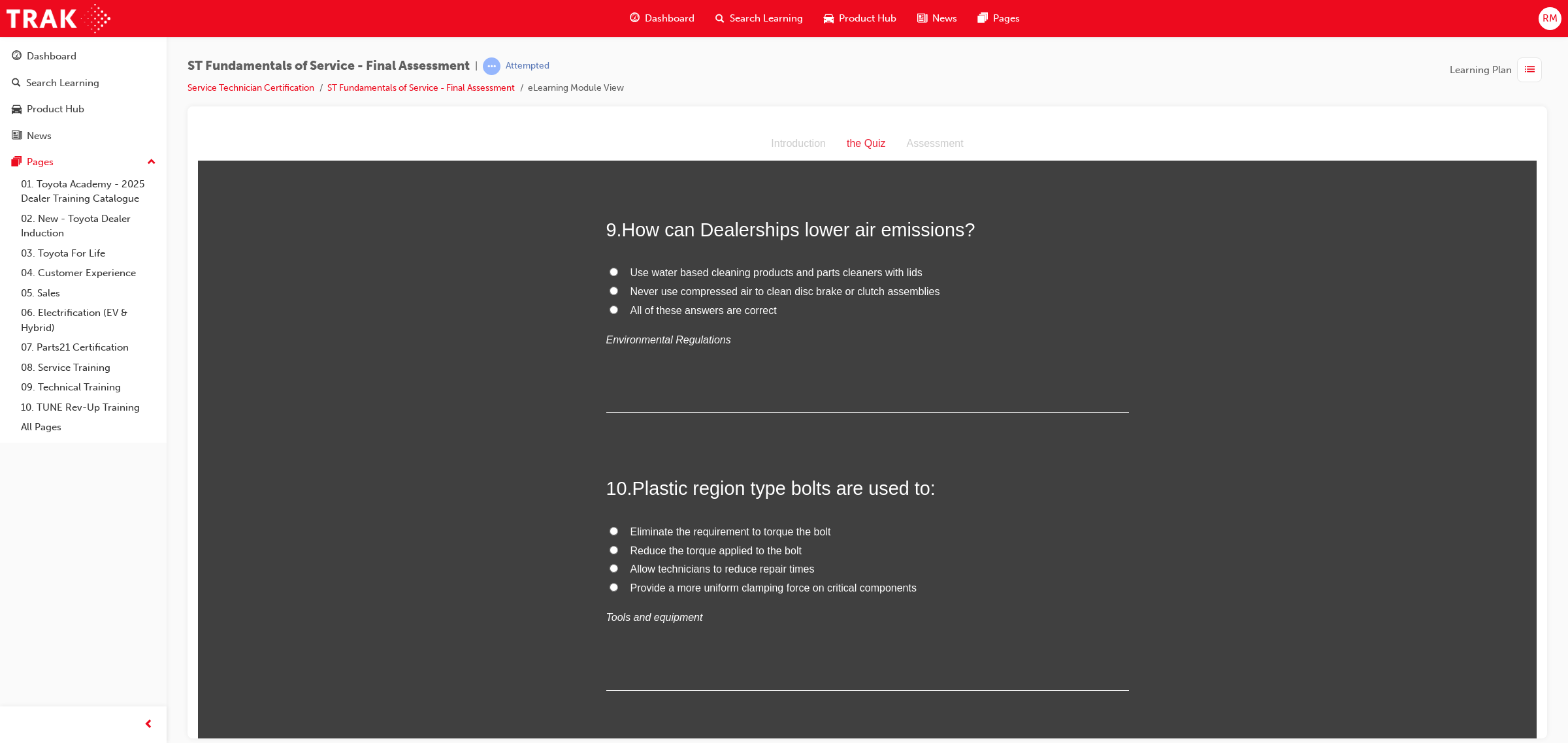
click at [609, 552] on input "Reduce the torque applied to the bolt" at bounding box center [613, 549] width 9 height 9
radio input "true"
click at [609, 312] on input "All of these answers are correct" at bounding box center [613, 309] width 9 height 9
radio input "true"
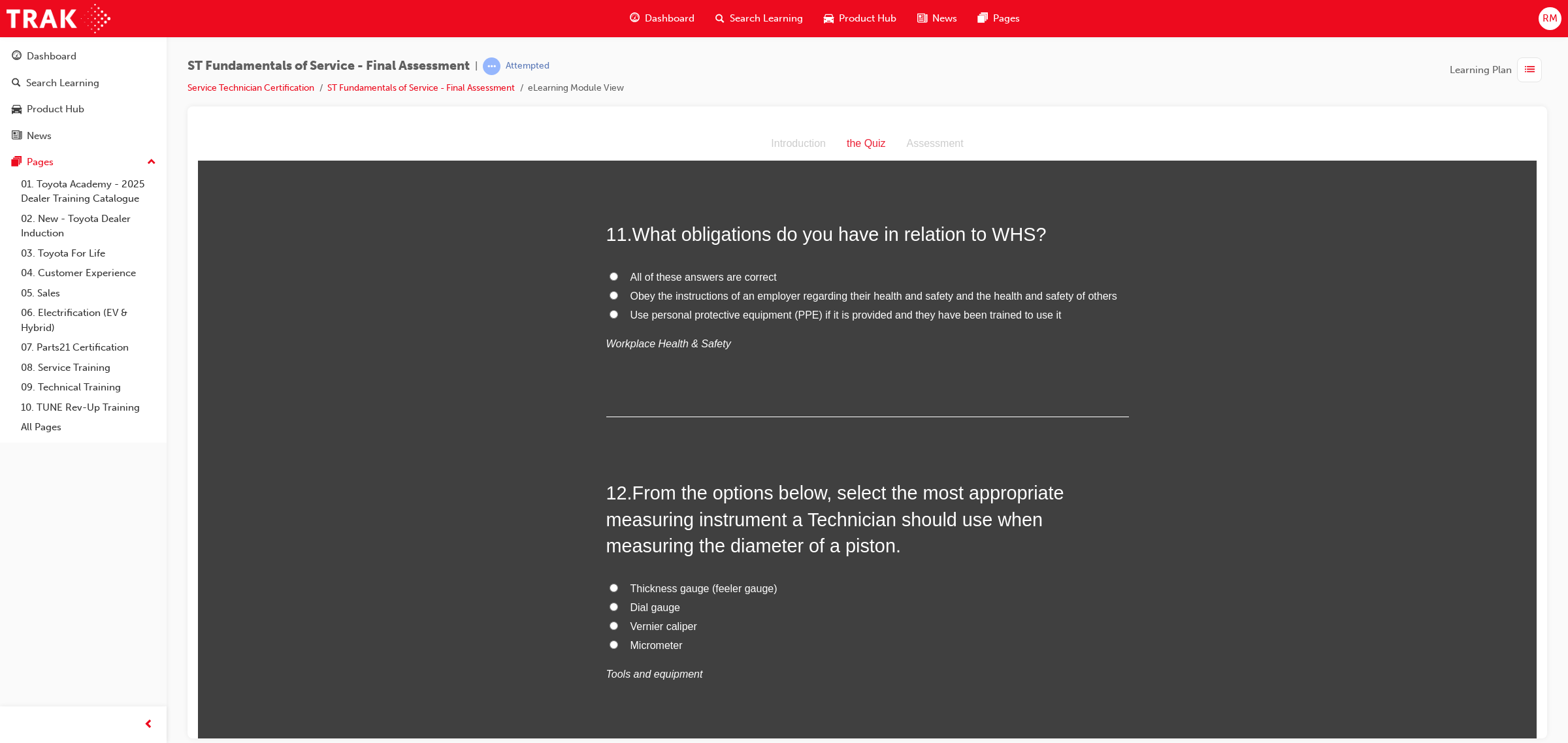
scroll to position [3020, 0]
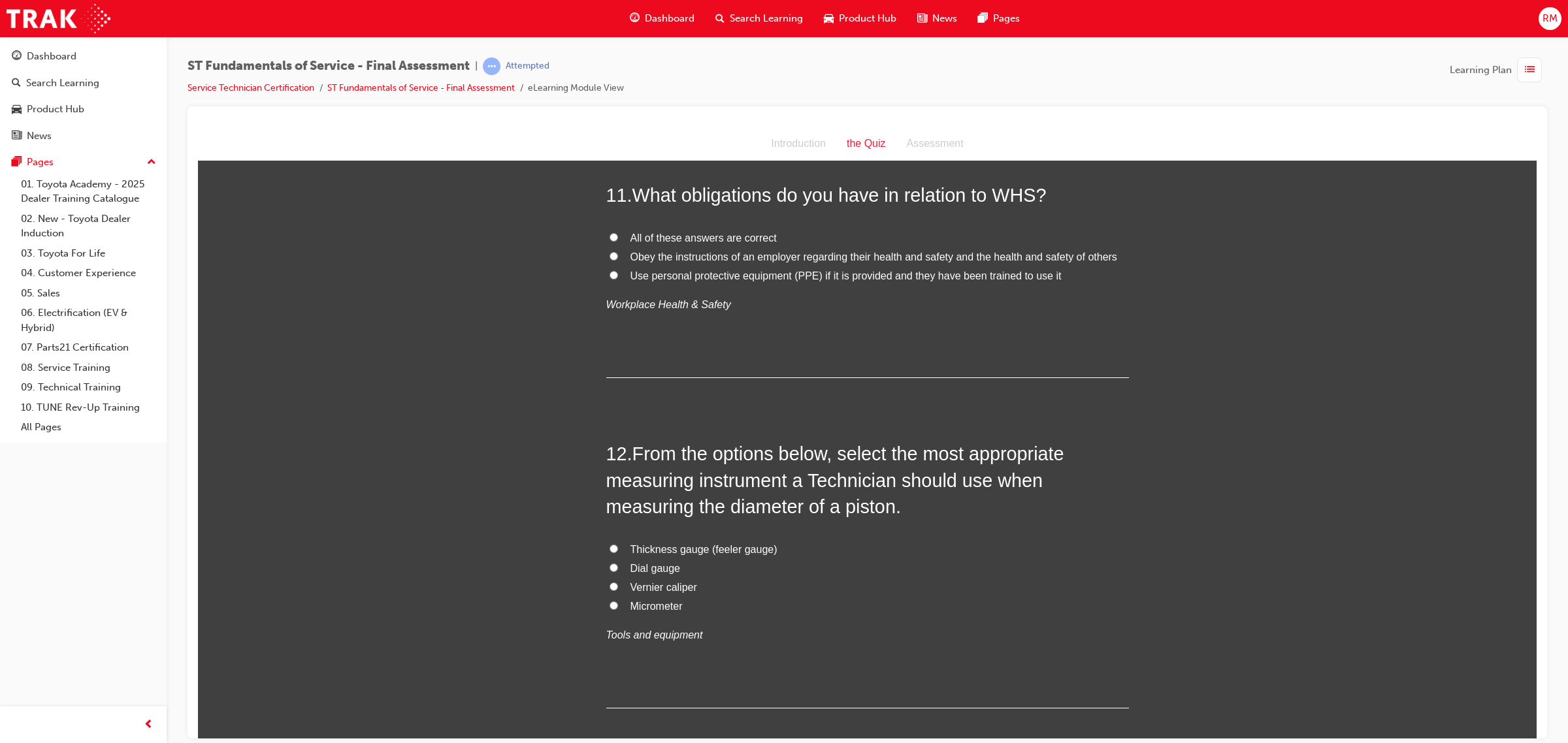
click at [609, 235] on input "All of these answers are correct" at bounding box center [613, 236] width 9 height 9
radio input "true"
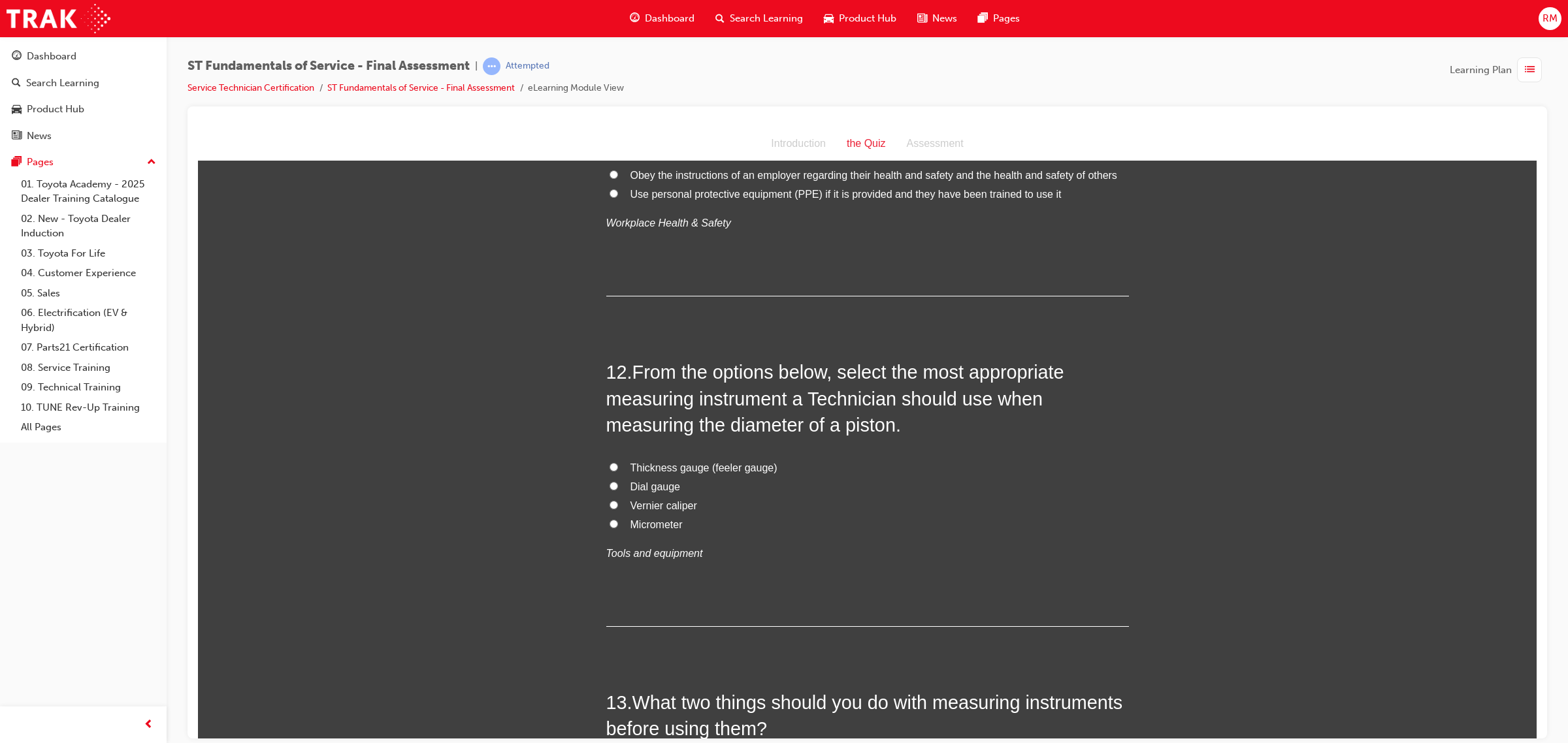
scroll to position [3183, 0]
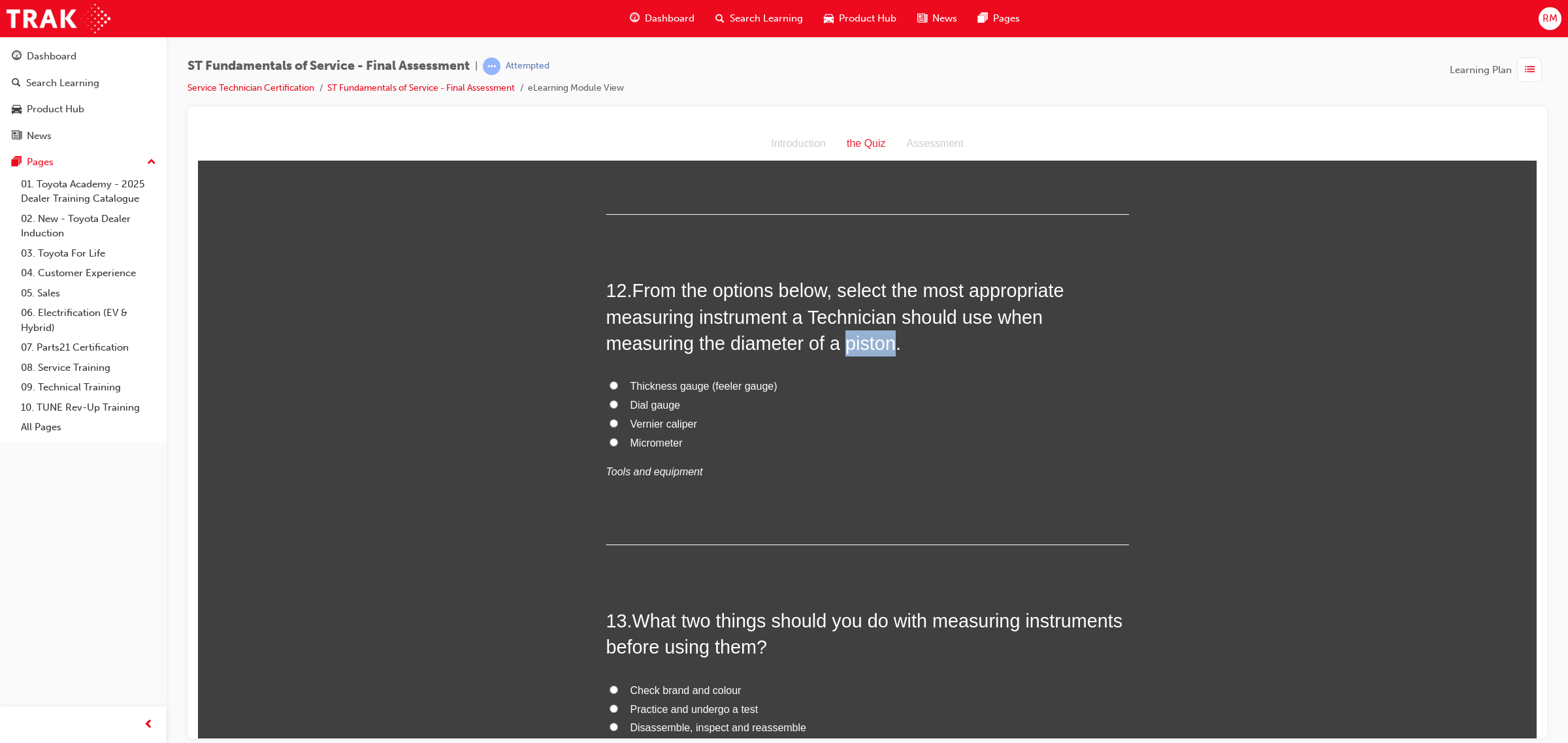
drag, startPoint x: 834, startPoint y: 346, endPoint x: 887, endPoint y: 345, distance: 53.0
click at [887, 345] on span "From the options below, select the most appropriate measuring instrument a Tech…" at bounding box center [835, 317] width 458 height 74
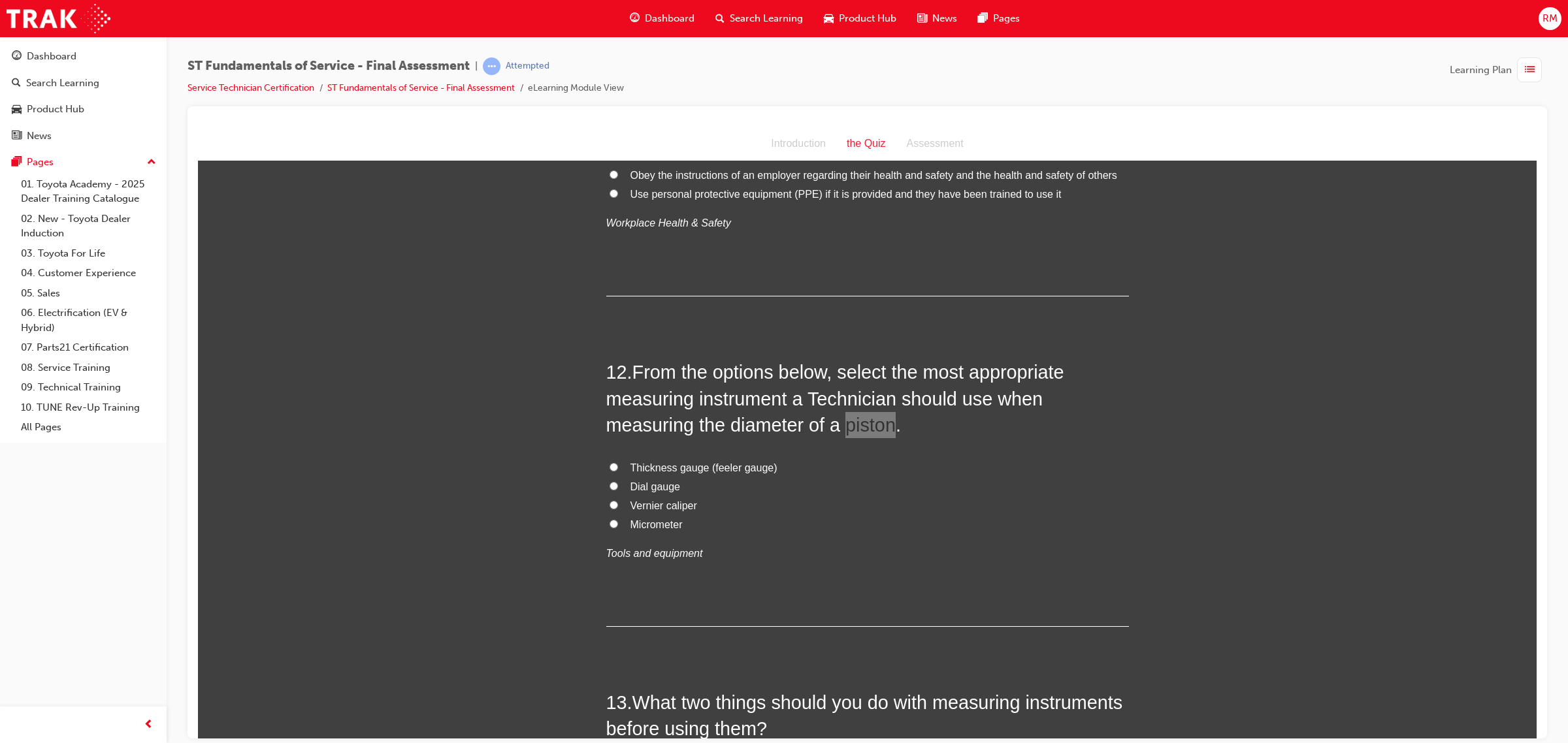
scroll to position [3020, 0]
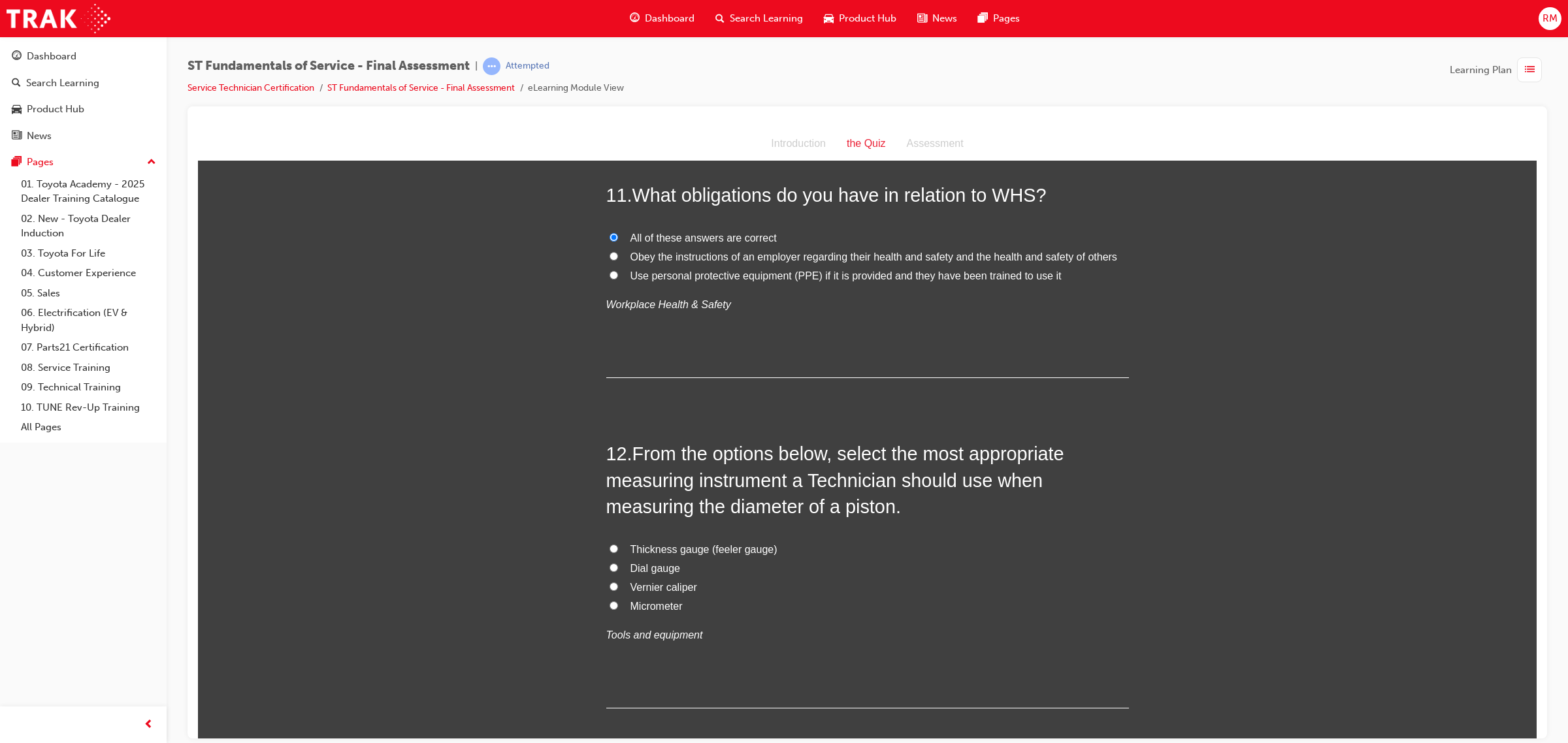
click at [609, 608] on input "Micrometer" at bounding box center [613, 604] width 9 height 9
radio input "true"
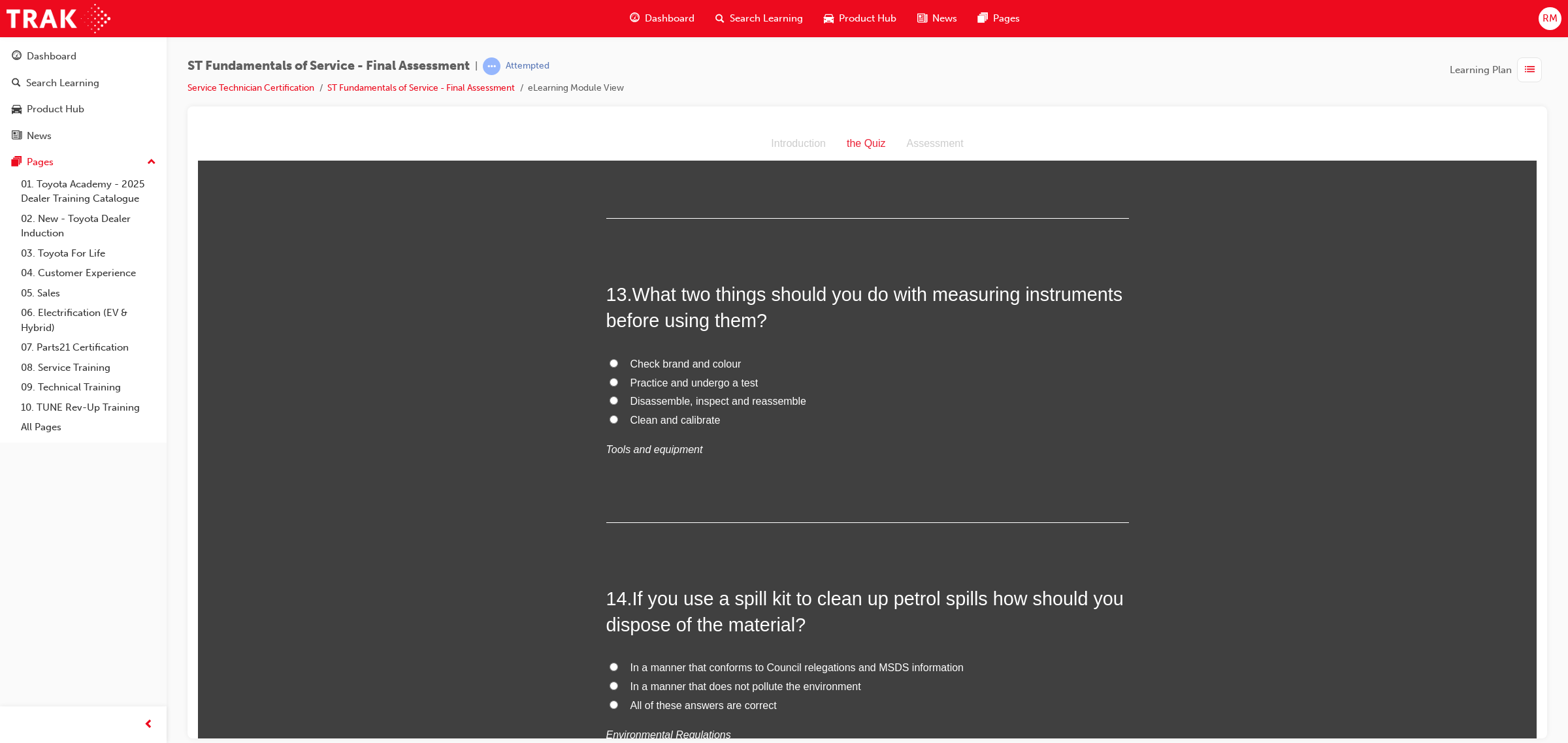
scroll to position [3591, 0]
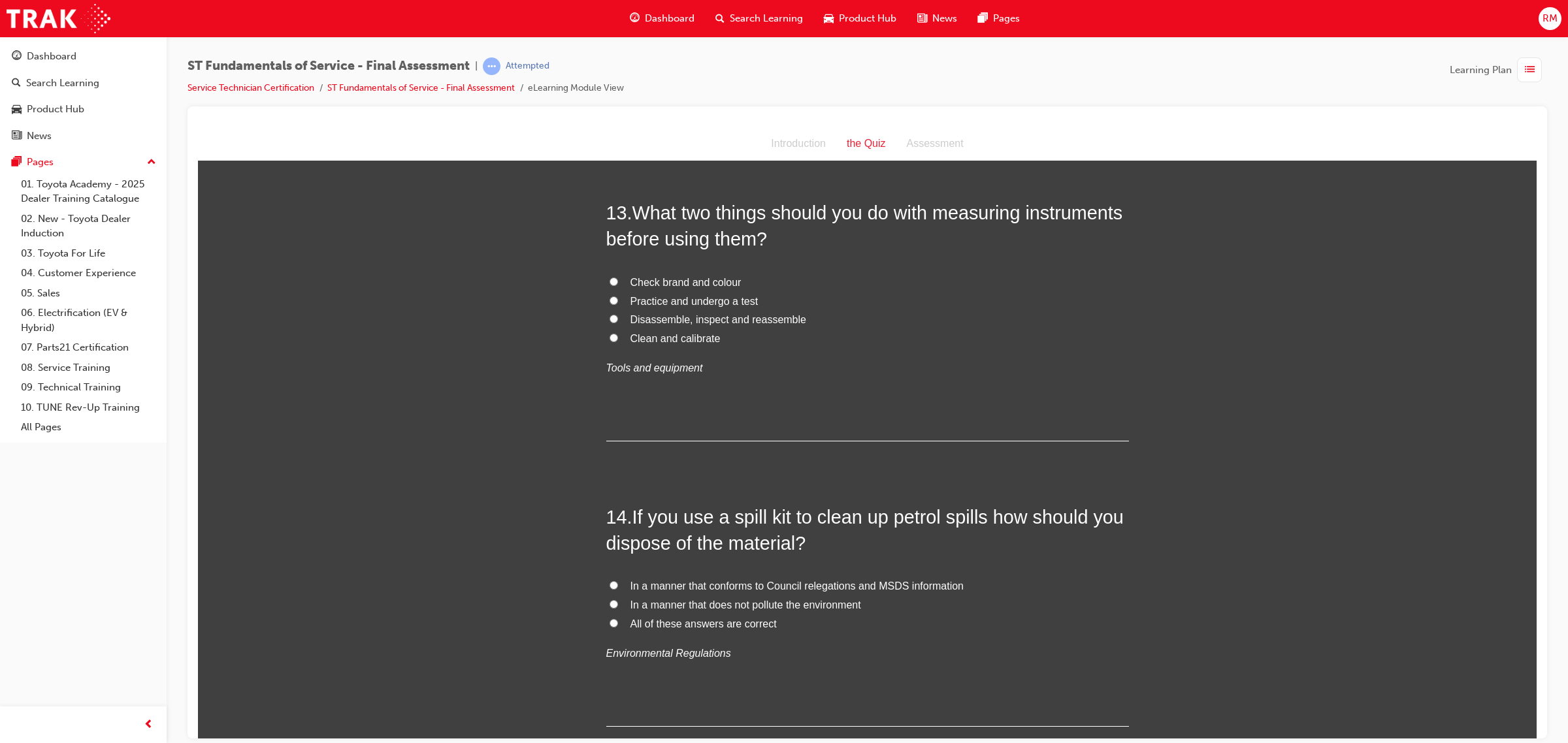
click at [609, 339] on input "Clean and calibrate" at bounding box center [613, 337] width 9 height 9
radio input "true"
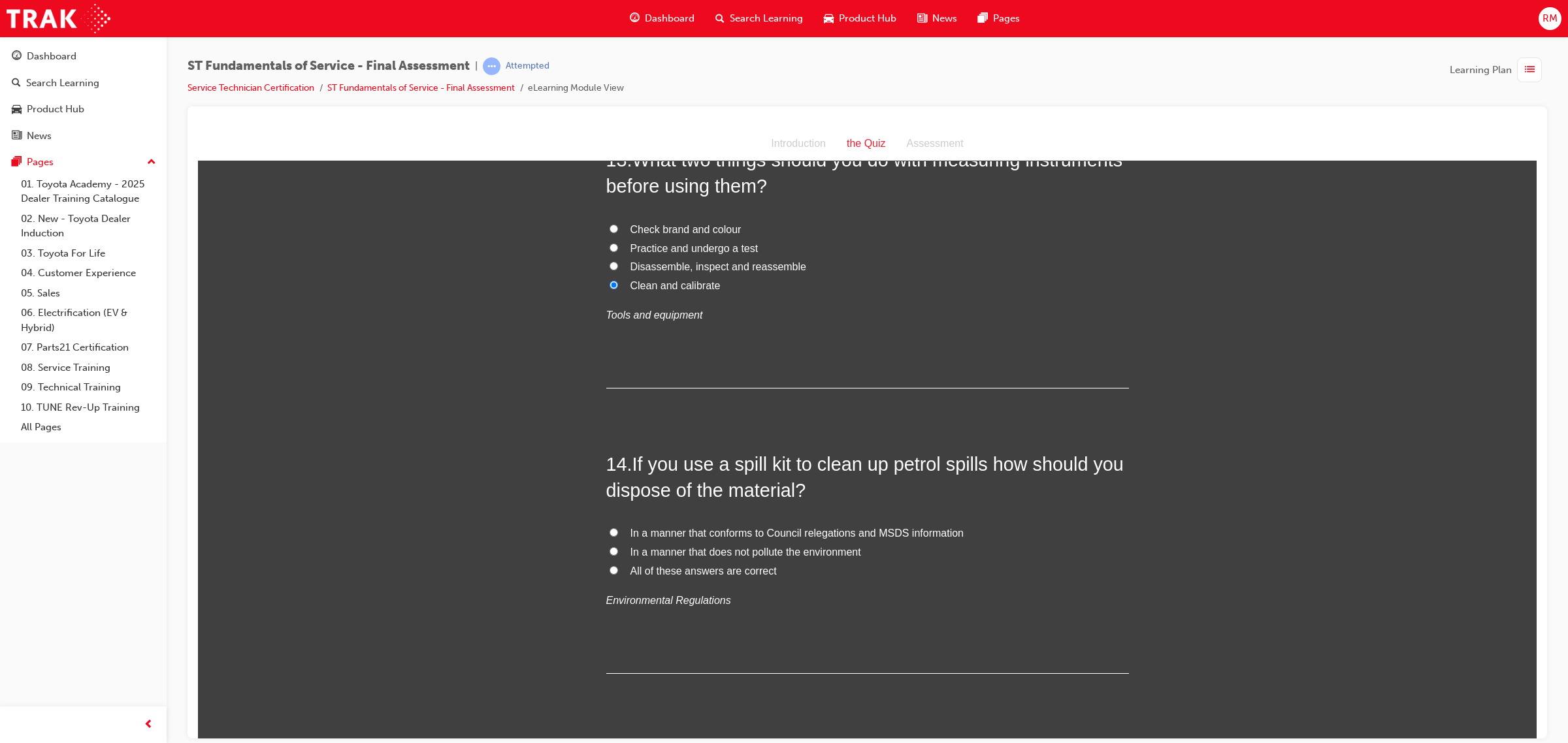
scroll to position [3673, 0]
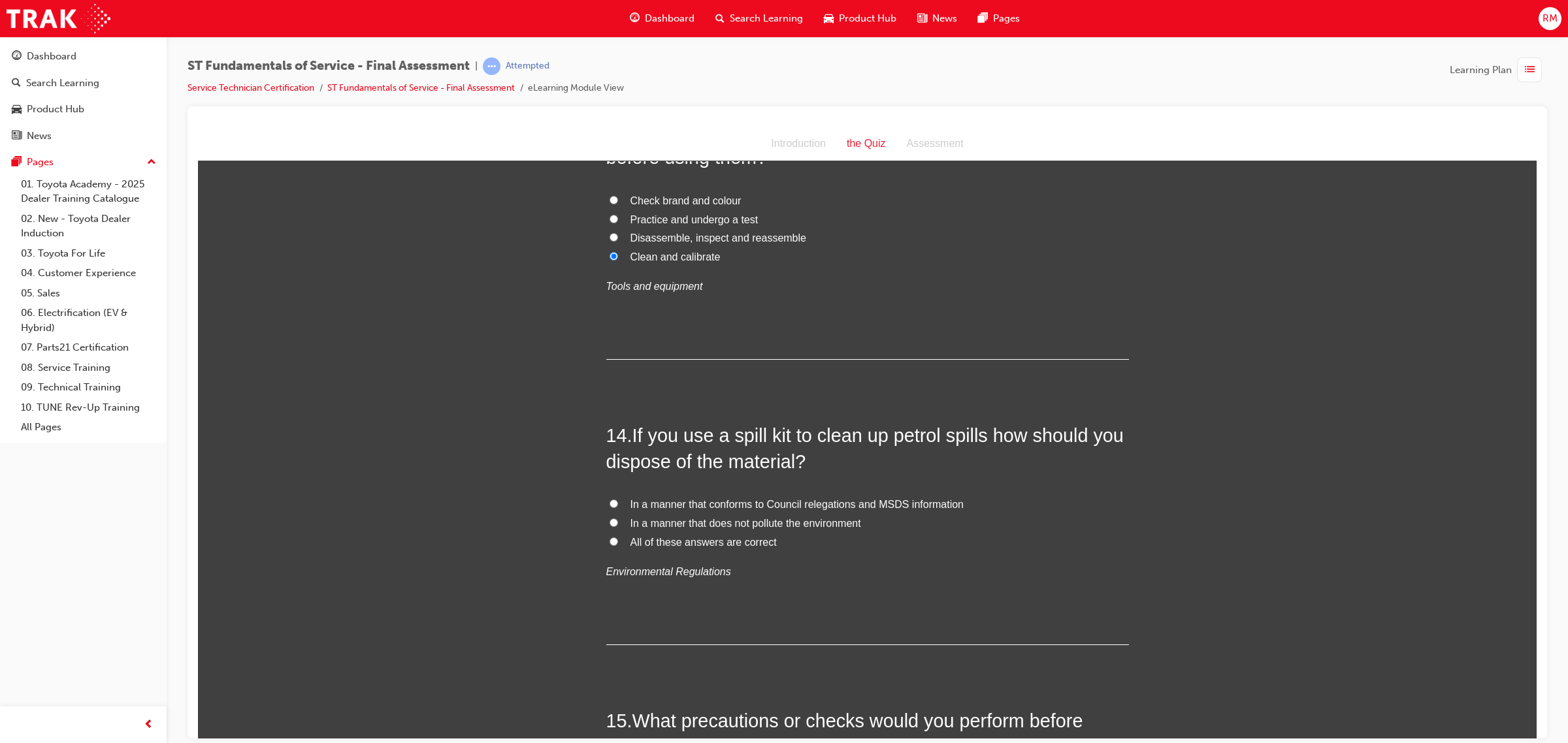
click at [609, 544] on input "All of these answers are correct" at bounding box center [613, 541] width 9 height 9
radio input "true"
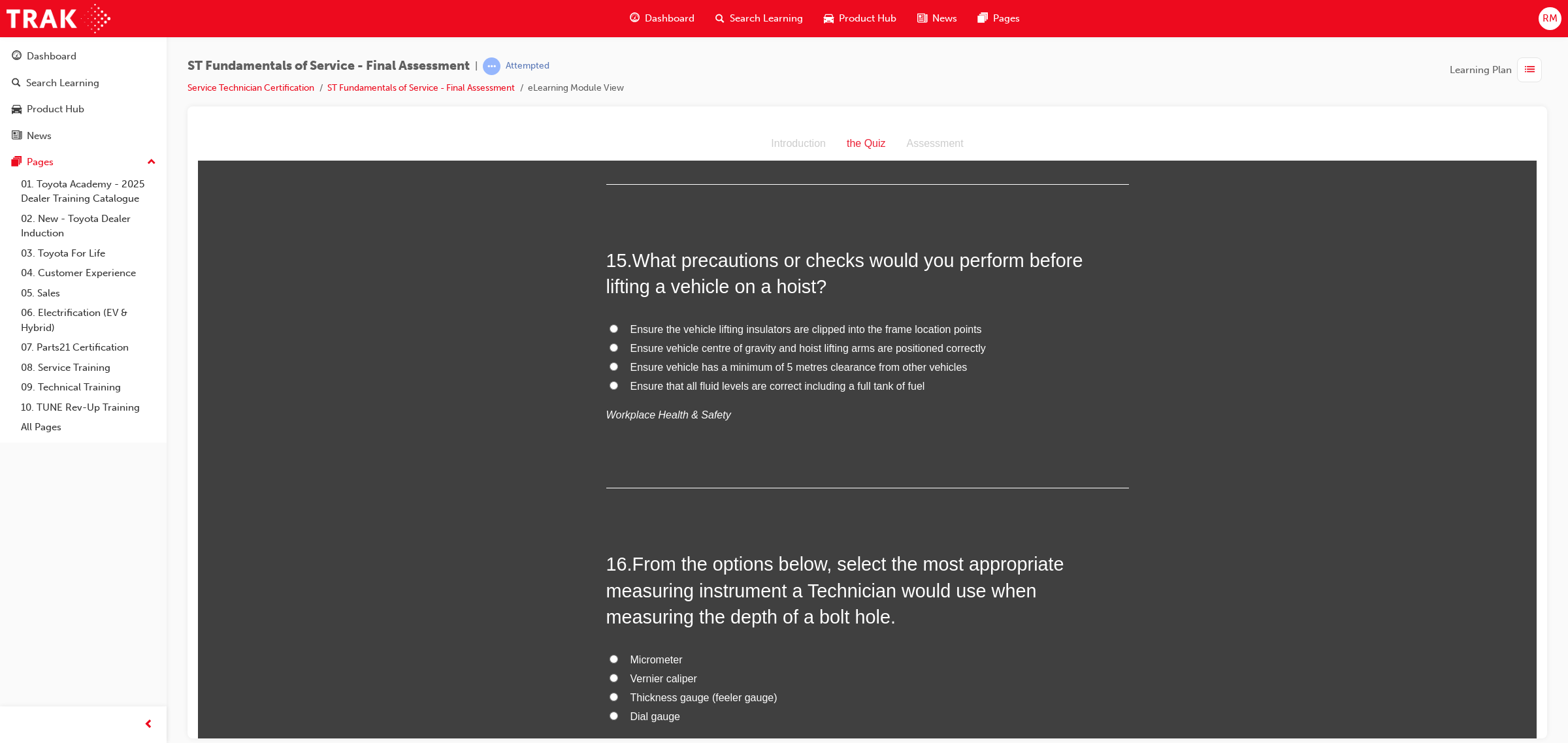
scroll to position [4163, 0]
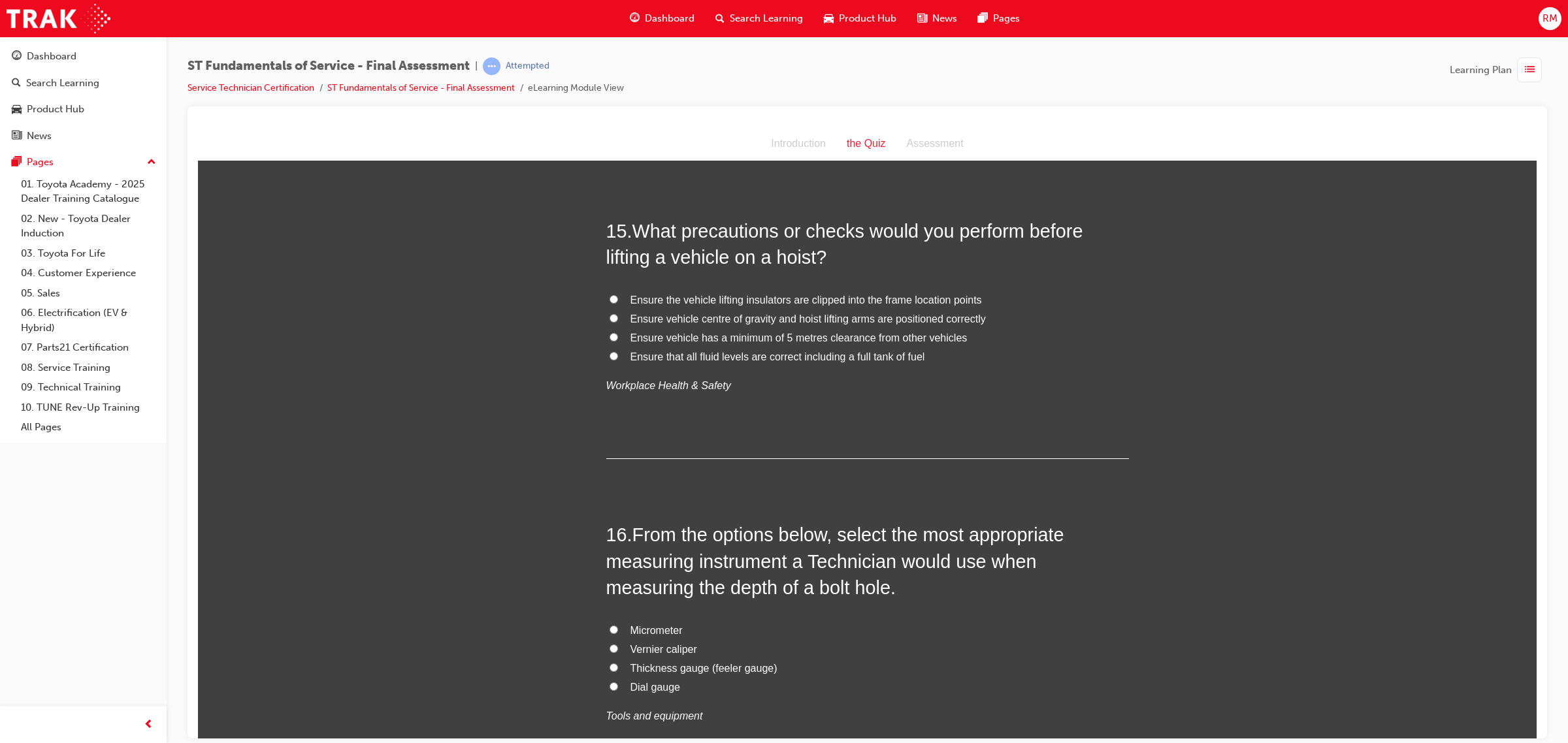
click at [609, 689] on input "Dial gauge" at bounding box center [613, 685] width 9 height 9
radio input "true"
click at [612, 298] on label "Ensure the vehicle lifting insulators are clipped into the frame location points" at bounding box center [867, 300] width 523 height 19
click at [612, 298] on input "Ensure the vehicle lifting insulators are clipped into the frame location points" at bounding box center [613, 299] width 9 height 9
radio input "true"
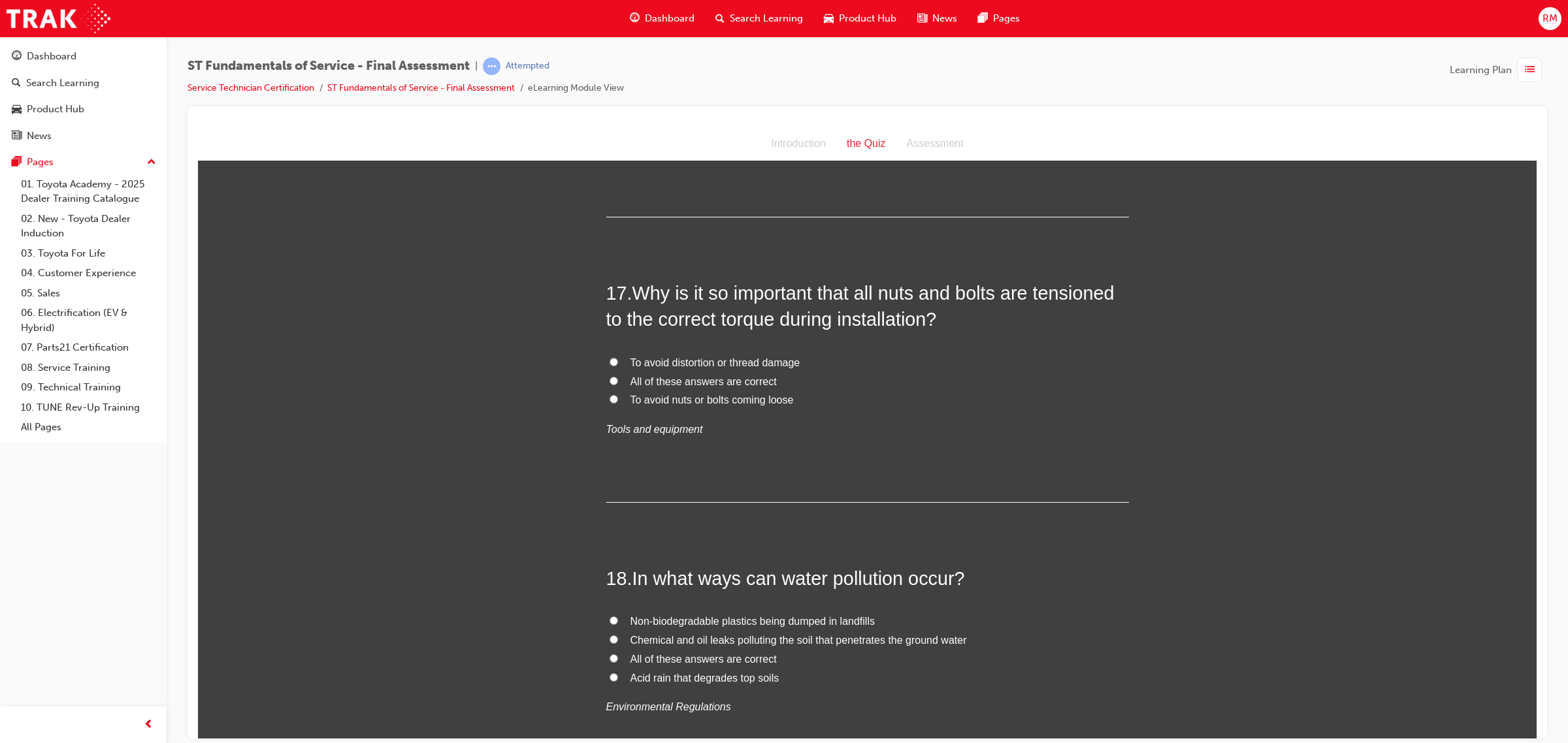
scroll to position [4816, 0]
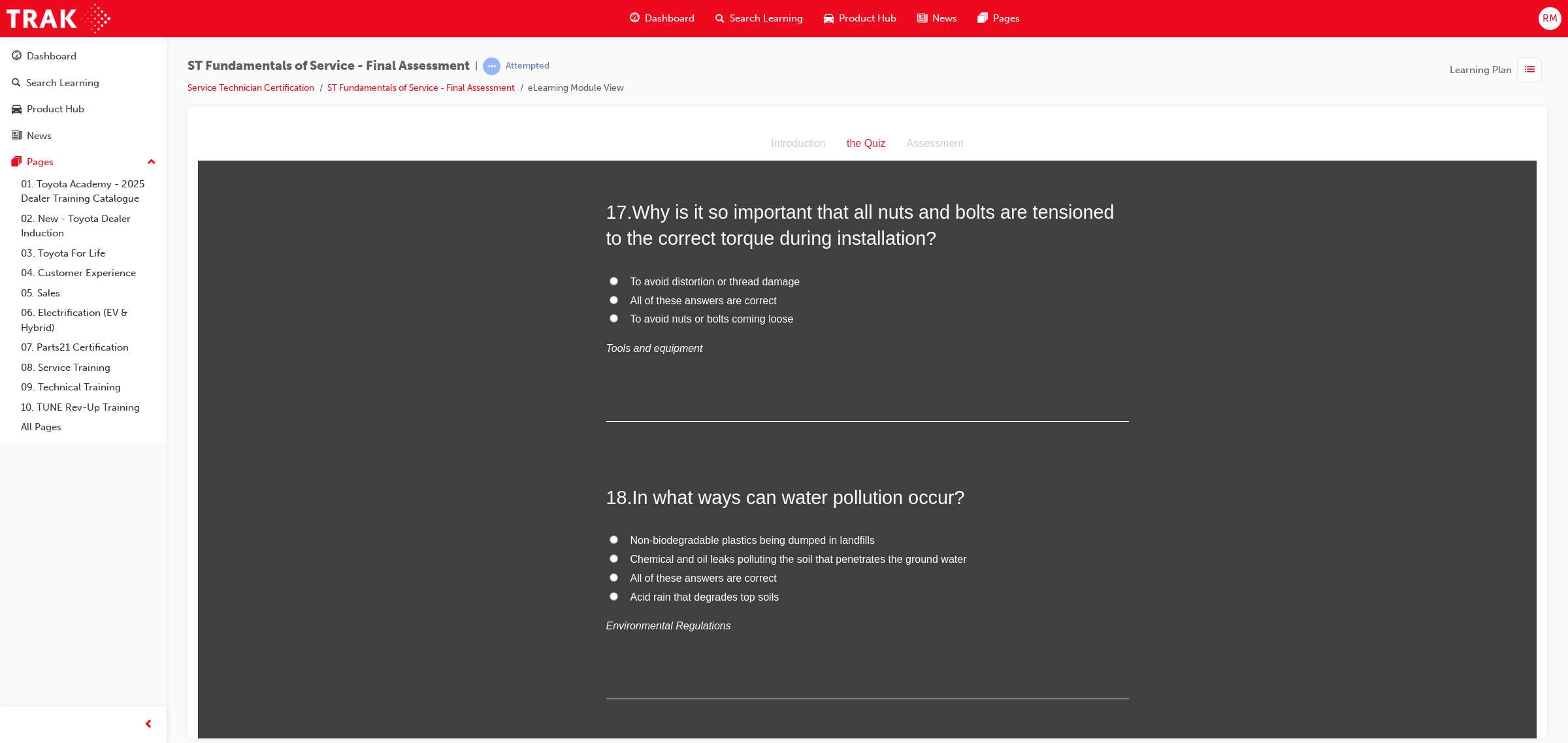
click at [609, 301] on input "All of these answers are correct" at bounding box center [613, 299] width 9 height 9
radio input "true"
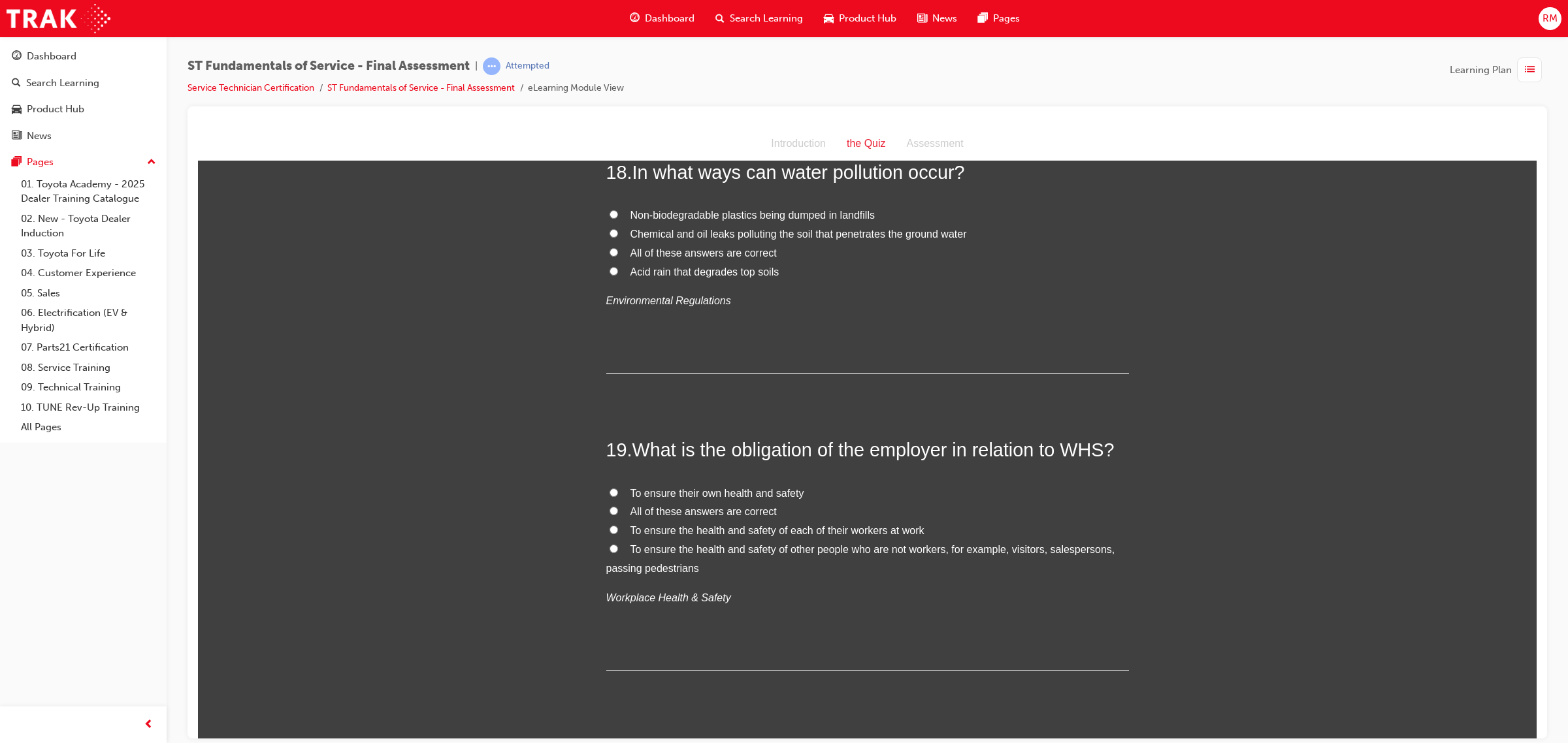
scroll to position [5142, 0]
click at [609, 254] on input "All of these answers are correct" at bounding box center [613, 250] width 9 height 9
radio input "true"
click at [609, 513] on input "All of these answers are correct" at bounding box center [613, 509] width 9 height 9
radio input "true"
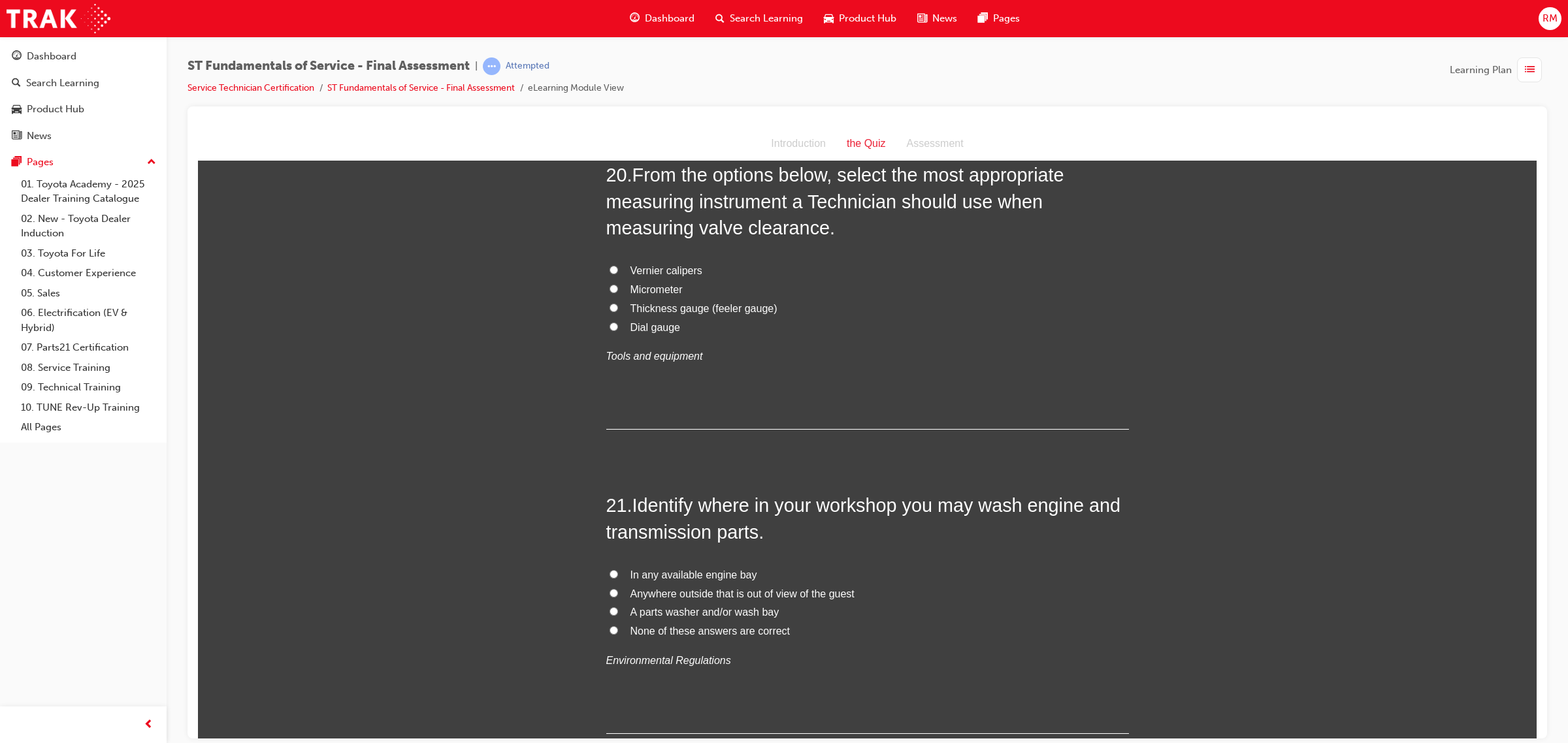
scroll to position [5713, 0]
click at [609, 310] on input "Thickness gauge (feeler gauge)" at bounding box center [613, 306] width 9 height 9
radio input "true"
click at [612, 611] on label "A parts washer and/or wash bay" at bounding box center [867, 611] width 523 height 19
click at [612, 611] on input "A parts washer and/or wash bay" at bounding box center [613, 609] width 9 height 9
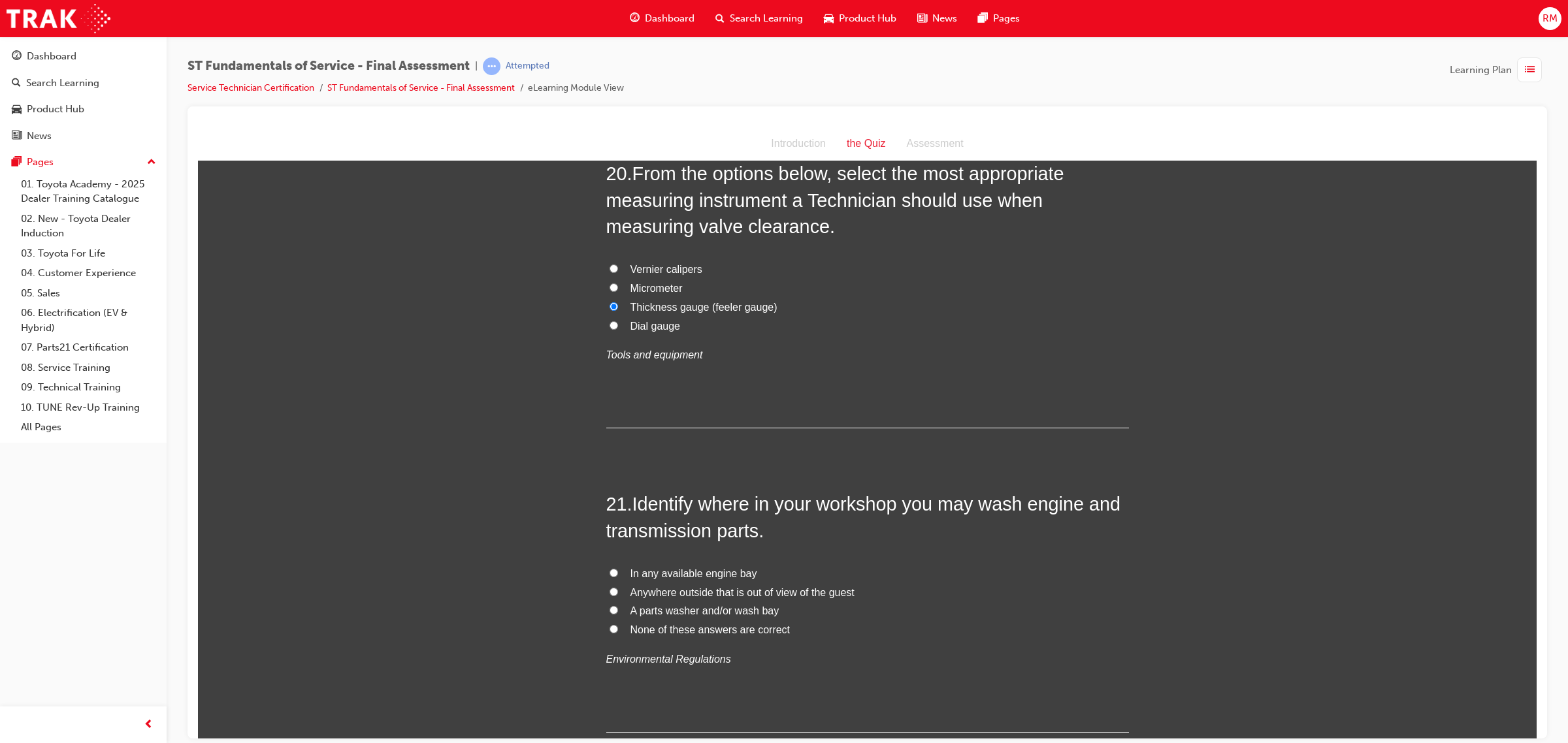
radio input "true"
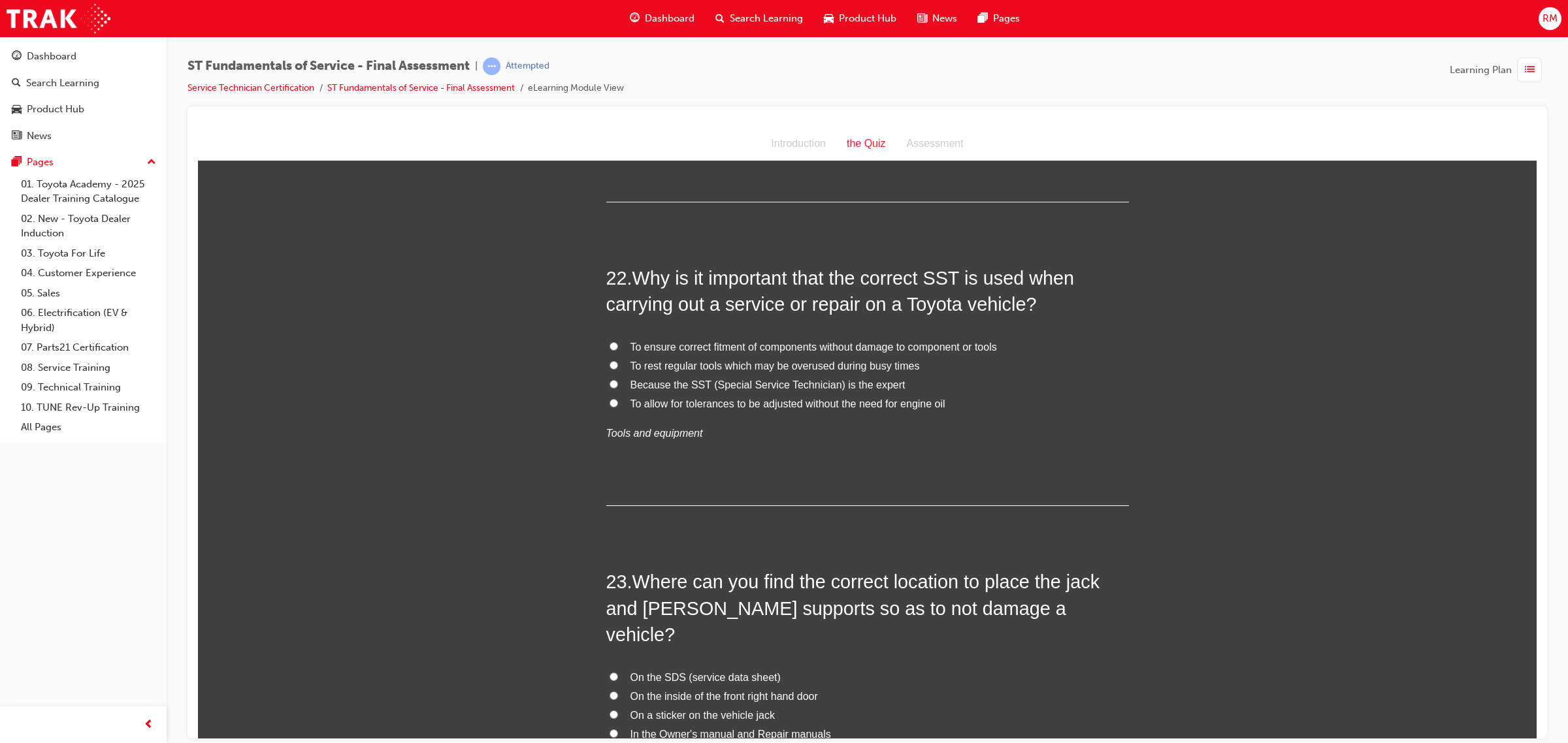
scroll to position [6284, 0]
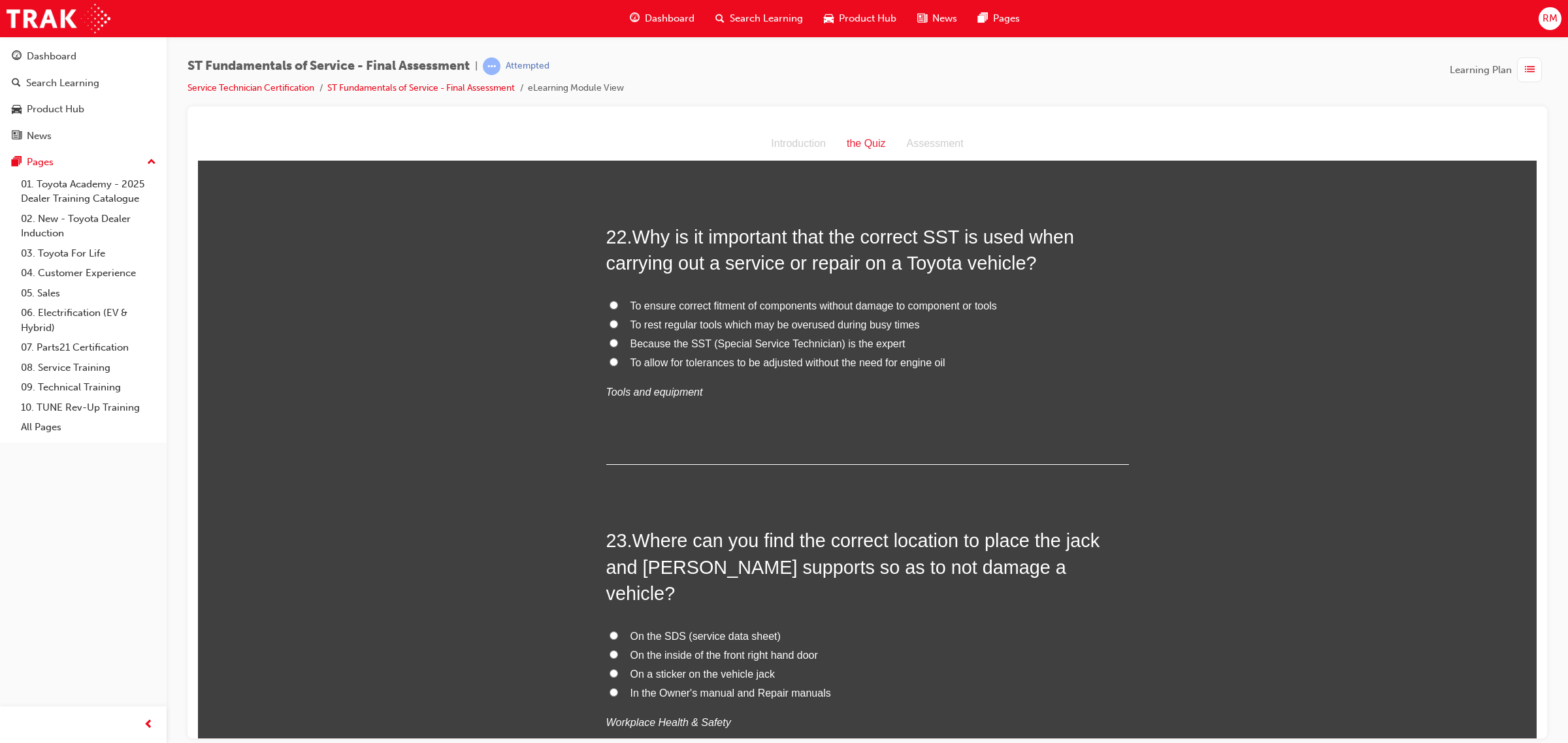
click at [609, 688] on input "In the Owner's manual and Repair manuals" at bounding box center [613, 692] width 9 height 9
radio input "true"
click at [609, 309] on input "To ensure correct fitment of components without damage to component or tools" at bounding box center [613, 304] width 9 height 9
radio input "true"
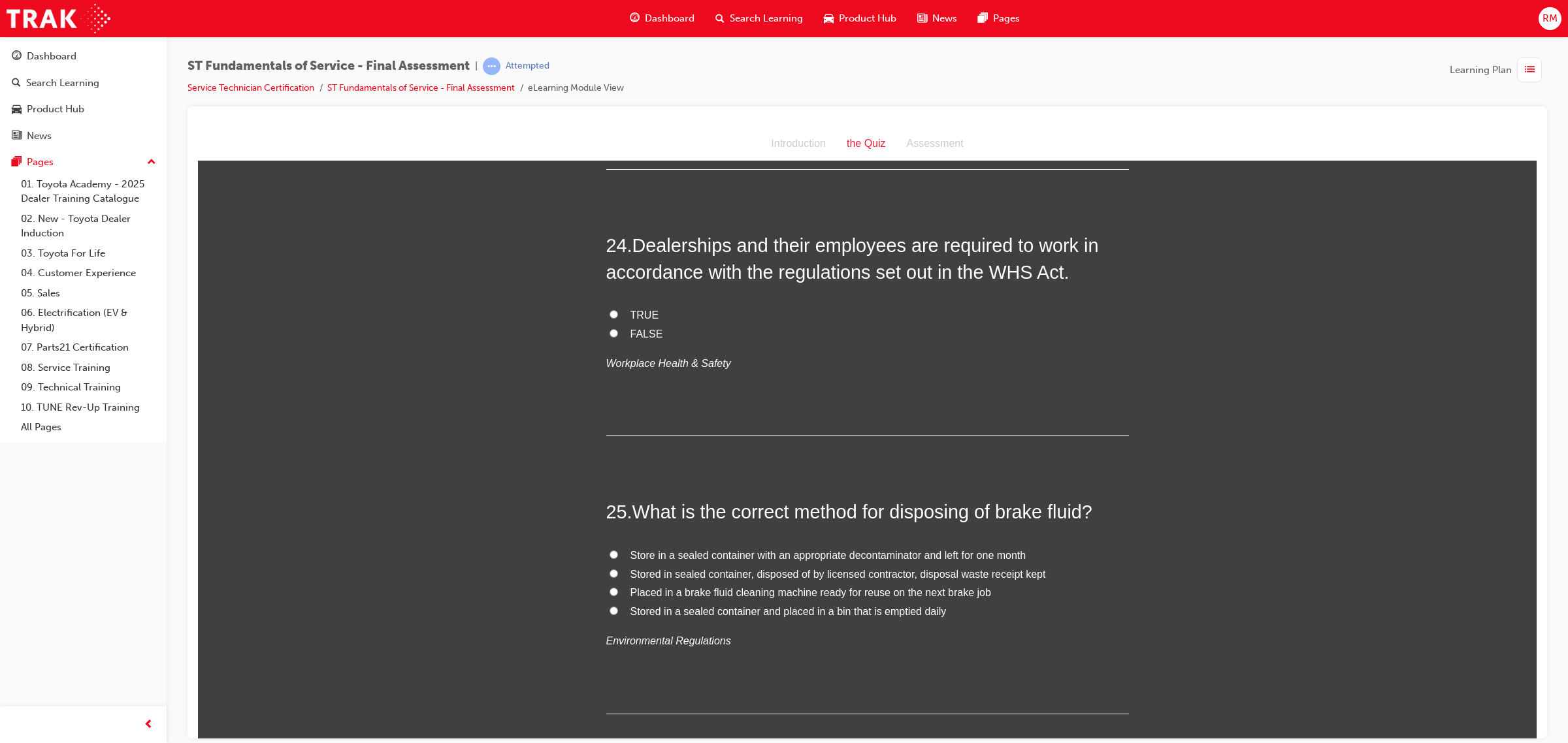
scroll to position [6938, 0]
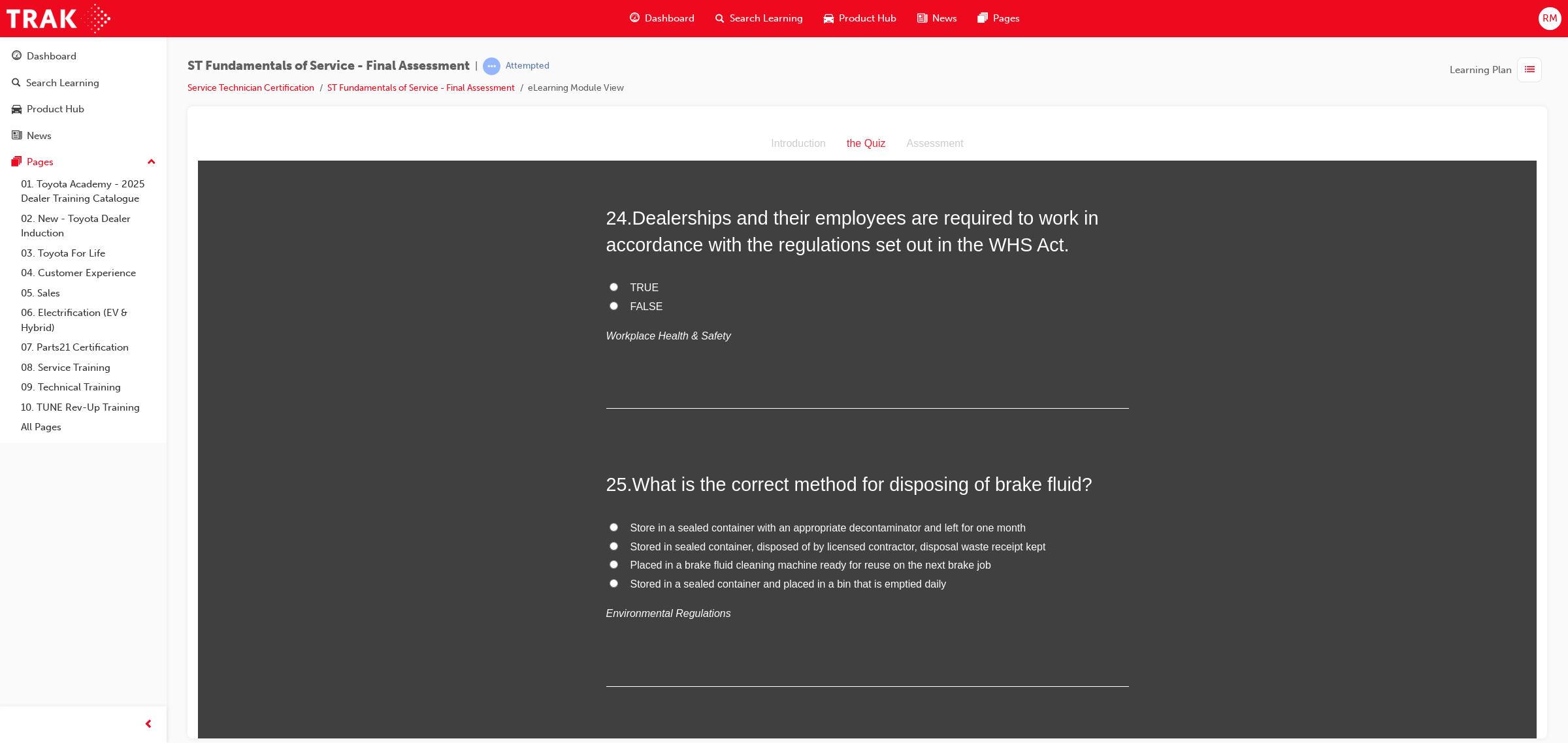
click at [609, 282] on input "TRUE" at bounding box center [613, 286] width 9 height 9
radio input "true"
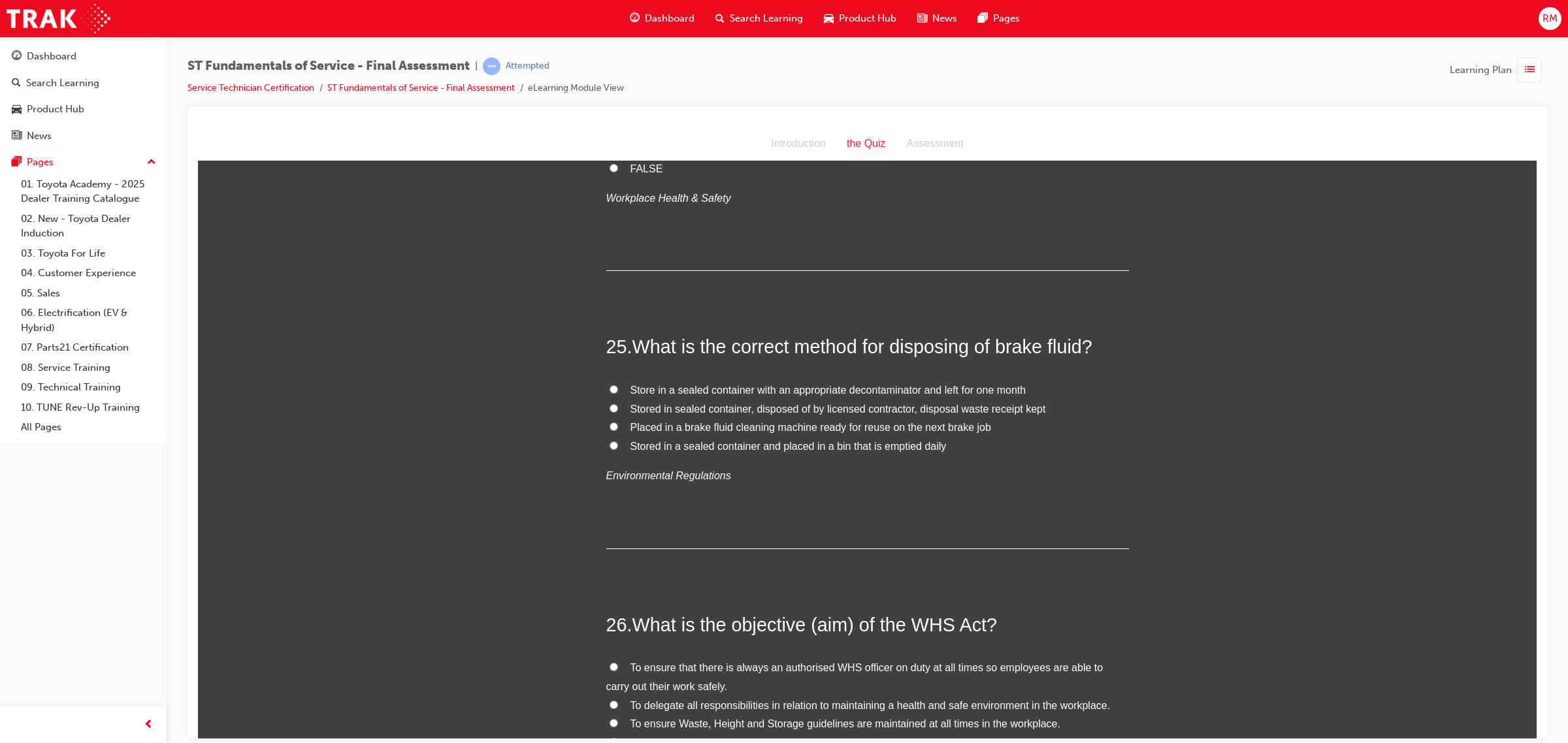
scroll to position [7101, 0]
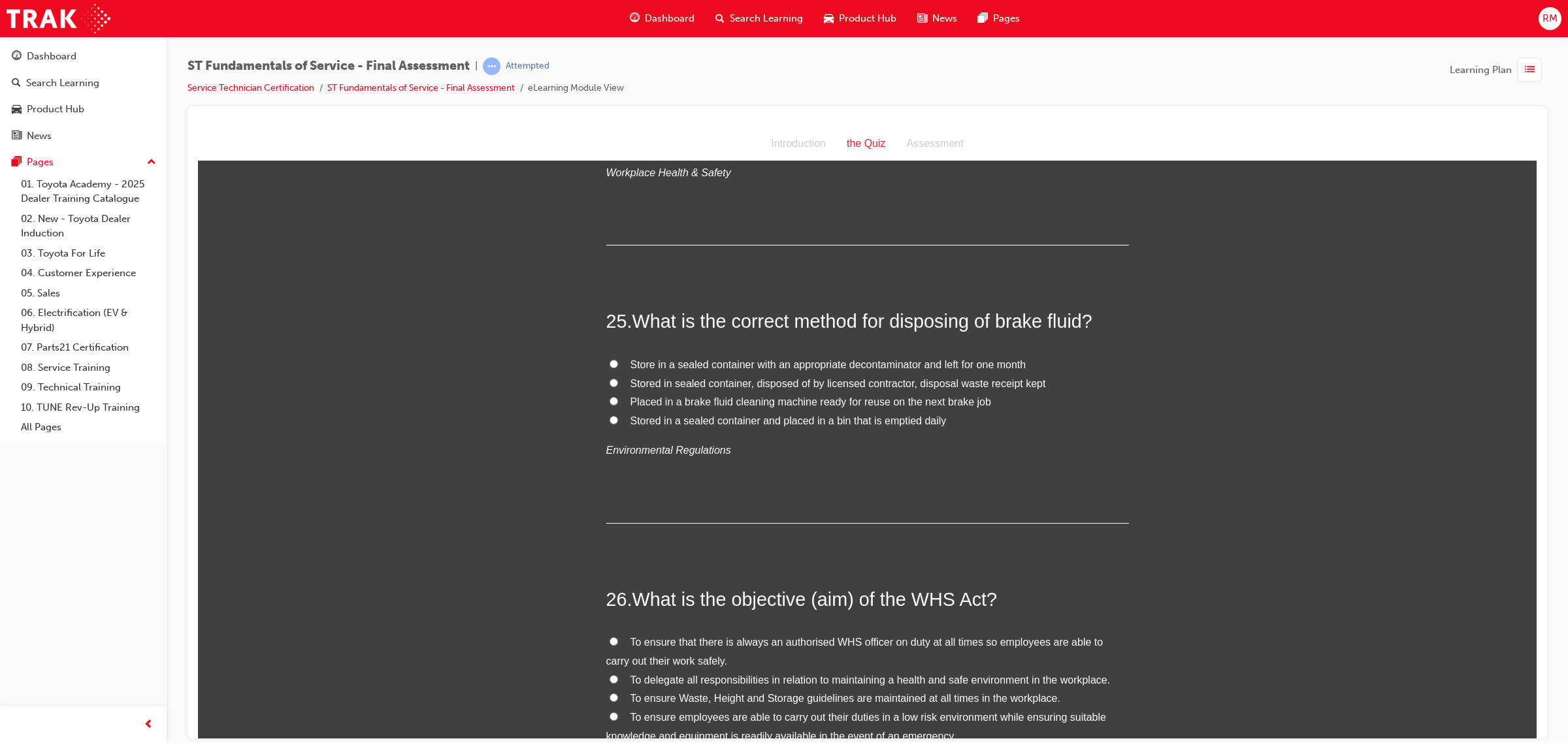
click at [857, 414] on span "Stored in a sealed container and placed in a bin that is emptied daily" at bounding box center [788, 420] width 316 height 11
click at [618, 415] on input "Stored in a sealed container and placed in a bin that is emptied daily" at bounding box center [613, 419] width 9 height 9
radio input "true"
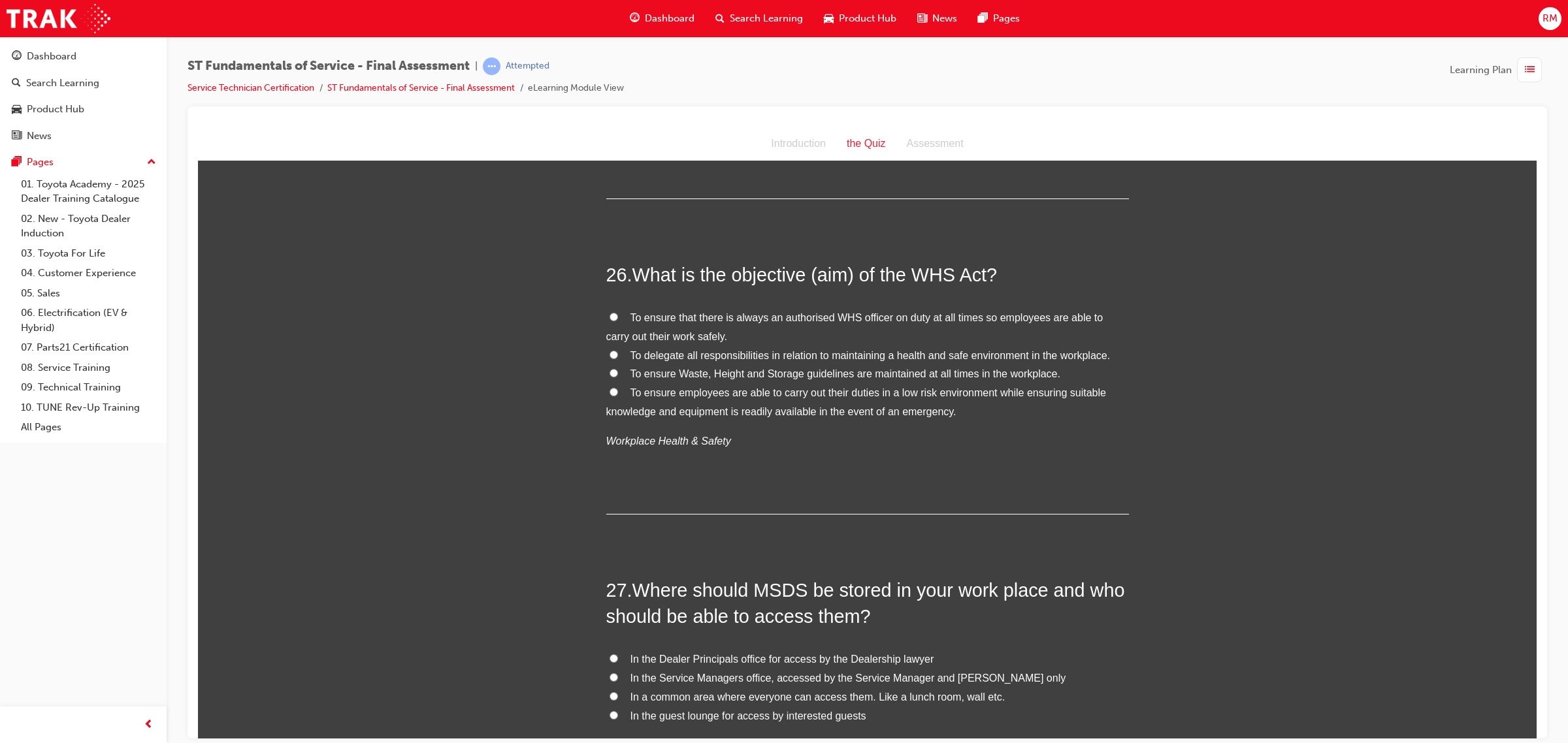
scroll to position [7428, 0]
click at [697, 385] on span "To ensure employees are able to carry out their duties in a low risk environmen…" at bounding box center [856, 399] width 500 height 30
click at [618, 385] on input "To ensure employees are able to carry out their duties in a low risk environmen…" at bounding box center [613, 389] width 9 height 9
radio input "true"
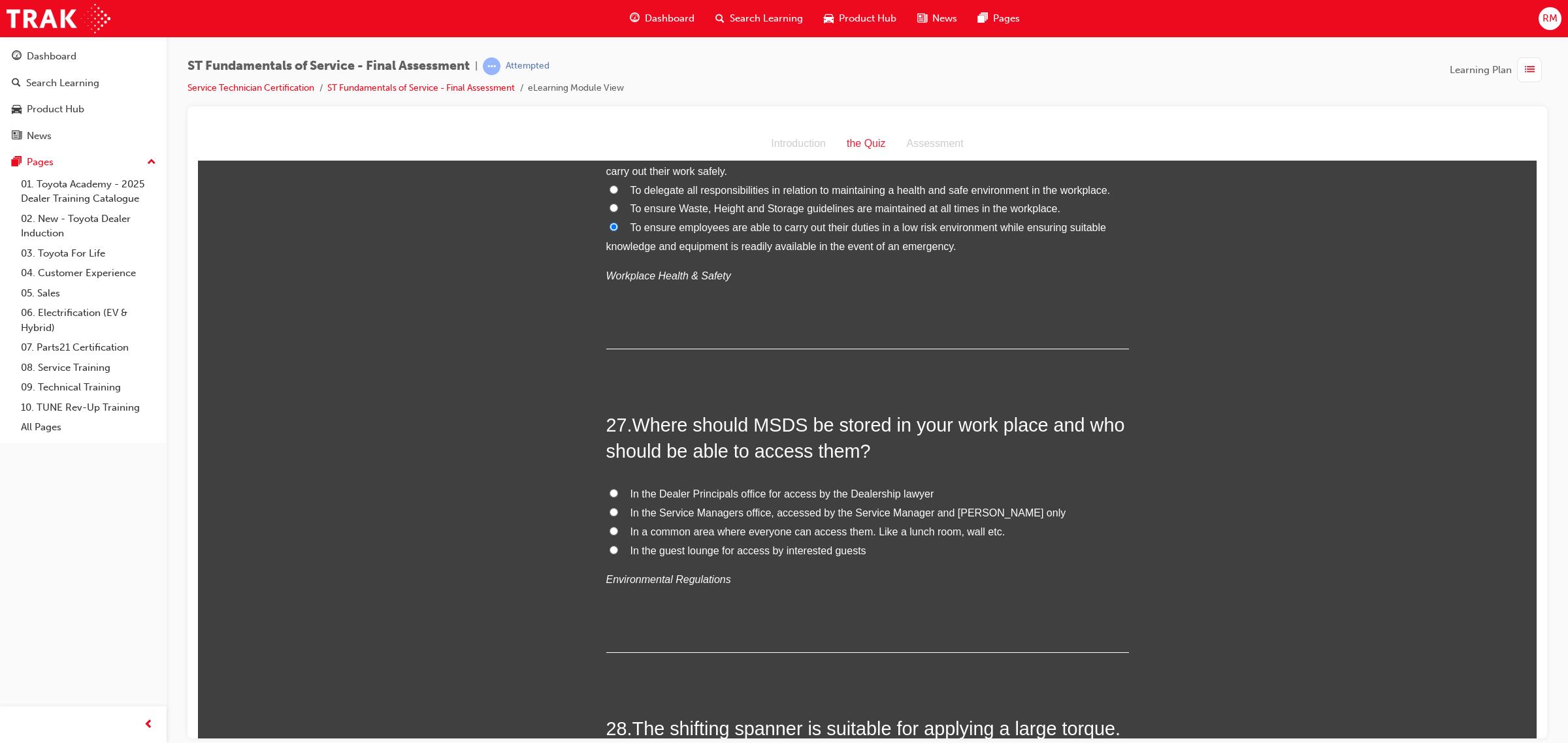
scroll to position [7672, 0]
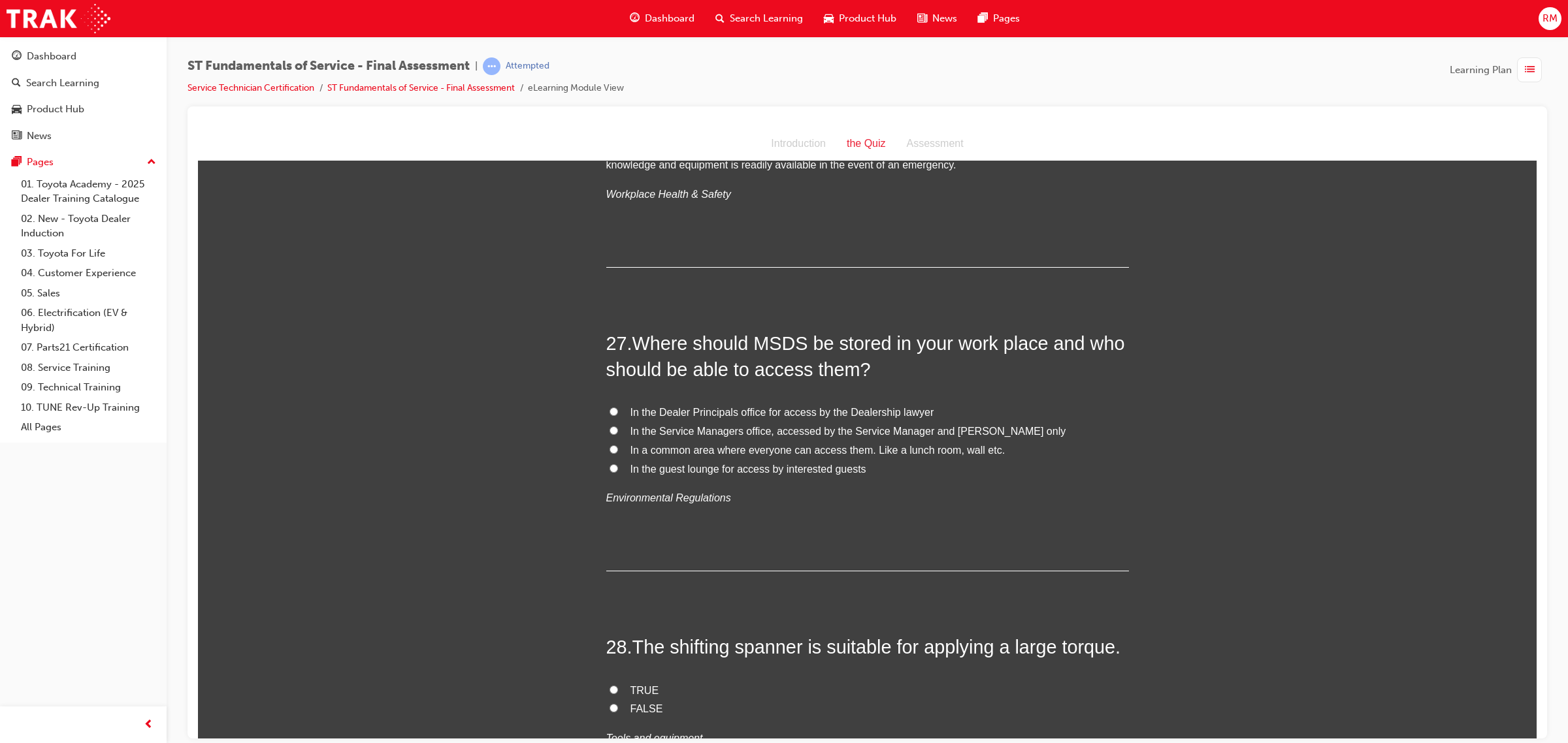
click at [860, 444] on span "In a common area where everyone can access them. Like a lunch room, wall etc." at bounding box center [818, 450] width 375 height 11
click at [618, 444] on input "In a common area where everyone can access them. Like a lunch room, wall etc." at bounding box center [613, 448] width 9 height 9
radio input "true"
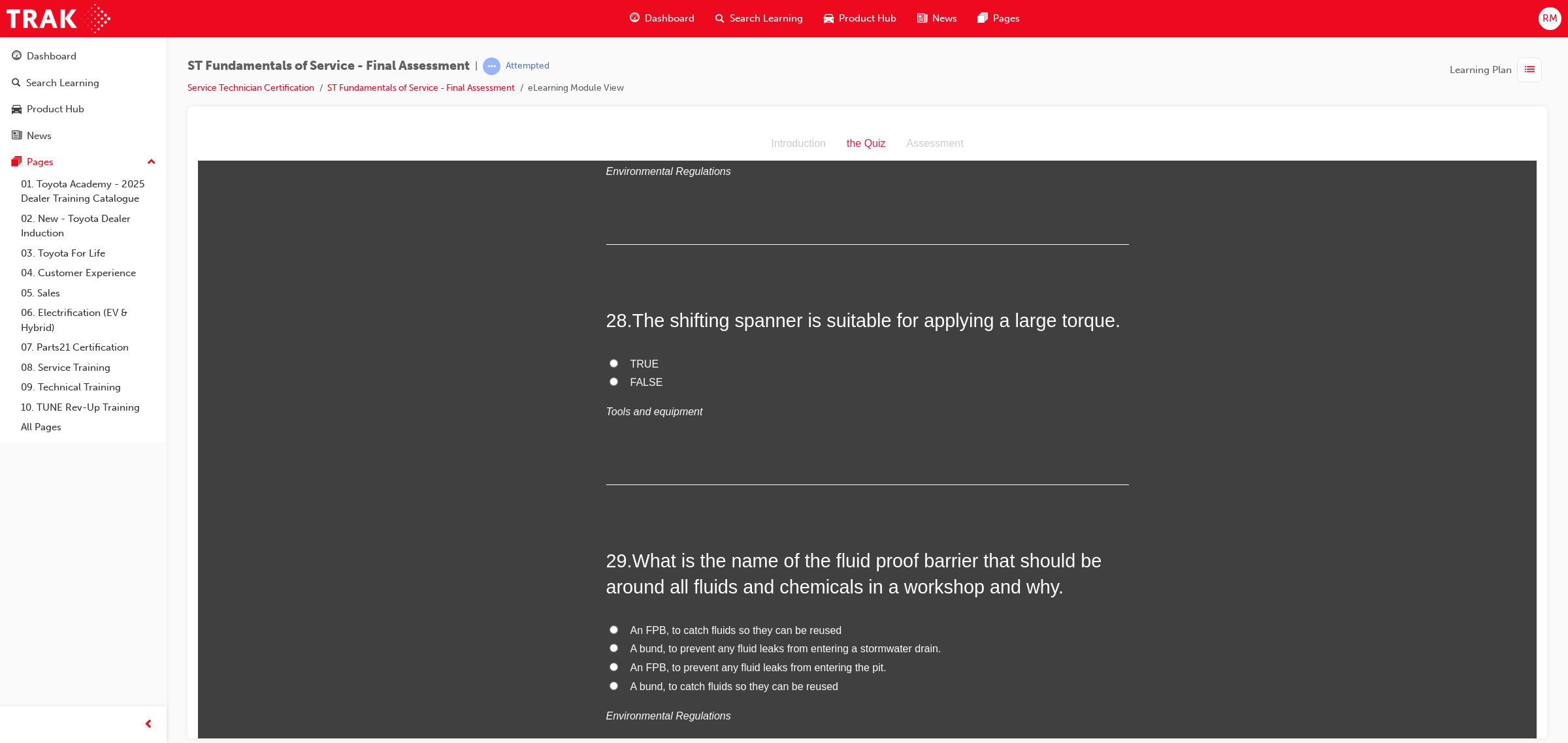
scroll to position [8080, 0]
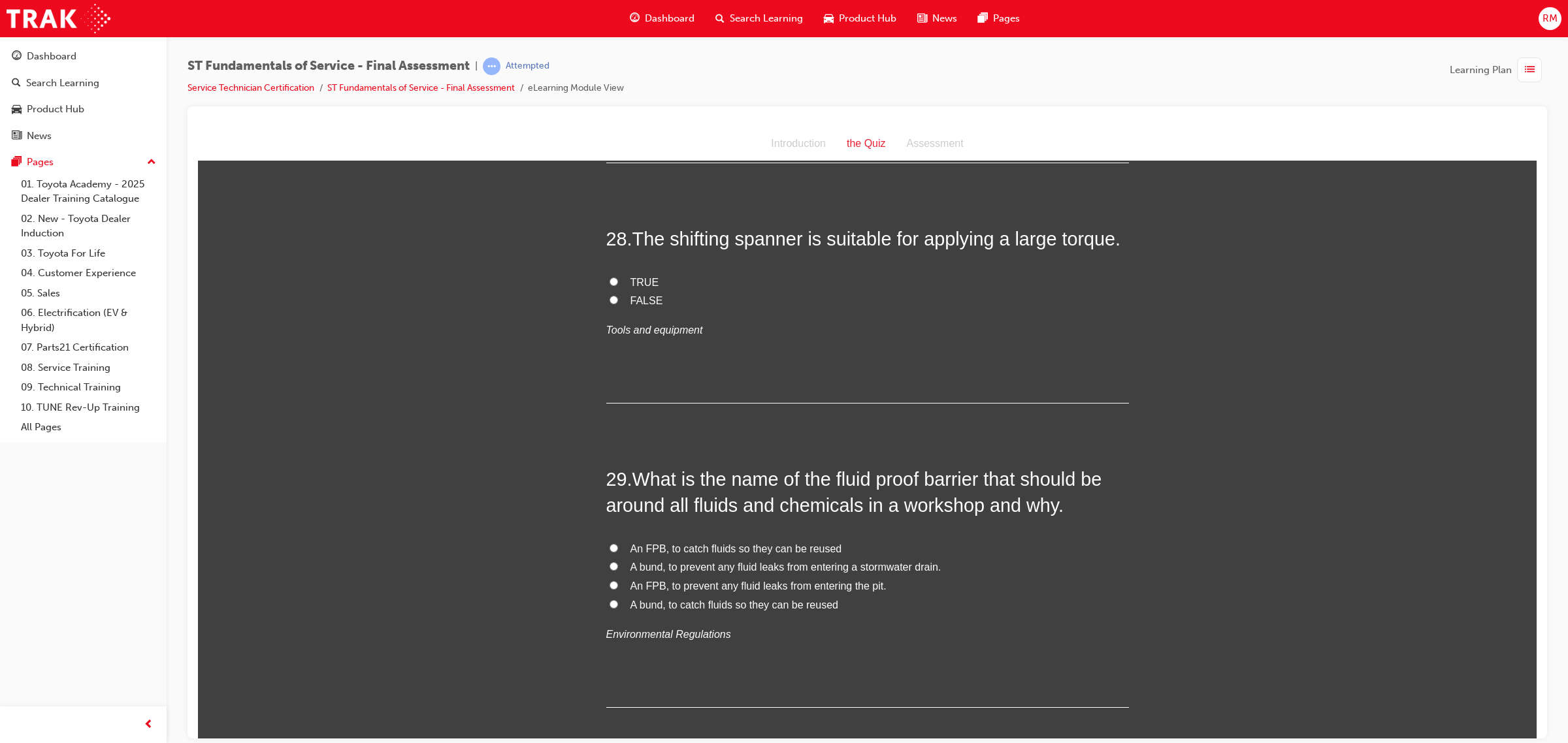
click at [612, 292] on label "FALSE" at bounding box center [867, 301] width 523 height 19
click at [612, 295] on input "FALSE" at bounding box center [613, 299] width 9 height 9
radio input "true"
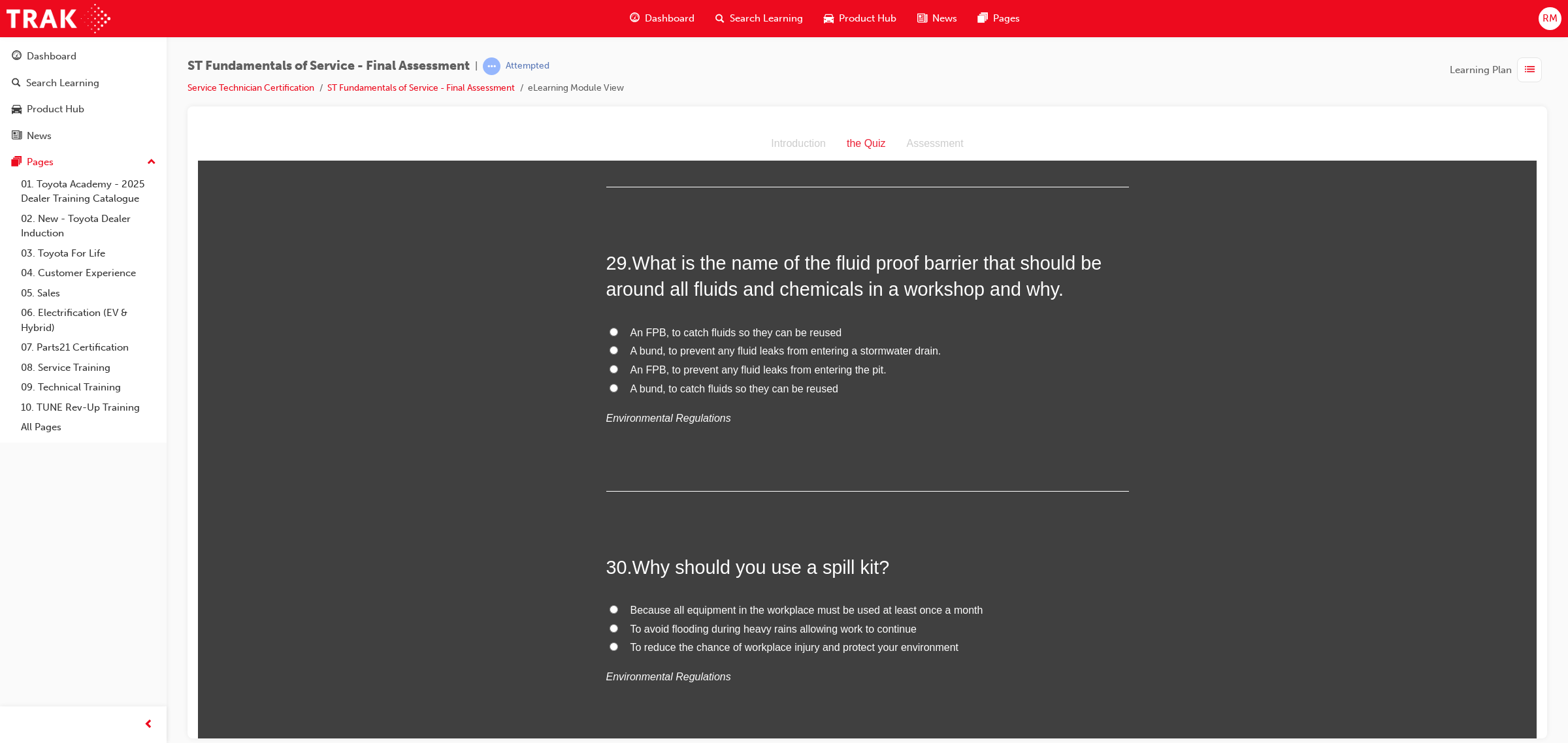
scroll to position [8325, 0]
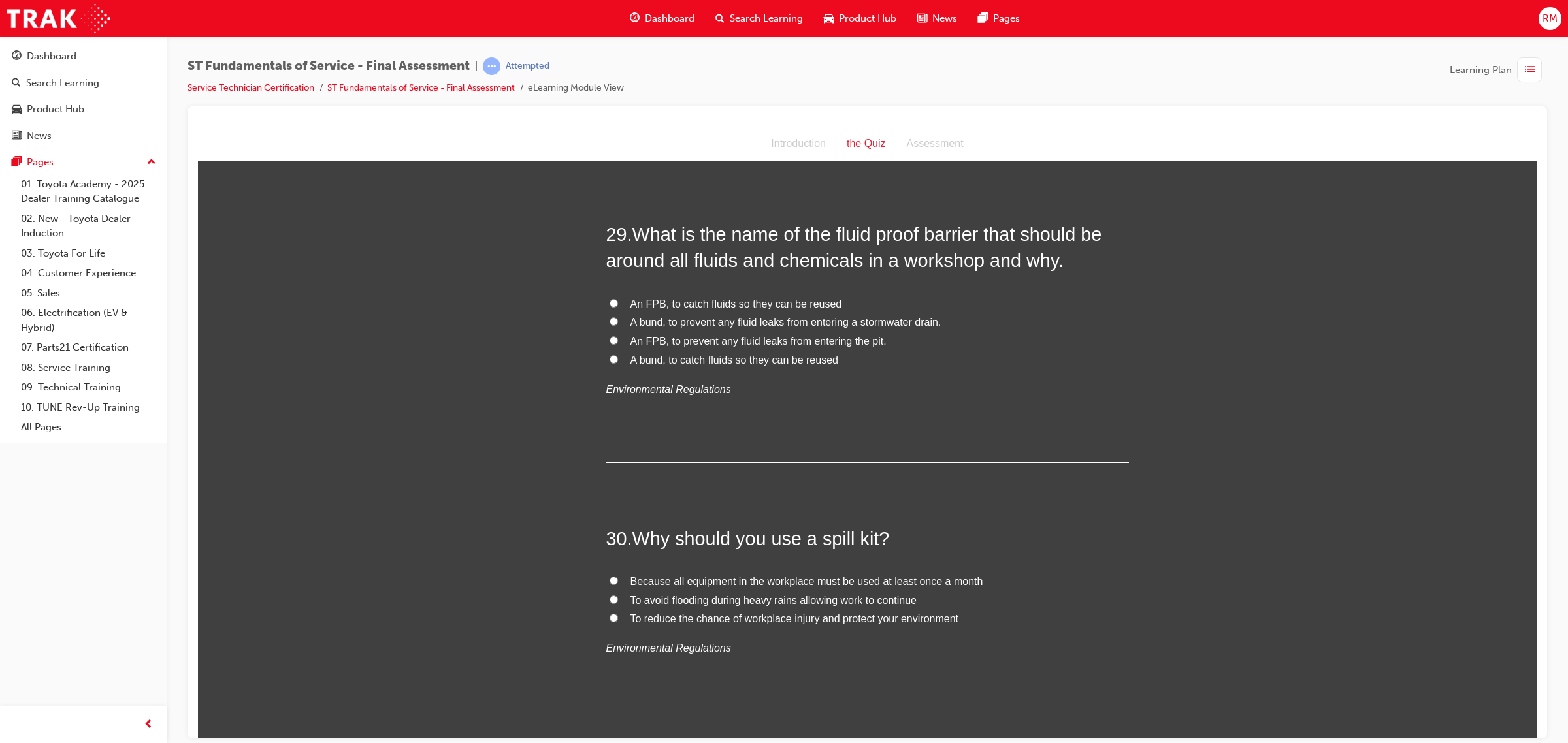
click at [613, 313] on label "A bund, to prevent any fluid leaks from entering a stormwater drain." at bounding box center [867, 322] width 523 height 19
click at [613, 317] on input "A bund, to prevent any fluid leaks from entering a stormwater drain." at bounding box center [613, 321] width 9 height 9
radio input "true"
click at [609, 613] on input "To reduce the chance of workplace injury and protect your environment" at bounding box center [613, 617] width 9 height 9
radio input "true"
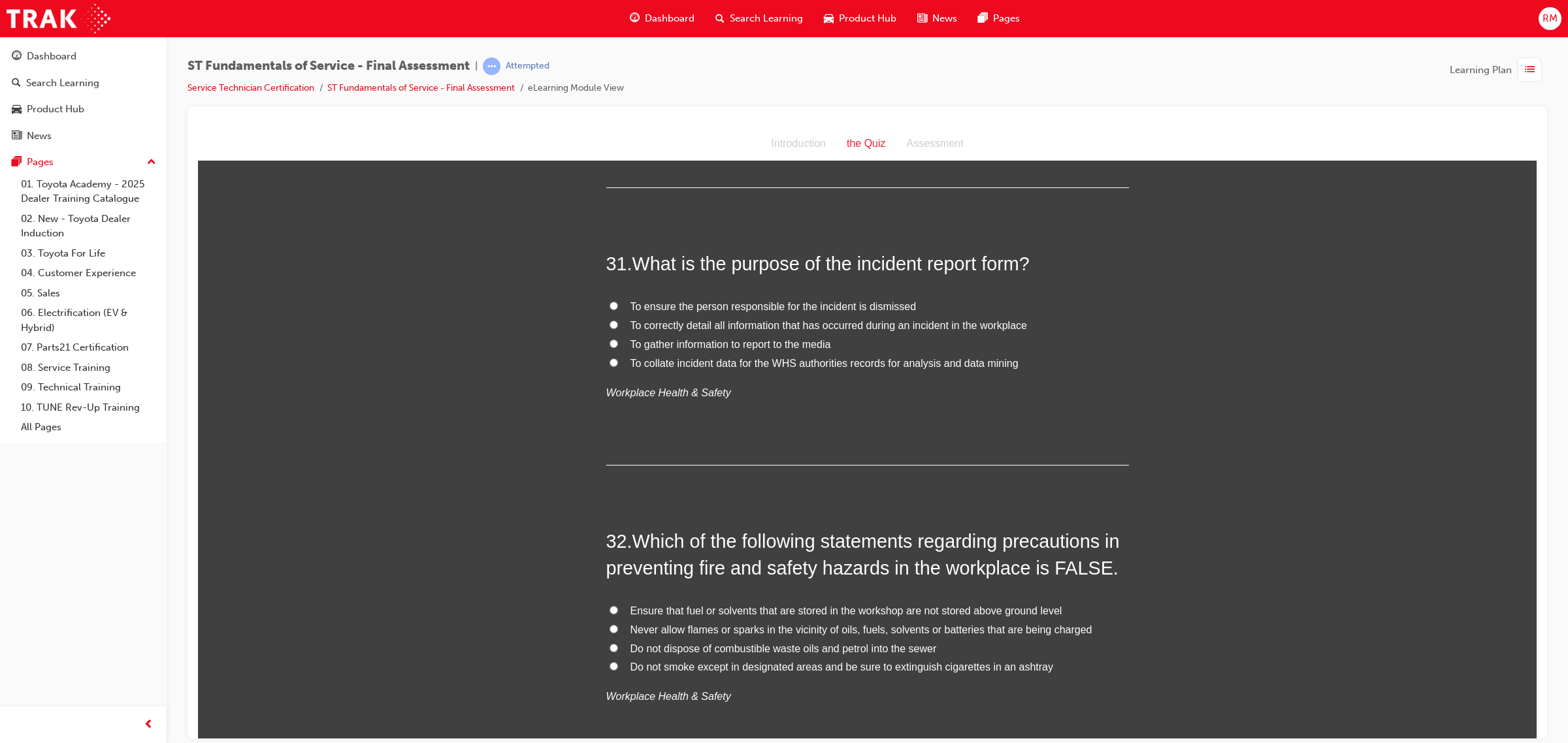
scroll to position [8896, 0]
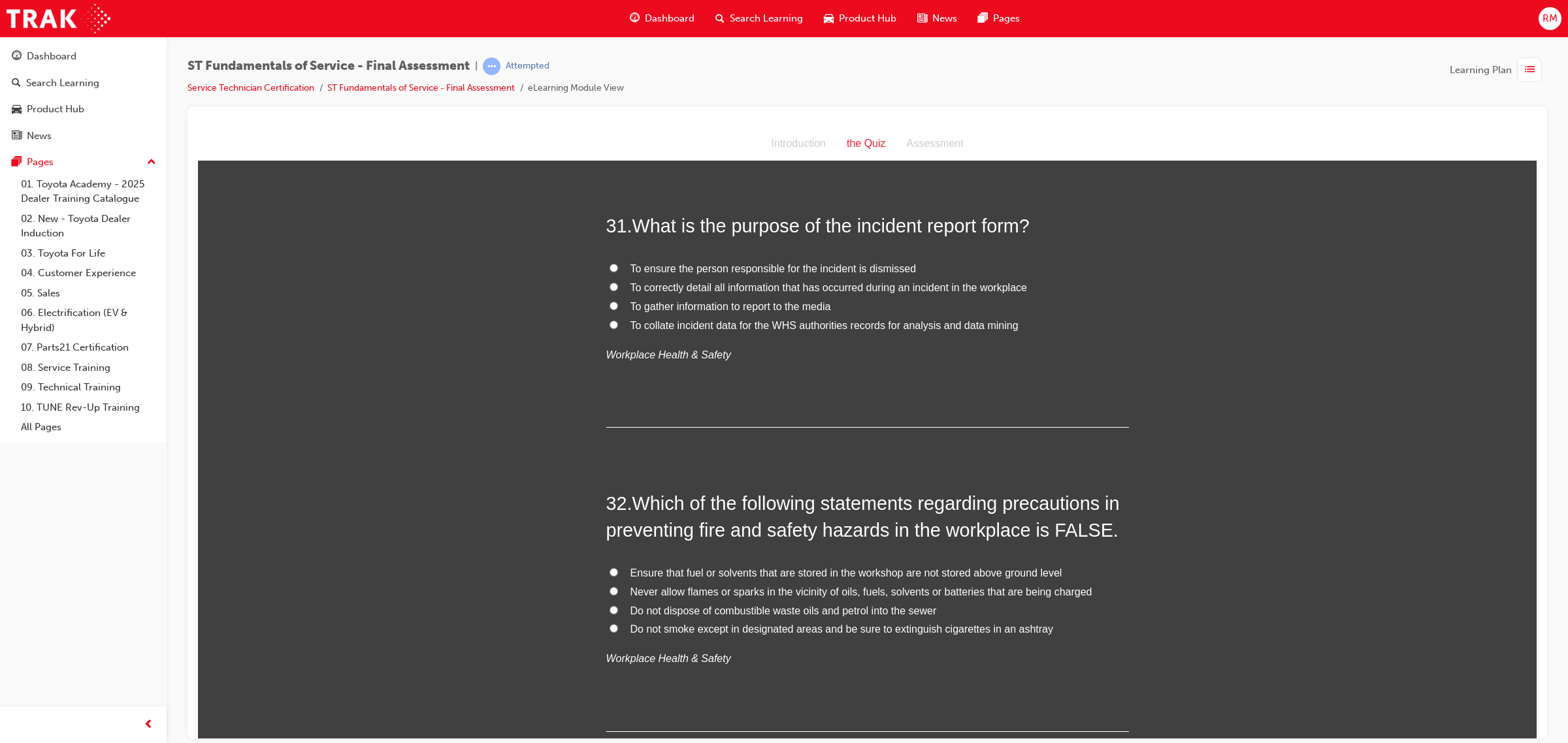
click at [606, 316] on label "To collate incident data for the WHS authorities records for analysis and data …" at bounding box center [867, 325] width 523 height 19
click at [609, 320] on input "To collate incident data for the WHS authorities records for analysis and data …" at bounding box center [613, 324] width 9 height 9
radio input "true"
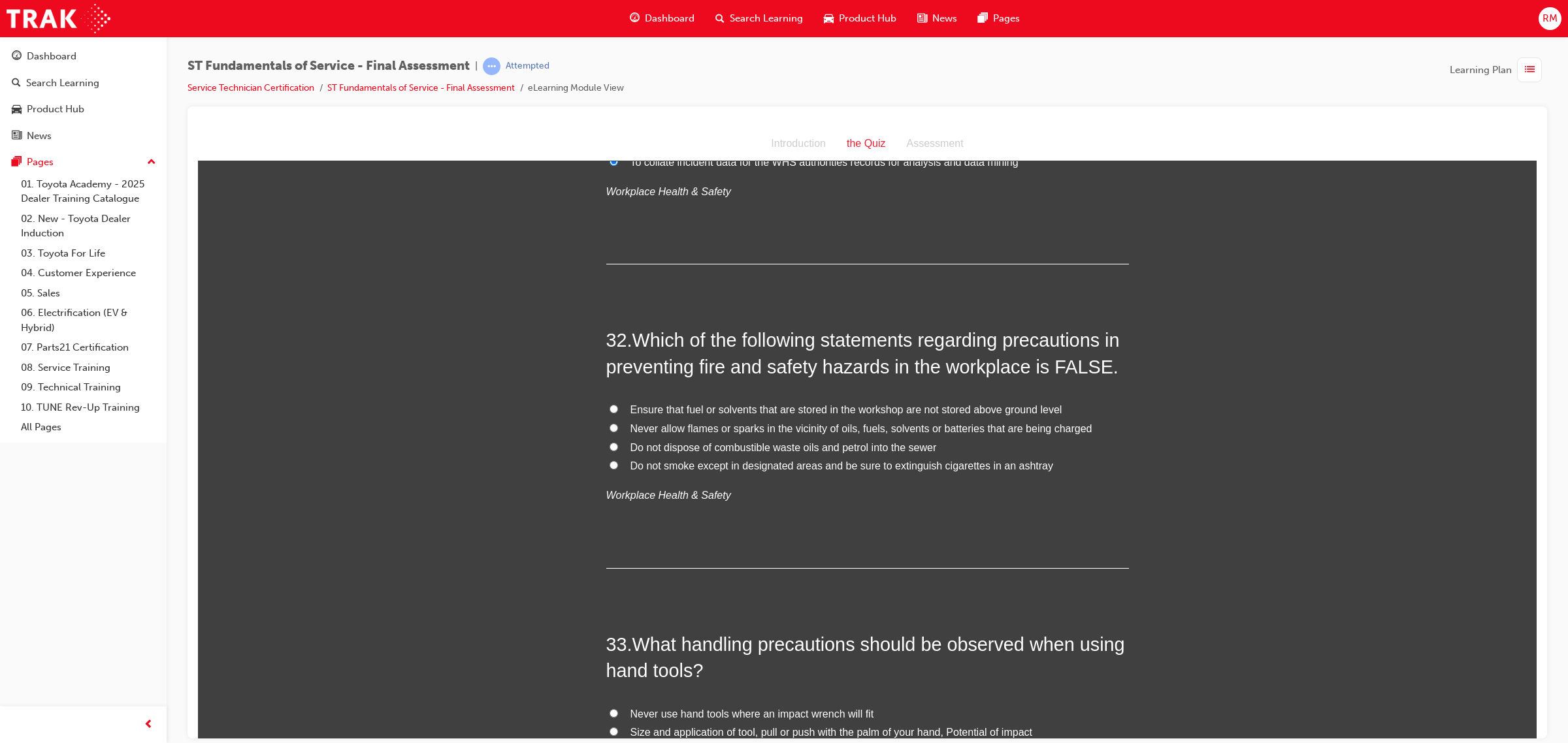
scroll to position [9141, 0]
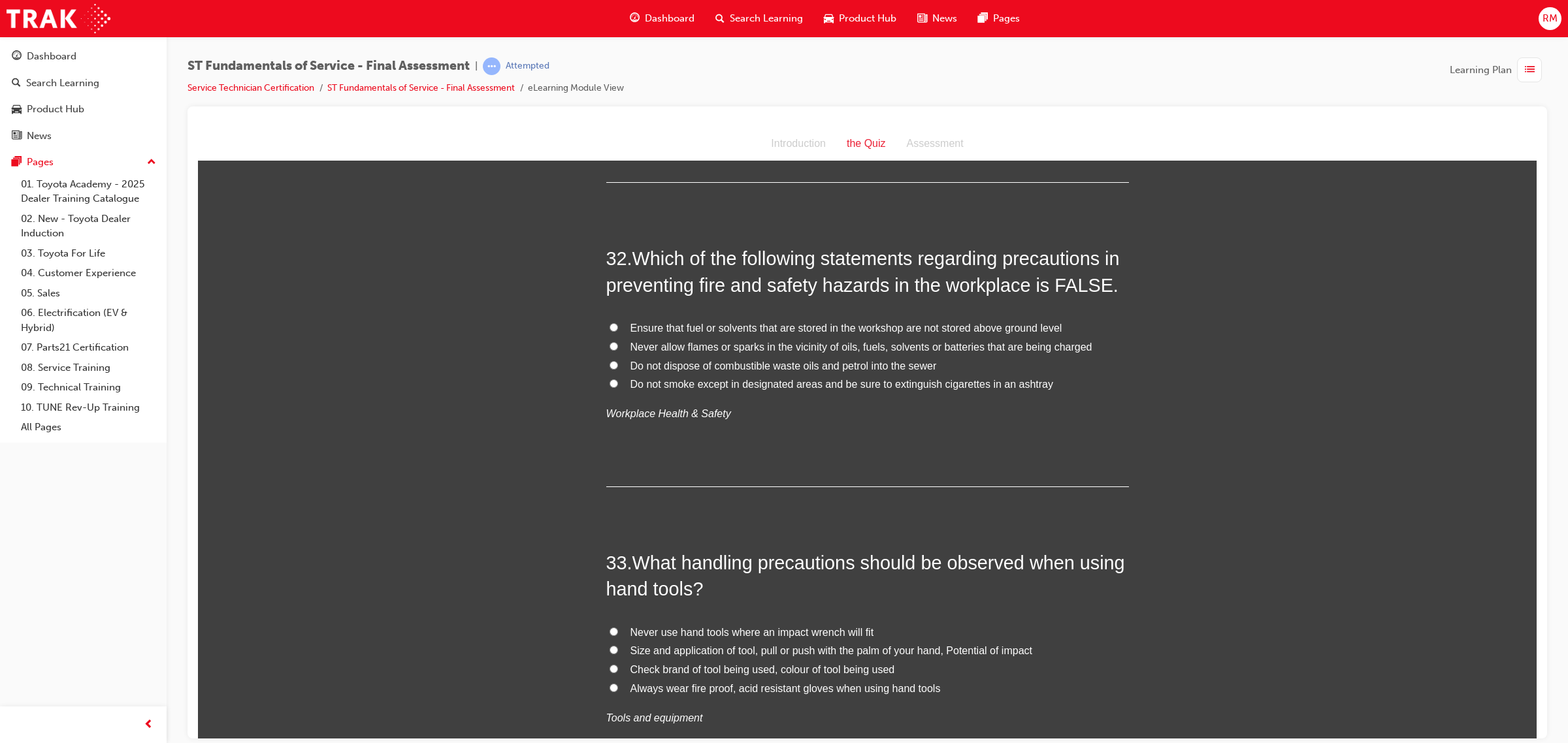
click at [609, 322] on input "Ensure that fuel or solvents that are stored in the workshop are not stored abo…" at bounding box center [613, 326] width 9 height 9
radio input "true"
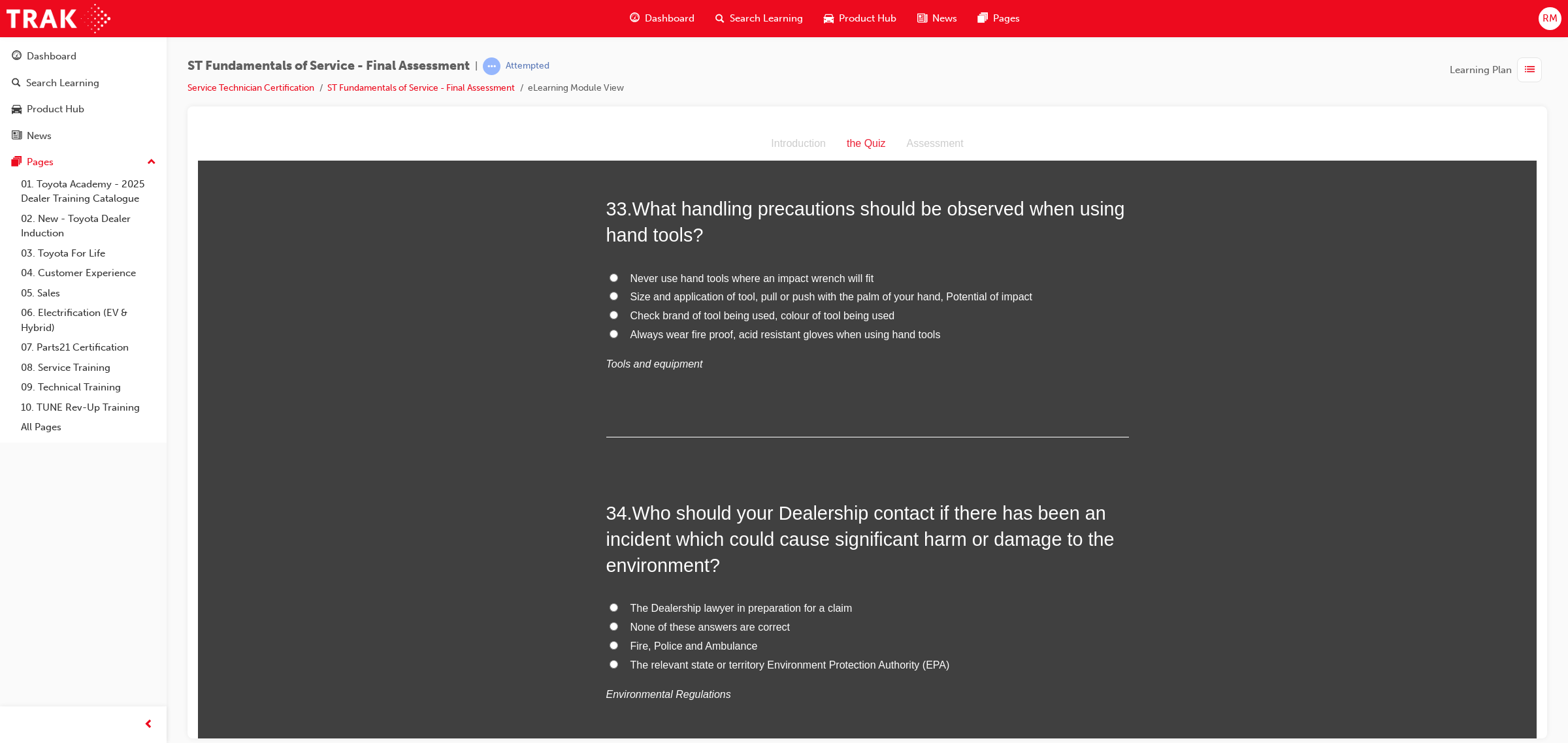
scroll to position [9468, 0]
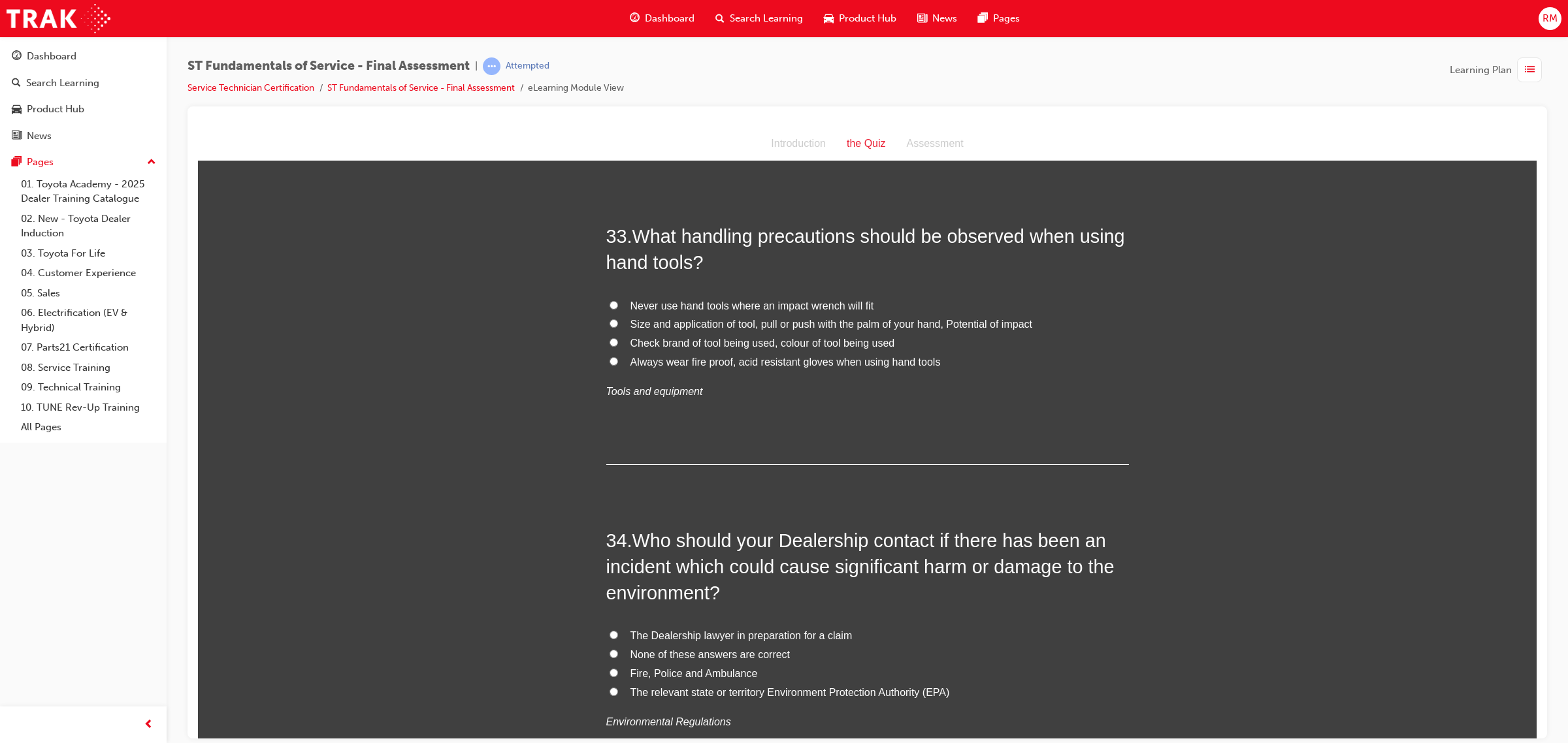
click at [609, 300] on input "Never use hand tools where an impact wrench will fit" at bounding box center [613, 304] width 9 height 9
radio input "true"
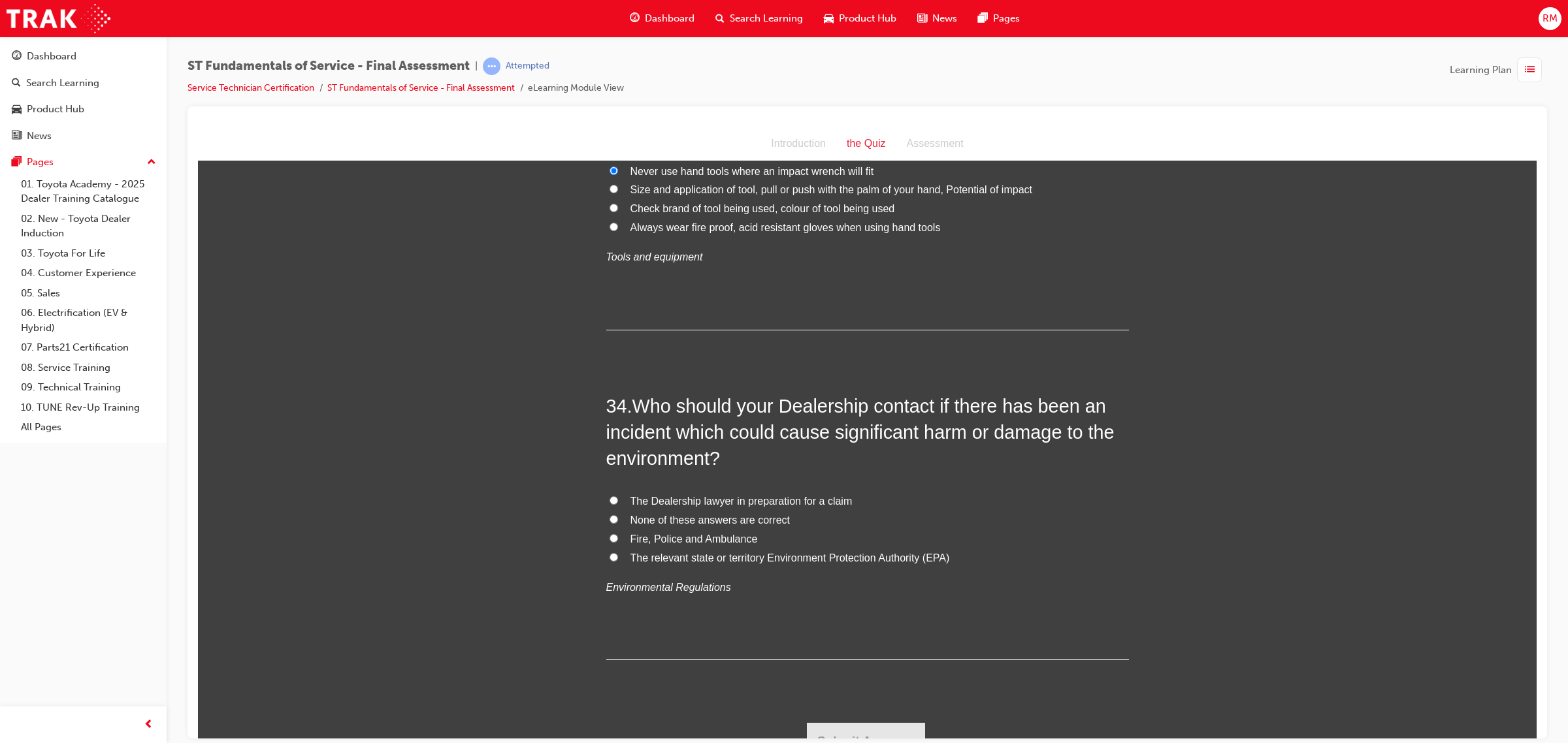
scroll to position [9603, 0]
click at [609, 514] on input "None of these answers are correct" at bounding box center [613, 518] width 9 height 9
radio input "true"
click at [881, 722] on button "Submit Answers" at bounding box center [866, 740] width 119 height 36
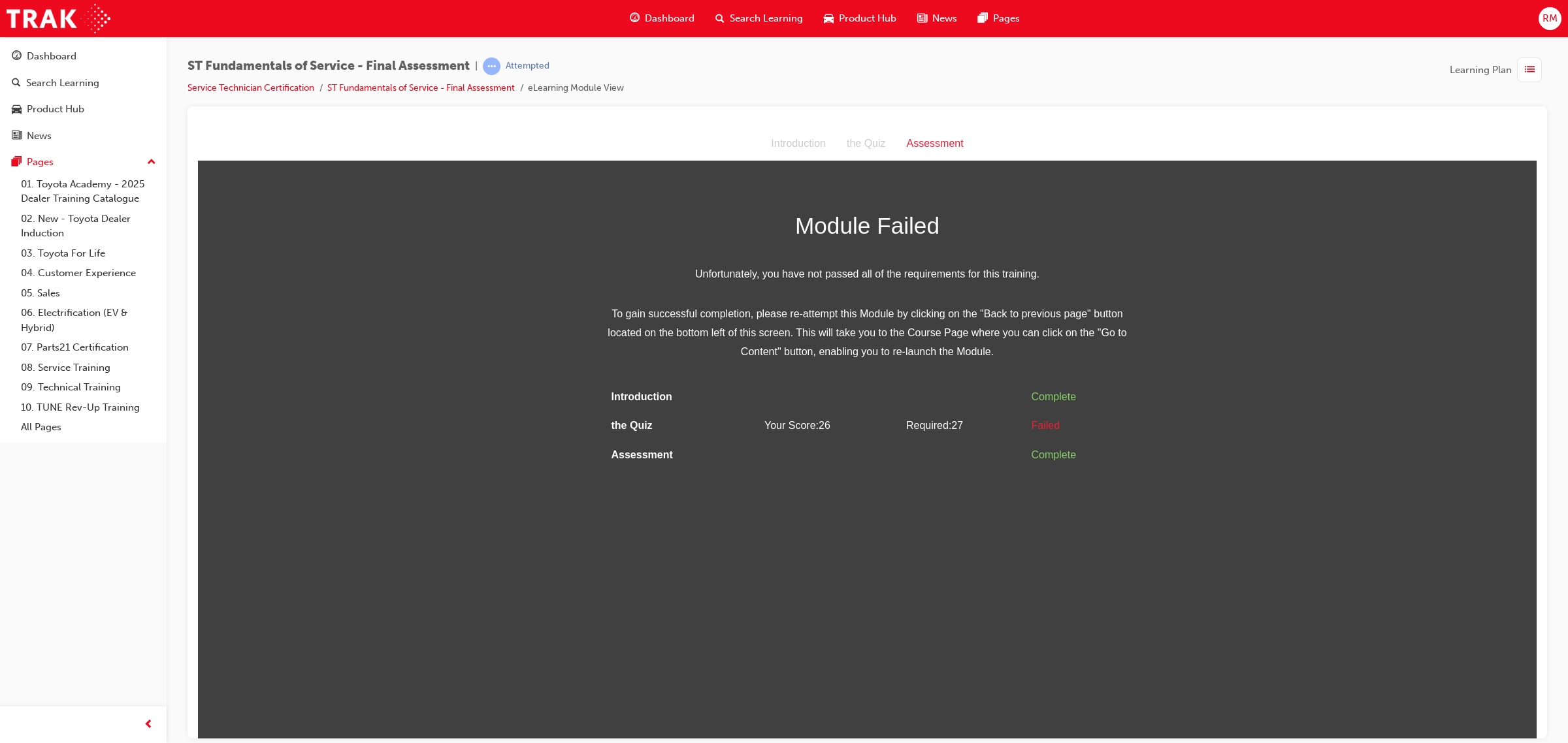
scroll to position [0, 0]
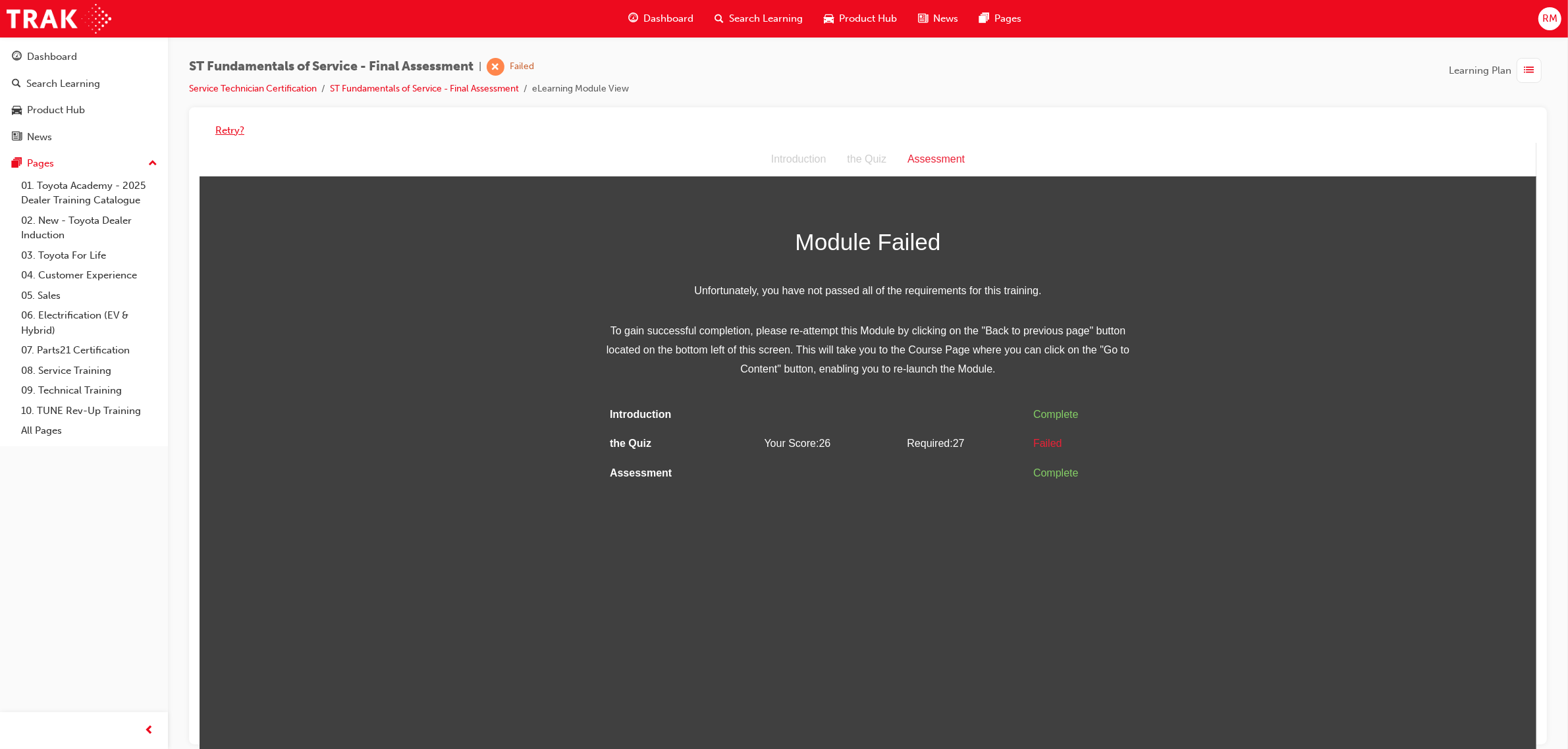
click at [227, 133] on button "Retry?" at bounding box center [230, 130] width 29 height 15
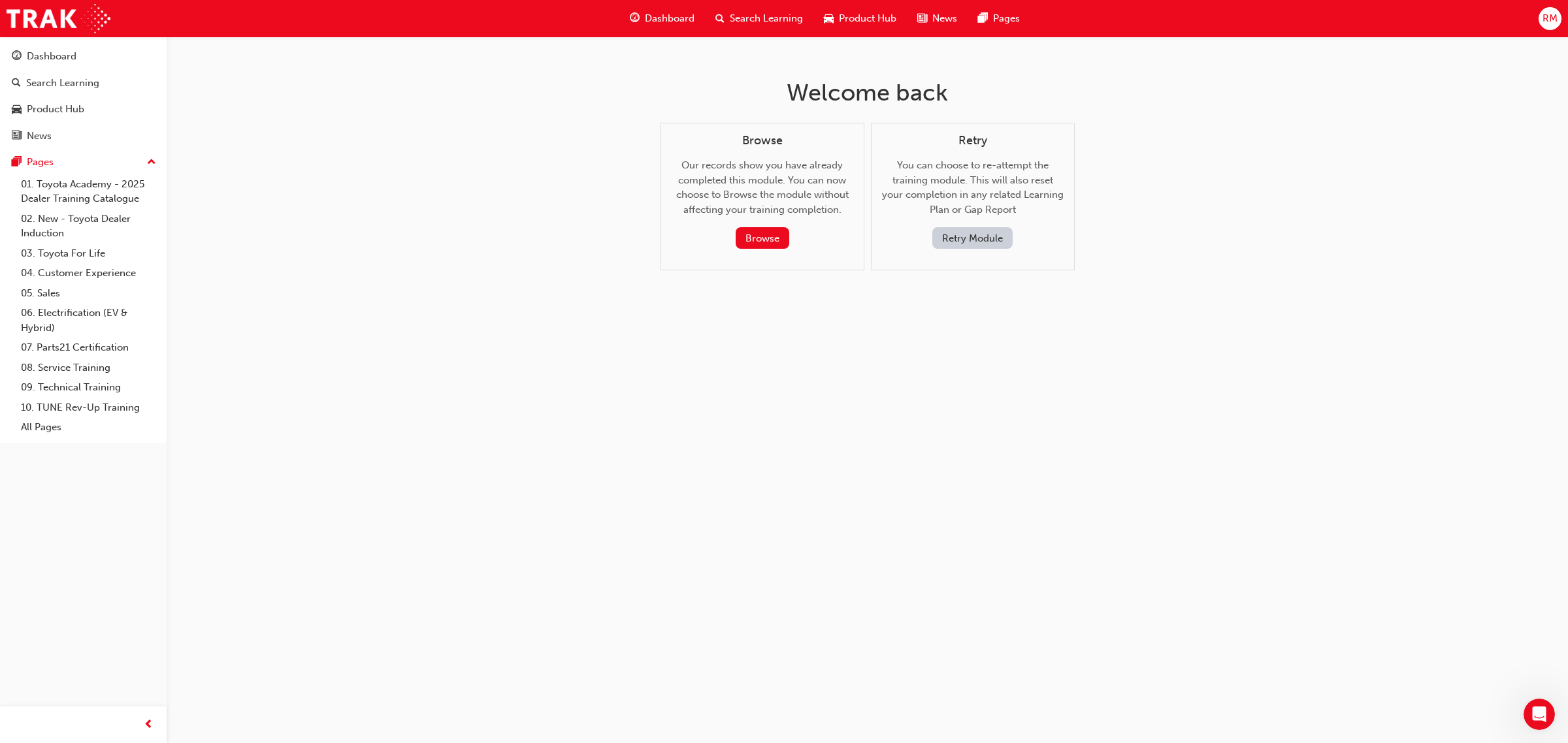
click at [967, 228] on button "Retry Module" at bounding box center [973, 237] width 80 height 21
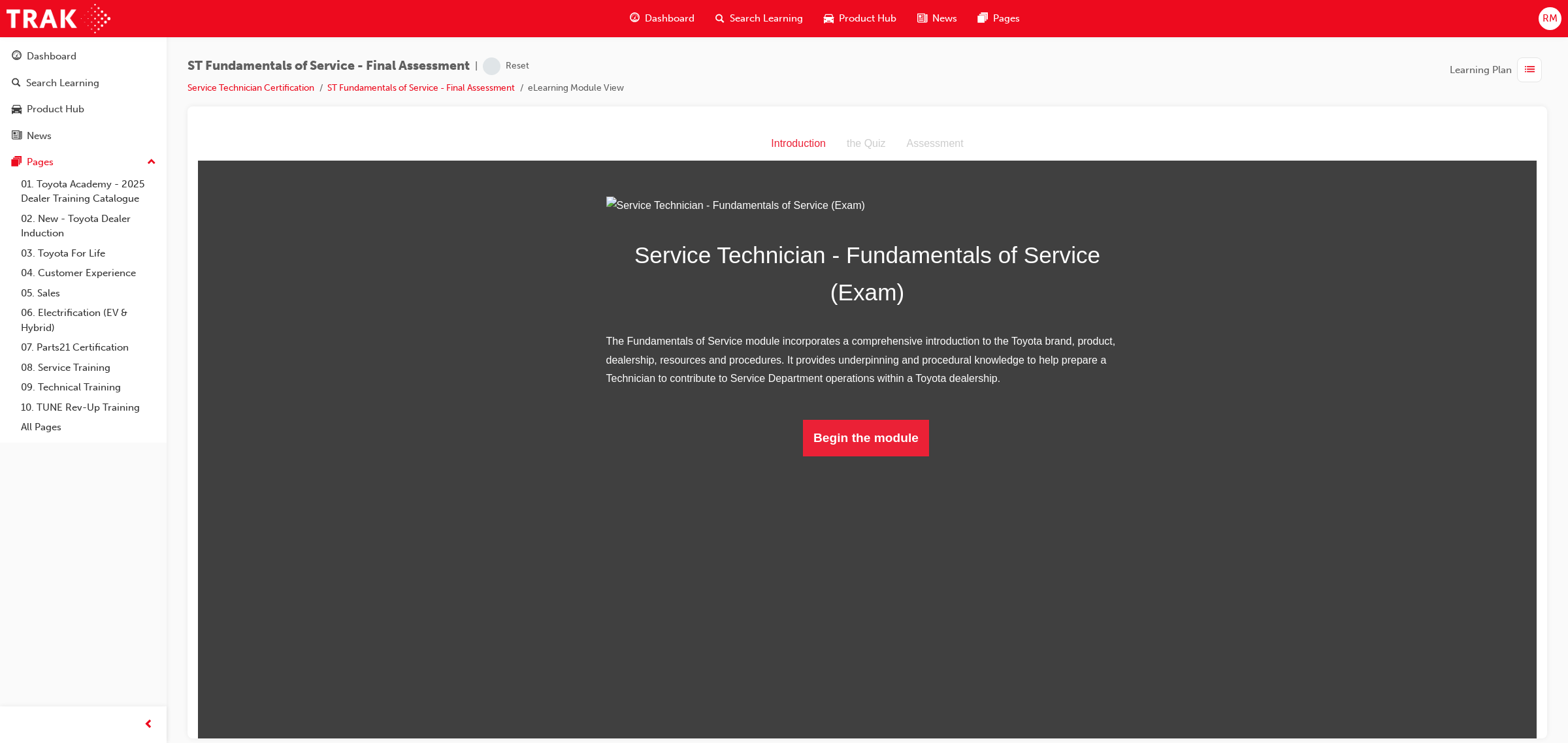
click at [906, 601] on html "Introduction Introduction the Quiz Assessment Service Technician - Fundamentals…" at bounding box center [867, 433] width 1339 height 611
click at [907, 455] on button "Begin the module" at bounding box center [866, 437] width 126 height 36
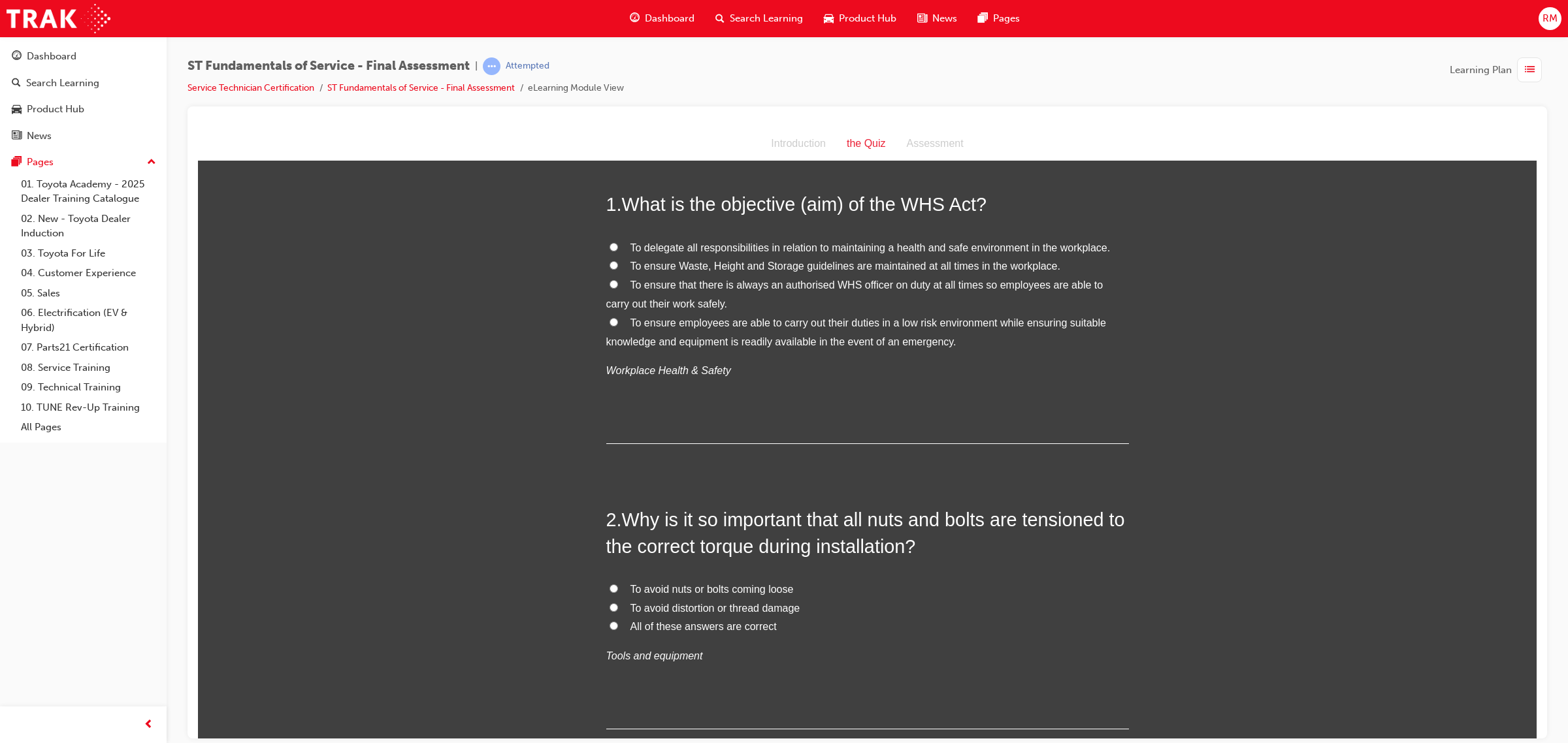
scroll to position [82, 0]
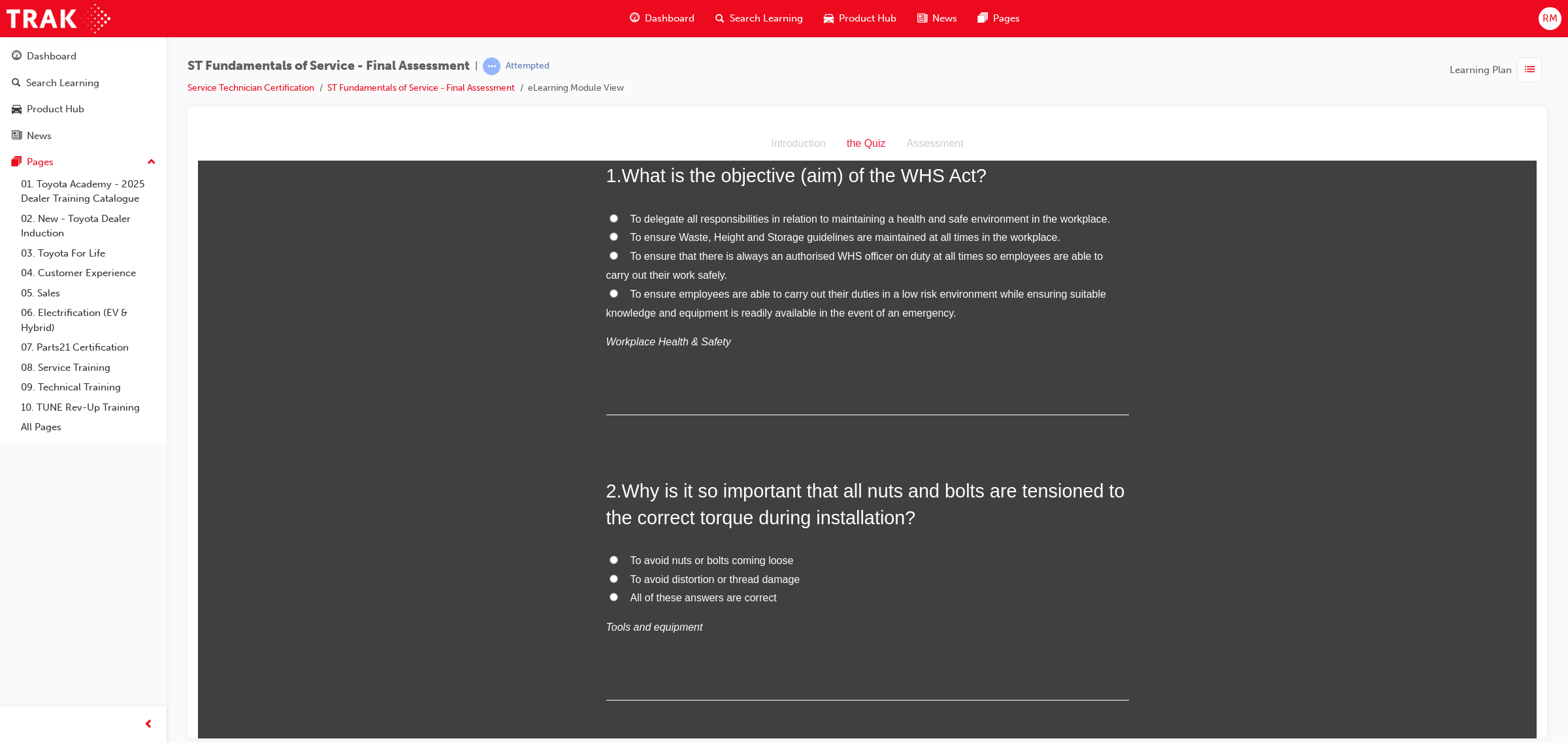
click at [609, 596] on input "All of these answers are correct" at bounding box center [613, 596] width 9 height 9
radio input "true"
click at [616, 307] on span "To ensure employees are able to carry out their duties in a low risk environmen…" at bounding box center [856, 303] width 500 height 30
click at [616, 297] on input "To ensure employees are able to carry out their duties in a low risk environmen…" at bounding box center [613, 292] width 9 height 9
radio input "true"
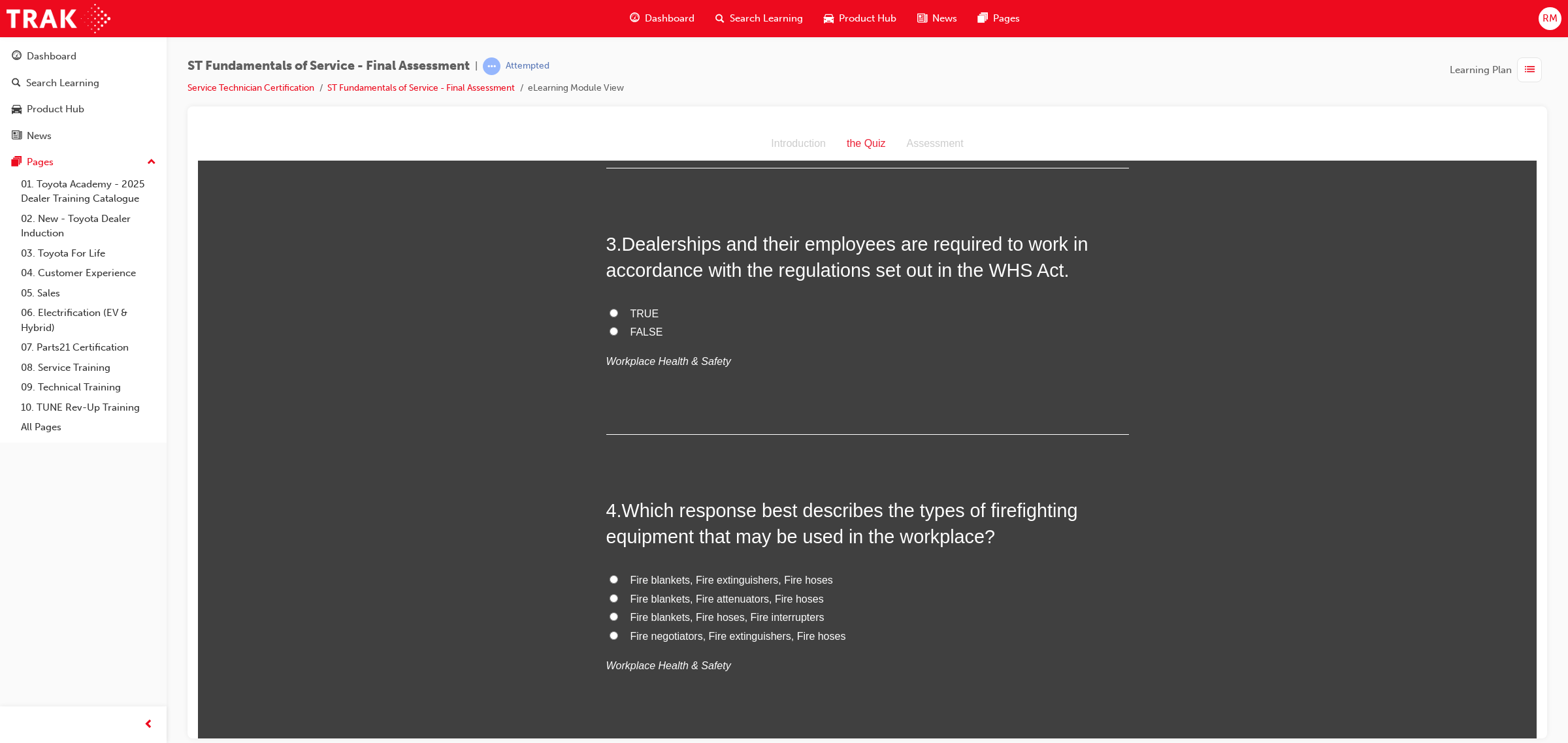
scroll to position [653, 0]
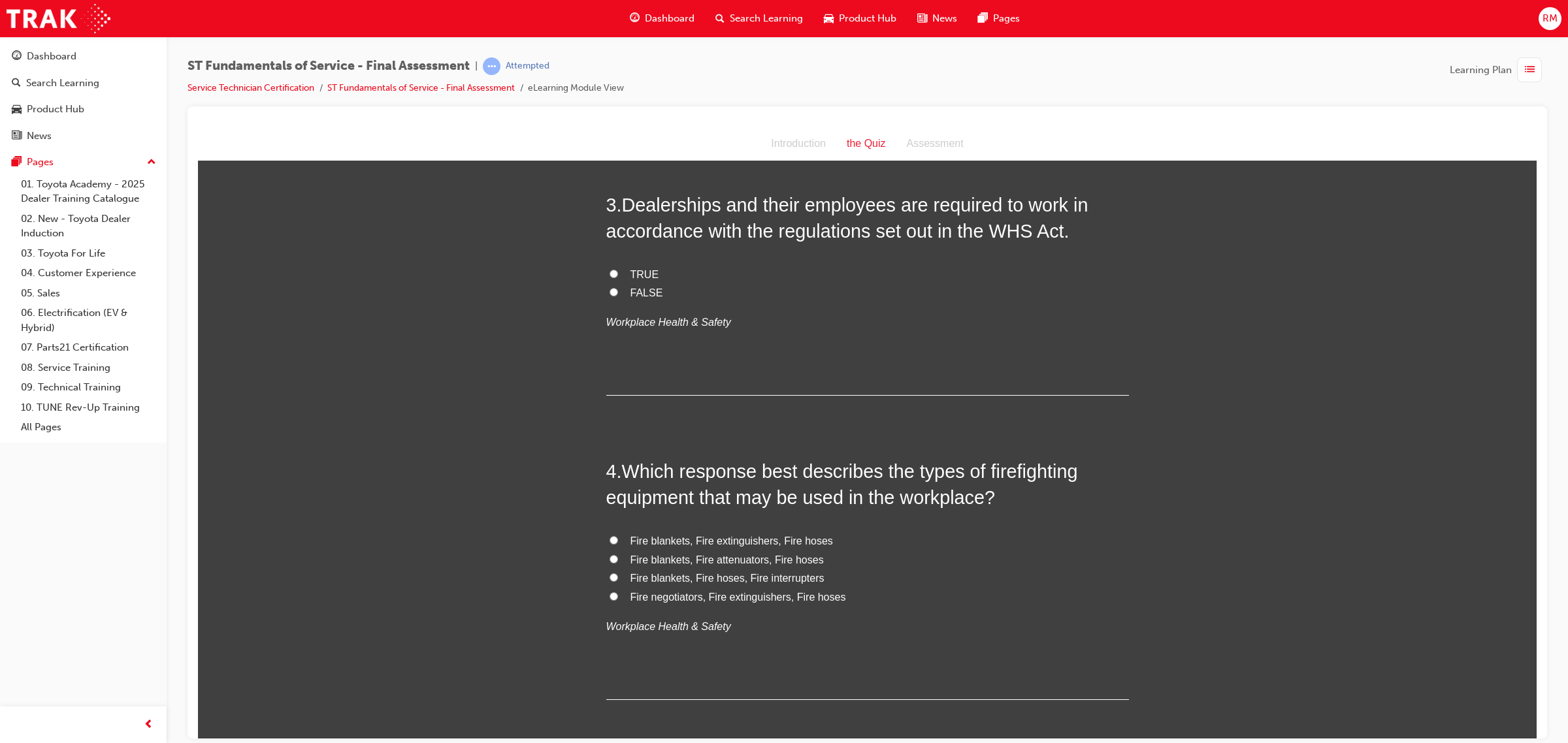
click at [611, 542] on input "Fire blankets, Fire extinguishers, Fire hoses" at bounding box center [613, 540] width 9 height 9
radio input "true"
click at [624, 263] on div "3 . Dealerships and their employees are required to work in accordance with the…" at bounding box center [867, 293] width 523 height 204
click at [631, 277] on span "TRUE" at bounding box center [645, 274] width 28 height 11
click at [618, 277] on input "TRUE" at bounding box center [613, 273] width 9 height 9
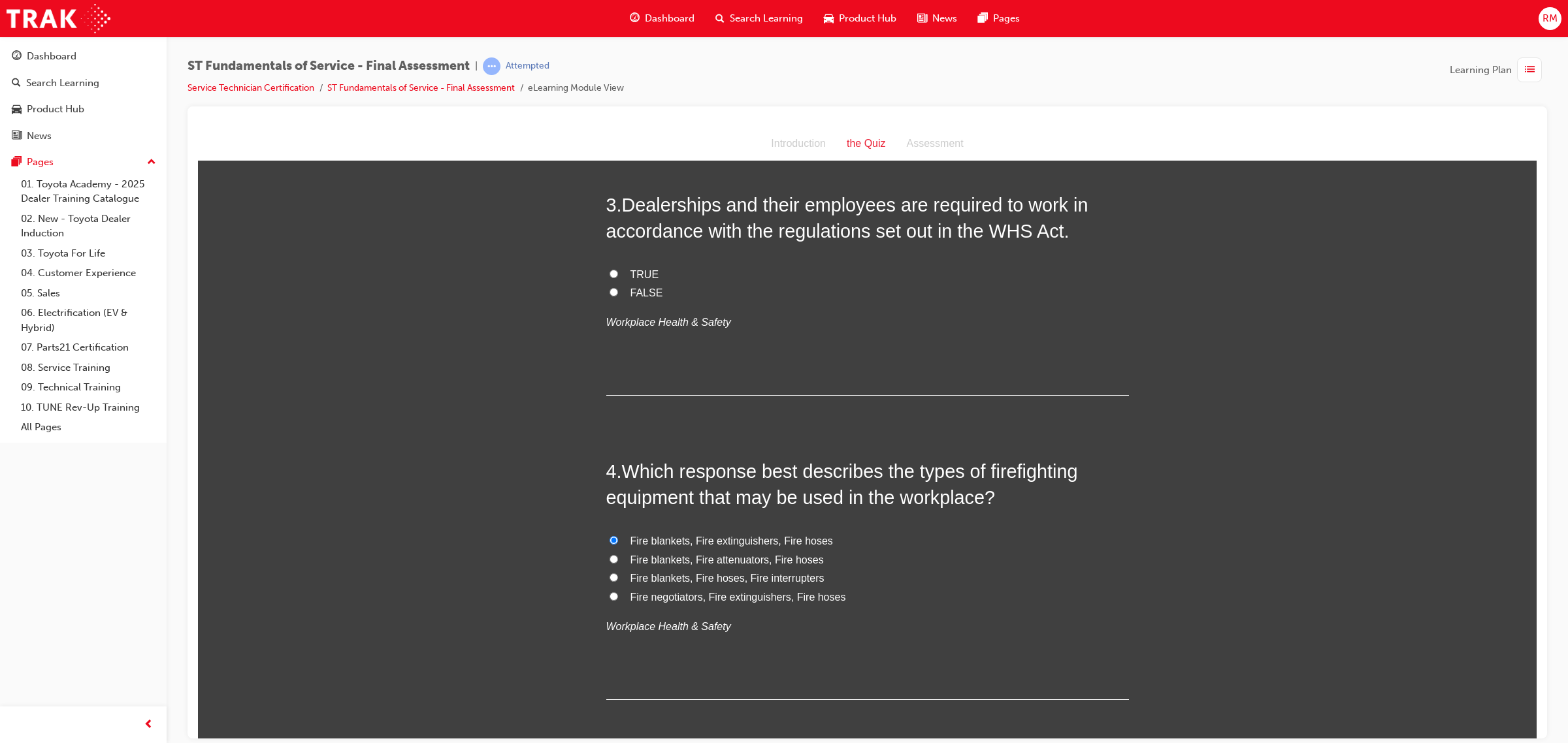
radio input "true"
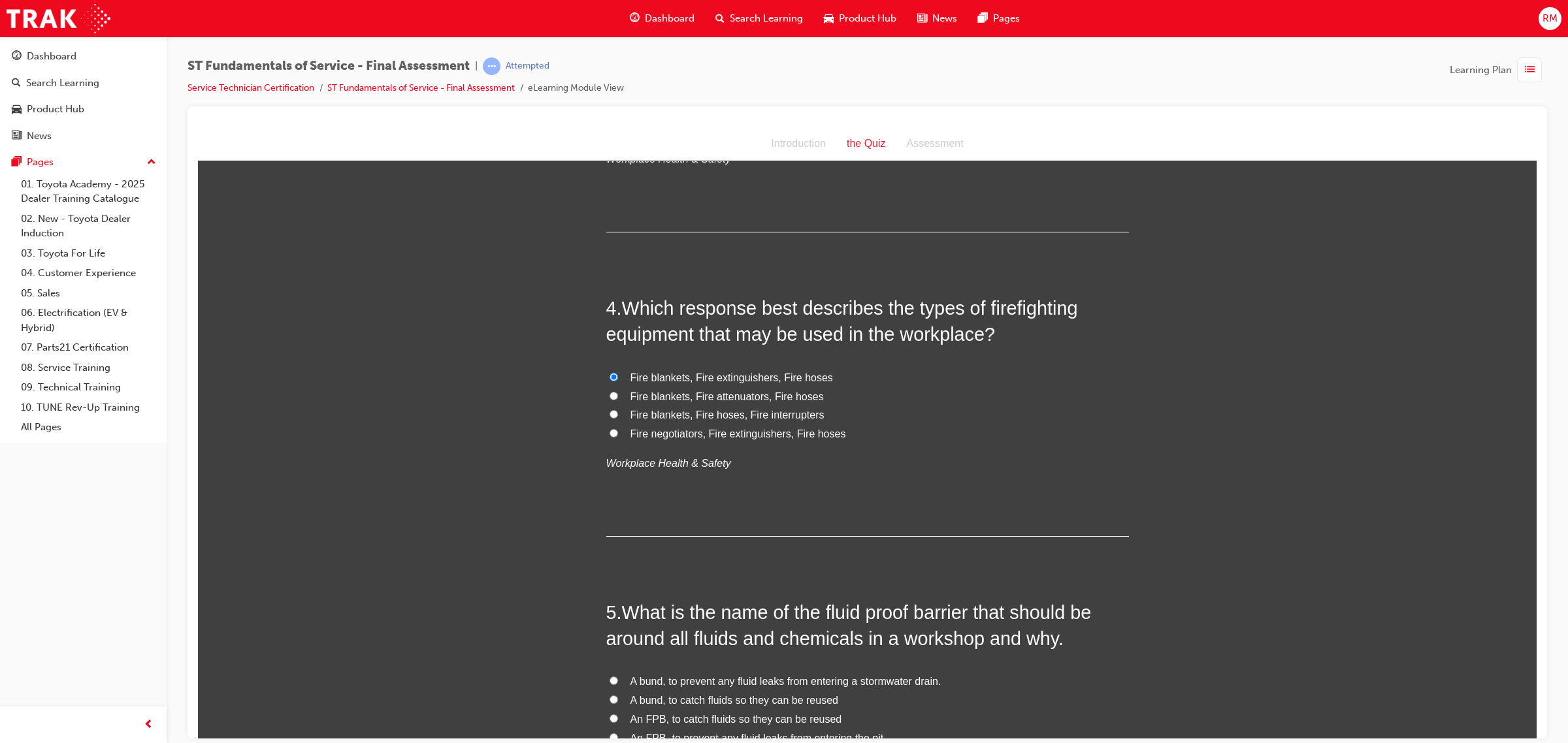
scroll to position [1061, 0]
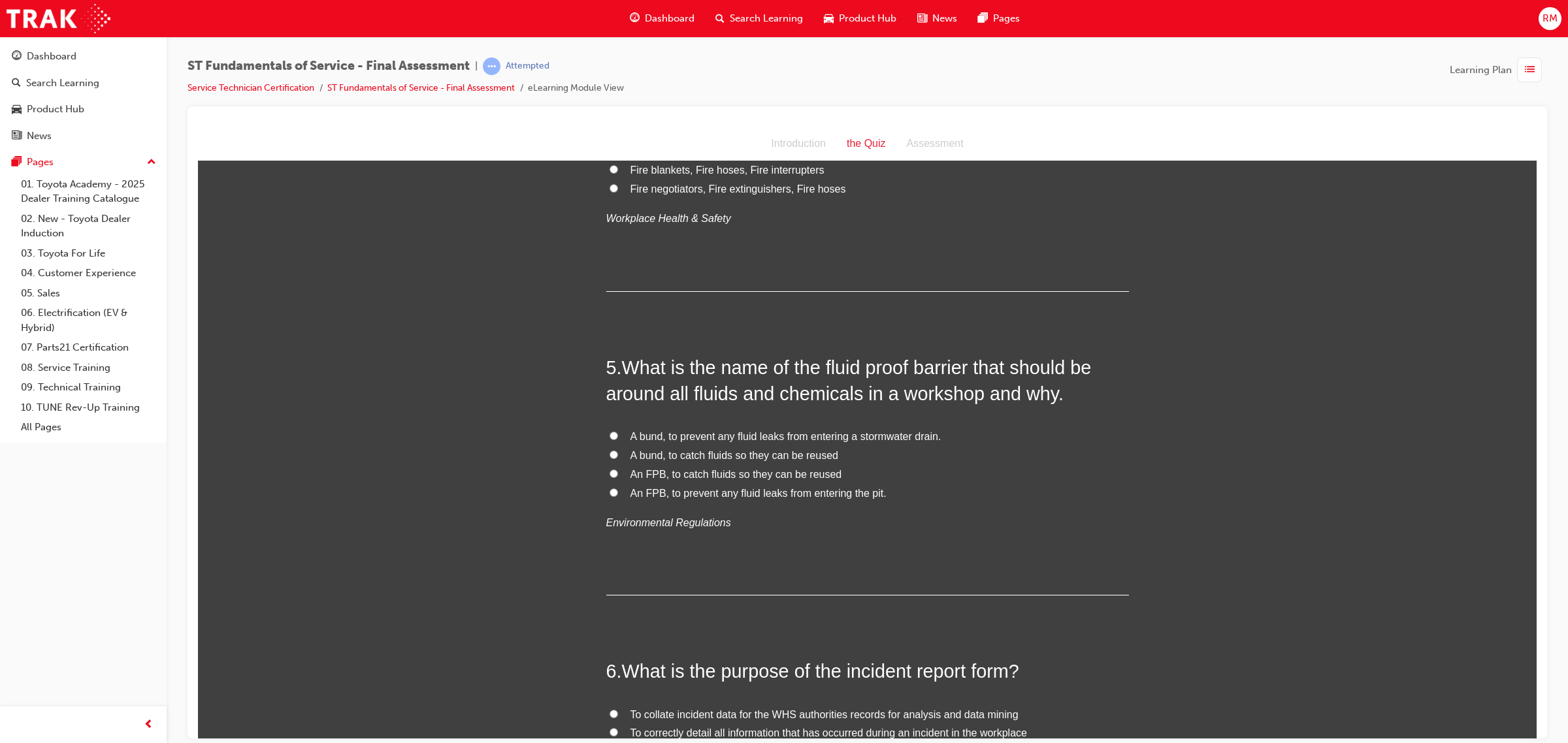
click at [758, 440] on span "A bund, to prevent any fluid leaks from entering a stormwater drain." at bounding box center [786, 436] width 311 height 11
click at [618, 440] on input "A bund, to prevent any fluid leaks from entering a stormwater drain." at bounding box center [613, 435] width 9 height 9
radio input "true"
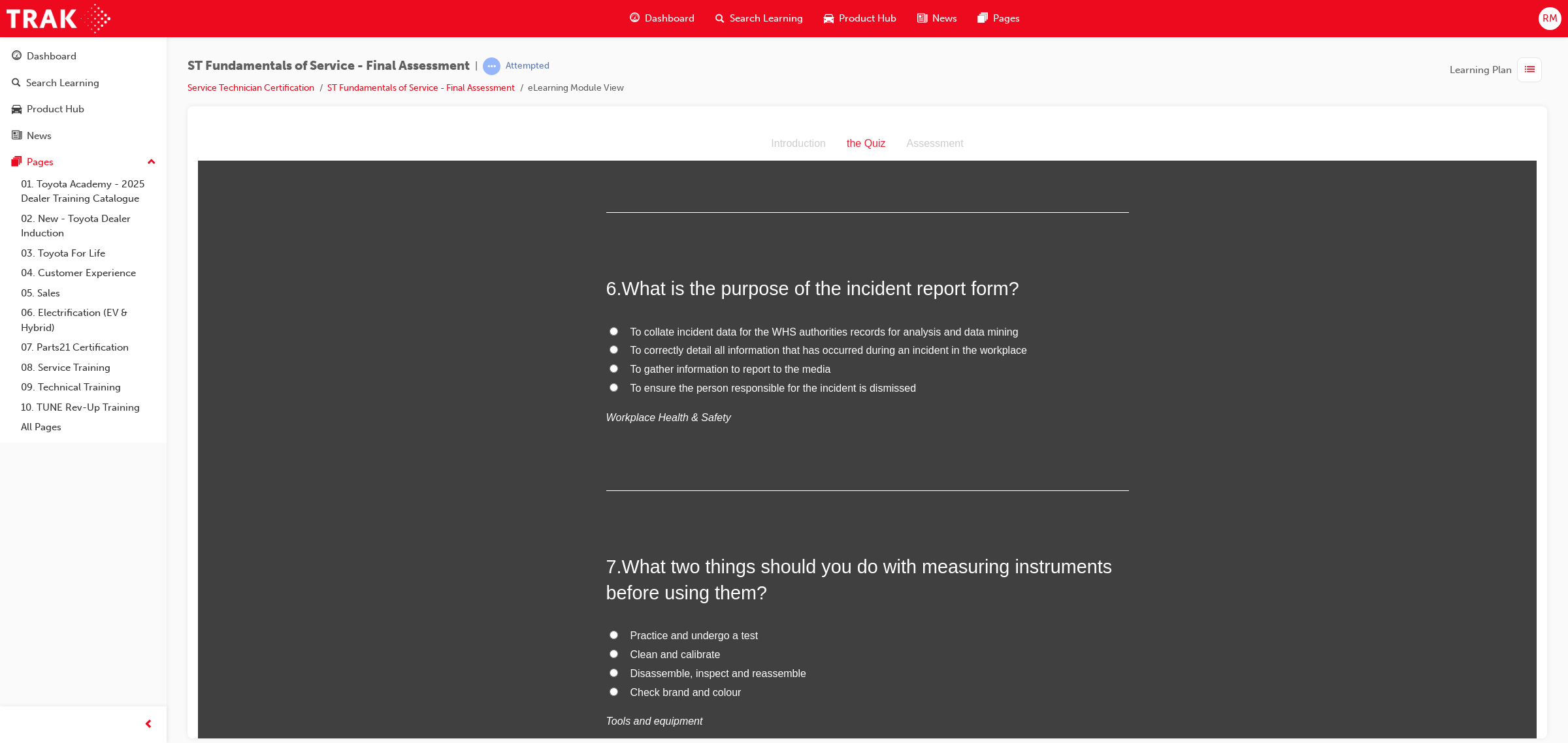
scroll to position [1469, 0]
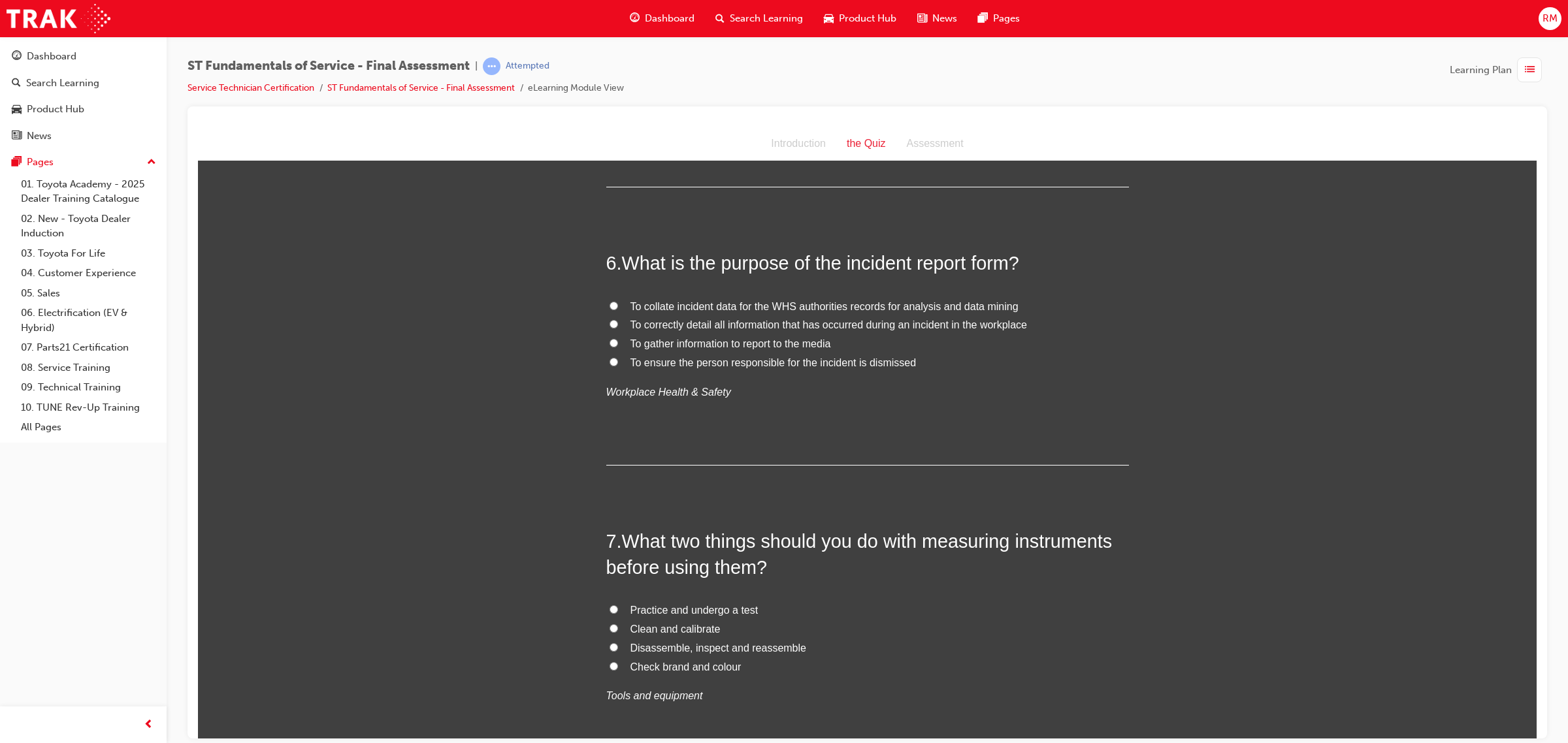
click at [619, 326] on label "To correctly detail all information that has occurred during an incident in the…" at bounding box center [867, 325] width 523 height 19
click at [618, 326] on input "To correctly detail all information that has occurred during an incident in the…" at bounding box center [613, 323] width 9 height 9
radio input "true"
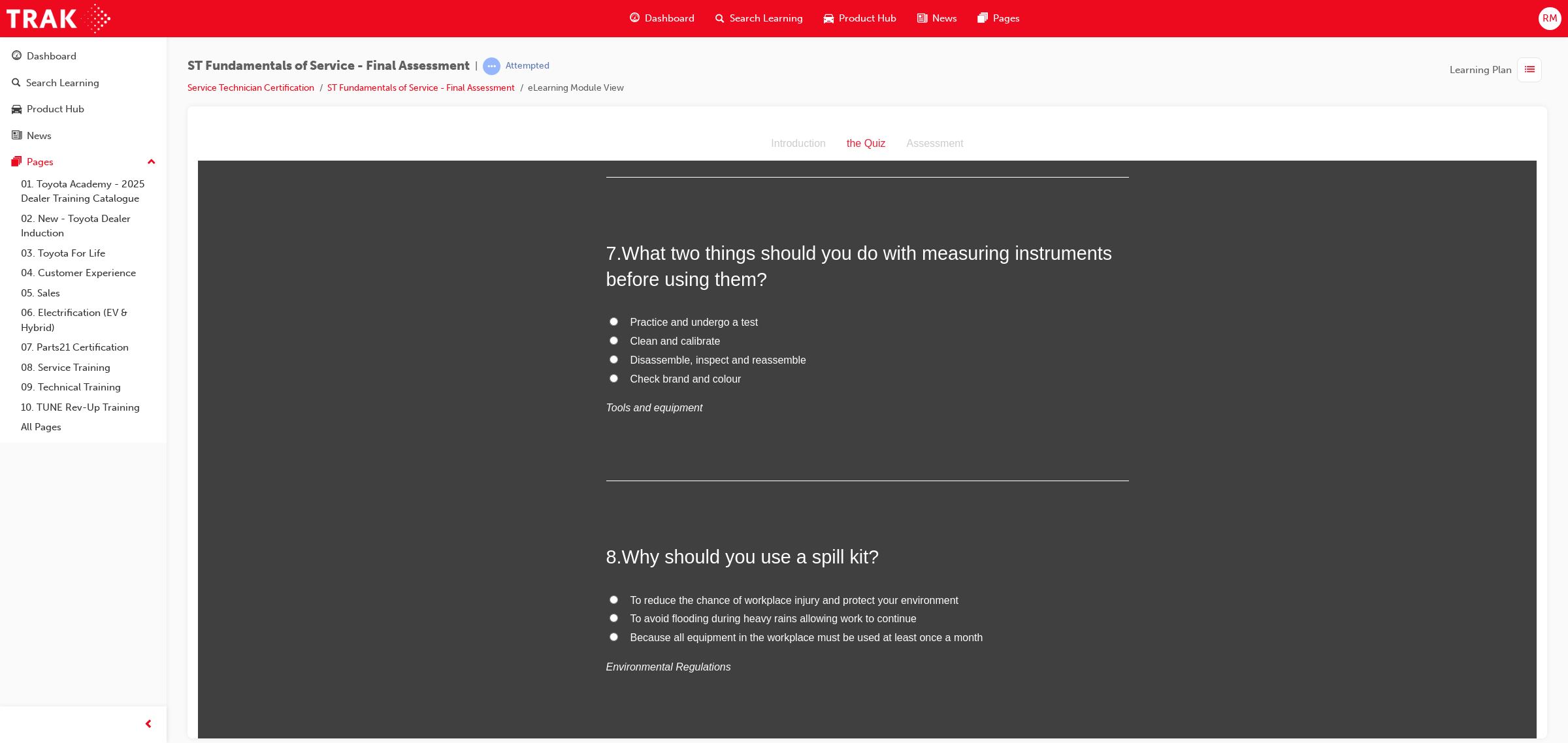
scroll to position [1796, 0]
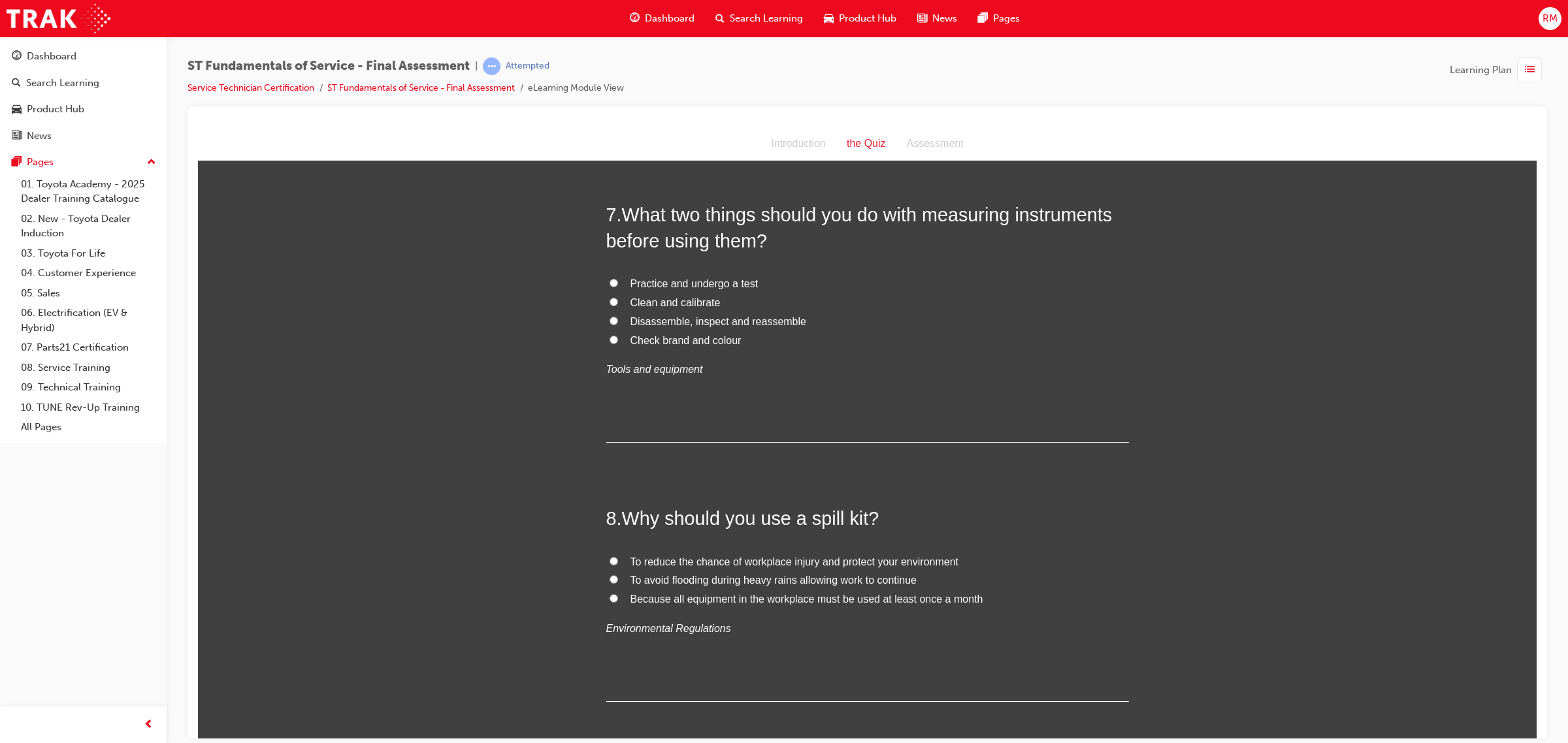
click at [654, 299] on span "Clean and calibrate" at bounding box center [676, 302] width 90 height 11
click at [618, 299] on input "Clean and calibrate" at bounding box center [613, 301] width 9 height 9
radio input "true"
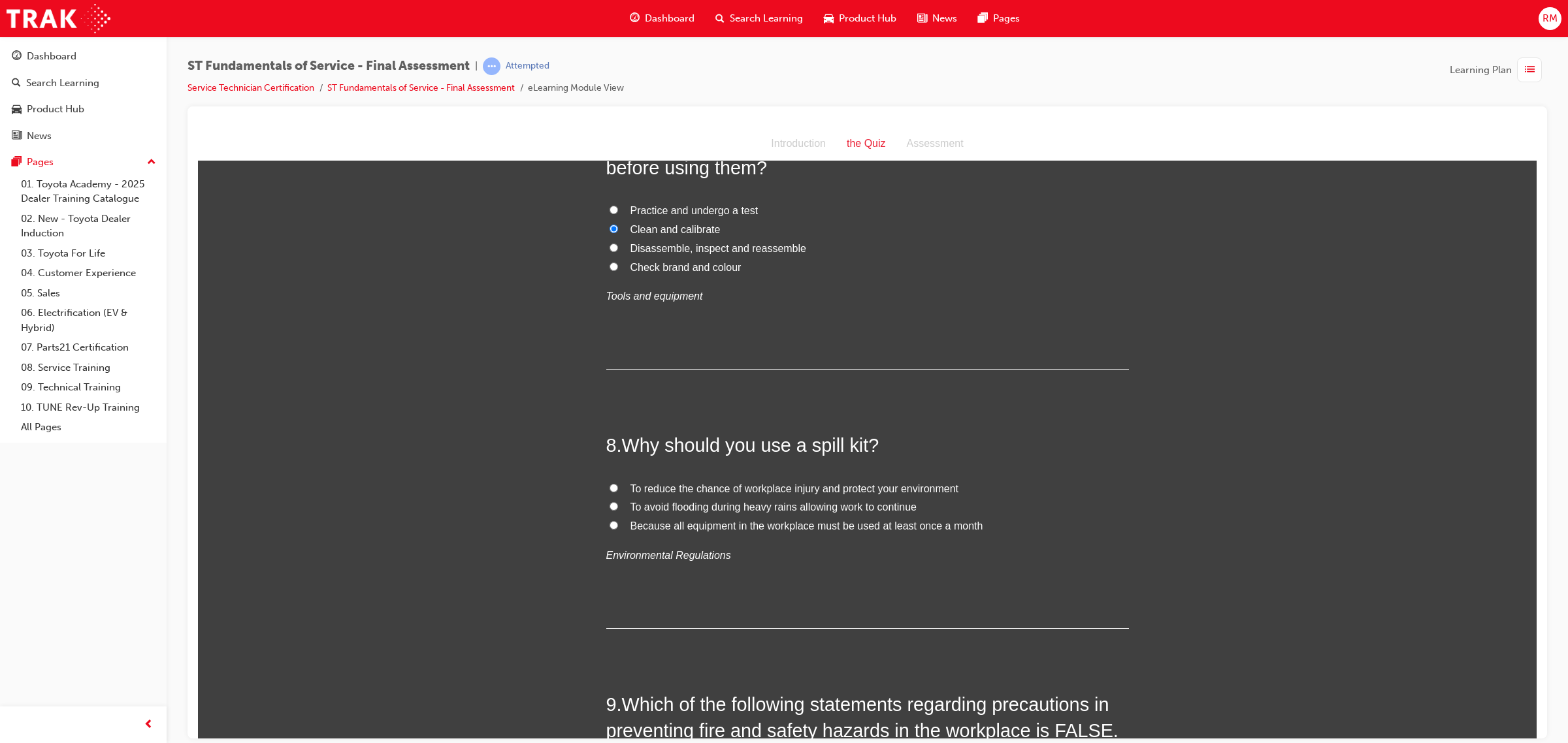
scroll to position [2041, 0]
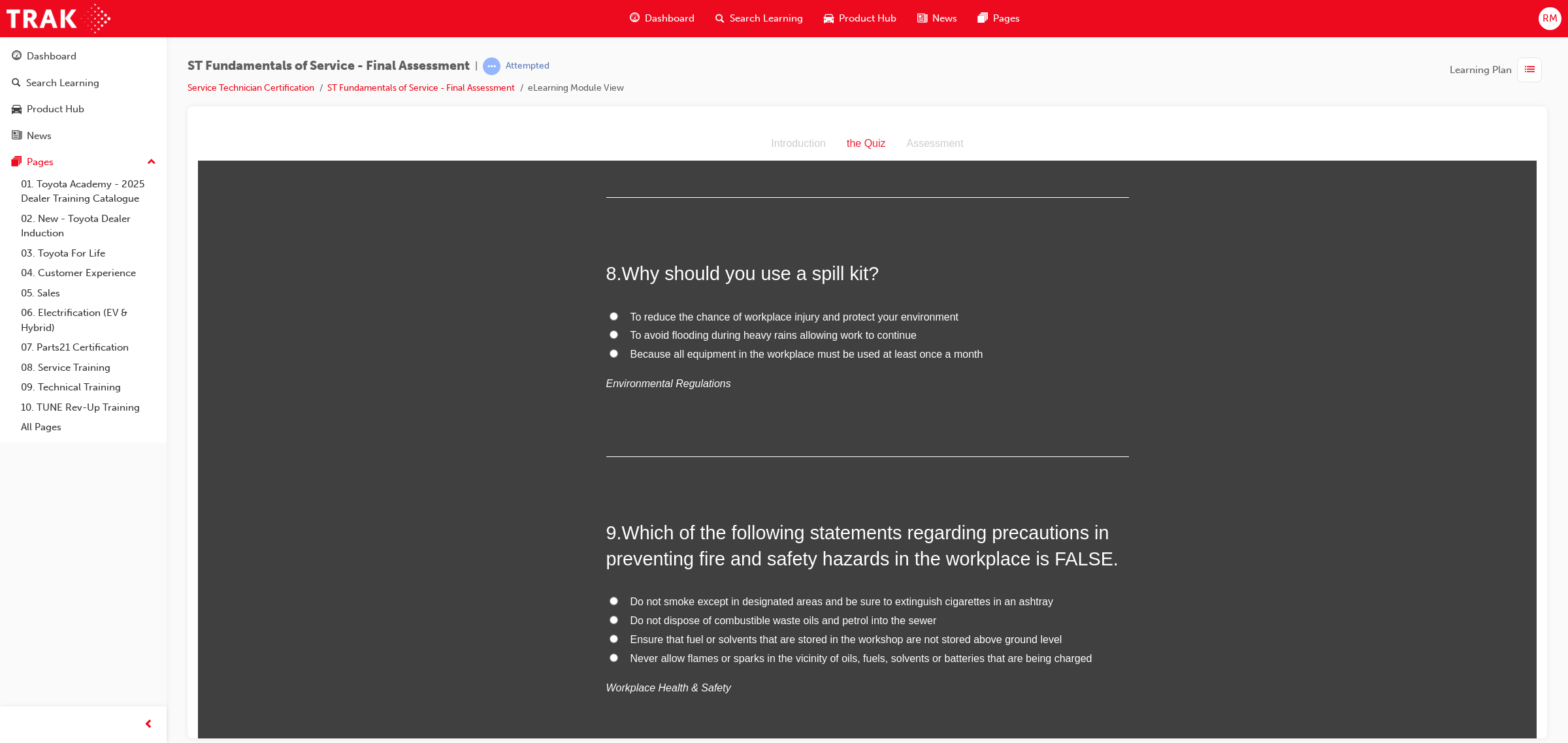
click at [751, 317] on span "To reduce the chance of workplace injury and protect your environment" at bounding box center [795, 316] width 329 height 11
click at [618, 317] on input "To reduce the chance of workplace injury and protect your environment" at bounding box center [613, 315] width 9 height 9
radio input "true"
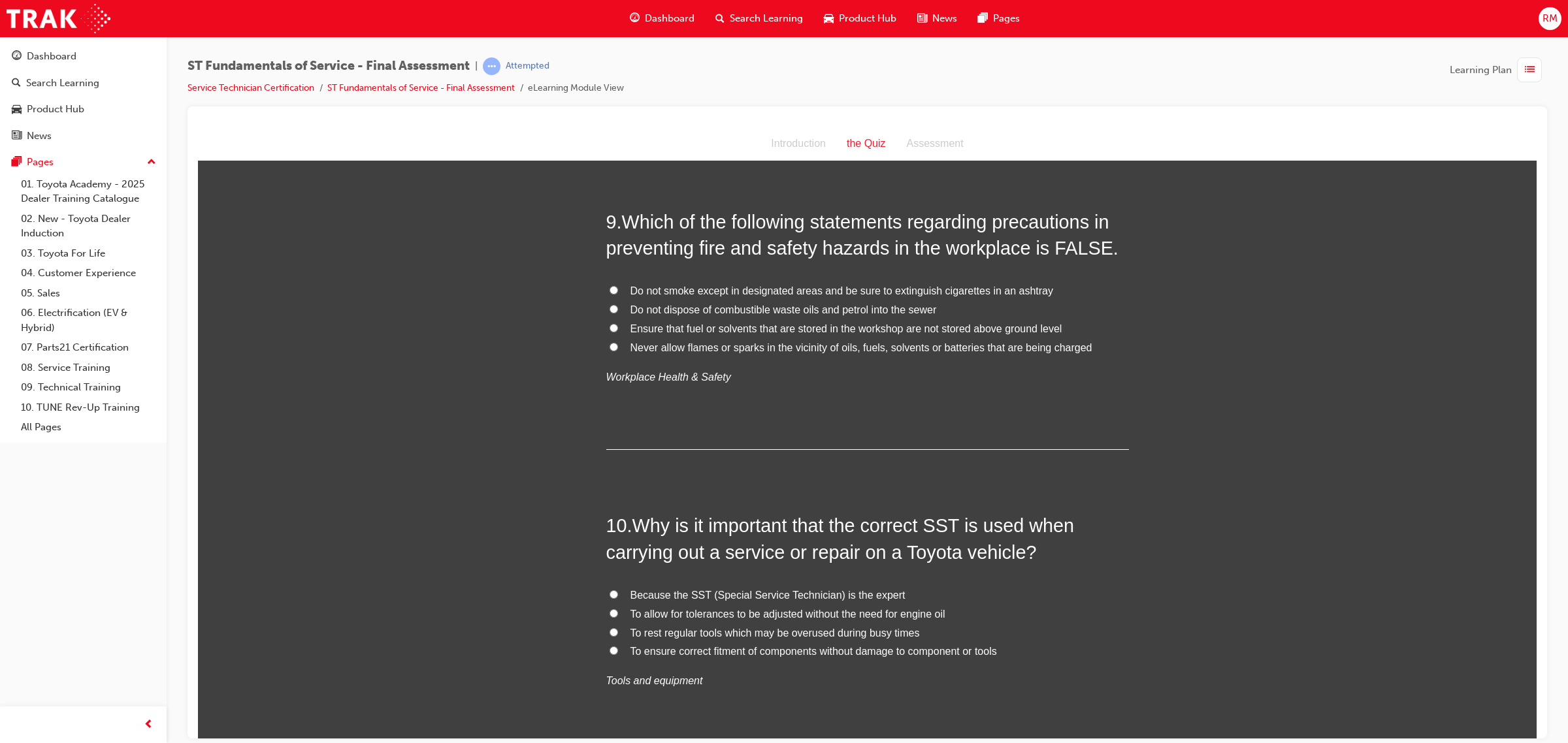
scroll to position [2367, 0]
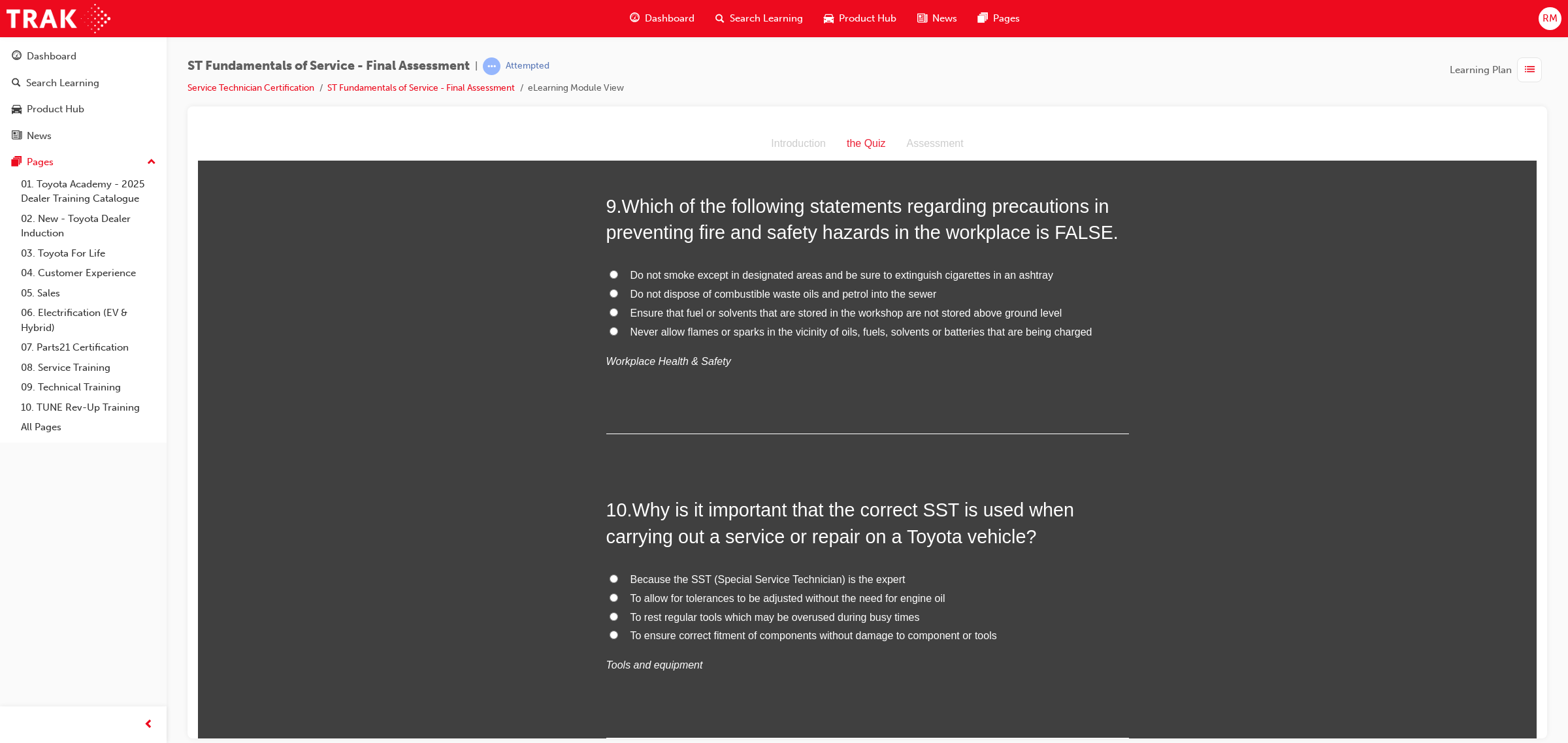
click at [631, 314] on span "Ensure that fuel or solvents that are stored in the workshop are not stored abo…" at bounding box center [847, 312] width 432 height 11
click at [618, 314] on input "Ensure that fuel or solvents that are stored in the workshop are not stored abo…" at bounding box center [613, 311] width 9 height 9
radio input "true"
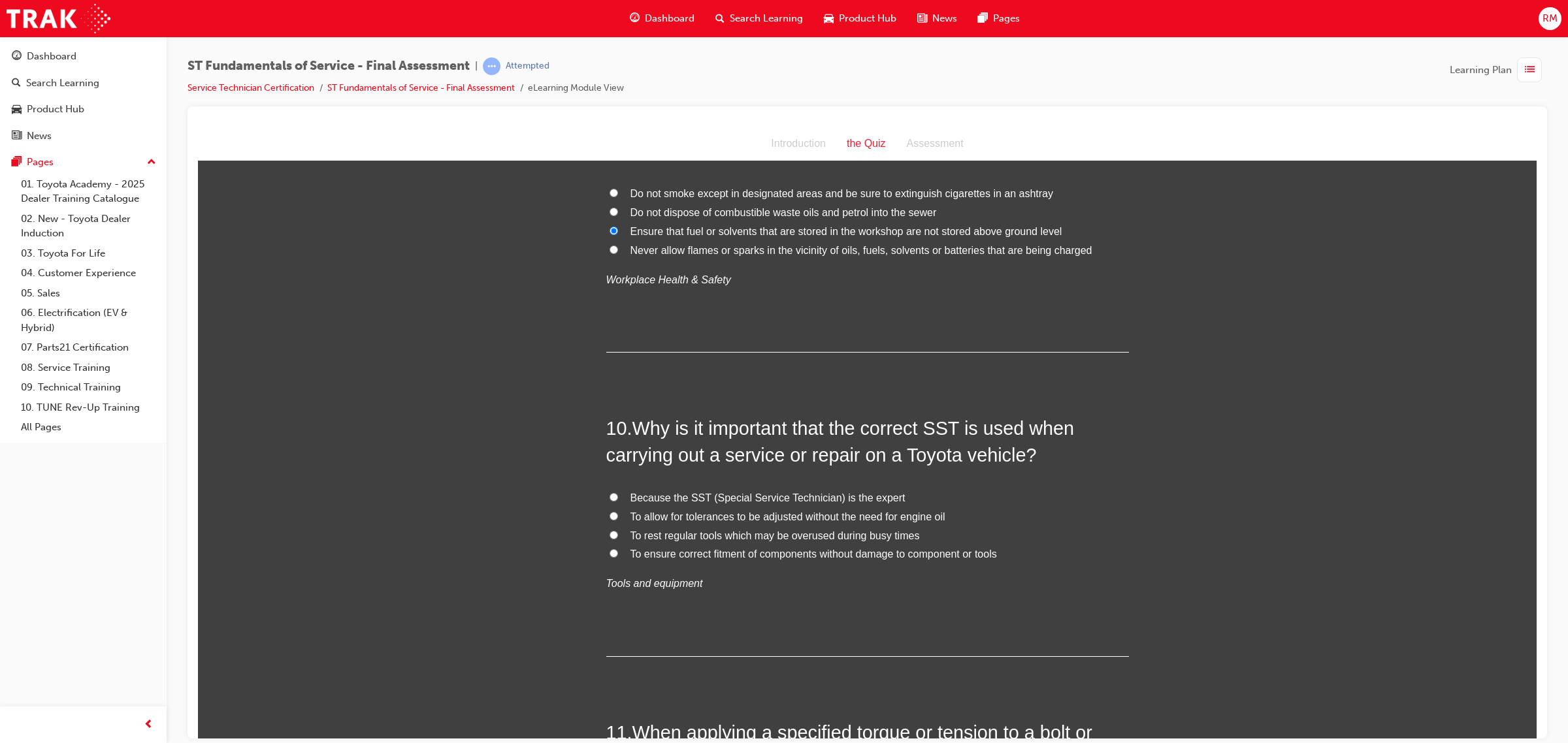
scroll to position [2530, 0]
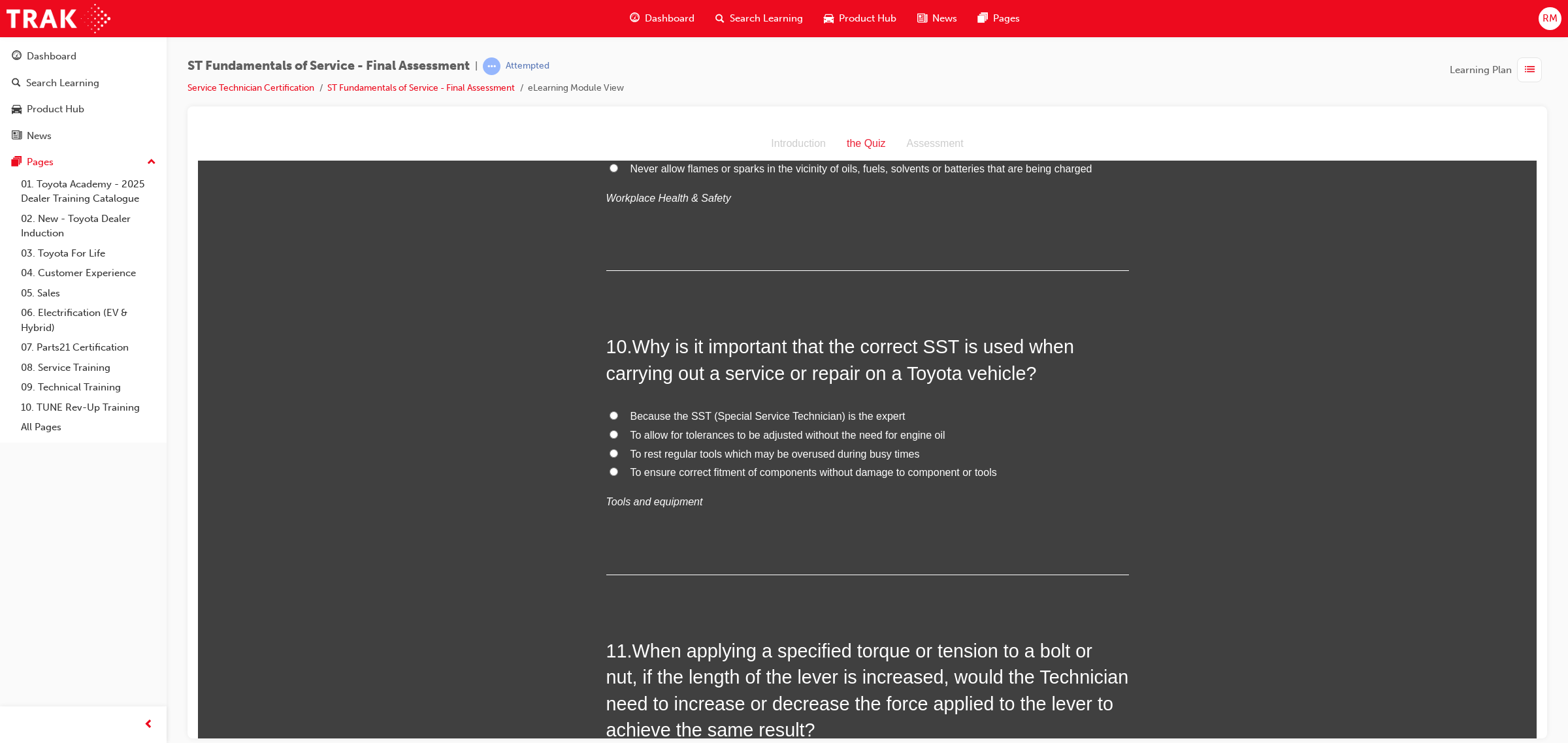
click at [704, 477] on span "To ensure correct fitment of components without damage to component or tools" at bounding box center [814, 472] width 367 height 11
click at [618, 475] on input "To ensure correct fitment of components without damage to component or tools" at bounding box center [613, 471] width 9 height 9
radio input "true"
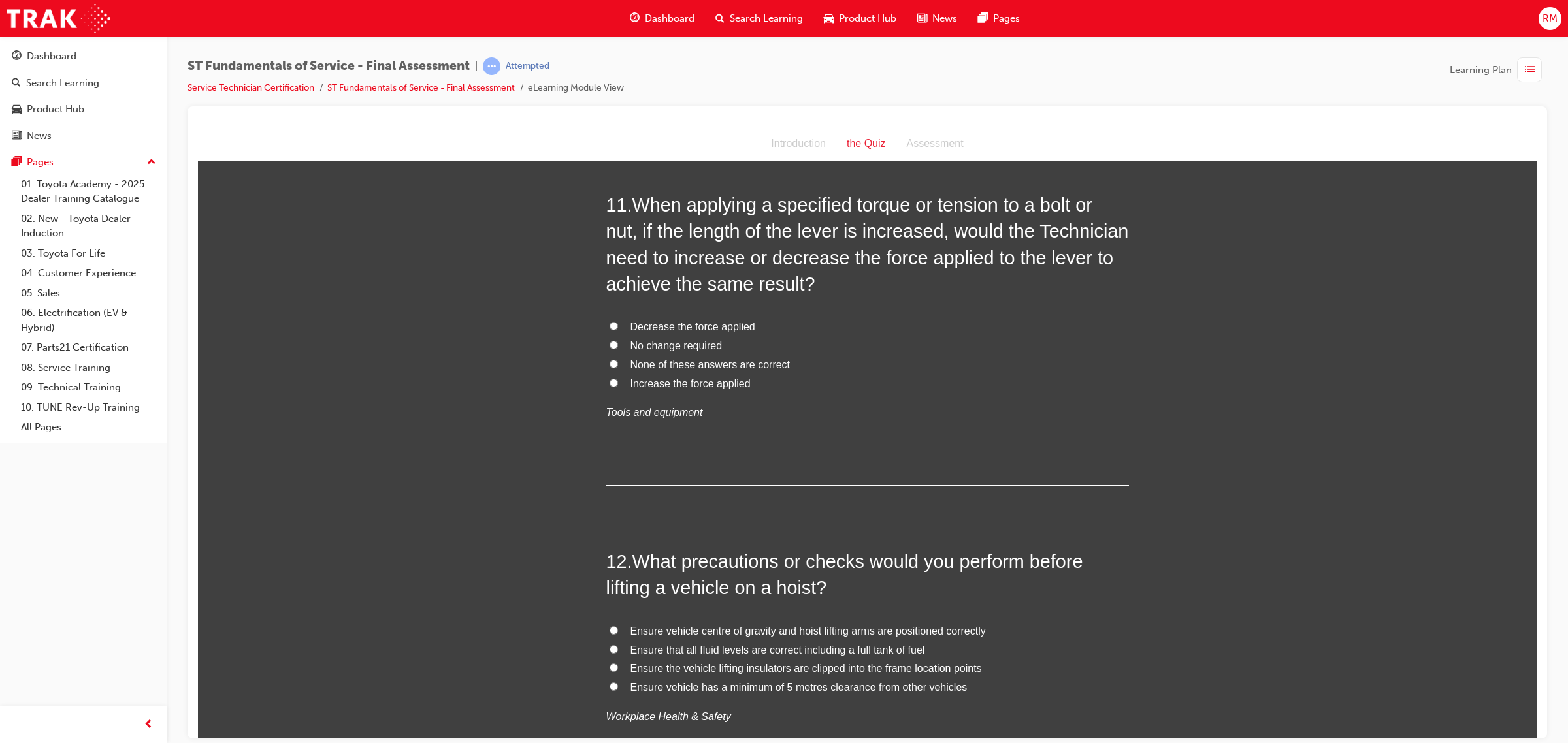
scroll to position [3005, 0]
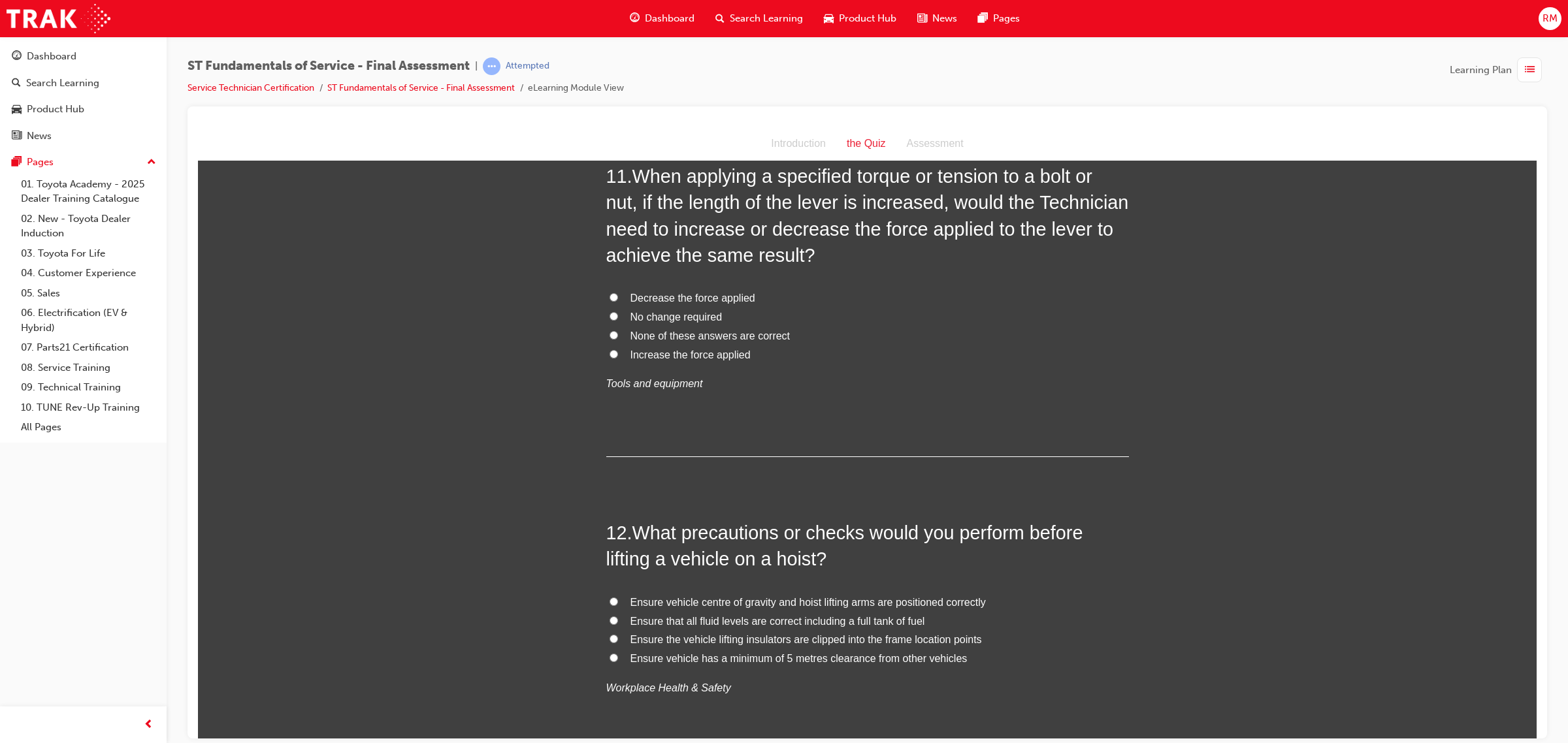
click at [609, 299] on input "Decrease the force applied" at bounding box center [613, 296] width 9 height 9
radio input "true"
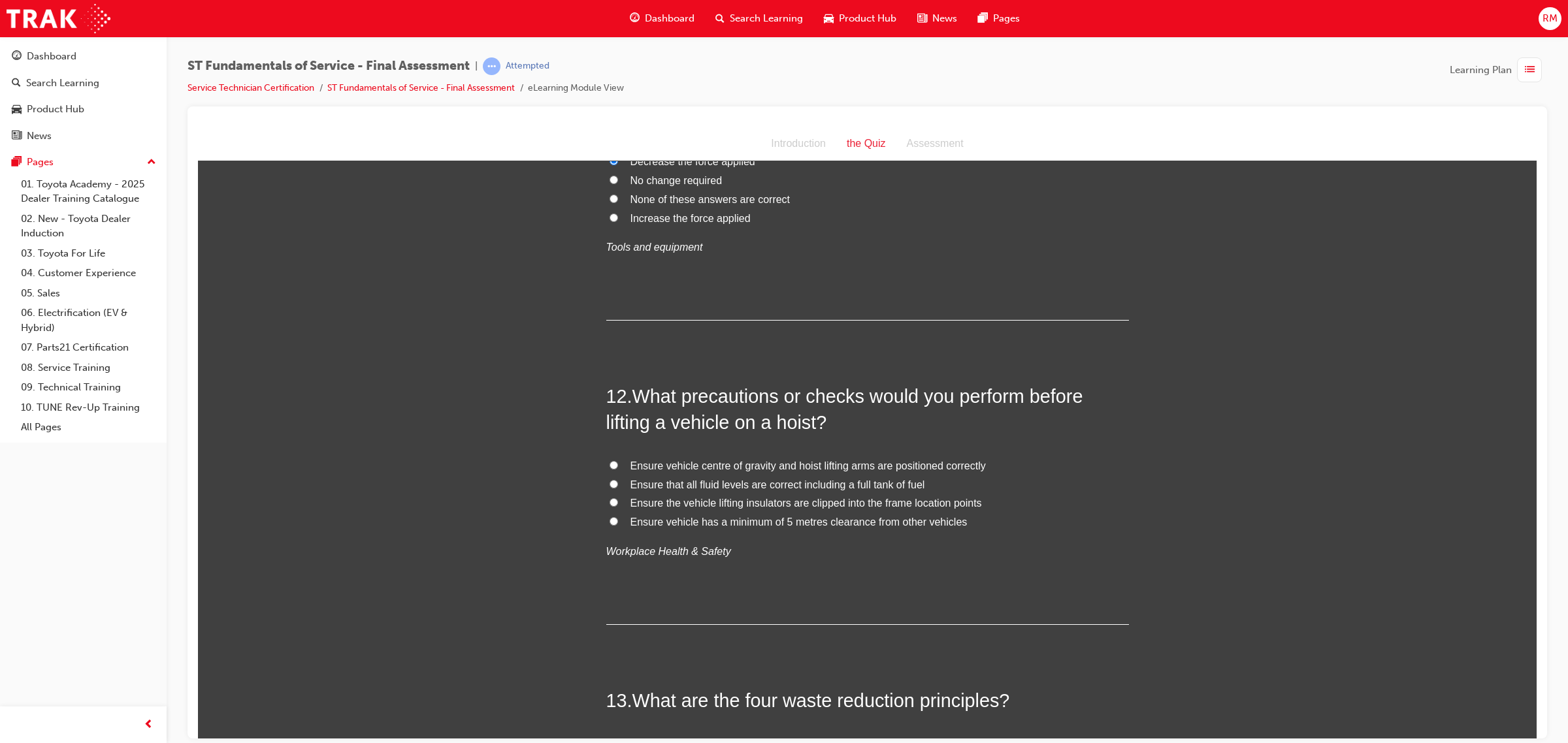
scroll to position [3250, 0]
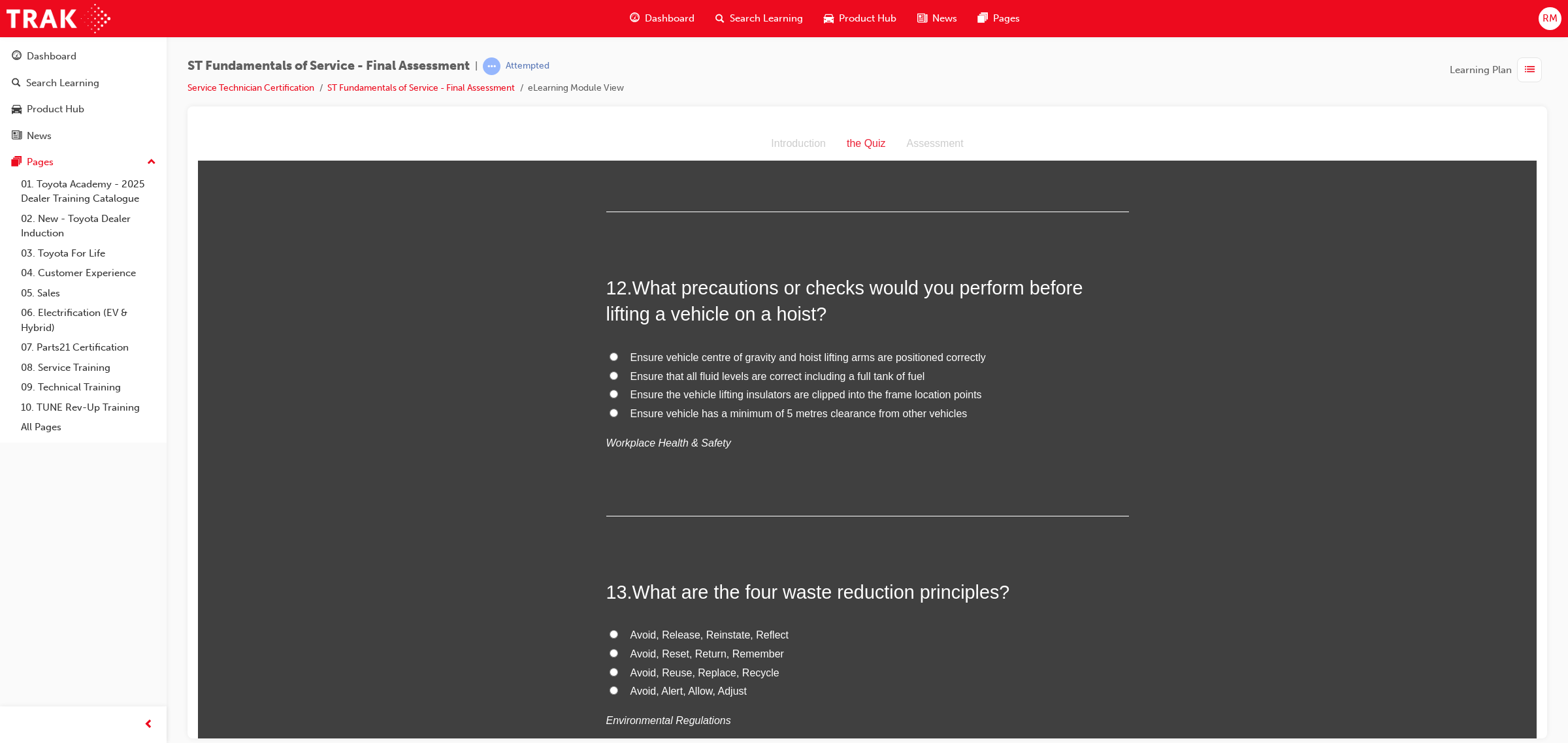
click at [714, 361] on span "Ensure vehicle centre of gravity and hoist lifting arms are positioned correctly" at bounding box center [808, 357] width 356 height 11
click at [618, 360] on input "Ensure vehicle centre of gravity and hoist lifting arms are positioned correctly" at bounding box center [613, 356] width 9 height 9
radio input "true"
click at [750, 395] on span "Ensure the vehicle lifting insulators are clipped into the frame location points" at bounding box center [806, 394] width 352 height 11
click at [618, 395] on input "Ensure the vehicle lifting insulators are clipped into the frame location points" at bounding box center [613, 393] width 9 height 9
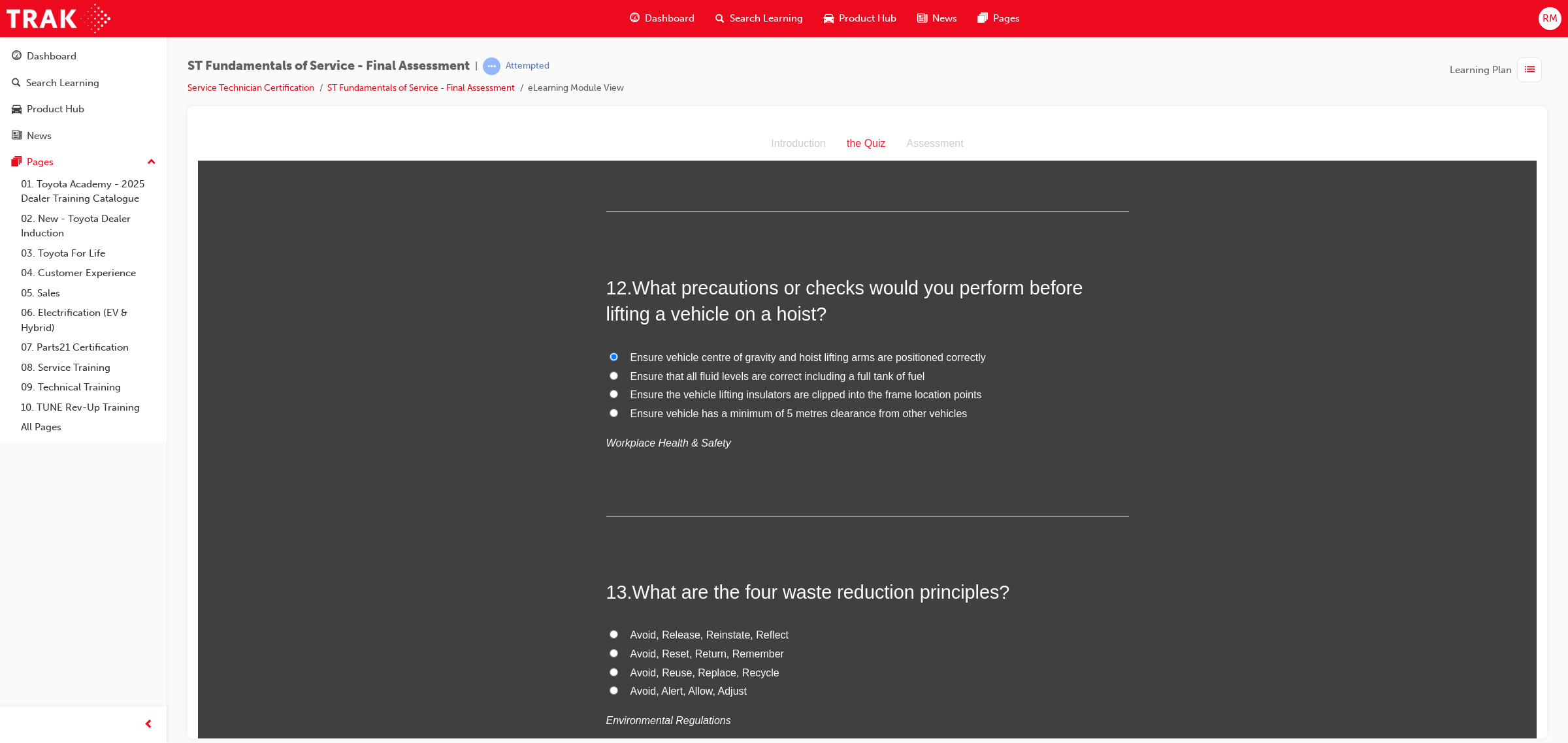
radio input "true"
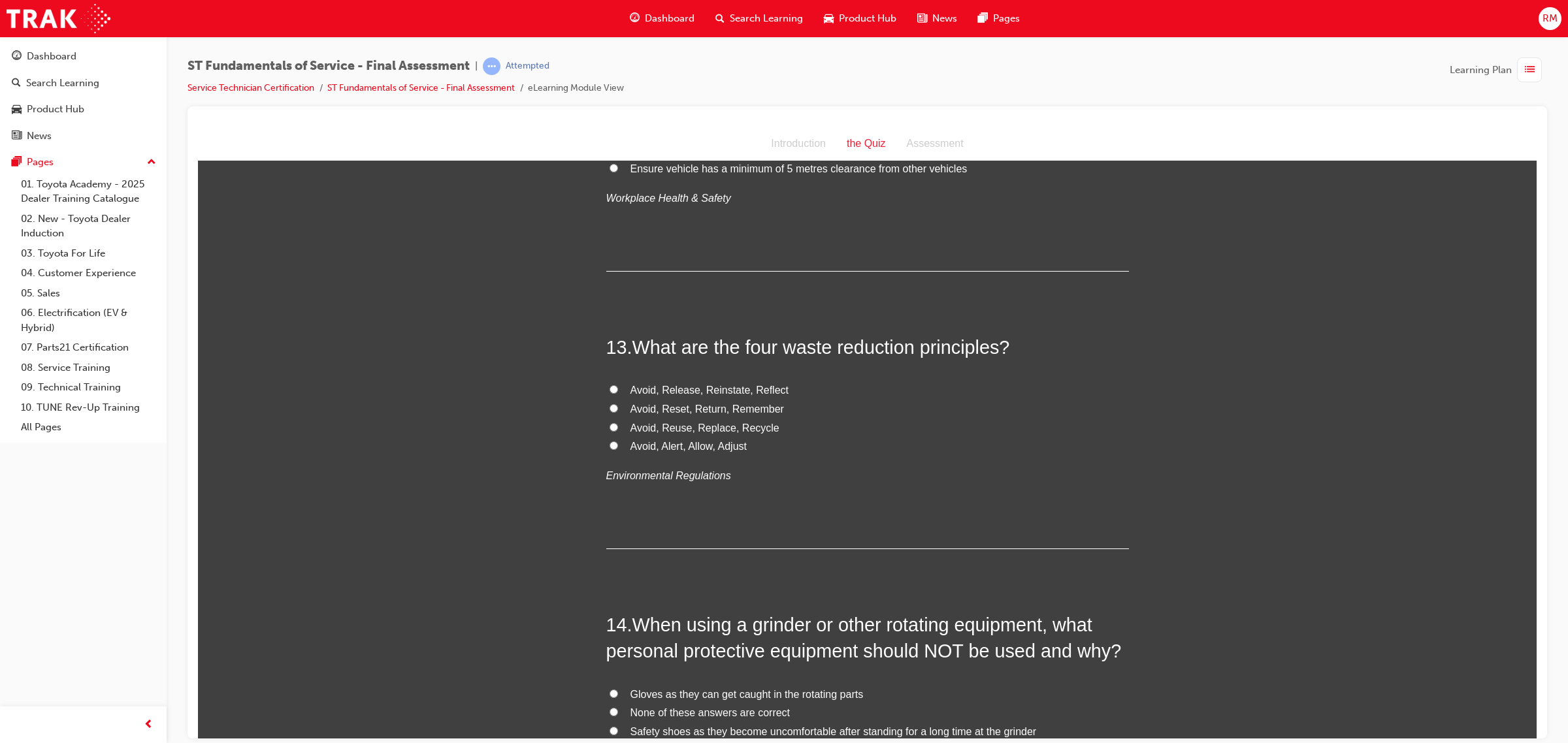
scroll to position [3576, 0]
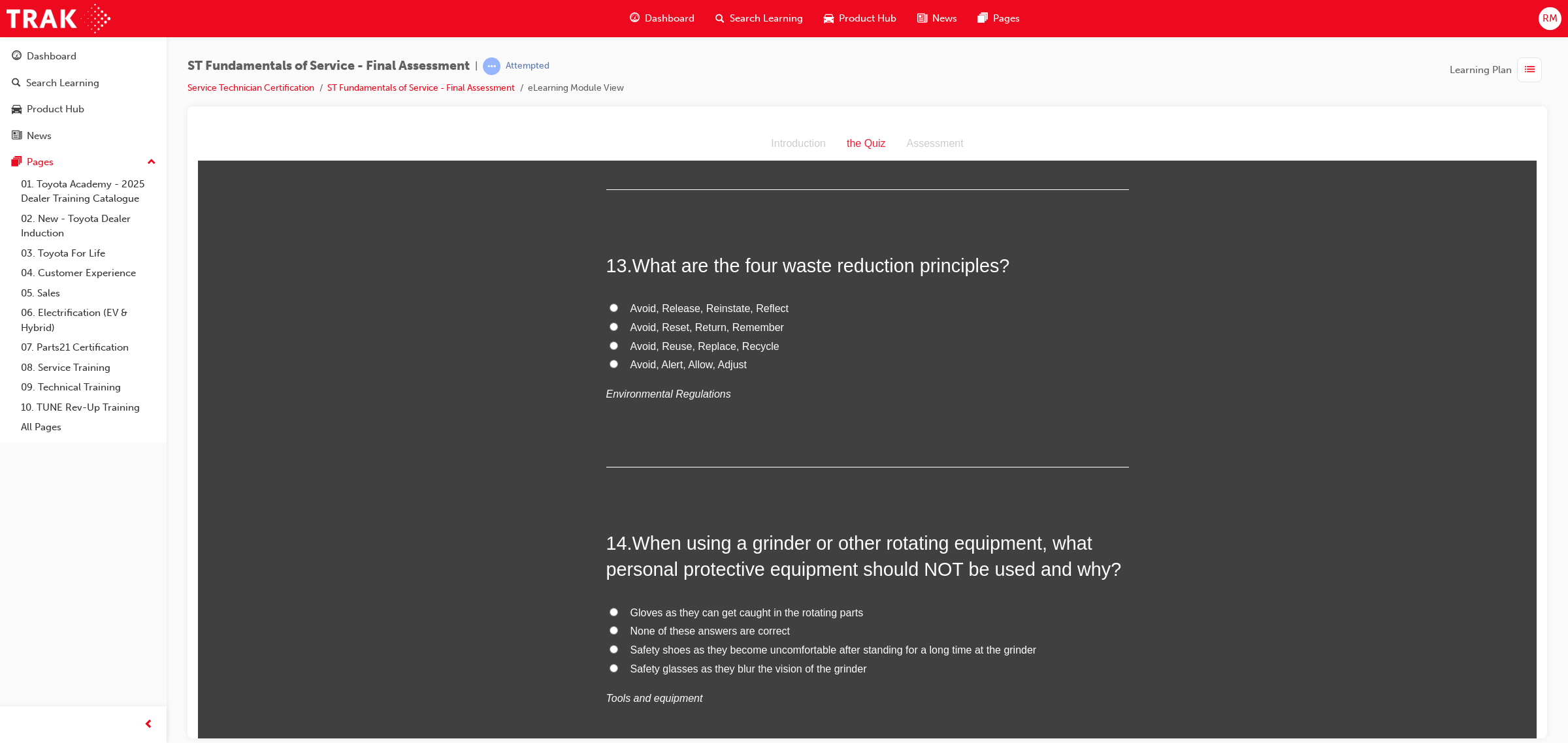
click at [609, 348] on input "Avoid, Reuse, Replace, Recycle" at bounding box center [613, 345] width 9 height 9
radio input "true"
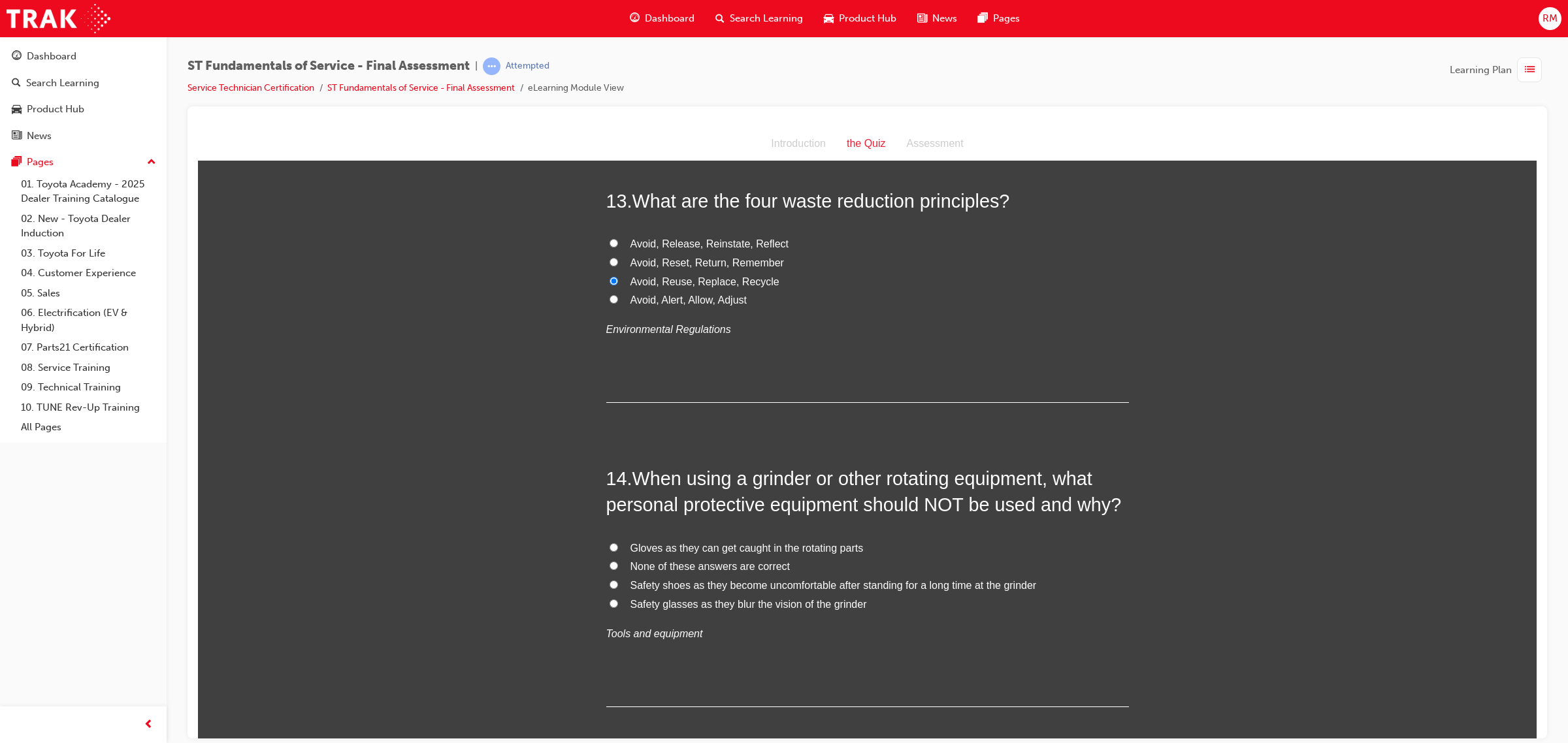
scroll to position [3821, 0]
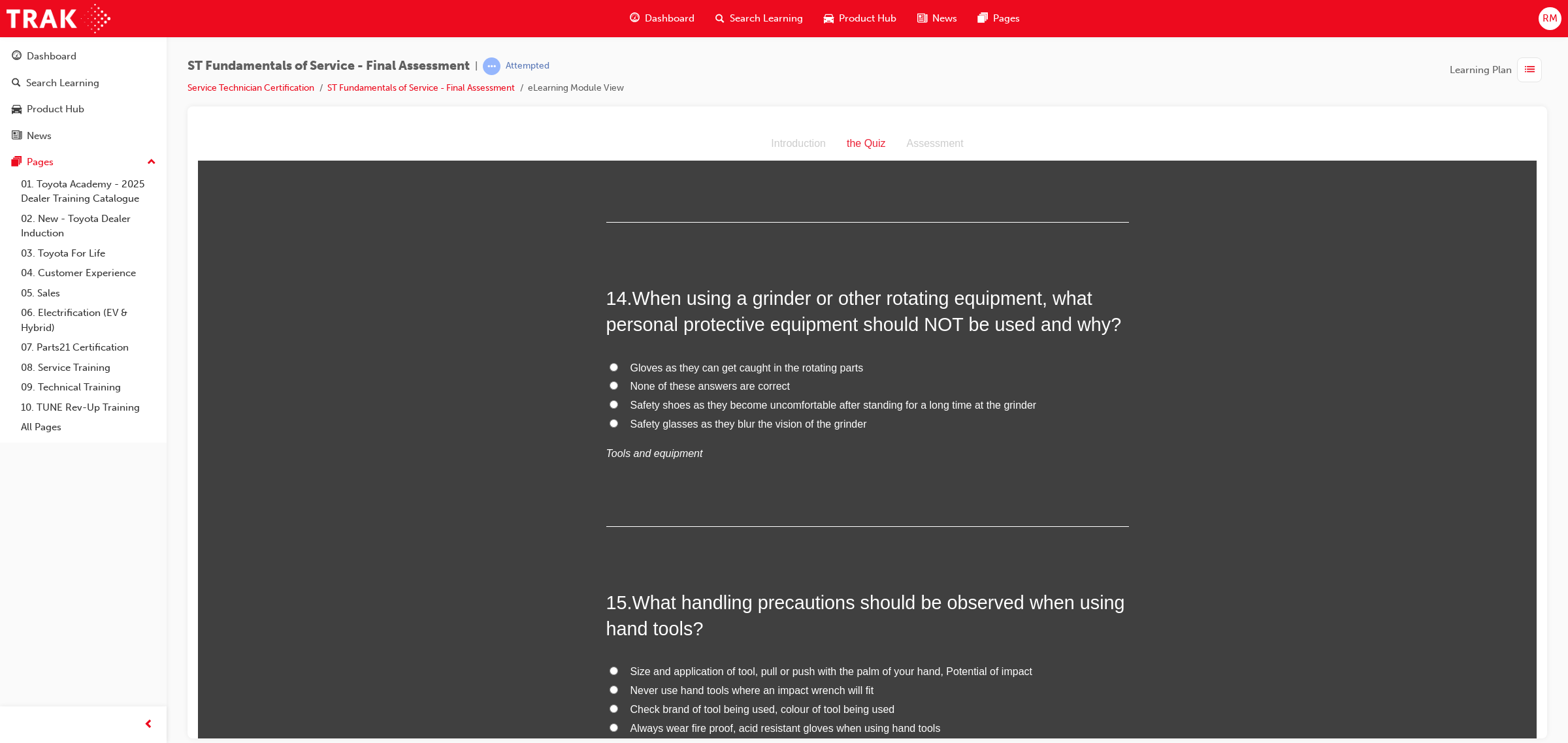
click at [609, 368] on input "Gloves as they can get caught in the rotating parts" at bounding box center [613, 366] width 9 height 9
radio input "true"
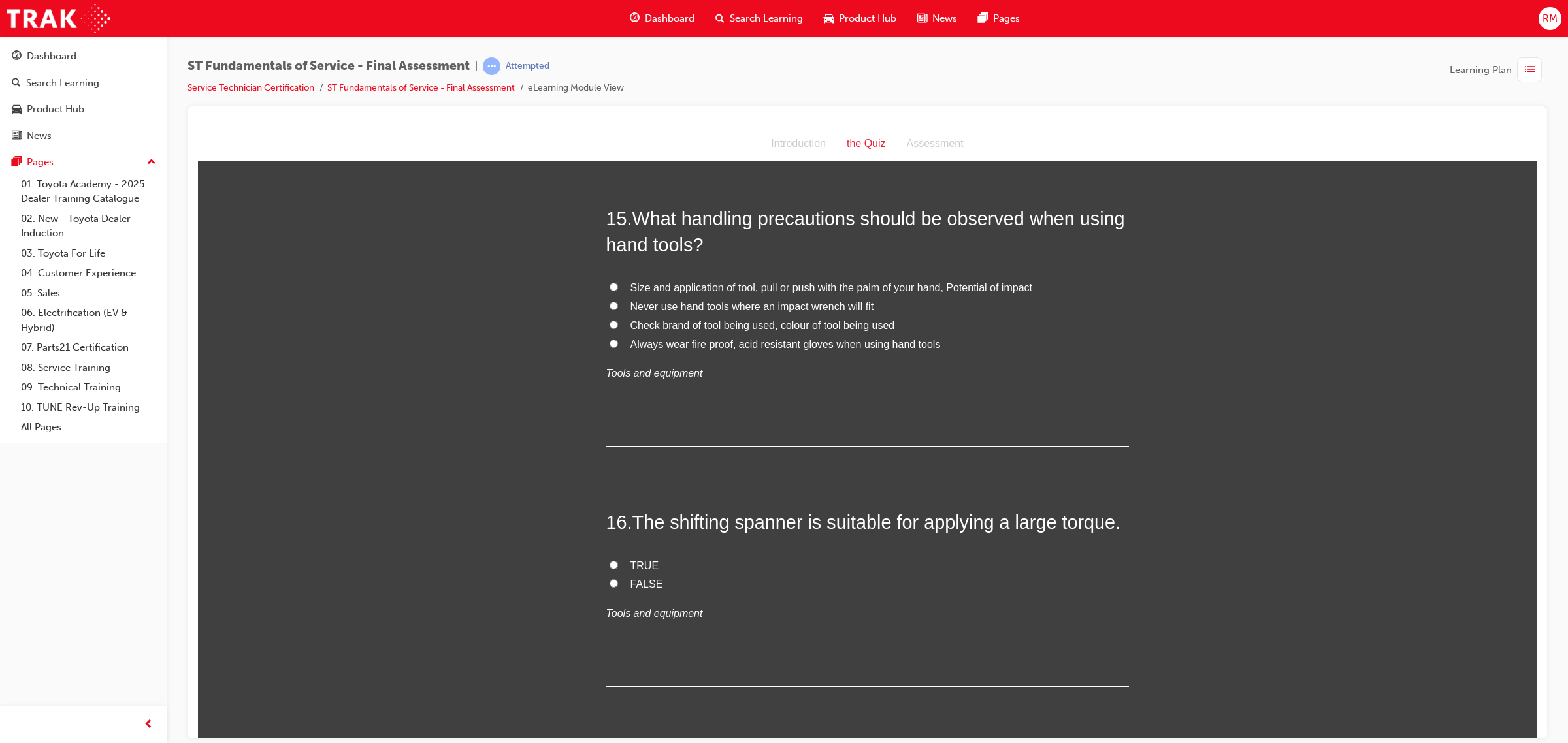
scroll to position [4230, 0]
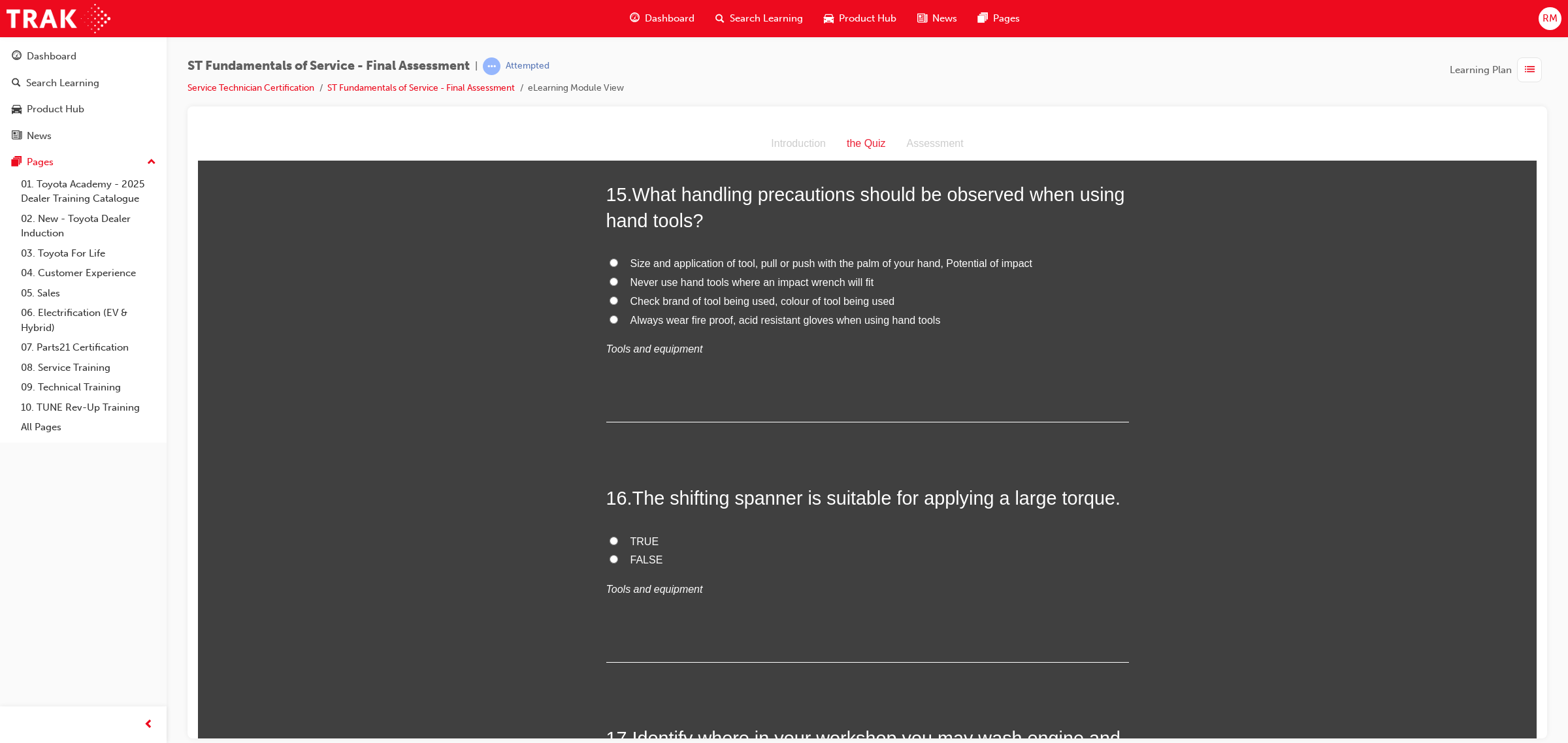
click at [609, 543] on input "TRUE" at bounding box center [613, 540] width 9 height 9
radio input "true"
click at [609, 266] on input "Size and application of tool, pull or push with the palm of your hand, Potentia…" at bounding box center [613, 262] width 9 height 9
radio input "true"
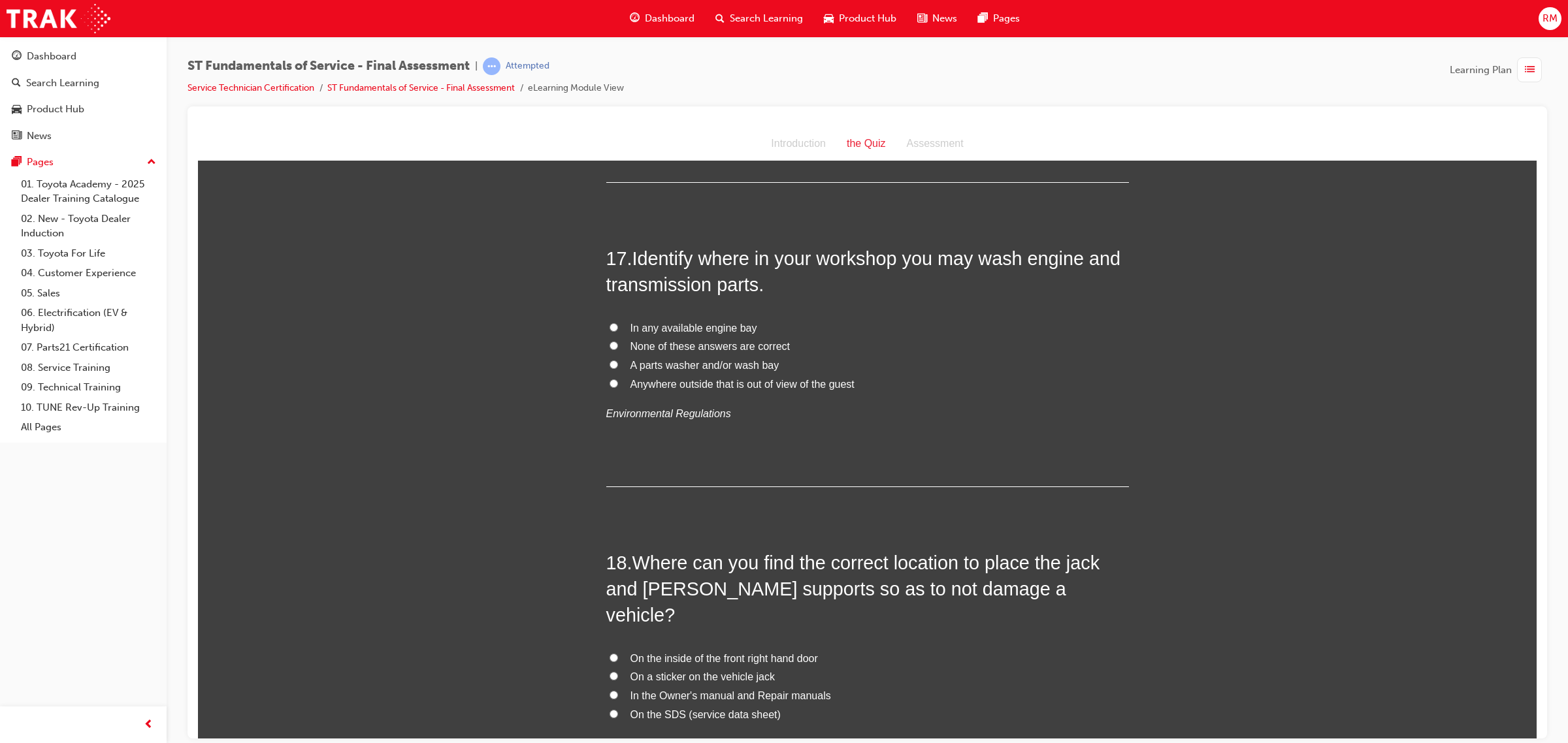
scroll to position [4719, 0]
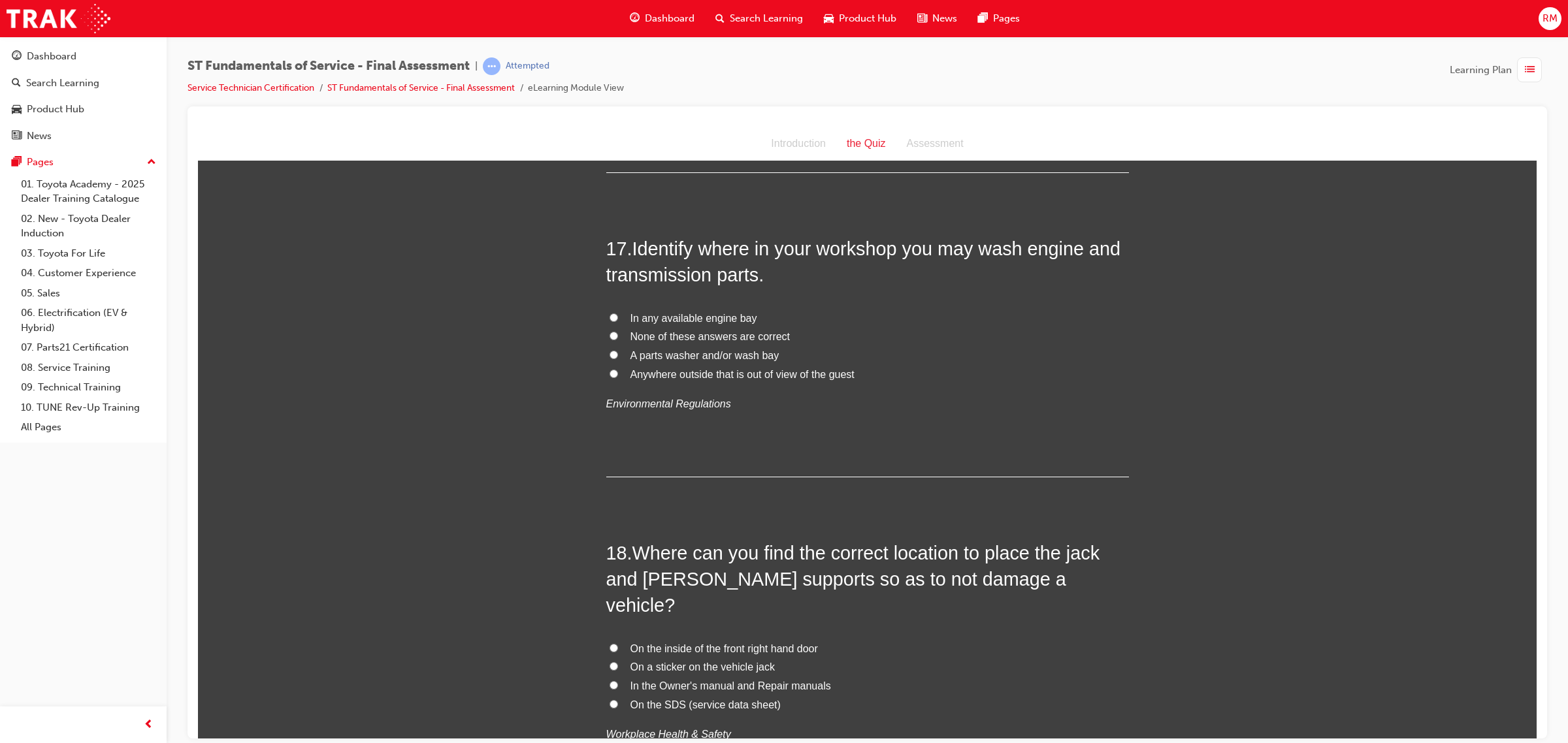
click at [609, 355] on input "A parts washer and/or wash bay" at bounding box center [613, 354] width 9 height 9
radio input "true"
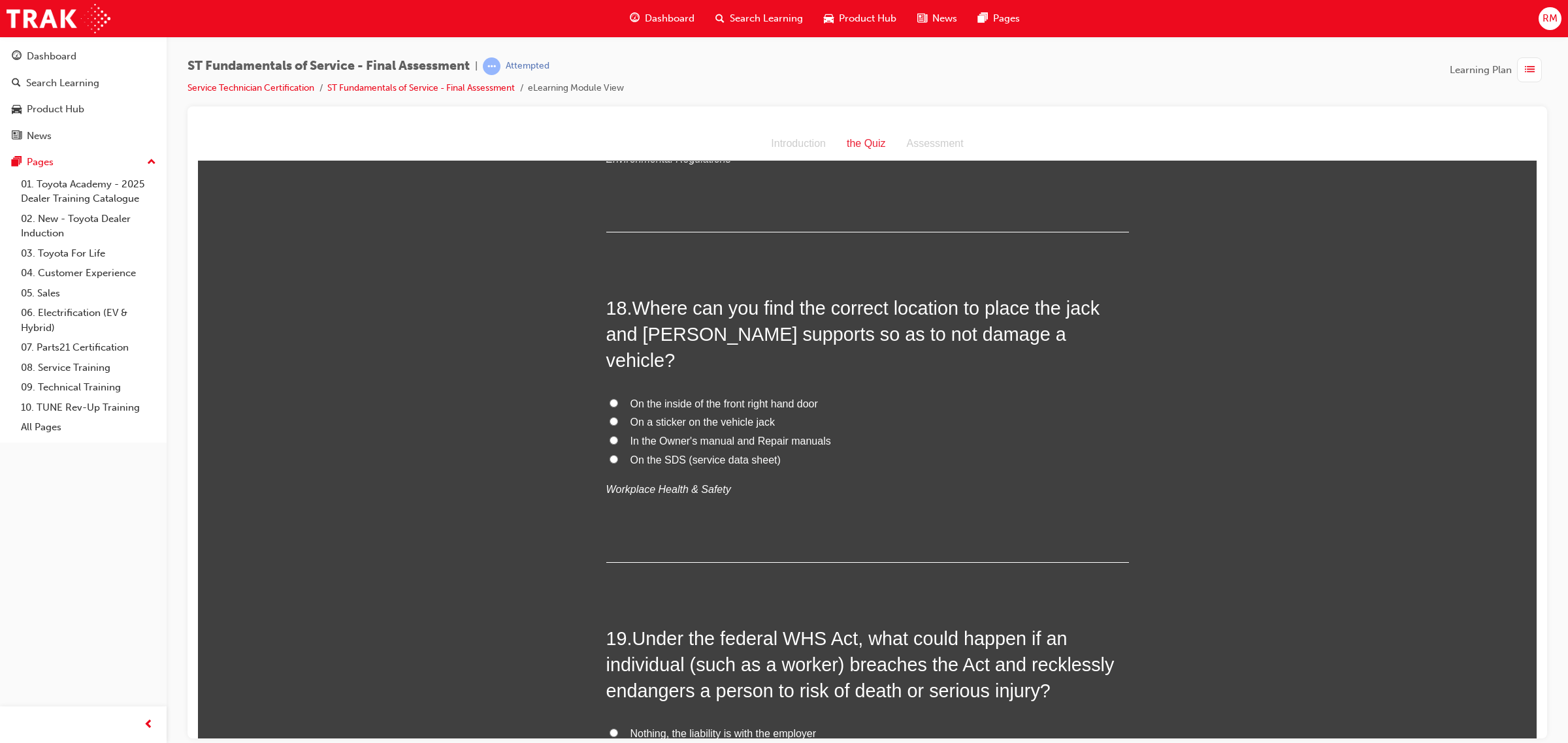
scroll to position [5046, 0]
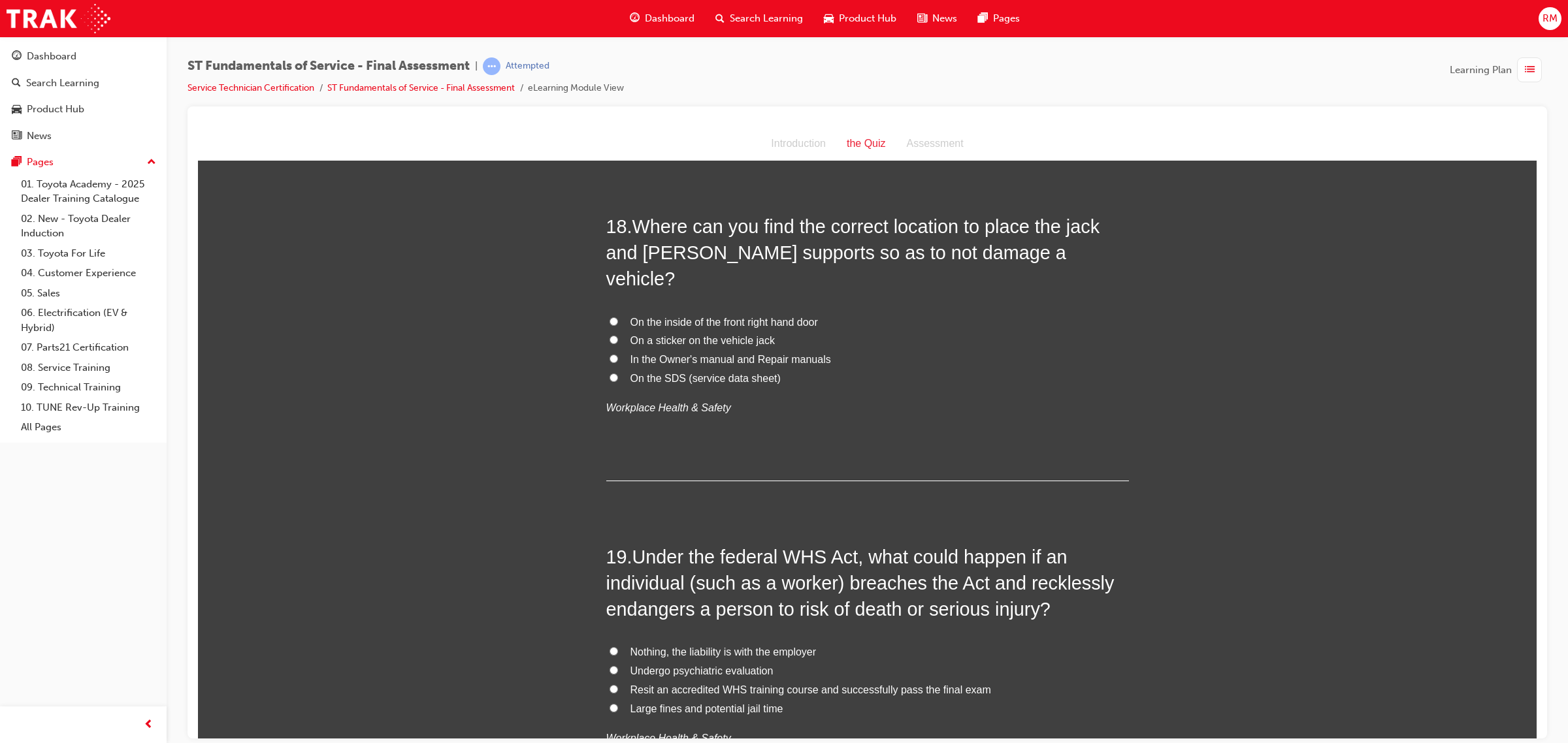
click at [609, 354] on input "In the Owner's manual and Repair manuals" at bounding box center [613, 358] width 9 height 9
radio input "true"
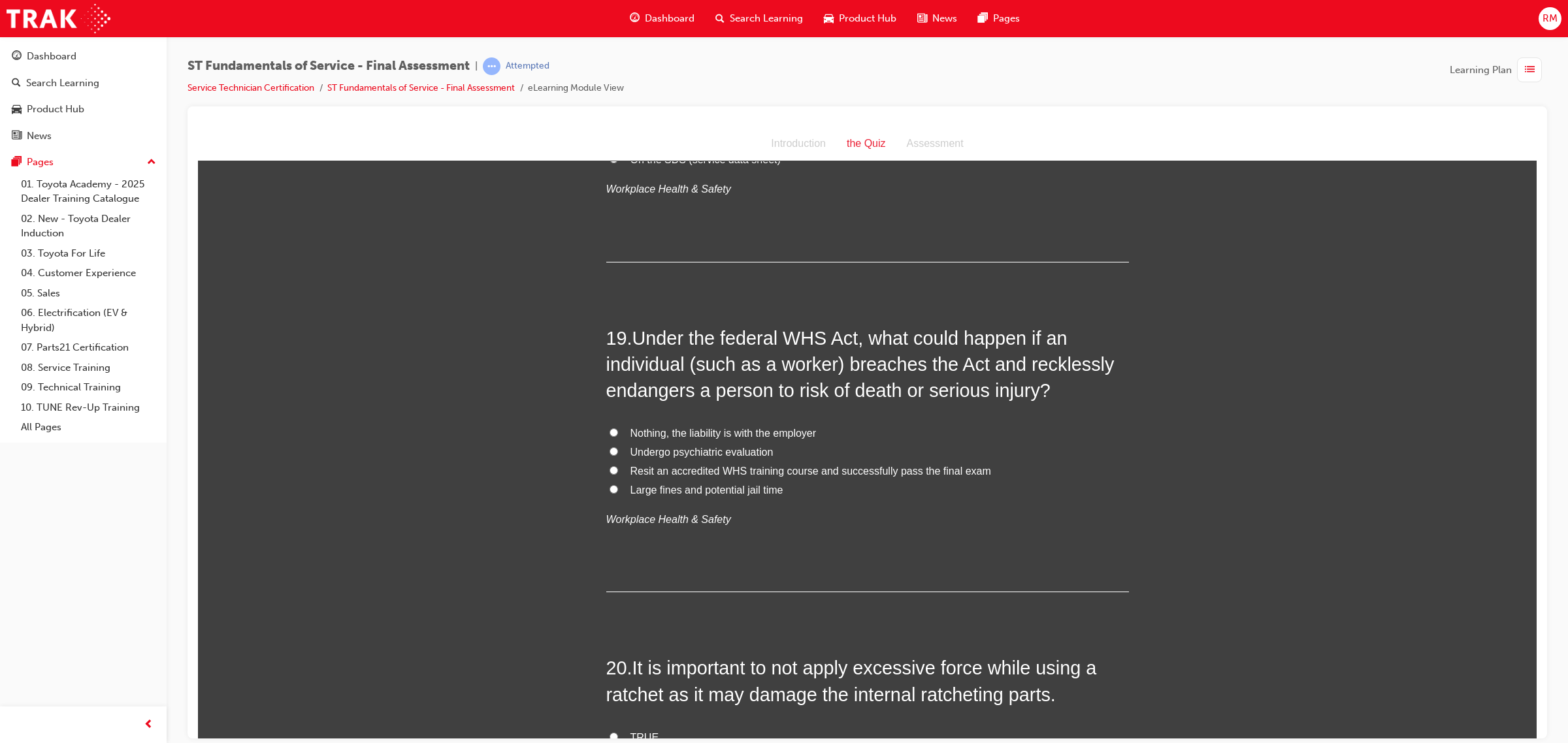
scroll to position [5290, 0]
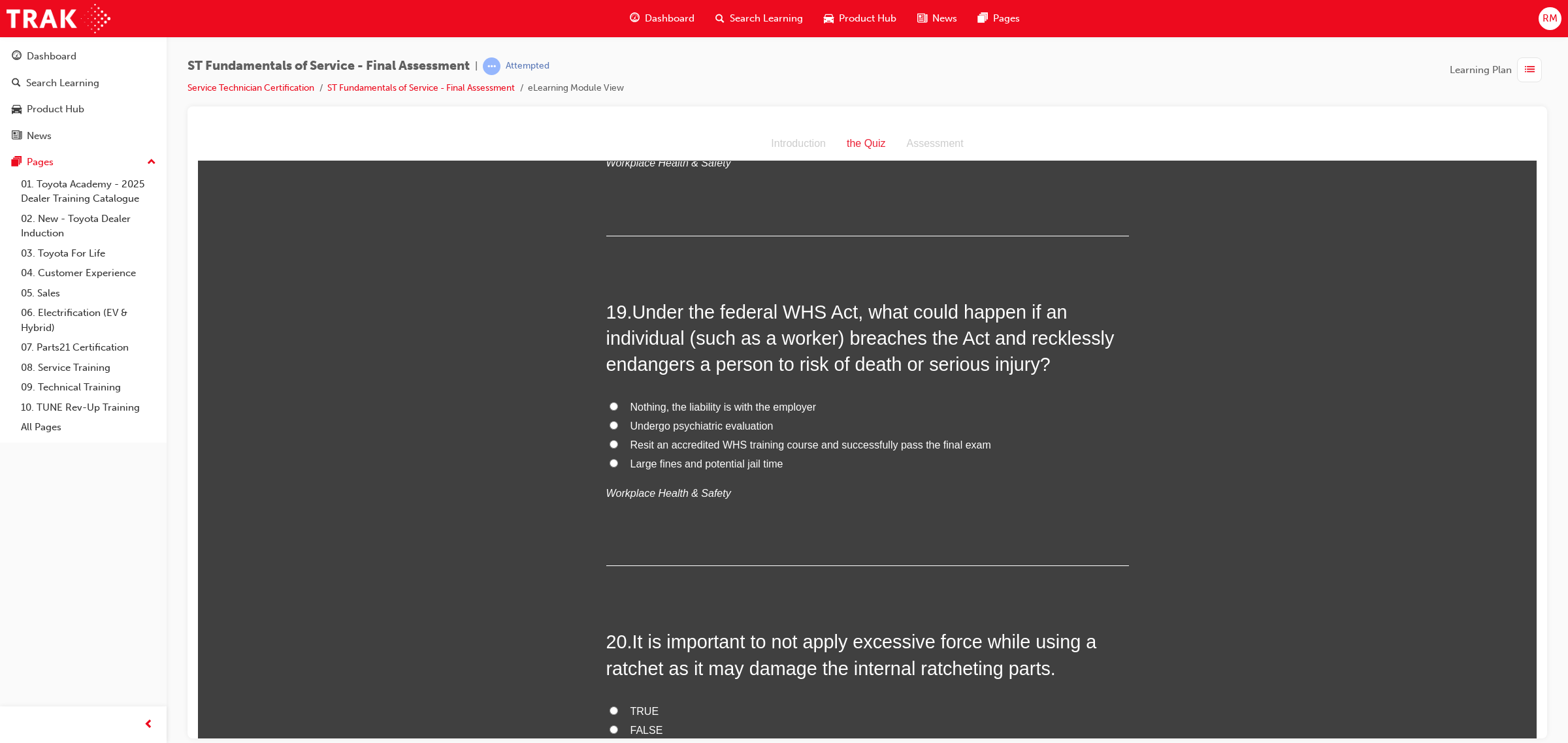
click at [638, 439] on span "Resit an accredited WHS training course and successfully pass the final exam" at bounding box center [810, 444] width 360 height 11
click at [618, 440] on input "Resit an accredited WHS training course and successfully pass the final exam" at bounding box center [613, 444] width 9 height 9
radio input "true"
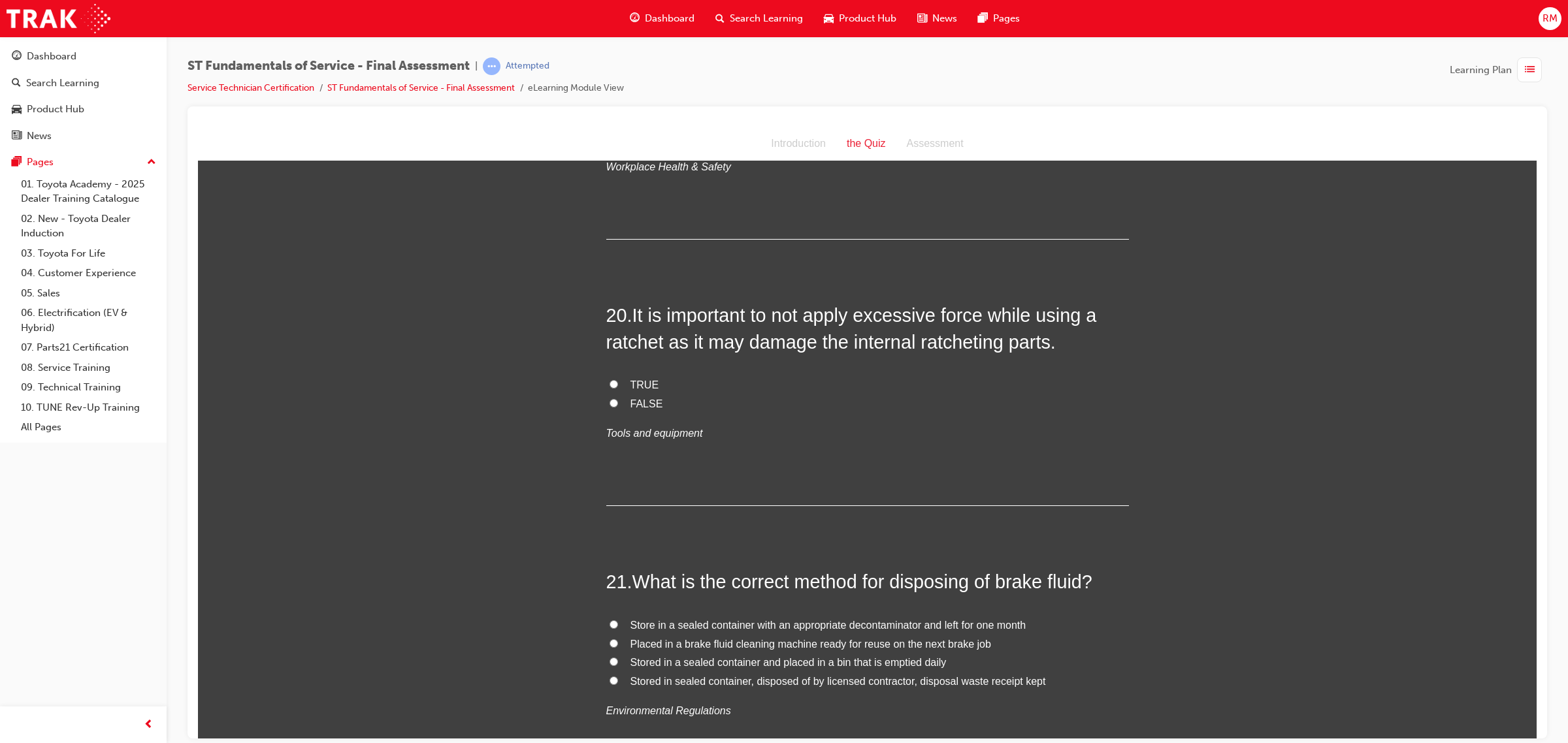
scroll to position [5698, 0]
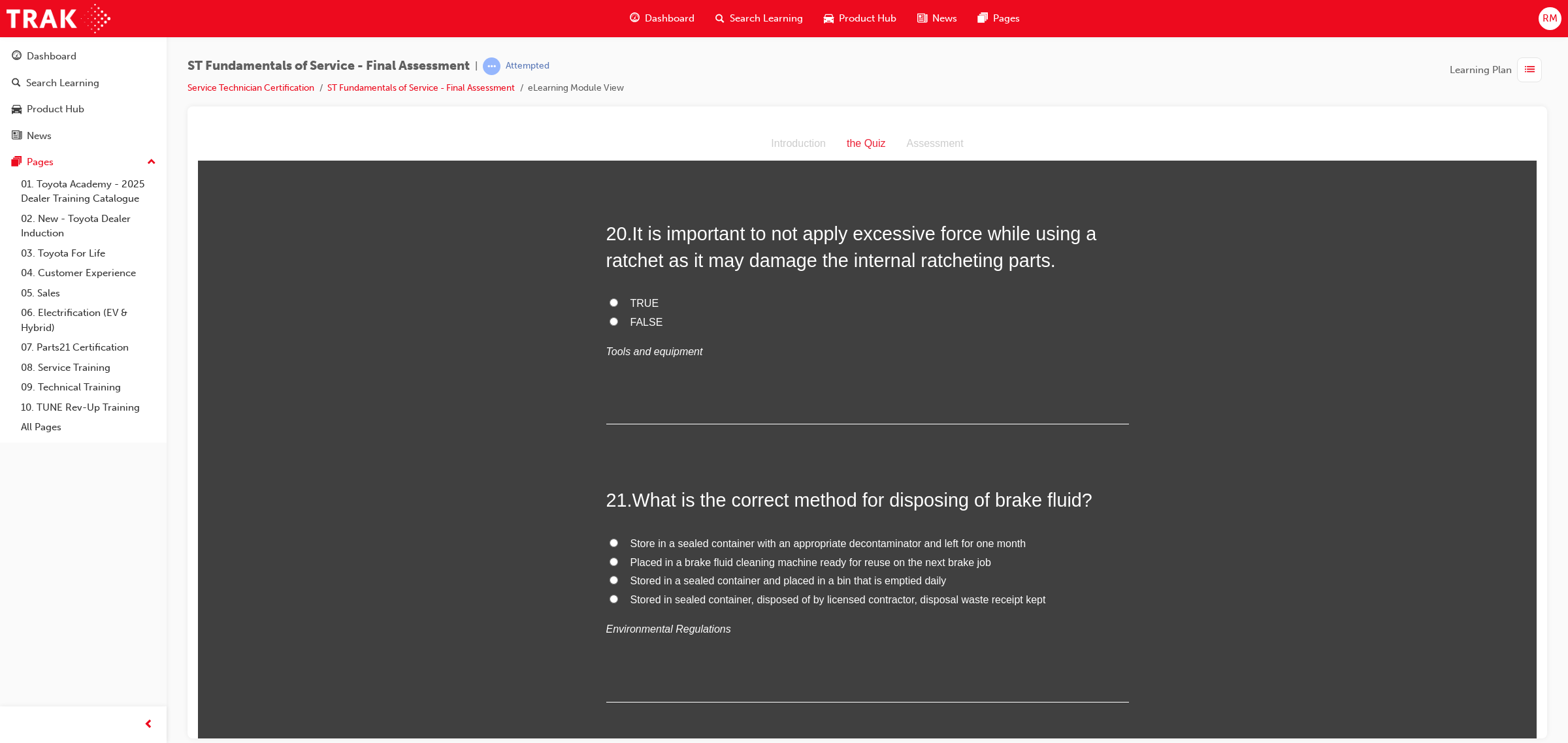
click at [609, 294] on label "TRUE" at bounding box center [867, 303] width 523 height 19
click at [609, 298] on input "TRUE" at bounding box center [613, 302] width 9 height 9
radio input "true"
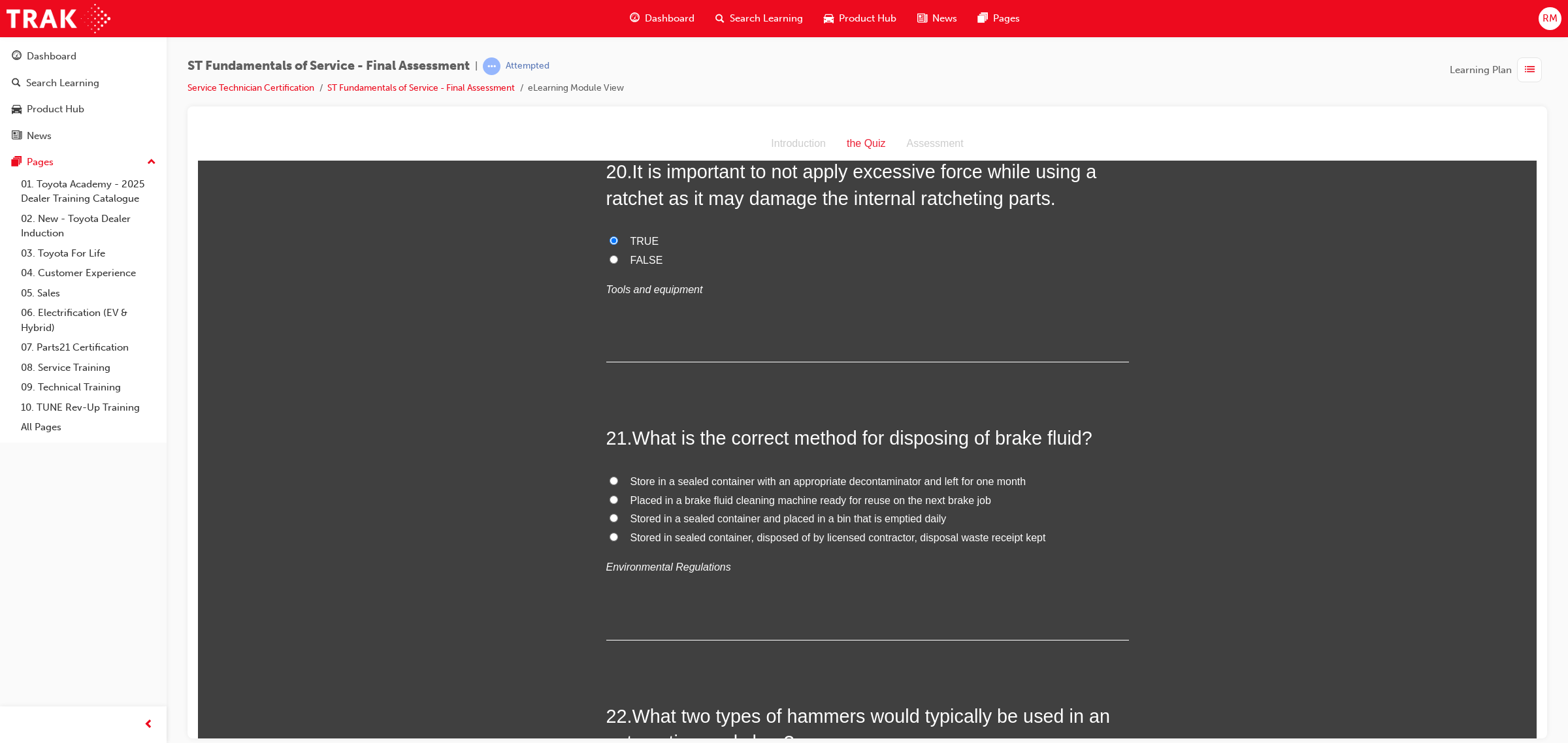
scroll to position [5943, 0]
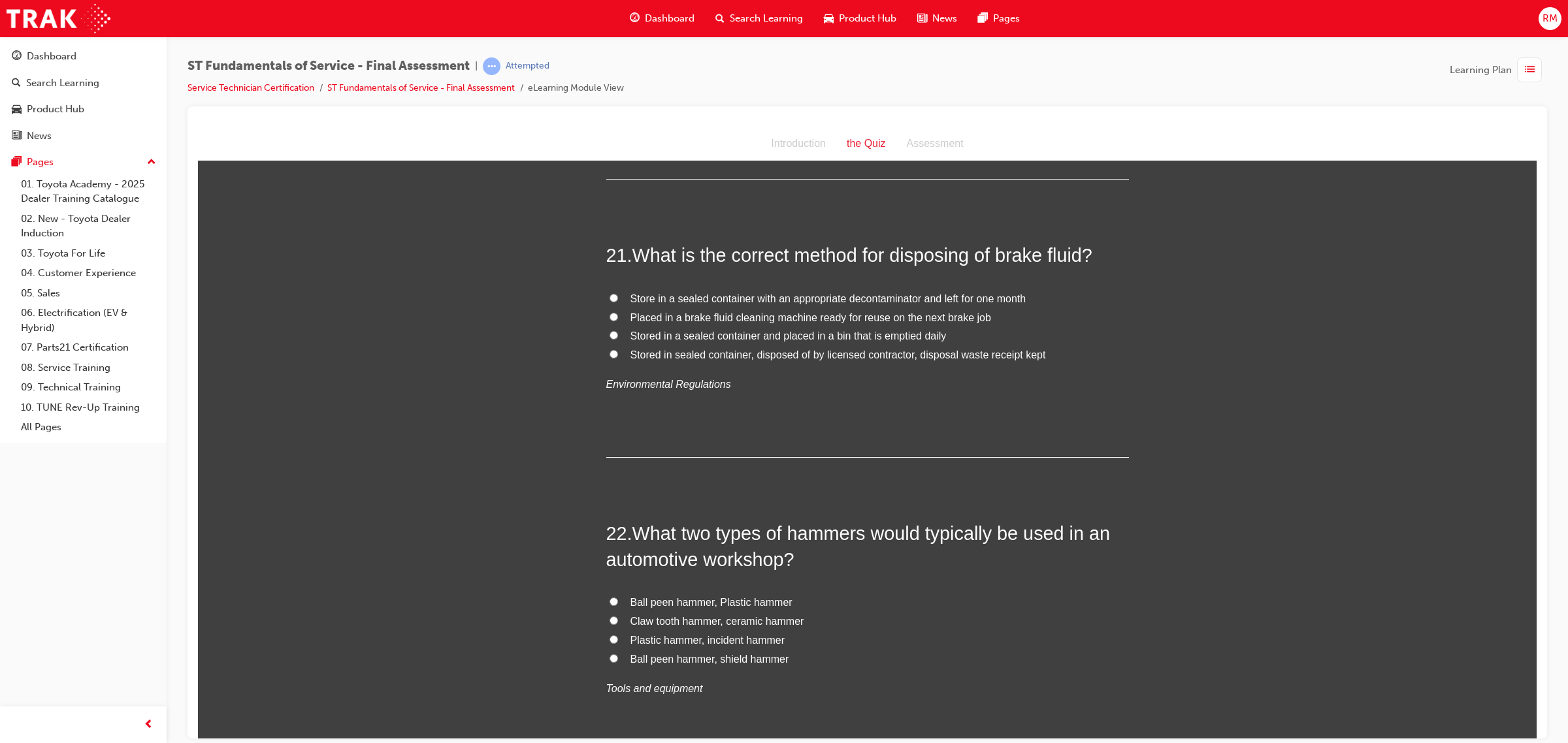
click at [728, 349] on span "Stored in sealed container, disposed of by licensed contractor, disposal waste …" at bounding box center [838, 355] width 415 height 11
click at [618, 349] on input "Stored in sealed container, disposed of by licensed contractor, disposal waste …" at bounding box center [613, 353] width 9 height 9
radio input "true"
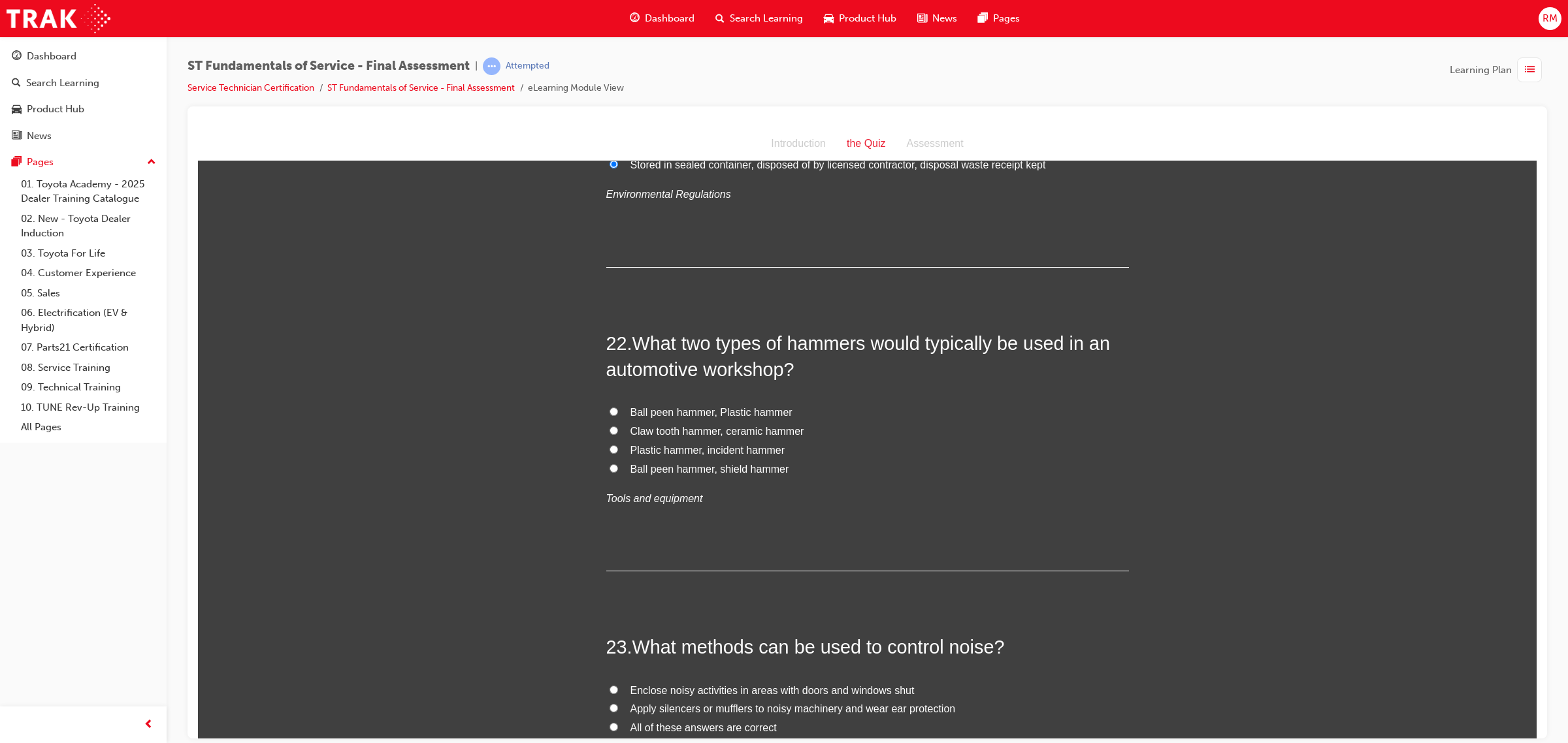
scroll to position [6188, 0]
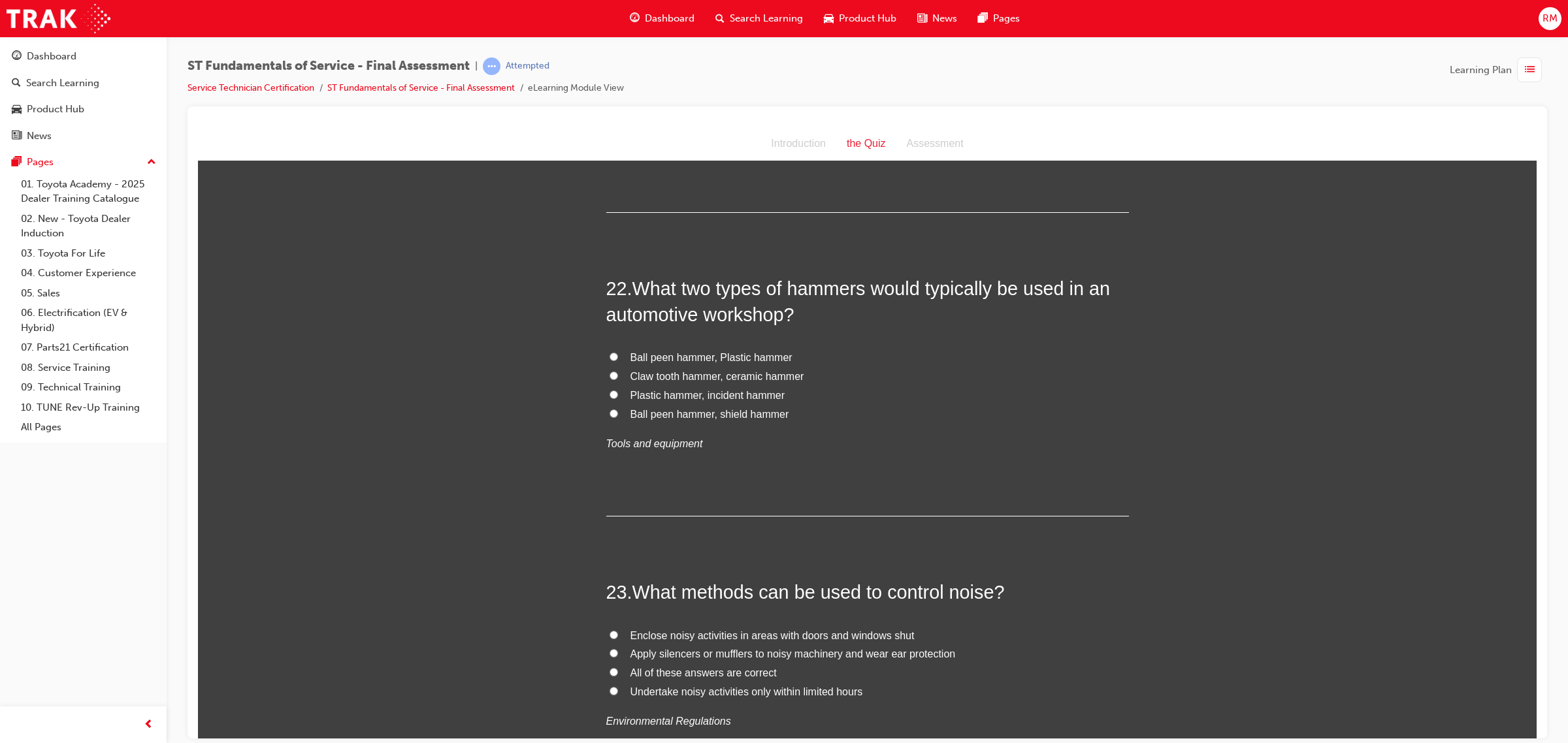
click at [690, 351] on span "Ball peen hammer, Plastic hammer" at bounding box center [712, 357] width 162 height 11
click at [618, 352] on input "Ball peen hammer, Plastic hammer" at bounding box center [613, 356] width 9 height 9
radio input "true"
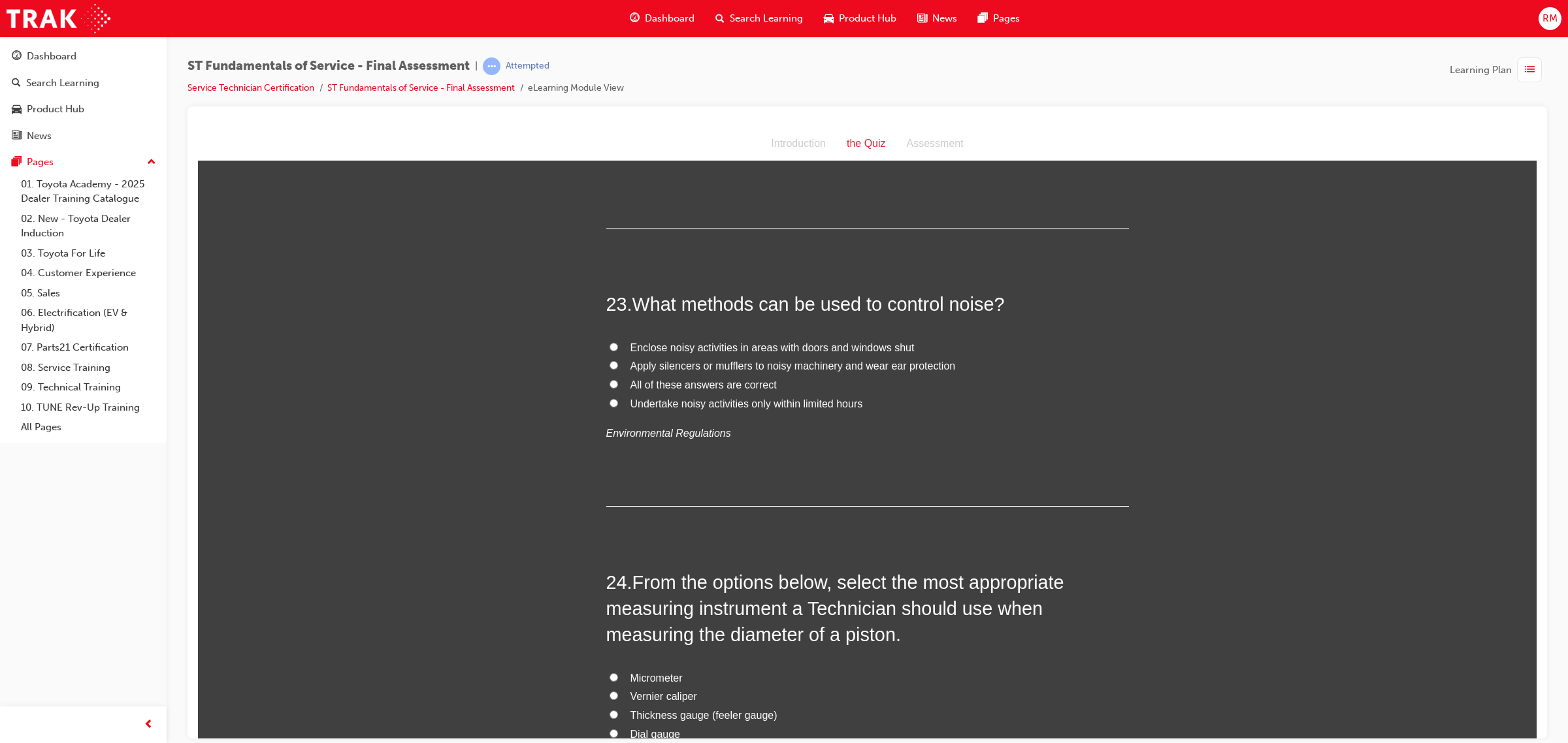
scroll to position [6514, 0]
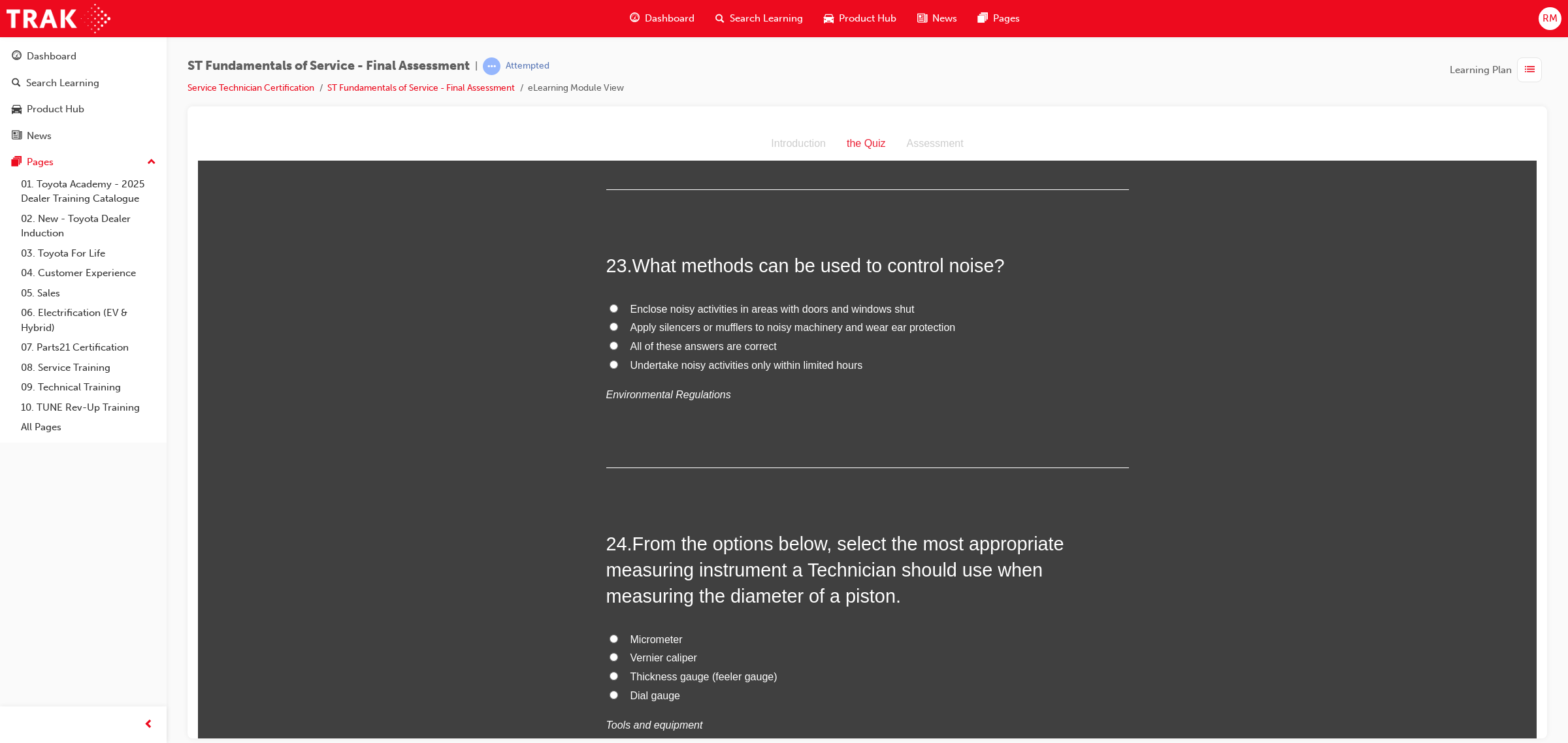
click at [611, 341] on input "All of these answers are correct" at bounding box center [613, 345] width 9 height 9
radio input "true"
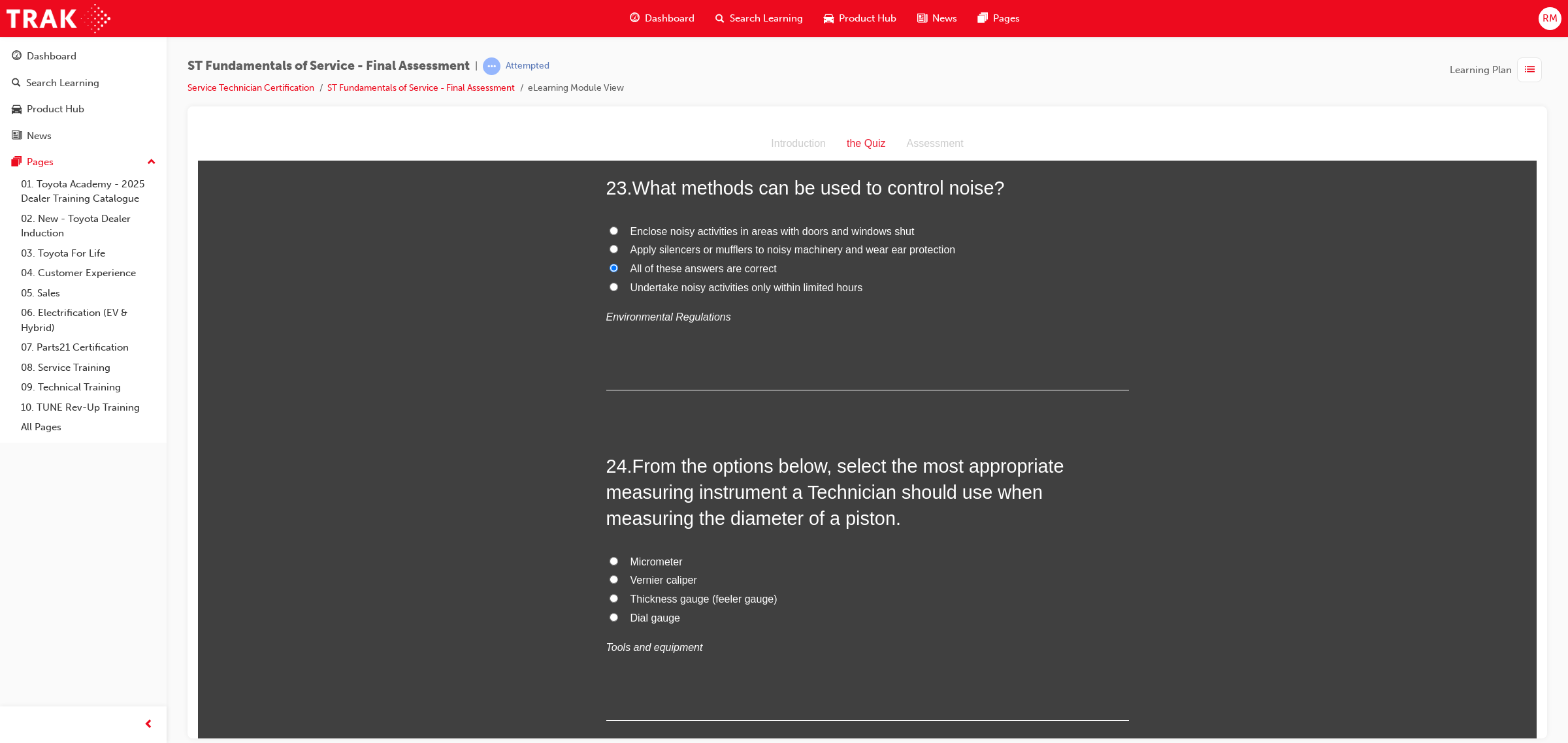
scroll to position [6759, 0]
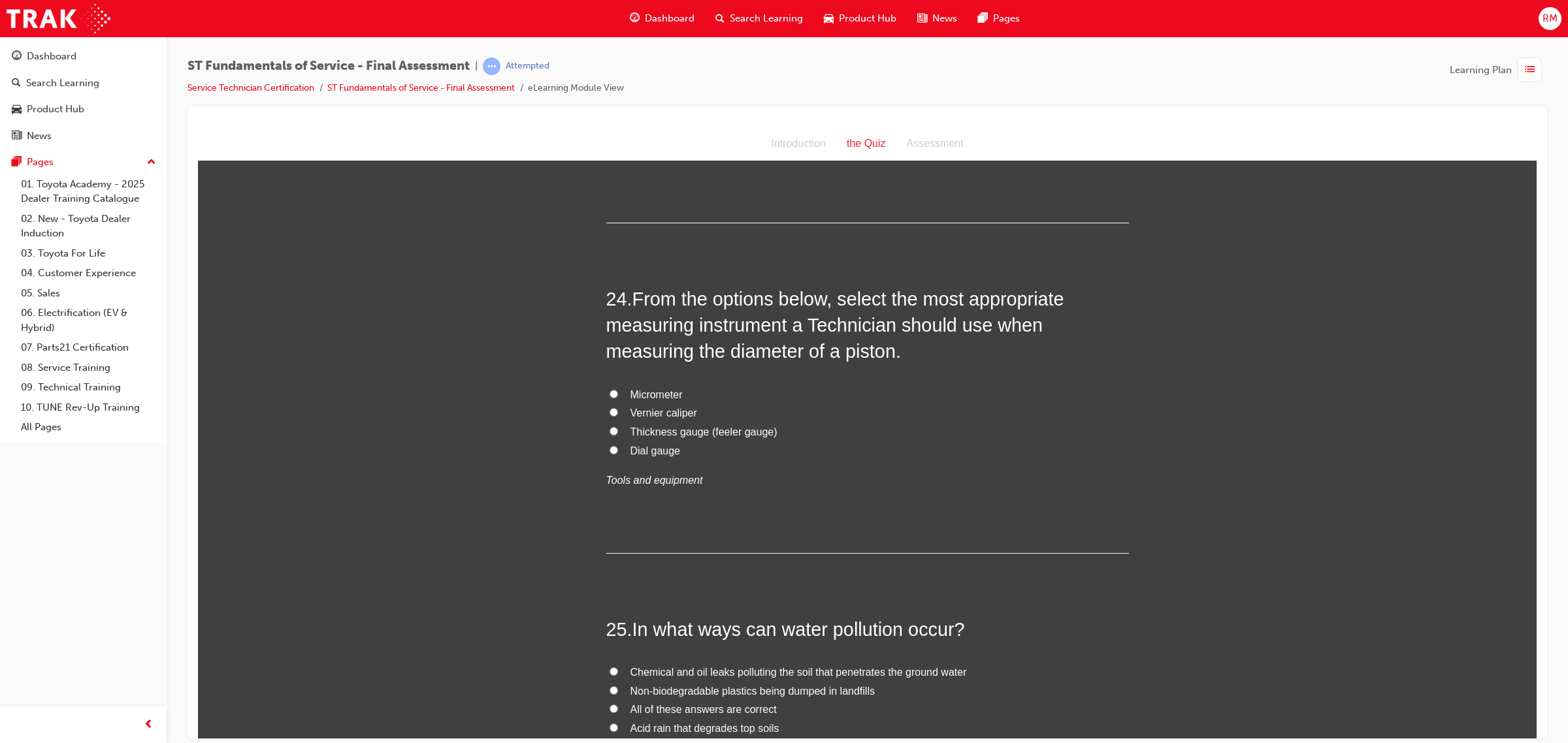
click at [609, 389] on input "Micrometer" at bounding box center [613, 393] width 9 height 9
radio input "true"
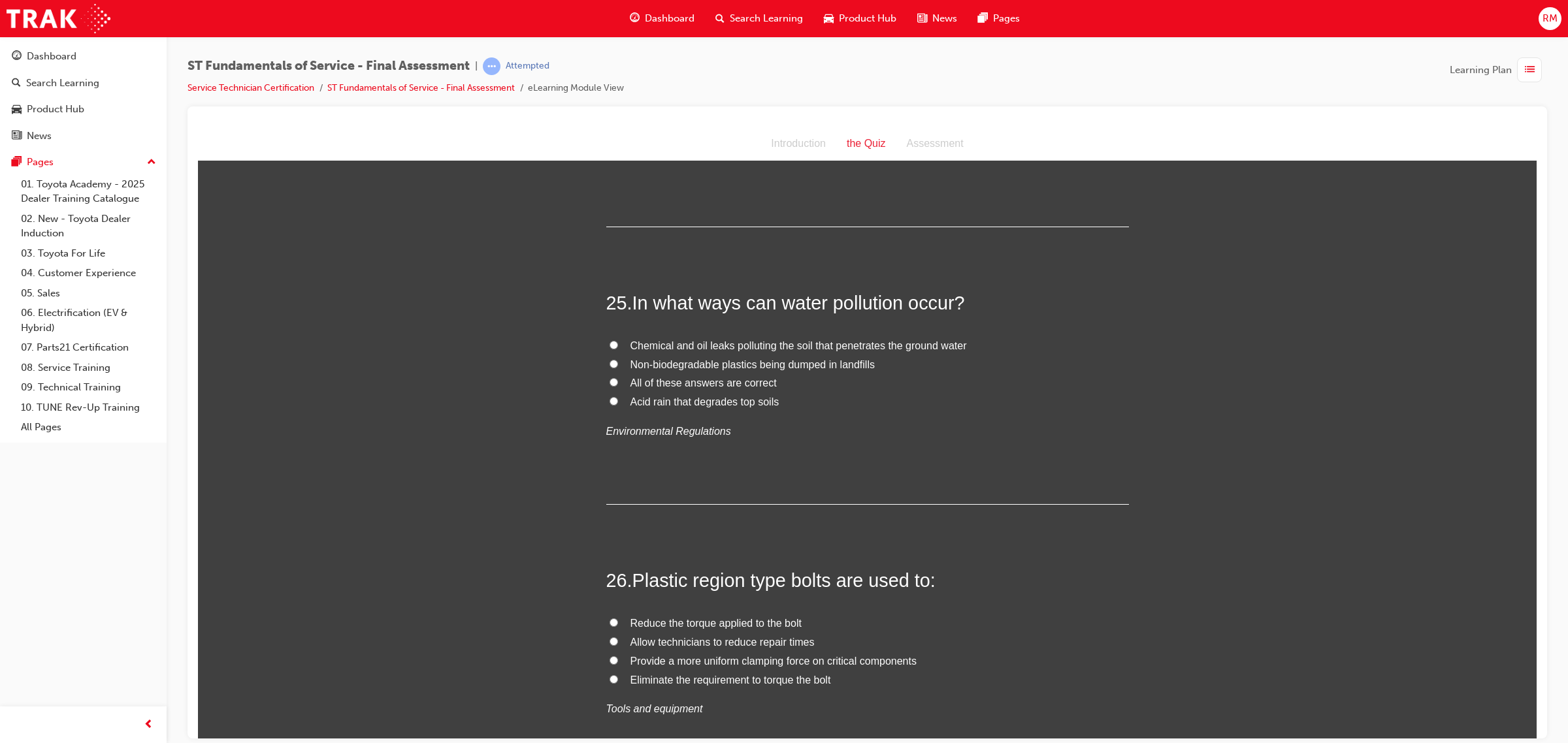
scroll to position [7168, 0]
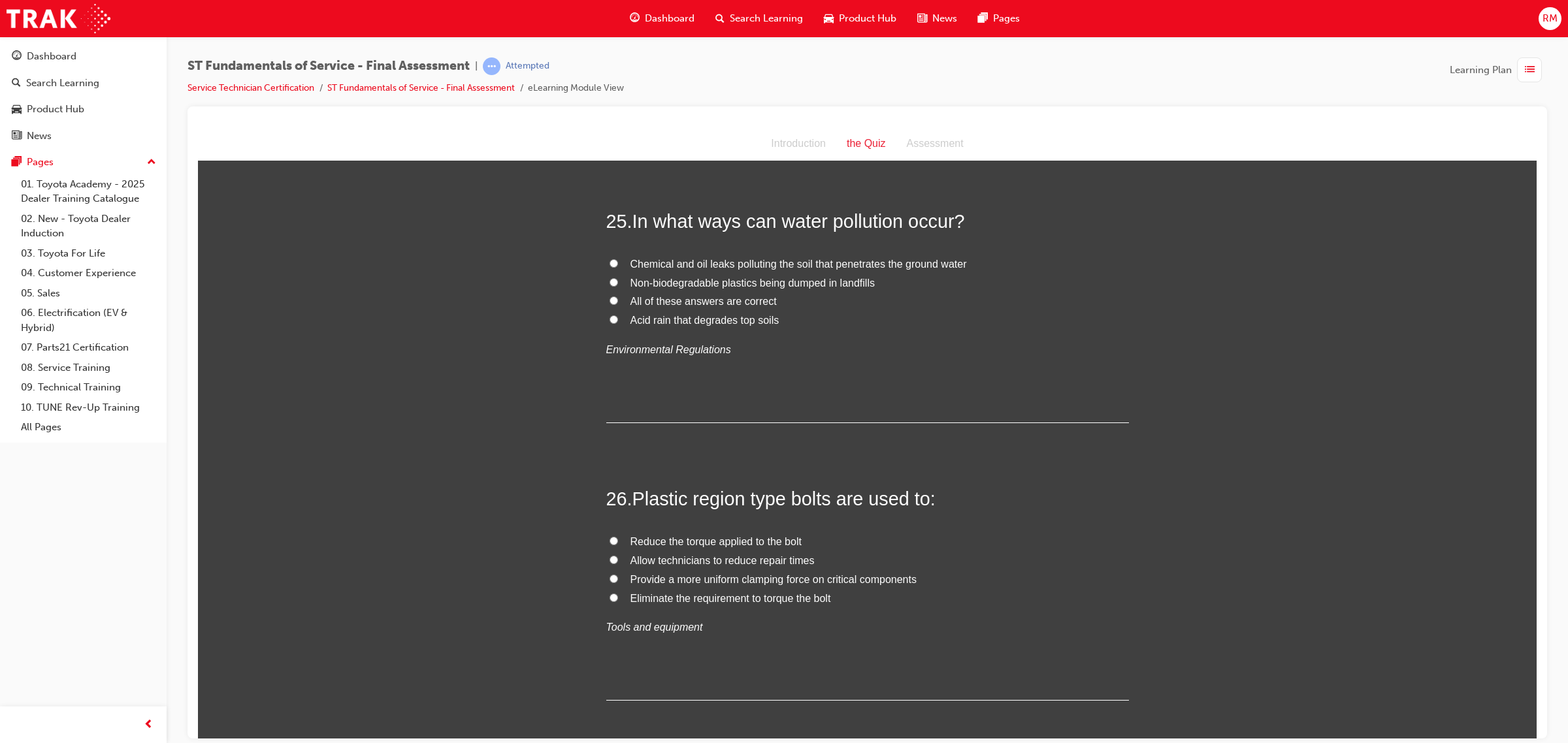
click at [609, 295] on input "All of these answers are correct" at bounding box center [613, 299] width 9 height 9
radio input "true"
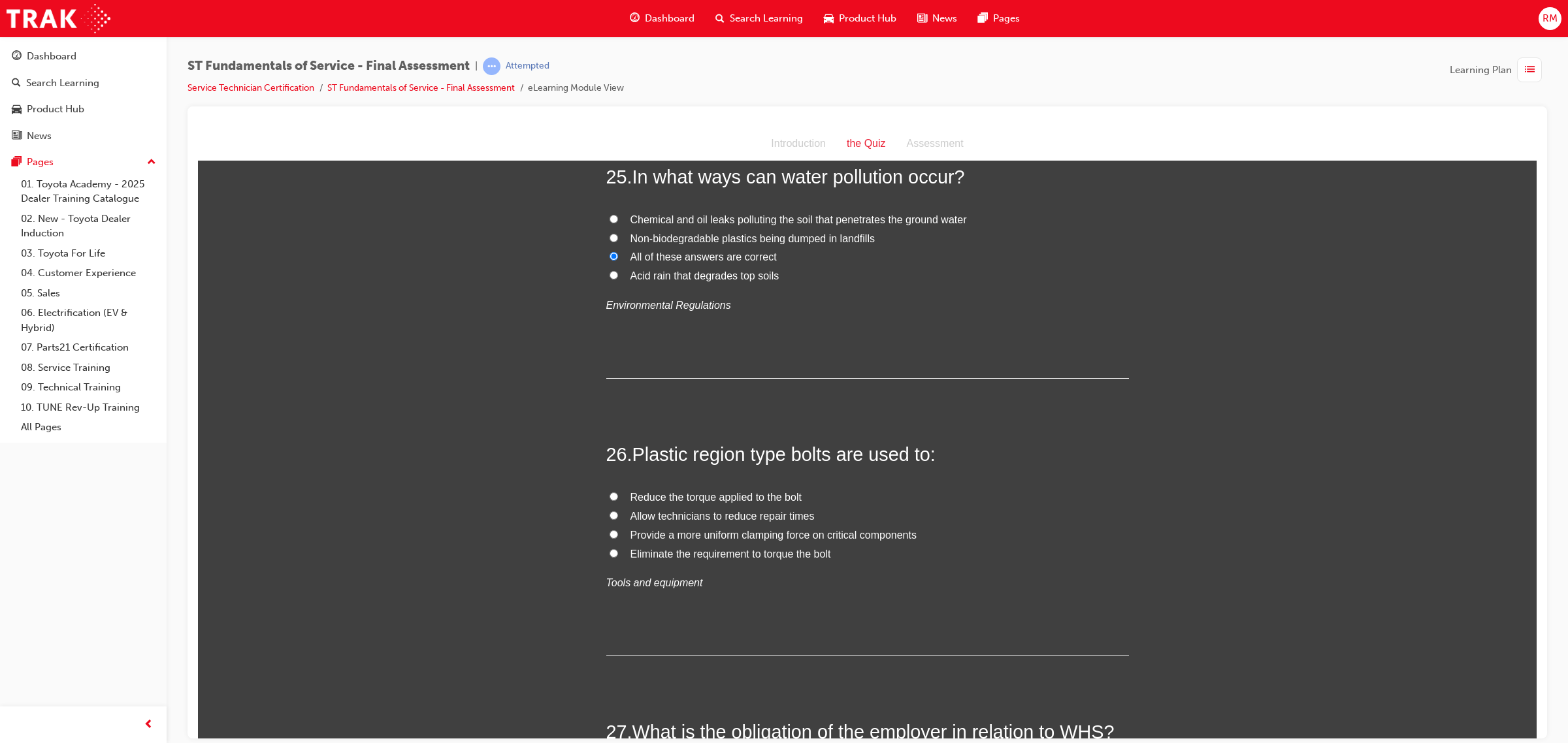
scroll to position [7249, 0]
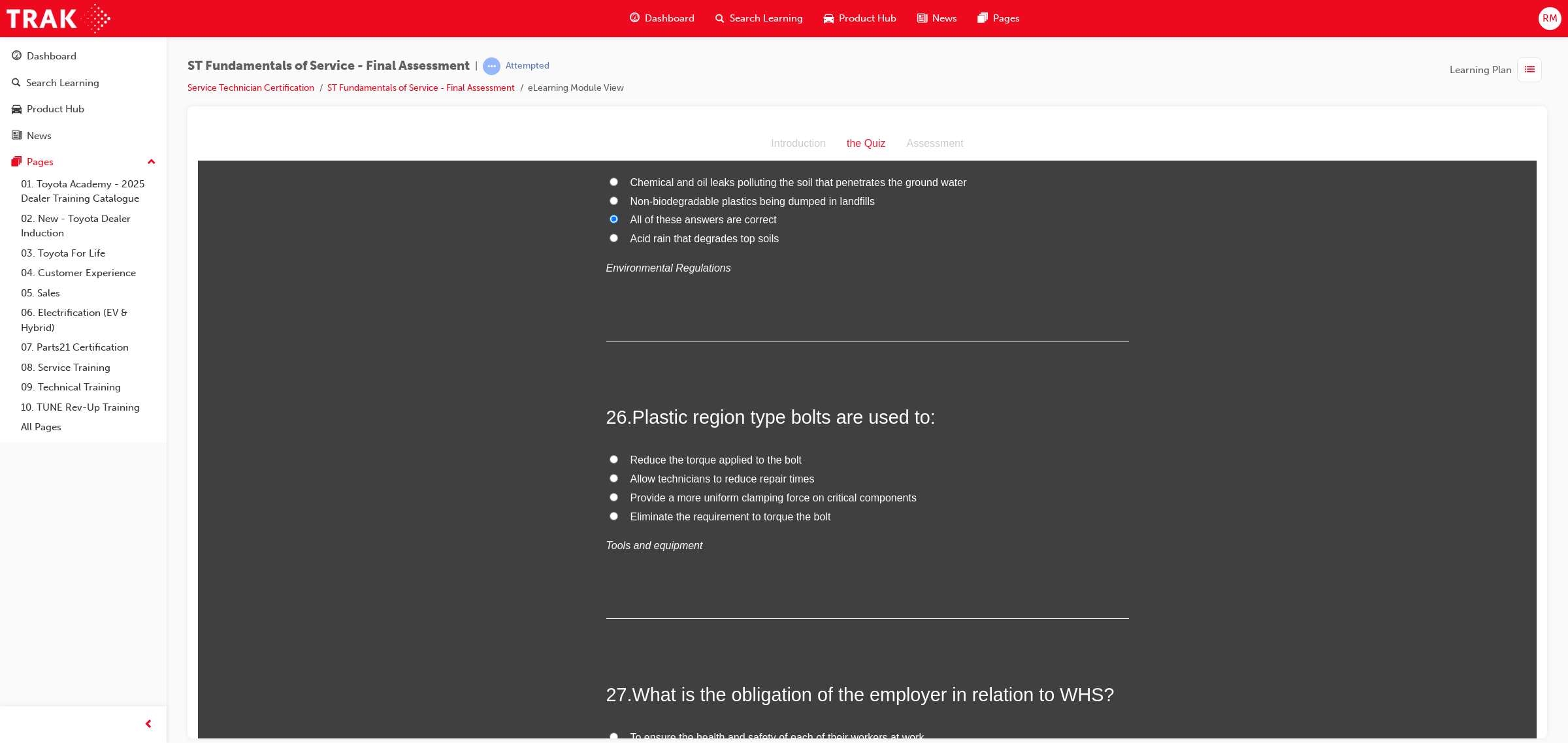
click at [623, 489] on label "Provide a more uniform clamping force on critical components" at bounding box center [867, 498] width 523 height 19
click at [618, 492] on input "Provide a more uniform clamping force on critical components" at bounding box center [613, 496] width 9 height 9
radio input "true"
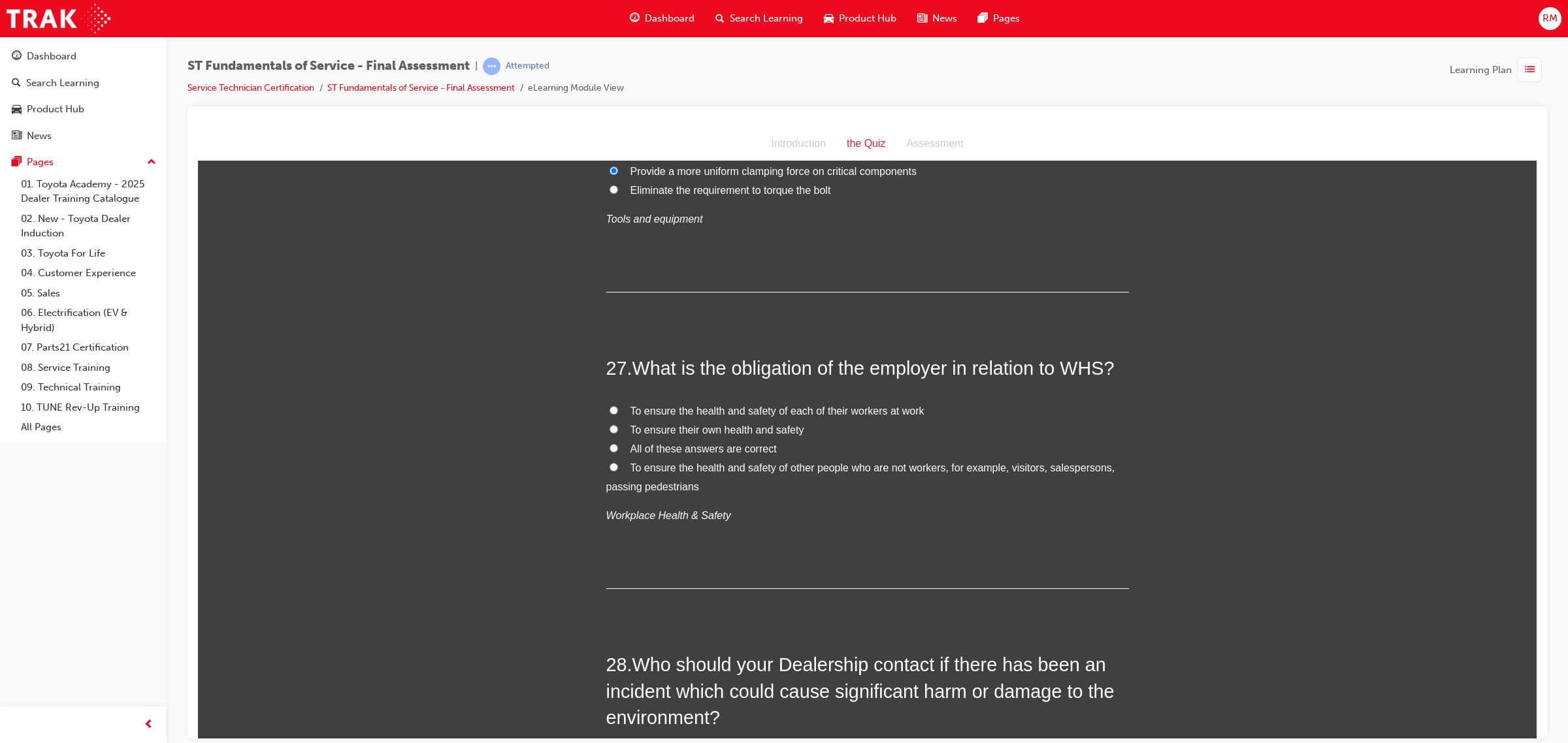
scroll to position [7657, 0]
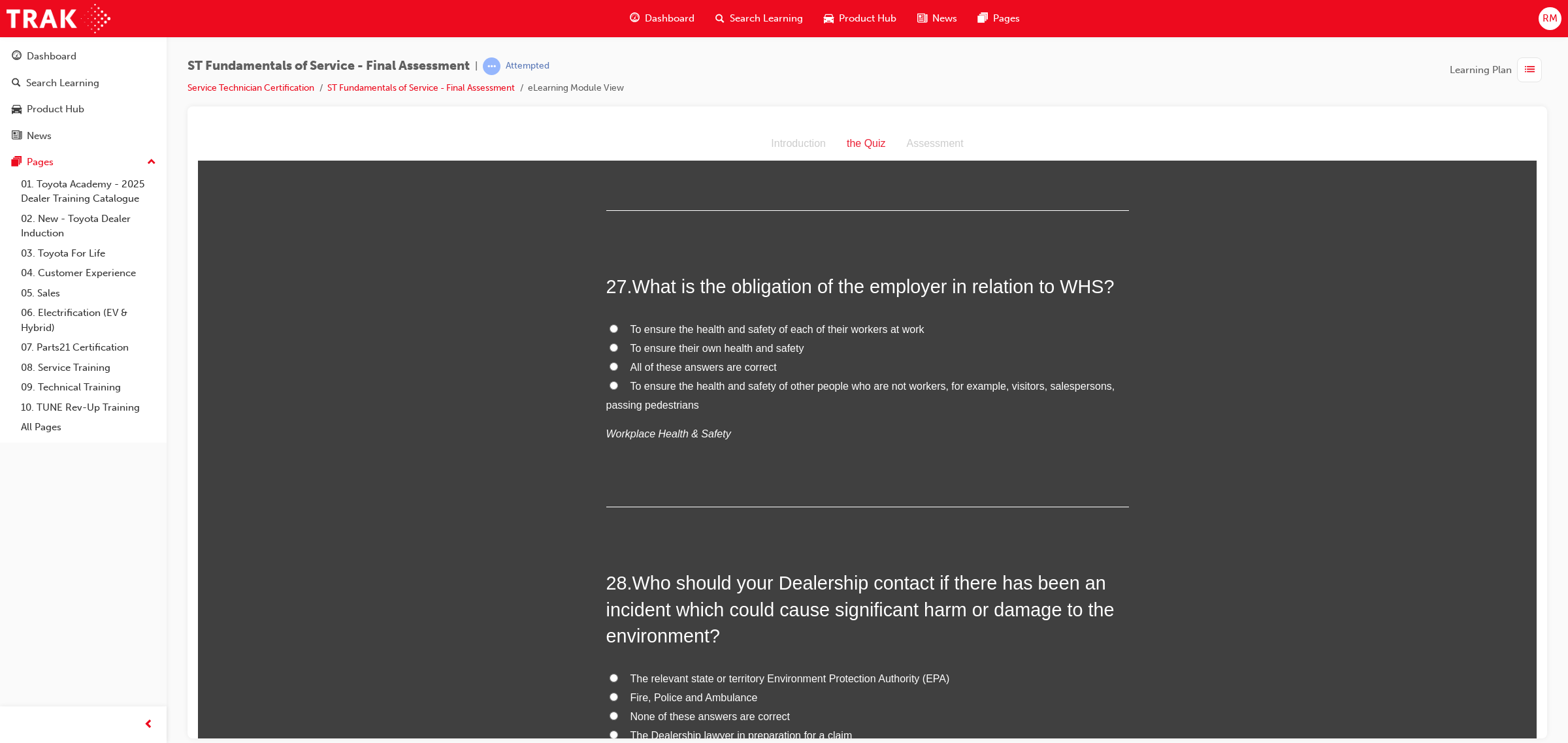
click at [614, 358] on label "All of these answers are correct" at bounding box center [867, 367] width 523 height 19
click at [614, 362] on input "All of these answers are correct" at bounding box center [613, 366] width 9 height 9
radio input "true"
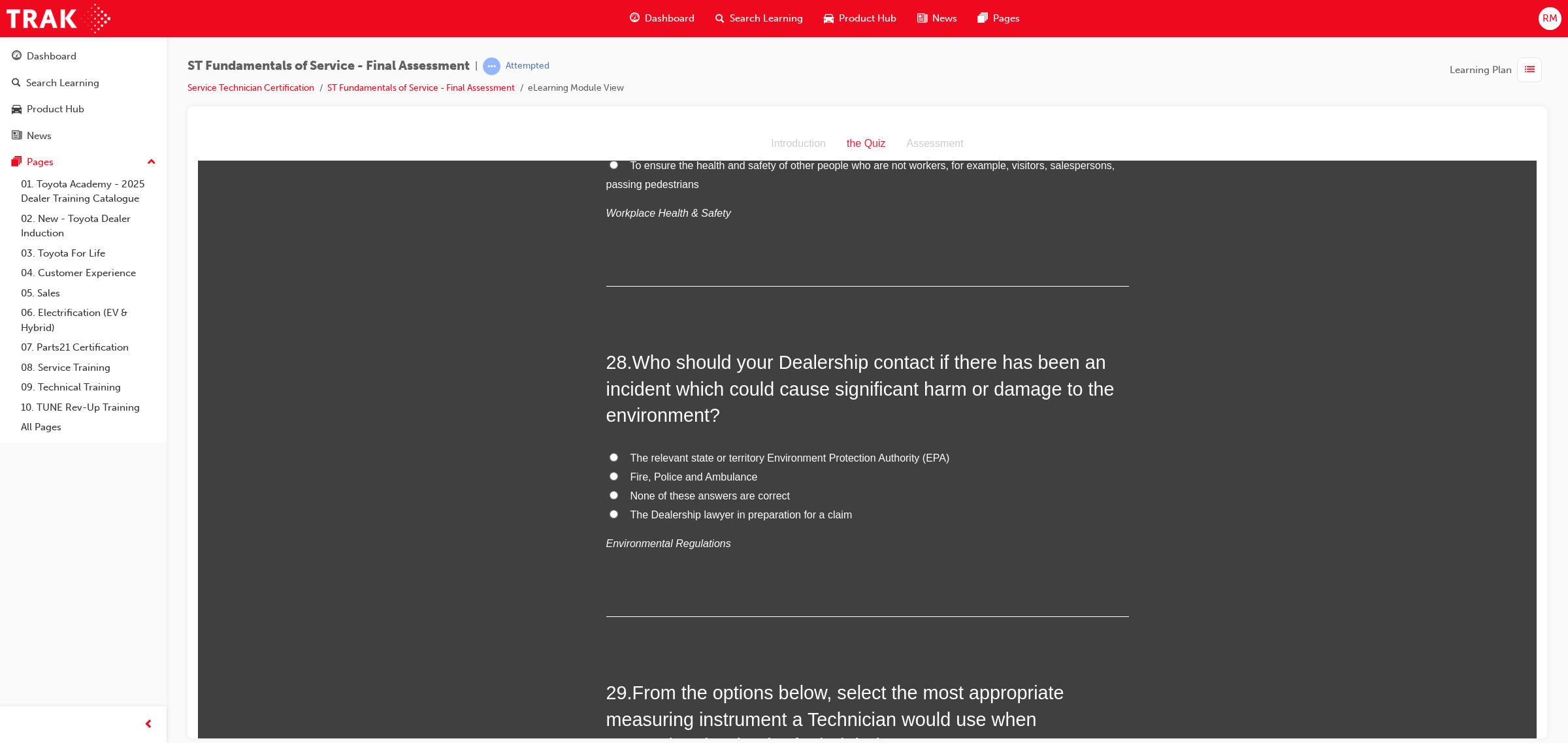
scroll to position [7902, 0]
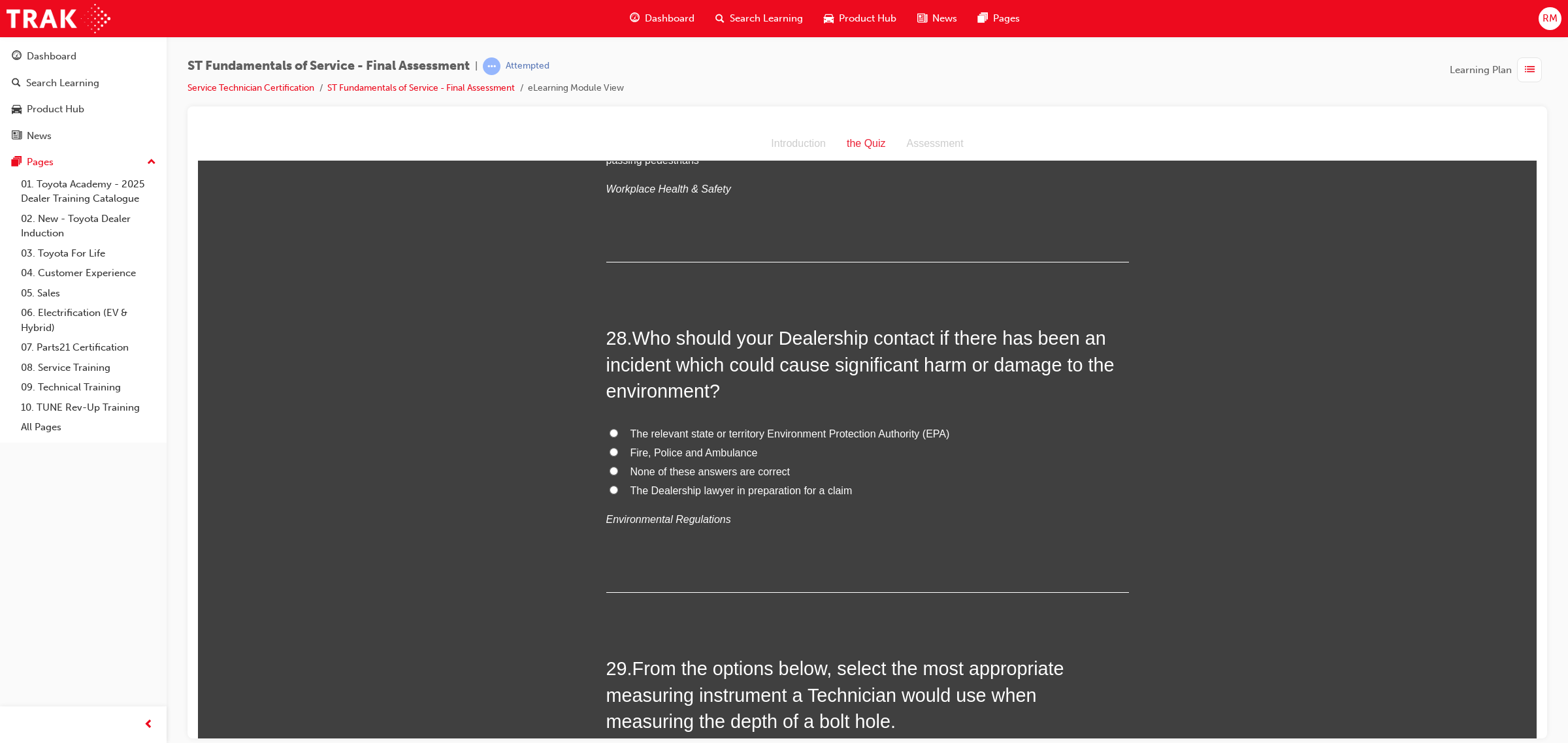
click at [642, 428] on span "The relevant state or territory Environment Protection Authority (EPA)" at bounding box center [790, 433] width 319 height 11
click at [618, 429] on input "The relevant state or territory Environment Protection Authority (EPA)" at bounding box center [613, 433] width 9 height 9
radio input "true"
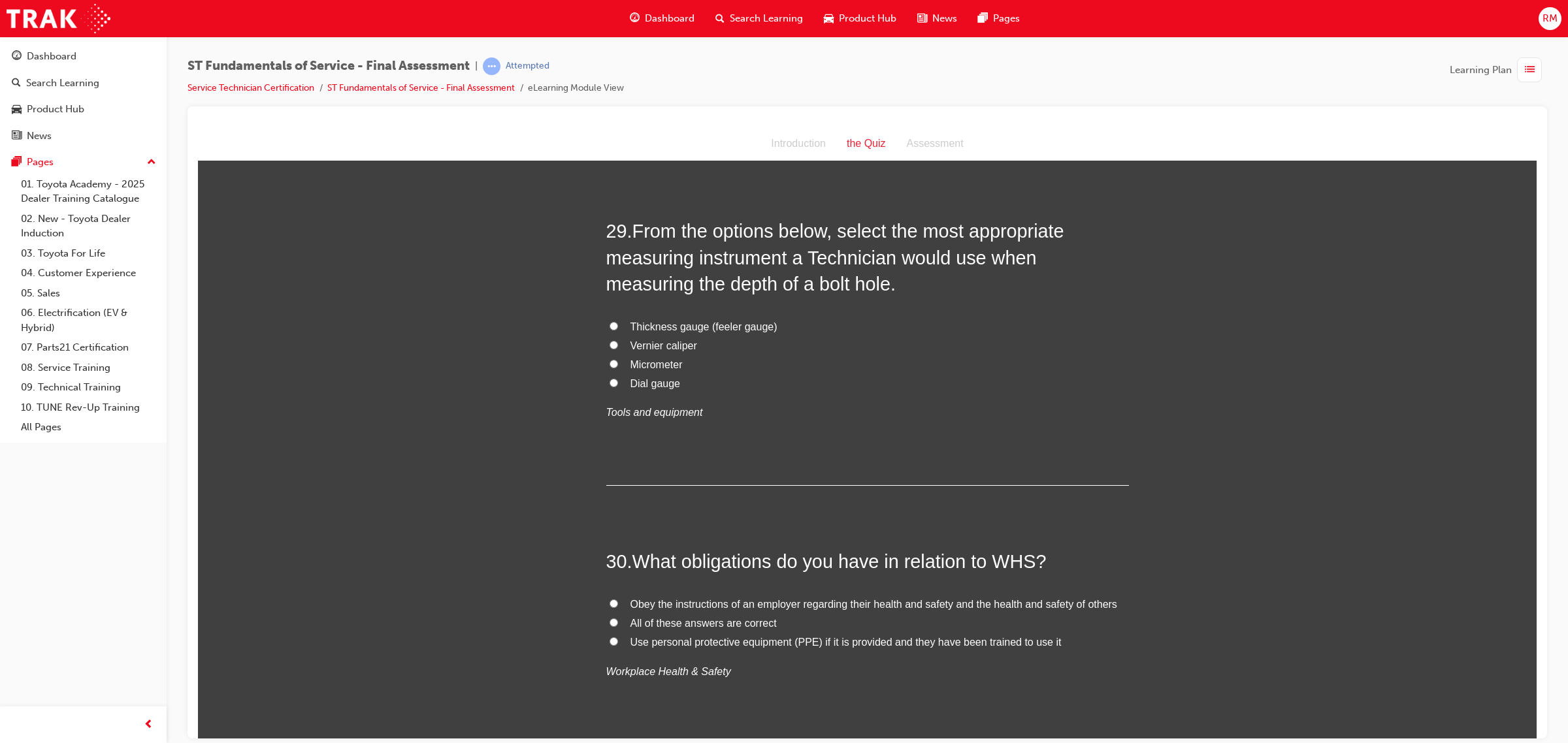
scroll to position [8310, 0]
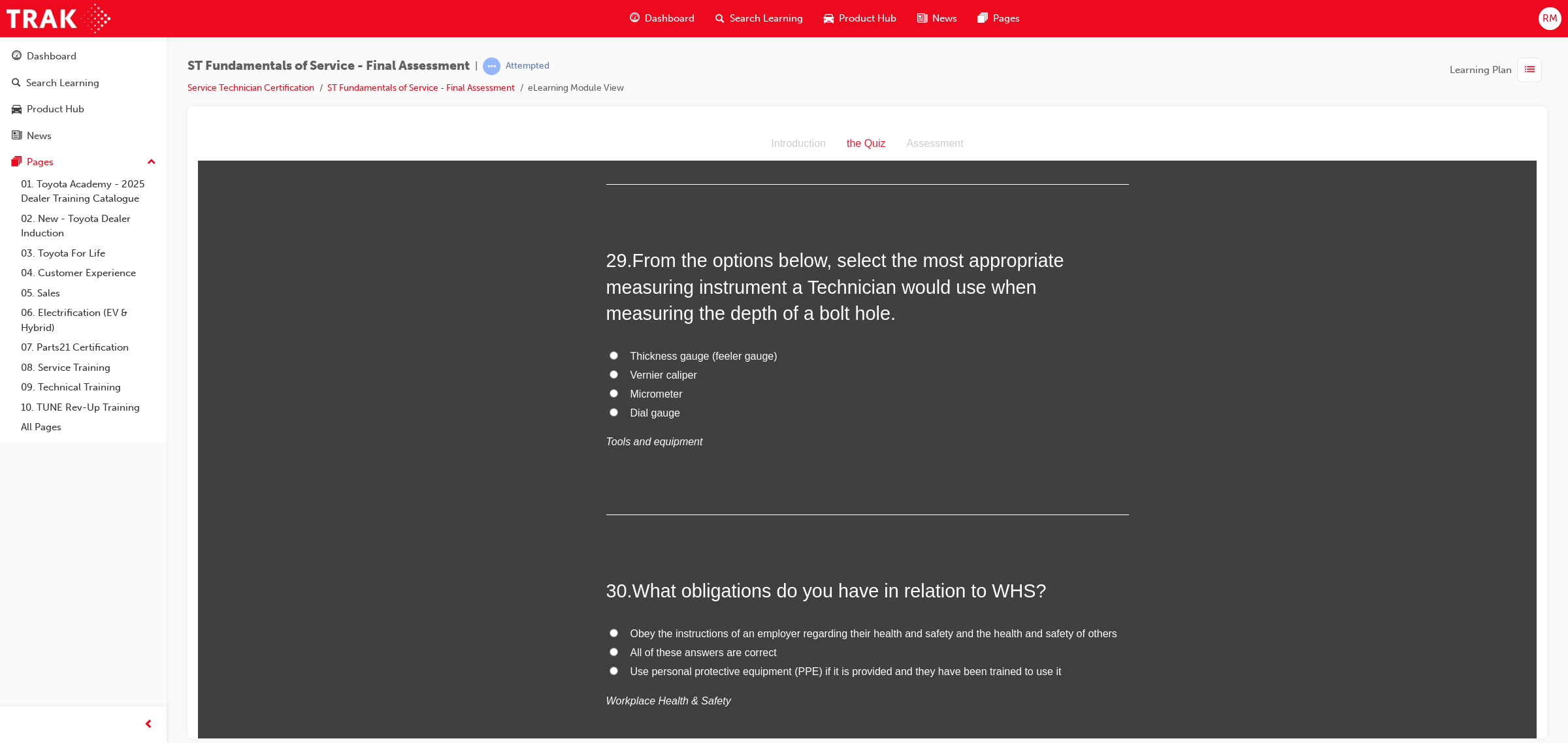
click at [620, 385] on label "Micrometer" at bounding box center [867, 394] width 523 height 19
click at [618, 388] on input "Micrometer" at bounding box center [613, 392] width 9 height 9
radio input "true"
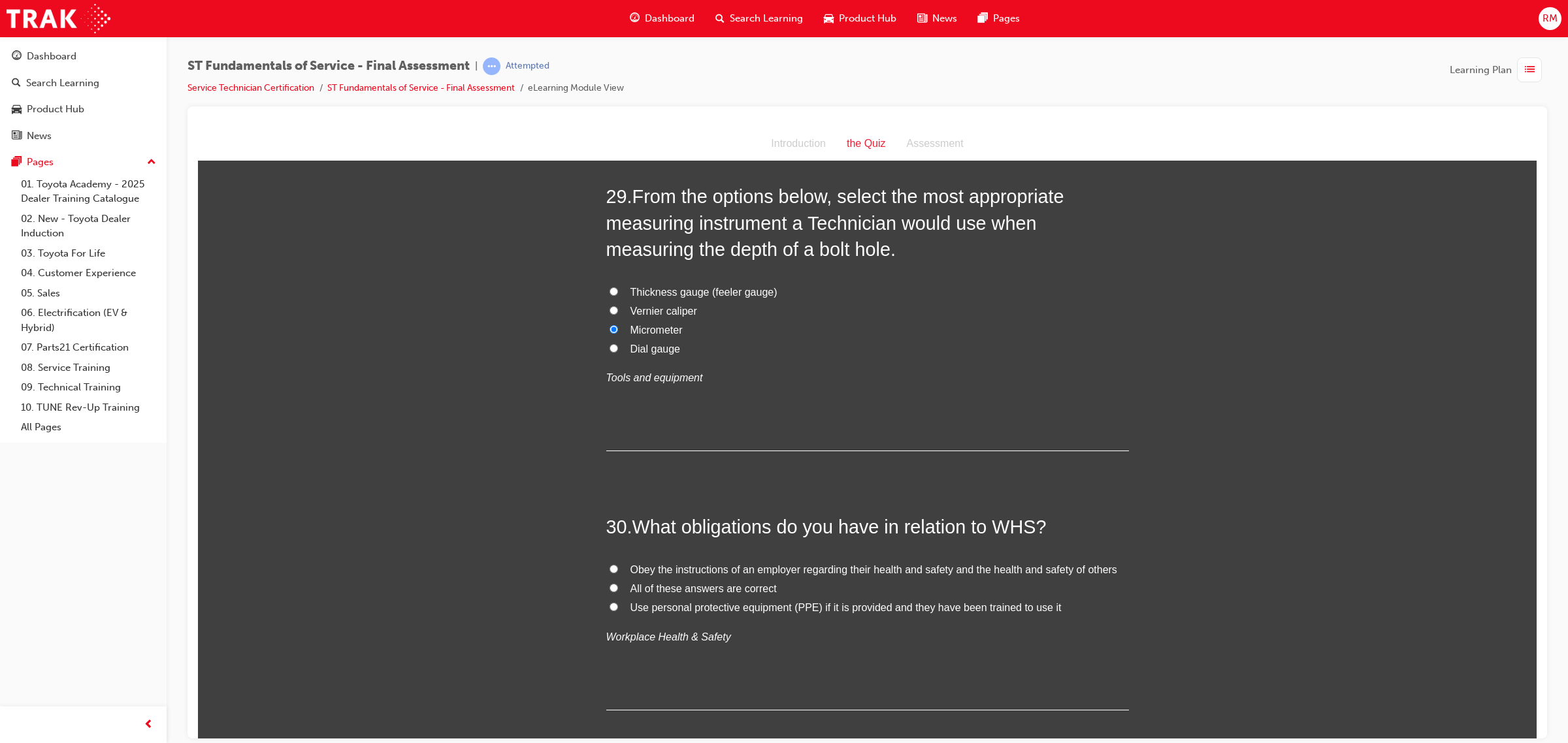
scroll to position [8473, 0]
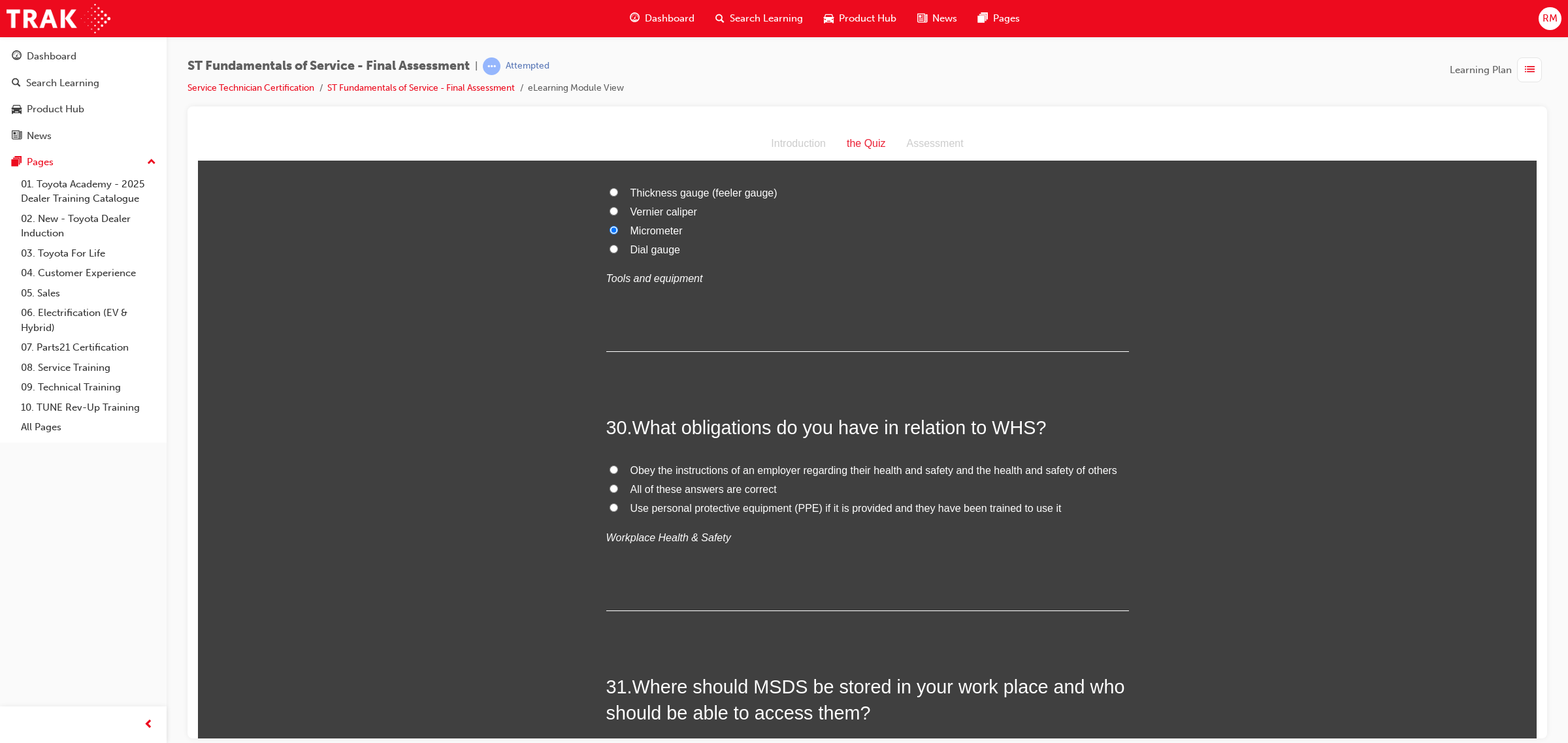
click at [669, 464] on span "Obey the instructions of an employer regarding their health and safety and the …" at bounding box center [873, 470] width 486 height 11
click at [618, 465] on input "Obey the instructions of an employer regarding their health and safety and the …" at bounding box center [613, 469] width 9 height 9
radio input "true"
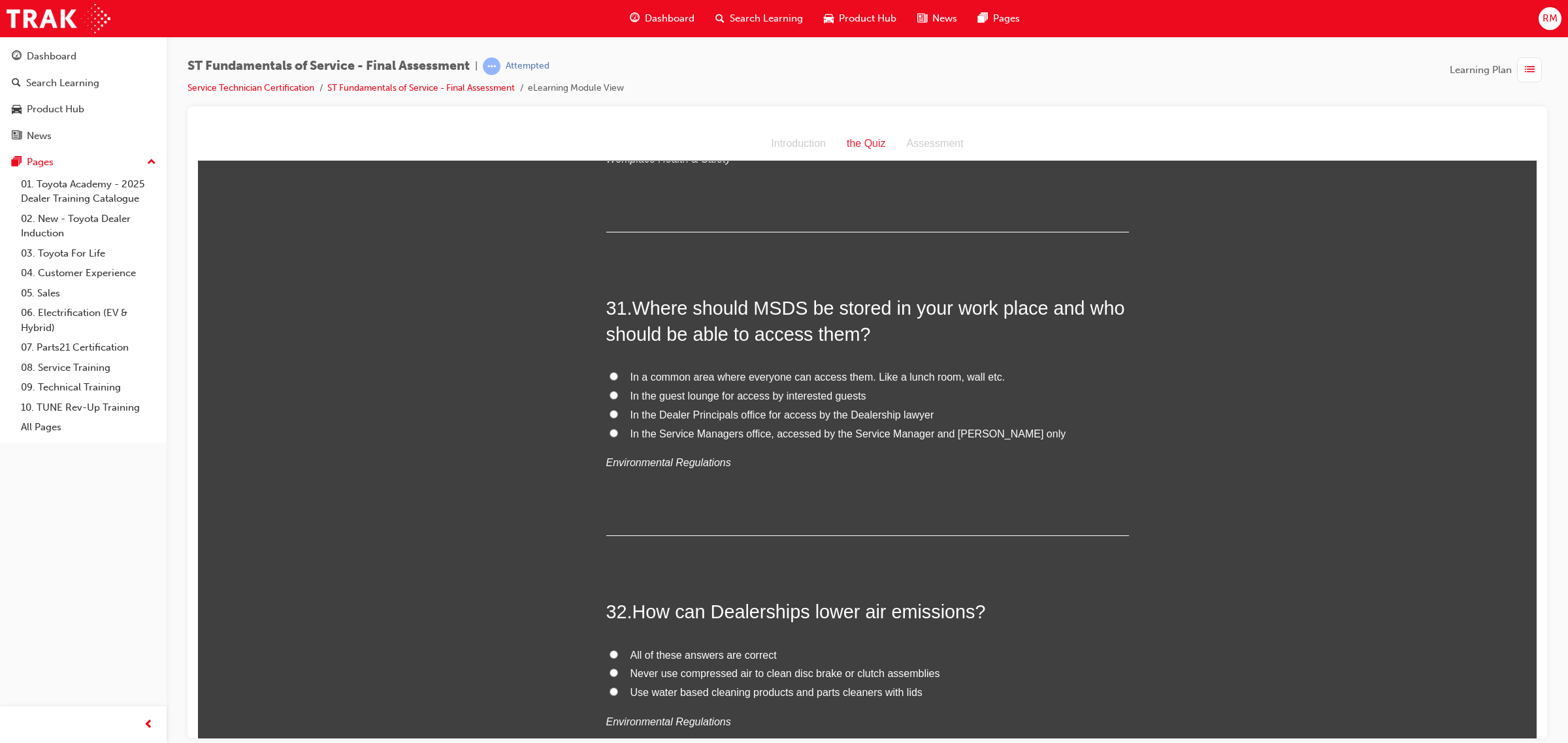
scroll to position [8881, 0]
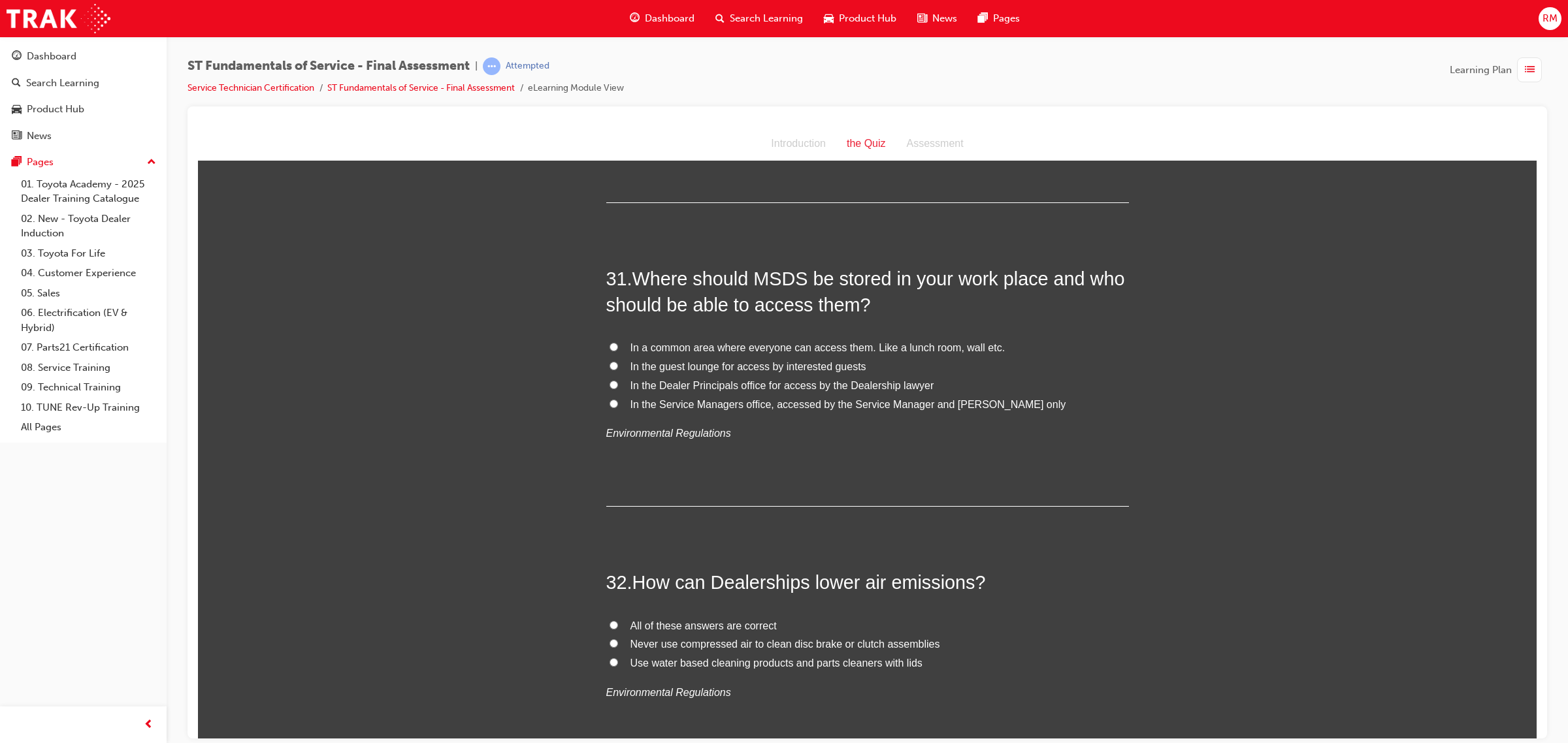
click at [691, 341] on span "In a common area where everyone can access them. Like a lunch room, wall etc." at bounding box center [818, 347] width 375 height 11
click at [618, 342] on input "In a common area where everyone can access them. Like a lunch room, wall etc." at bounding box center [613, 346] width 9 height 9
radio input "true"
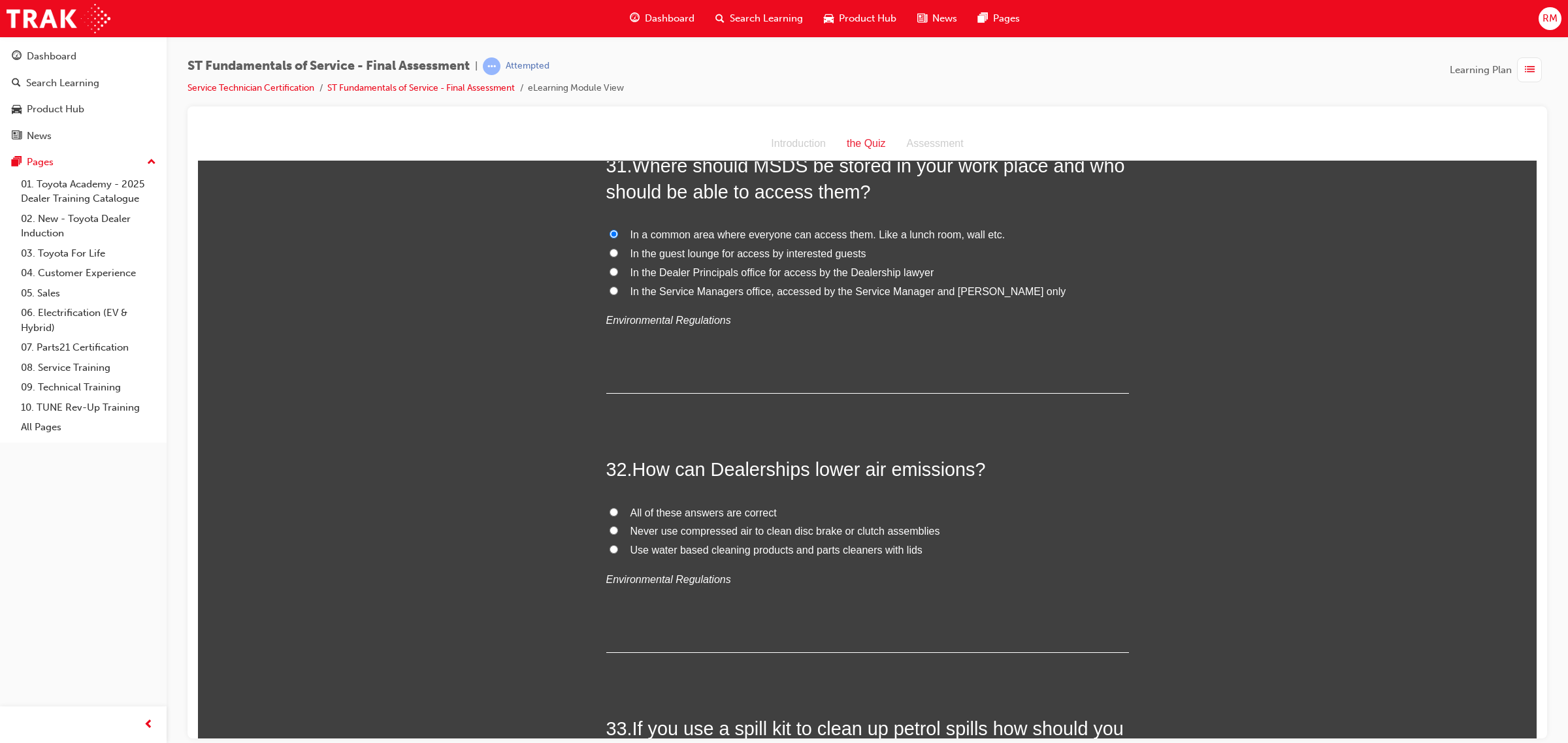
scroll to position [9044, 0]
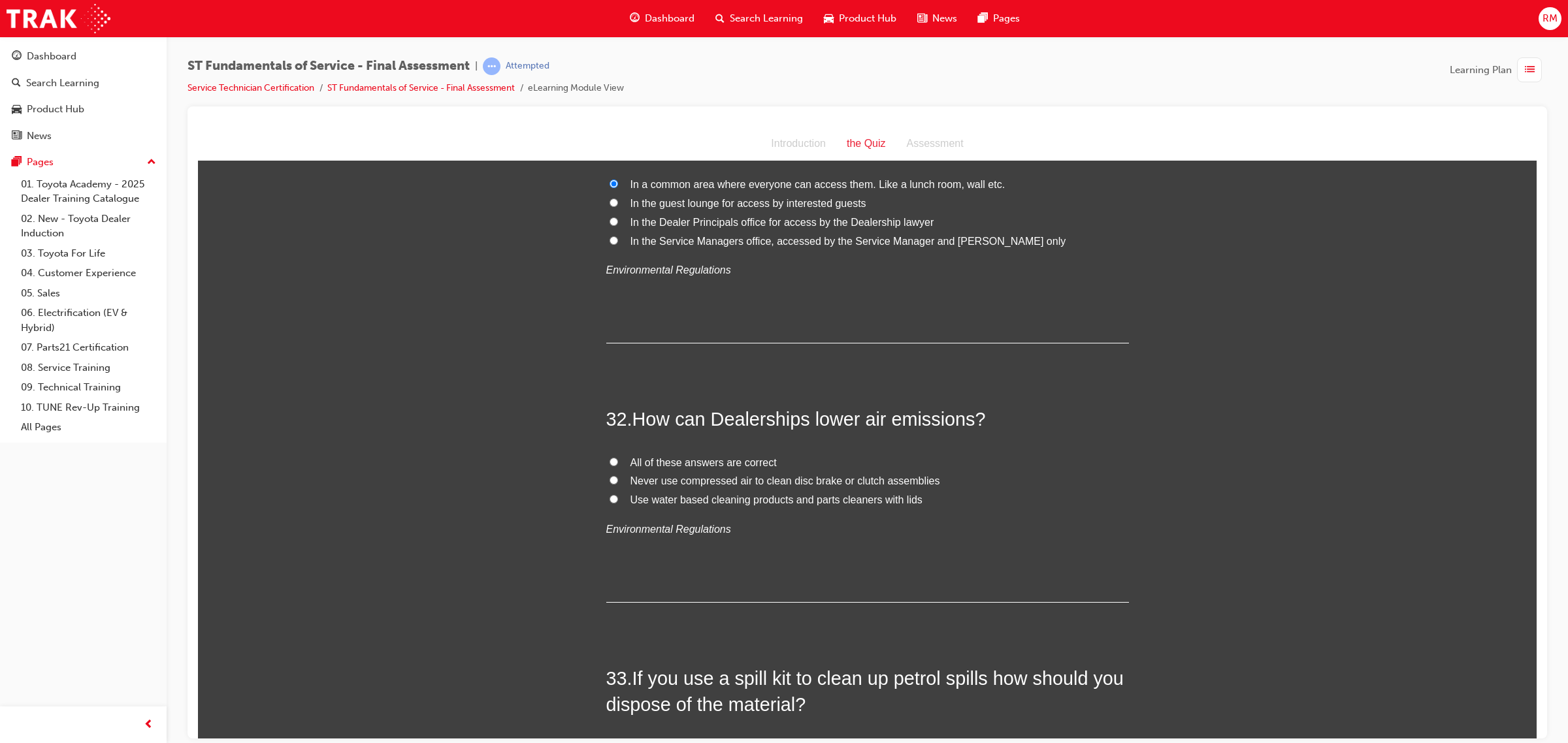
click at [616, 453] on label "All of these answers are correct" at bounding box center [867, 463] width 523 height 19
click at [616, 457] on input "All of these answers are correct" at bounding box center [613, 461] width 9 height 9
radio input "true"
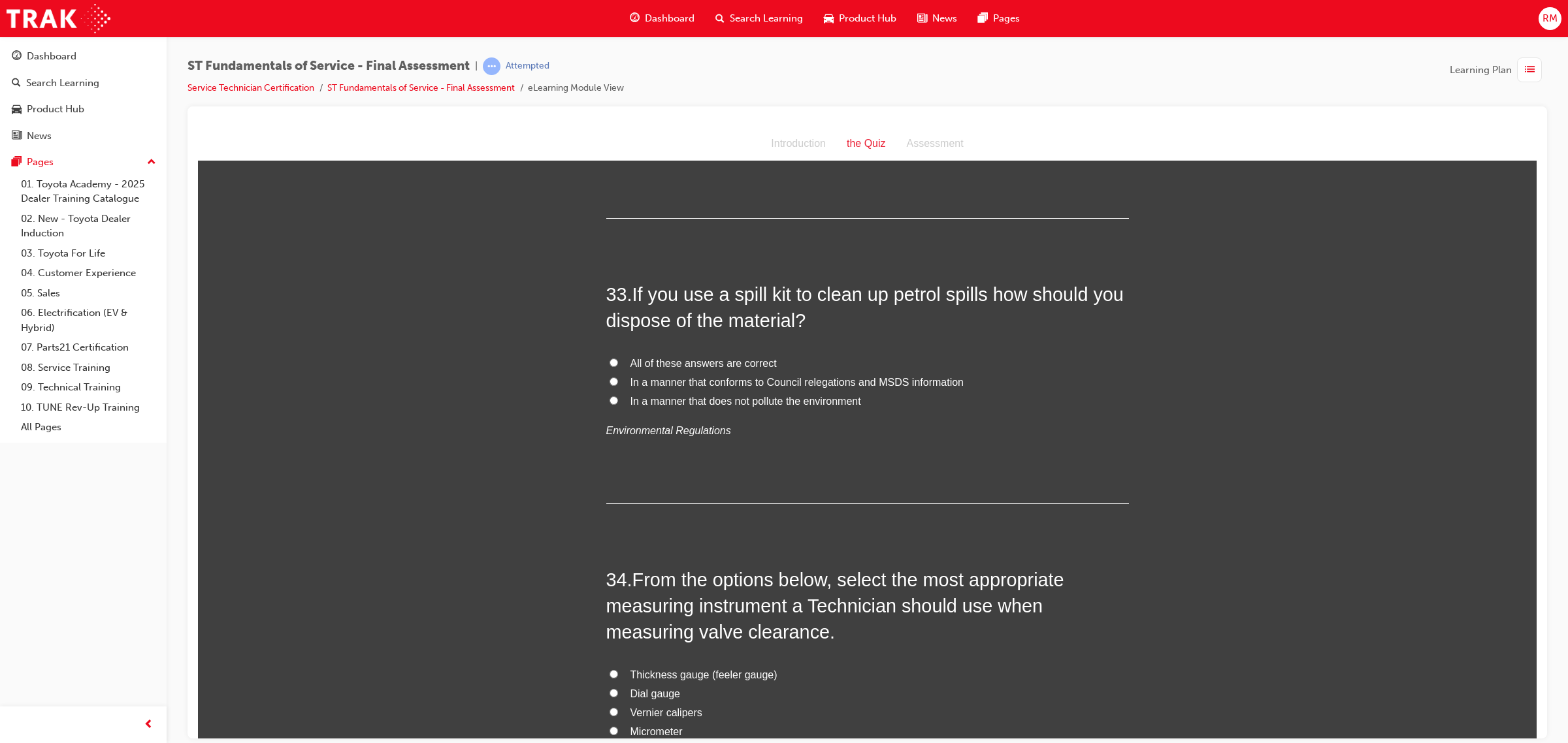
scroll to position [9453, 0]
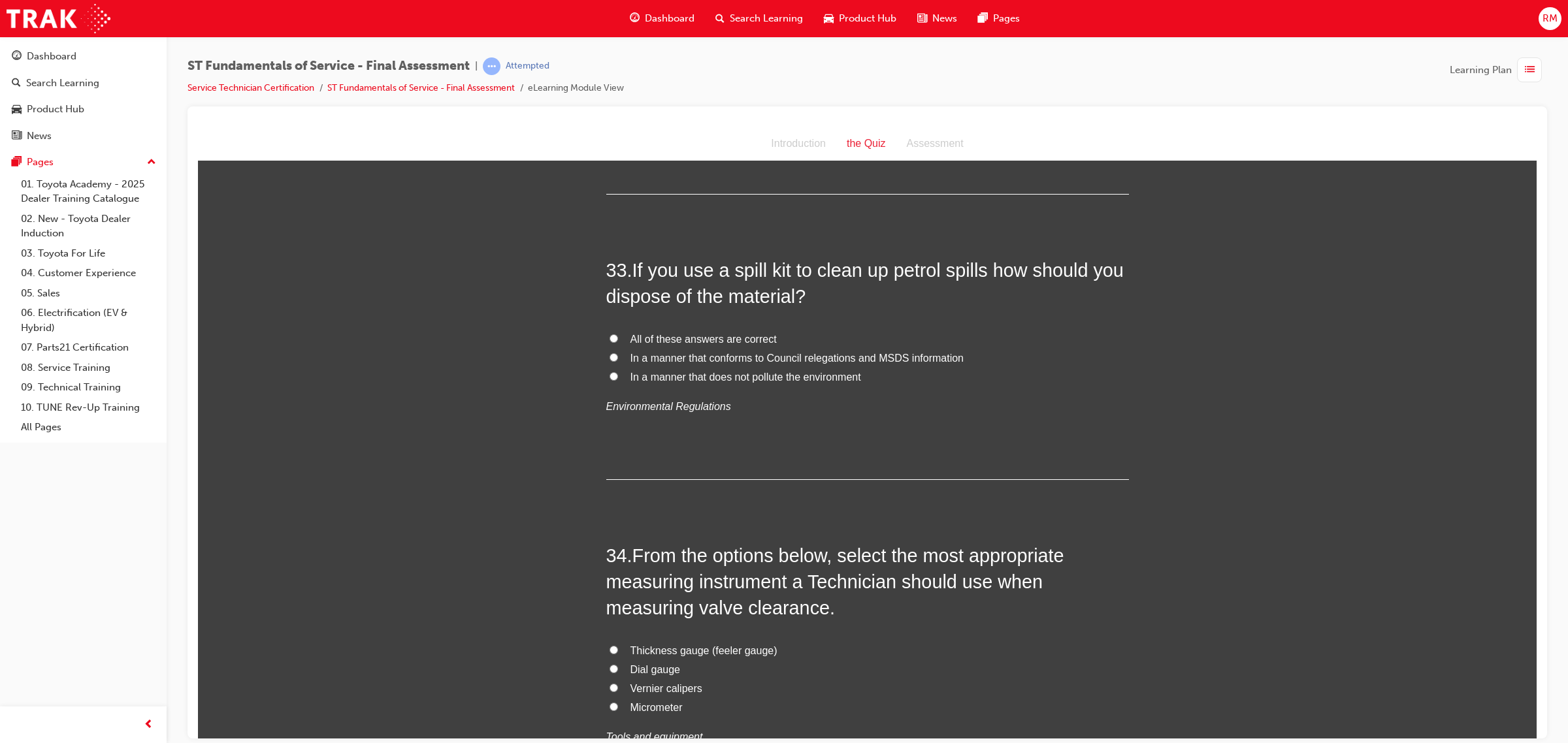
click at [609, 333] on input "All of these answers are correct" at bounding box center [613, 337] width 9 height 9
radio input "true"
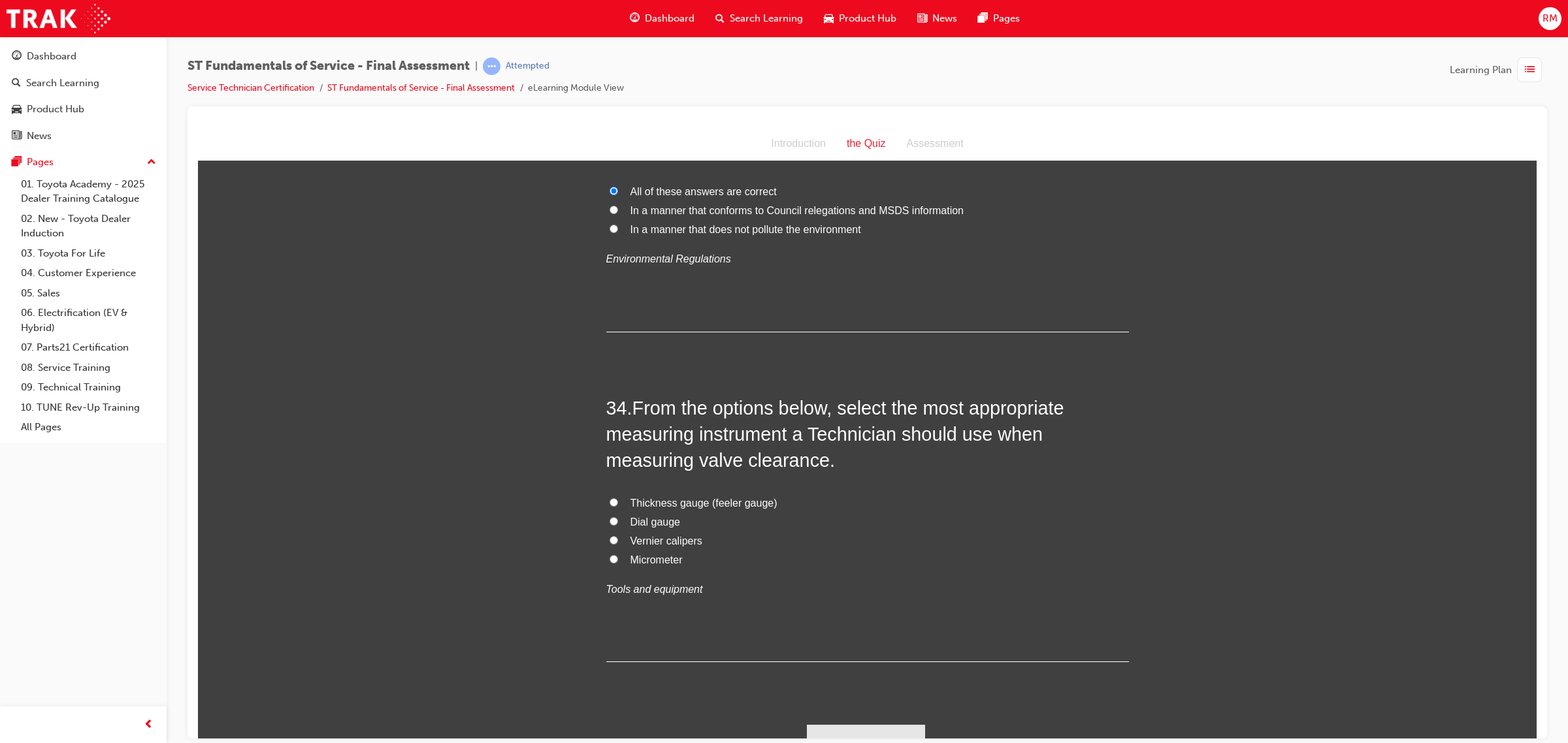
scroll to position [9603, 0]
click at [609, 491] on label "Thickness gauge (feeler gauge)" at bounding box center [867, 500] width 523 height 19
click at [609, 495] on input "Thickness gauge (feeler gauge)" at bounding box center [613, 499] width 9 height 9
radio input "true"
click at [840, 722] on button "Submit Answers" at bounding box center [866, 740] width 119 height 36
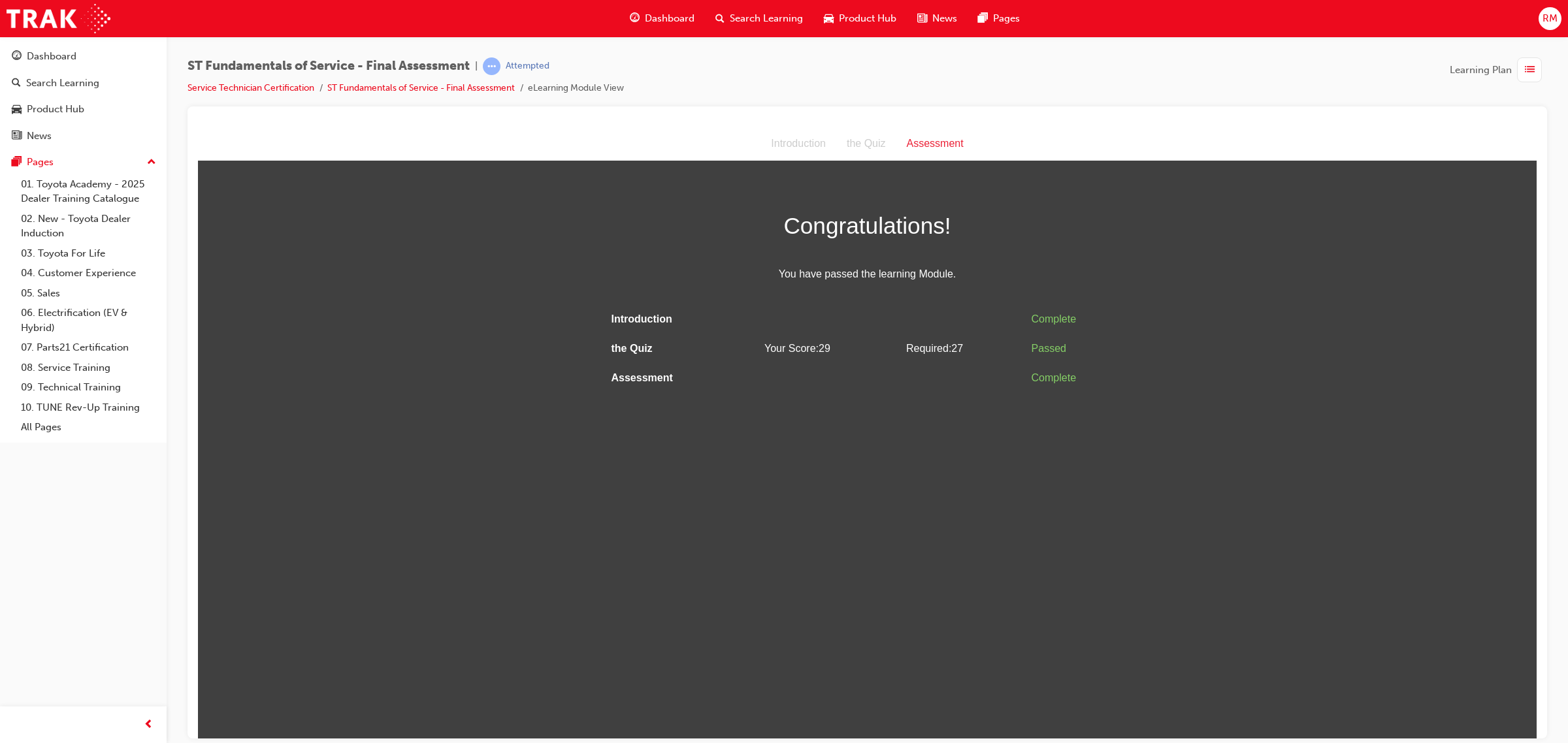
scroll to position [0, 0]
click at [1520, 69] on div "button" at bounding box center [1529, 69] width 24 height 24
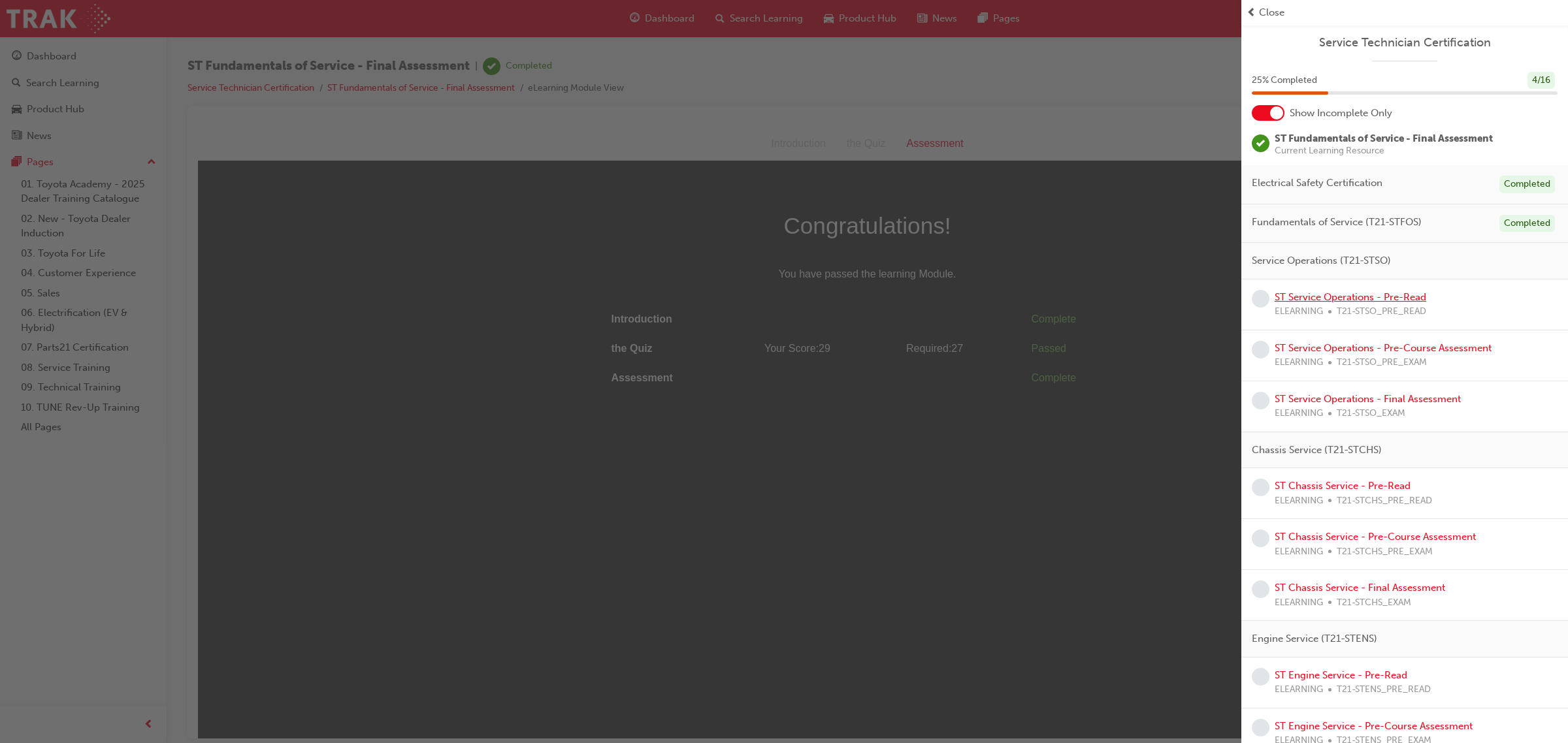
click at [1409, 295] on link "ST Service Operations - Pre-Read" at bounding box center [1350, 297] width 151 height 12
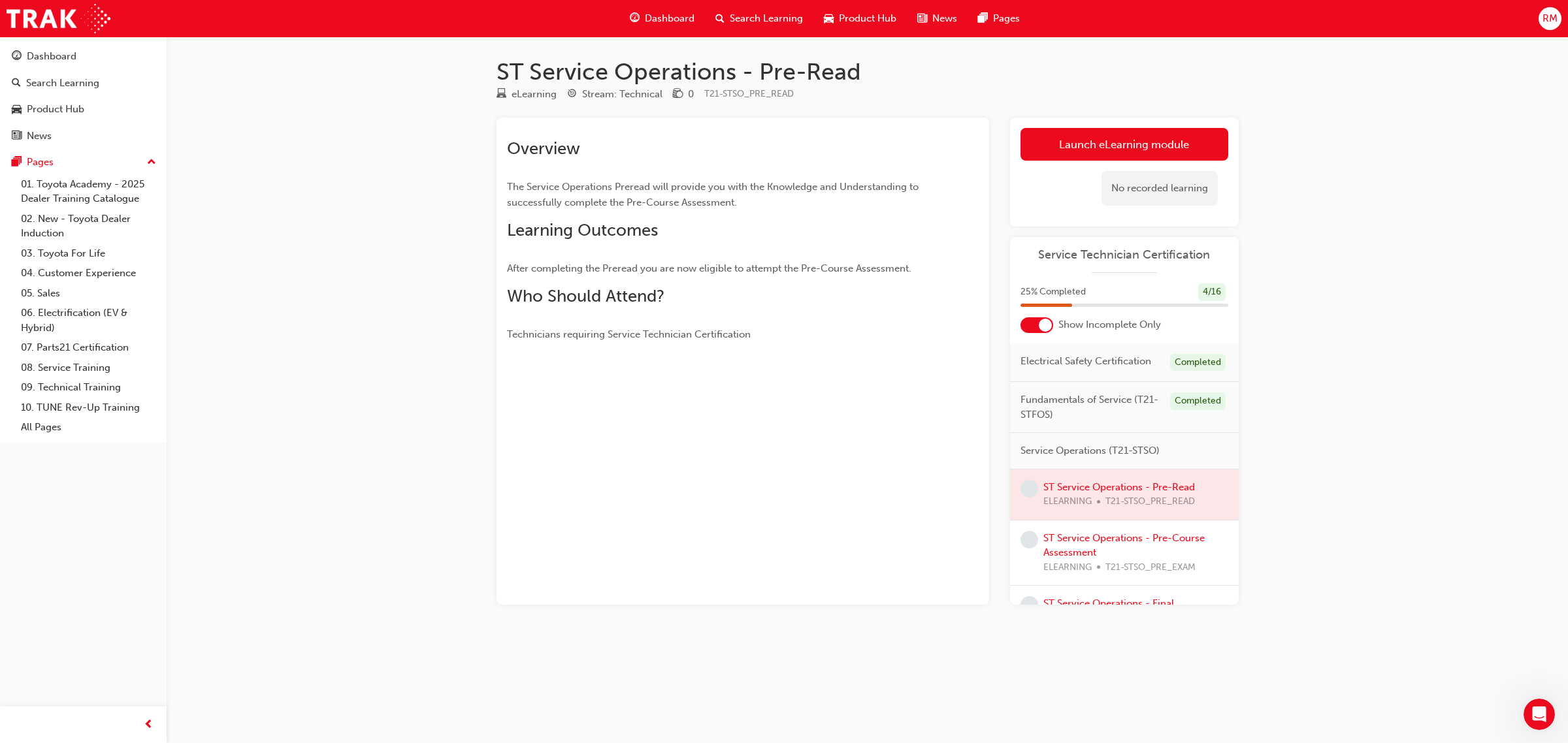
click at [1543, 20] on span "RM" at bounding box center [1550, 18] width 15 height 15
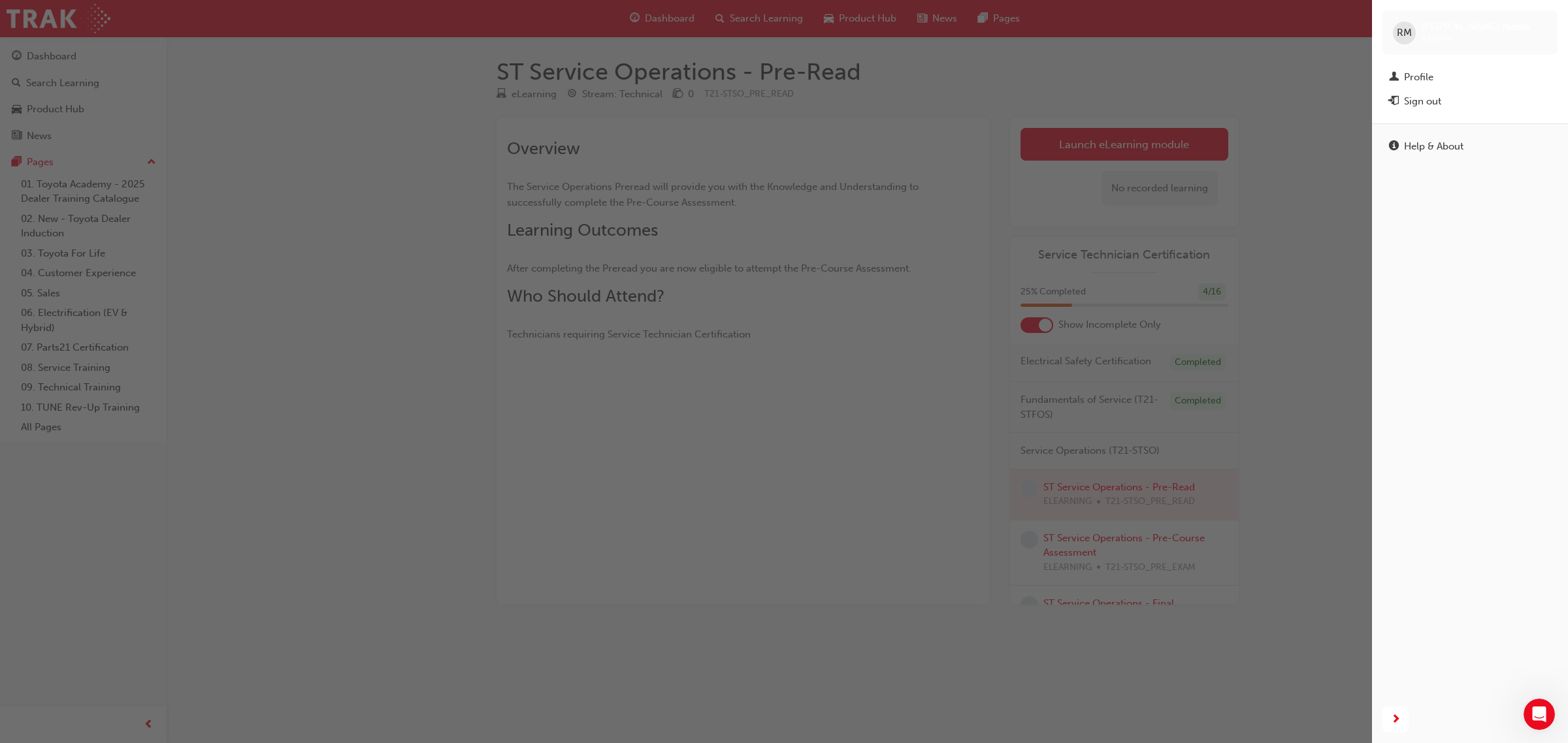
click at [1361, 93] on div "button" at bounding box center [686, 371] width 1372 height 743
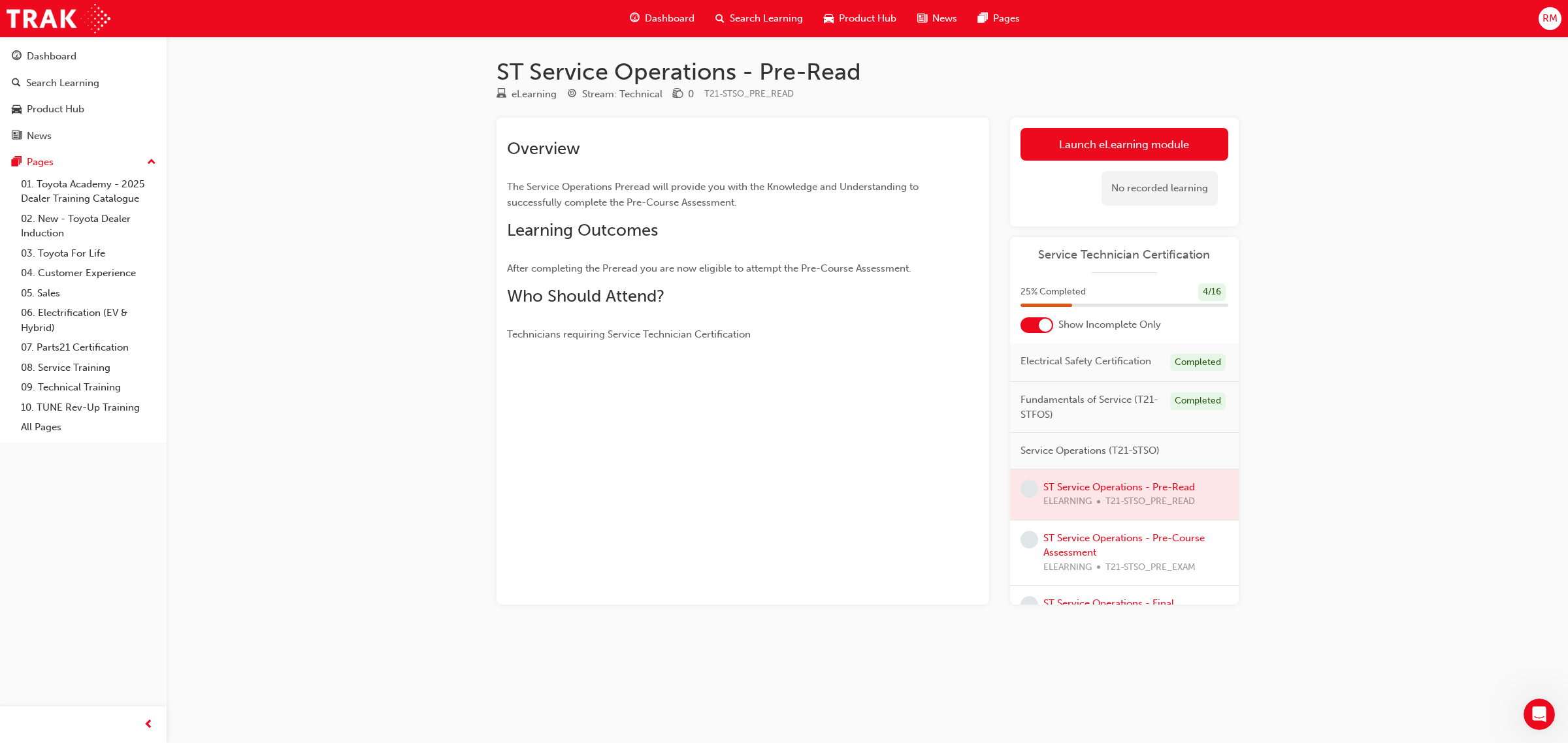
click at [1196, 410] on div "Completed" at bounding box center [1197, 401] width 55 height 17
click at [1122, 416] on span "Fundamentals of Service (T21-STFOS)" at bounding box center [1089, 407] width 140 height 29
click at [1108, 422] on span "Fundamentals of Service (T21-STFOS)" at bounding box center [1089, 407] width 140 height 29
click at [1112, 459] on span "Service Operations (T21-STSO)" at bounding box center [1089, 451] width 140 height 15
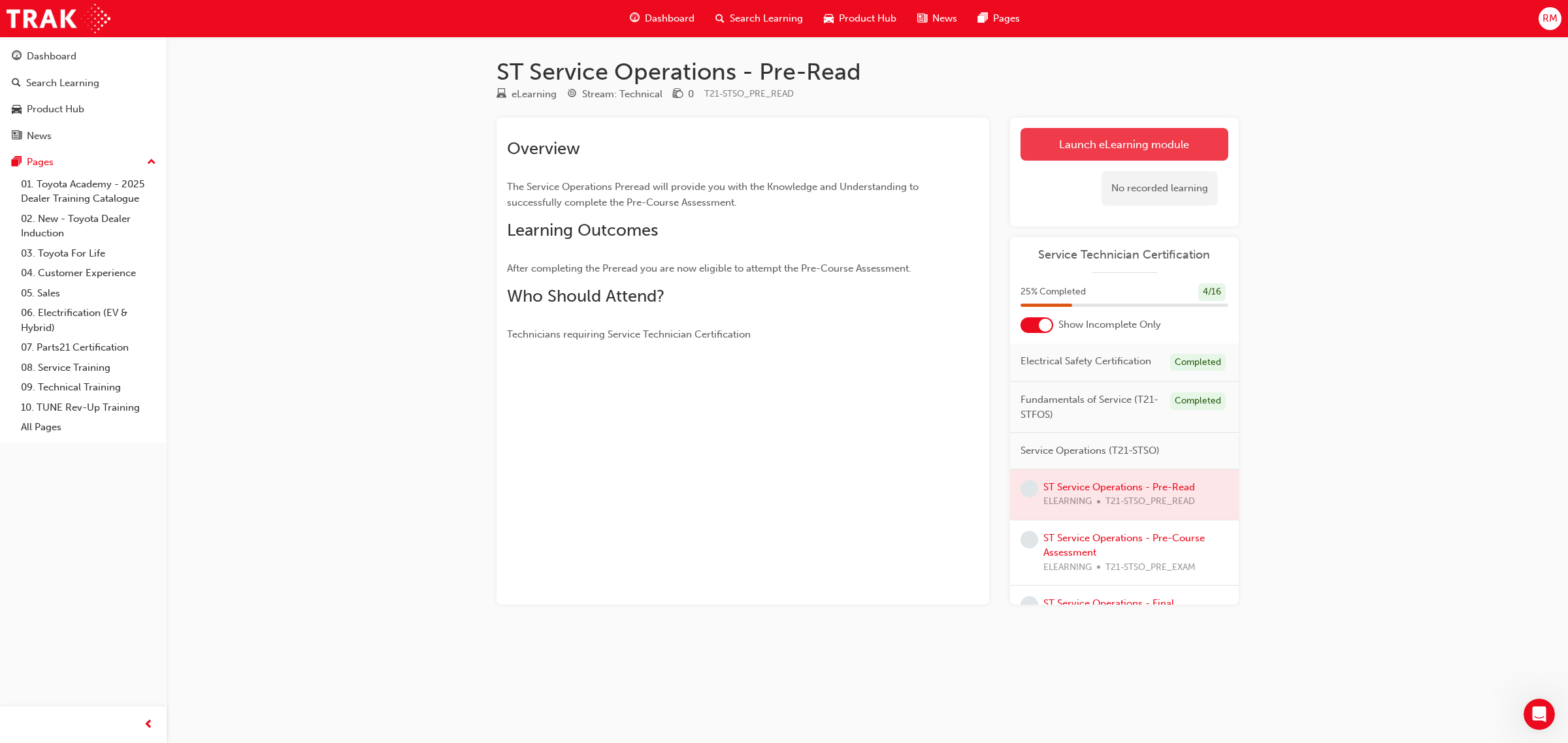
click at [1098, 150] on link "Launch eLearning module" at bounding box center [1124, 143] width 208 height 32
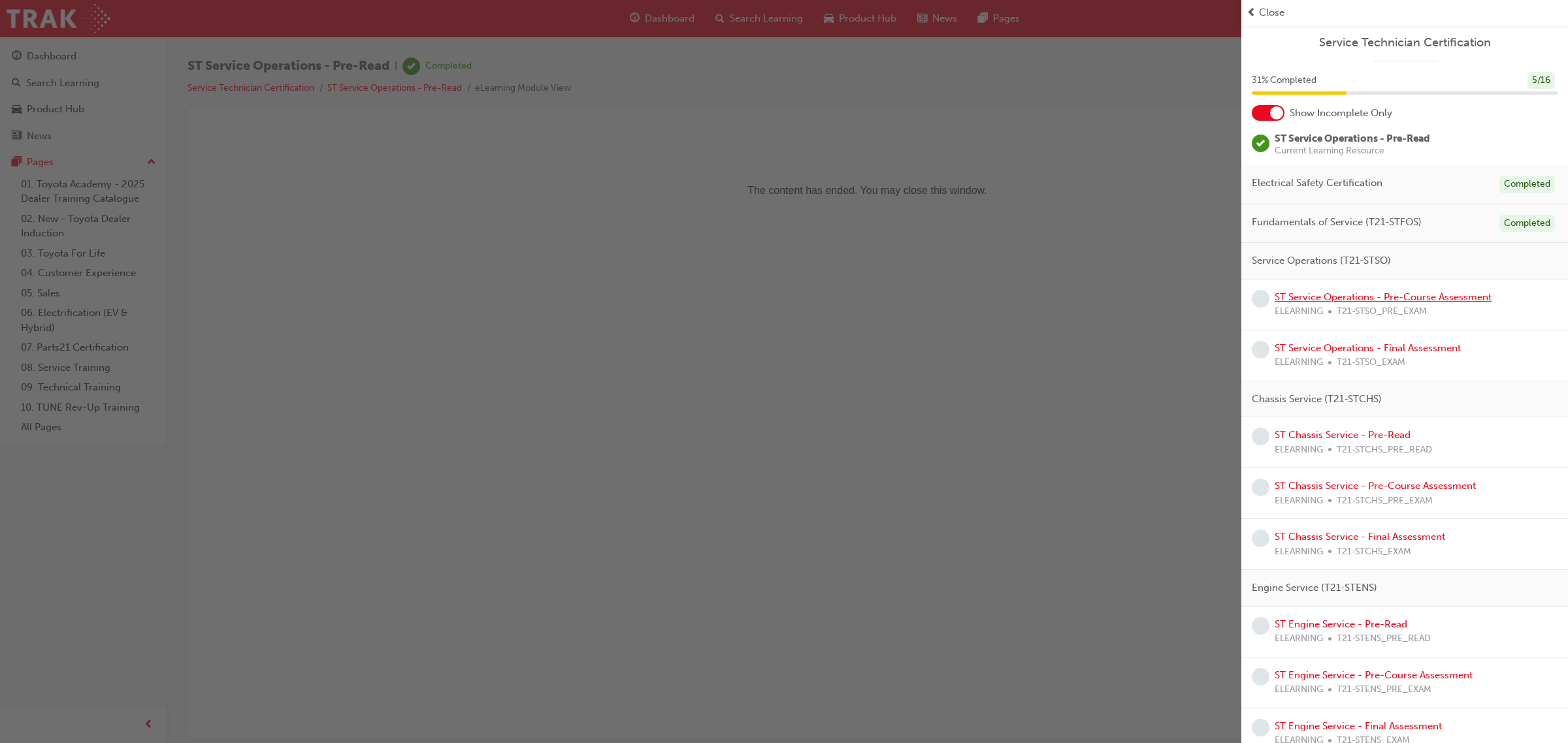
click at [1375, 297] on link "ST Service Operations - Pre-Course Assessment" at bounding box center [1383, 297] width 217 height 12
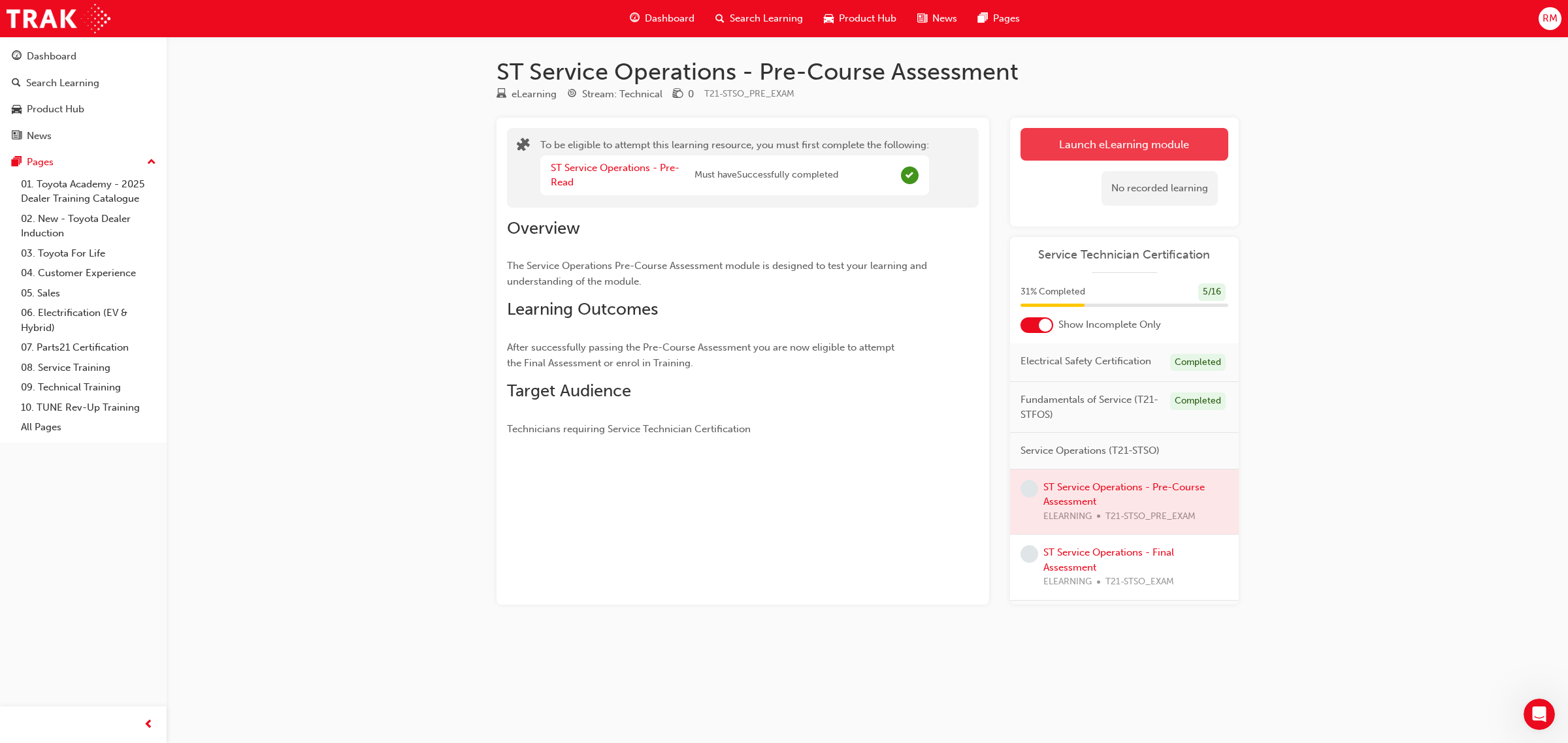
click at [1056, 139] on button "Launch eLearning module" at bounding box center [1124, 143] width 208 height 32
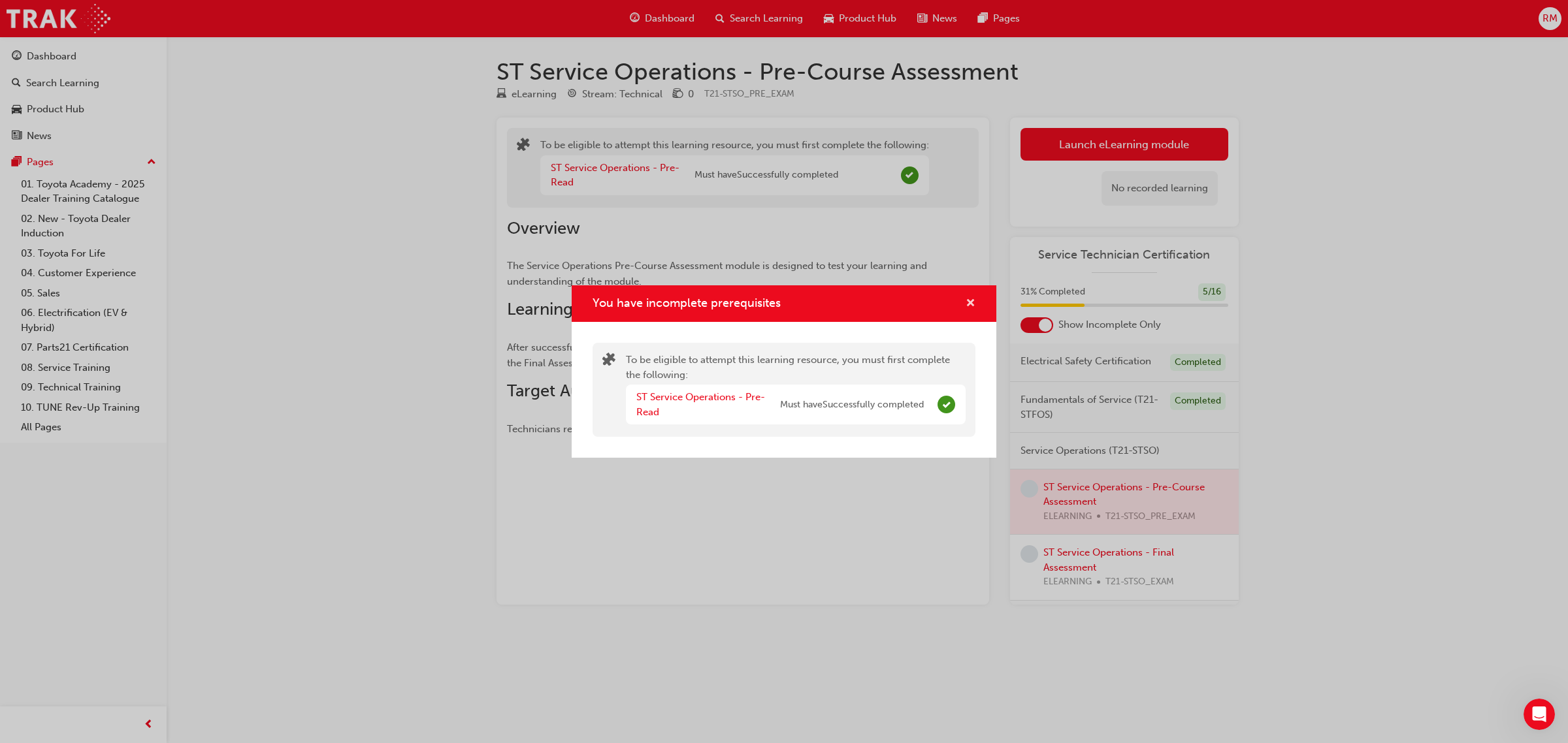
click at [972, 300] on span "cross-icon" at bounding box center [970, 304] width 9 height 12
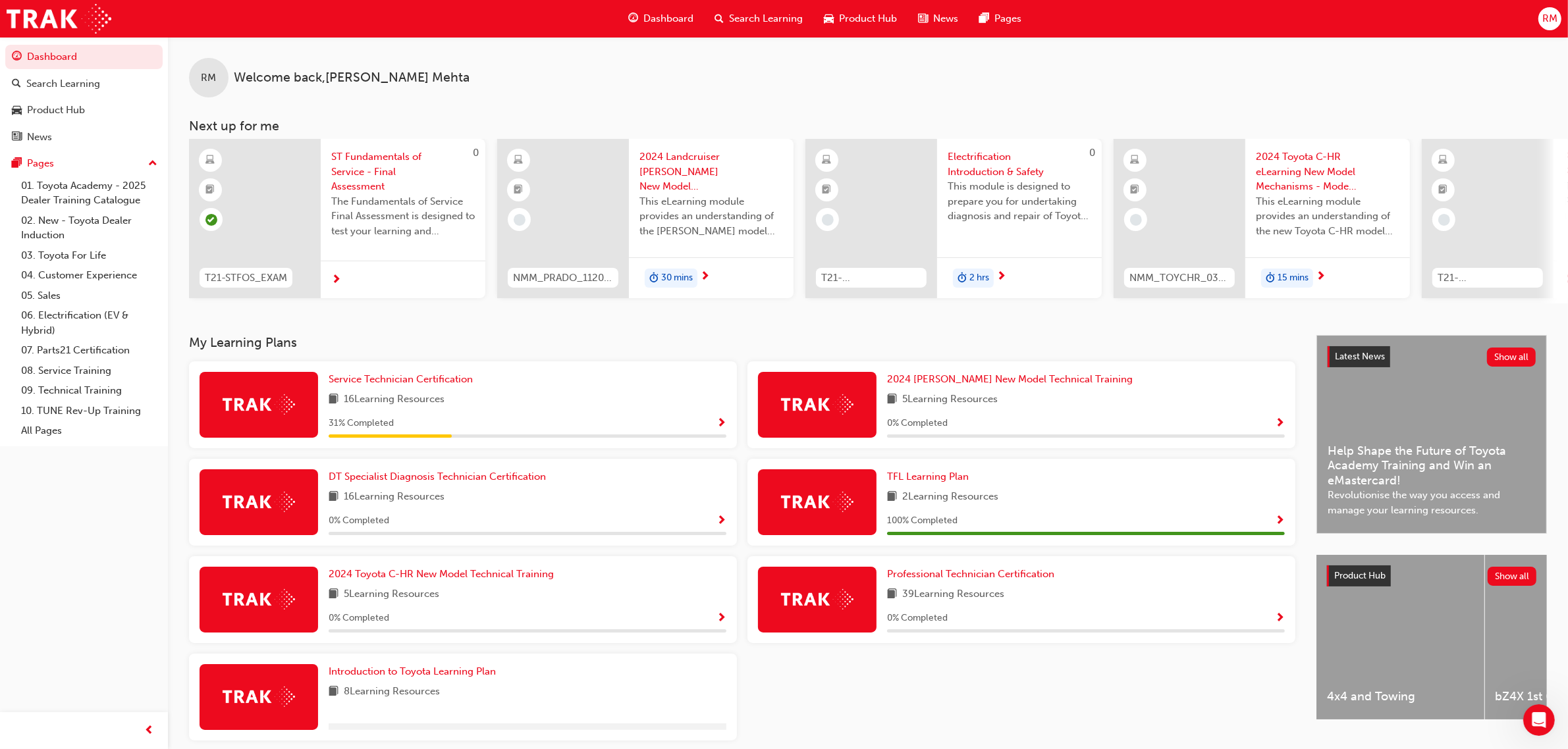
click at [718, 426] on span "Show Progress" at bounding box center [722, 423] width 10 height 12
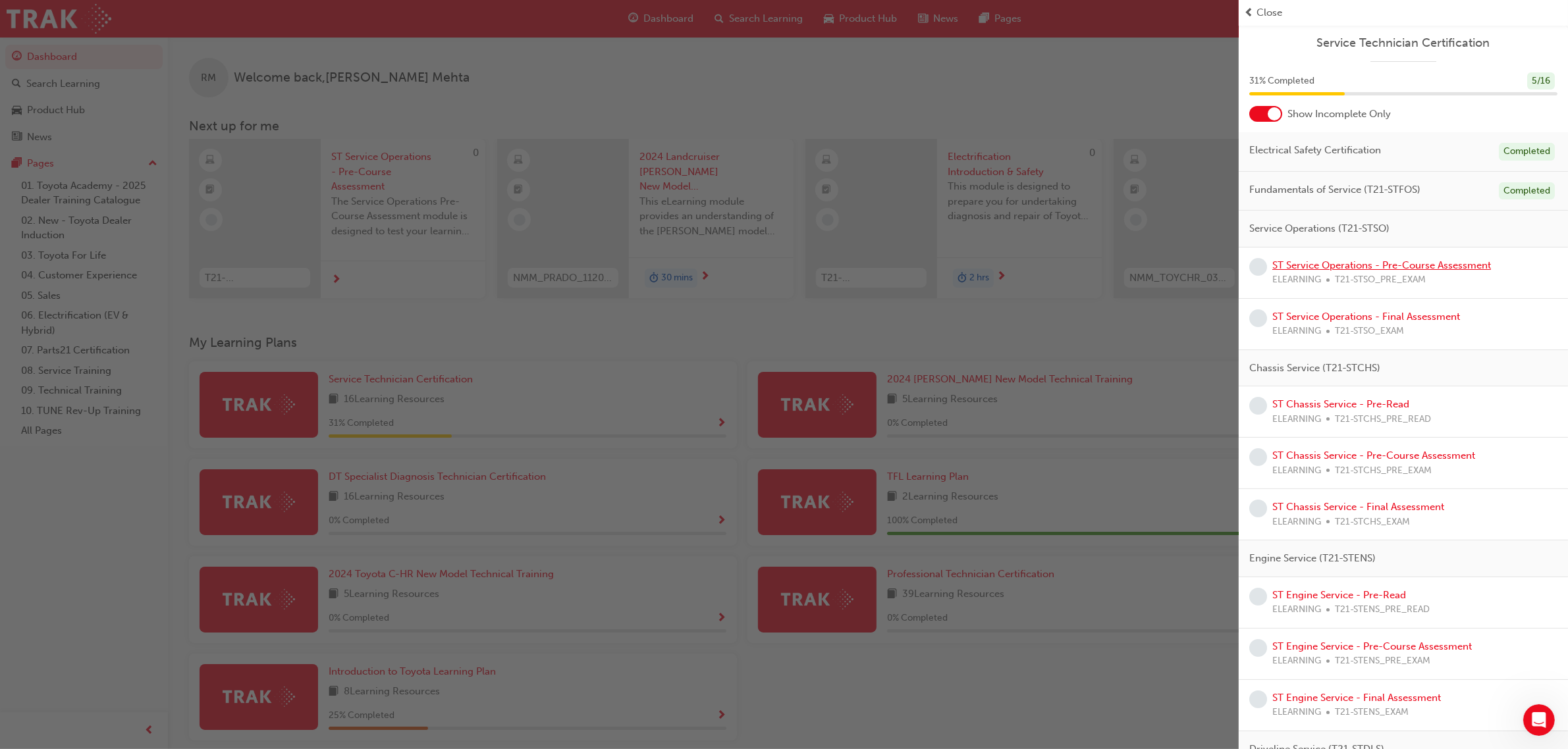
click at [1313, 271] on link "ST Service Operations - Pre-Course Assessment" at bounding box center [1381, 265] width 219 height 12
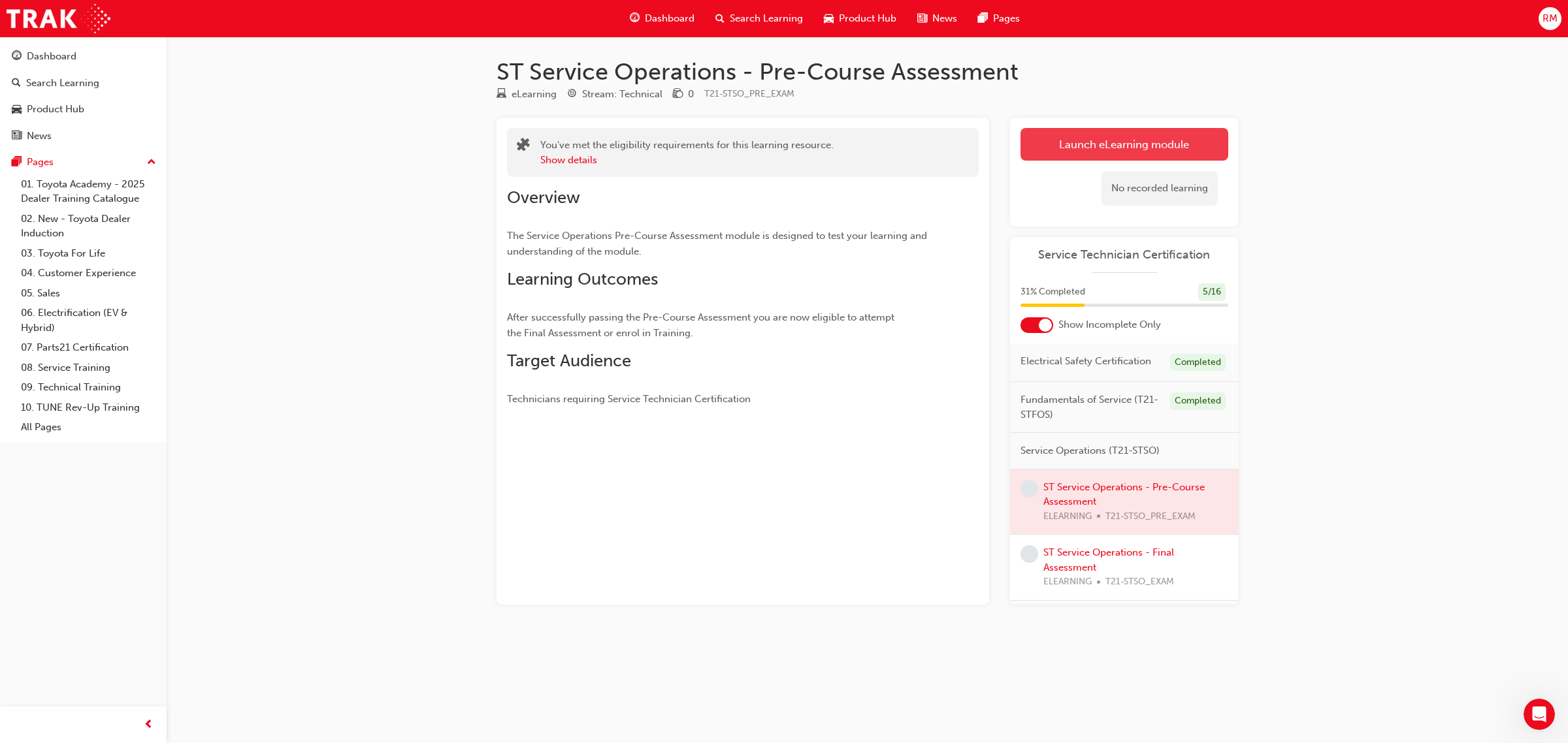
click at [1042, 152] on button "Launch eLearning module" at bounding box center [1124, 143] width 208 height 32
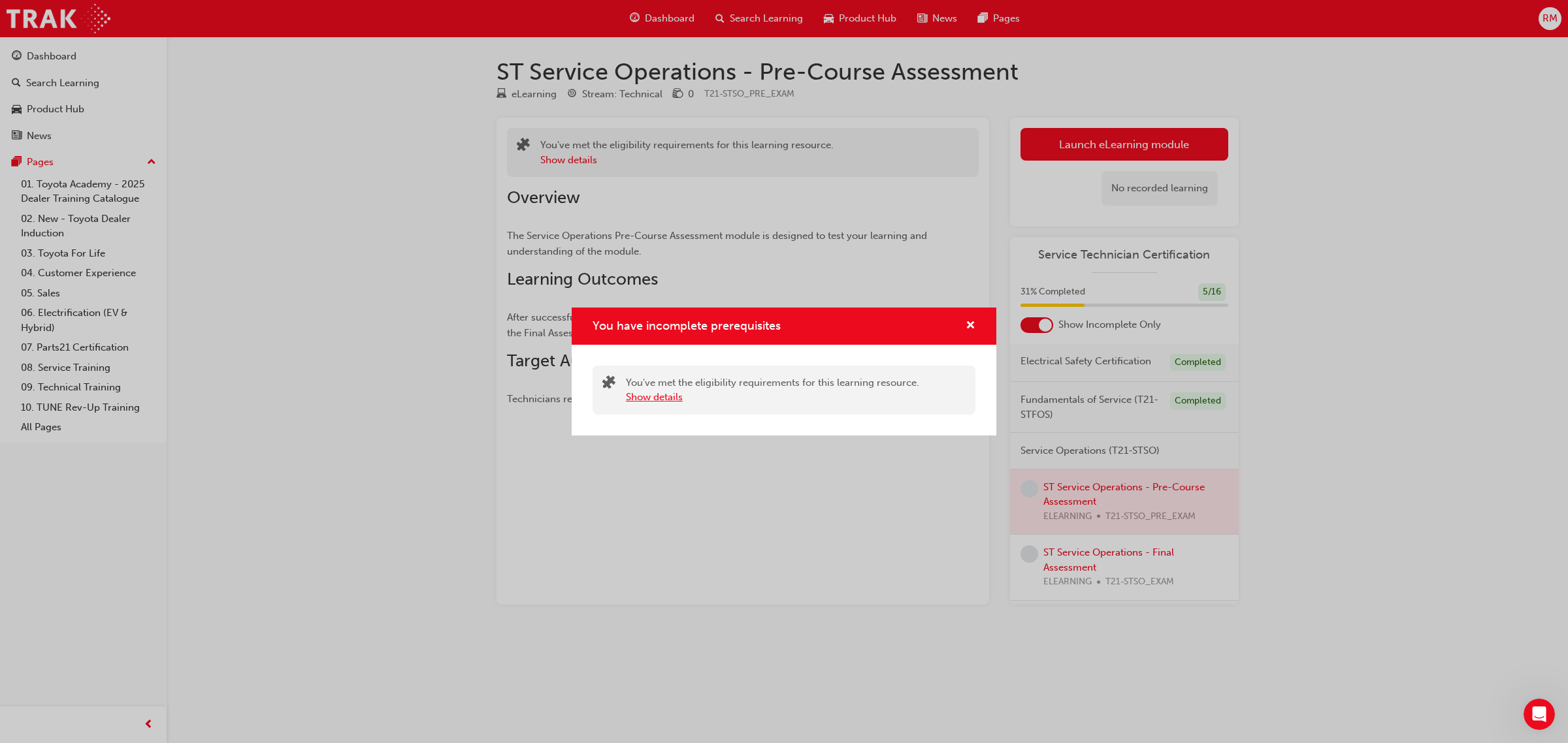
click at [680, 397] on button "Show details" at bounding box center [654, 397] width 57 height 15
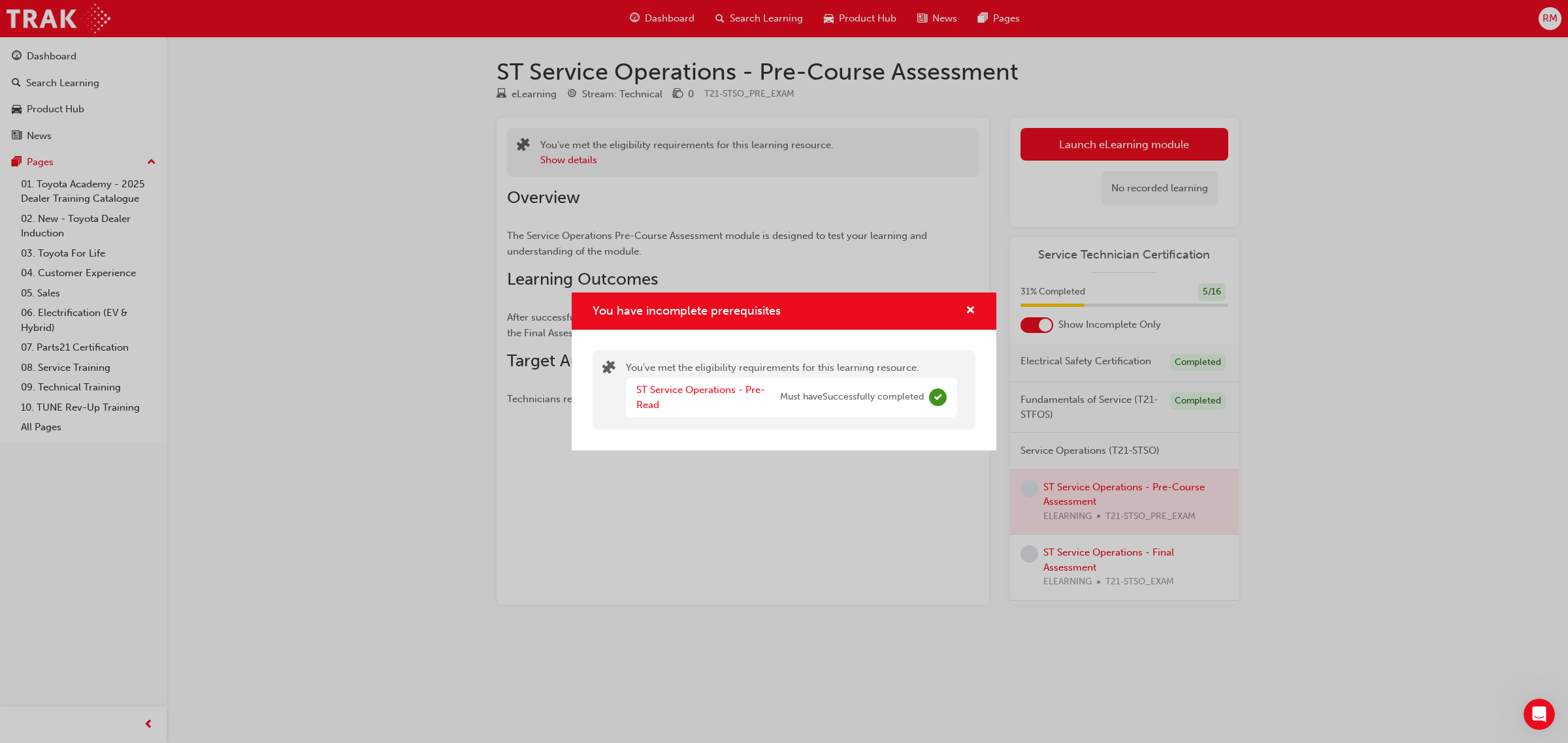
click at [975, 306] on div "You have incomplete prerequisites" at bounding box center [784, 310] width 425 height 37
click at [967, 312] on span "cross-icon" at bounding box center [970, 311] width 9 height 12
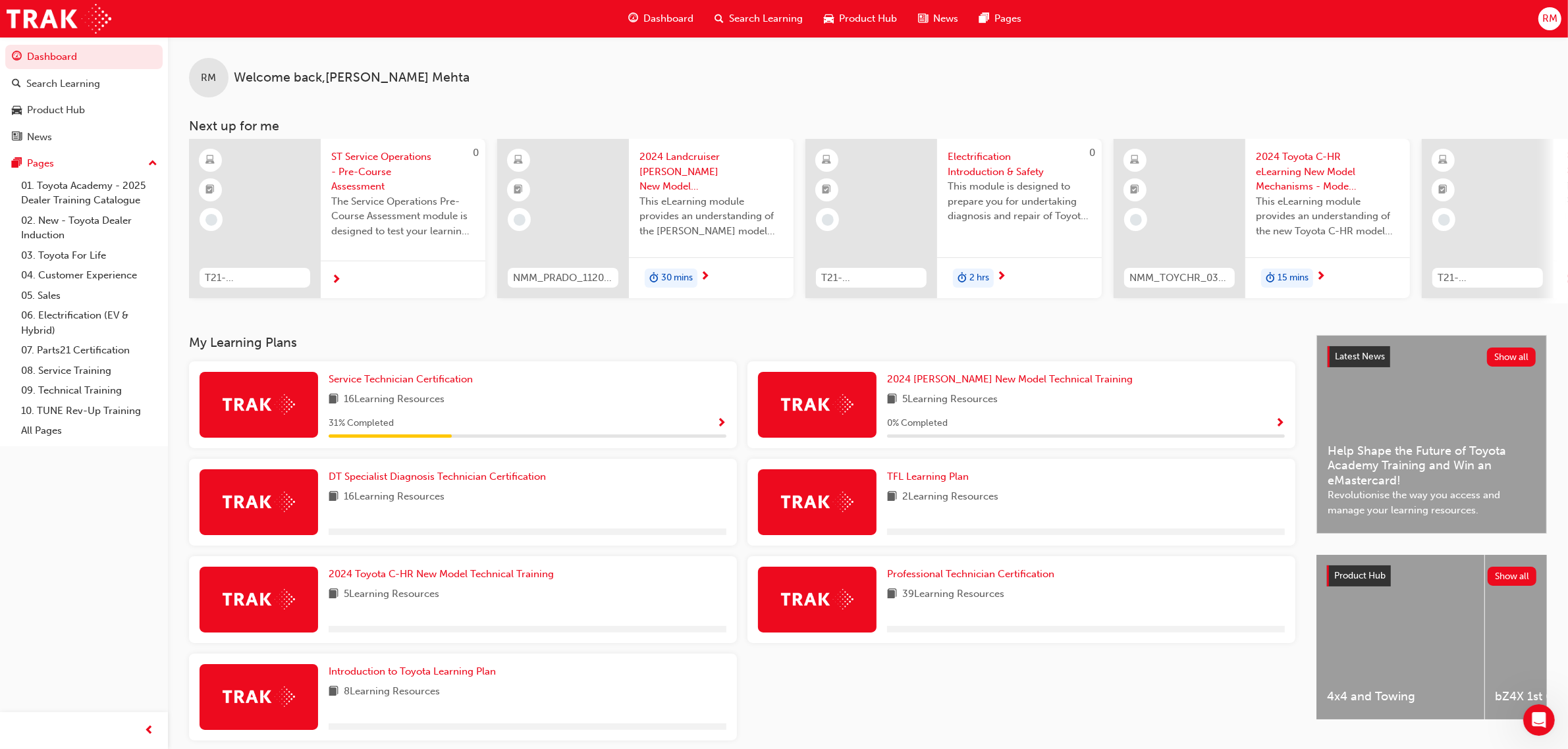
click at [719, 428] on span "Show Progress" at bounding box center [722, 423] width 10 height 12
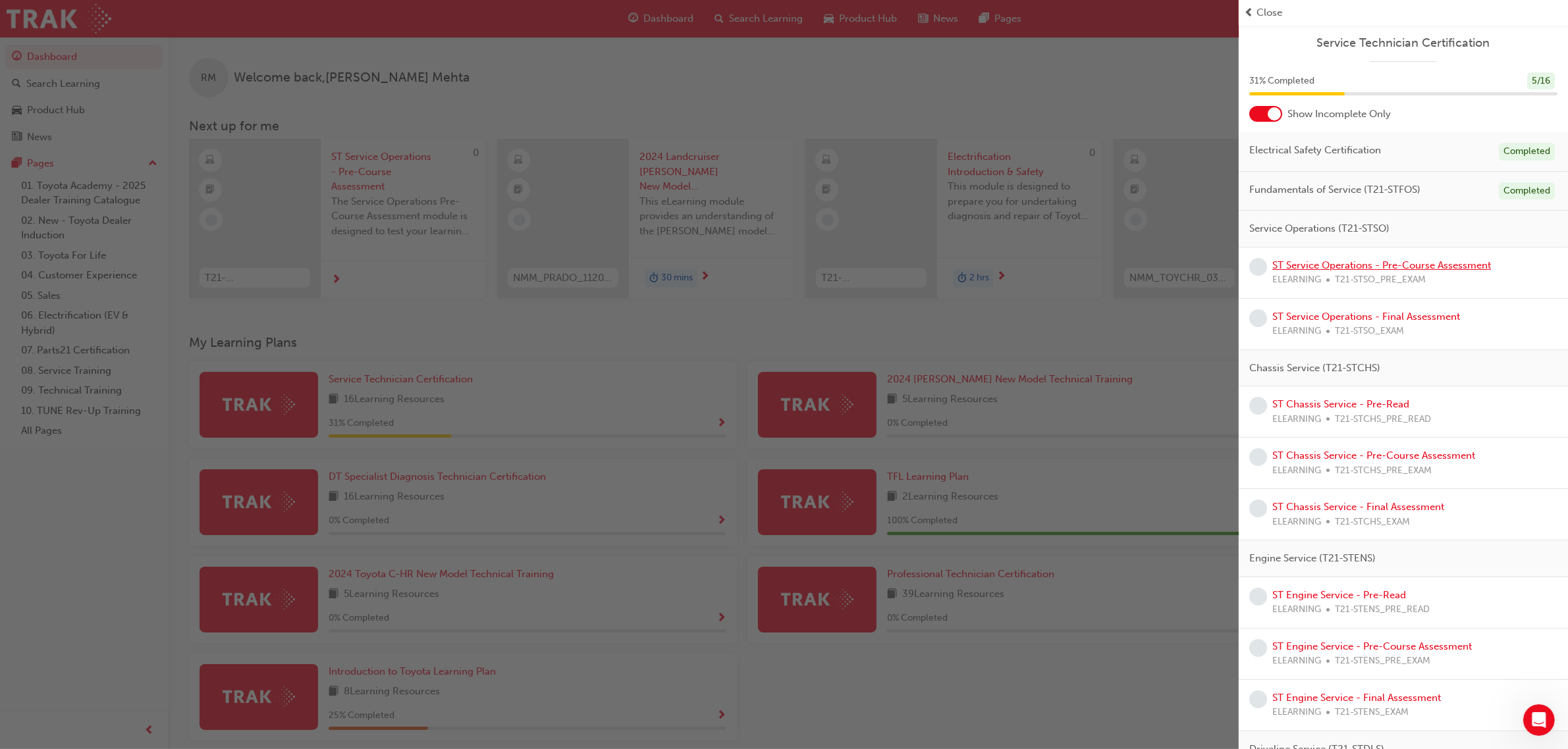
click at [1291, 263] on link "ST Service Operations - Pre-Course Assessment" at bounding box center [1381, 265] width 219 height 12
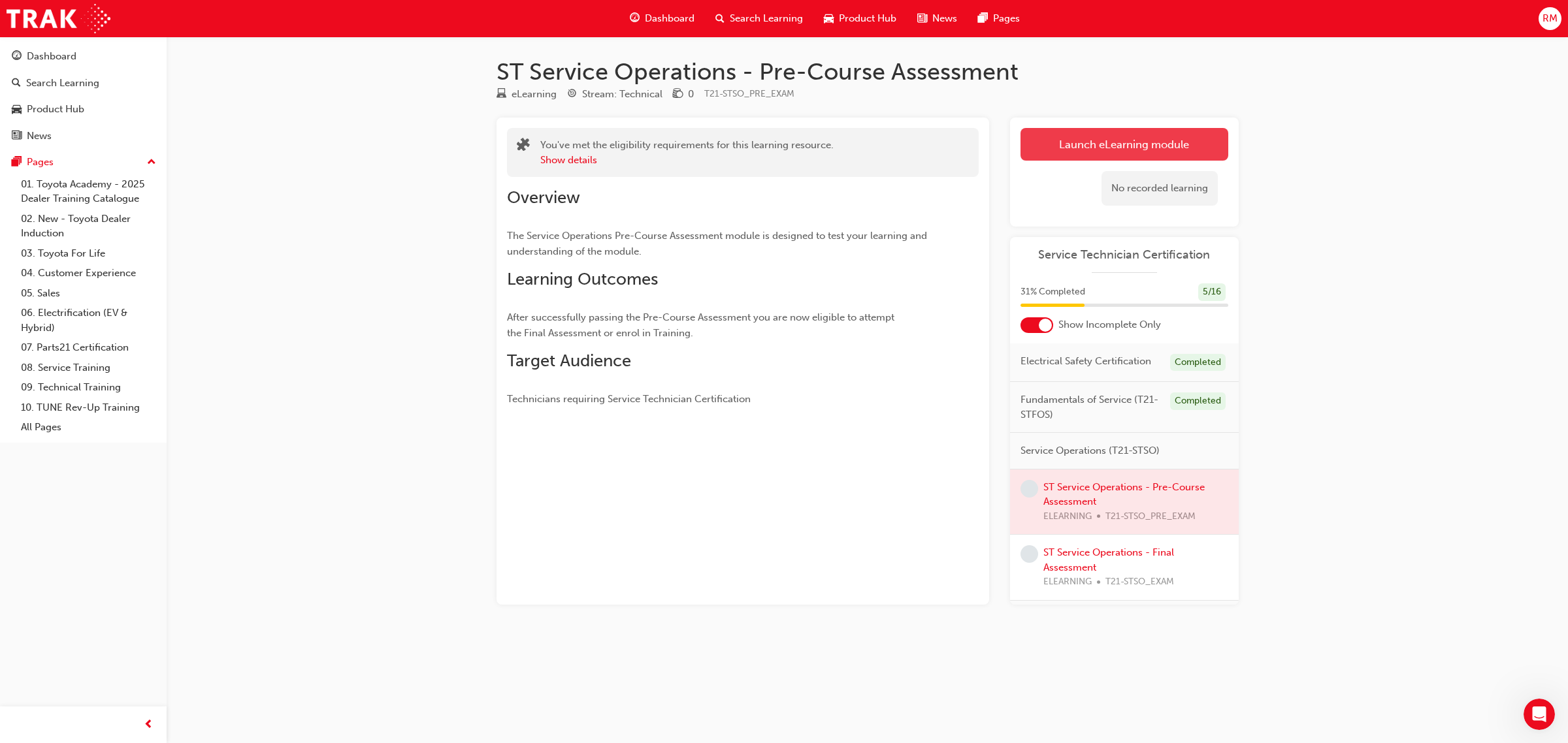
click at [1080, 132] on link "Launch eLearning module" at bounding box center [1124, 143] width 208 height 32
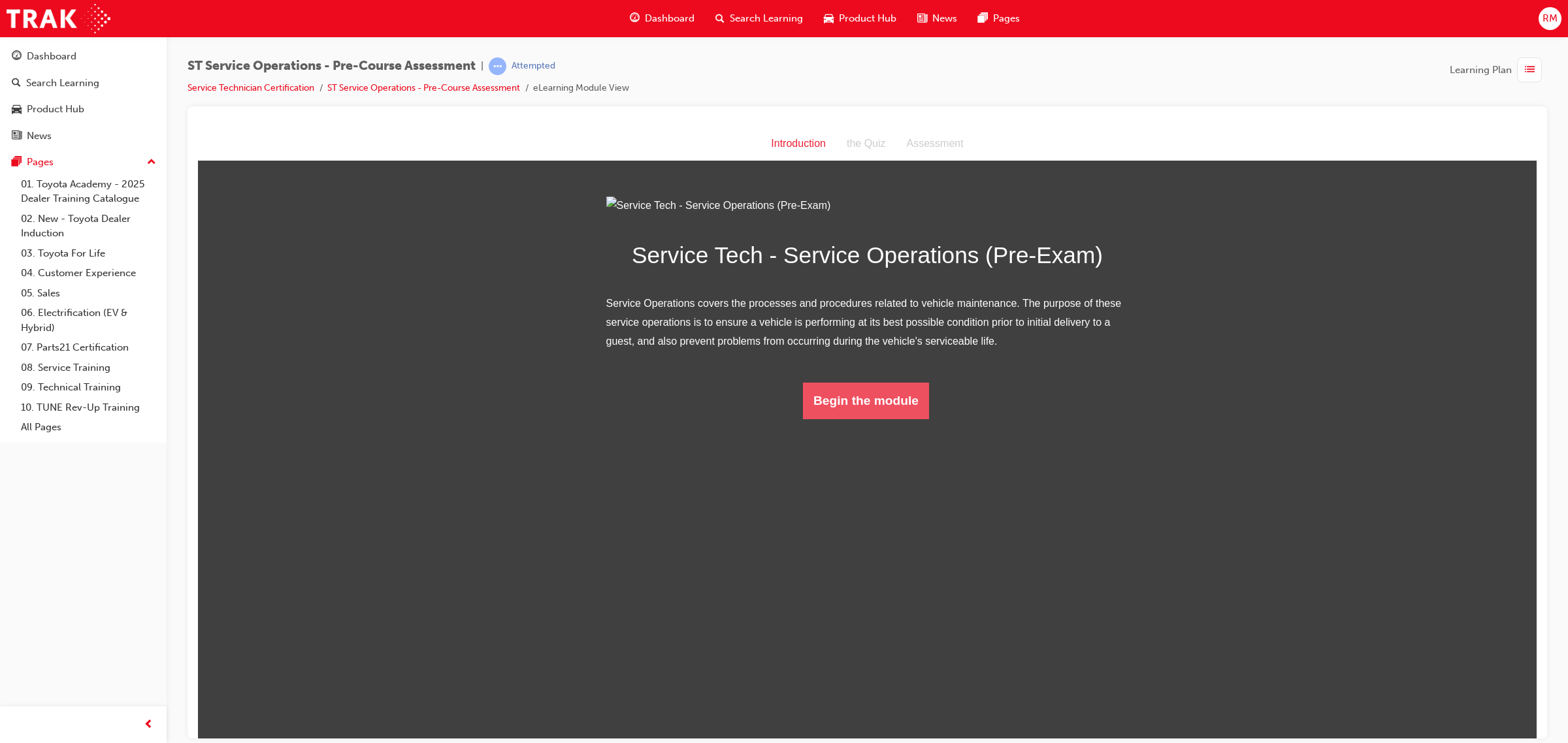
click at [833, 418] on button "Begin the module" at bounding box center [866, 400] width 126 height 36
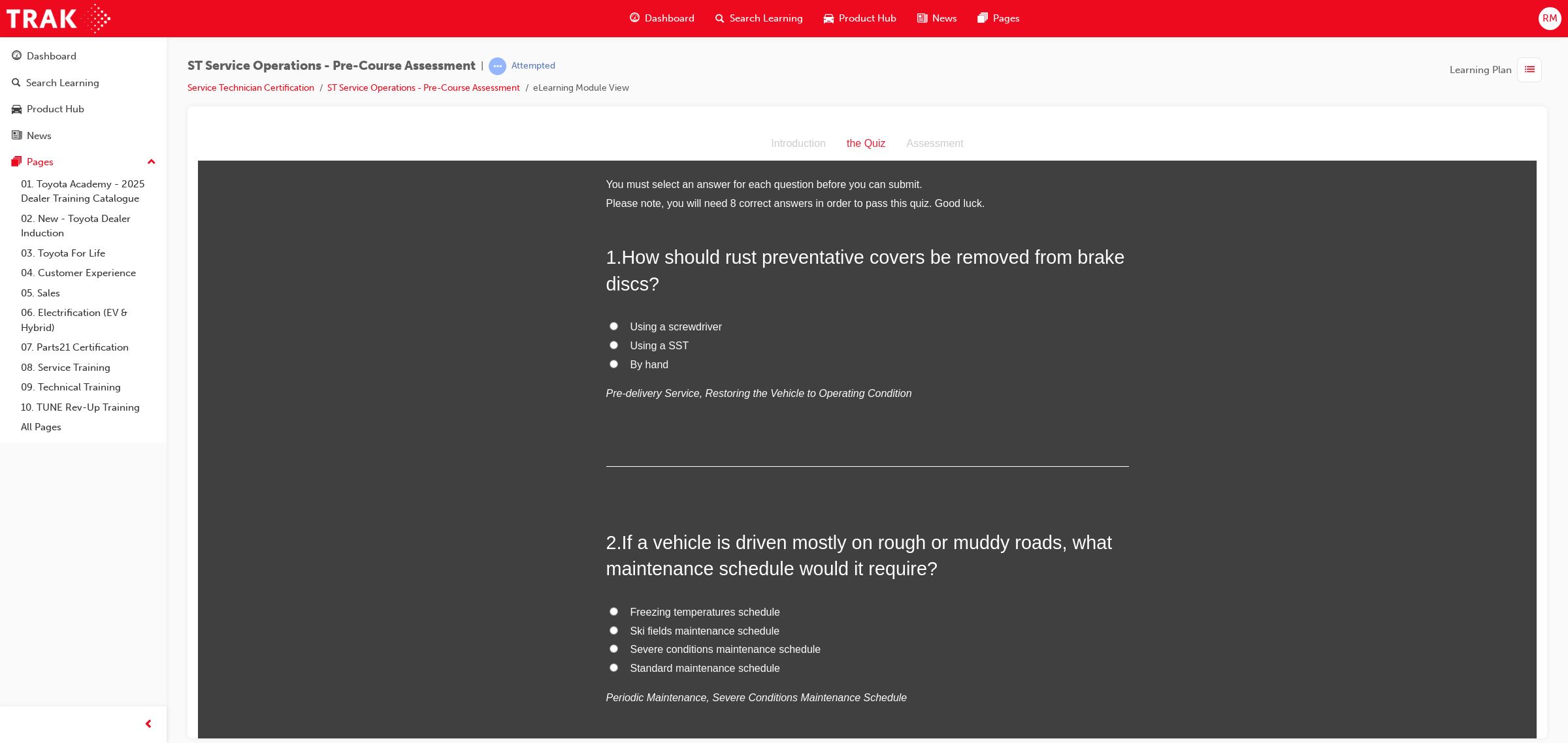
click at [828, 448] on div "1 . How should rust preventative covers be removed from brake discs? Using a sc…" at bounding box center [867, 355] width 523 height 223
click at [1529, 64] on span "list-icon" at bounding box center [1529, 70] width 9 height 17
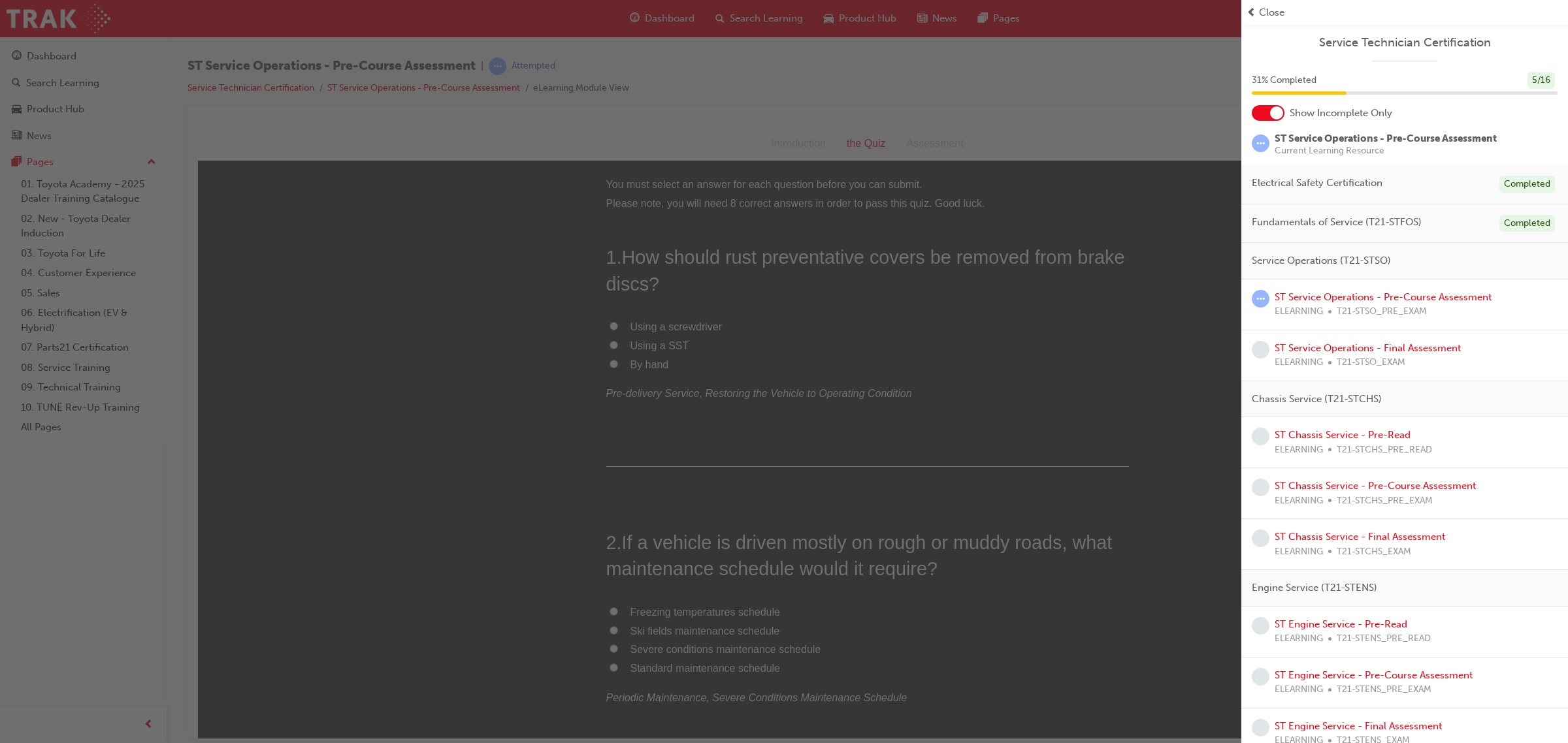
click at [1154, 98] on div "button" at bounding box center [620, 371] width 1242 height 743
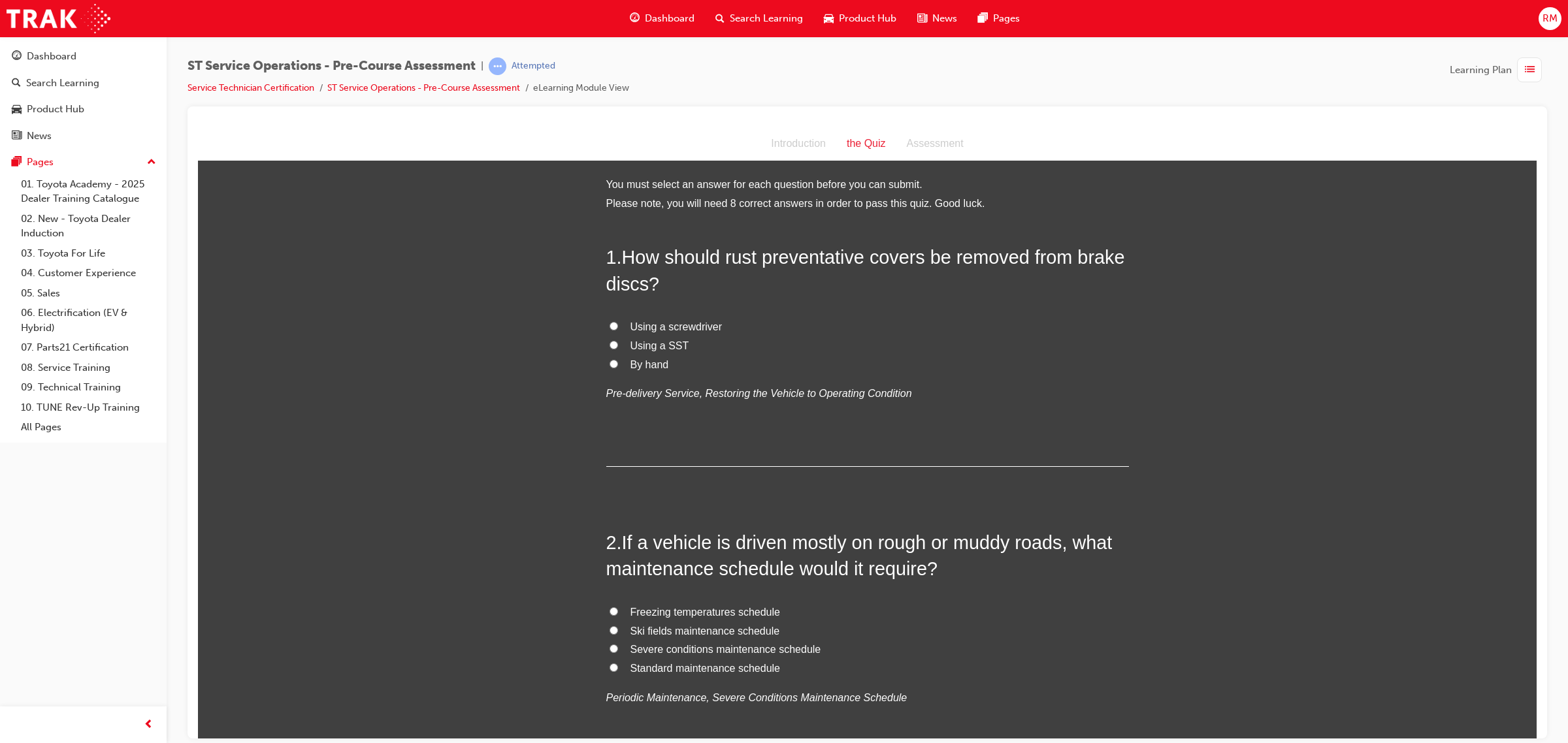
click at [672, 340] on span "Using a SST" at bounding box center [660, 345] width 59 height 11
click at [618, 340] on input "Using a SST" at bounding box center [613, 344] width 9 height 9
radio input "true"
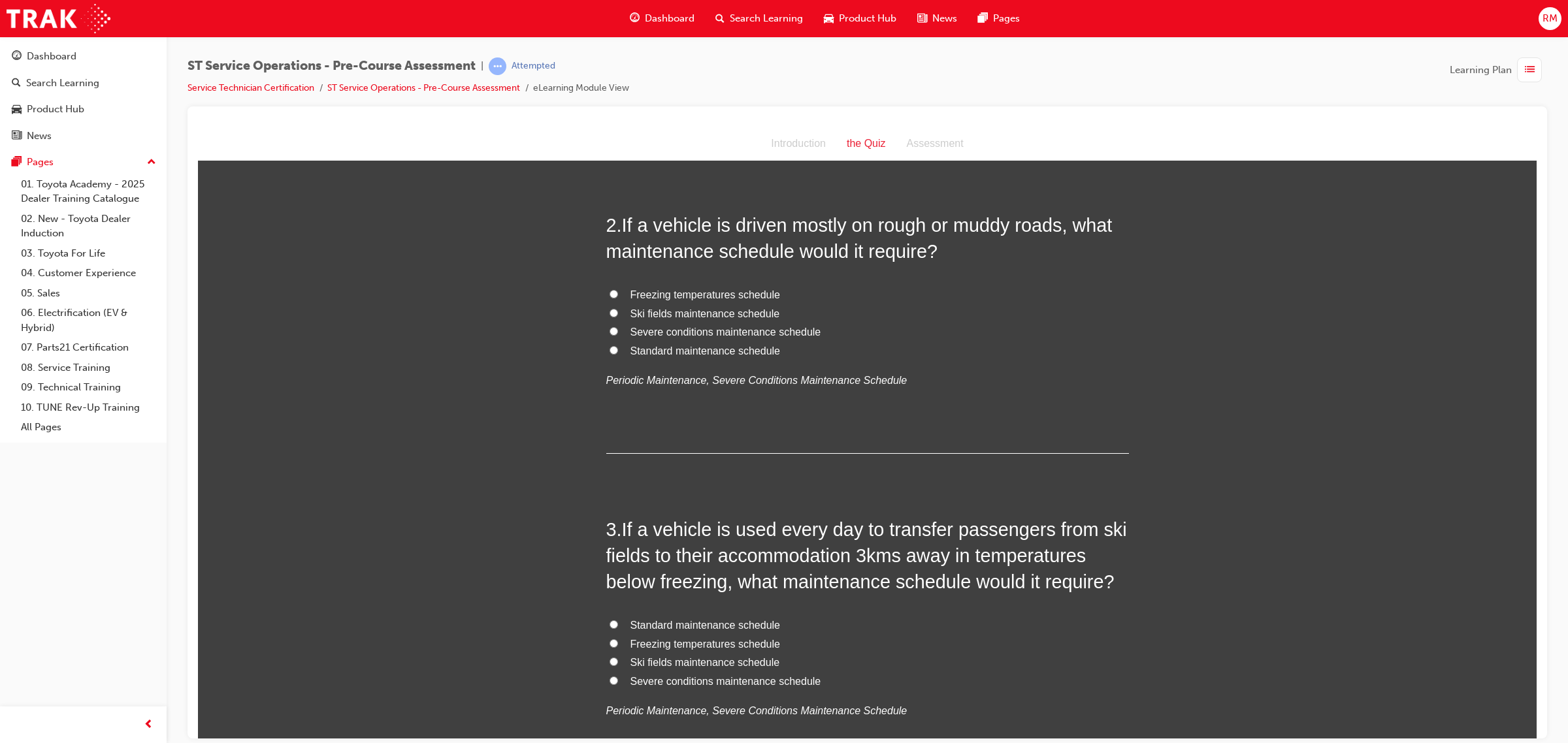
scroll to position [326, 0]
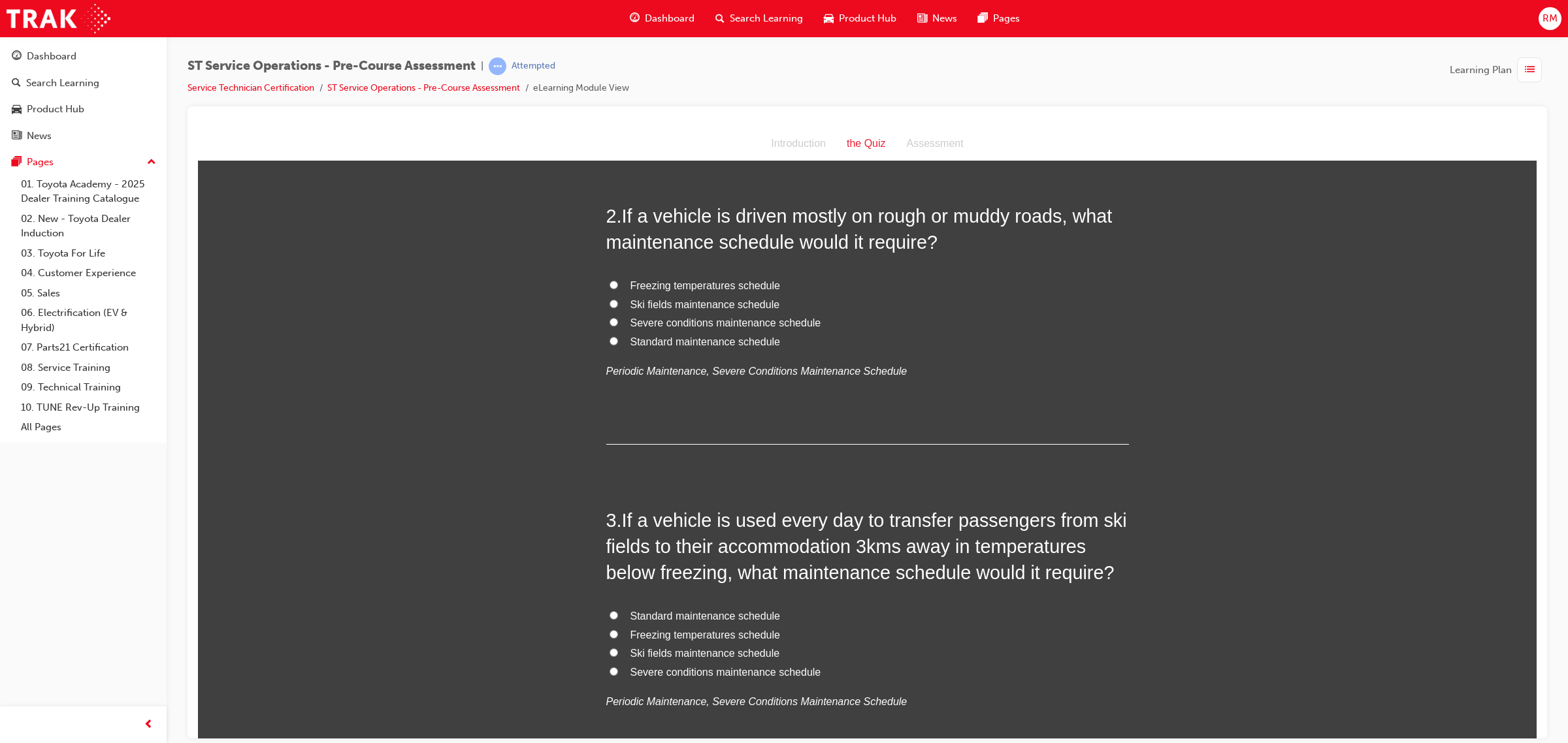
click at [689, 324] on span "Severe conditions maintenance schedule" at bounding box center [726, 322] width 191 height 11
click at [618, 324] on input "Severe conditions maintenance schedule" at bounding box center [613, 321] width 9 height 9
radio input "true"
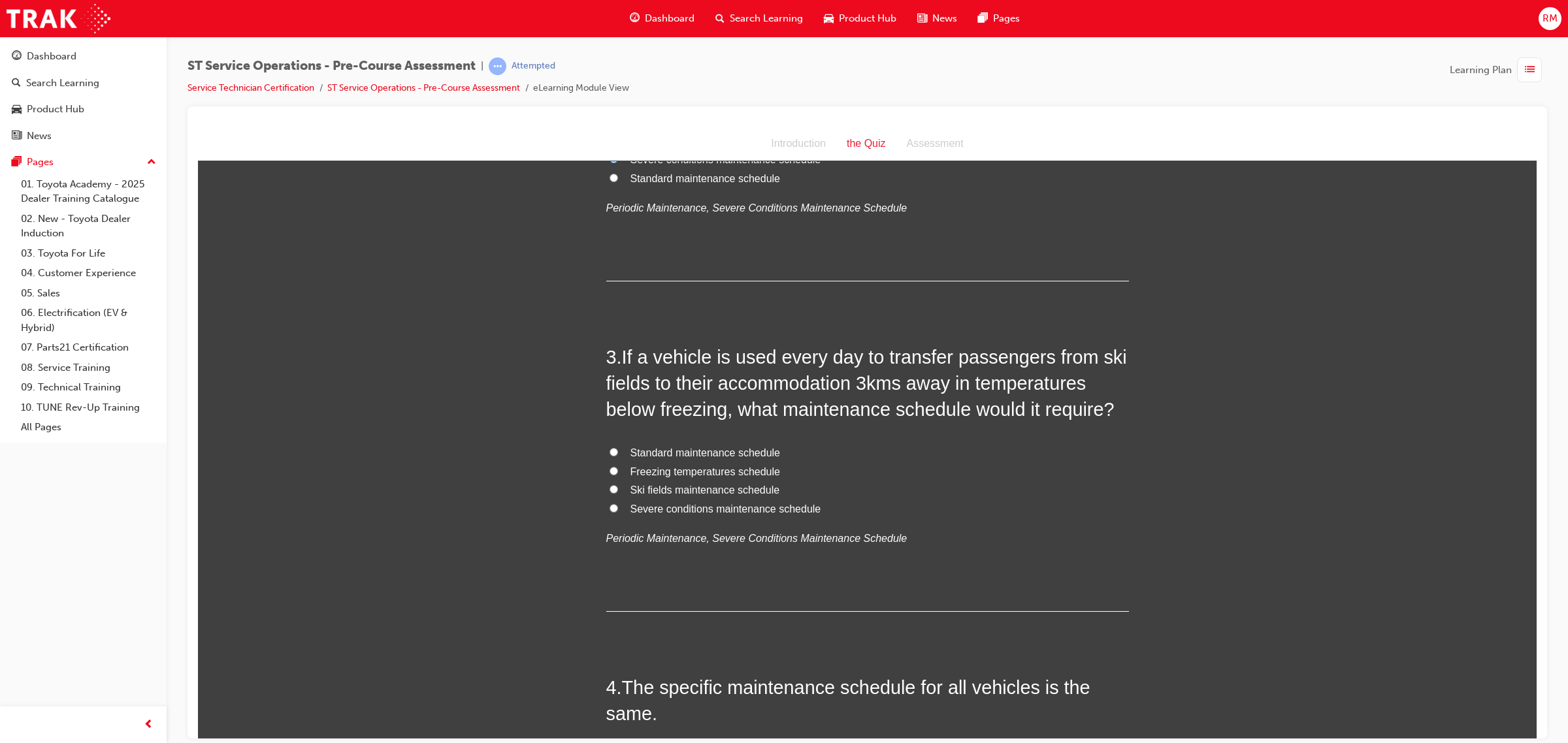
scroll to position [571, 0]
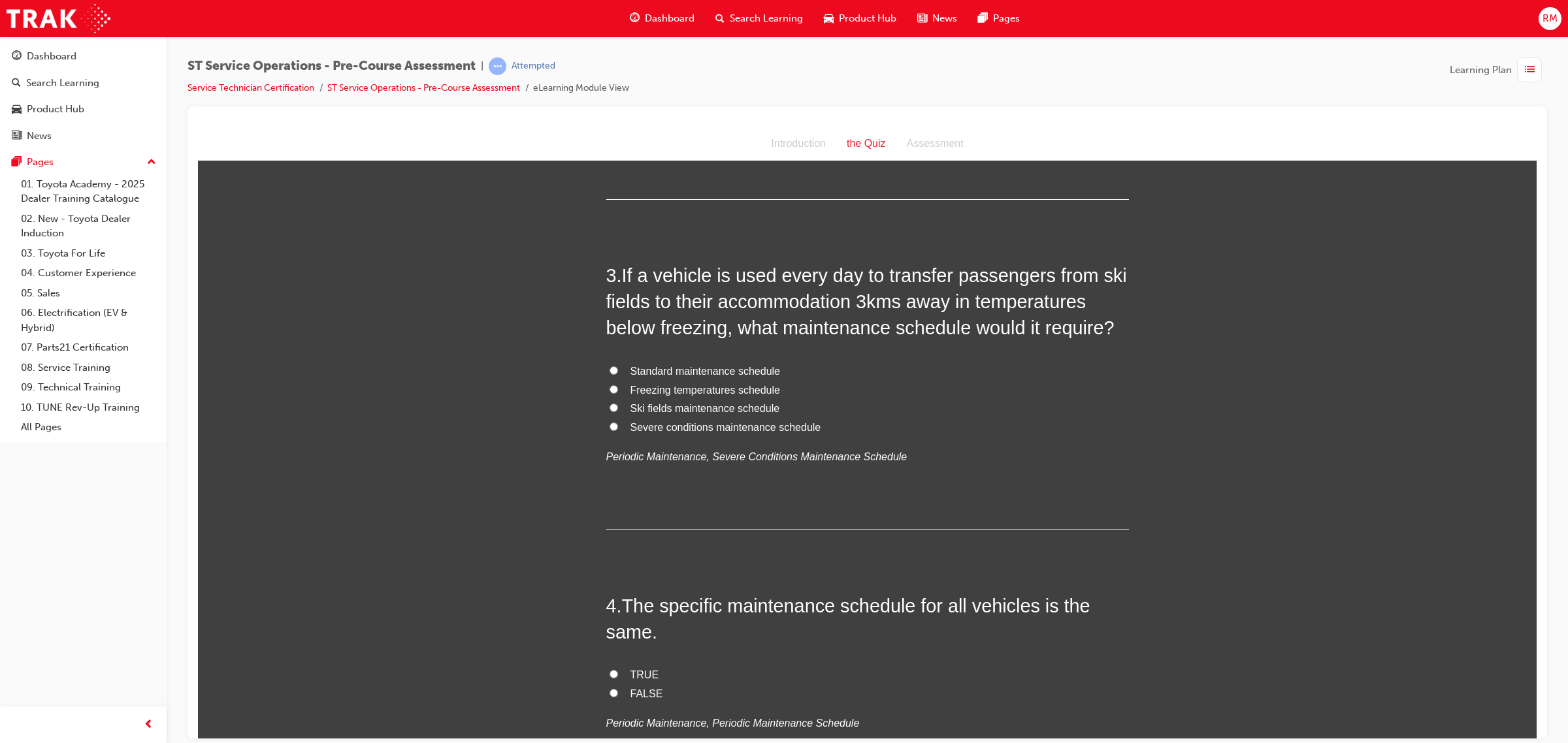
click at [729, 387] on span "Freezing temperatures schedule" at bounding box center [706, 389] width 150 height 11
click at [618, 387] on input "Freezing temperatures schedule" at bounding box center [613, 388] width 9 height 9
radio input "true"
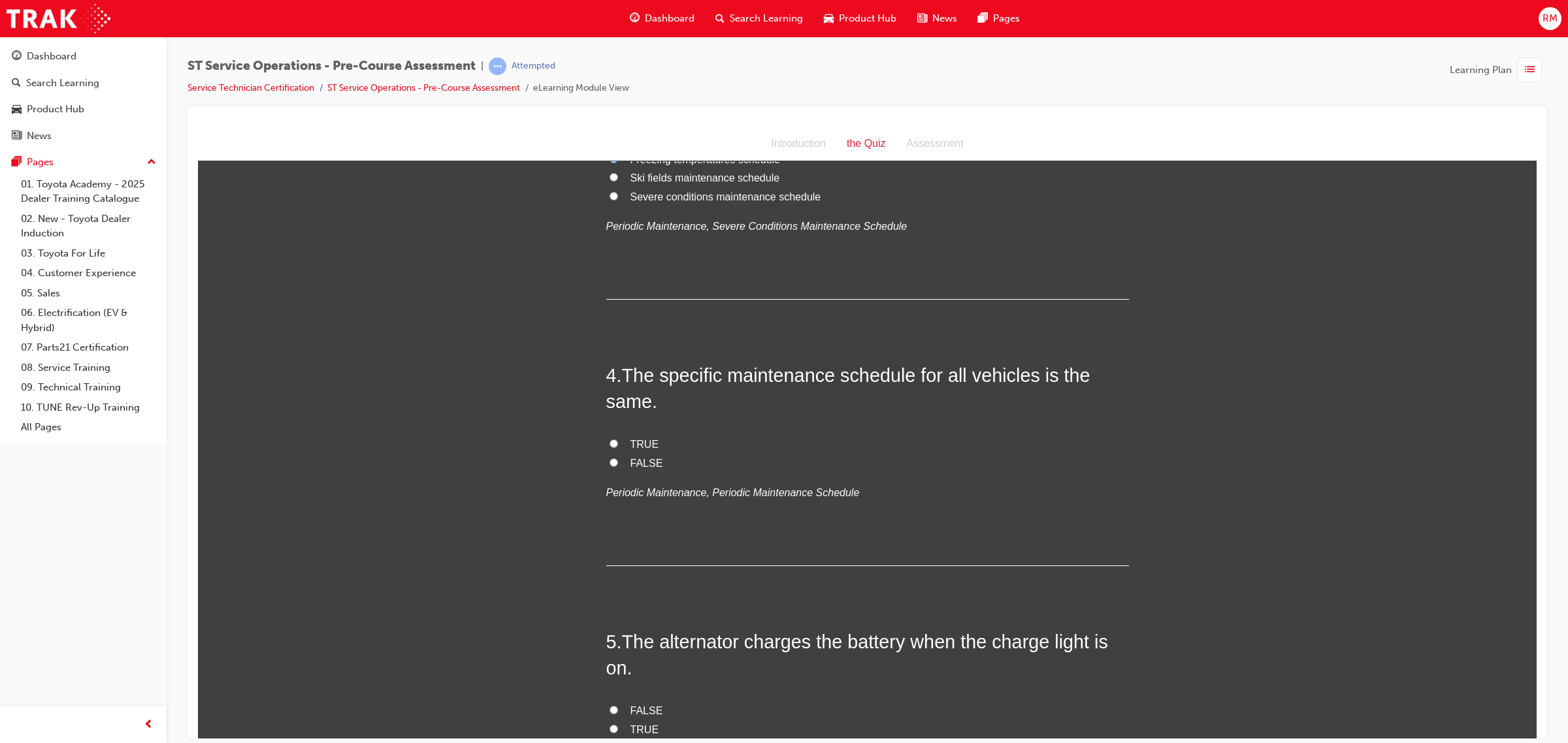
scroll to position [816, 0]
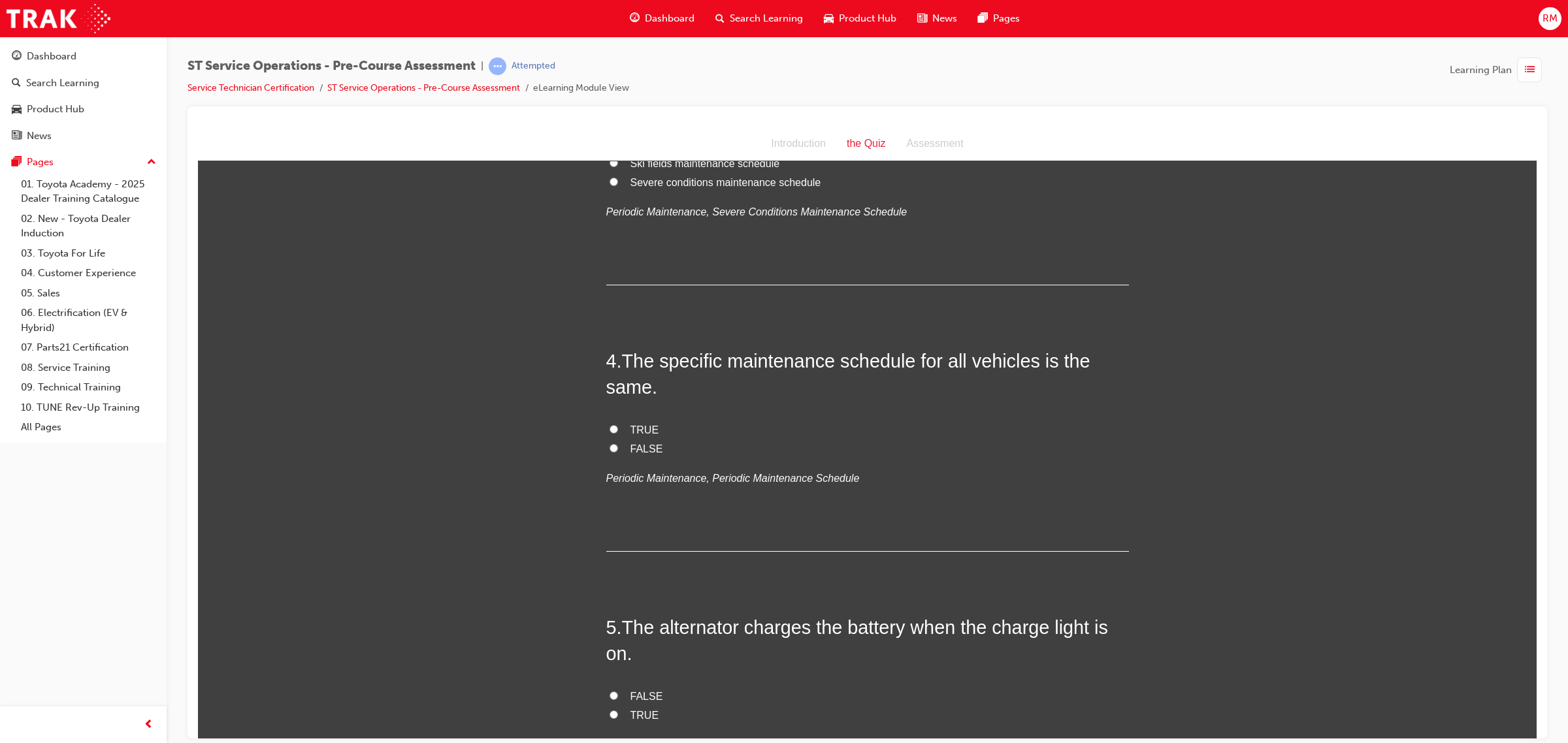
click at [615, 444] on label "FALSE" at bounding box center [867, 449] width 523 height 19
click at [615, 444] on input "FALSE" at bounding box center [613, 448] width 9 height 9
radio input "true"
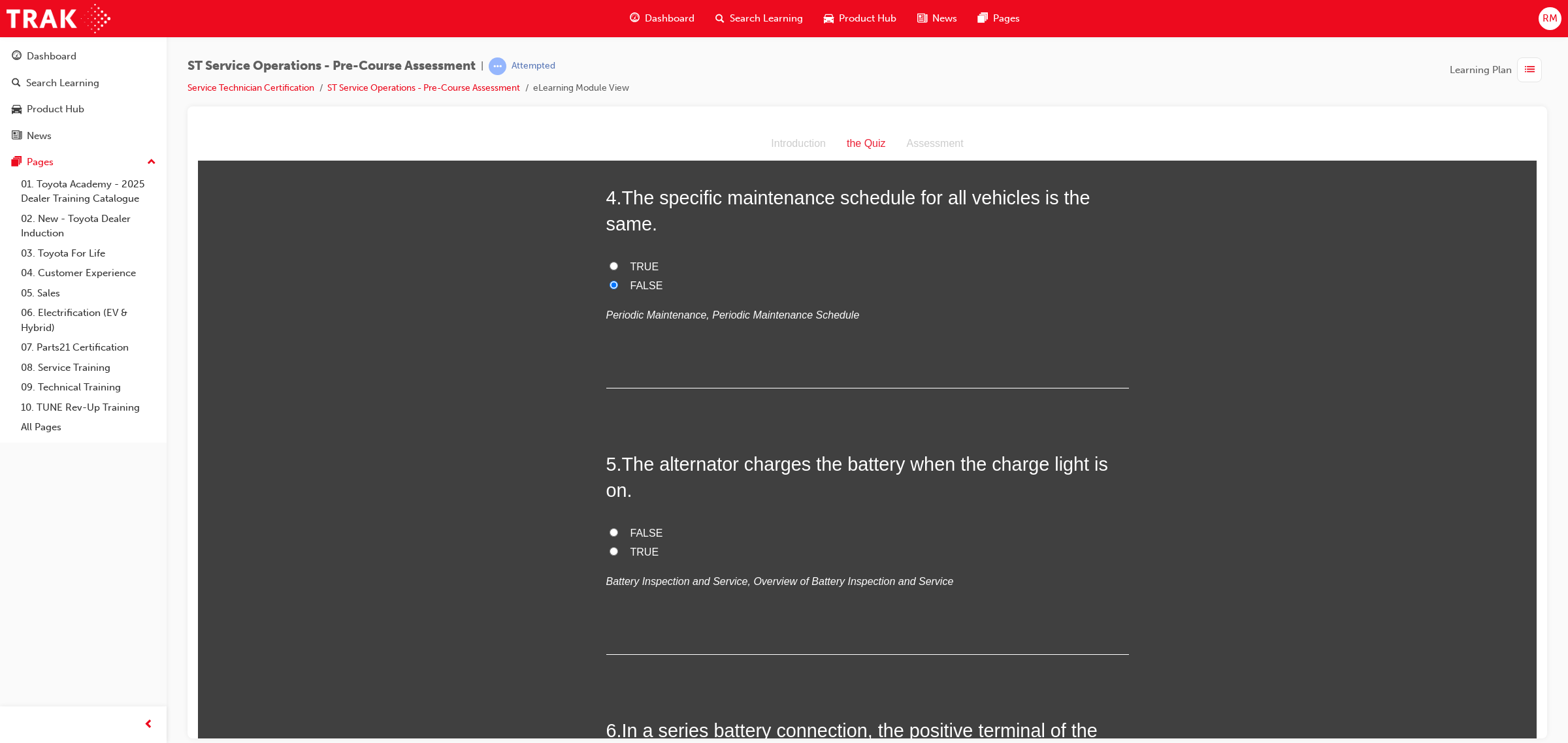
scroll to position [1061, 0]
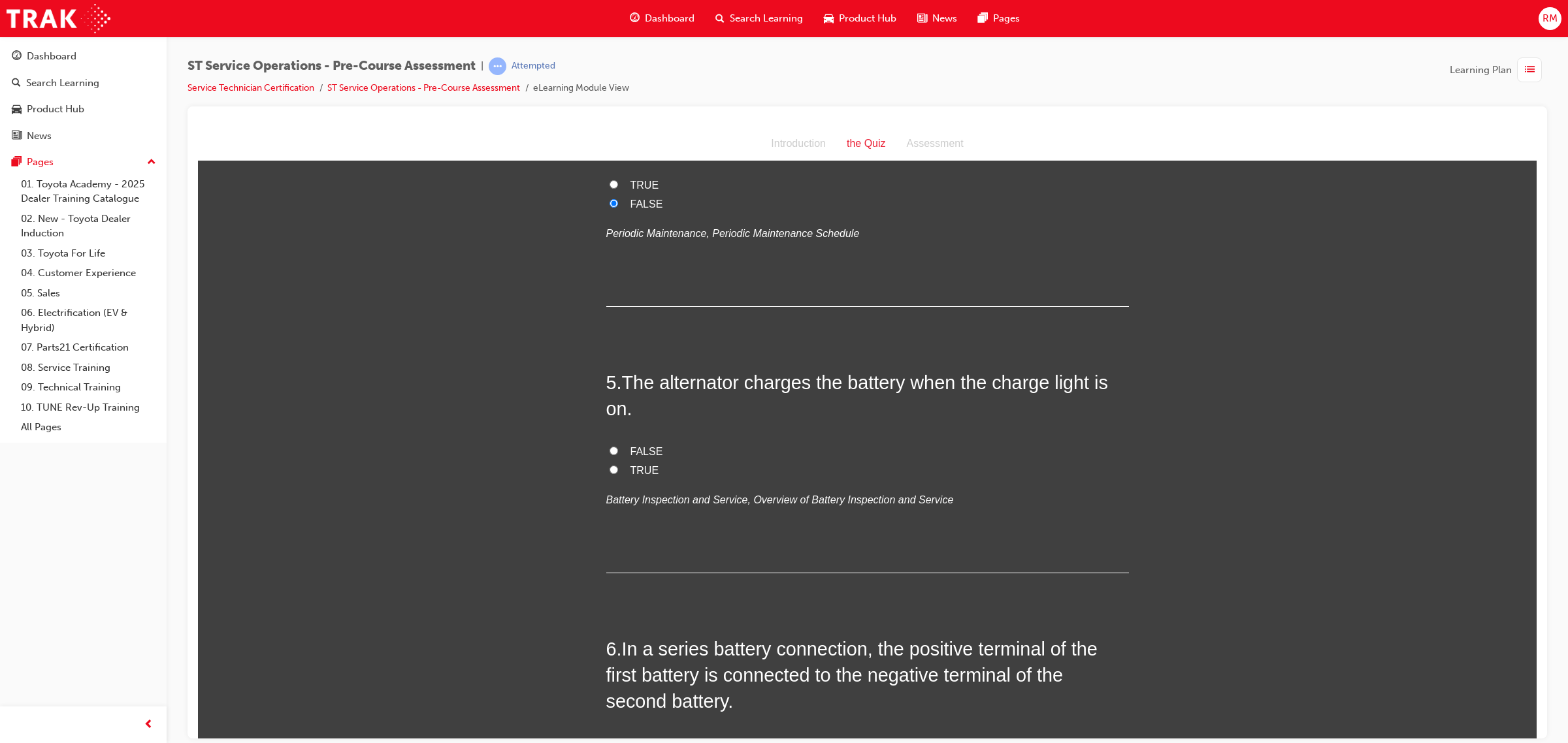
click at [635, 464] on span "TRUE" at bounding box center [645, 470] width 28 height 11
click at [618, 465] on input "TRUE" at bounding box center [613, 469] width 9 height 9
radio input "true"
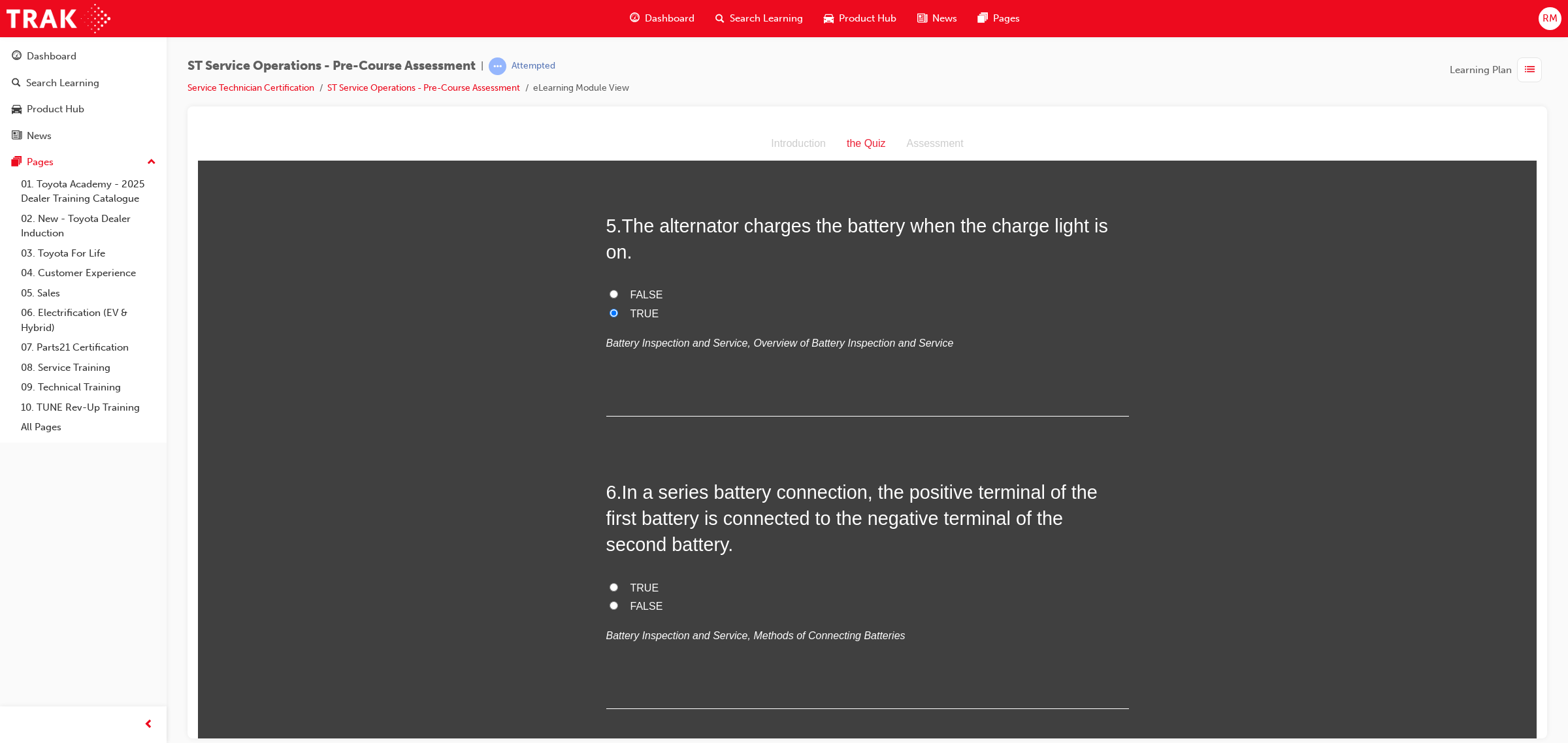
scroll to position [1224, 0]
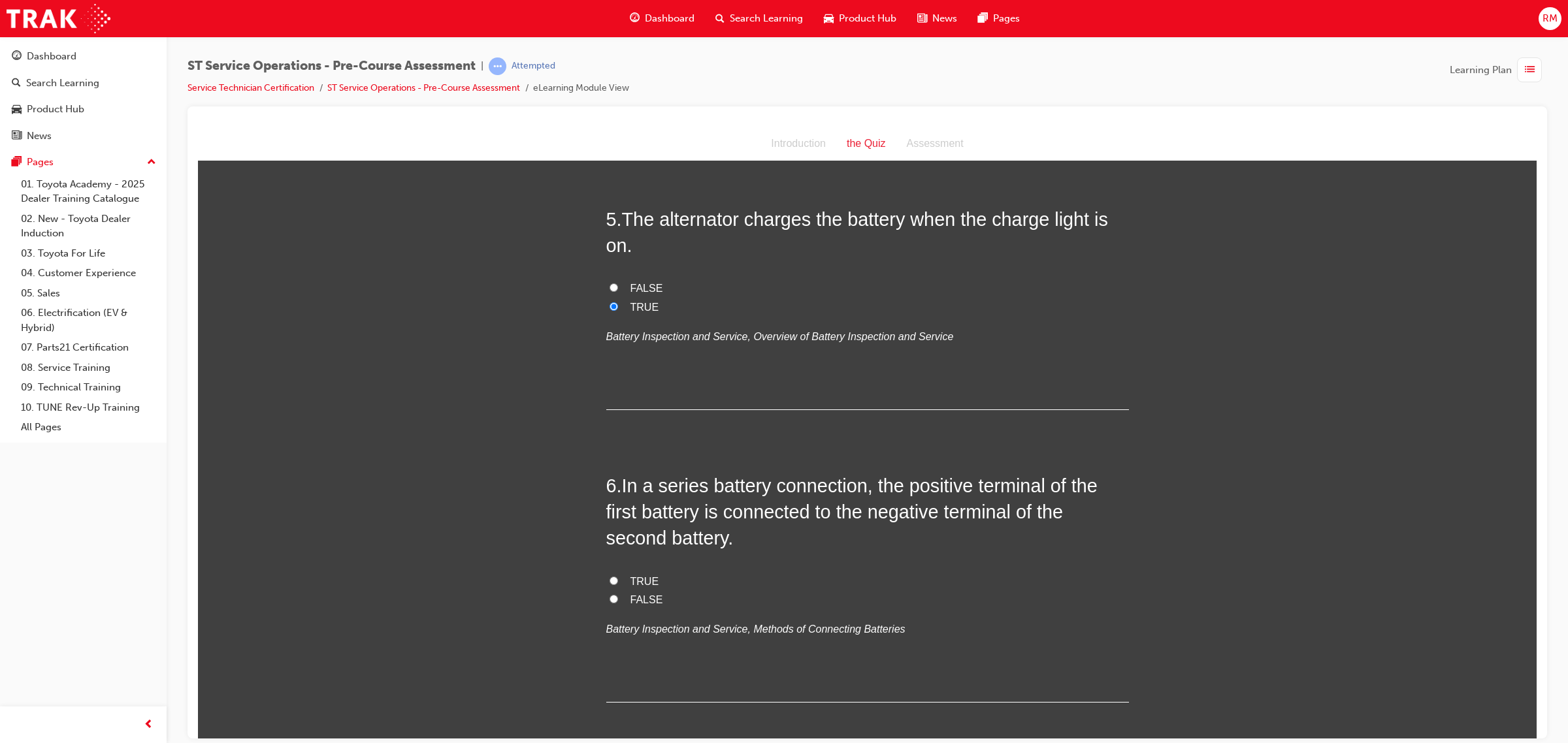
click at [608, 585] on label "TRUE" at bounding box center [867, 581] width 523 height 19
click at [609, 585] on input "TRUE" at bounding box center [613, 580] width 9 height 9
radio input "true"
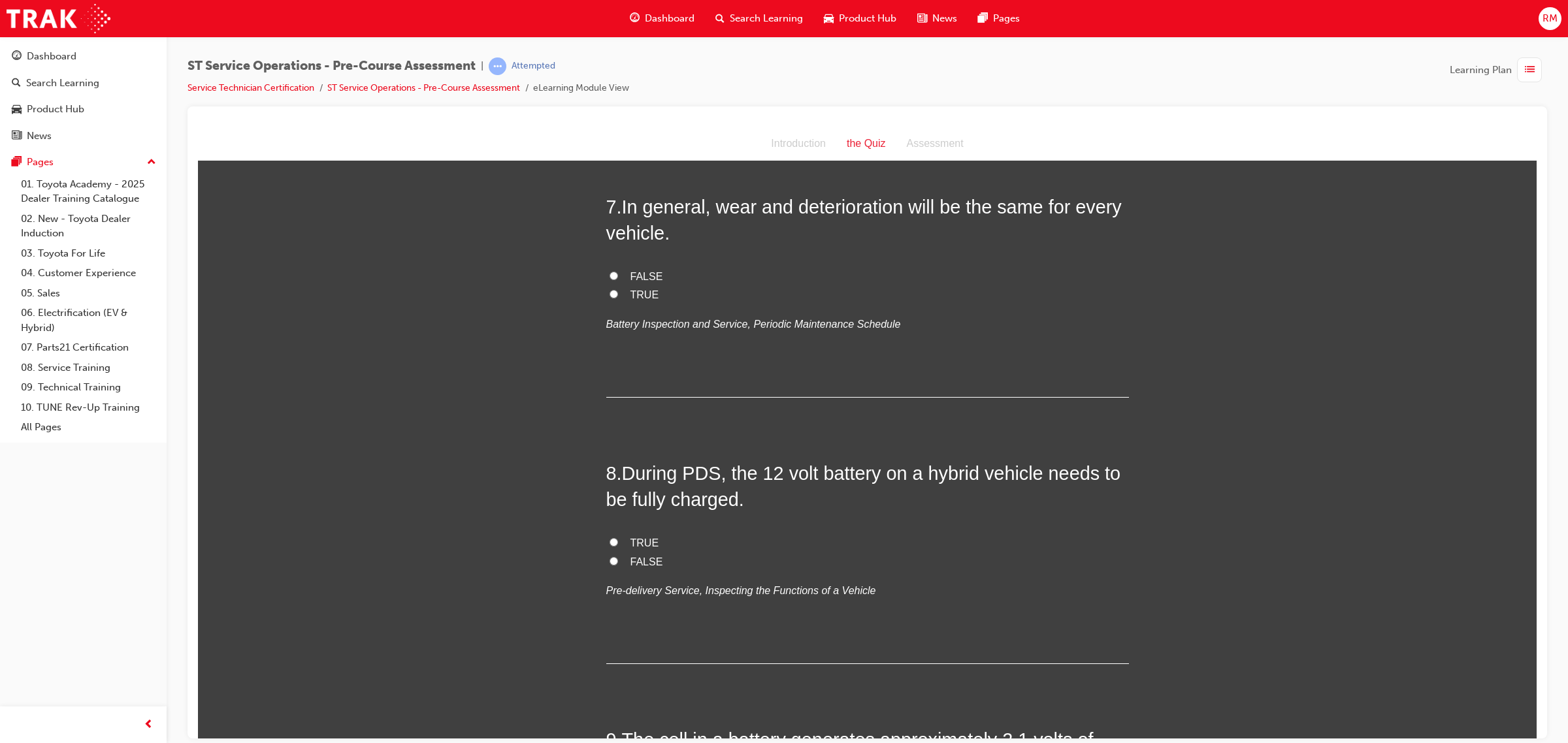
scroll to position [1714, 0]
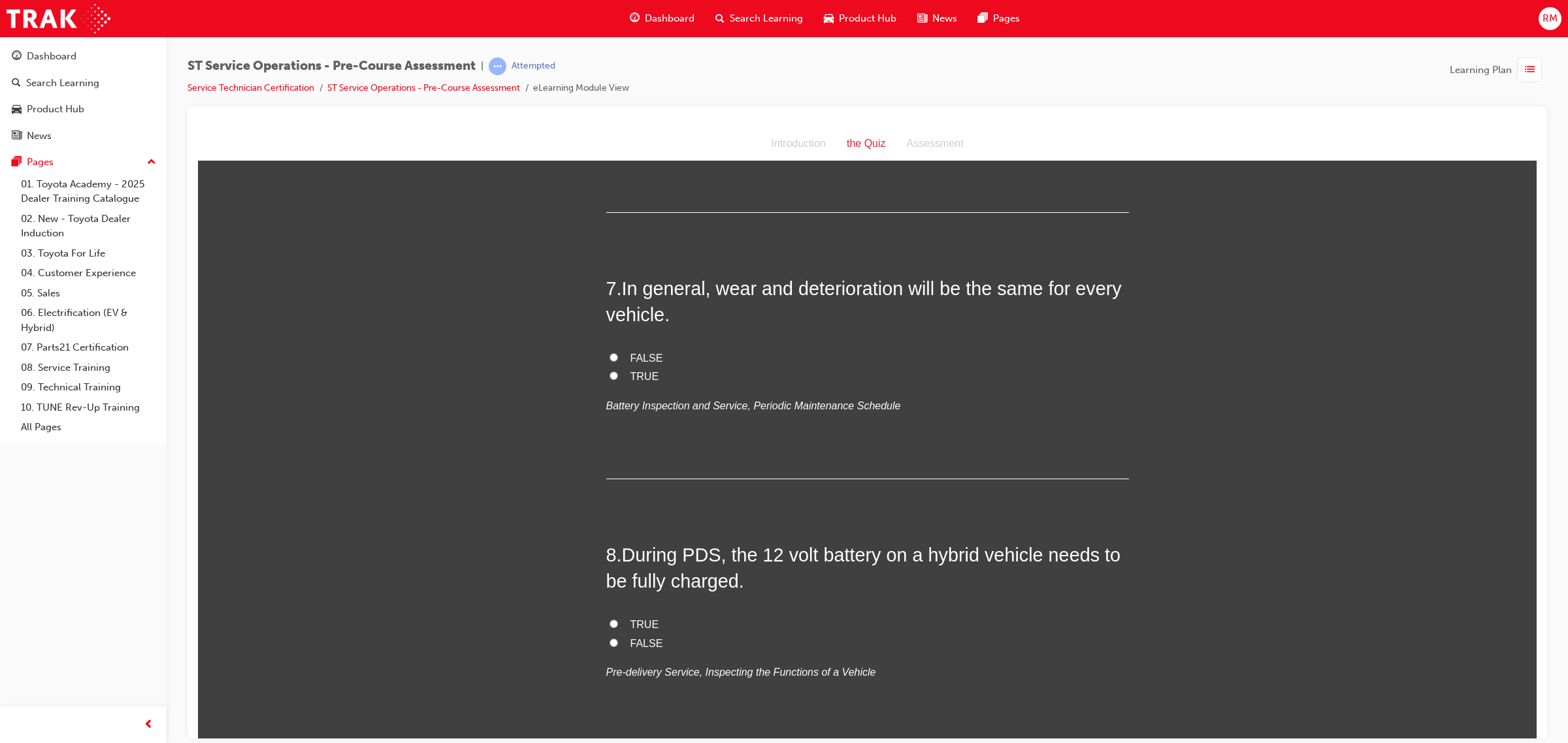
click at [611, 351] on label "FALSE" at bounding box center [867, 358] width 523 height 19
click at [611, 353] on input "FALSE" at bounding box center [613, 357] width 9 height 9
radio input "true"
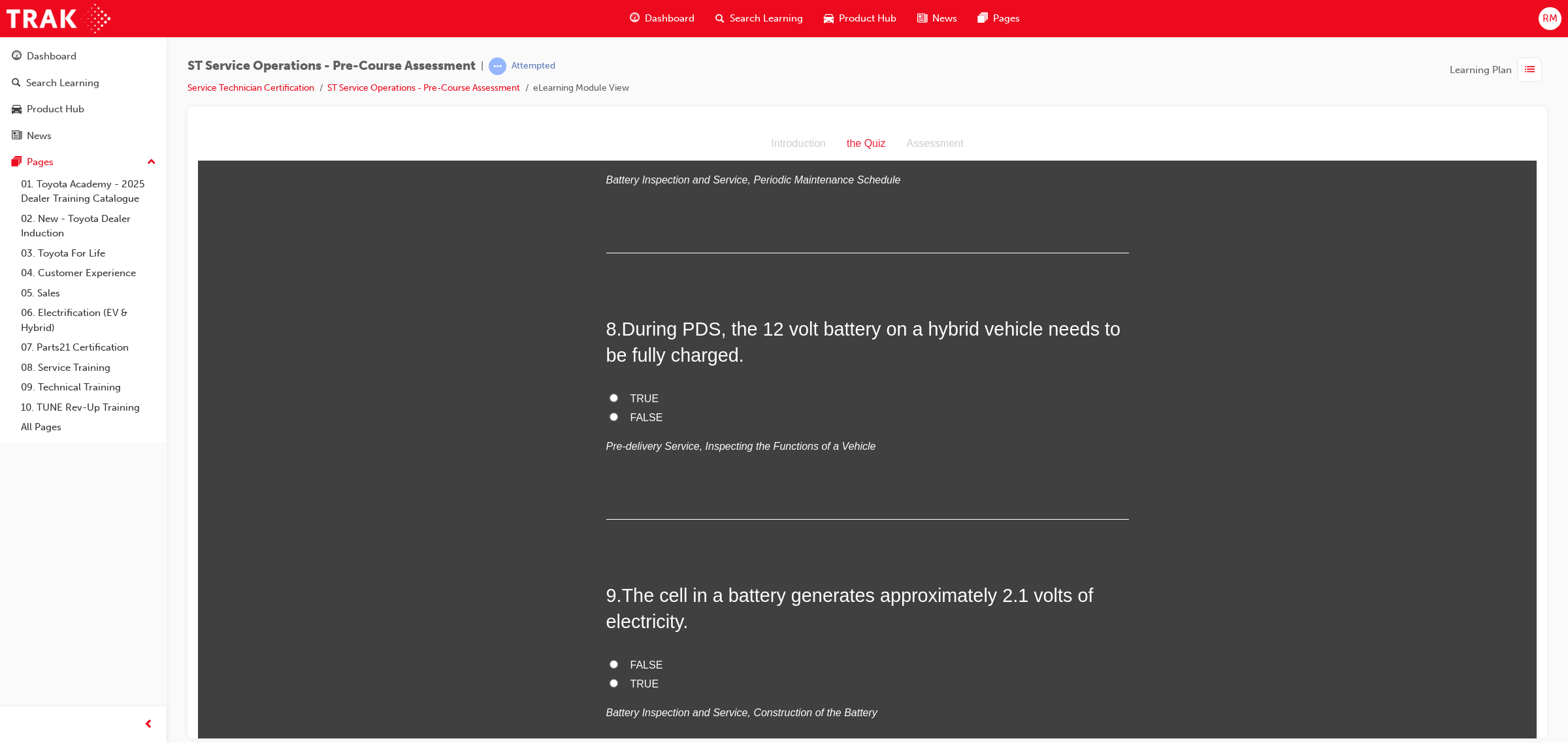
scroll to position [1959, 0]
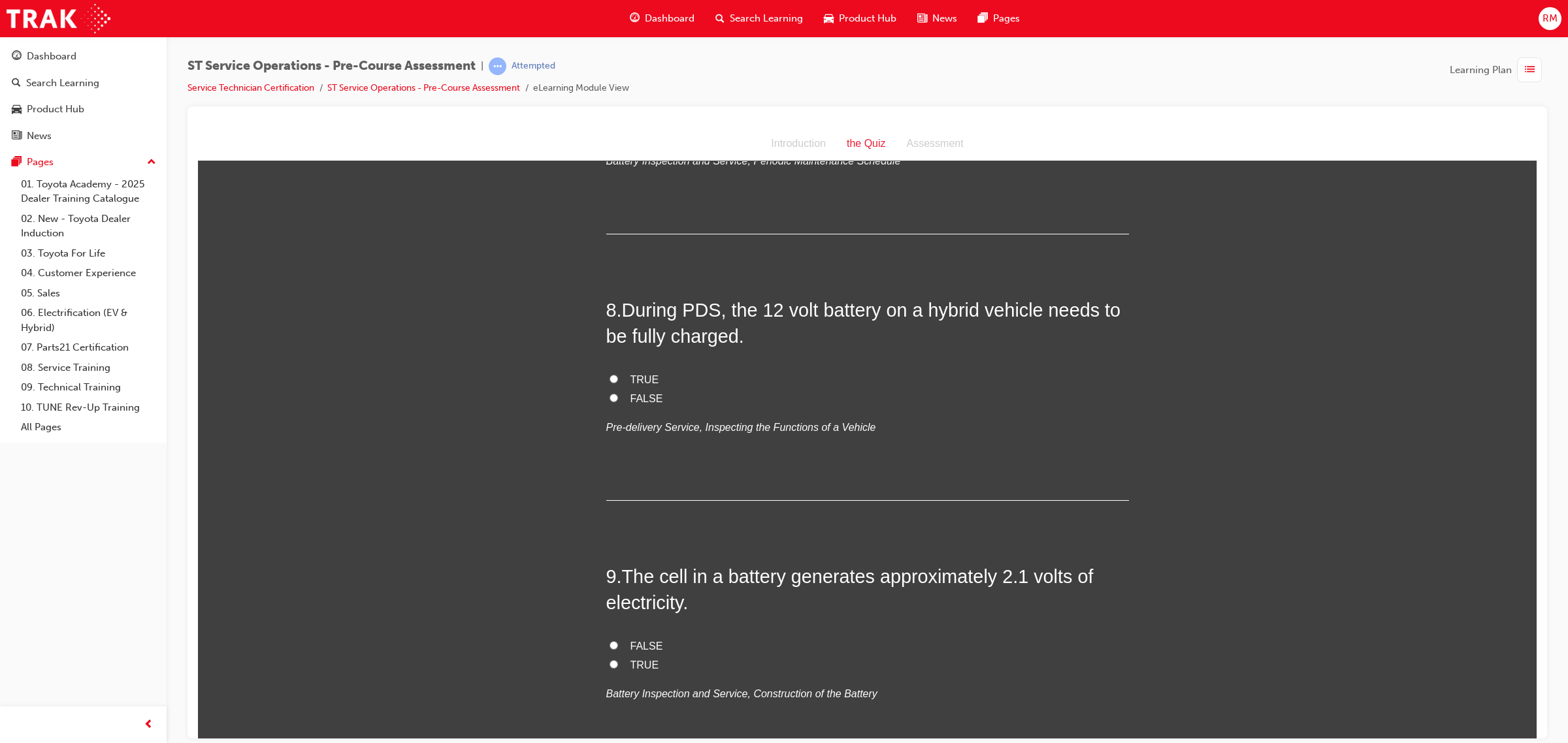
click at [609, 375] on input "TRUE" at bounding box center [613, 378] width 9 height 9
radio input "true"
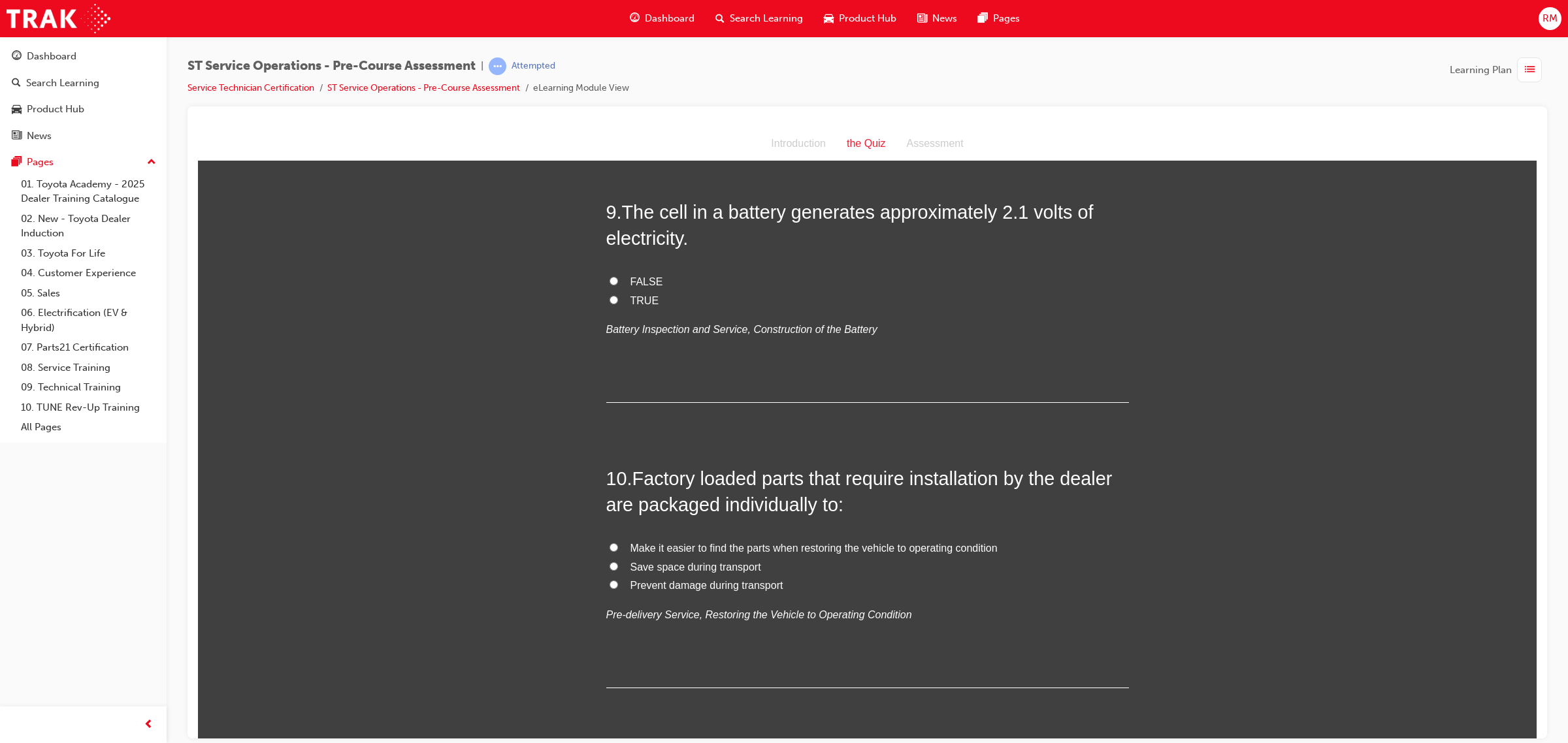
scroll to position [2286, 0]
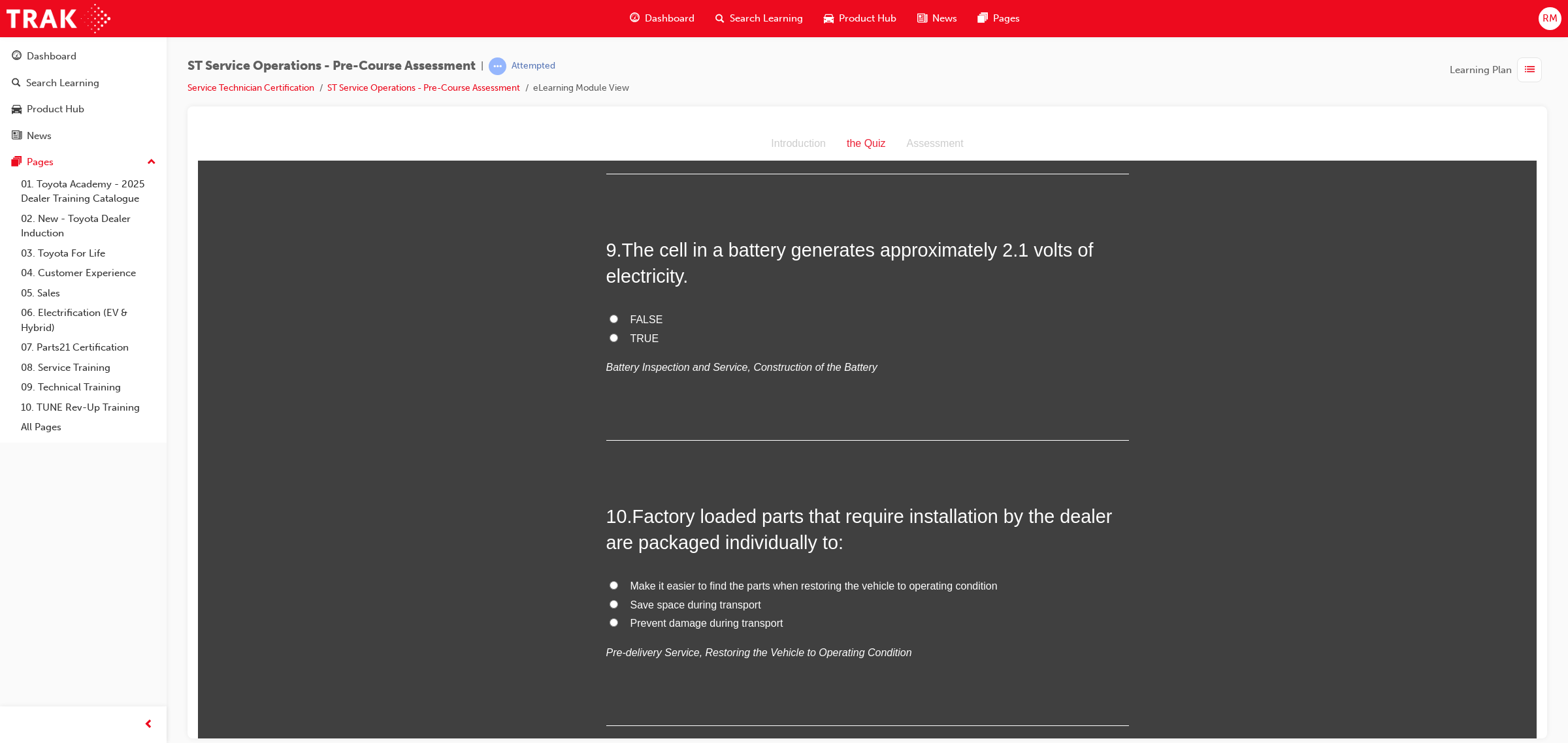
click at [609, 339] on input "TRUE" at bounding box center [613, 337] width 9 height 9
radio input "true"
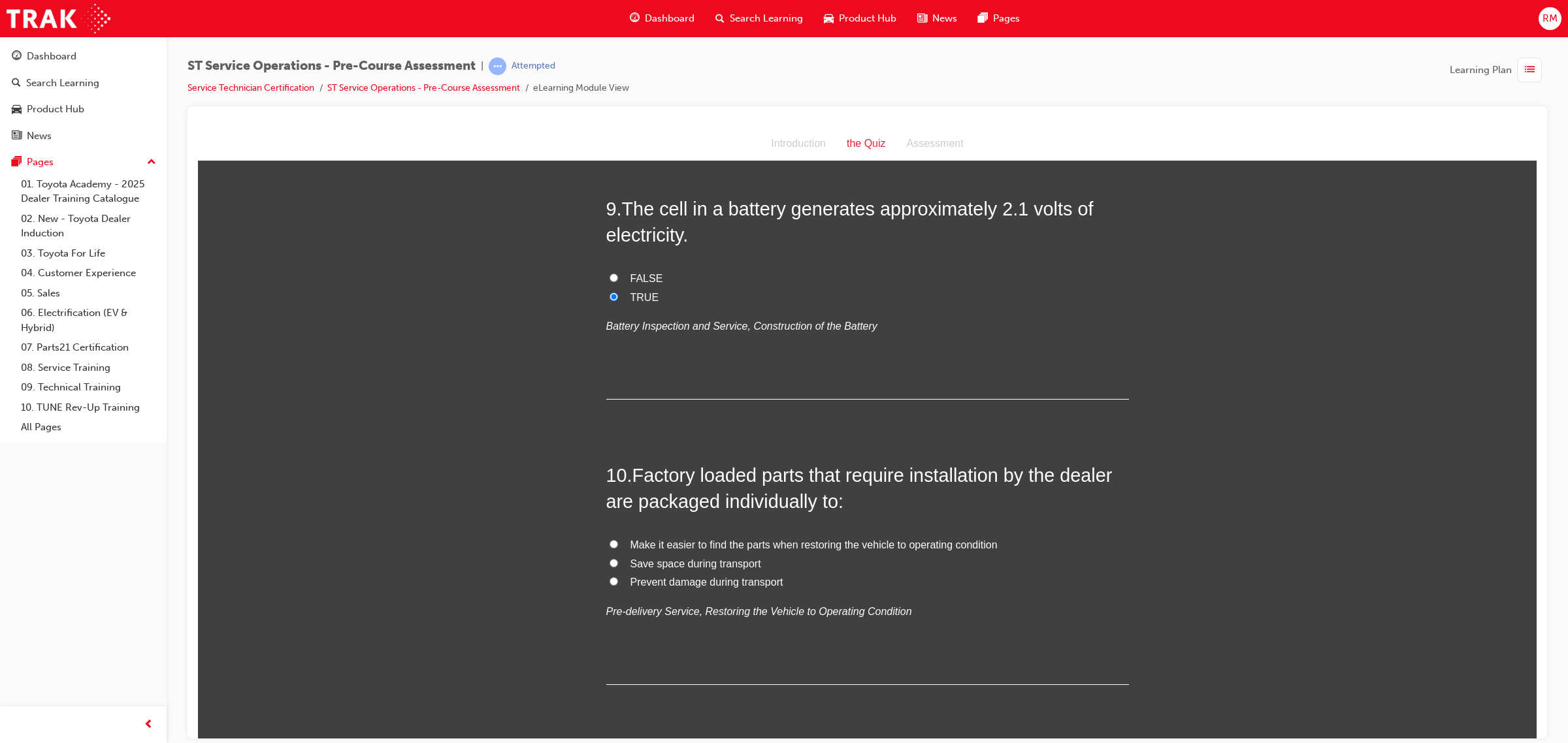
scroll to position [2373, 0]
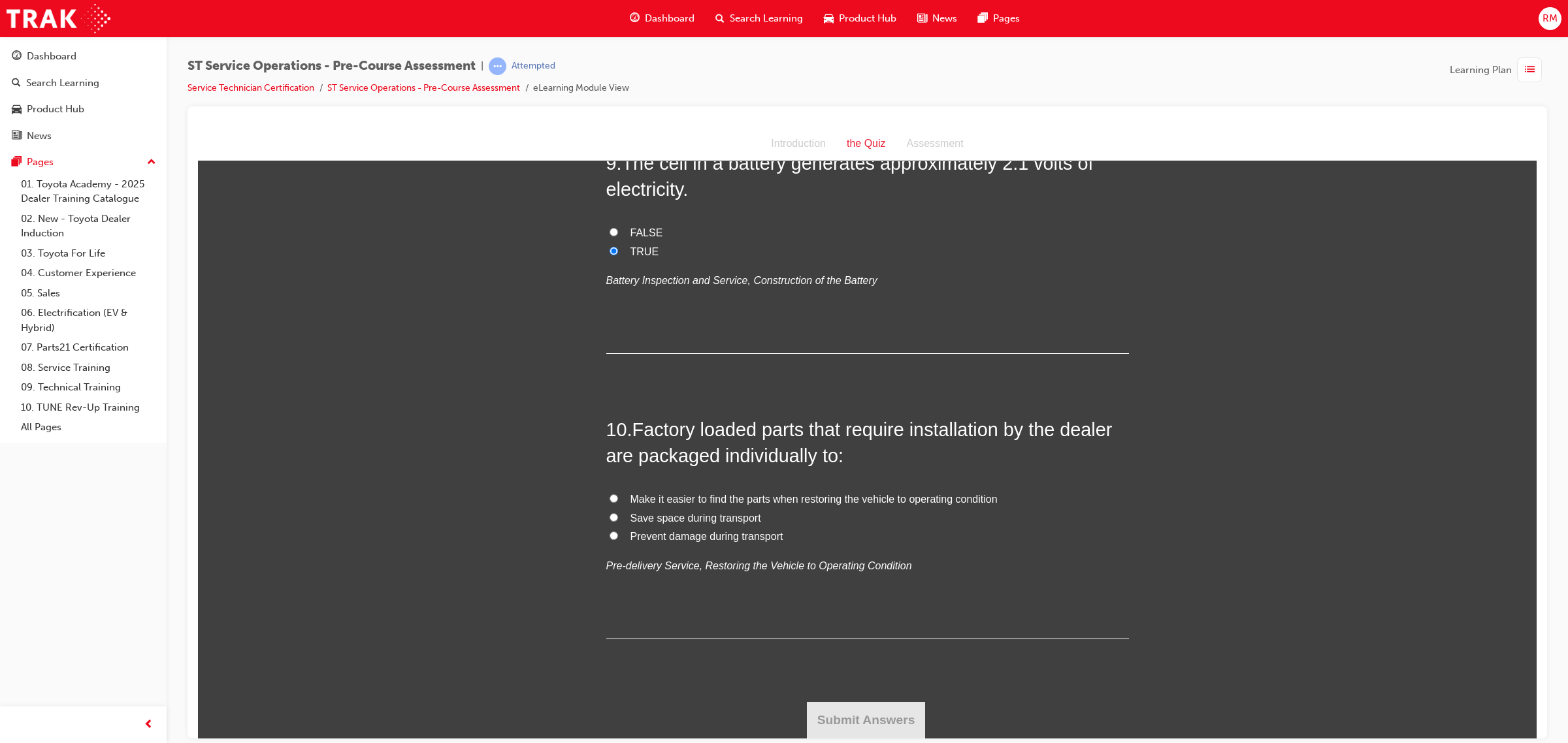
click at [727, 500] on span "Make it easier to find the parts when restoring the vehicle to operating condit…" at bounding box center [814, 499] width 367 height 11
click at [618, 500] on input "Make it easier to find the parts when restoring the vehicle to operating condit…" at bounding box center [613, 498] width 9 height 9
radio input "true"
click at [851, 720] on button "Submit Answers" at bounding box center [866, 719] width 119 height 36
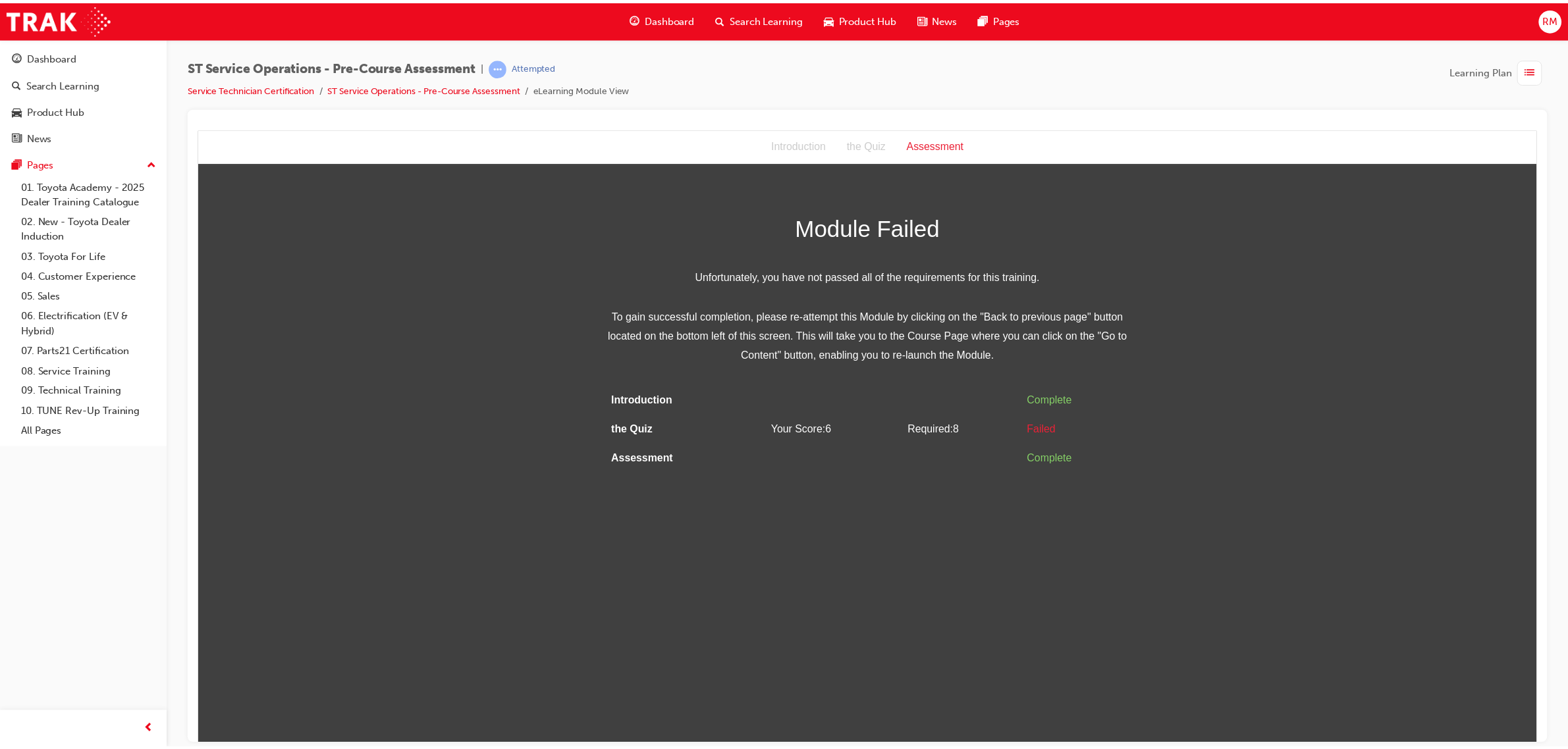
scroll to position [0, 0]
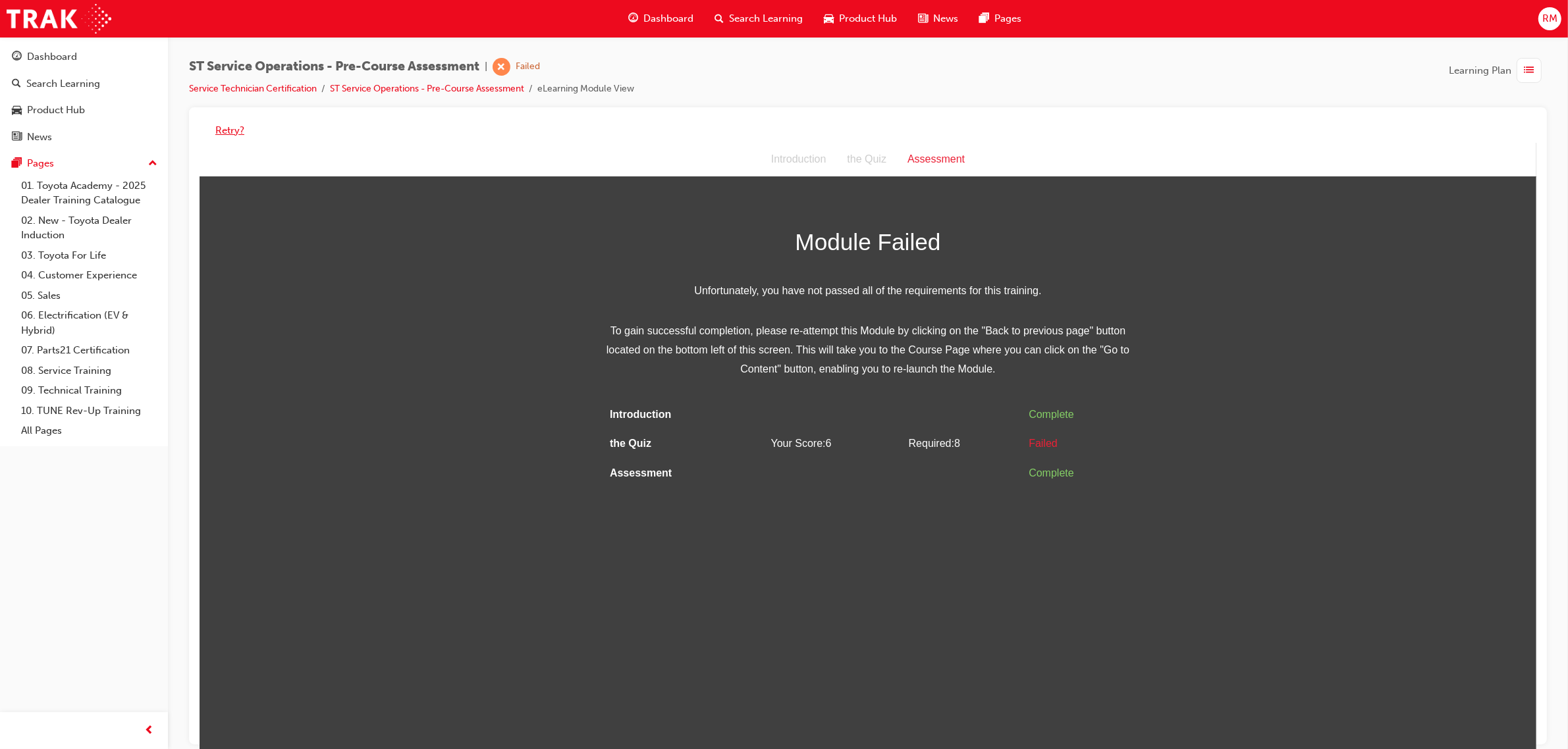
click at [229, 133] on button "Retry?" at bounding box center [230, 130] width 29 height 15
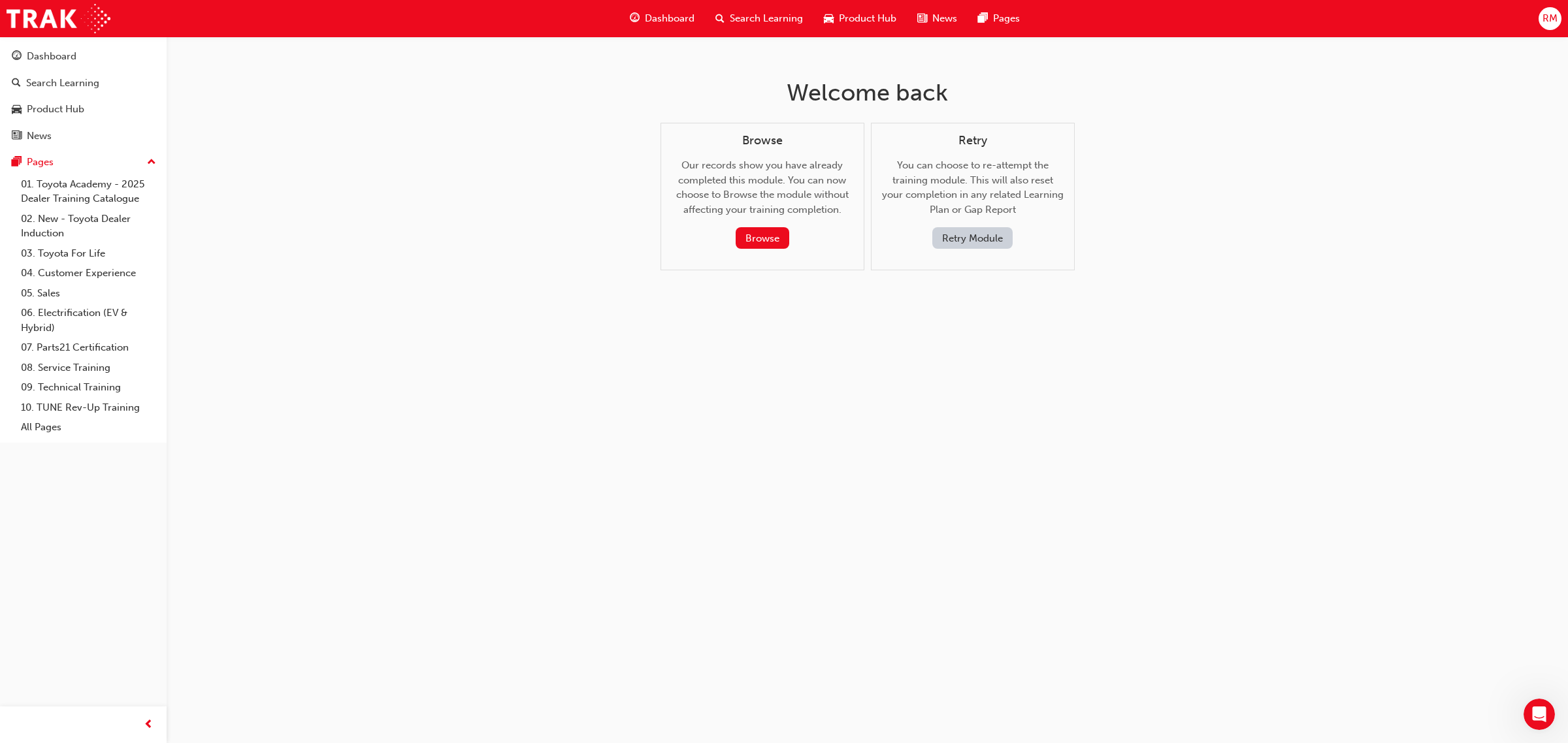
click at [967, 242] on button "Retry Module" at bounding box center [973, 237] width 80 height 21
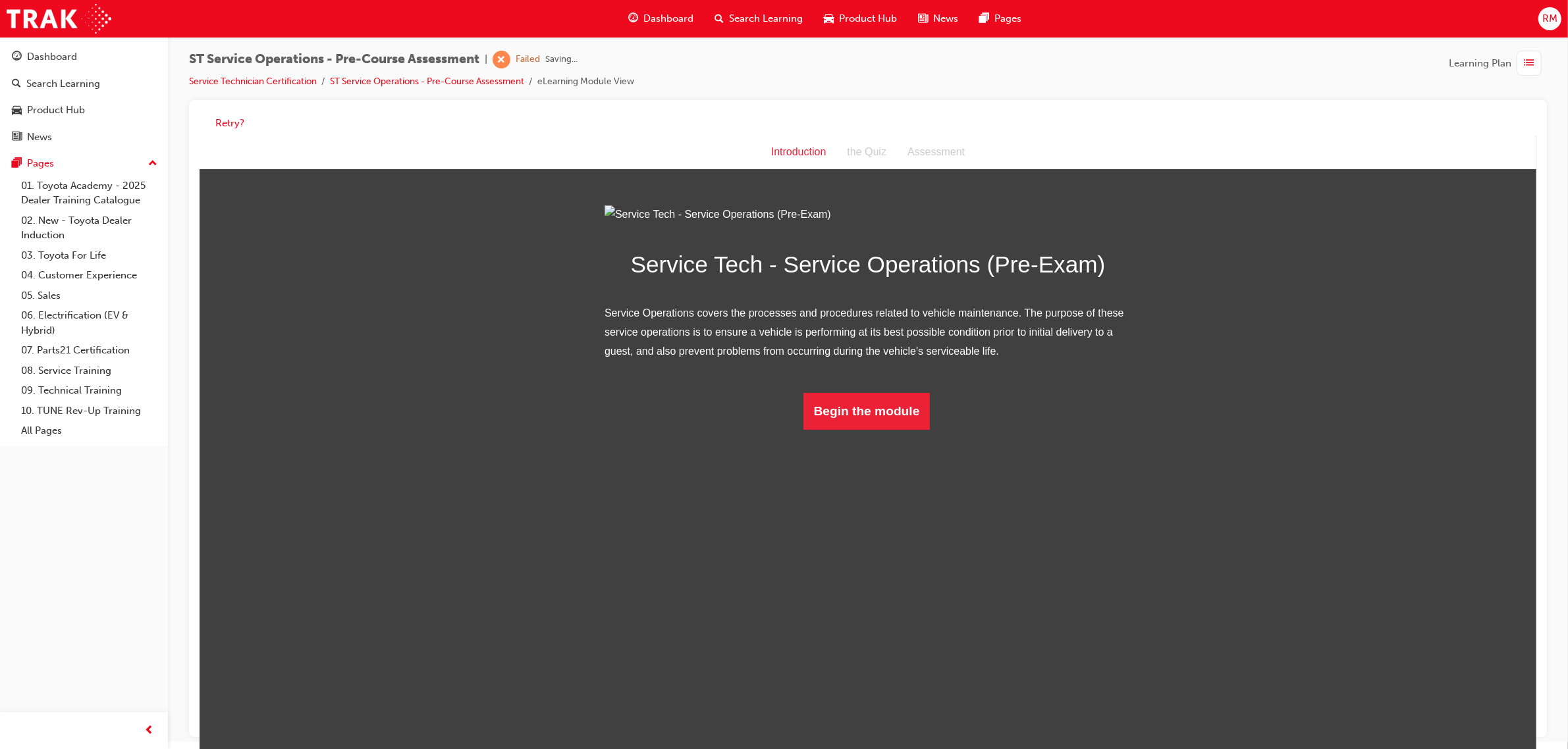
scroll to position [10, 0]
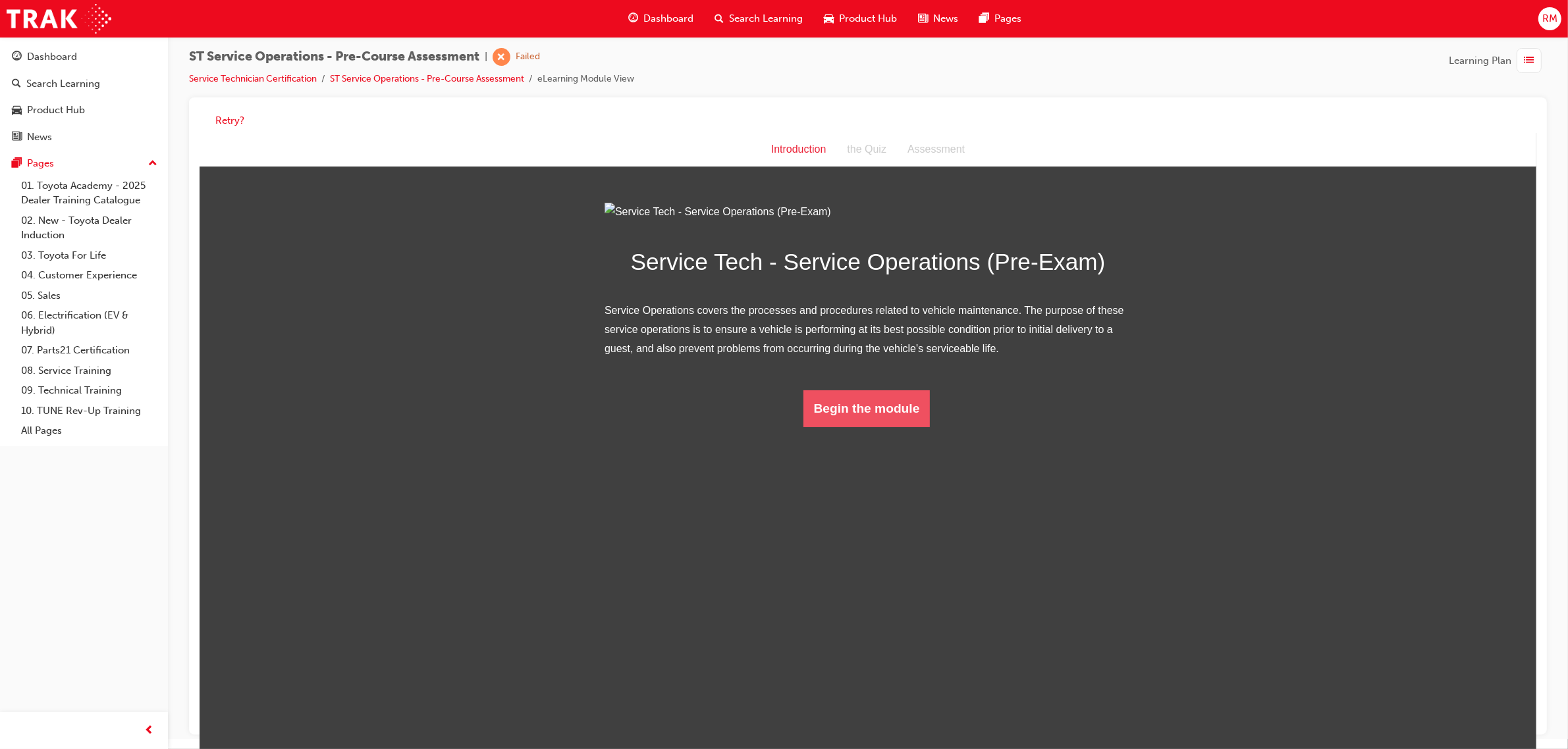
click at [859, 427] on button "Begin the module" at bounding box center [866, 408] width 127 height 37
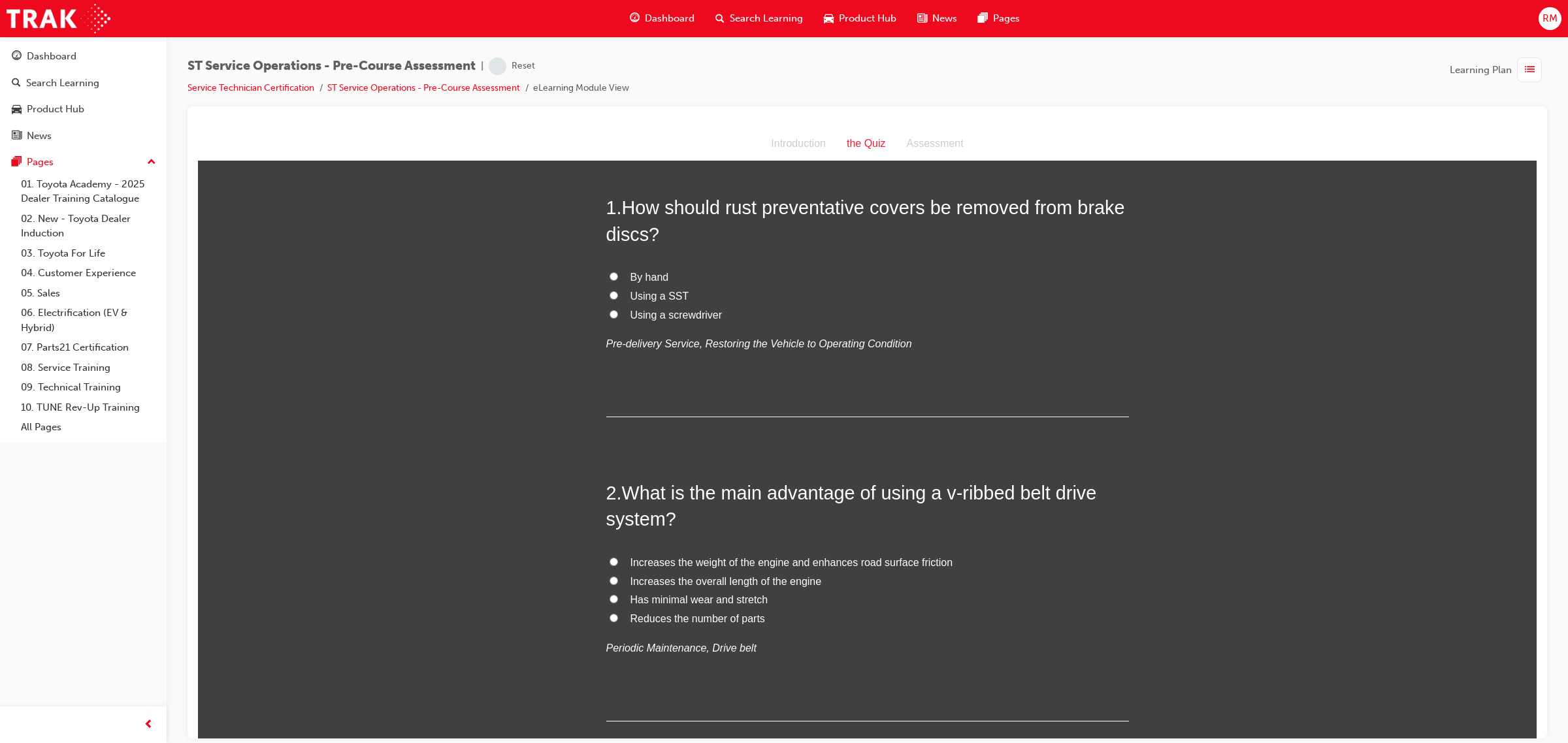
scroll to position [0, 0]
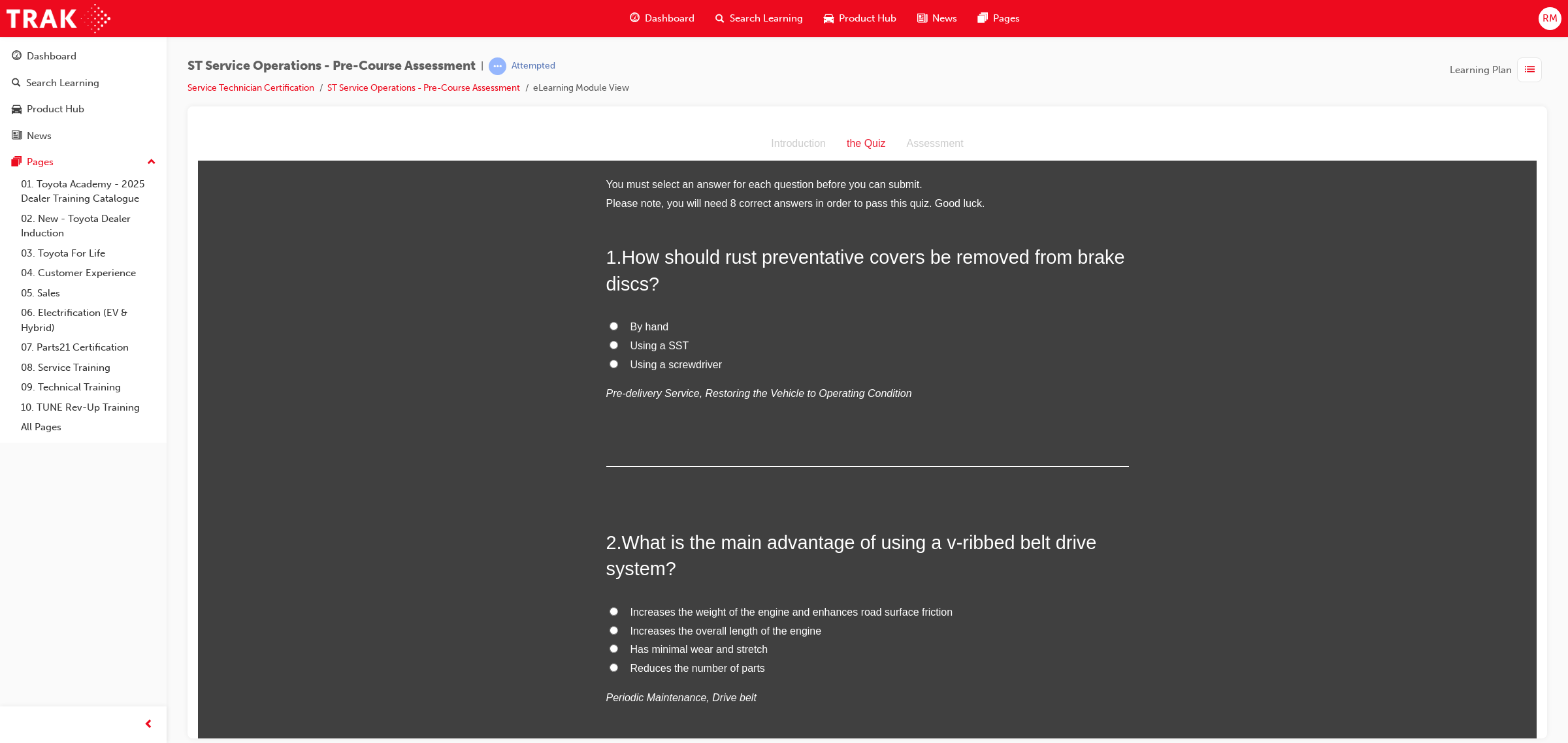
click at [609, 342] on input "Using a SST" at bounding box center [613, 344] width 9 height 9
radio input "true"
click at [613, 646] on label "Has minimal wear and stretch" at bounding box center [867, 649] width 523 height 19
click at [613, 646] on input "Has minimal wear and stretch" at bounding box center [613, 648] width 9 height 9
radio input "true"
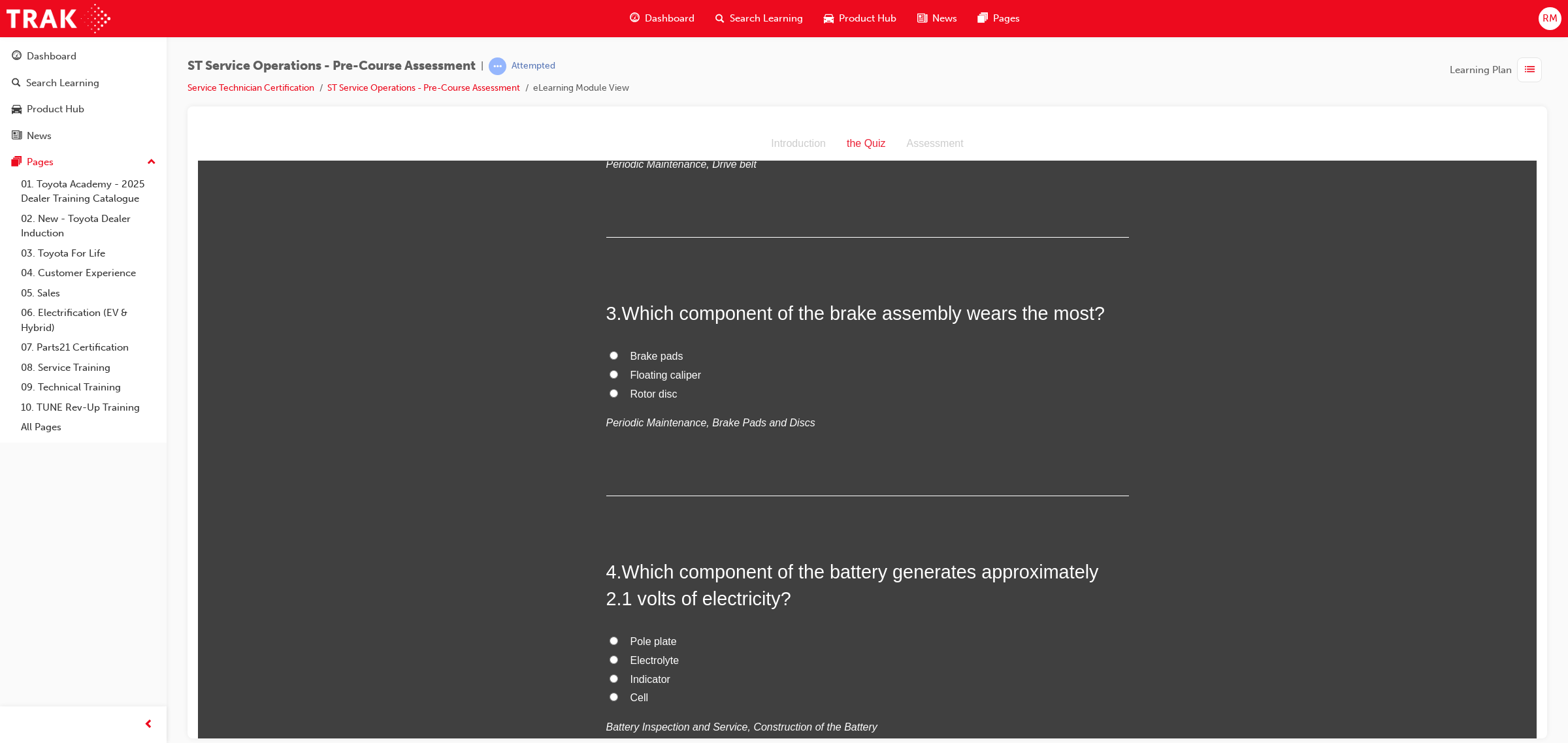
scroll to position [571, 0]
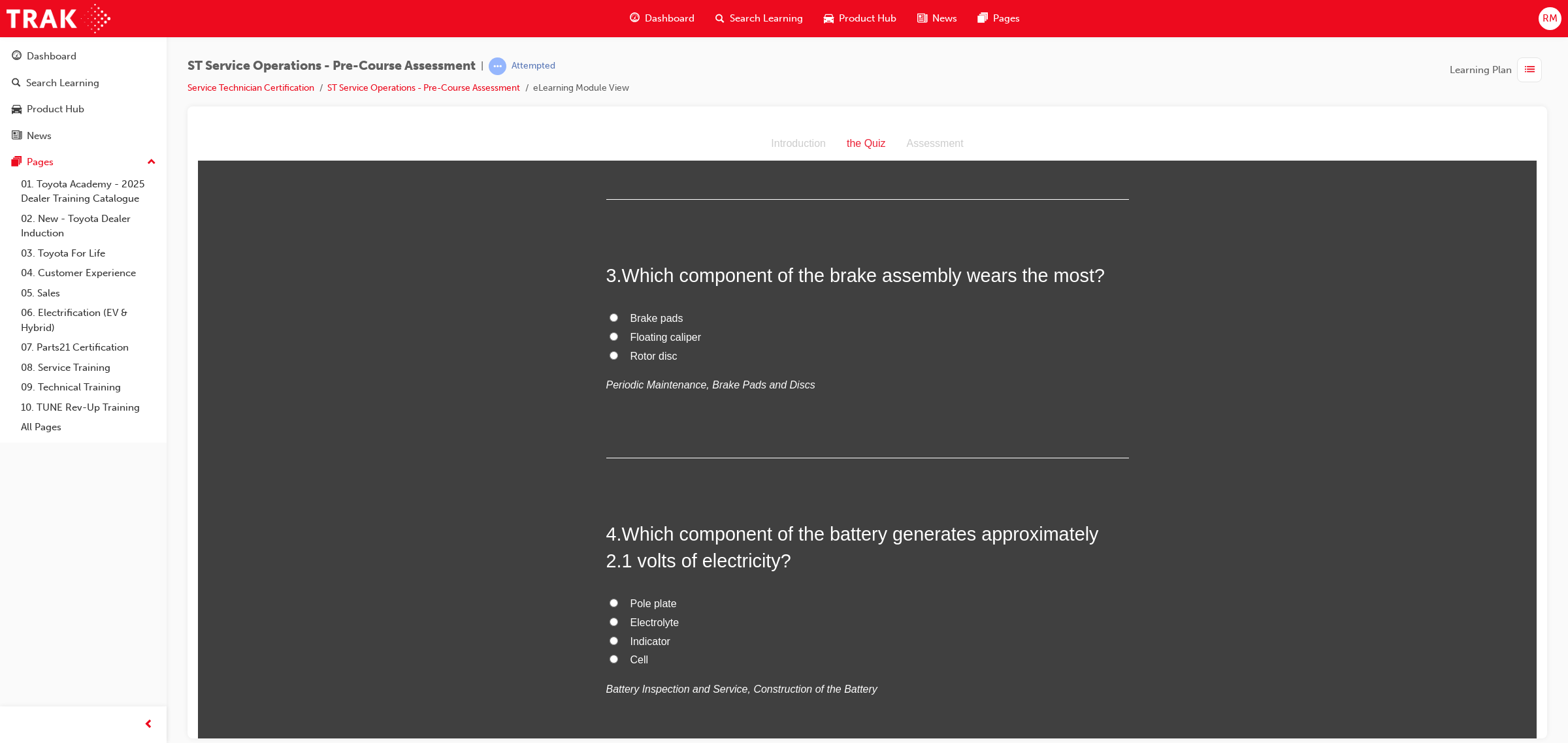
click at [644, 317] on span "Brake pads" at bounding box center [657, 318] width 53 height 11
click at [618, 317] on input "Brake pads" at bounding box center [613, 317] width 9 height 9
radio input "true"
click at [647, 653] on label "Cell" at bounding box center [867, 659] width 523 height 19
click at [618, 654] on input "Cell" at bounding box center [613, 658] width 9 height 9
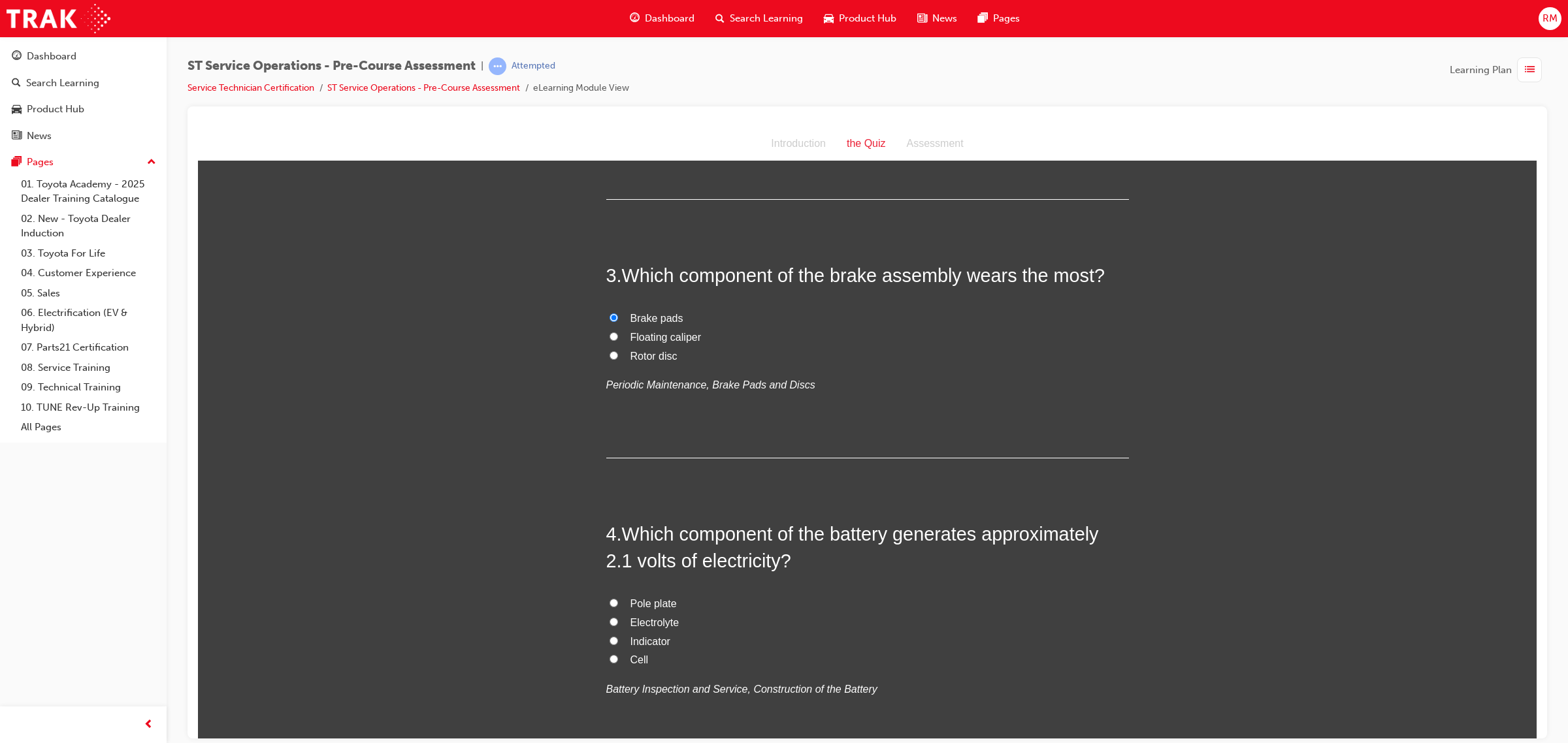
radio input "true"
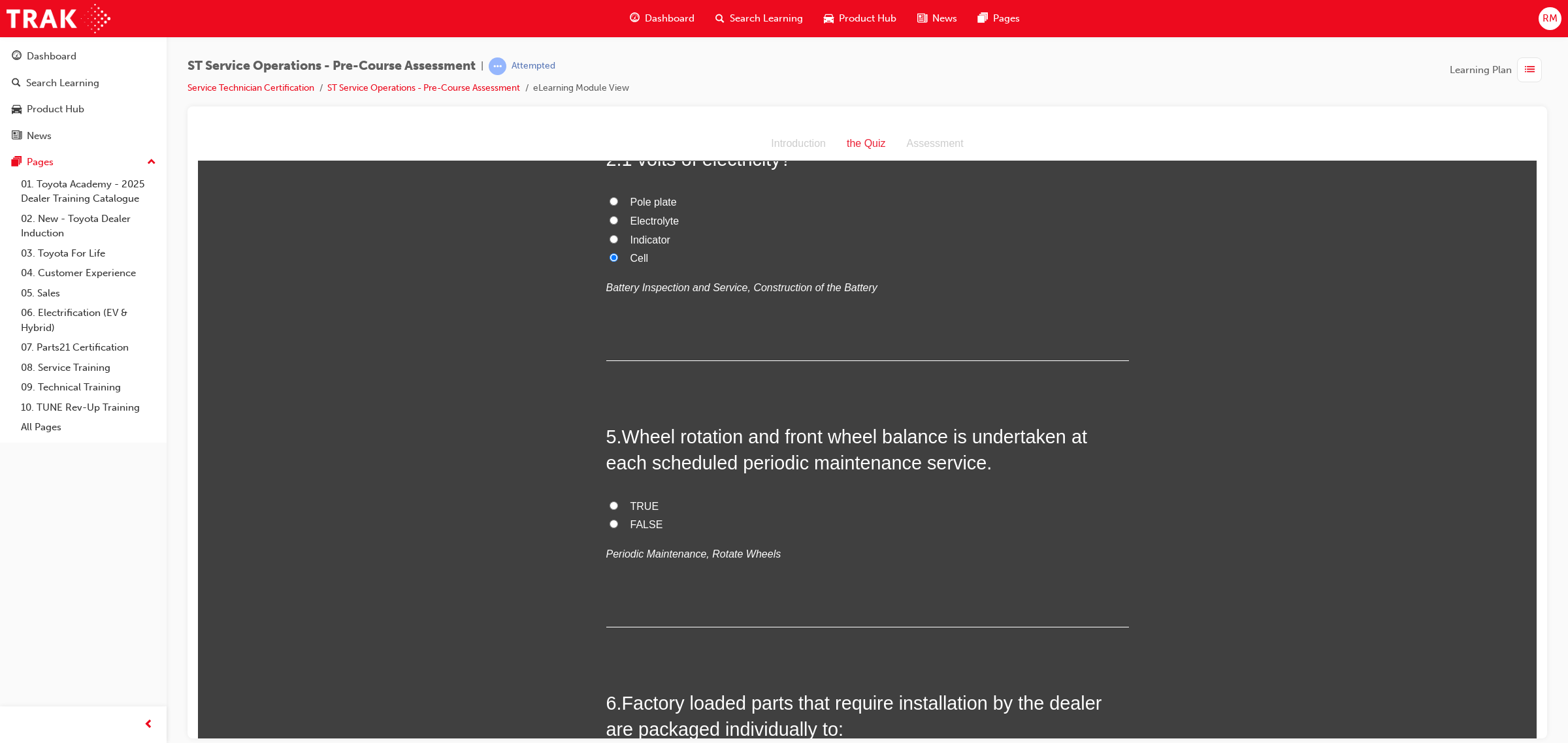
scroll to position [1142, 0]
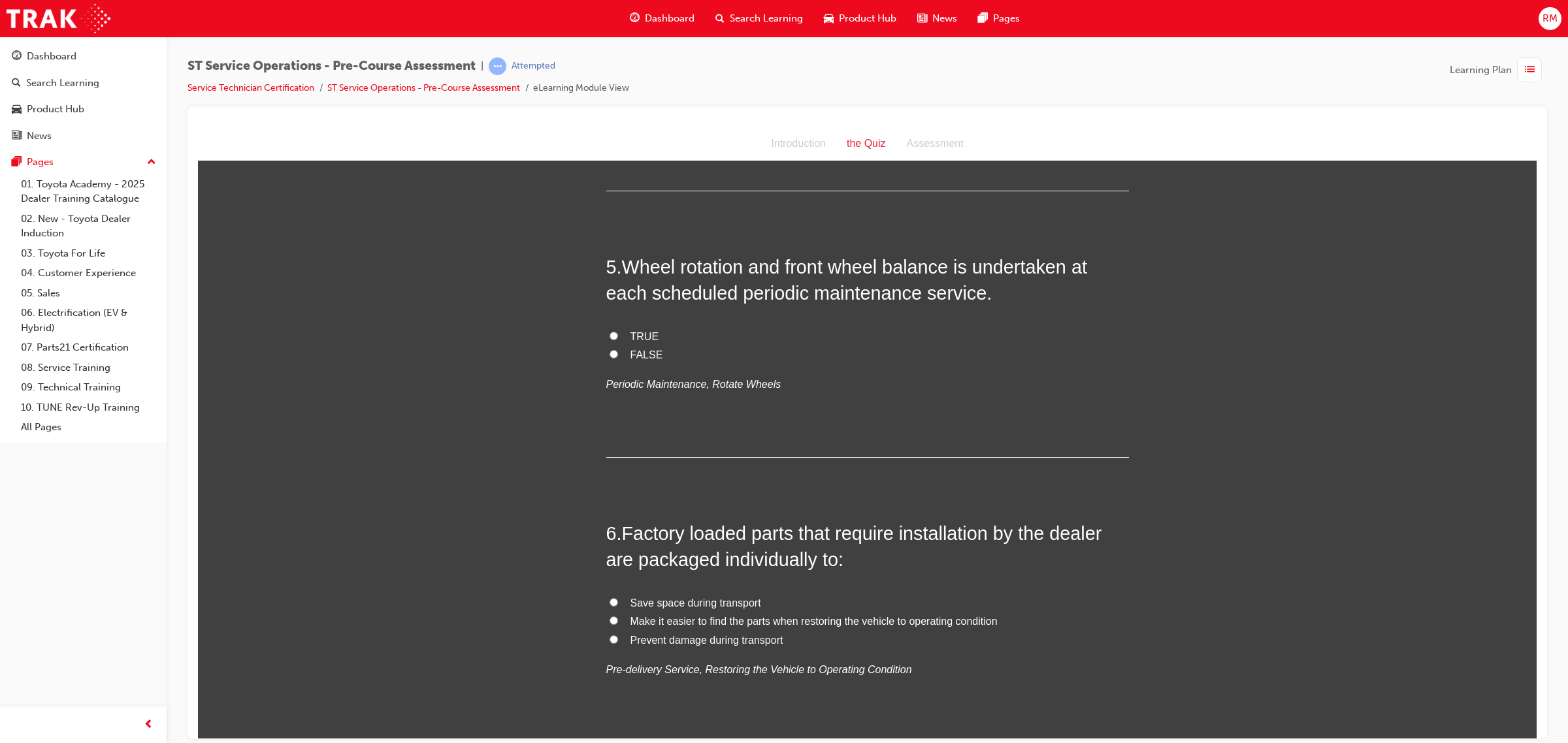
click at [609, 331] on input "TRUE" at bounding box center [613, 335] width 9 height 9
radio input "true"
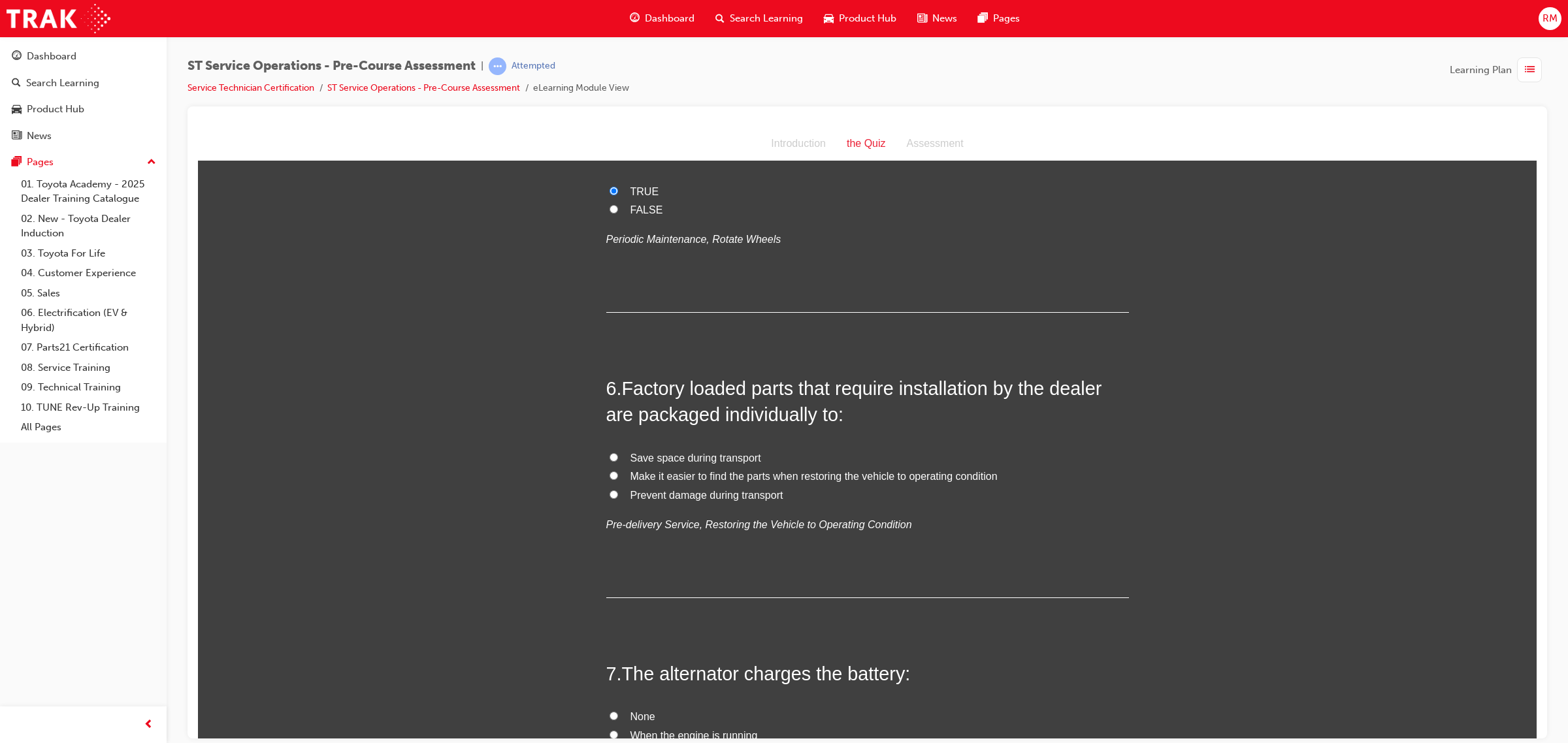
scroll to position [1306, 0]
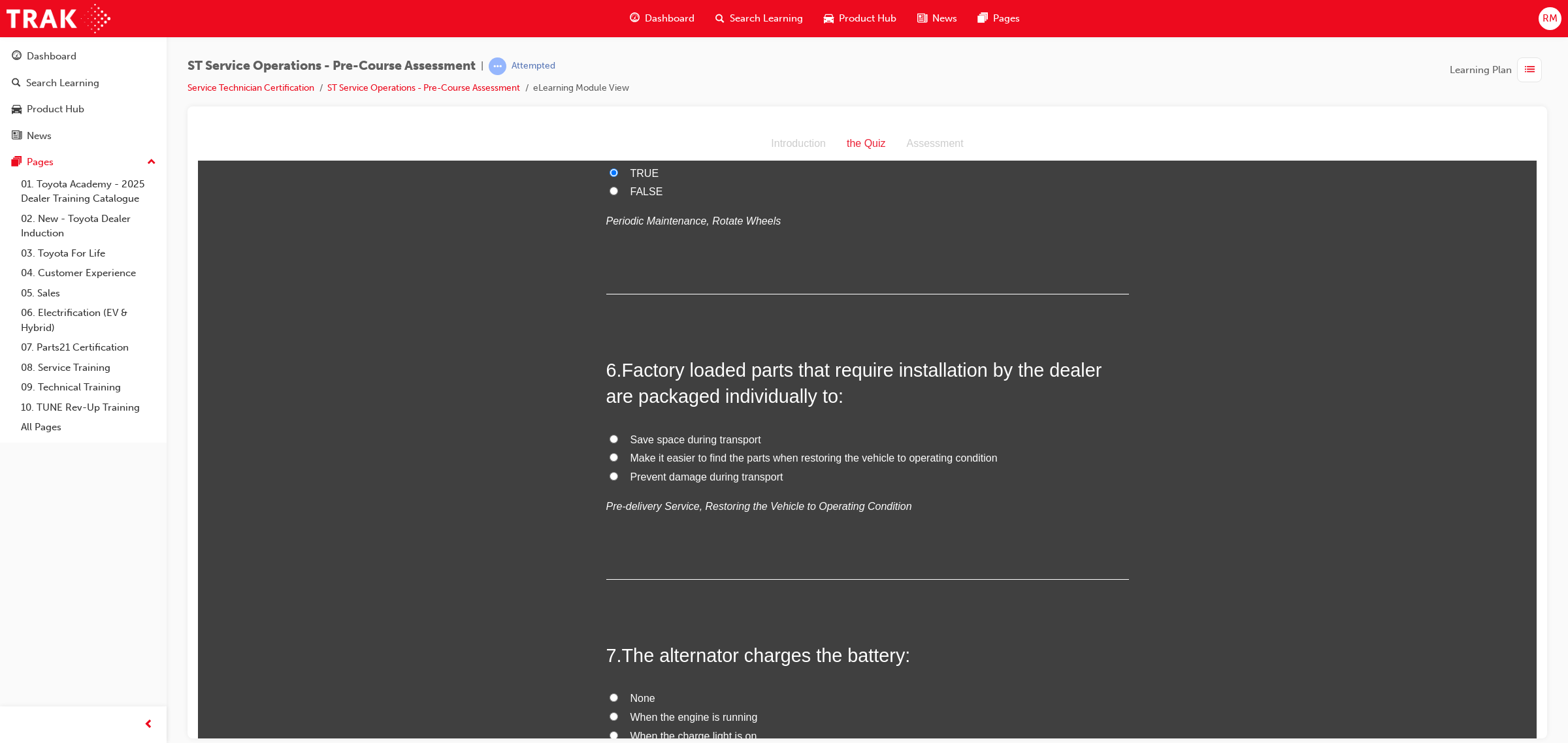
click at [667, 440] on span "Save space during transport" at bounding box center [696, 439] width 131 height 11
click at [618, 440] on input "Save space during transport" at bounding box center [613, 438] width 9 height 9
radio input "true"
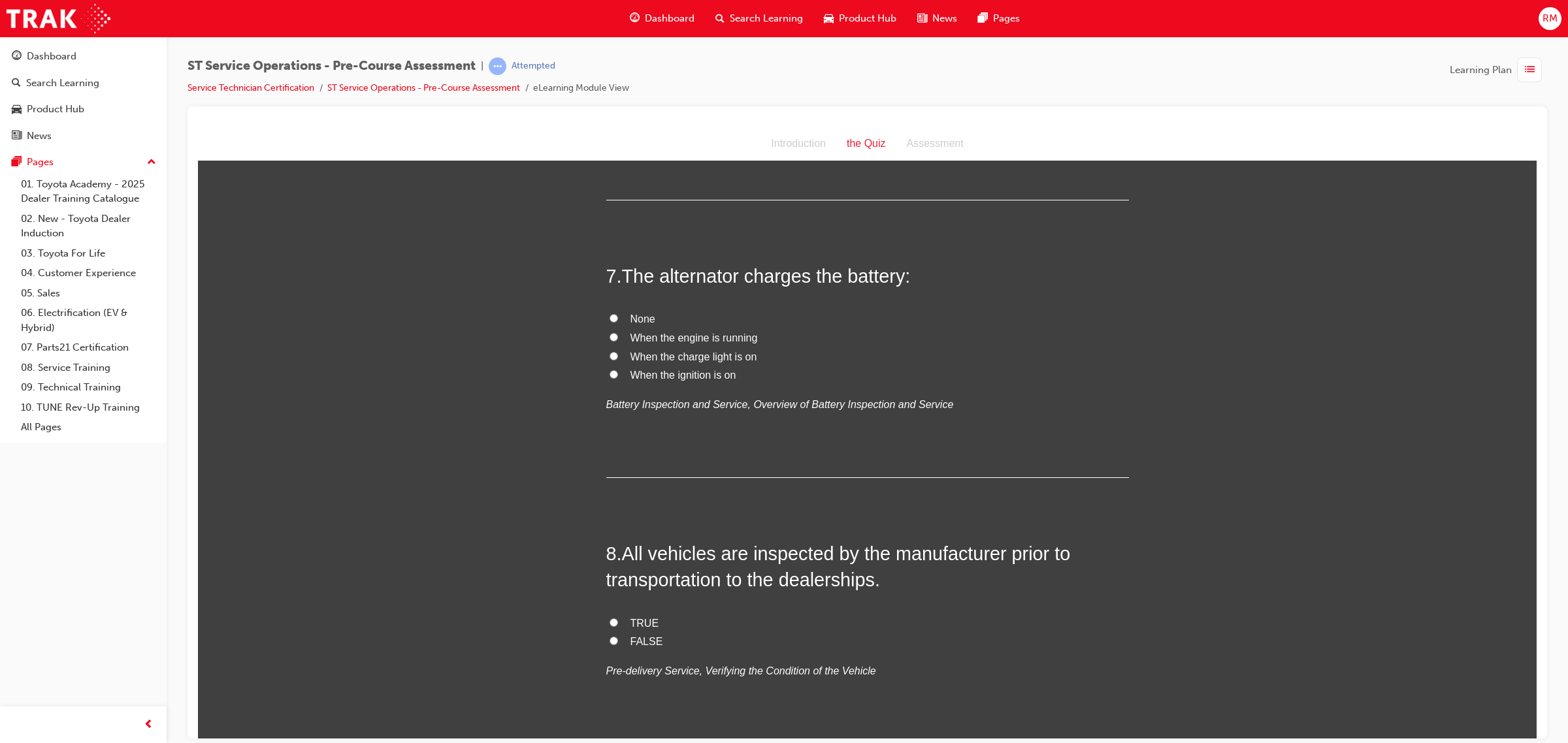
scroll to position [1714, 0]
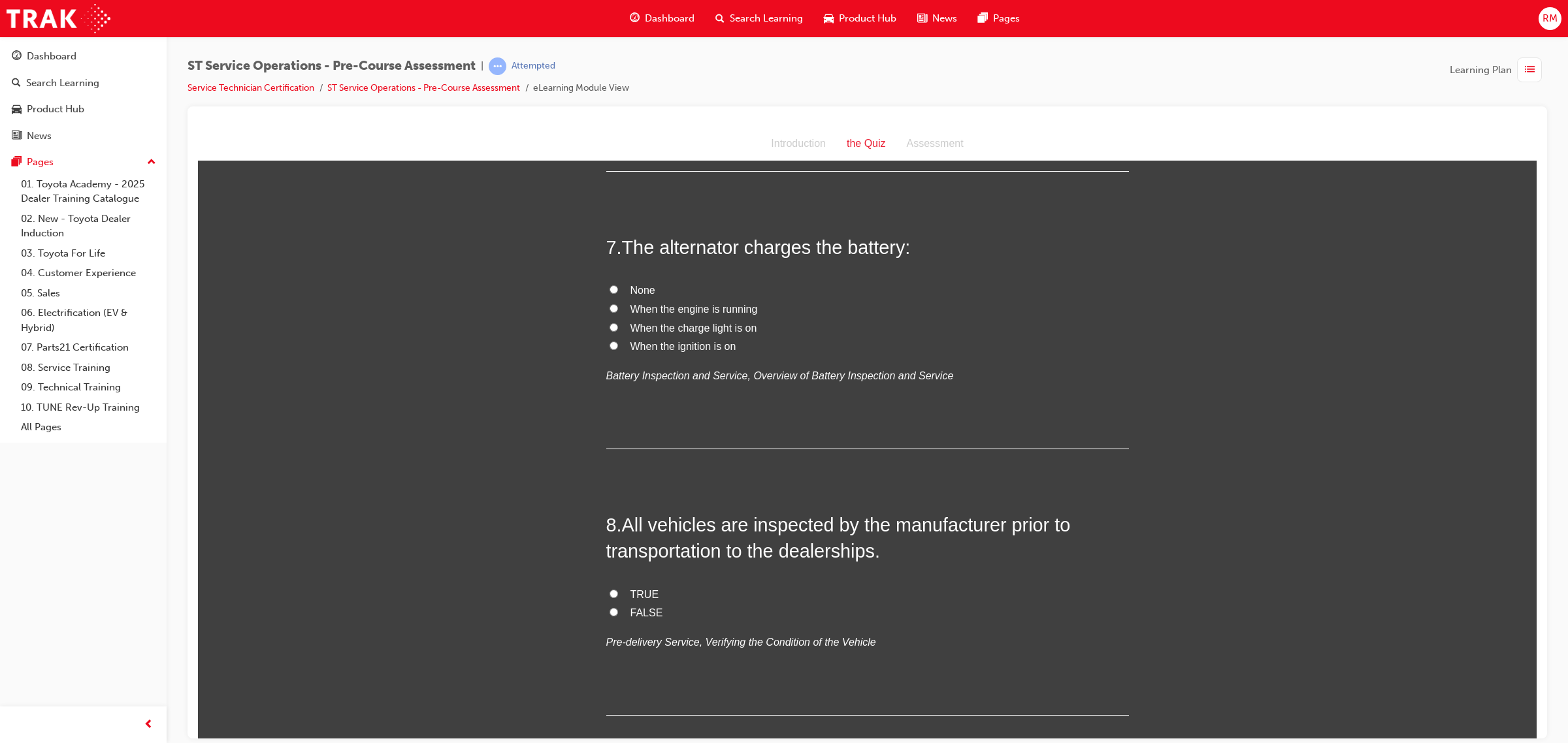
click at [669, 312] on span "When the engine is running" at bounding box center [695, 309] width 128 height 11
click at [618, 312] on input "When the engine is running" at bounding box center [613, 307] width 9 height 9
radio input "true"
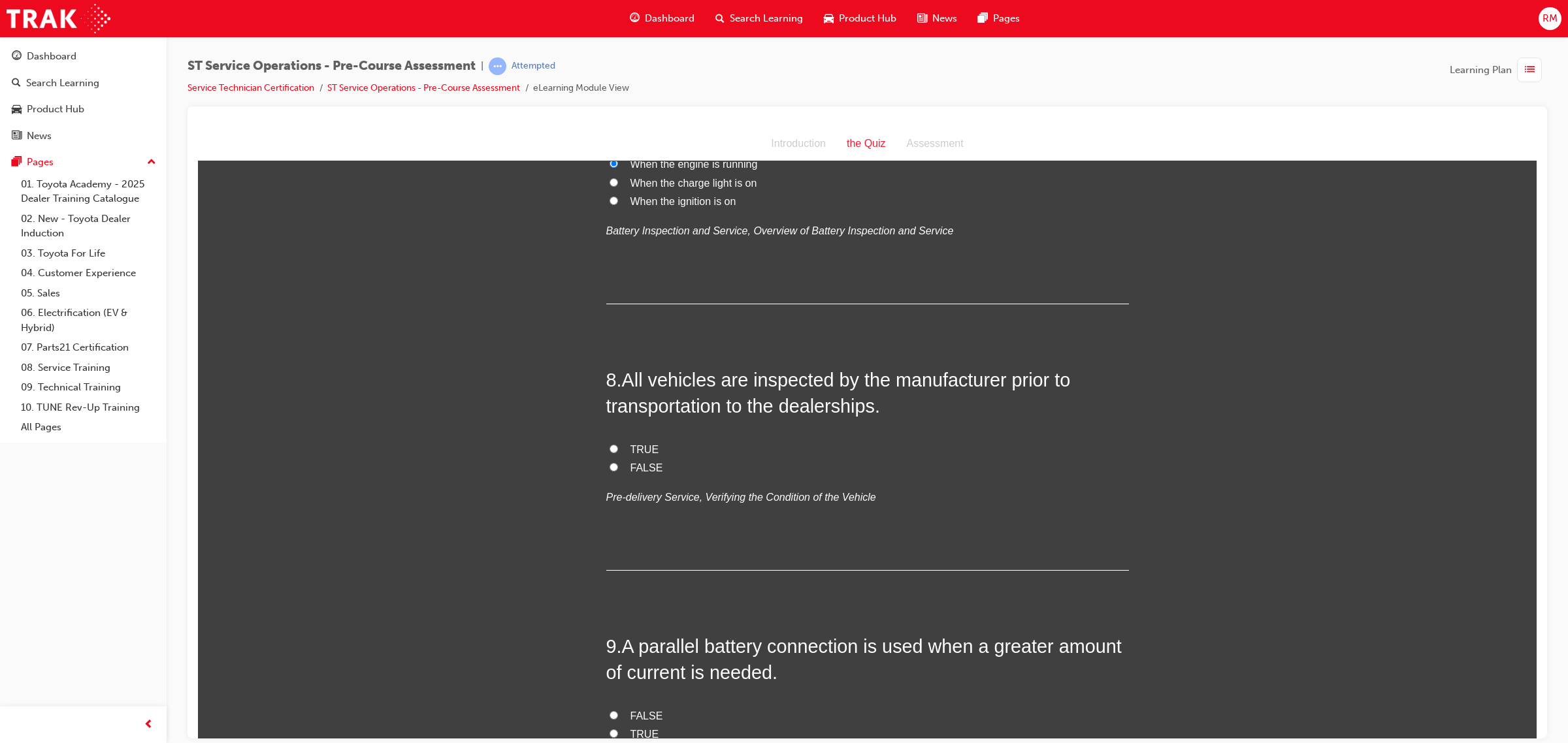
scroll to position [1878, 0]
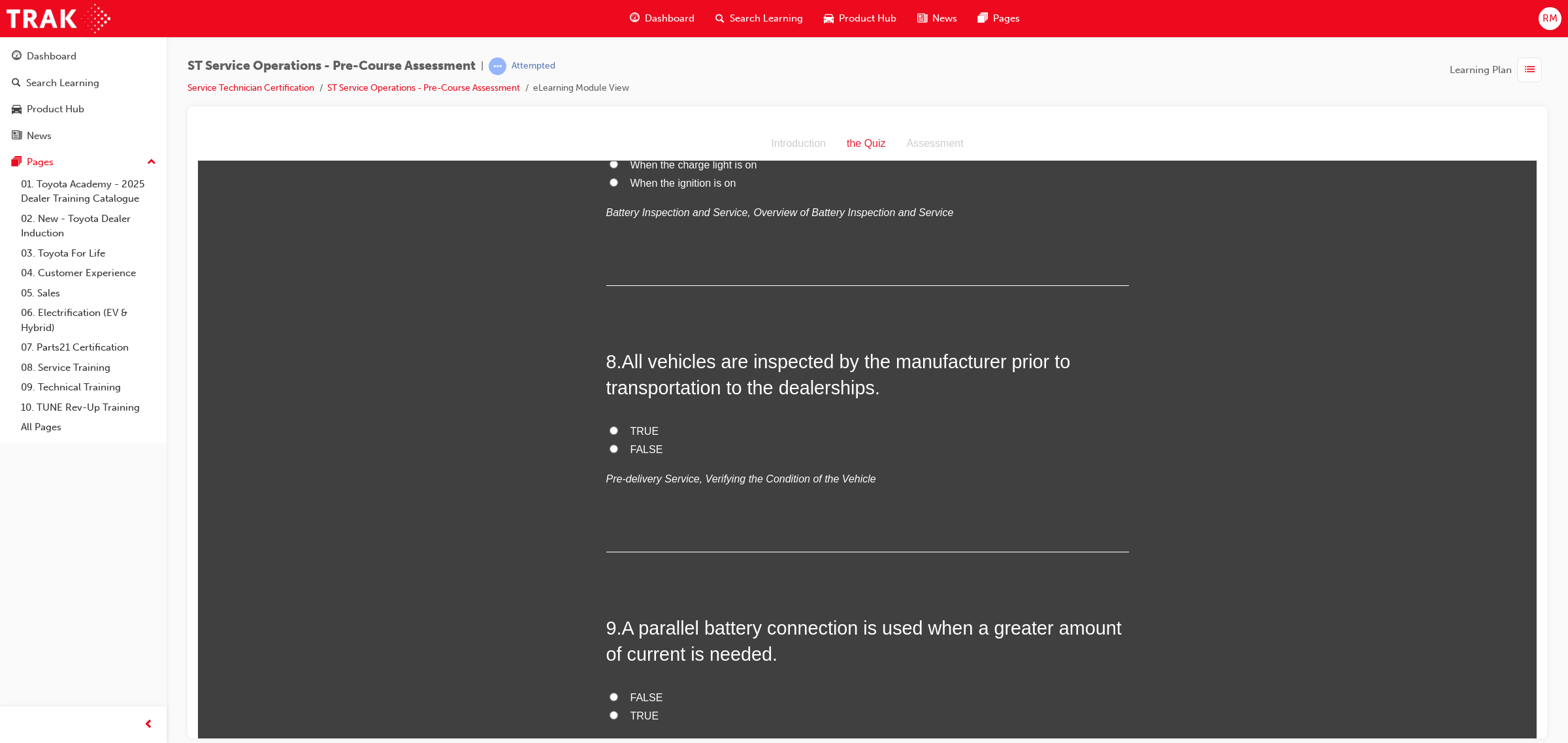
click at [655, 423] on label "TRUE" at bounding box center [867, 431] width 523 height 19
click at [618, 425] on input "TRUE" at bounding box center [613, 429] width 9 height 9
radio input "true"
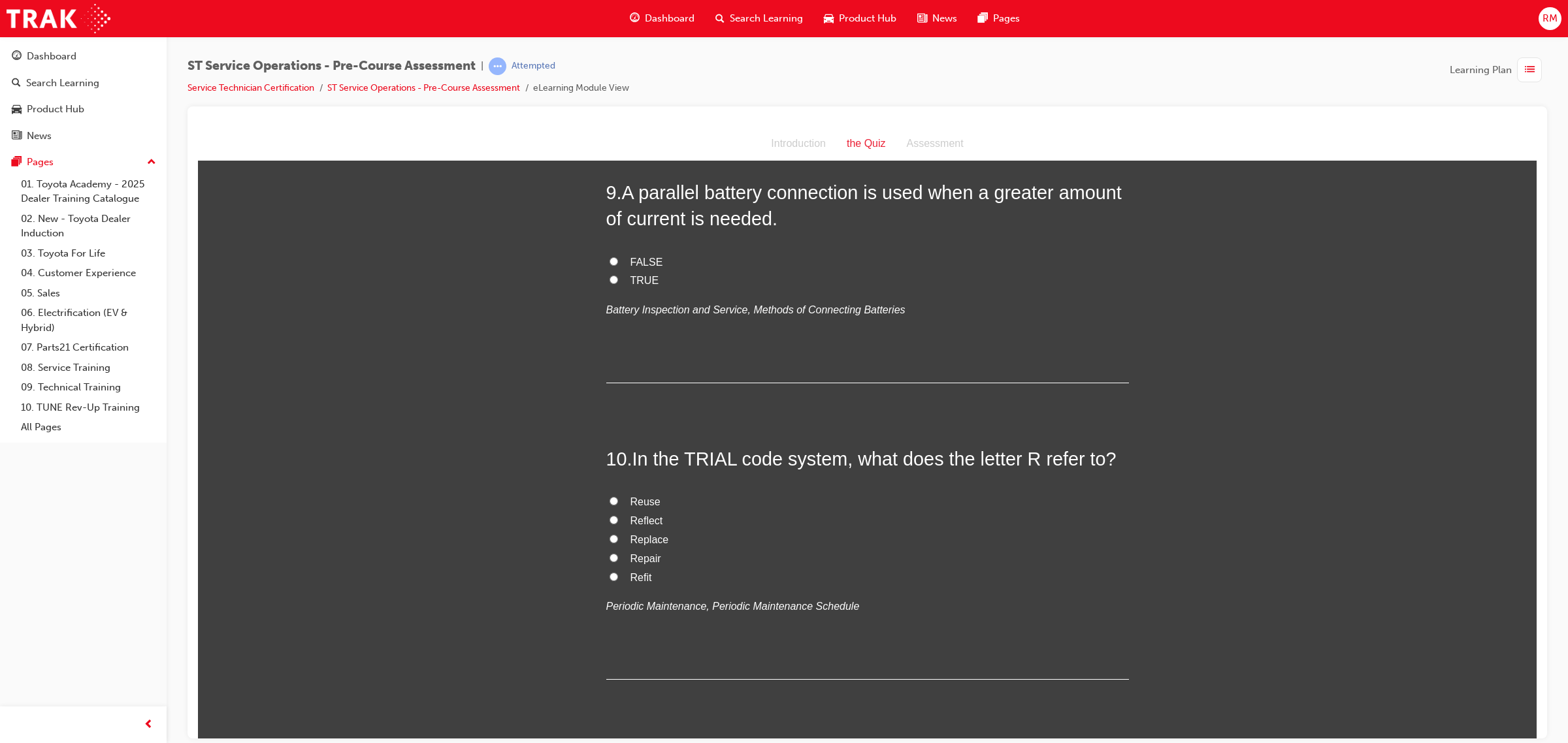
scroll to position [2273, 0]
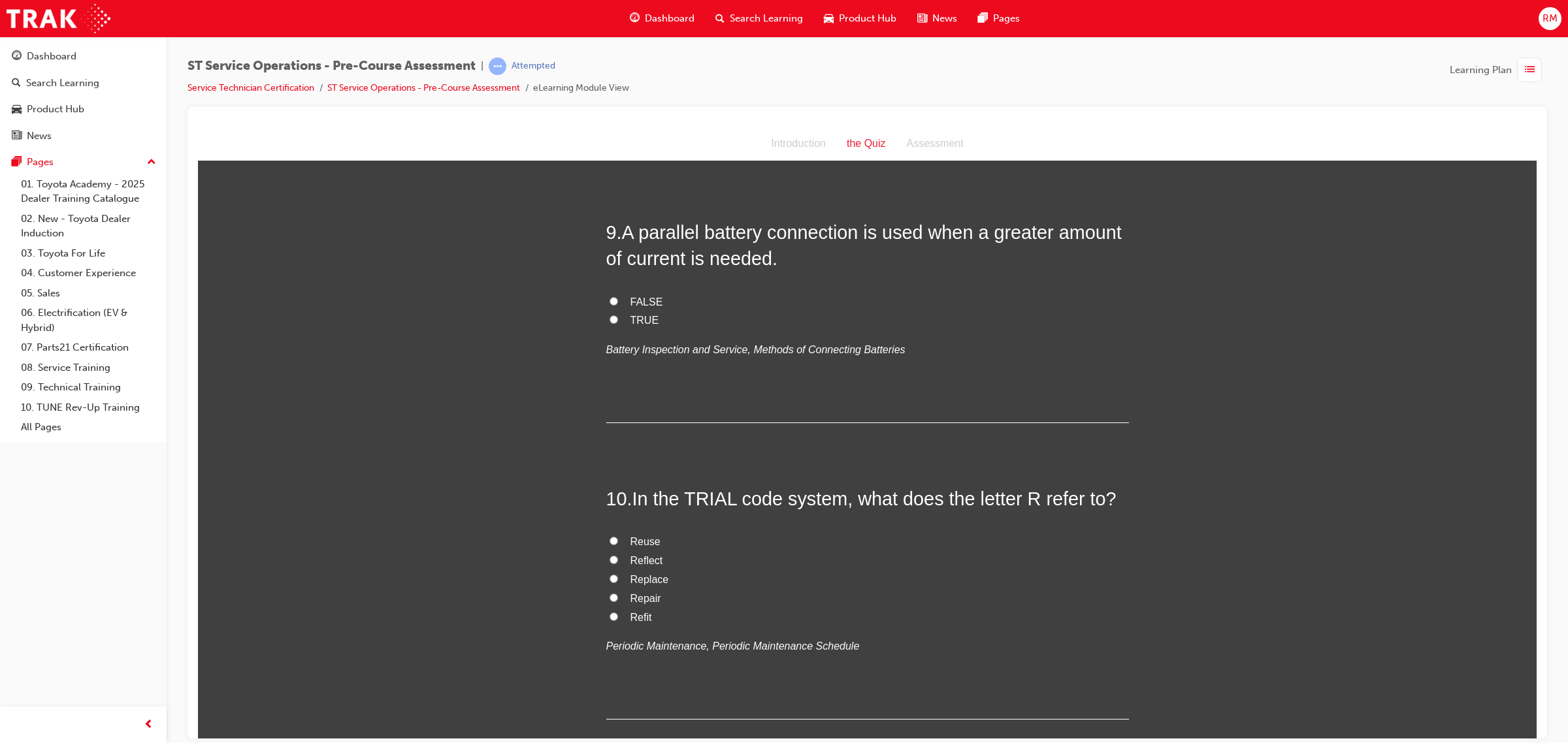
click at [650, 600] on span "Repair" at bounding box center [646, 598] width 31 height 11
click at [618, 600] on input "Repair" at bounding box center [613, 596] width 9 height 9
radio input "true"
click at [637, 322] on span "TRUE" at bounding box center [645, 320] width 28 height 11
click at [618, 322] on input "TRUE" at bounding box center [613, 318] width 9 height 9
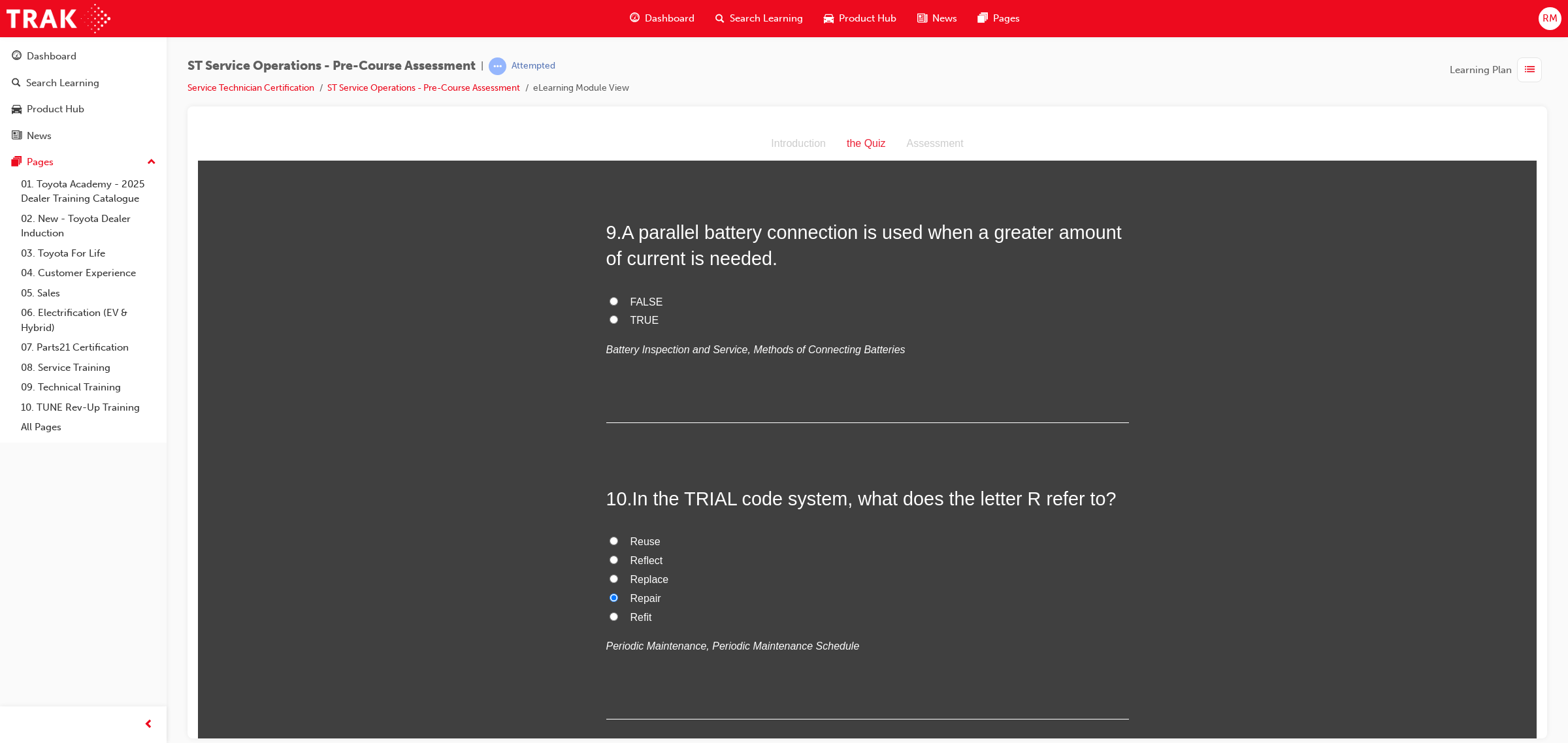
radio input "true"
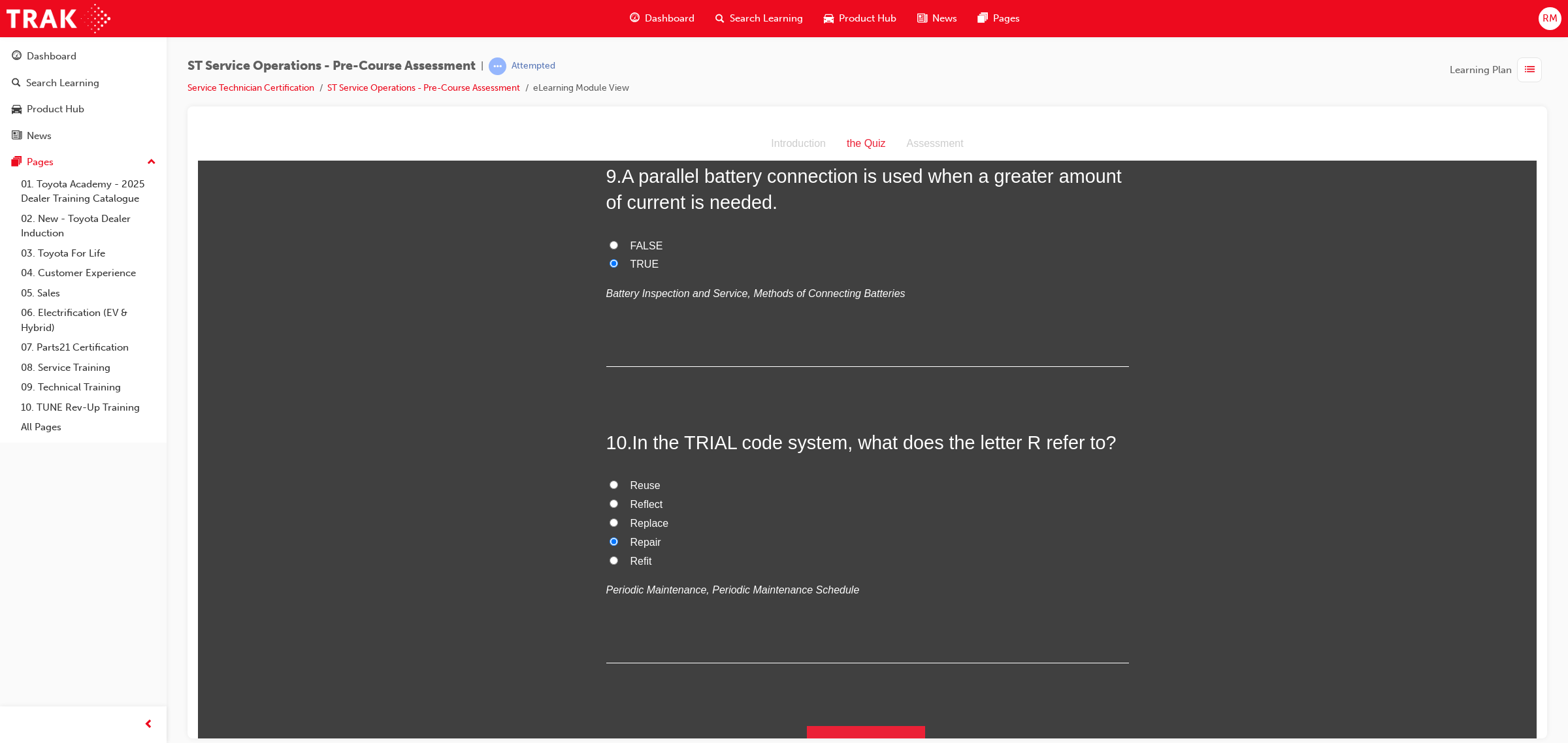
scroll to position [2354, 0]
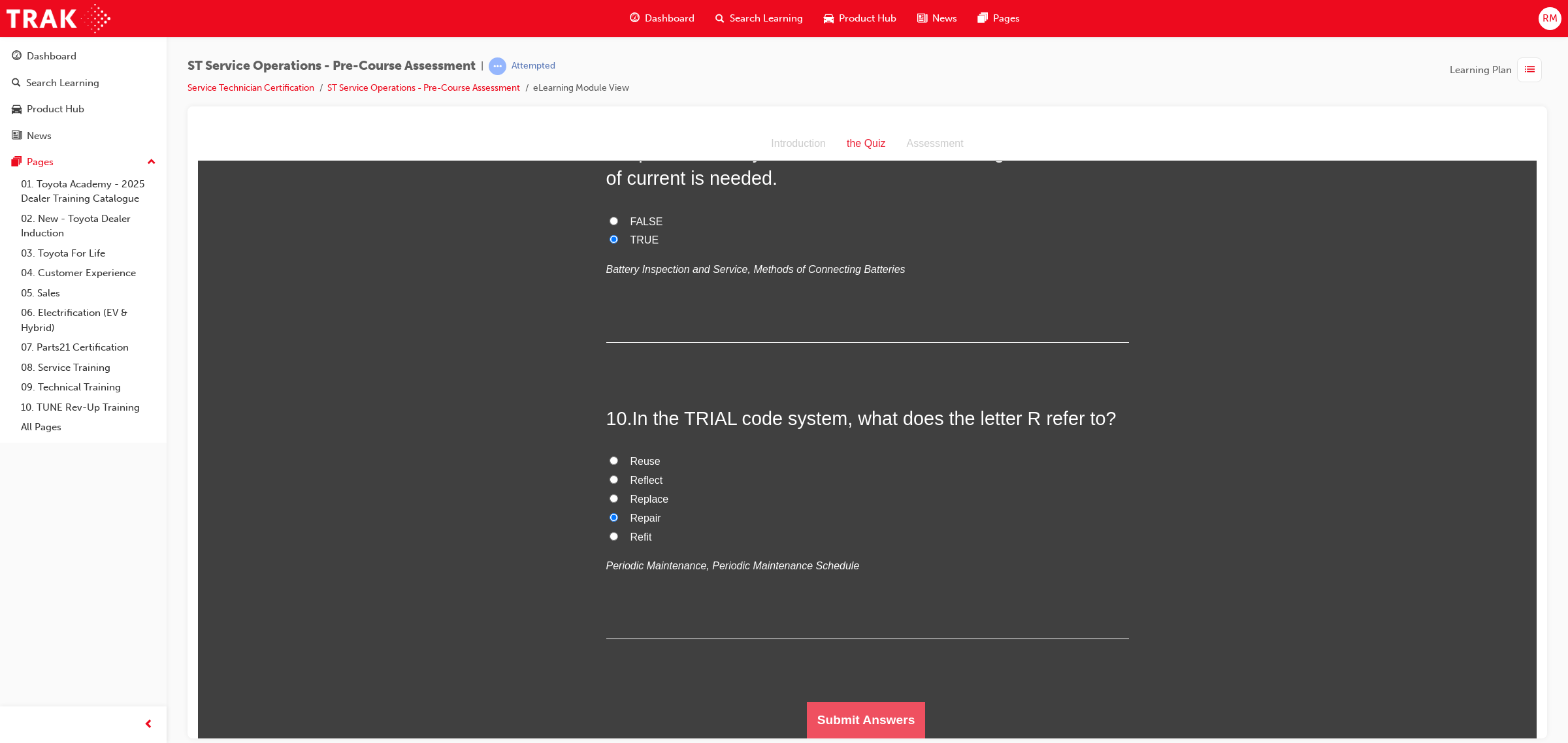
click at [897, 723] on button "Submit Answers" at bounding box center [866, 719] width 119 height 36
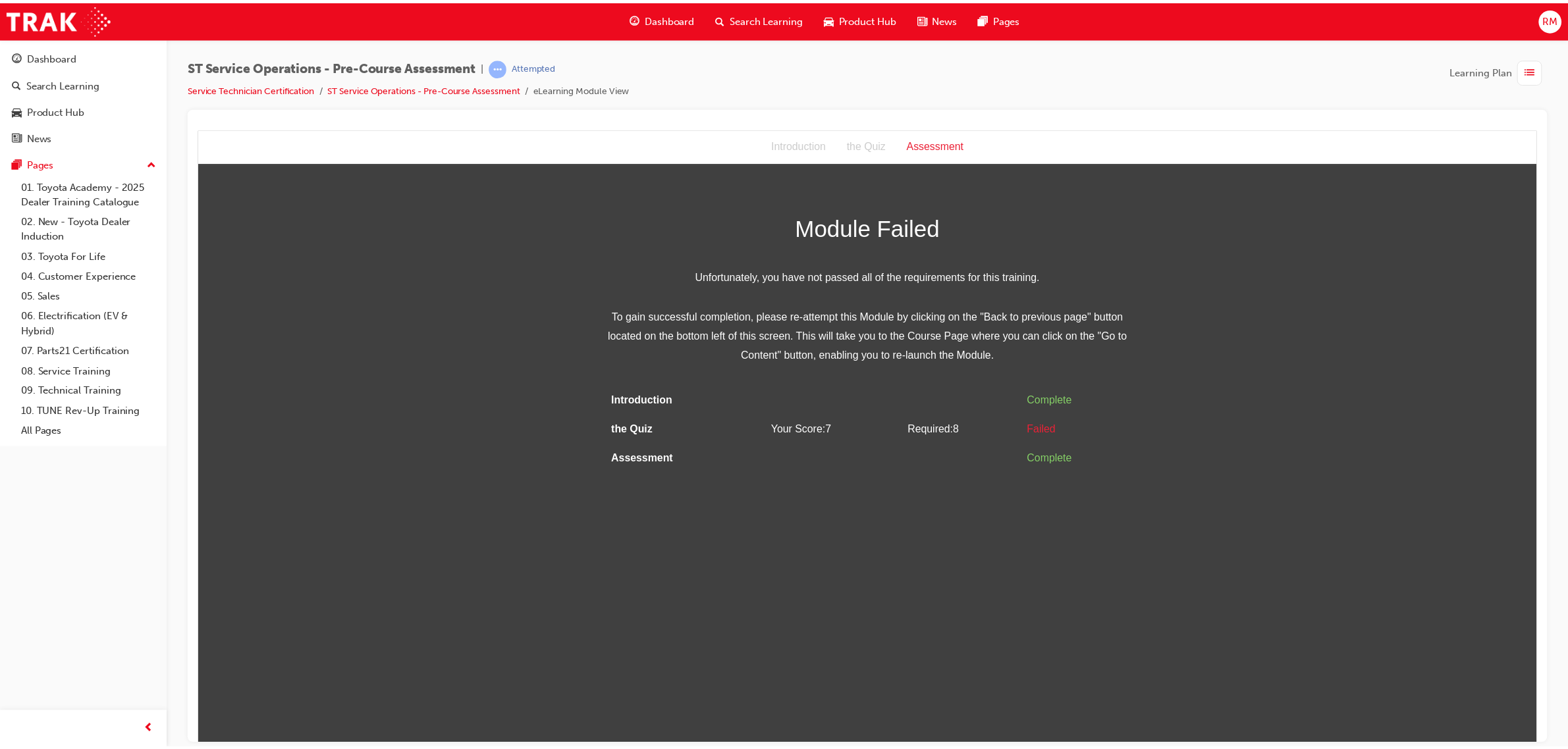
scroll to position [0, 0]
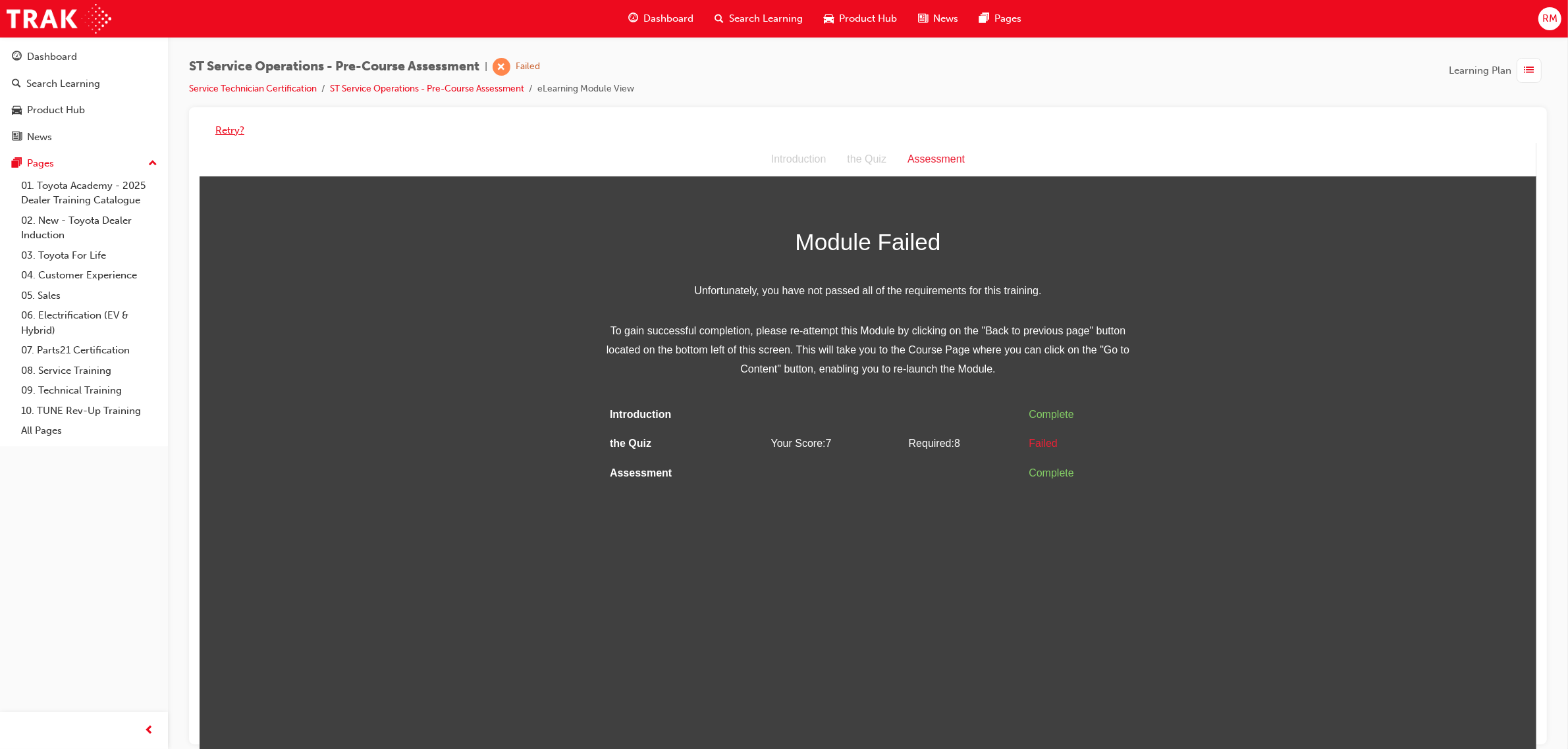
click at [237, 132] on button "Retry?" at bounding box center [230, 130] width 29 height 15
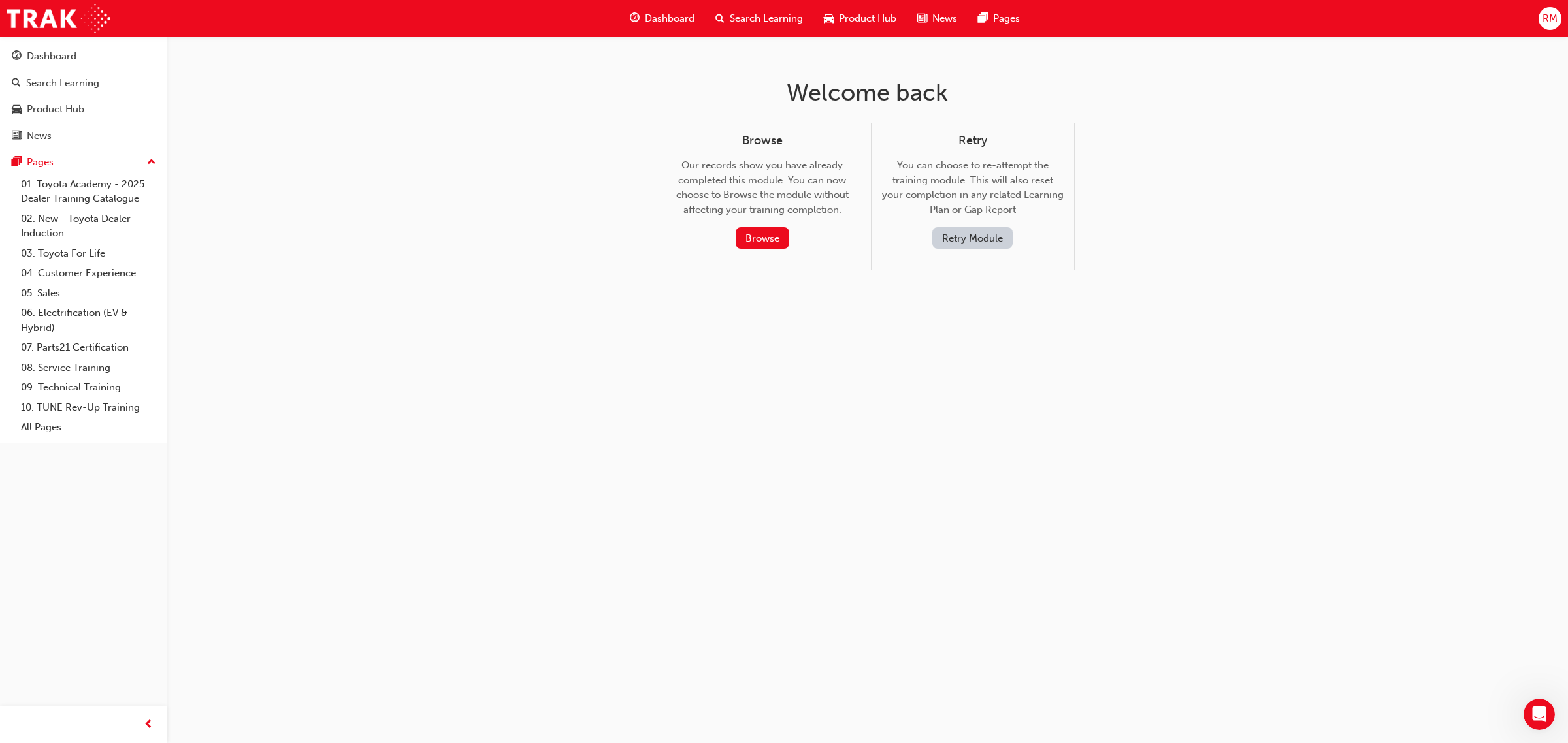
click at [965, 245] on button "Retry Module" at bounding box center [973, 237] width 80 height 21
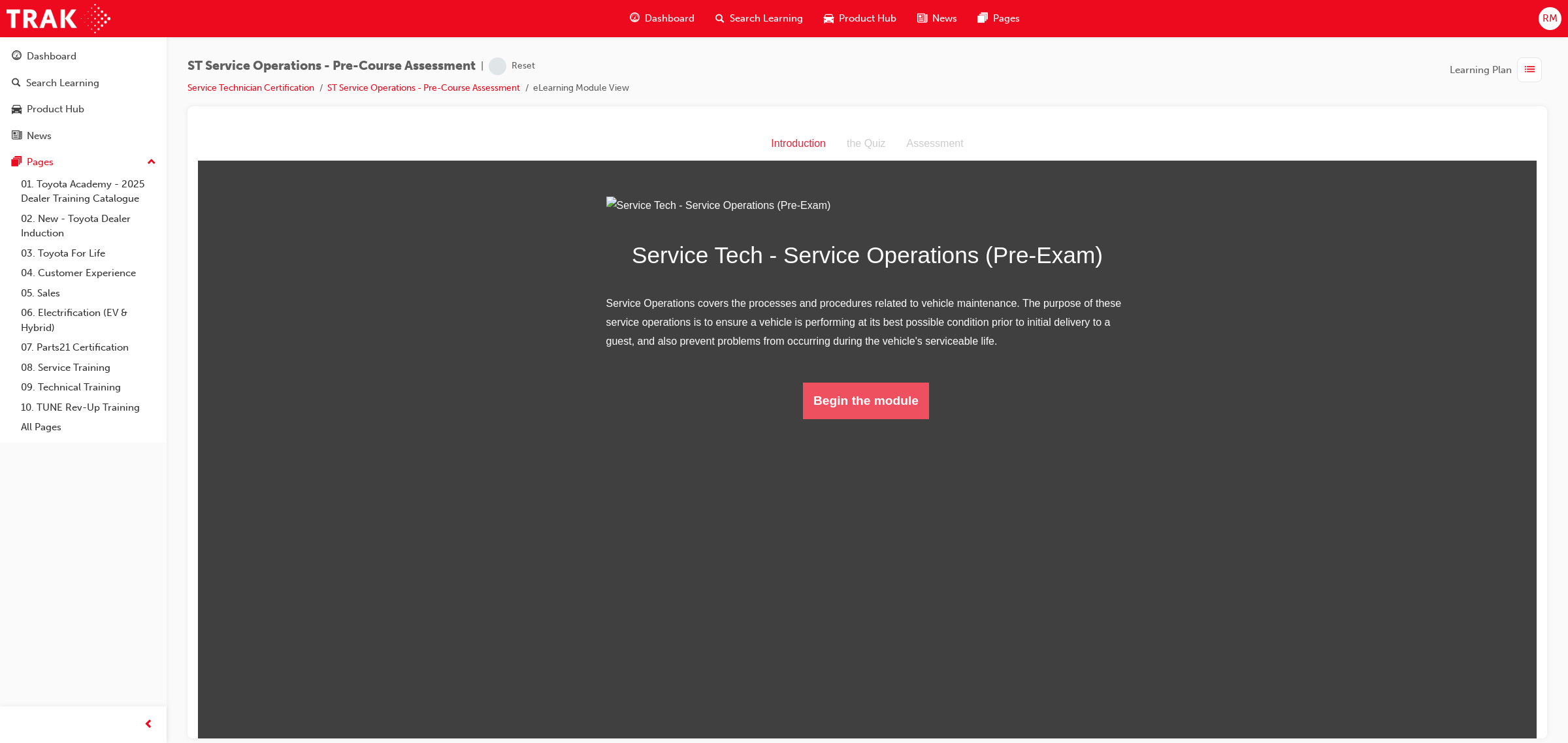
click at [877, 418] on button "Begin the module" at bounding box center [866, 400] width 126 height 36
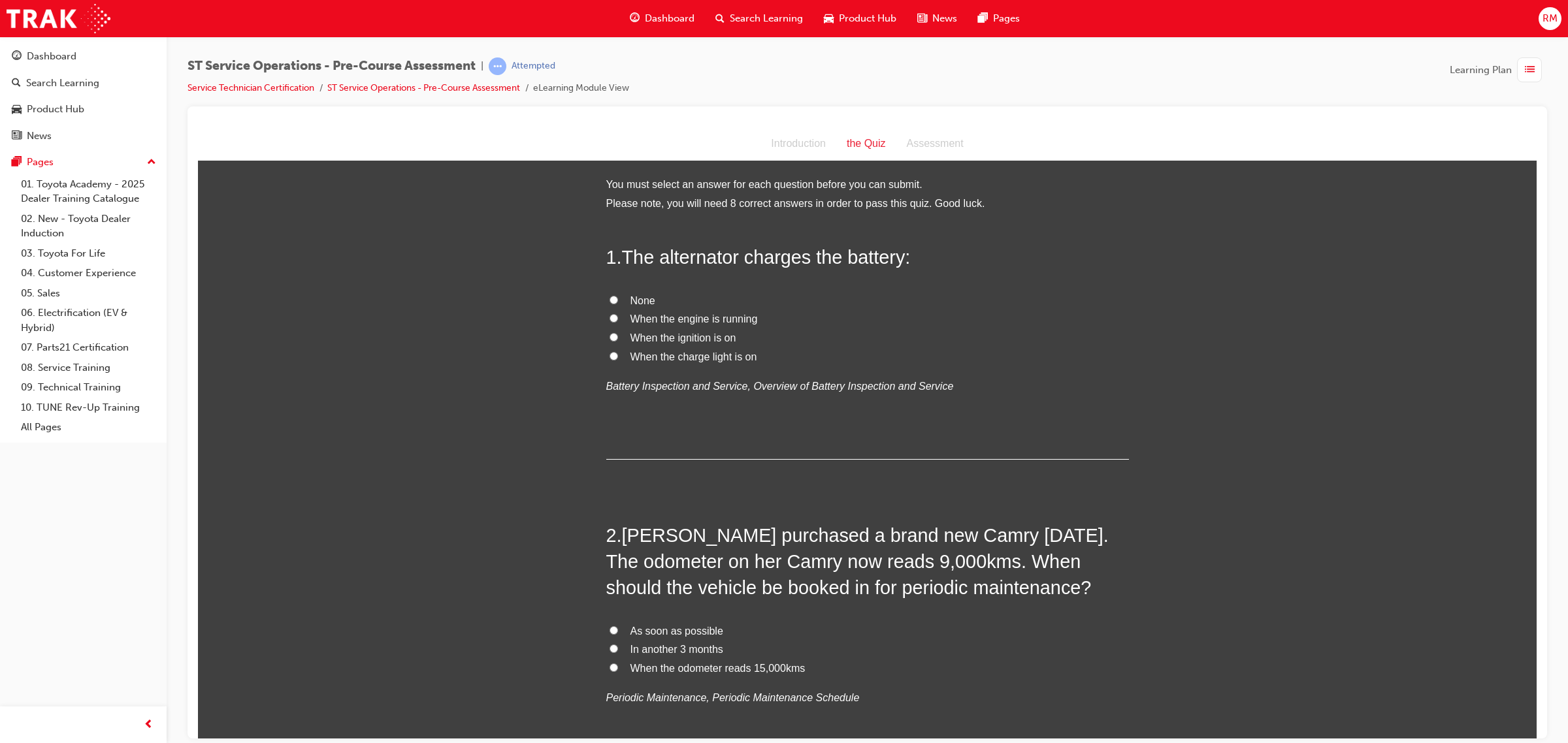
click at [717, 317] on span "When the engine is running" at bounding box center [695, 318] width 128 height 11
click at [618, 317] on input "When the engine is running" at bounding box center [613, 318] width 9 height 9
radio input "true"
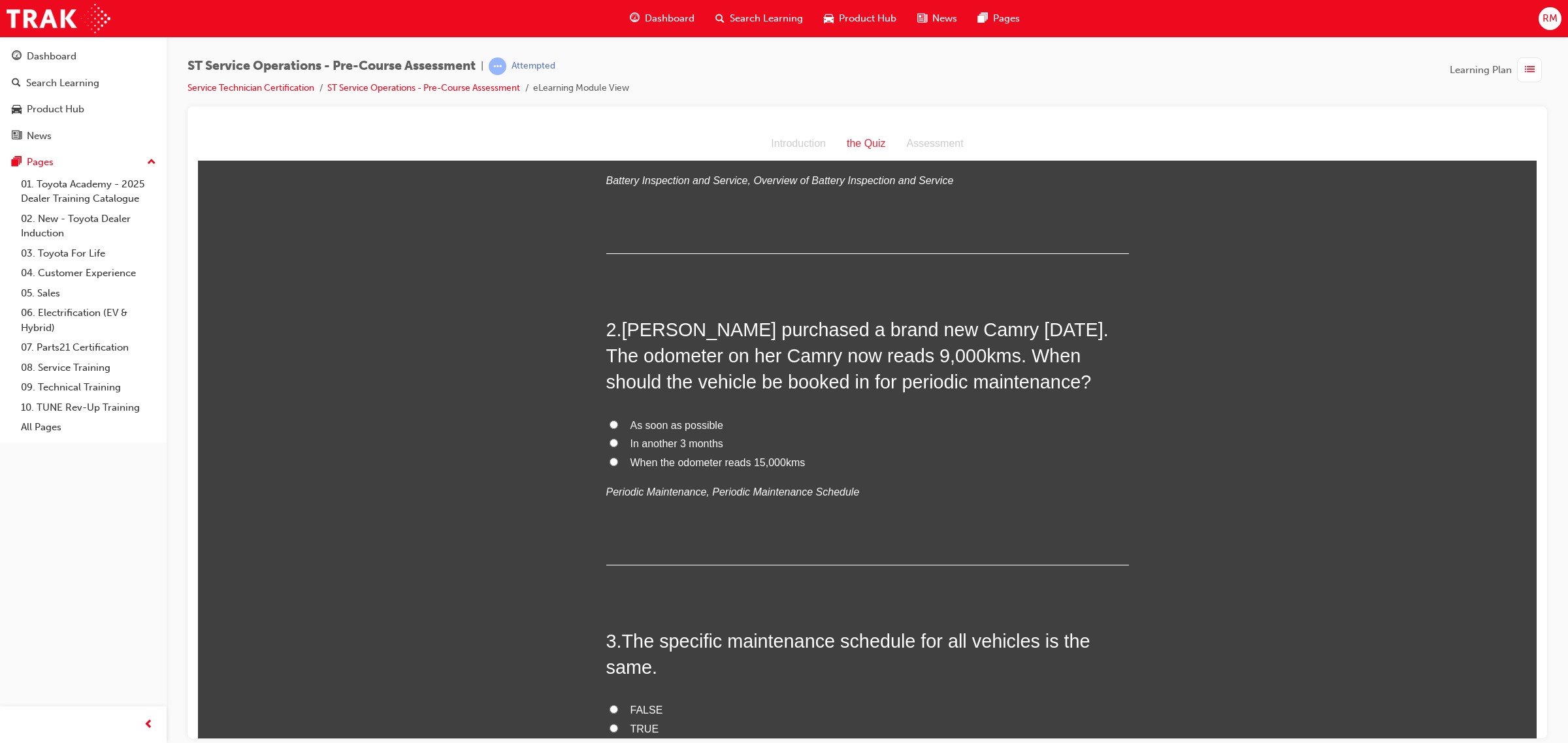
scroll to position [245, 0]
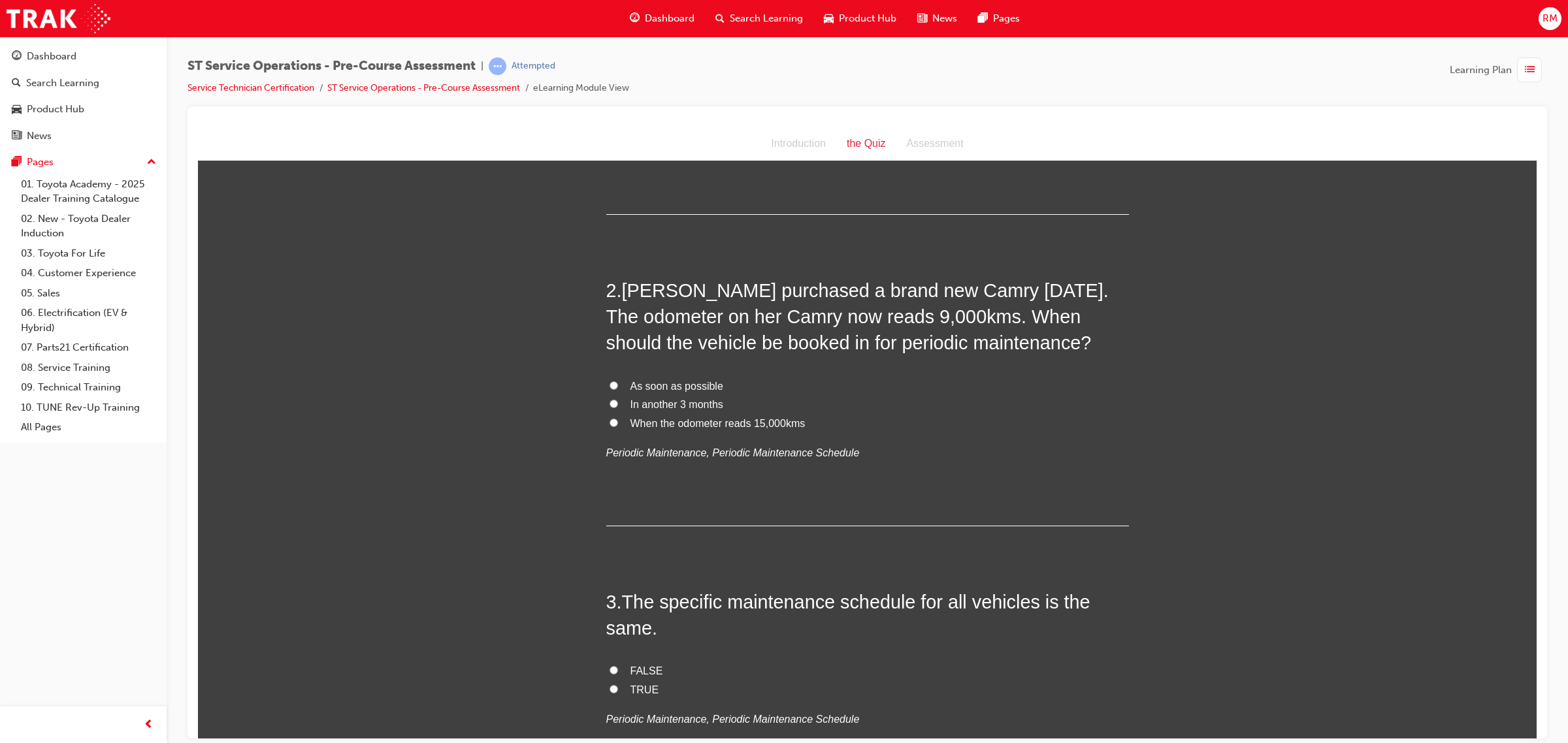
click at [620, 383] on label "As soon as possible" at bounding box center [867, 386] width 523 height 19
click at [618, 383] on input "As soon as possible" at bounding box center [613, 385] width 9 height 9
radio input "true"
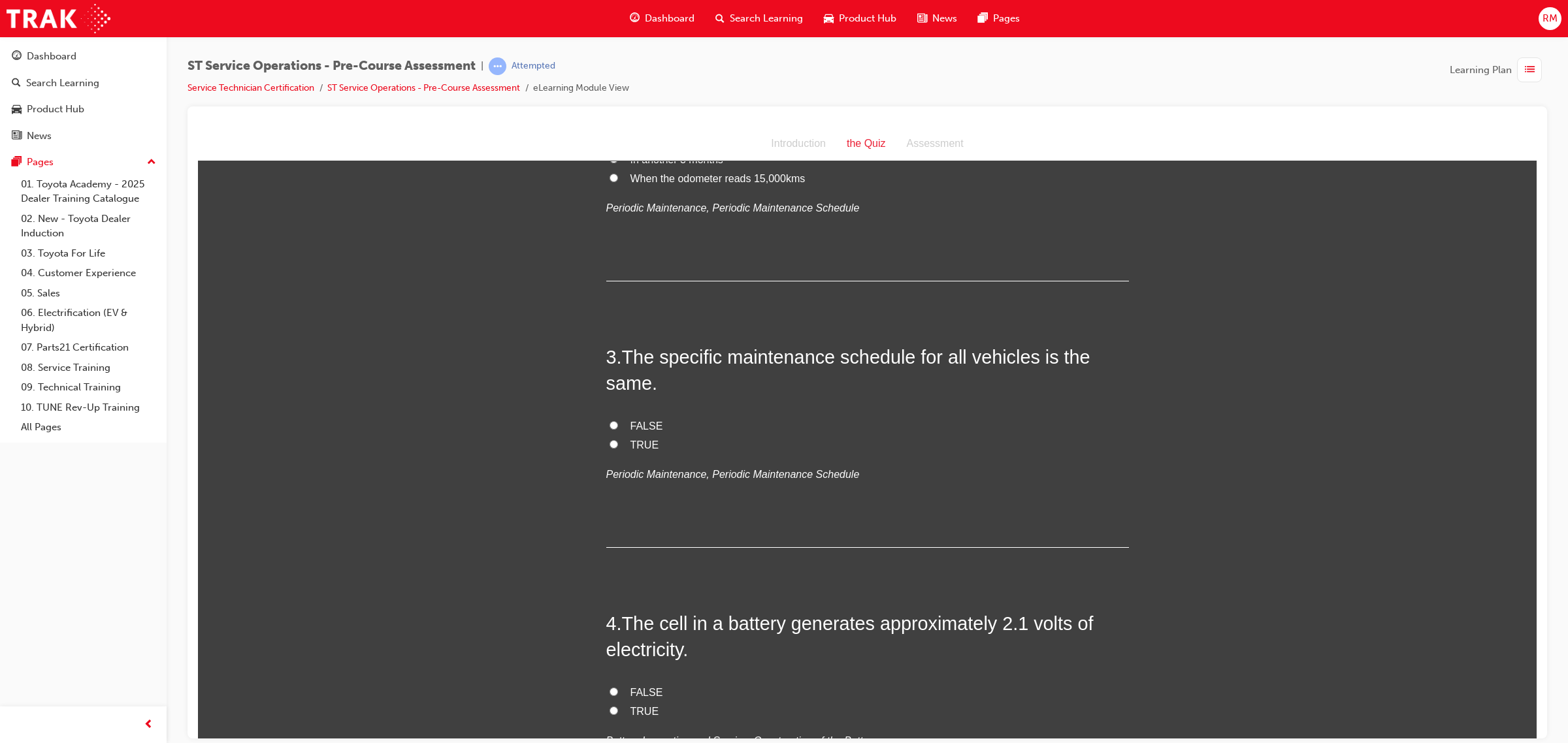
scroll to position [571, 0]
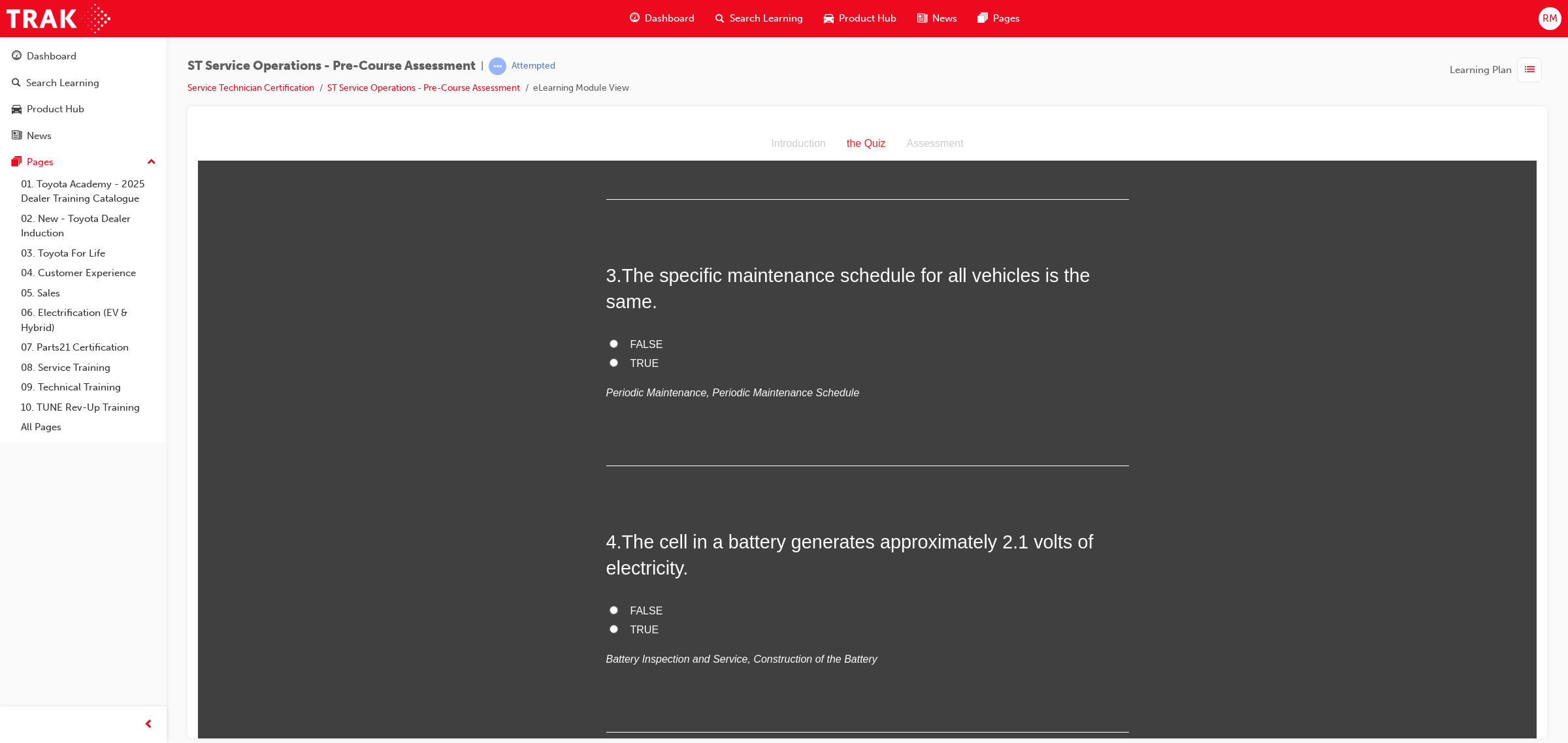
click at [631, 344] on span "FALSE" at bounding box center [646, 344] width 32 height 11
click at [618, 344] on input "FALSE" at bounding box center [613, 343] width 9 height 9
radio input "true"
click at [631, 358] on span "TRUE" at bounding box center [645, 362] width 28 height 11
click at [618, 358] on input "TRUE" at bounding box center [613, 362] width 9 height 9
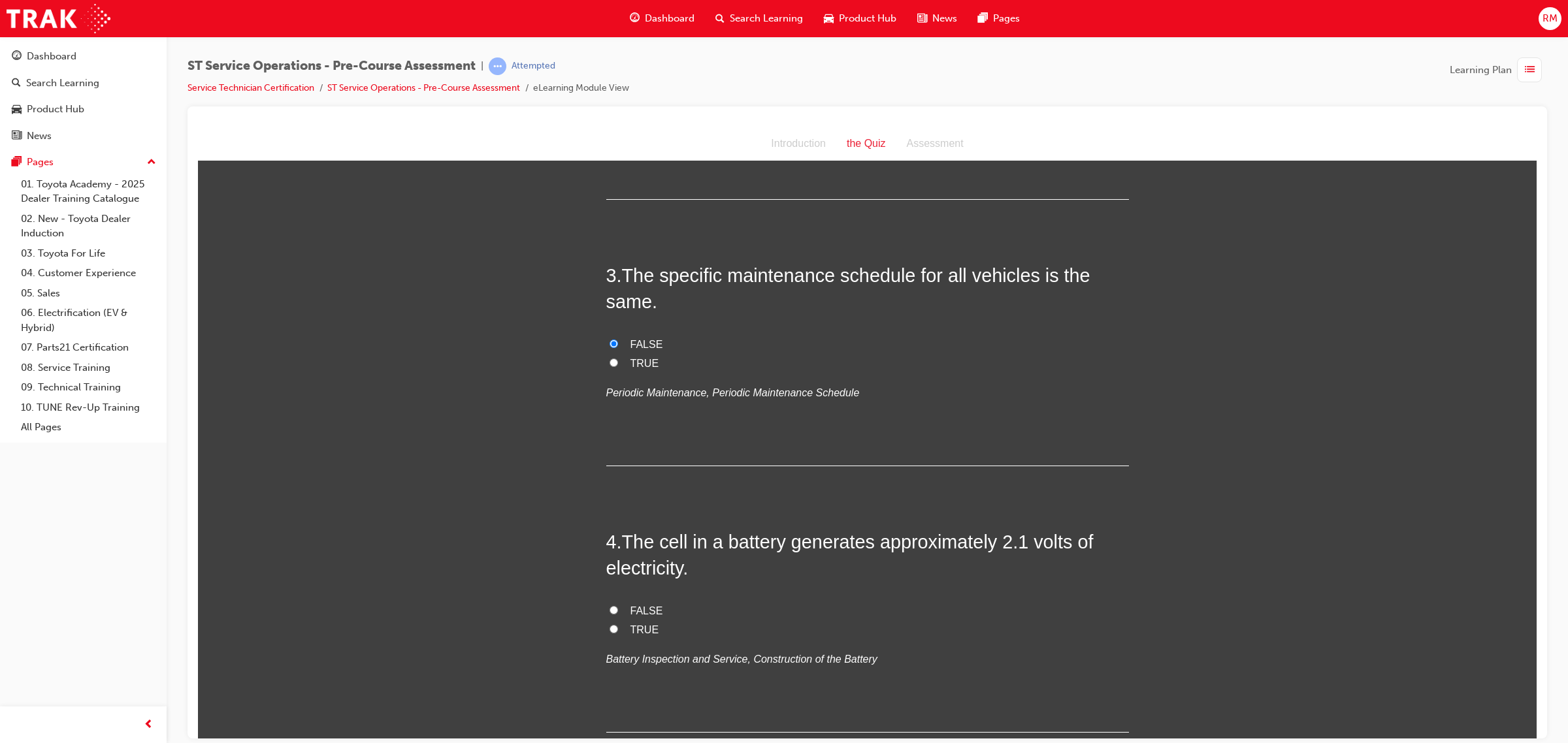
radio input "true"
click at [631, 629] on span "TRUE" at bounding box center [645, 629] width 28 height 11
click at [618, 629] on input "TRUE" at bounding box center [613, 628] width 9 height 9
radio input "true"
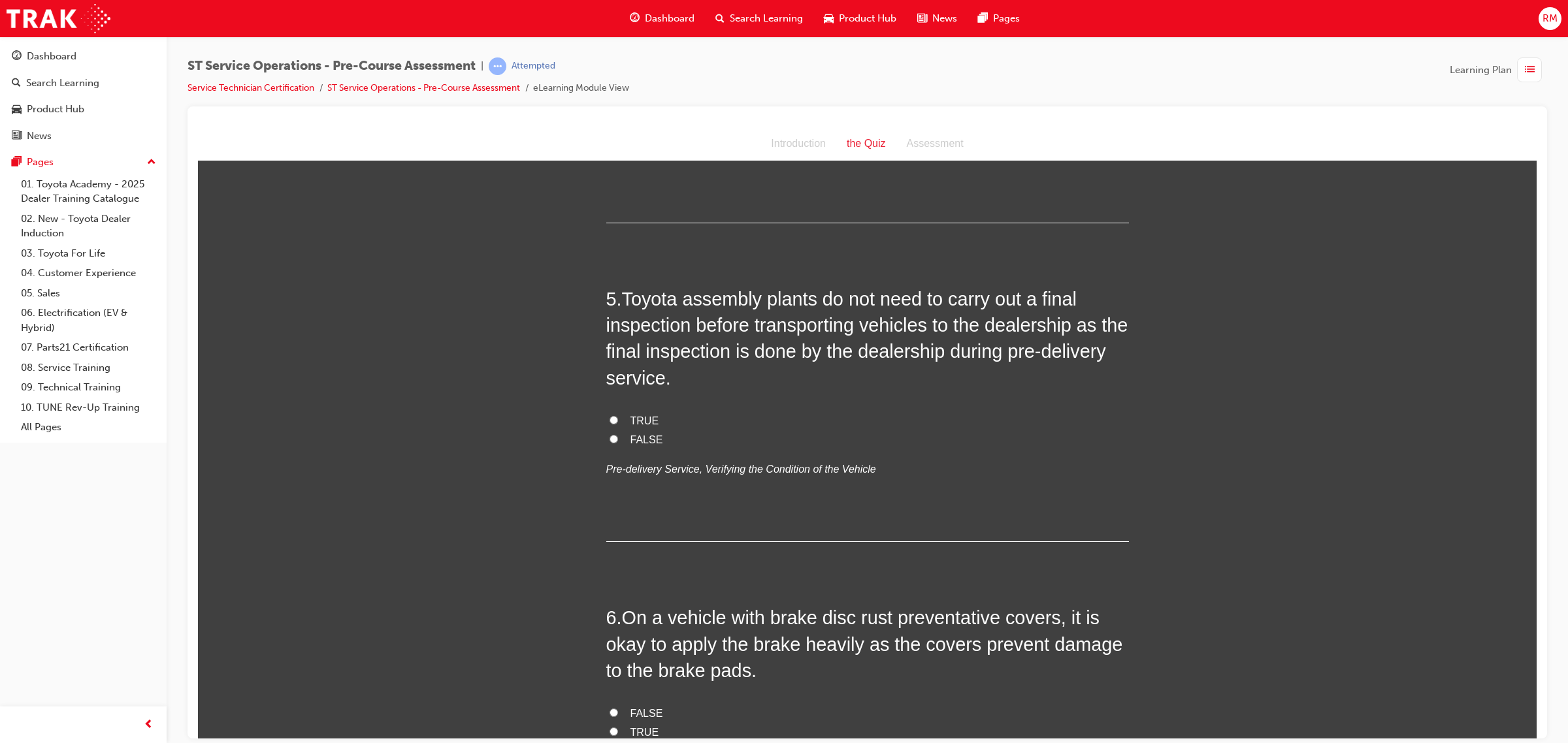
scroll to position [1142, 0]
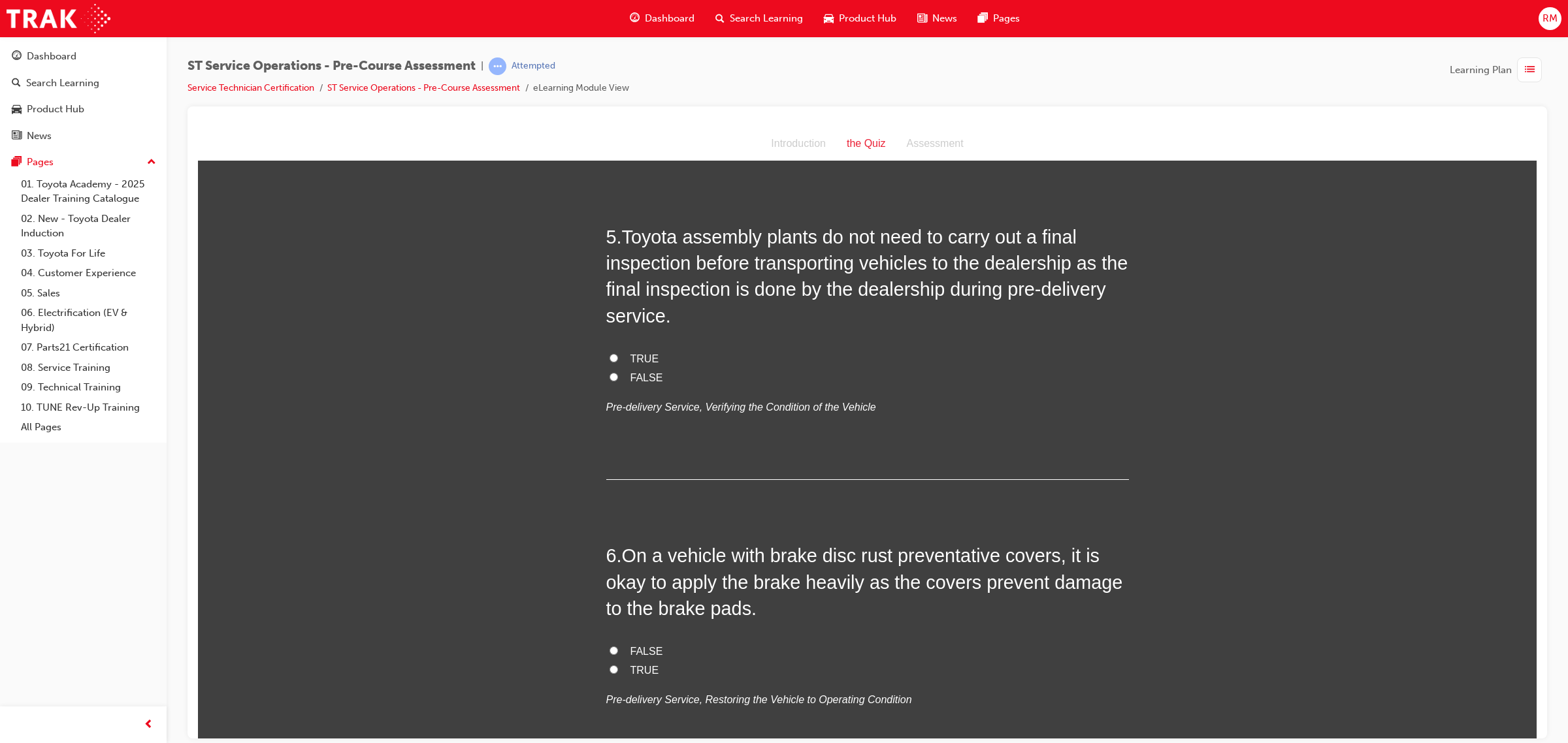
click at [619, 356] on label "TRUE" at bounding box center [867, 358] width 523 height 19
click at [618, 356] on input "TRUE" at bounding box center [613, 357] width 9 height 9
radio input "true"
click at [631, 379] on span "FALSE" at bounding box center [646, 377] width 32 height 11
click at [618, 379] on input "FALSE" at bounding box center [613, 376] width 9 height 9
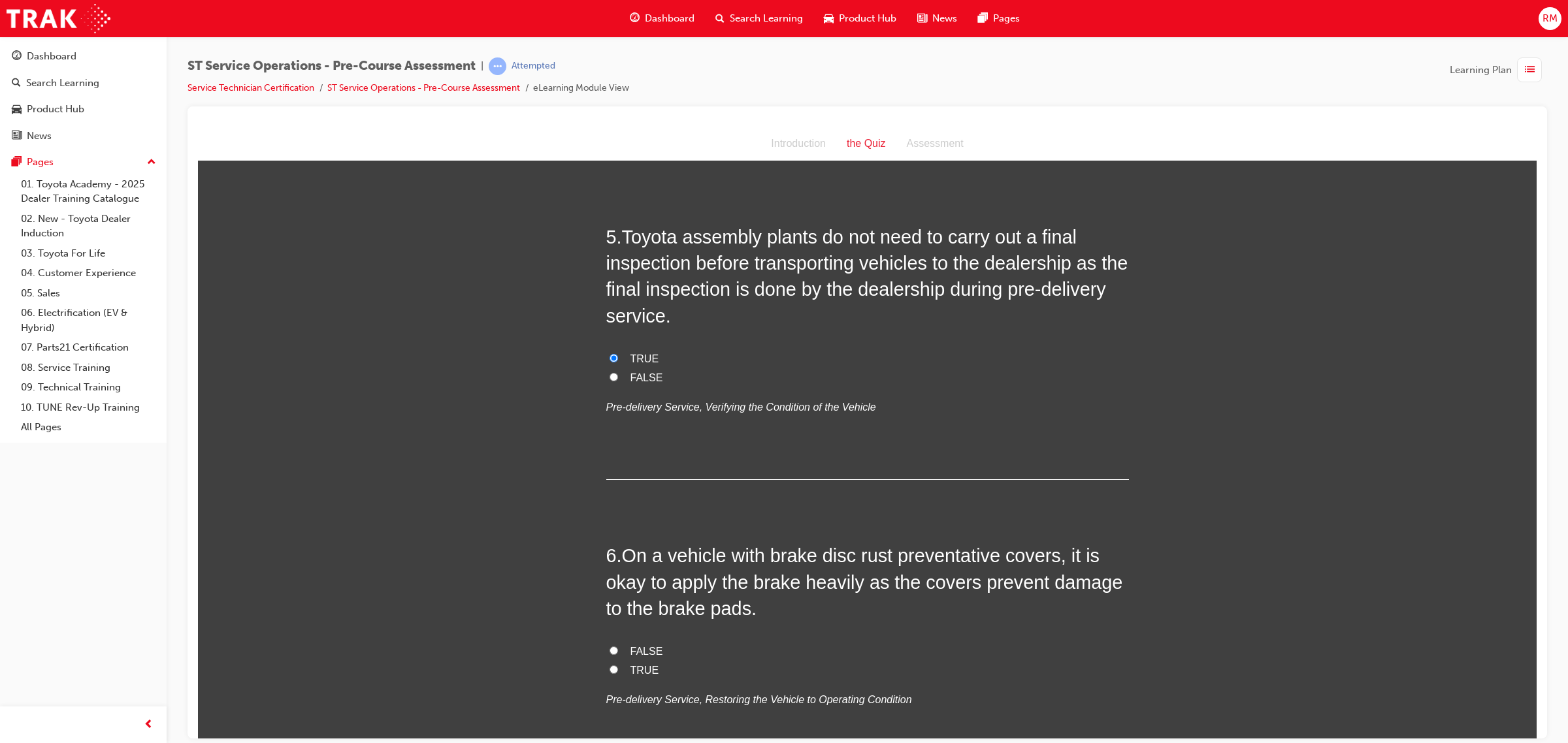
radio input "true"
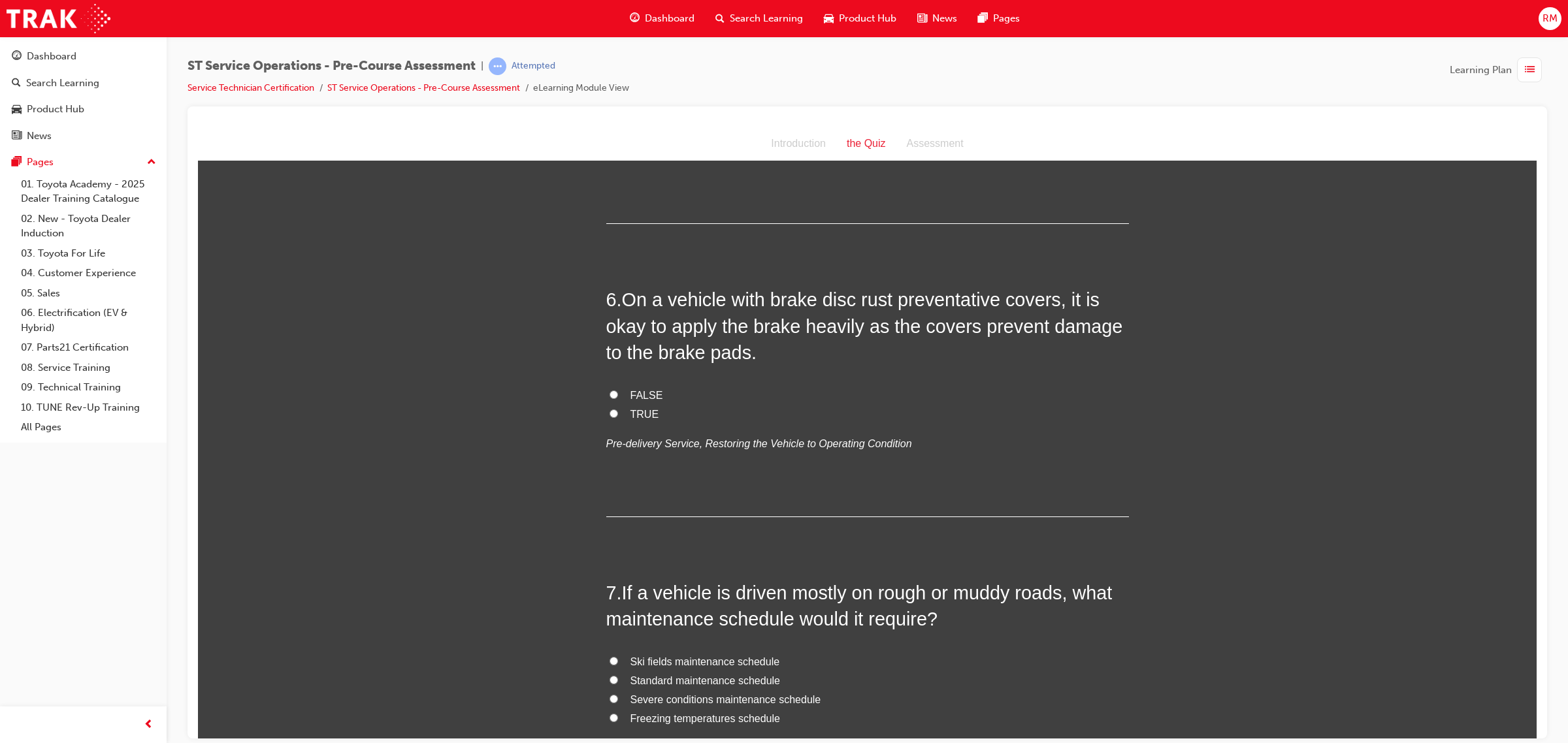
scroll to position [1469, 0]
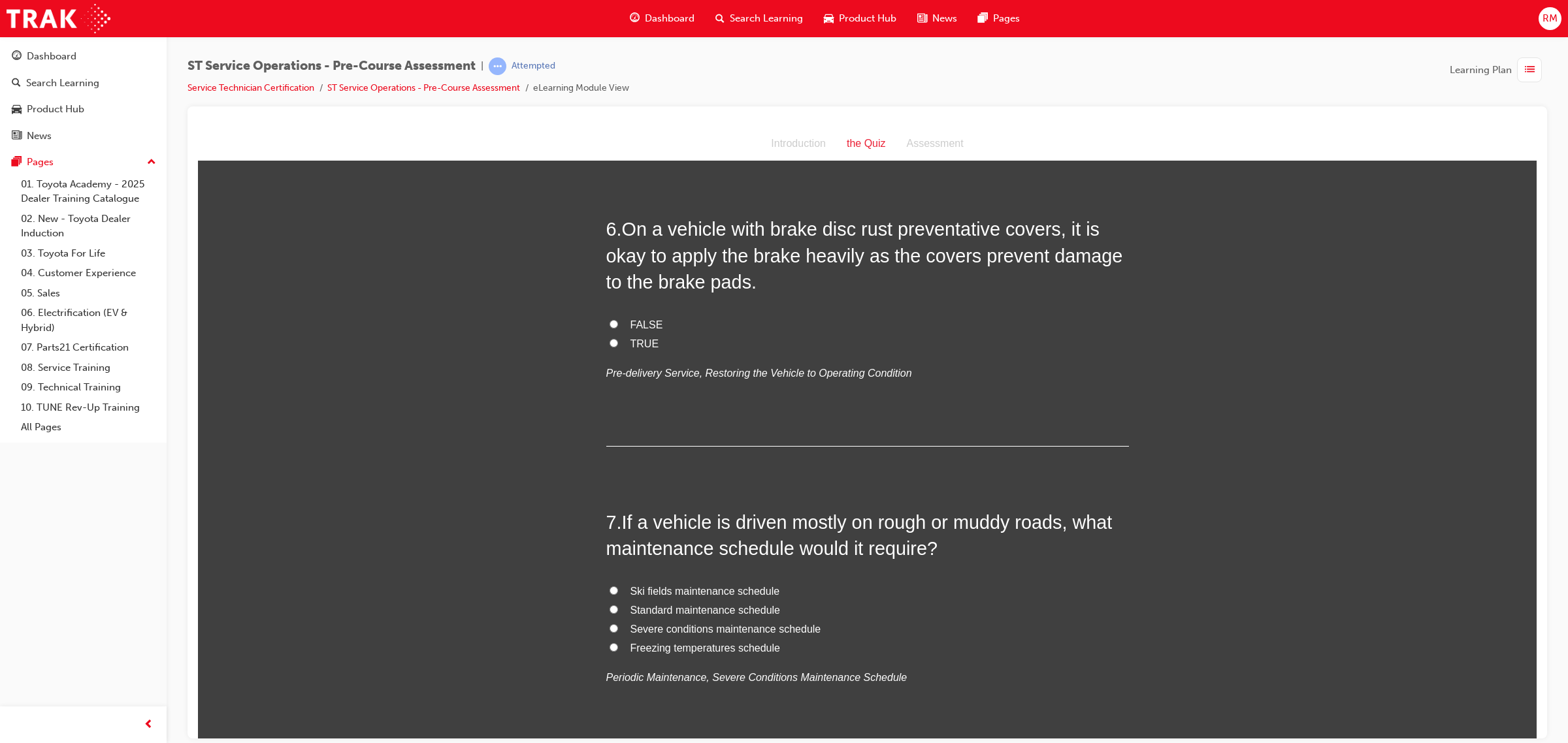
click at [619, 342] on label "TRUE" at bounding box center [867, 344] width 523 height 19
click at [618, 342] on input "TRUE" at bounding box center [613, 342] width 9 height 9
radio input "true"
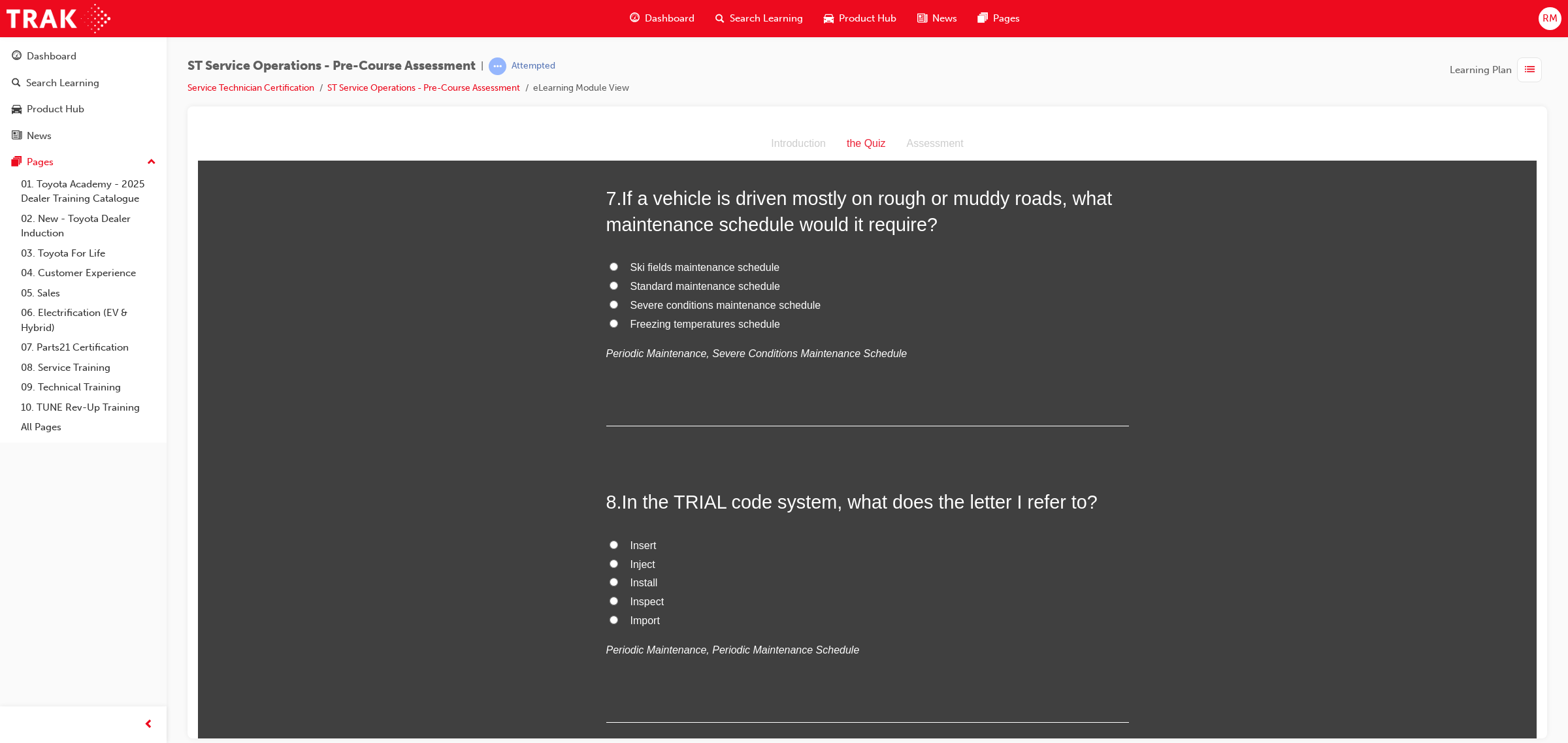
scroll to position [1796, 0]
click at [622, 301] on label "Severe conditions maintenance schedule" at bounding box center [867, 303] width 523 height 19
click at [618, 301] on input "Severe conditions maintenance schedule" at bounding box center [613, 301] width 9 height 9
radio input "true"
click at [631, 598] on span "Inspect" at bounding box center [647, 598] width 34 height 11
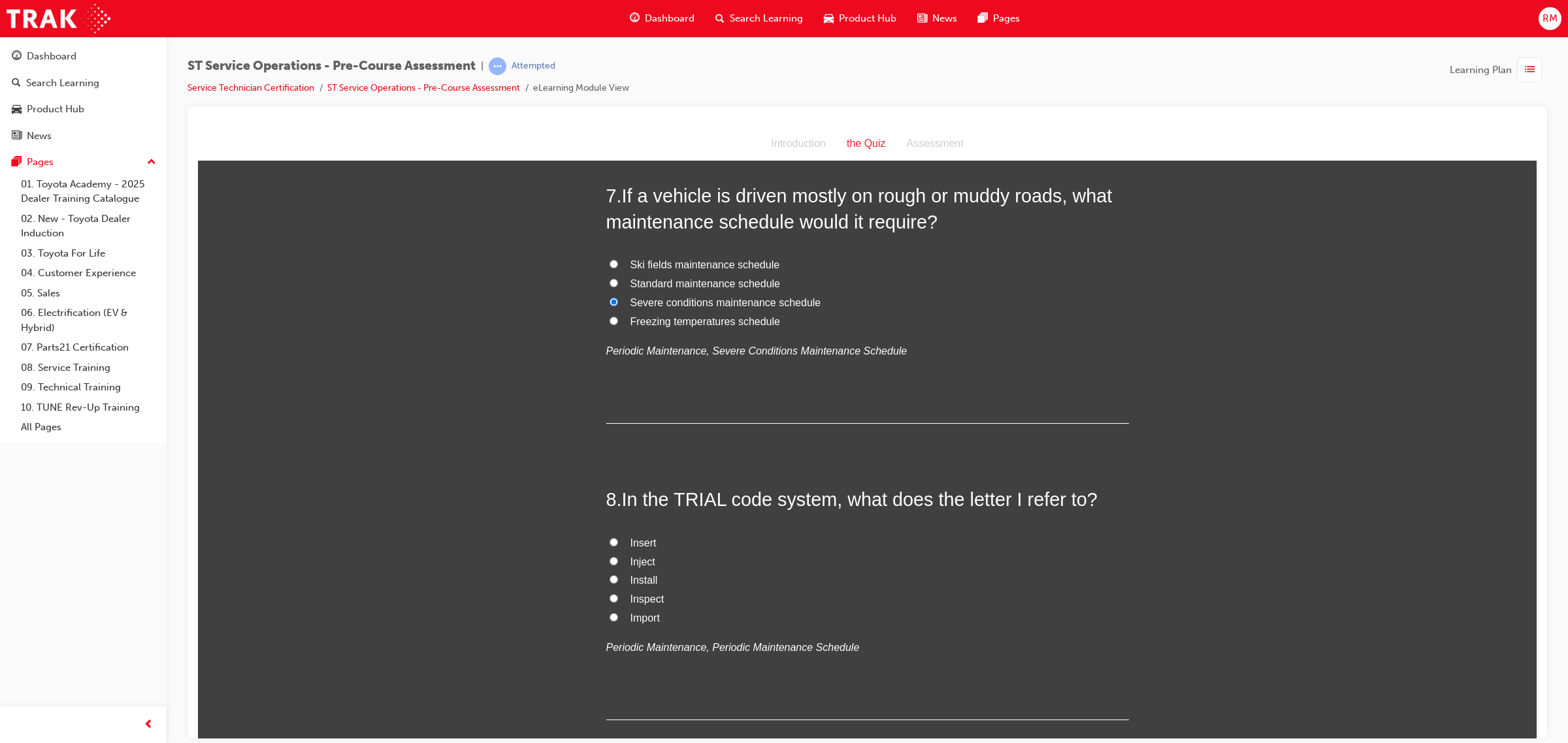
click at [618, 598] on input "Inspect" at bounding box center [613, 597] width 9 height 9
radio input "true"
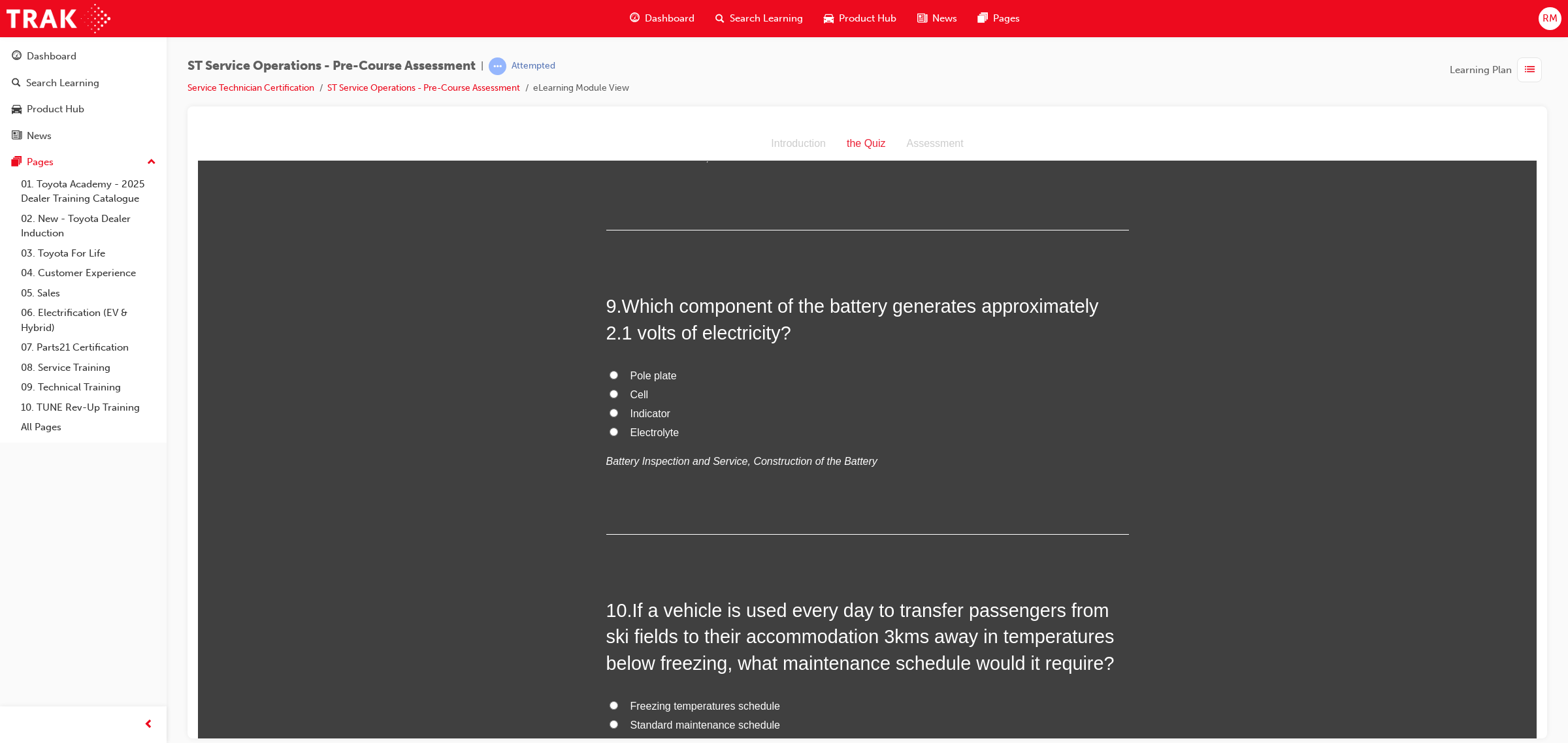
scroll to position [2367, 0]
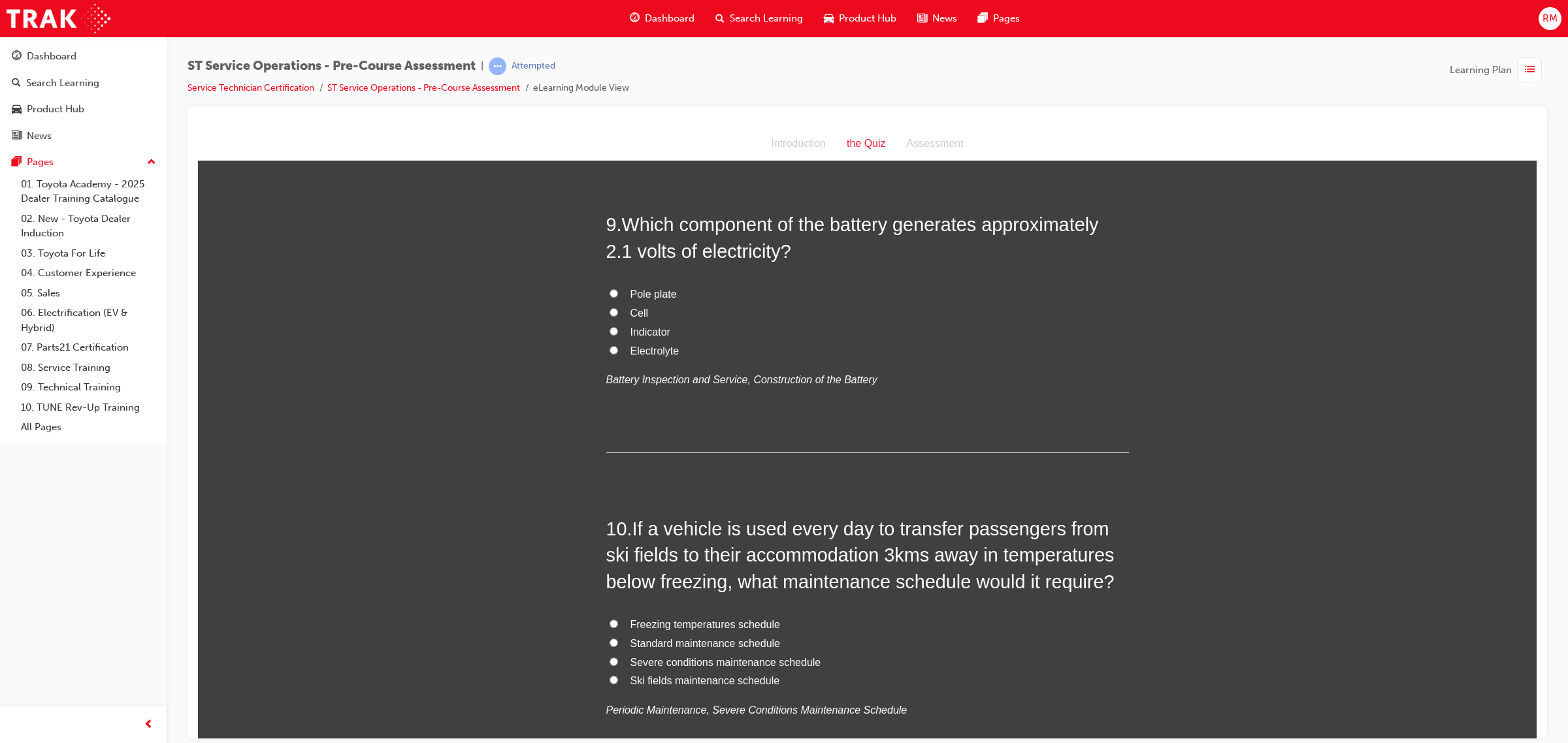
click at [613, 312] on label "Cell" at bounding box center [867, 313] width 523 height 19
click at [613, 312] on input "Cell" at bounding box center [613, 311] width 9 height 9
radio input "true"
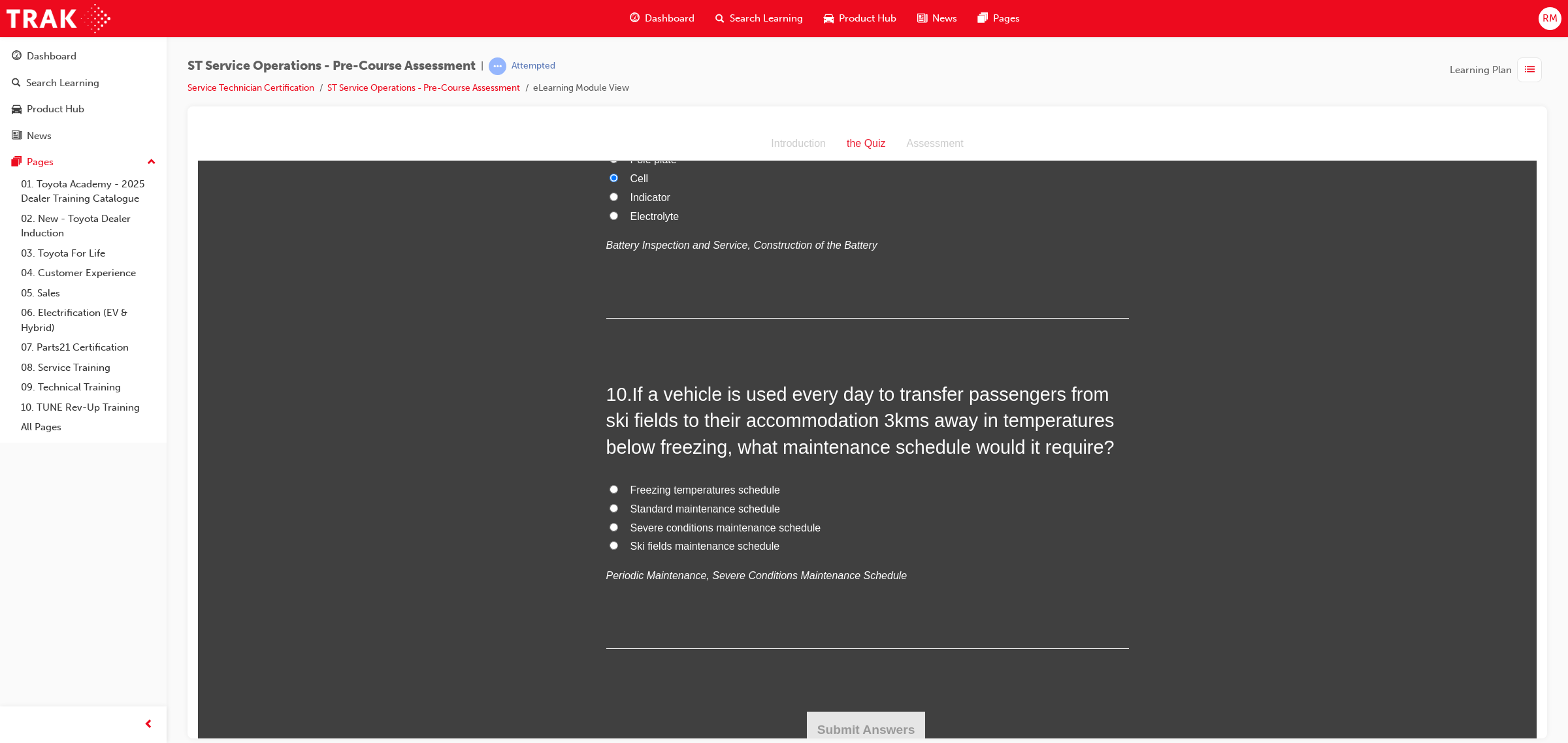
scroll to position [2512, 0]
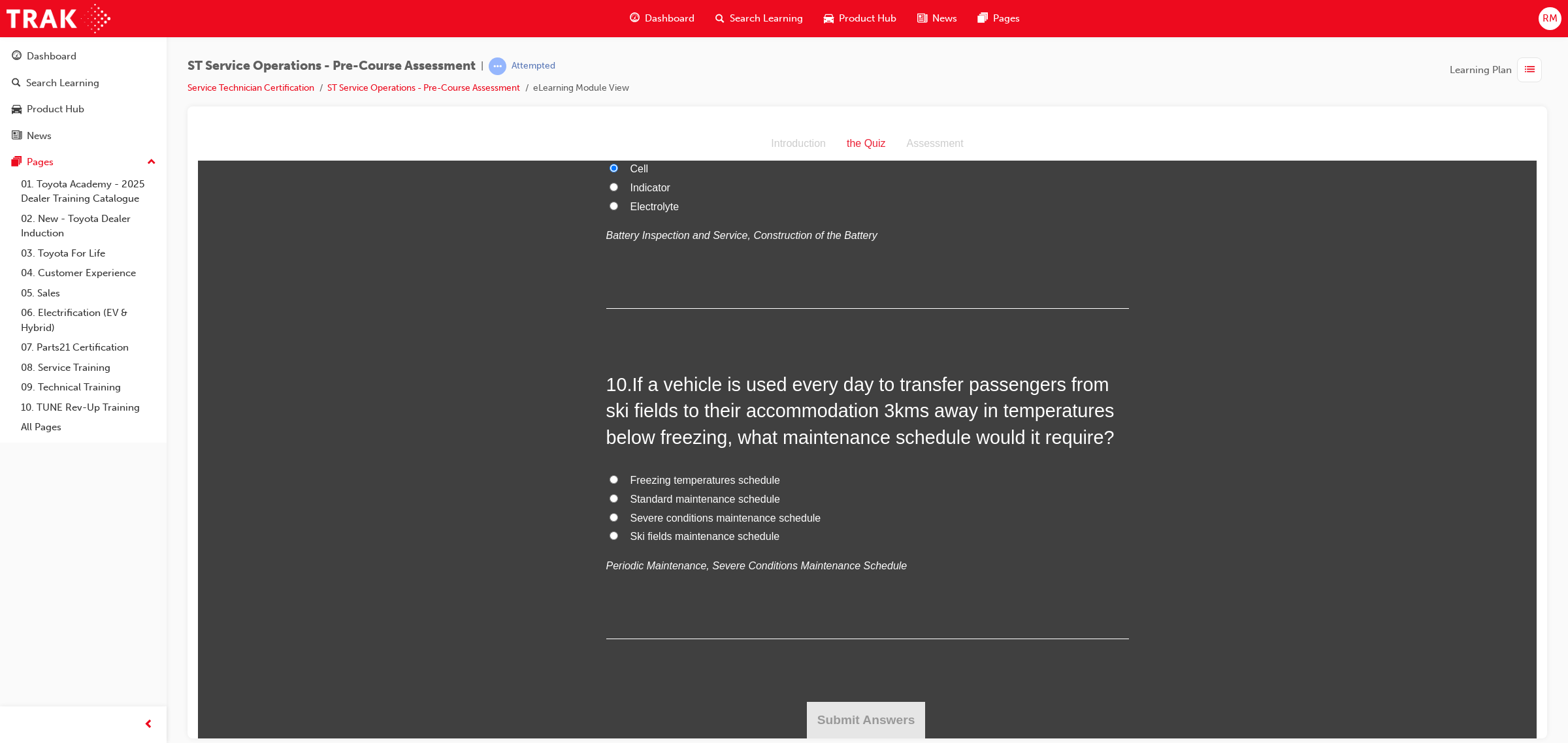
click at [642, 518] on span "Severe conditions maintenance schedule" at bounding box center [726, 518] width 191 height 11
click at [618, 518] on input "Severe conditions maintenance schedule" at bounding box center [613, 517] width 9 height 9
radio input "true"
click at [837, 727] on button "Submit Answers" at bounding box center [866, 719] width 119 height 36
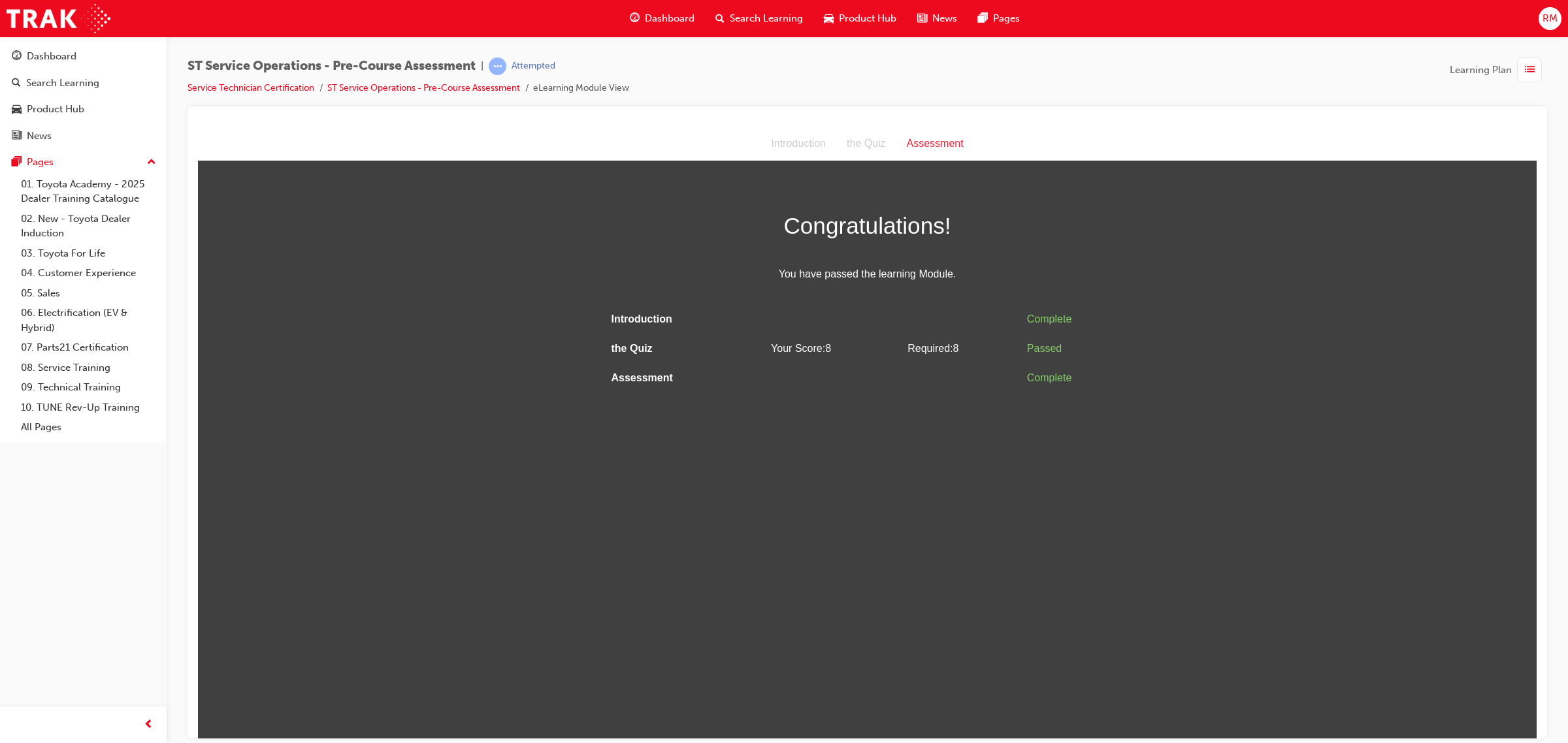
scroll to position [0, 0]
click at [1539, 74] on div "button" at bounding box center [1529, 69] width 24 height 24
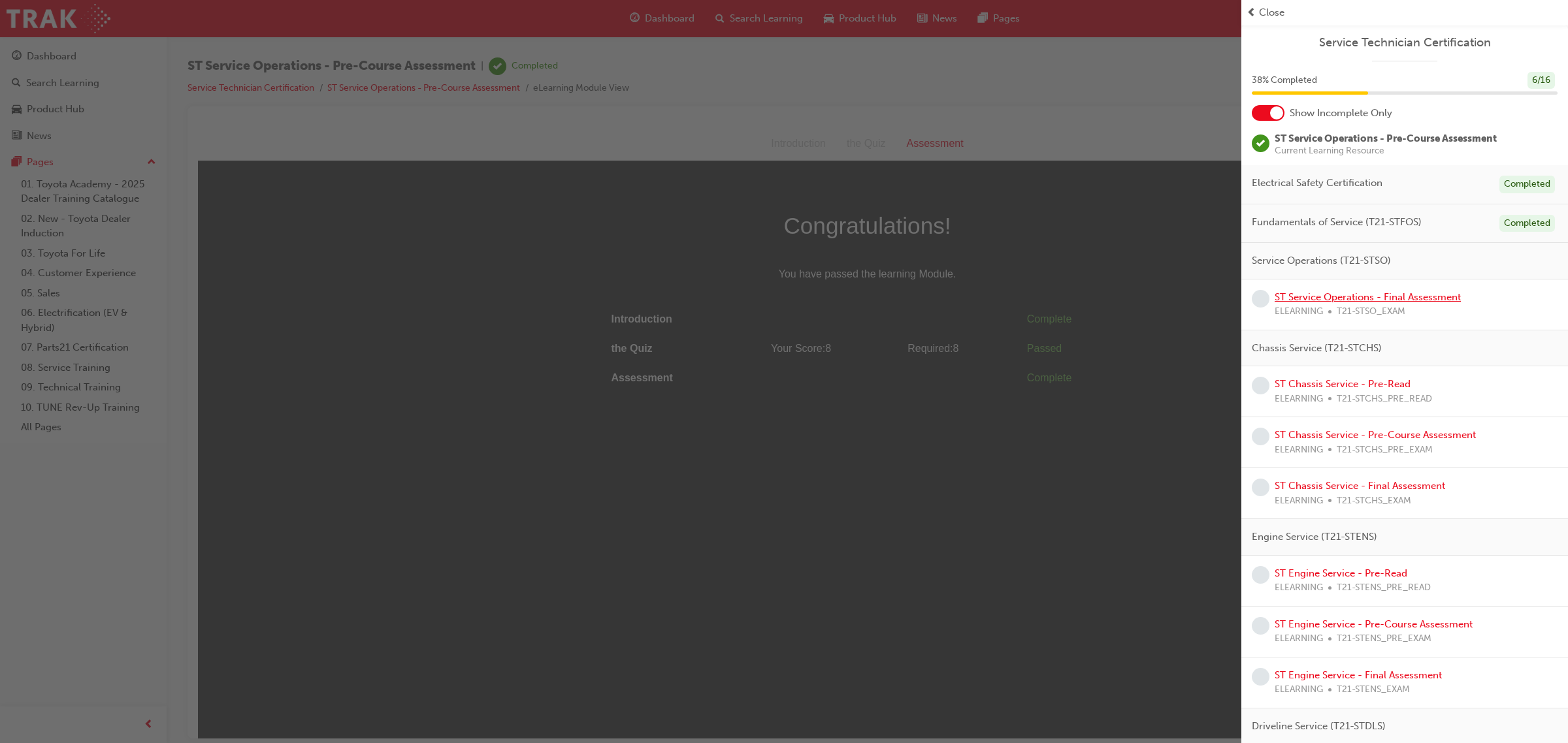
click at [1440, 299] on link "ST Service Operations - Final Assessment" at bounding box center [1368, 297] width 186 height 12
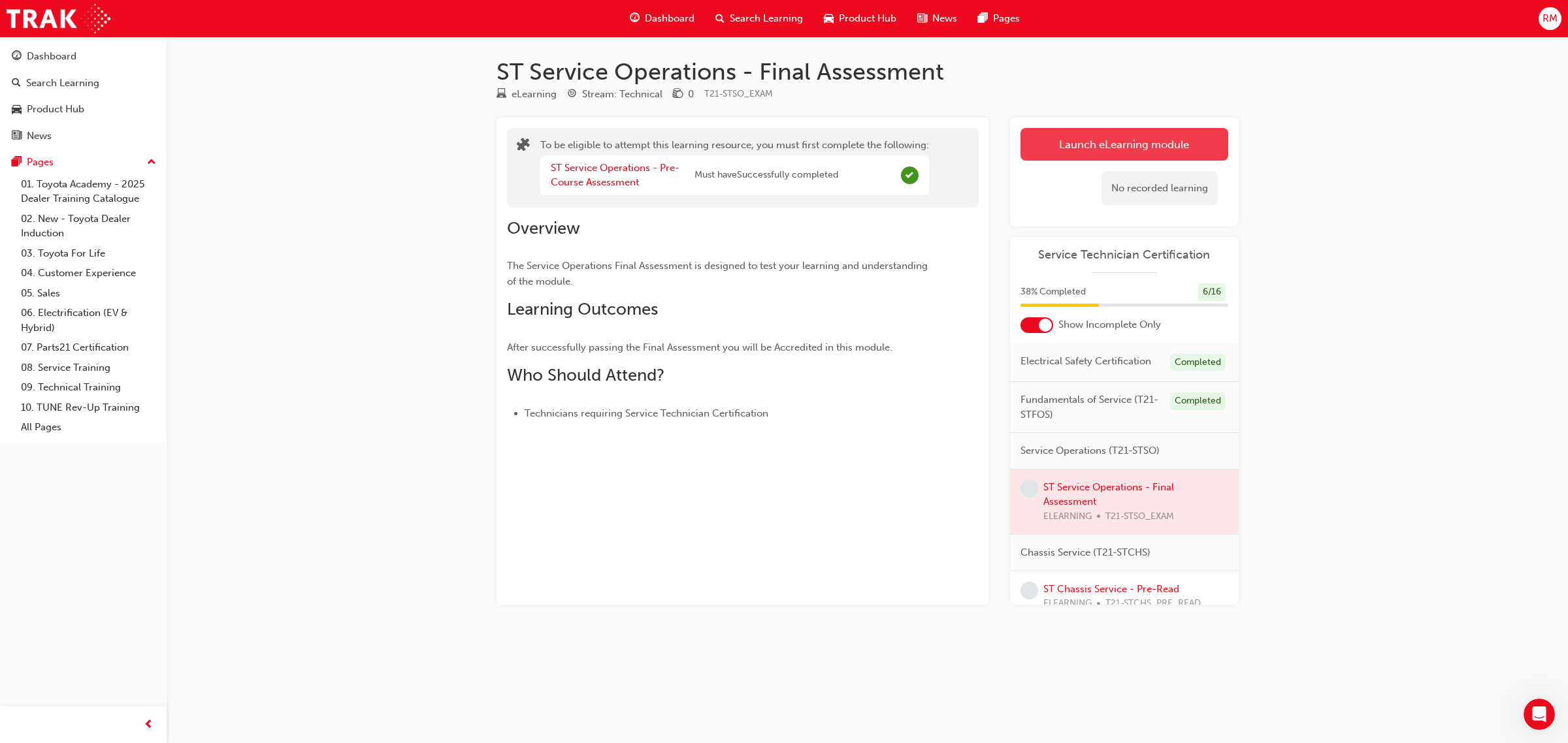
click at [1156, 145] on button "Launch eLearning module" at bounding box center [1124, 143] width 208 height 32
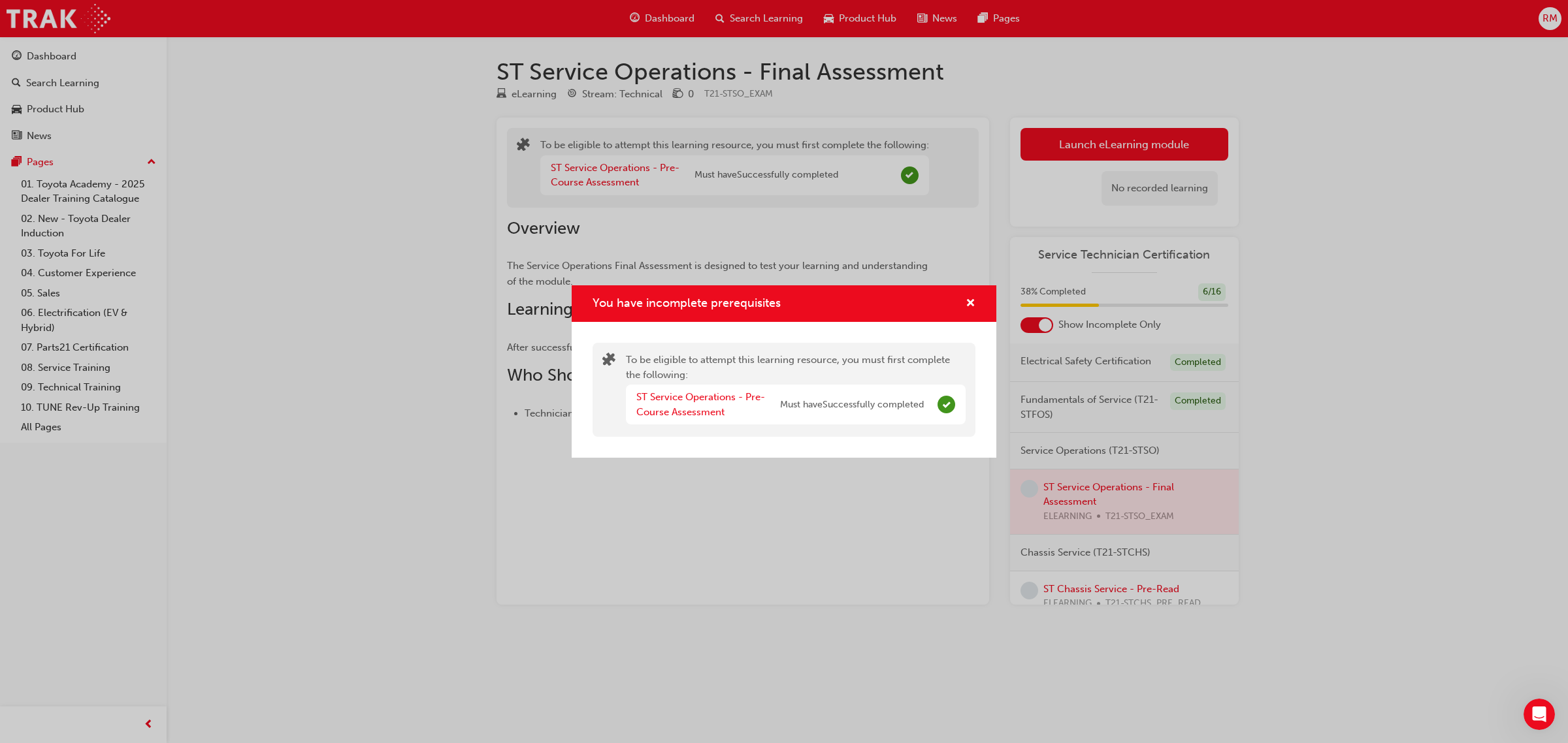
click at [952, 411] on span "Complete" at bounding box center [946, 404] width 17 height 17
click at [980, 303] on div "You have incomplete prerequisites" at bounding box center [784, 303] width 425 height 37
click at [974, 304] on span "cross-icon" at bounding box center [970, 304] width 9 height 12
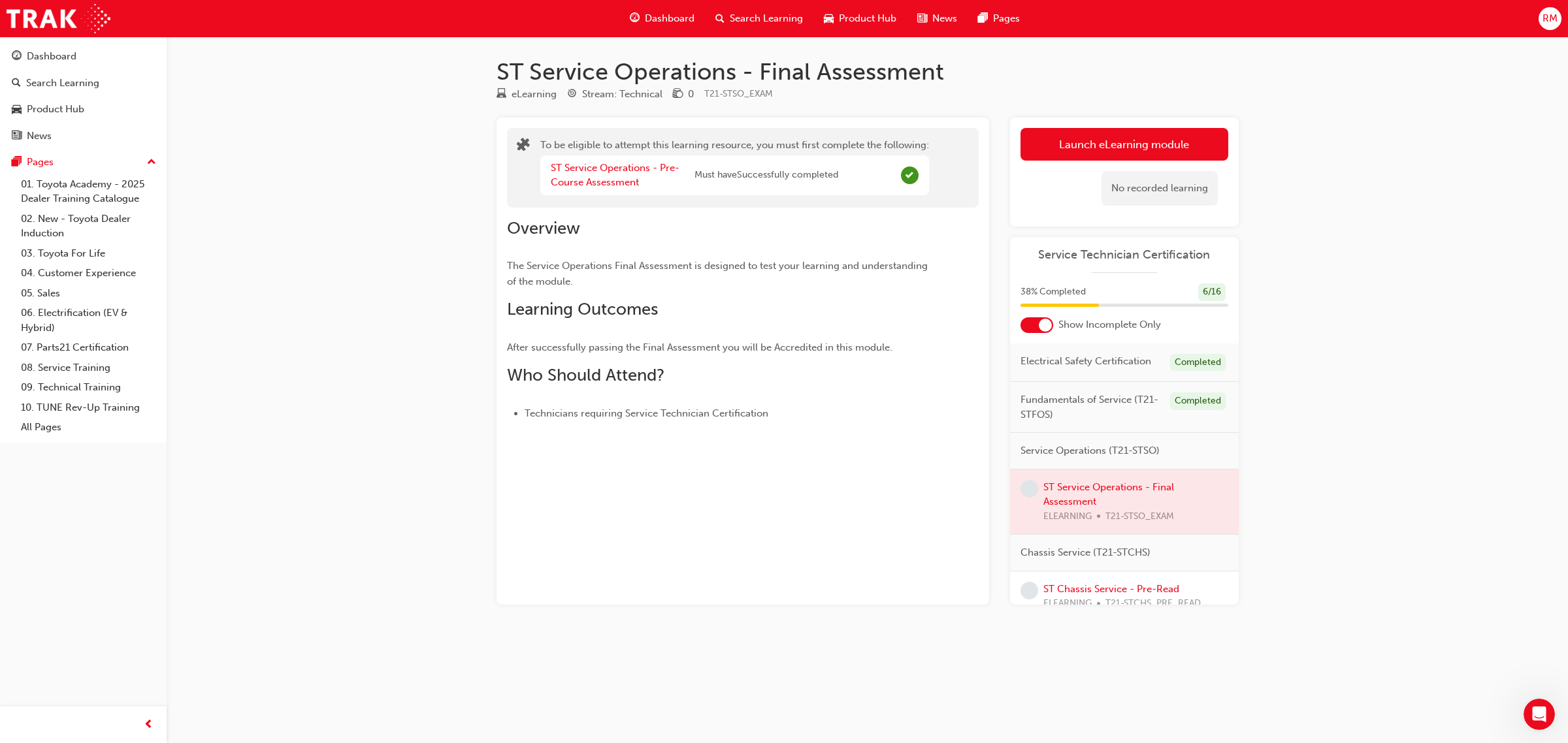
click at [915, 176] on span "Complete" at bounding box center [910, 175] width 17 height 17
click at [1137, 145] on button "Launch eLearning module" at bounding box center [1124, 143] width 208 height 32
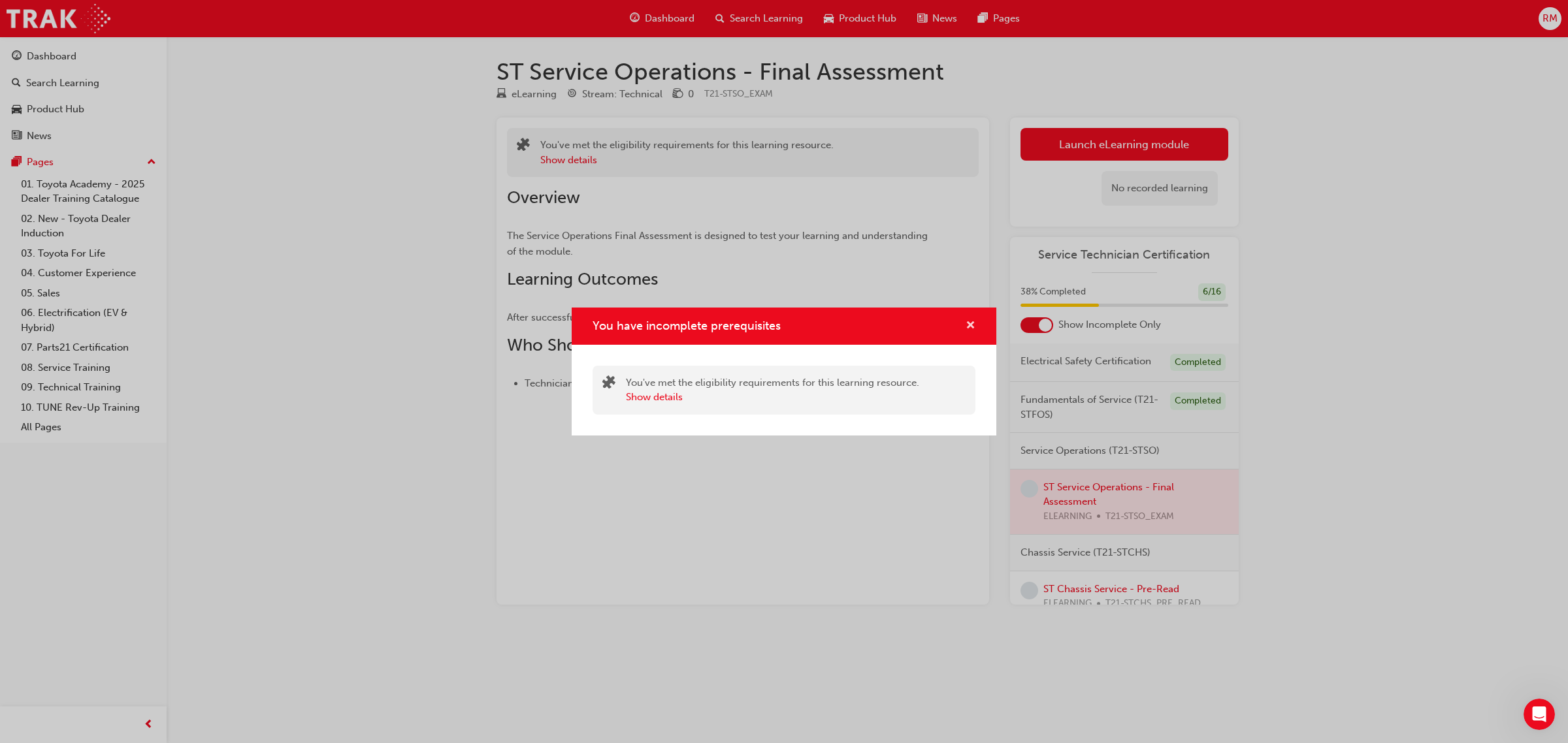
click at [970, 331] on span "cross-icon" at bounding box center [970, 326] width 9 height 12
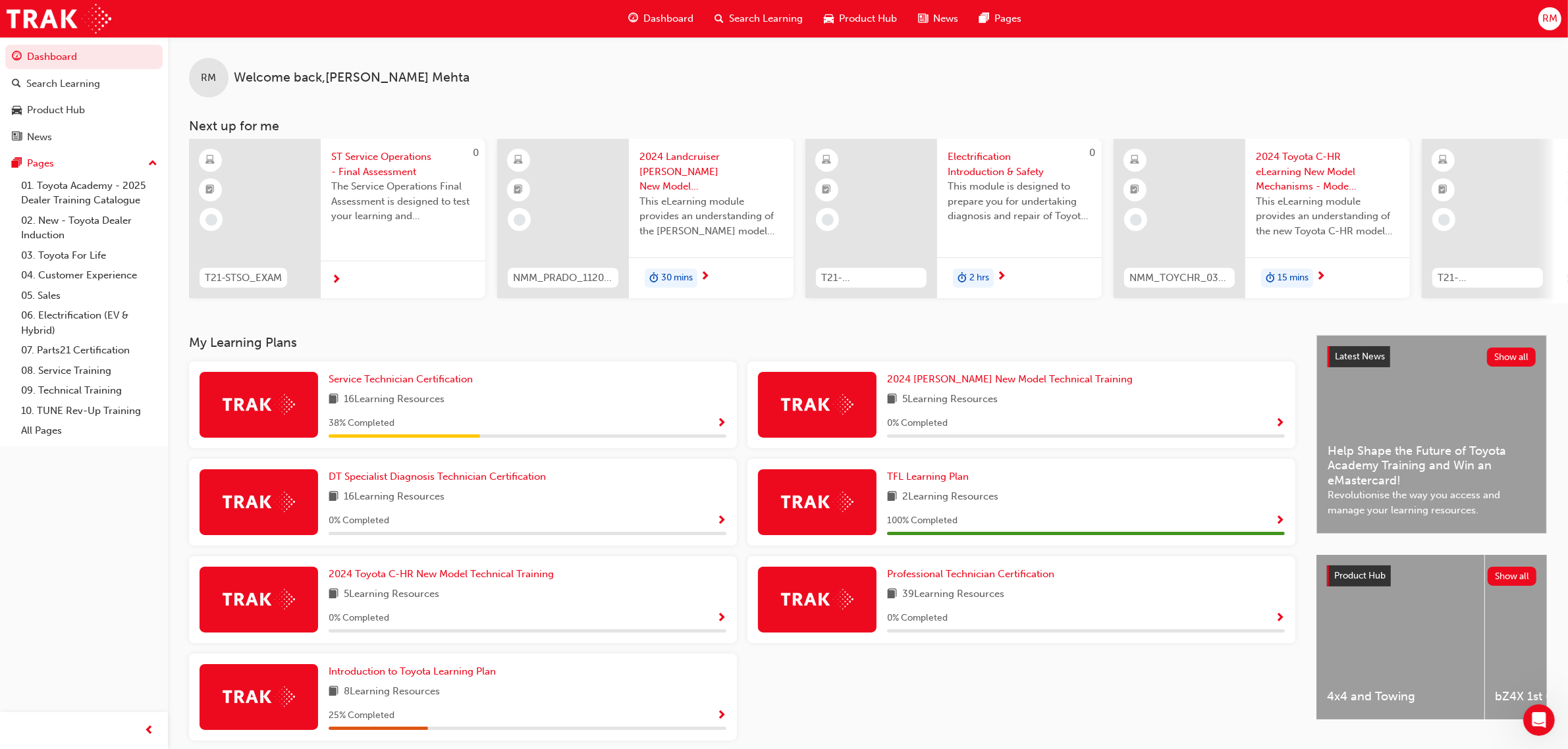
click at [719, 425] on span "Show Progress" at bounding box center [722, 423] width 10 height 12
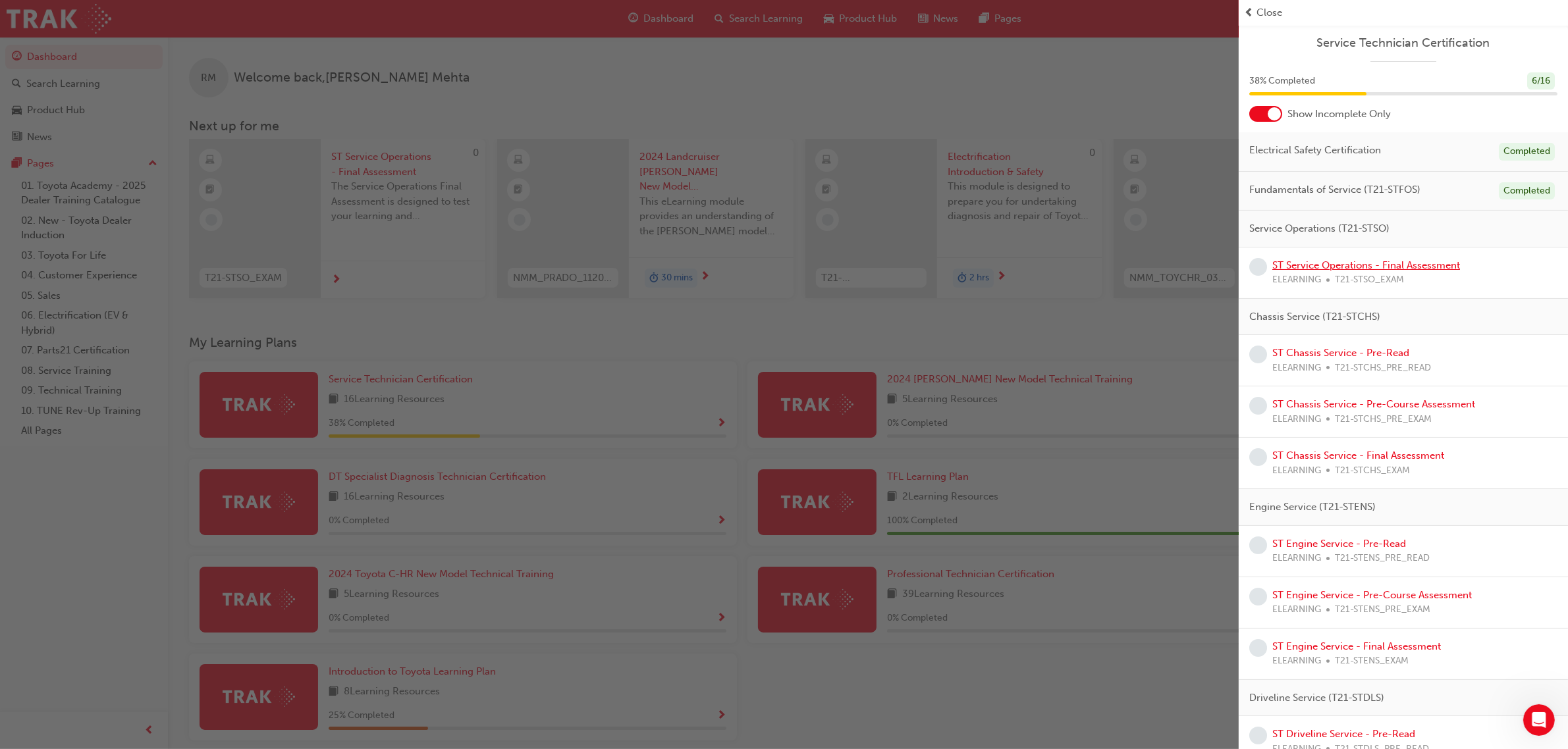
click at [1420, 265] on link "ST Service Operations - Final Assessment" at bounding box center [1366, 265] width 188 height 12
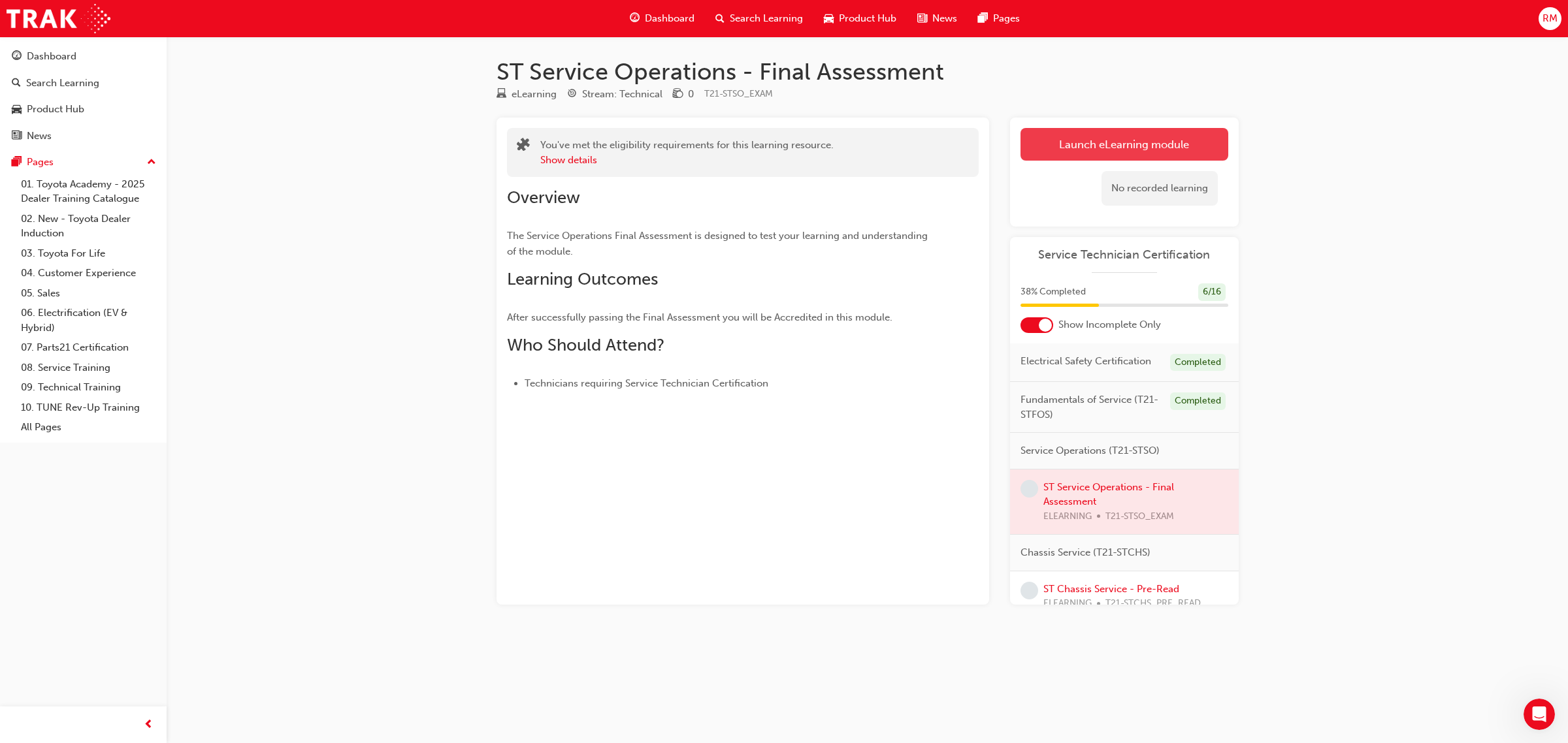
click at [1121, 138] on button "Launch eLearning module" at bounding box center [1124, 143] width 208 height 32
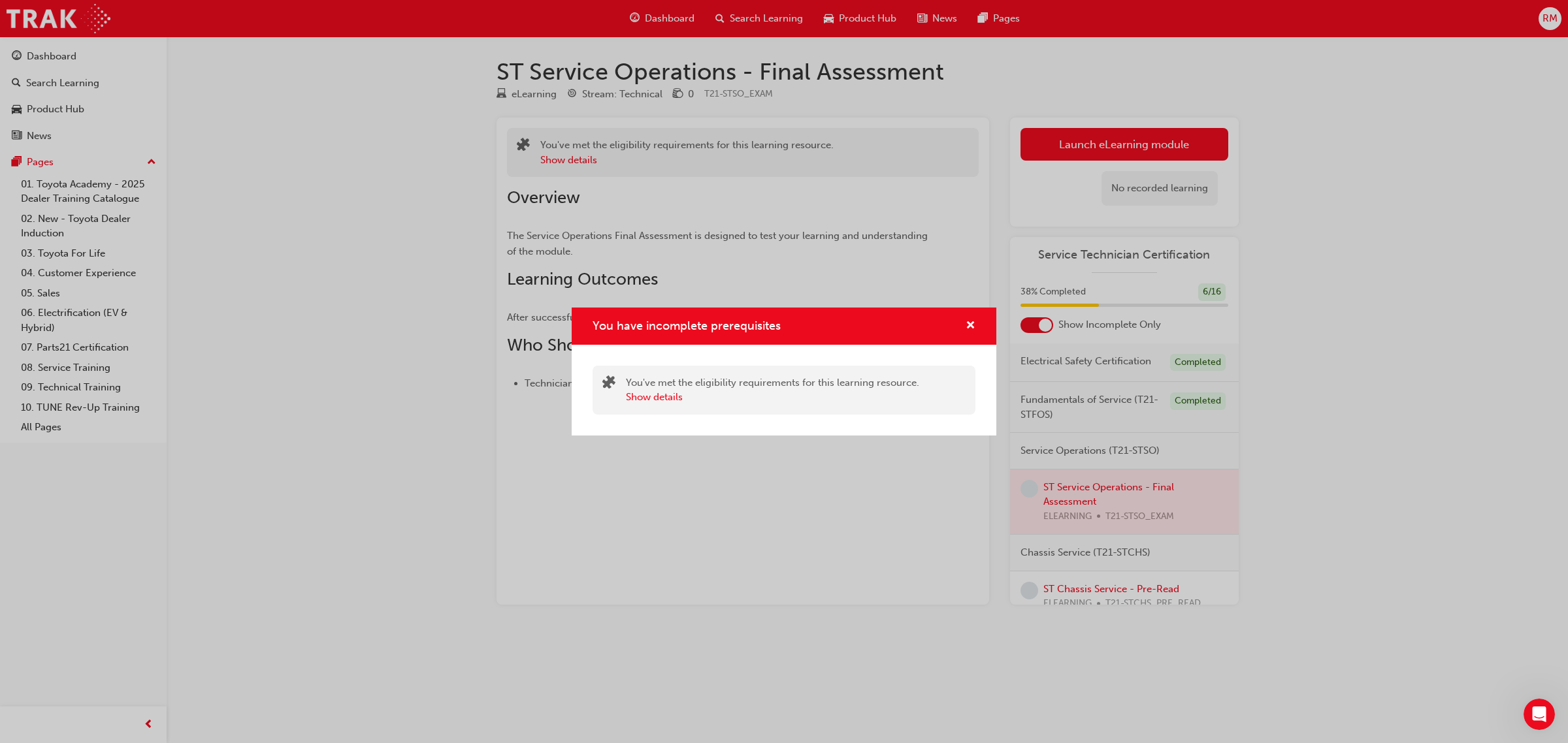
click at [984, 320] on div "You have incomplete prerequisites" at bounding box center [784, 325] width 425 height 37
click at [970, 329] on span "cross-icon" at bounding box center [970, 326] width 9 height 12
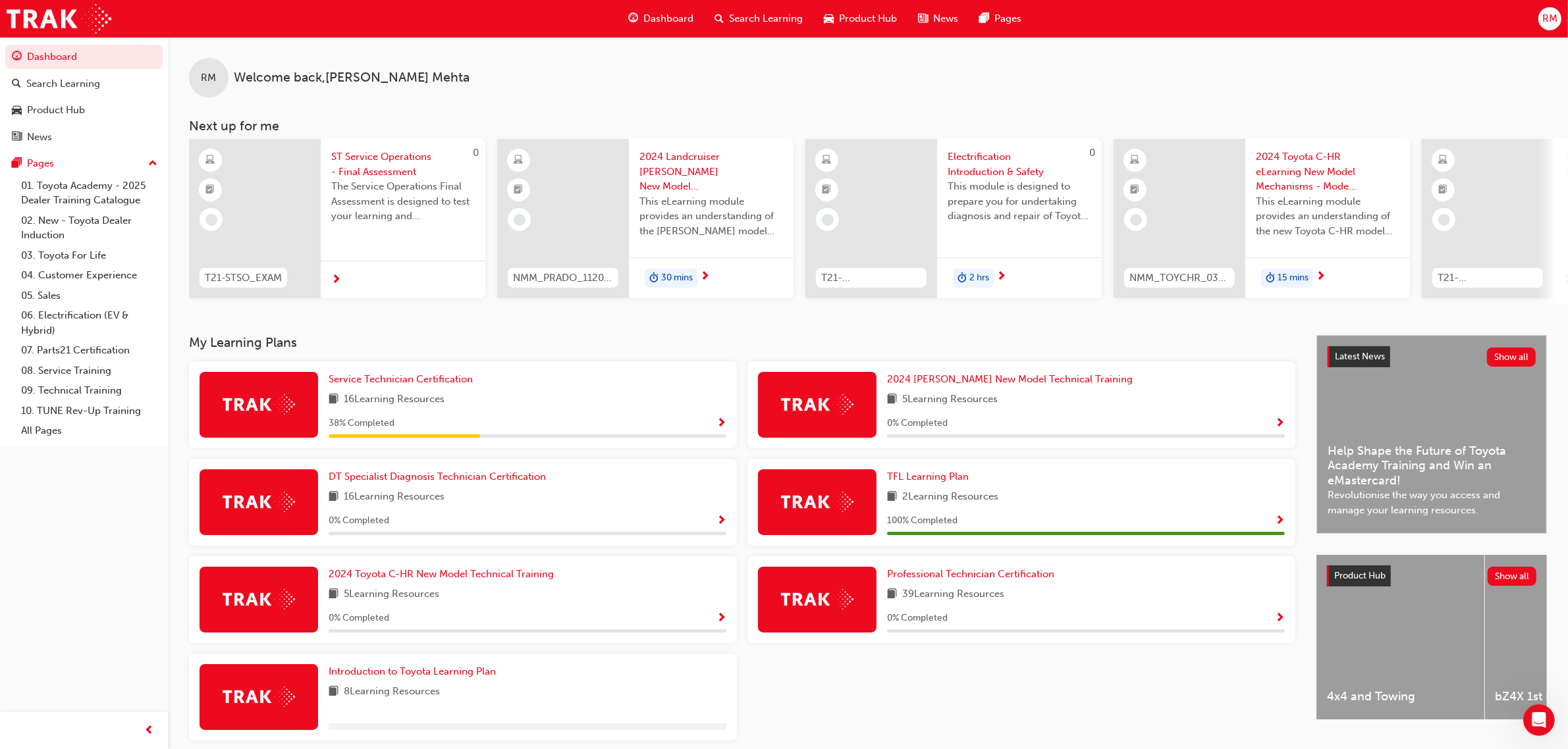
click at [722, 429] on span "Show Progress" at bounding box center [722, 423] width 10 height 12
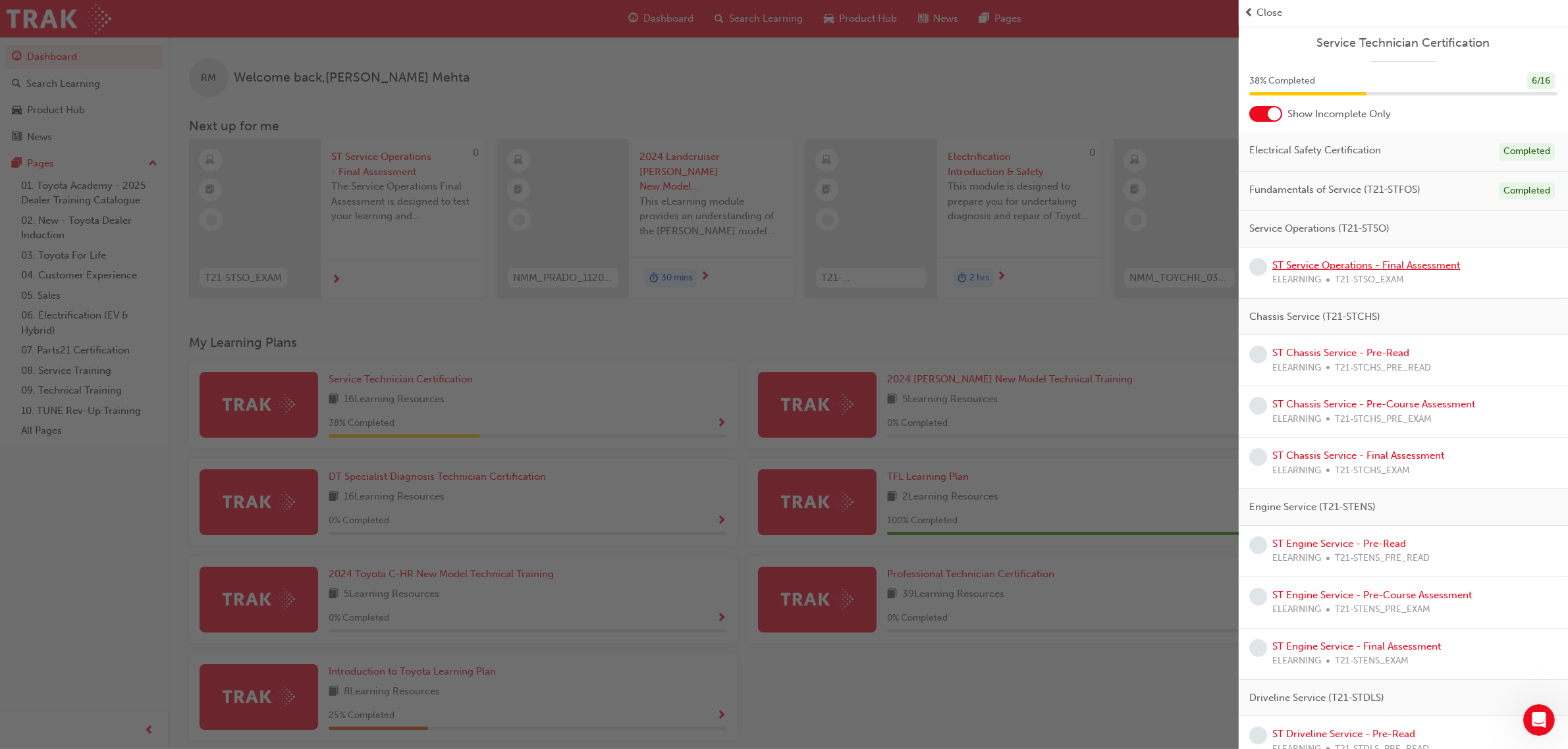
click at [1436, 268] on link "ST Service Operations - Final Assessment" at bounding box center [1366, 265] width 188 height 12
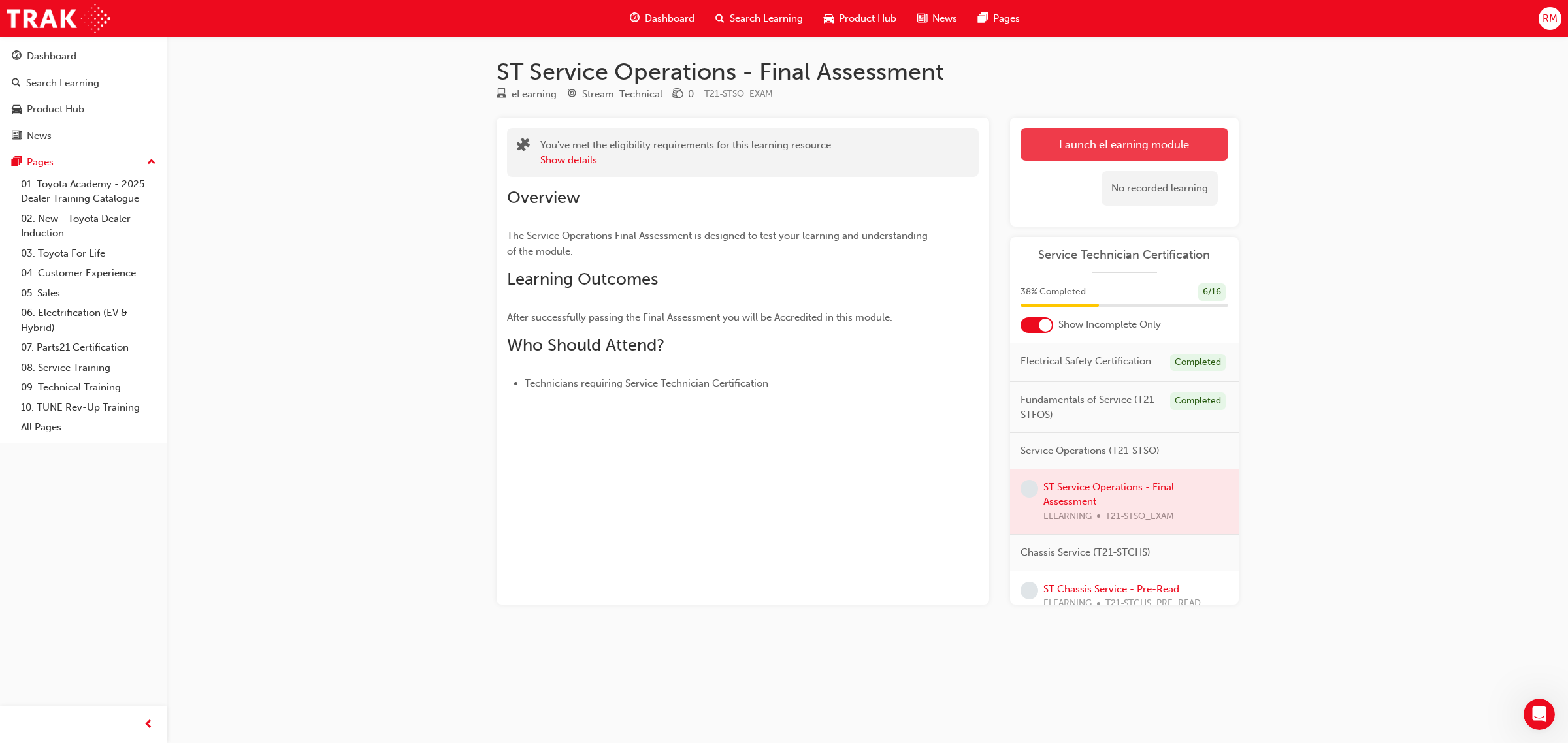
click at [1124, 139] on link "Launch eLearning module" at bounding box center [1124, 143] width 208 height 32
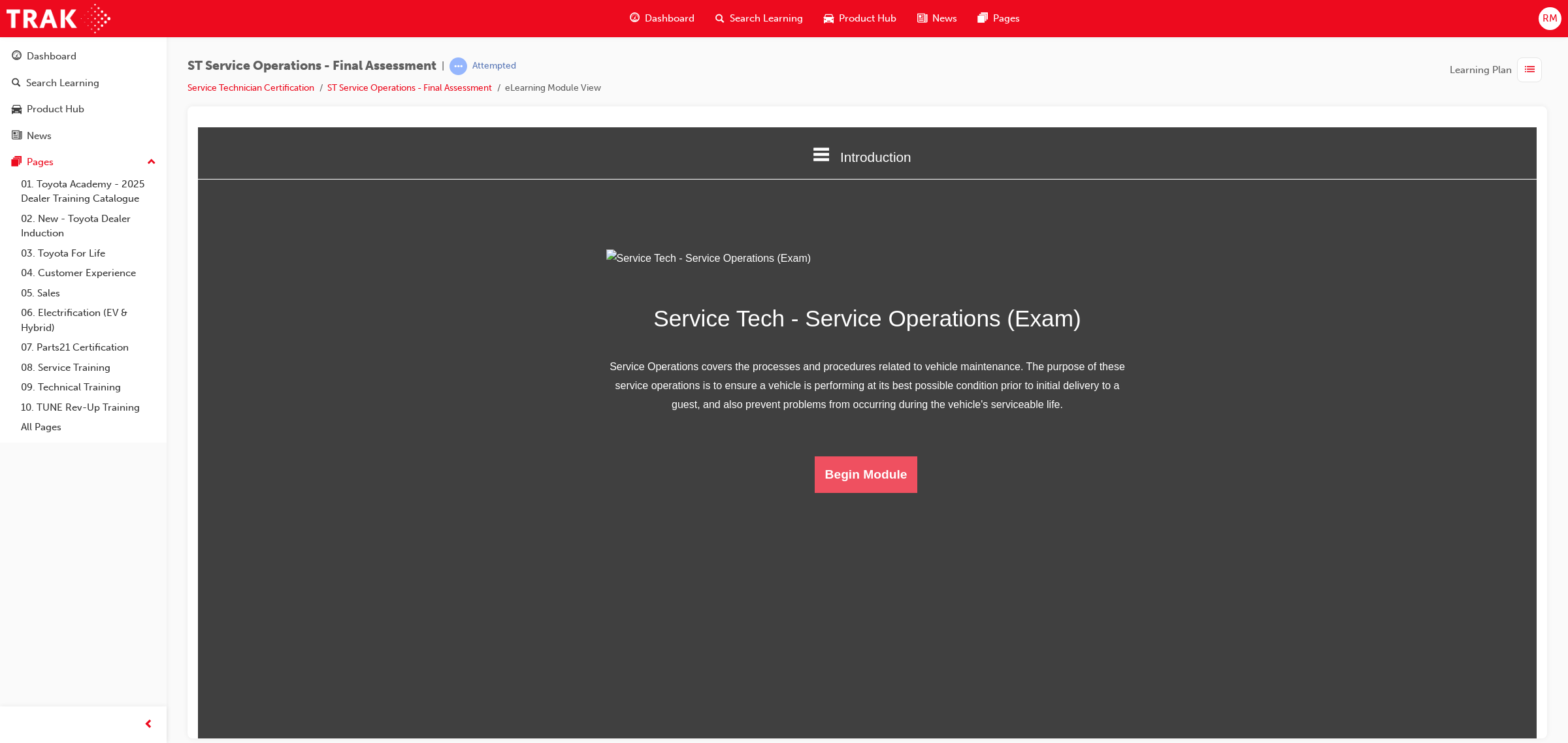
click at [890, 492] on button "Begin Module" at bounding box center [866, 474] width 103 height 36
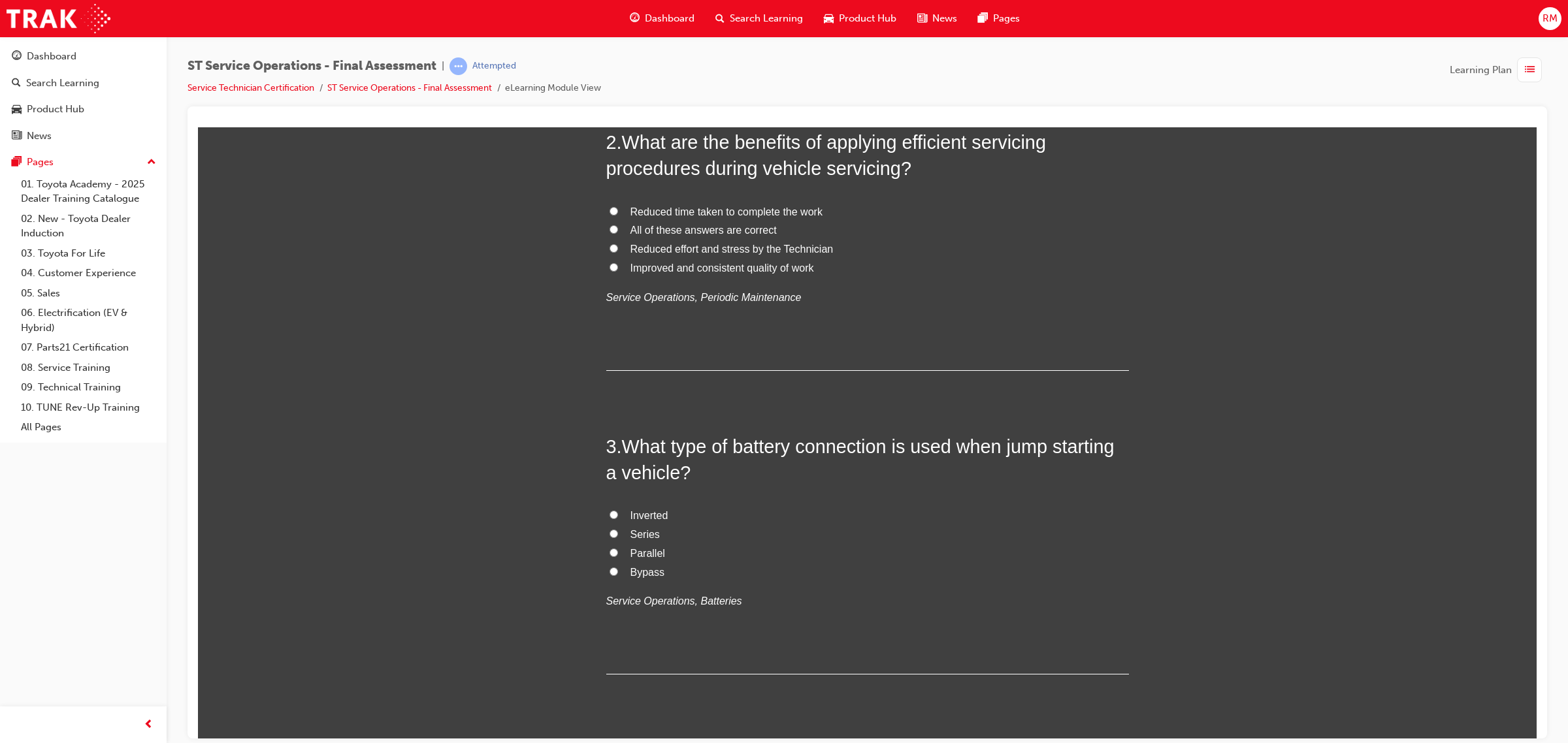
scroll to position [490, 0]
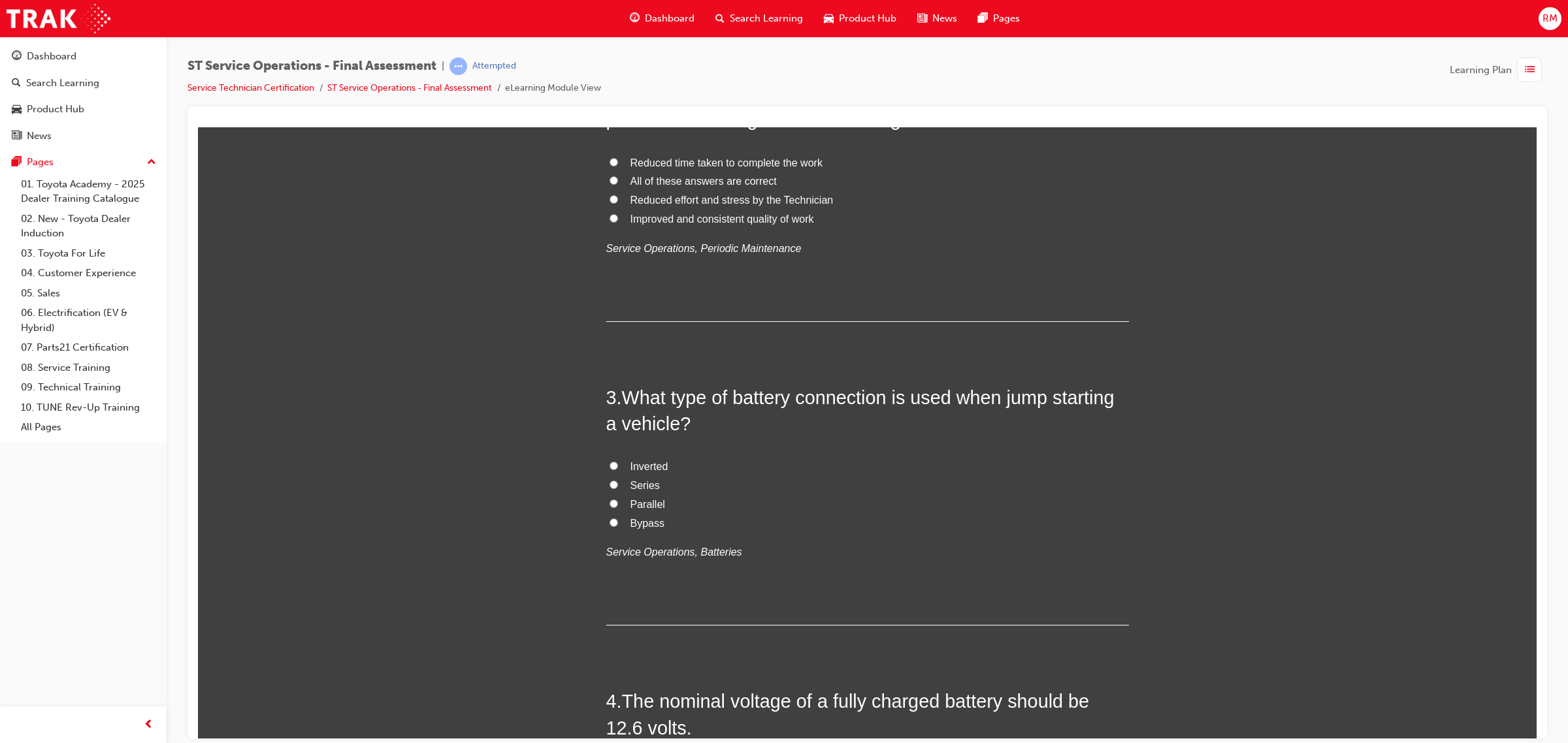
click at [1556, 18] on span "RM" at bounding box center [1550, 18] width 15 height 15
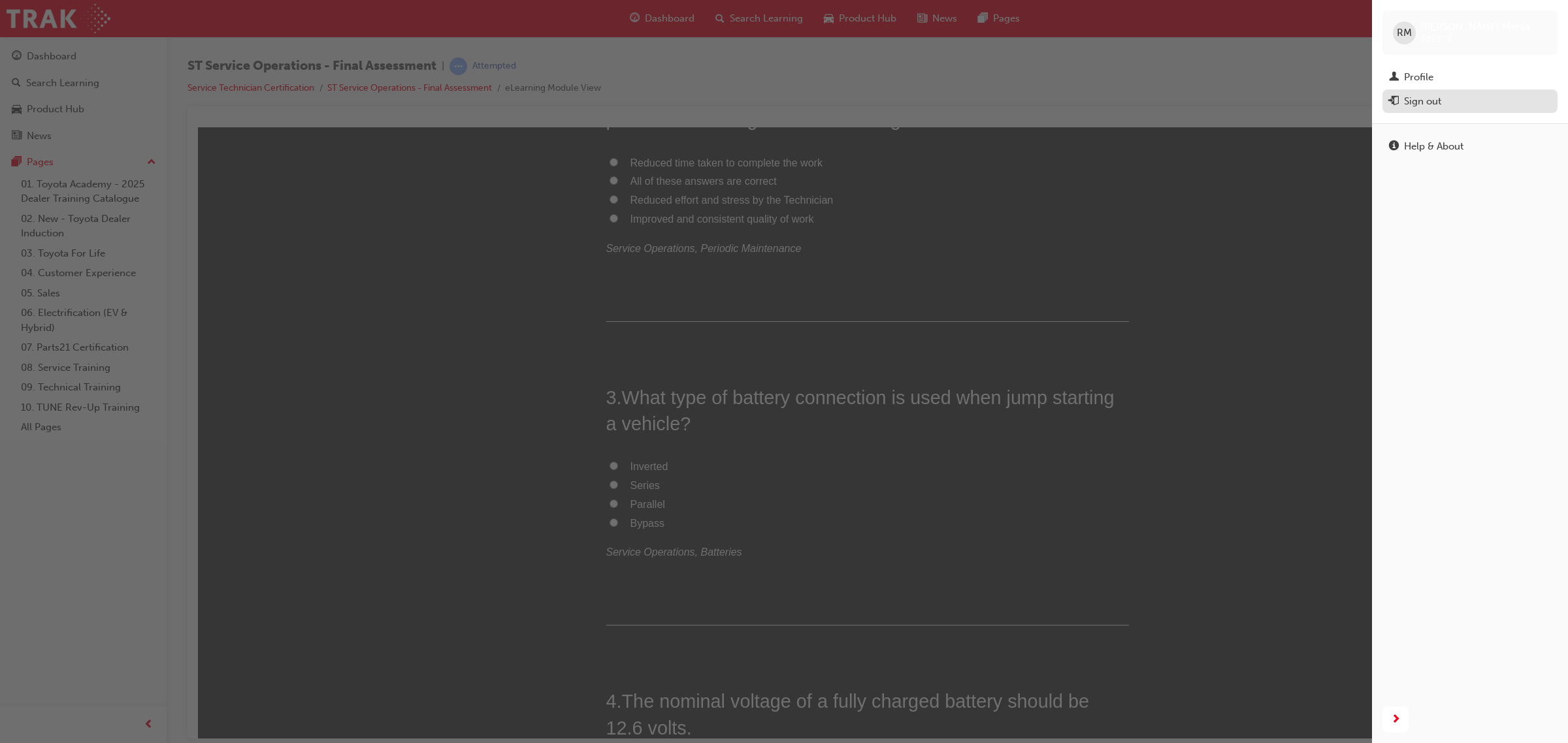
click at [1432, 105] on div "Sign out" at bounding box center [1422, 101] width 37 height 15
